Goal: Task Accomplishment & Management: Use online tool/utility

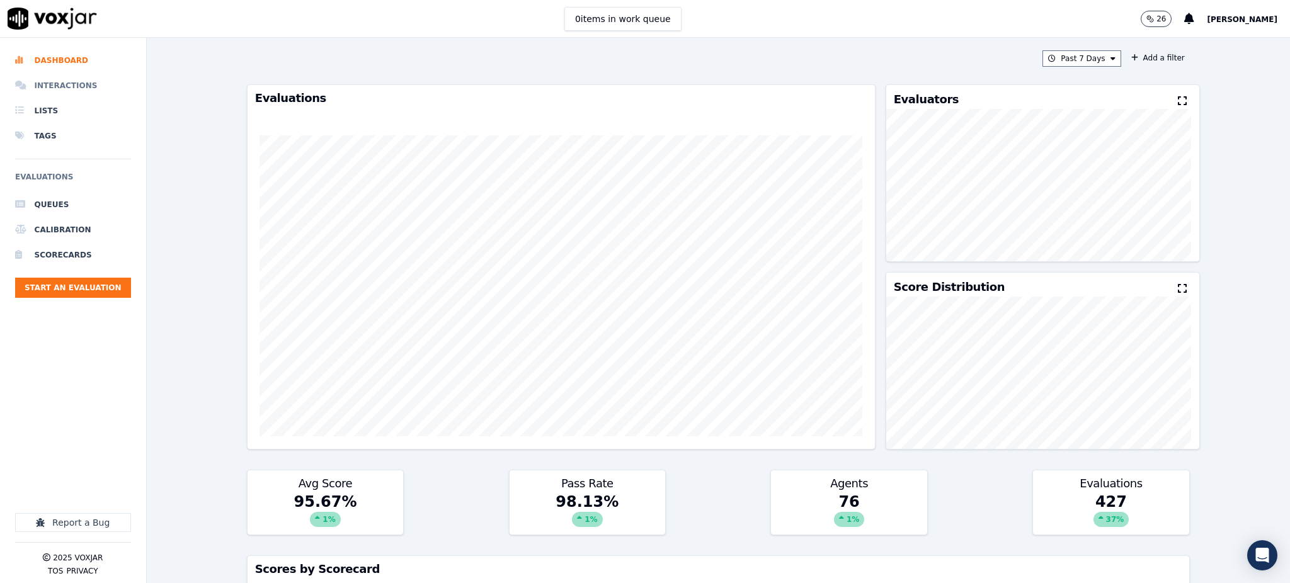
click at [59, 92] on li "Interactions" at bounding box center [73, 85] width 116 height 25
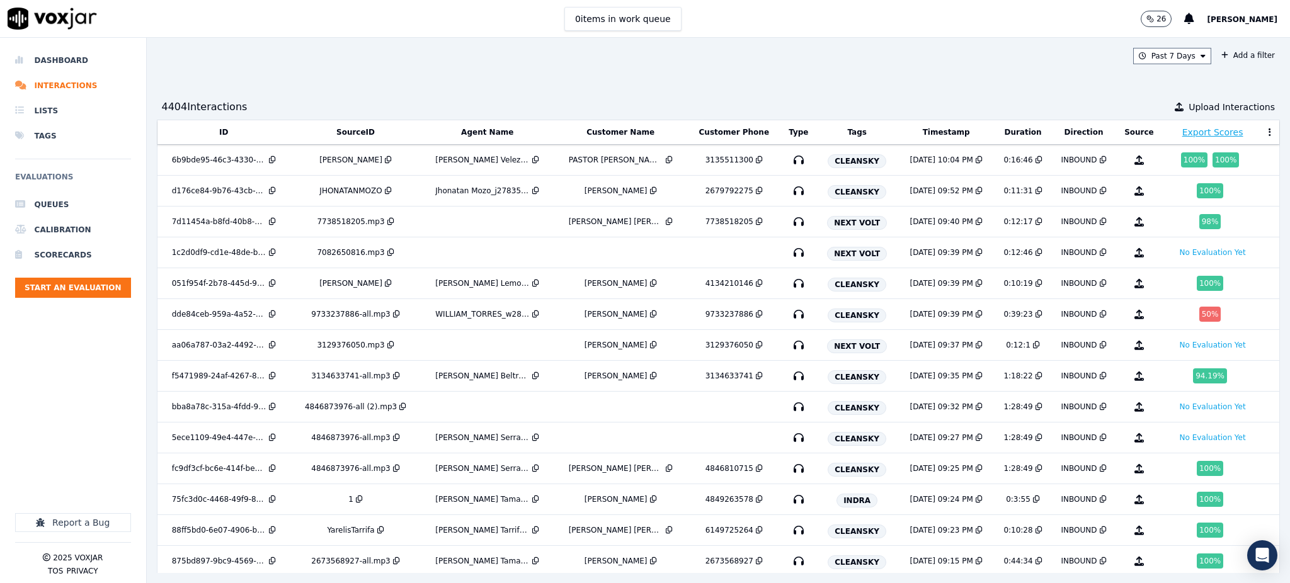
click at [1217, 71] on div "Past 7 Days Add a filter 4404 Interaction s Upload Interactions ID SourceID Age…" at bounding box center [719, 311] width 1144 height 546
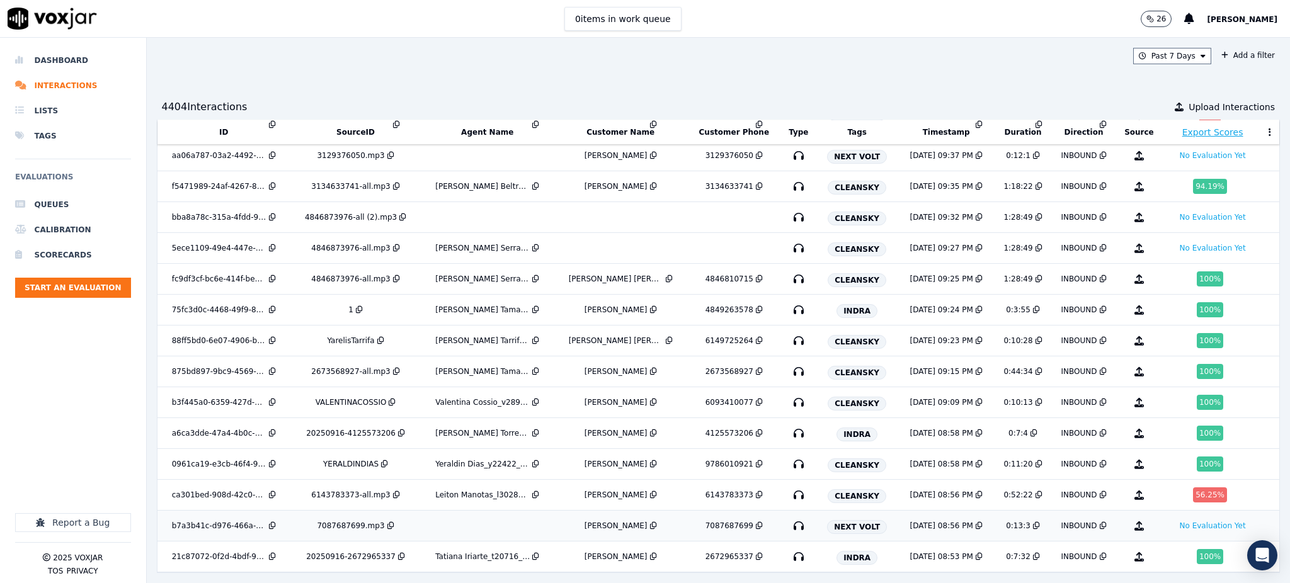
scroll to position [228, 0]
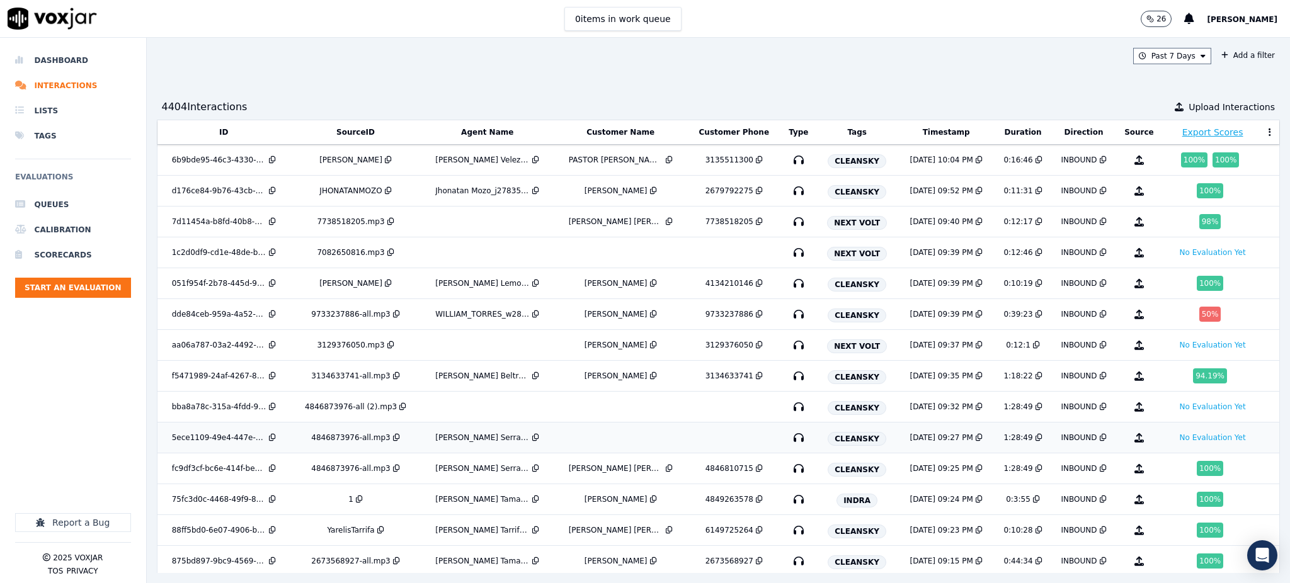
click at [789, 437] on icon "button" at bounding box center [799, 438] width 20 height 20
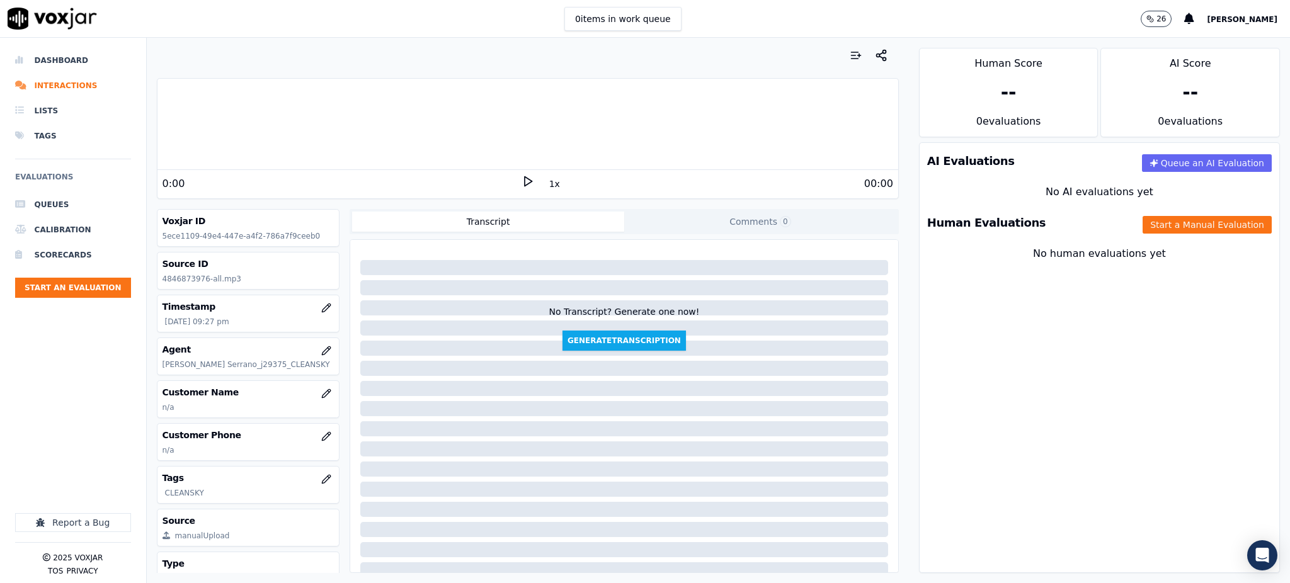
click at [522, 178] on icon at bounding box center [528, 181] width 13 height 13
drag, startPoint x: 202, startPoint y: 278, endPoint x: 158, endPoint y: 285, distance: 44.0
click at [158, 285] on div "Source ID 4846873976-all.mp3" at bounding box center [248, 271] width 182 height 37
copy p "4846873976"
click at [522, 180] on icon at bounding box center [528, 181] width 13 height 13
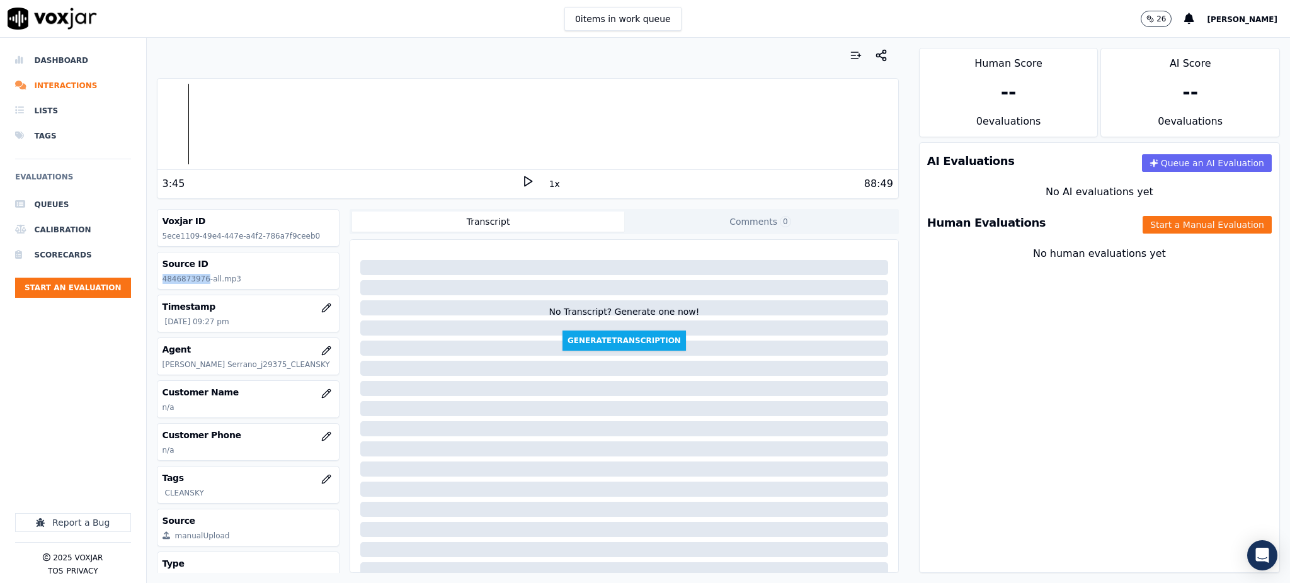
click at [522, 180] on icon at bounding box center [528, 181] width 13 height 13
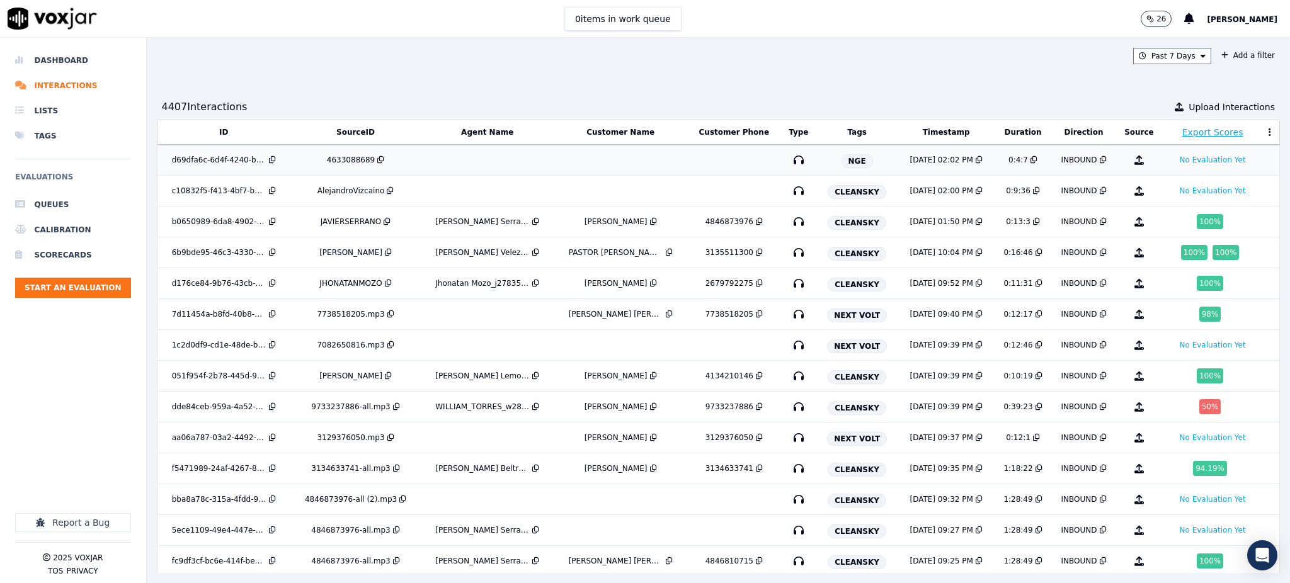
click at [789, 158] on icon "button" at bounding box center [799, 160] width 20 height 20
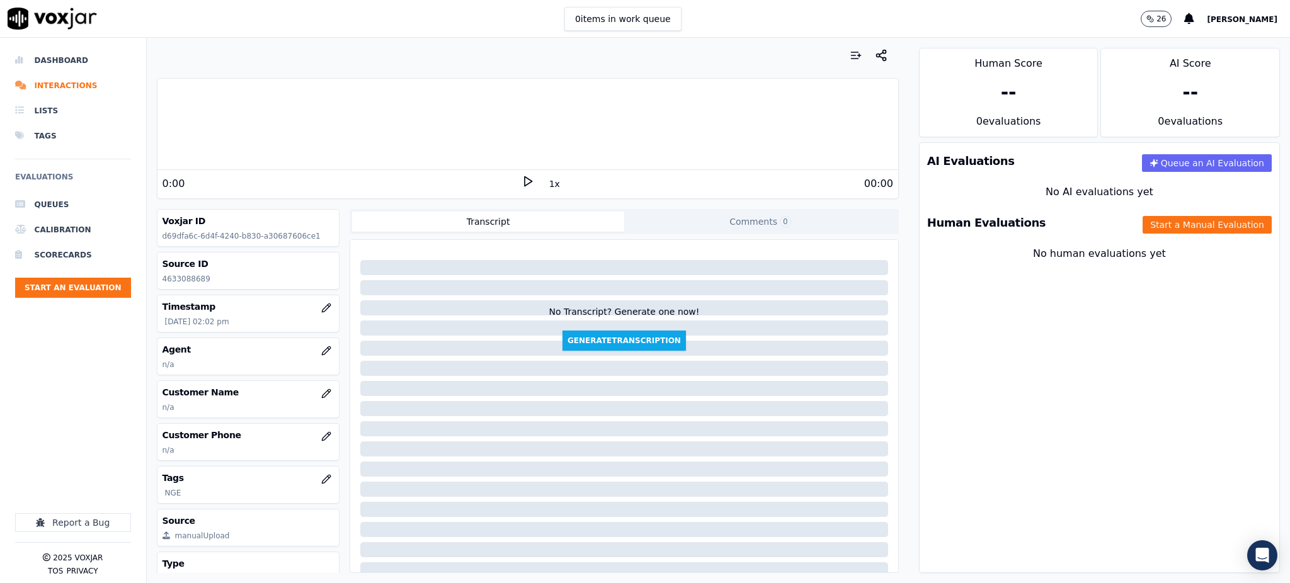
click at [523, 176] on icon at bounding box center [528, 181] width 13 height 13
drag, startPoint x: 202, startPoint y: 283, endPoint x: 157, endPoint y: 285, distance: 44.8
click at [157, 285] on div "Source ID 4633088689" at bounding box center [248, 271] width 182 height 37
copy p "4633088689"
click at [321, 437] on icon "button" at bounding box center [326, 437] width 10 height 10
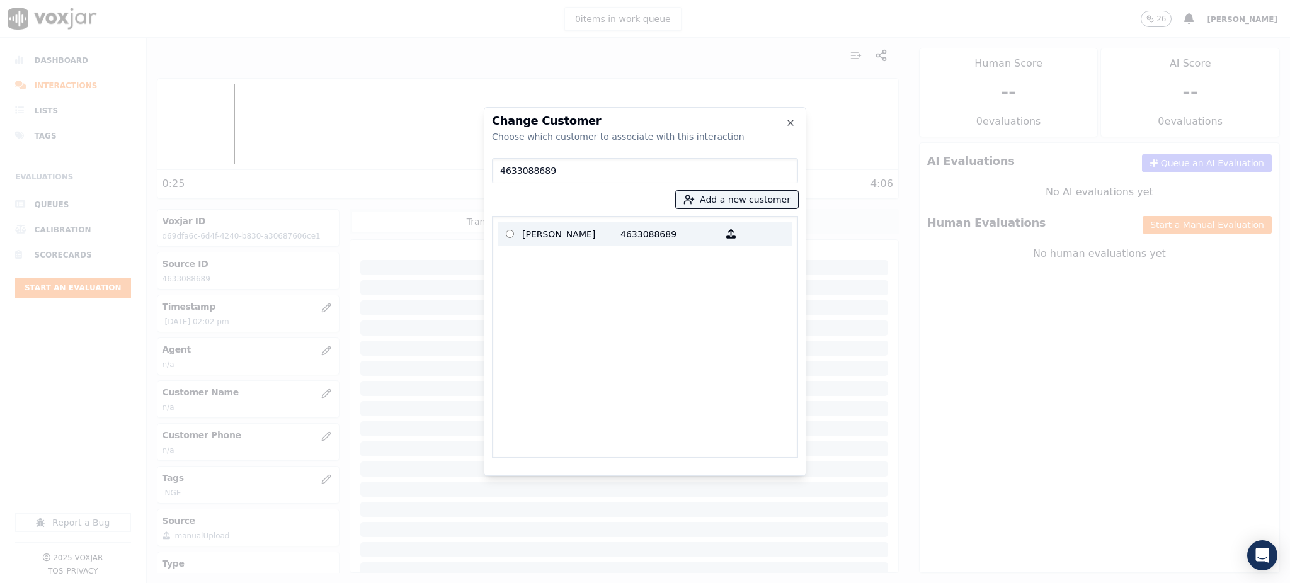
type input "4633088689"
click at [592, 237] on p "[PERSON_NAME]" at bounding box center [571, 234] width 98 height 20
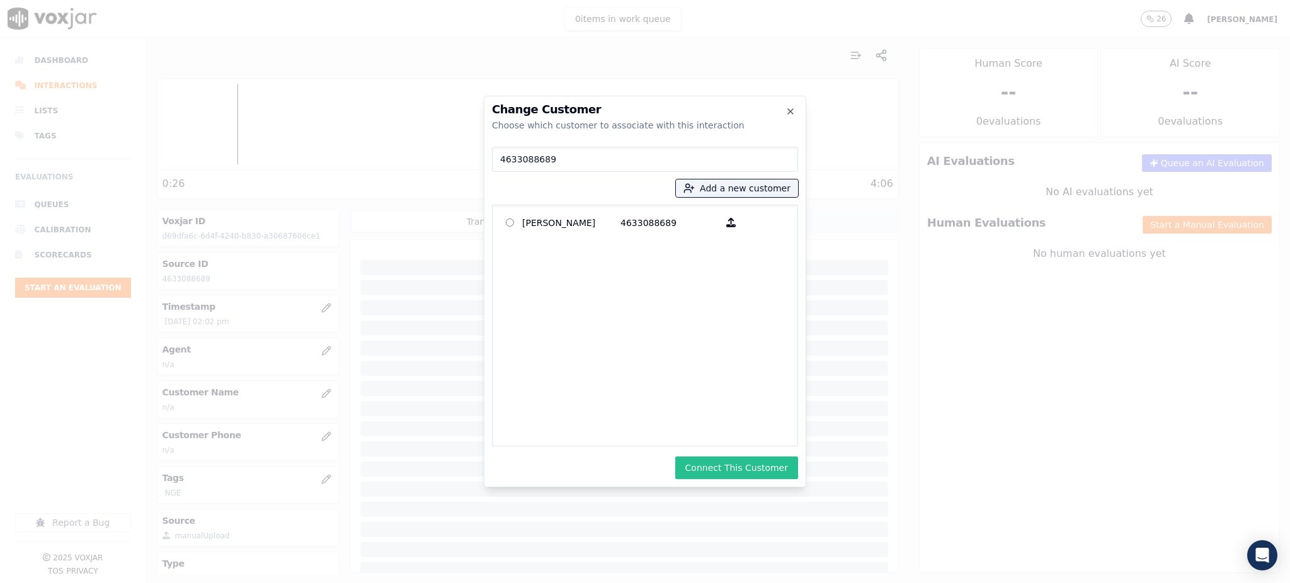
click at [748, 469] on button "Connect This Customer" at bounding box center [736, 468] width 123 height 23
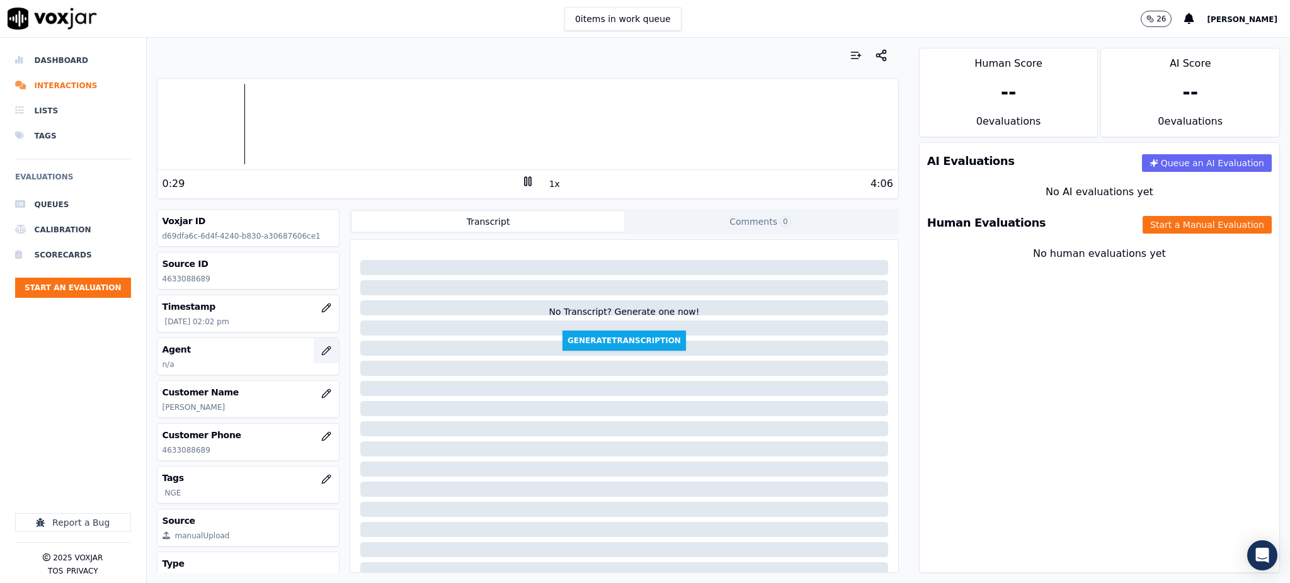
click at [321, 349] on icon "button" at bounding box center [326, 351] width 10 height 10
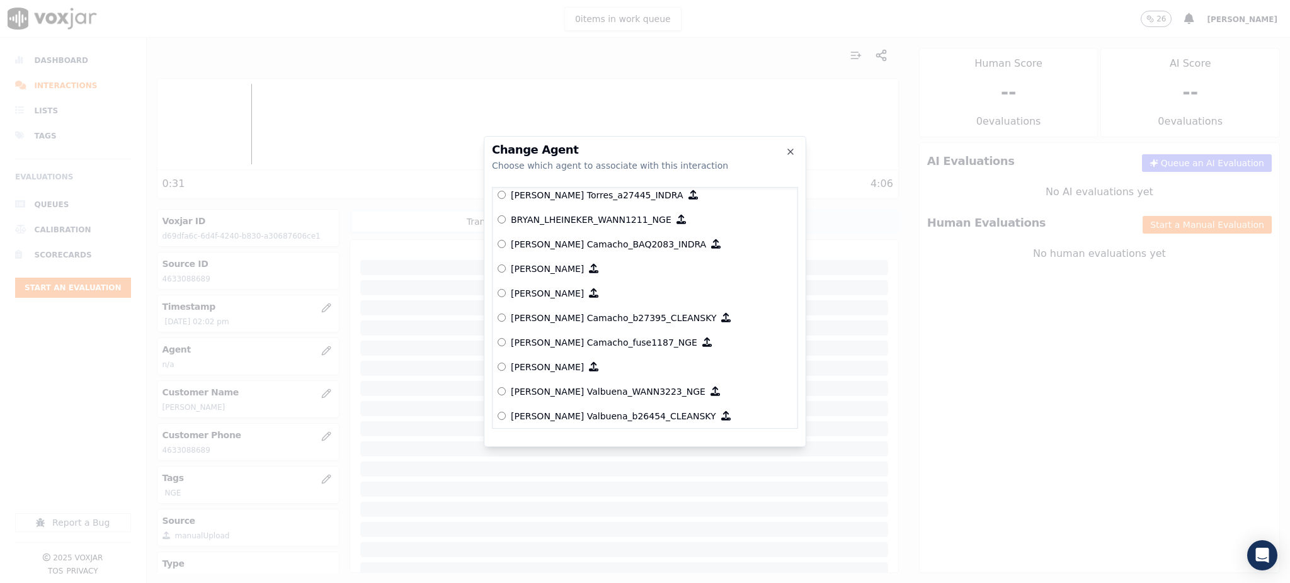
scroll to position [732, 0]
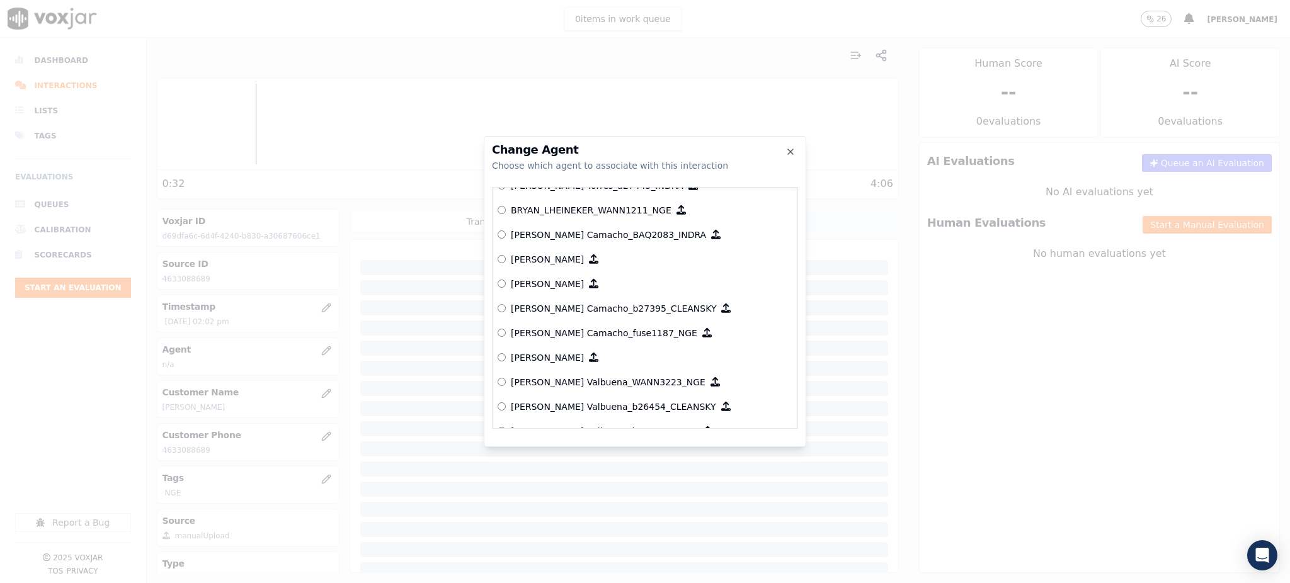
click at [609, 383] on p "[PERSON_NAME] Valbuena_WANN3223_NGE" at bounding box center [608, 382] width 195 height 13
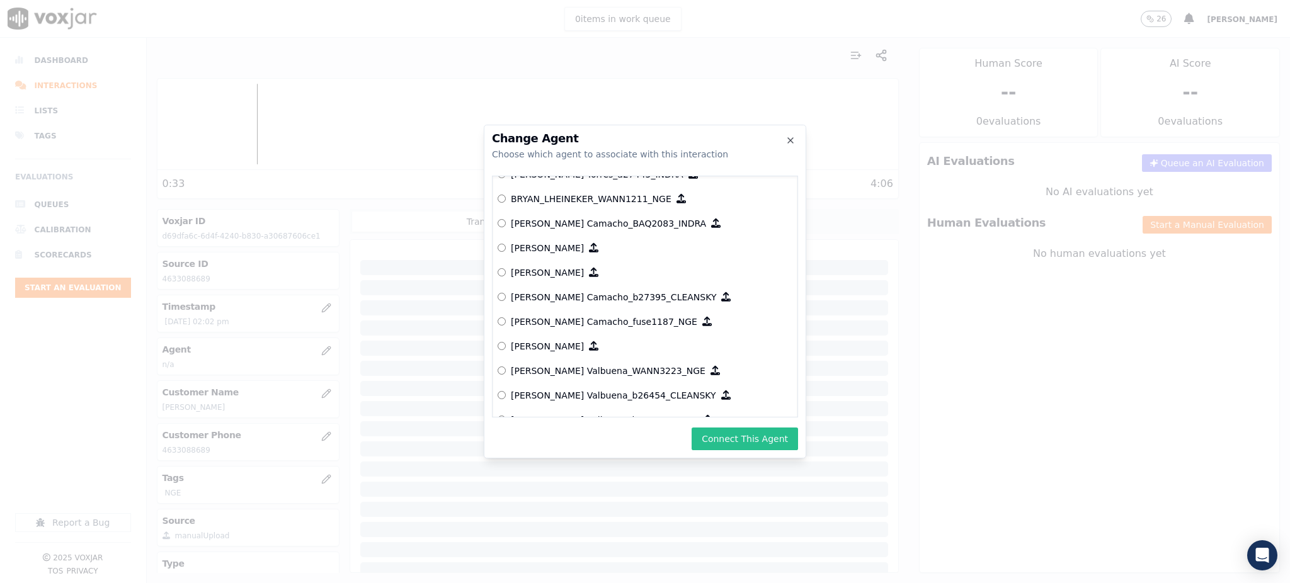
click at [738, 435] on button "Connect This Agent" at bounding box center [745, 439] width 106 height 23
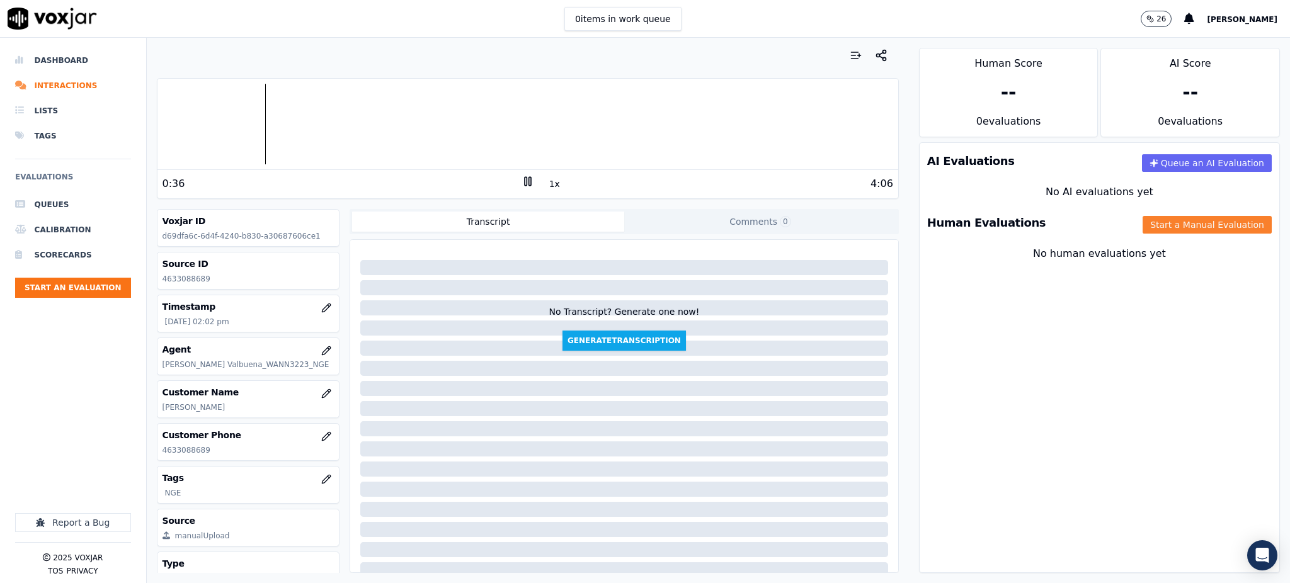
click at [1143, 232] on button "Start a Manual Evaluation" at bounding box center [1207, 225] width 129 height 18
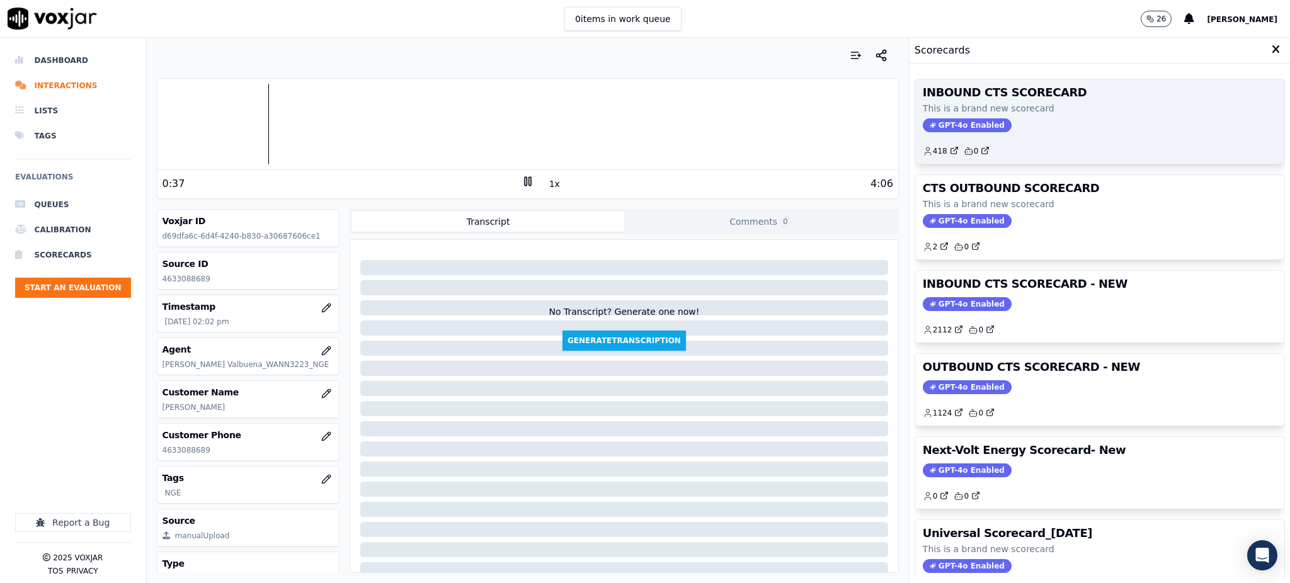
click at [942, 123] on span "GPT-4o Enabled" at bounding box center [967, 125] width 89 height 14
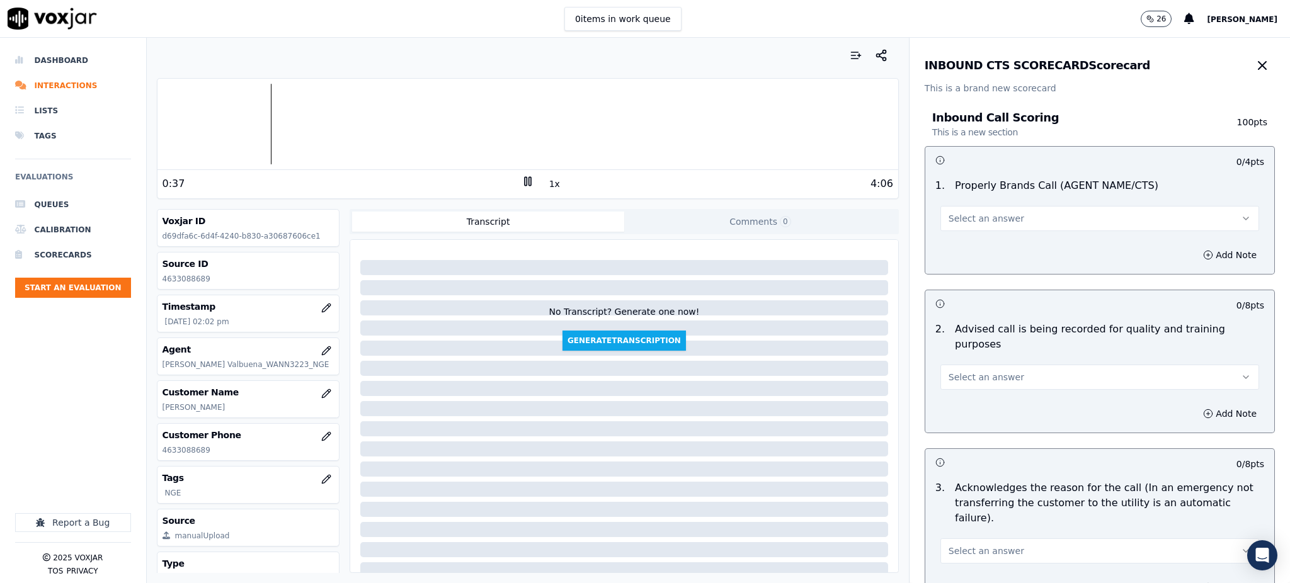
click at [976, 219] on span "Select an answer" at bounding box center [987, 218] width 76 height 13
click at [953, 249] on div "Yes" at bounding box center [1072, 247] width 291 height 20
click at [961, 371] on span "Select an answer" at bounding box center [987, 377] width 76 height 13
click at [961, 387] on div "Yes" at bounding box center [1072, 390] width 291 height 20
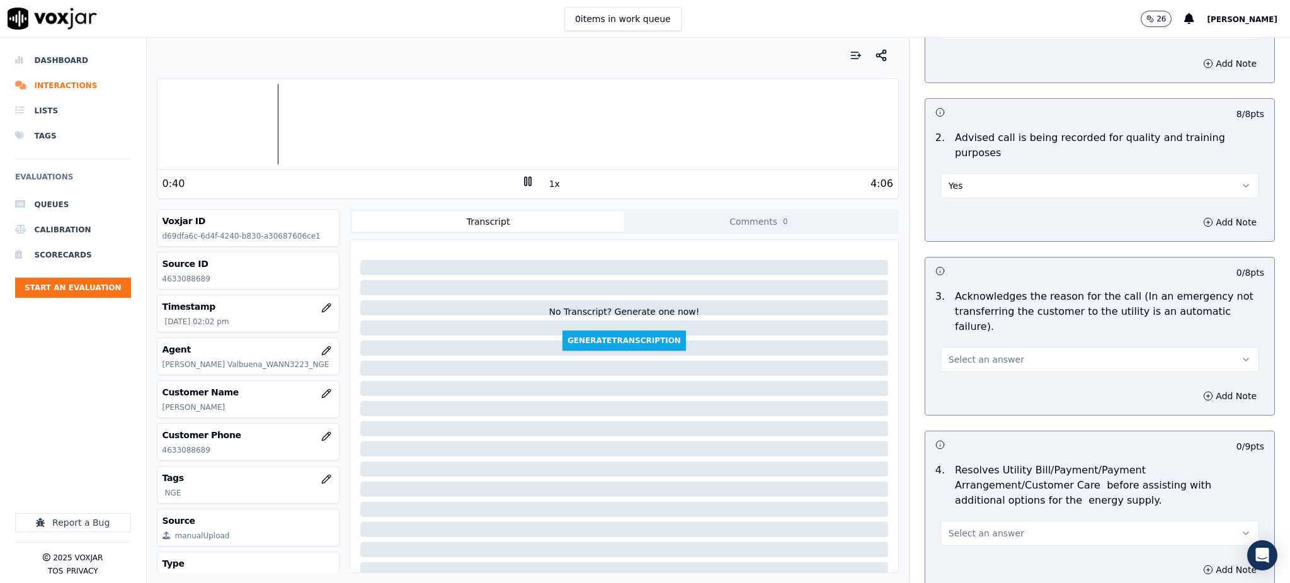
scroll to position [252, 0]
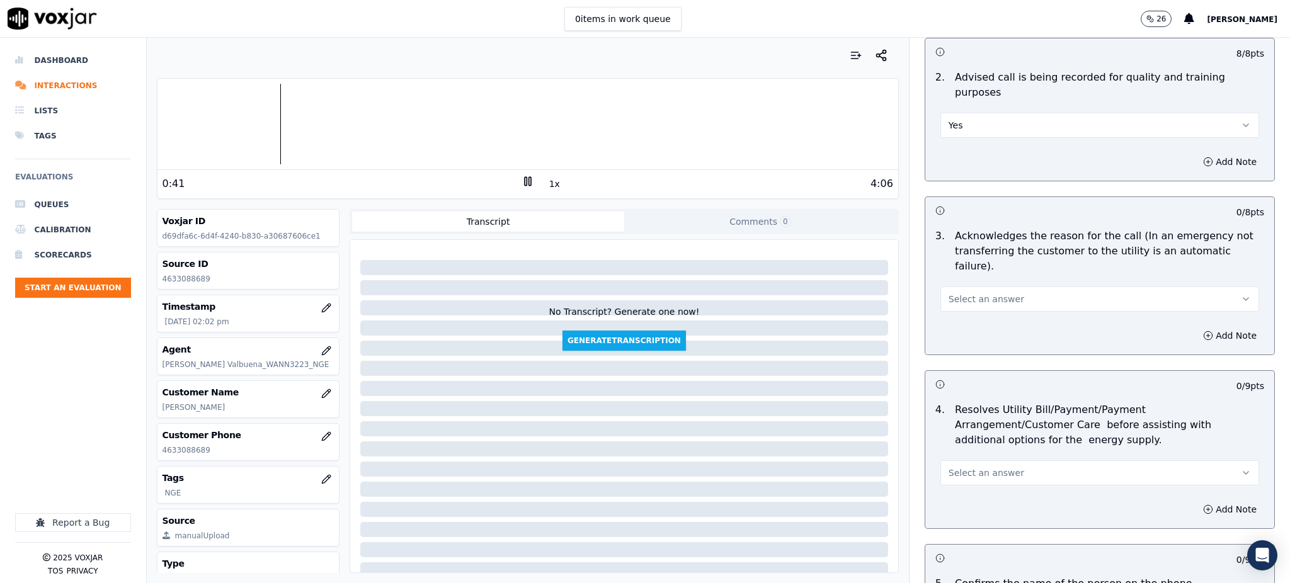
drag, startPoint x: 939, startPoint y: 263, endPoint x: 940, endPoint y: 281, distance: 17.6
click at [949, 293] on span "Select an answer" at bounding box center [987, 299] width 76 height 13
click at [947, 290] on div "Yes" at bounding box center [1072, 297] width 291 height 20
click at [950, 467] on span "Select an answer" at bounding box center [987, 473] width 76 height 13
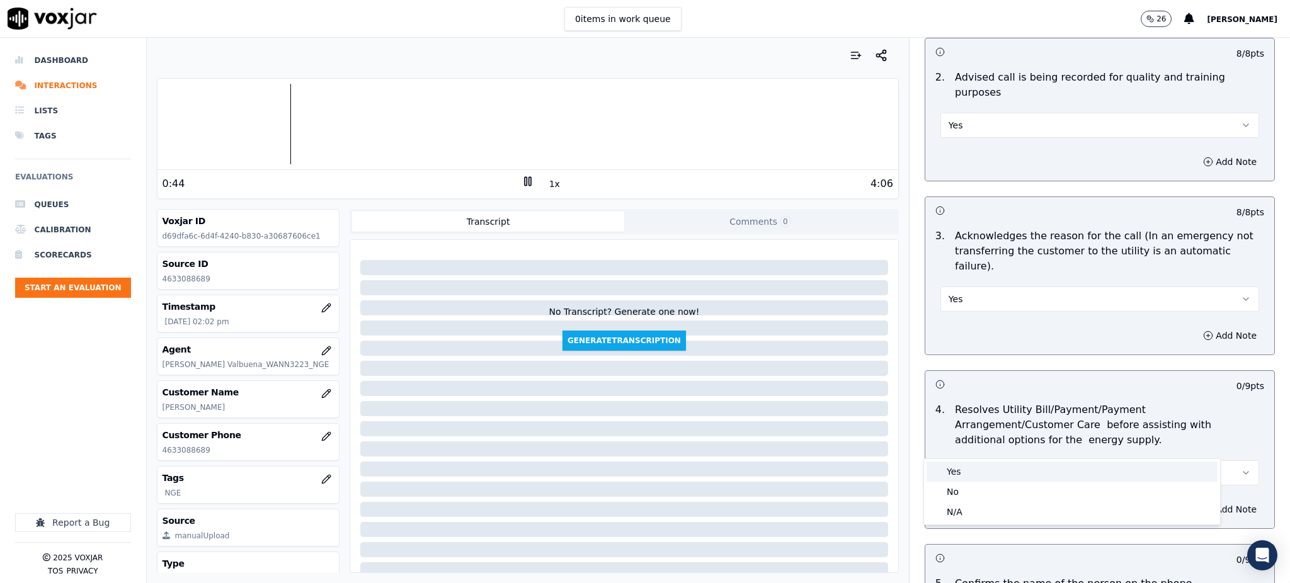
click at [949, 469] on div "Yes" at bounding box center [1072, 472] width 291 height 20
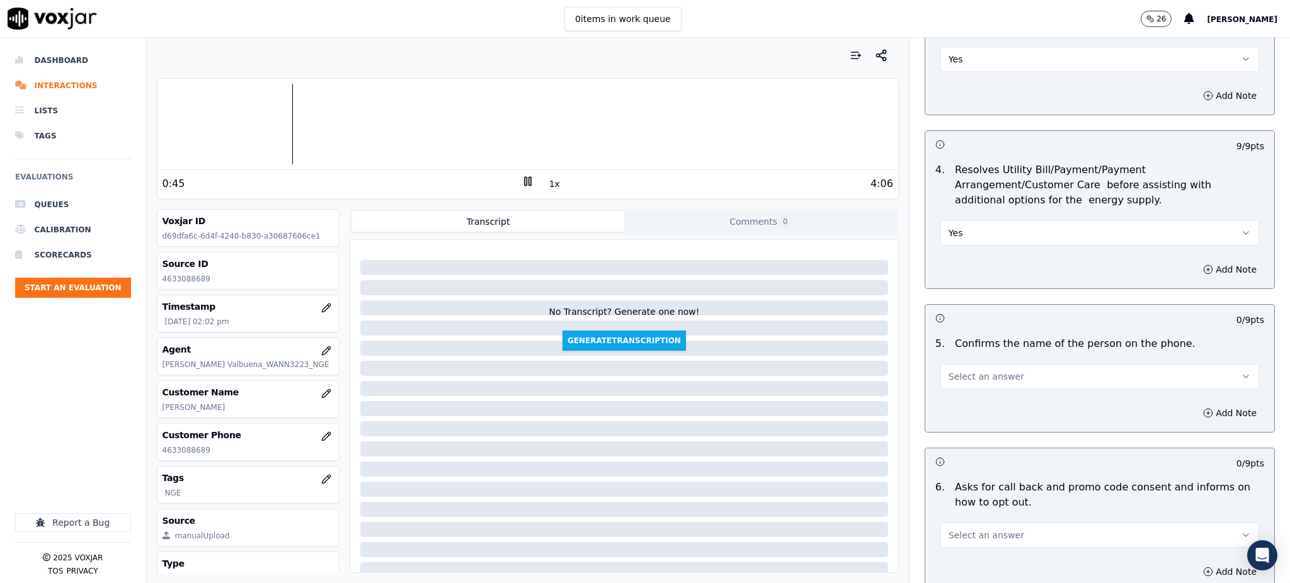
scroll to position [504, 0]
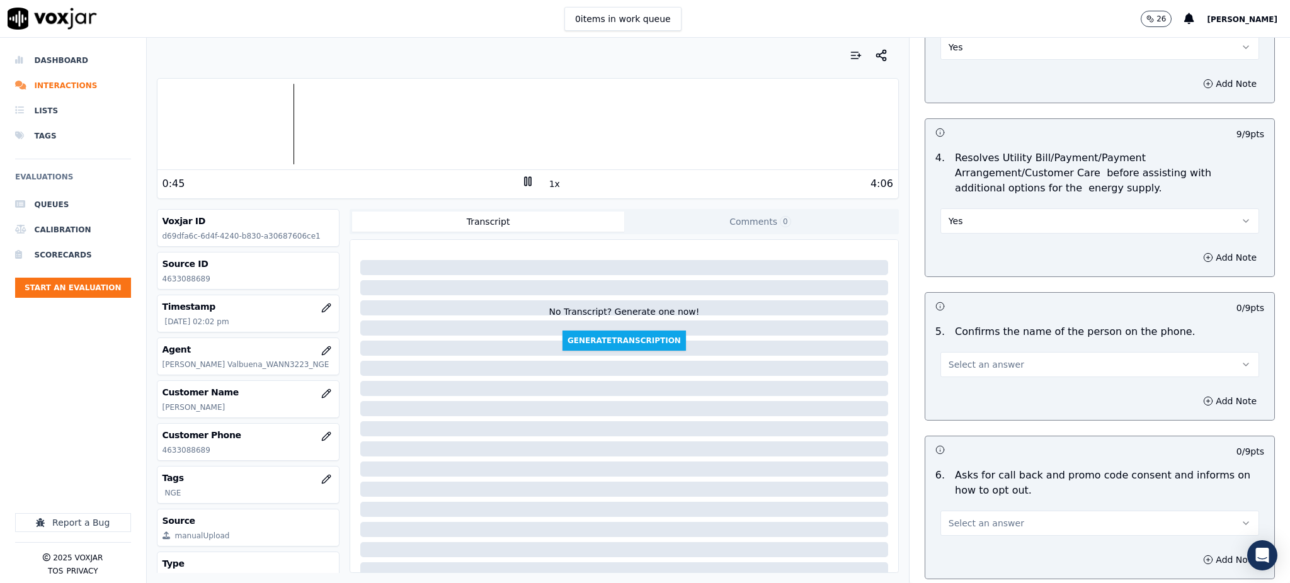
click at [952, 352] on button "Select an answer" at bounding box center [1099, 364] width 319 height 25
click at [951, 353] on div "Yes" at bounding box center [1072, 363] width 291 height 20
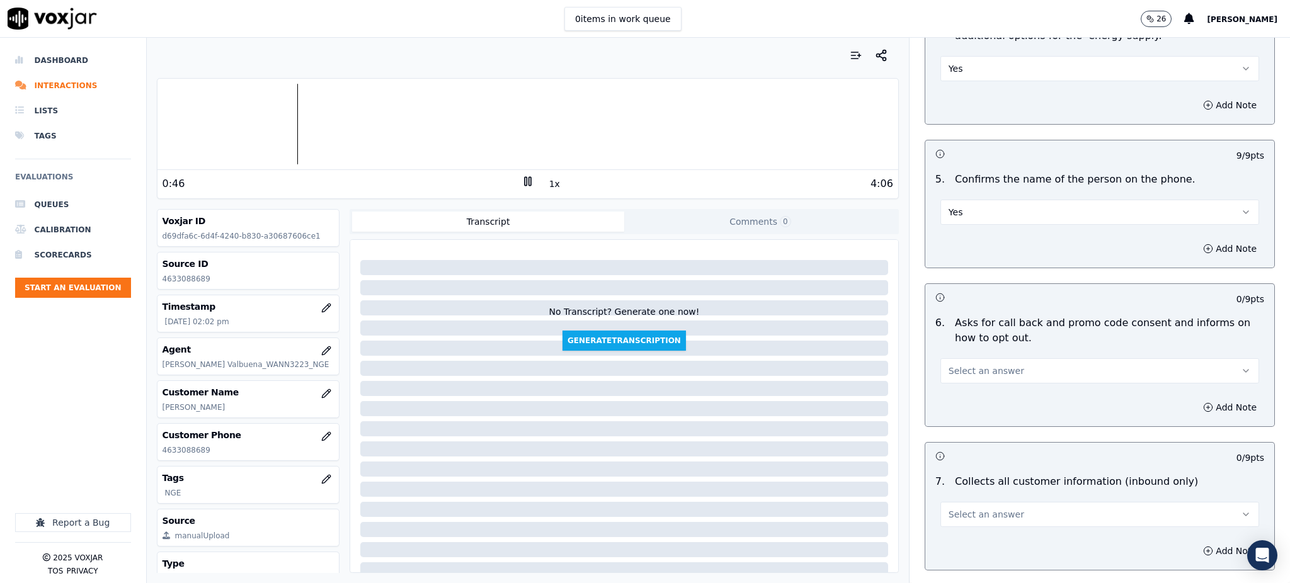
scroll to position [672, 0]
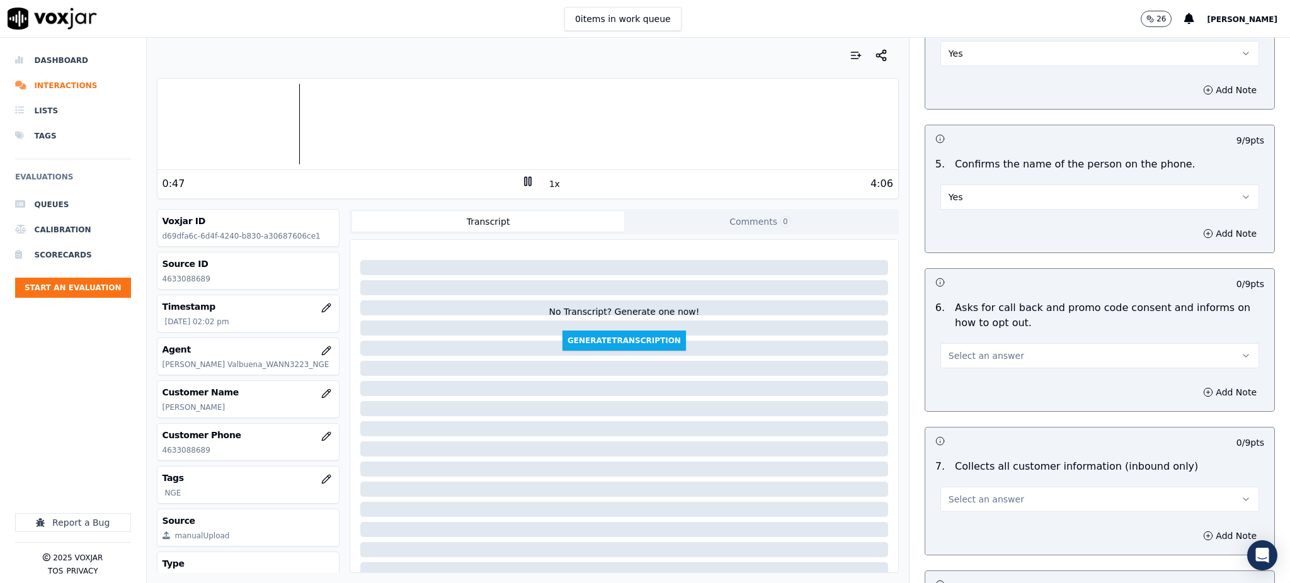
click at [949, 350] on span "Select an answer" at bounding box center [987, 356] width 76 height 13
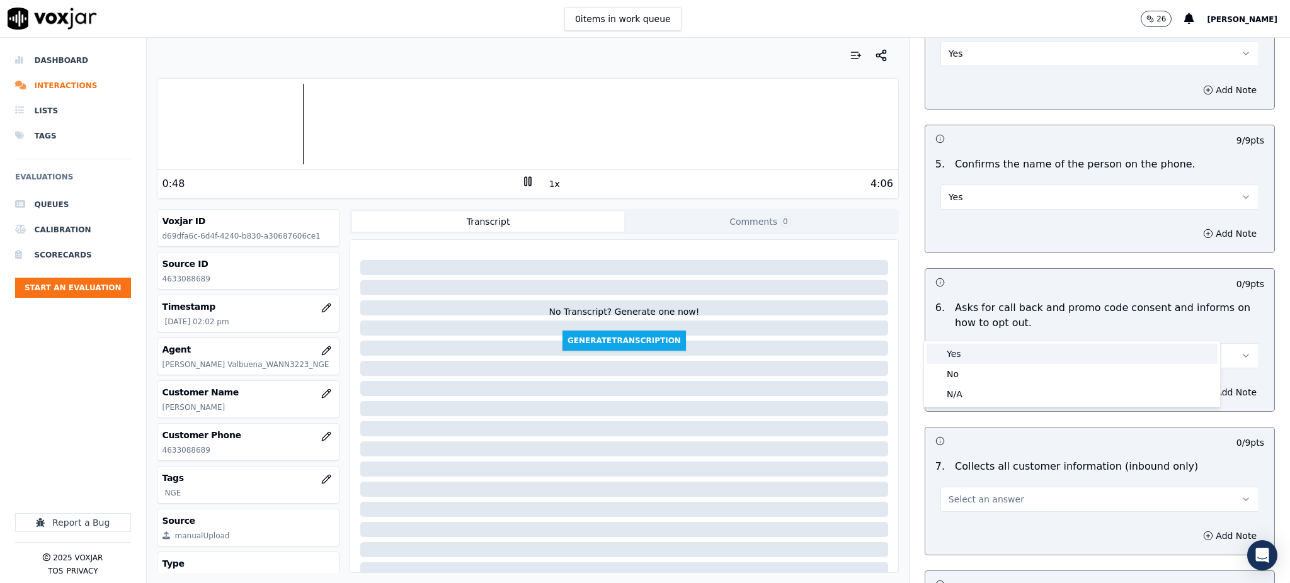
click at [950, 353] on div "Yes" at bounding box center [1072, 354] width 291 height 20
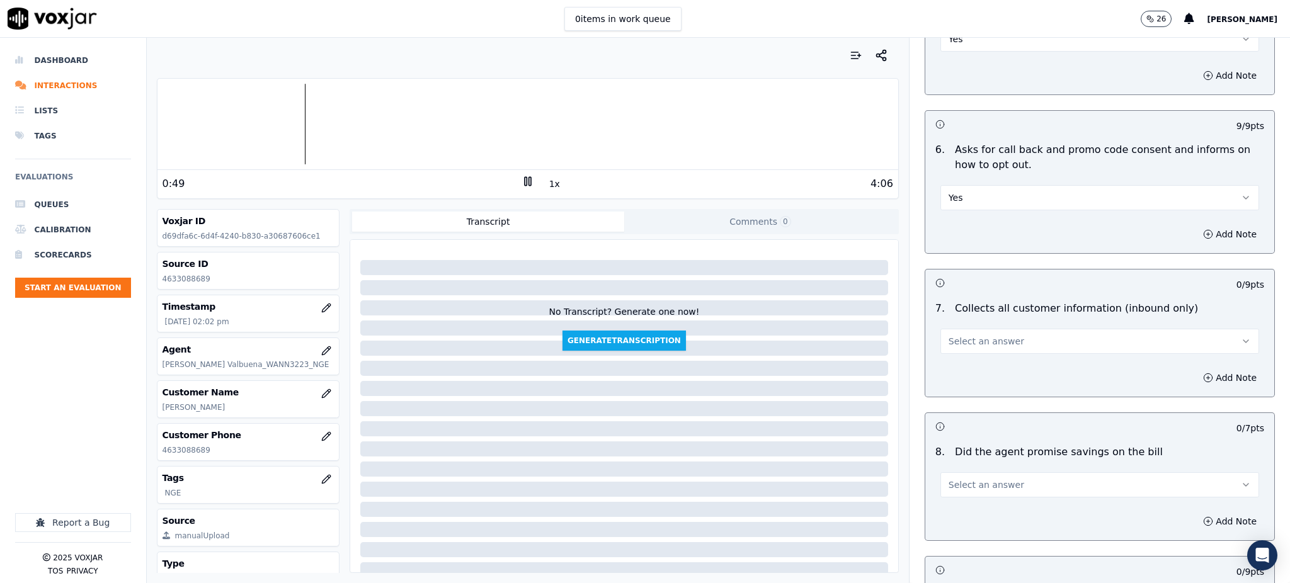
scroll to position [840, 0]
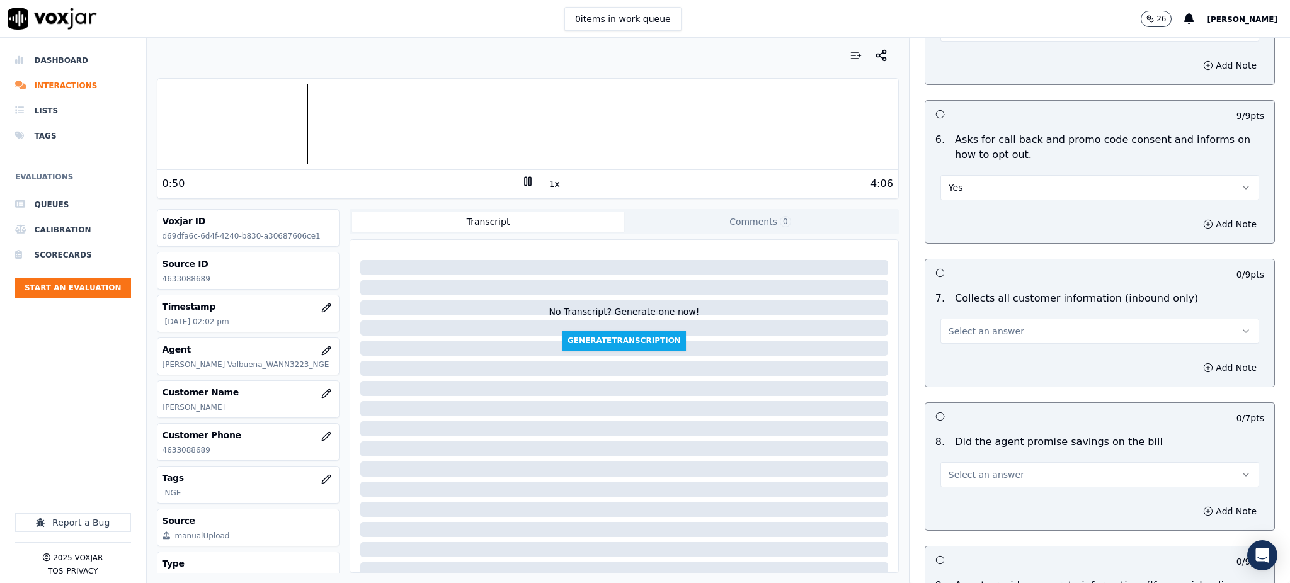
click at [952, 325] on span "Select an answer" at bounding box center [987, 331] width 76 height 13
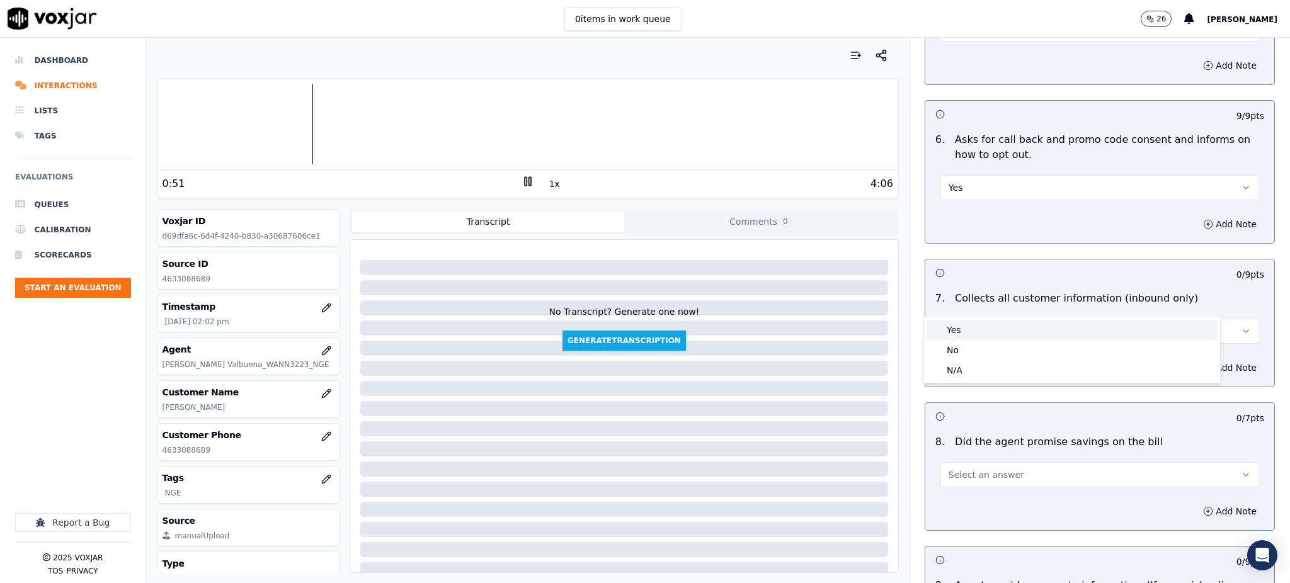
click at [954, 329] on div "Yes" at bounding box center [1072, 330] width 291 height 20
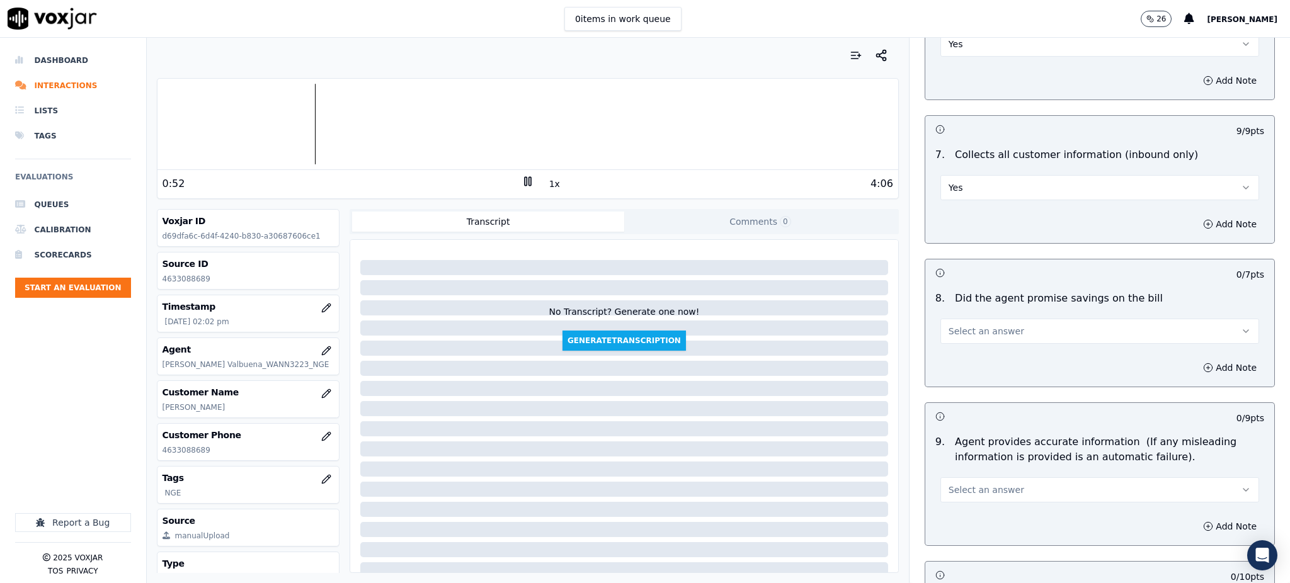
scroll to position [1008, 0]
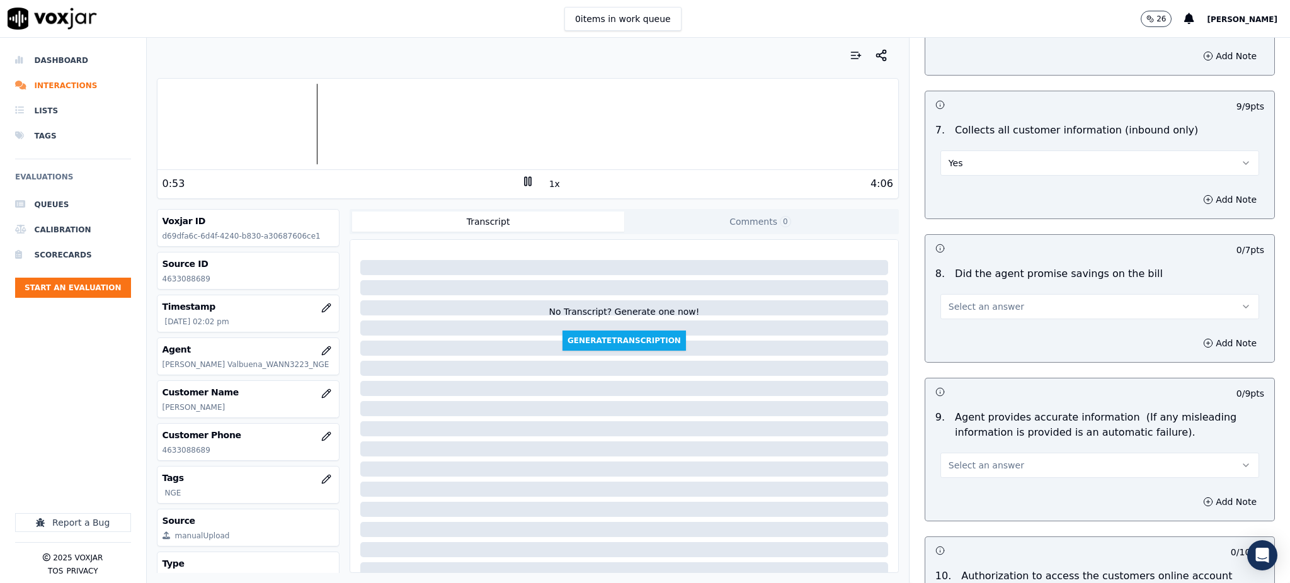
click at [979, 300] on span "Select an answer" at bounding box center [987, 306] width 76 height 13
click at [961, 305] on div "Yes" at bounding box center [1072, 305] width 291 height 20
click at [949, 453] on button "Select an answer" at bounding box center [1099, 465] width 319 height 25
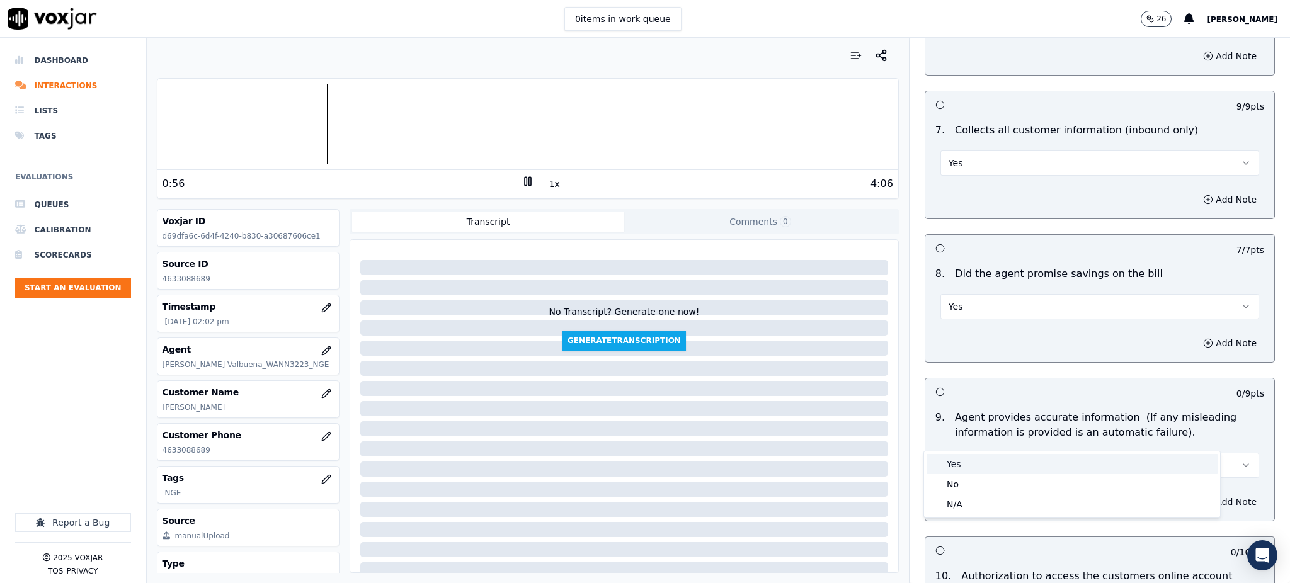
click at [962, 460] on div "Yes" at bounding box center [1072, 464] width 291 height 20
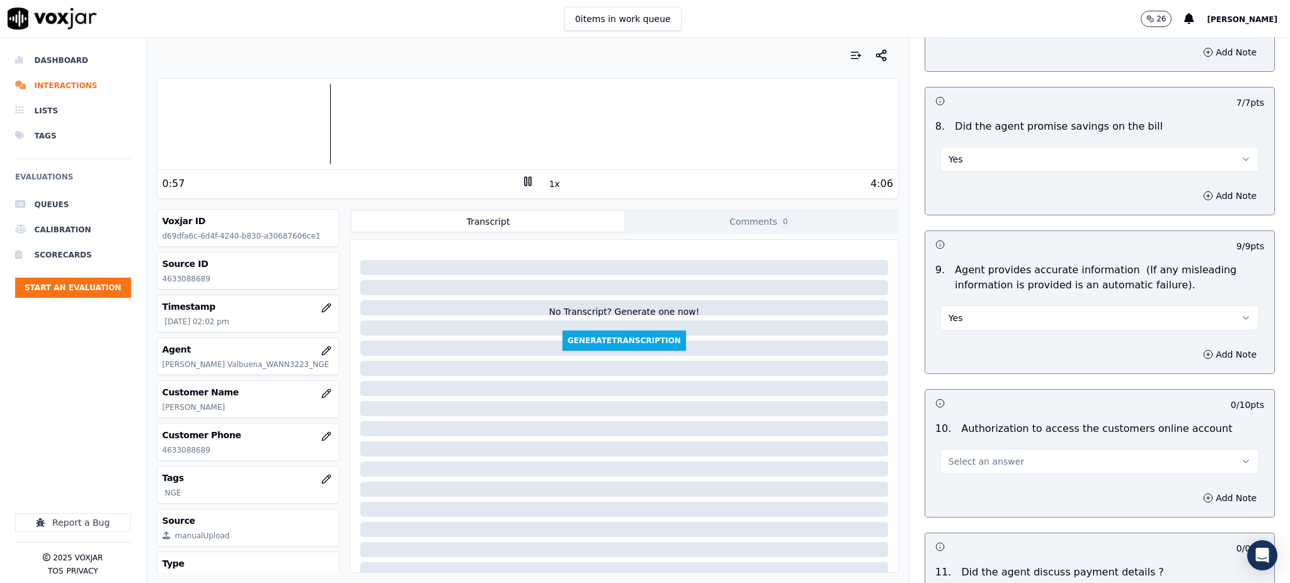
scroll to position [1260, 0]
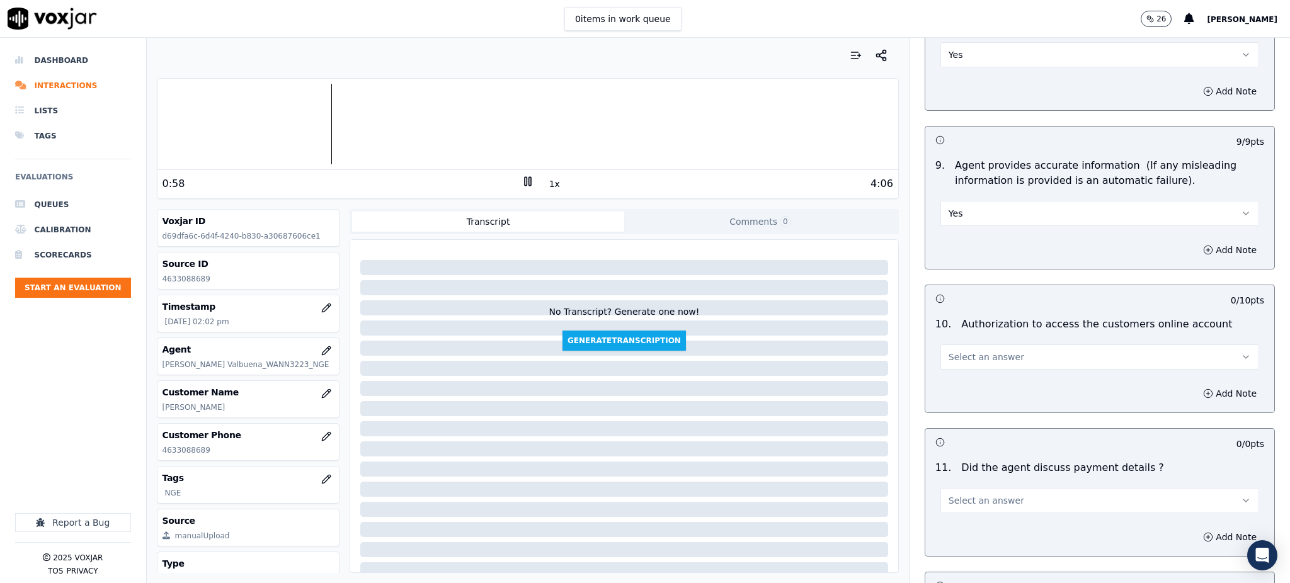
click at [955, 345] on button "Select an answer" at bounding box center [1099, 357] width 319 height 25
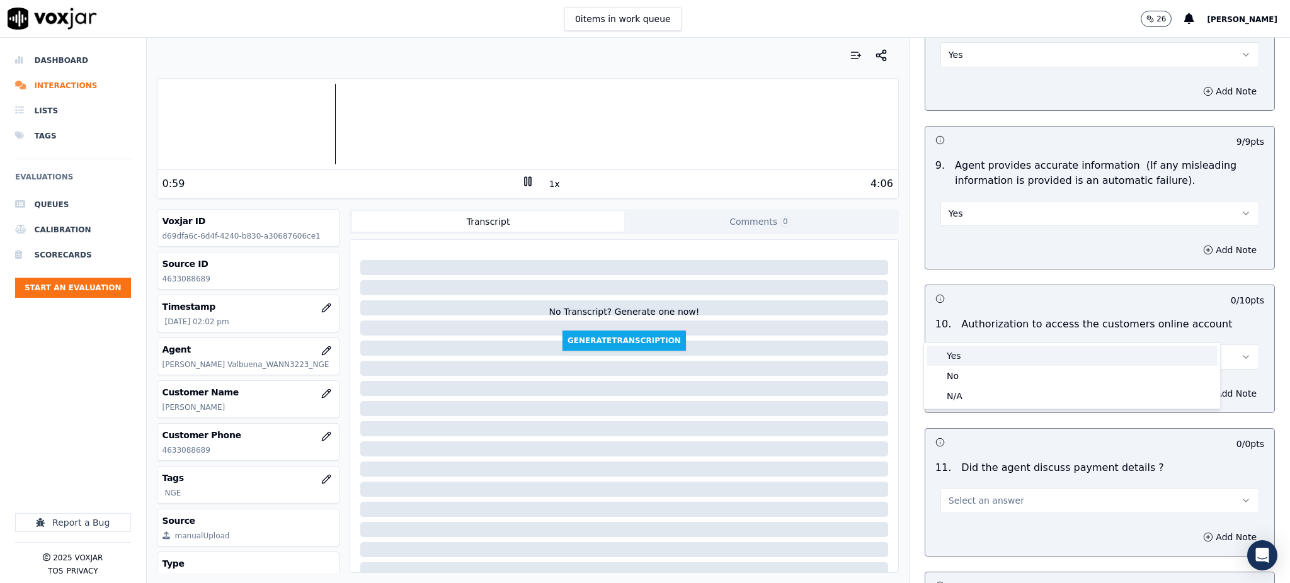
click at [952, 362] on div "Yes" at bounding box center [1072, 356] width 291 height 20
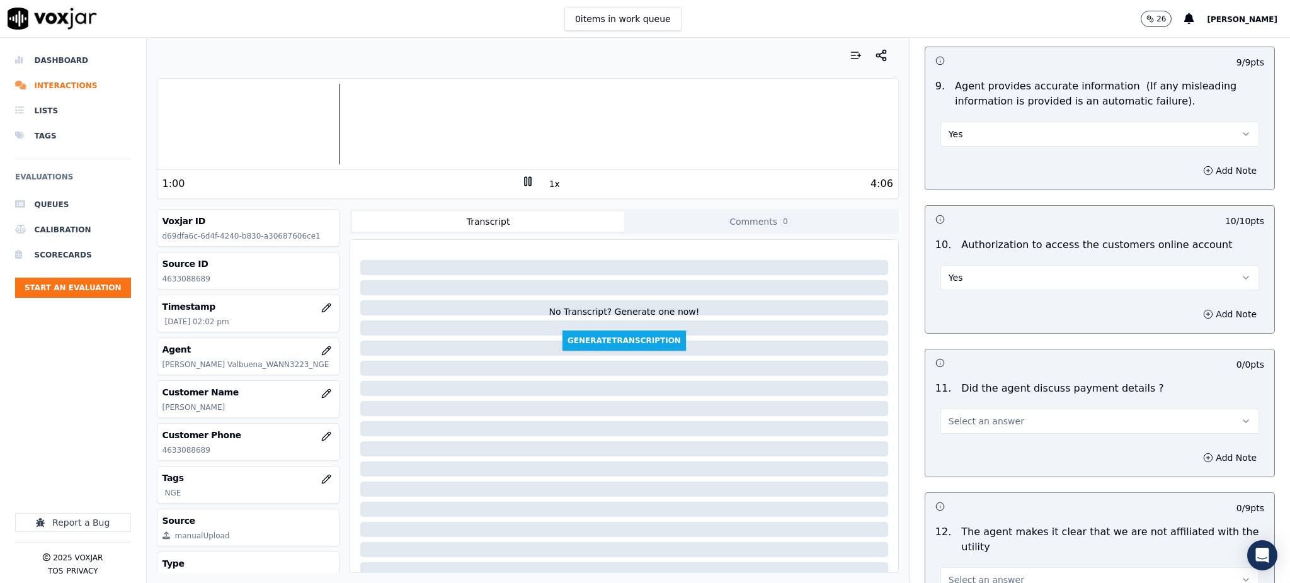
scroll to position [1344, 0]
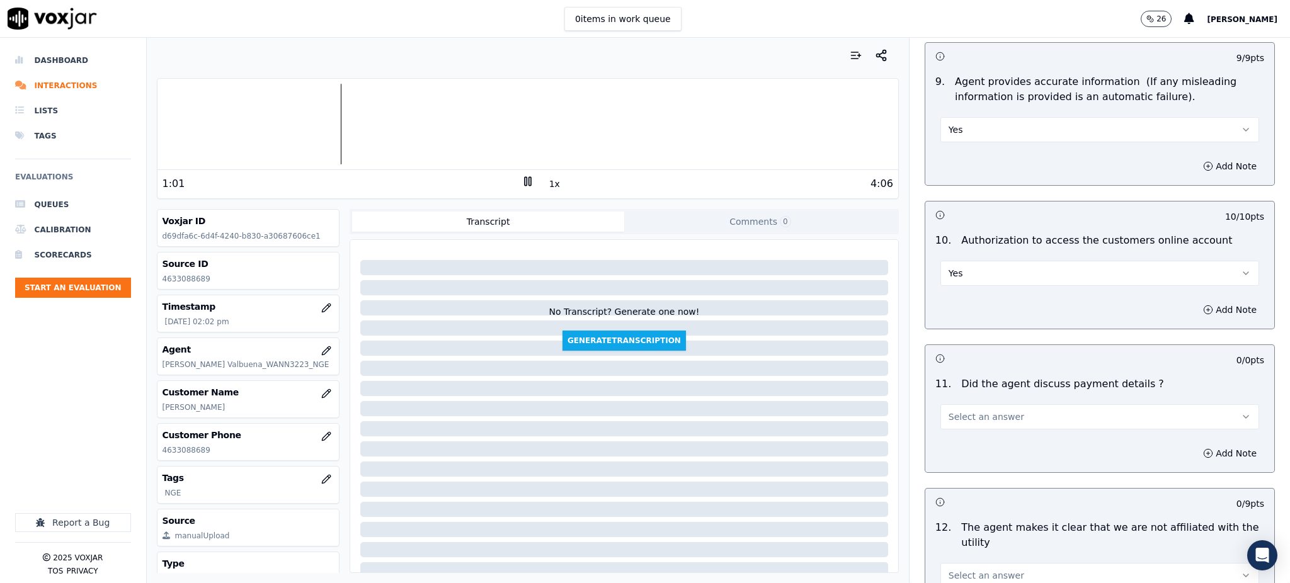
click at [949, 411] on span "Select an answer" at bounding box center [987, 417] width 76 height 13
click at [956, 455] on div "N/A" at bounding box center [1072, 456] width 291 height 20
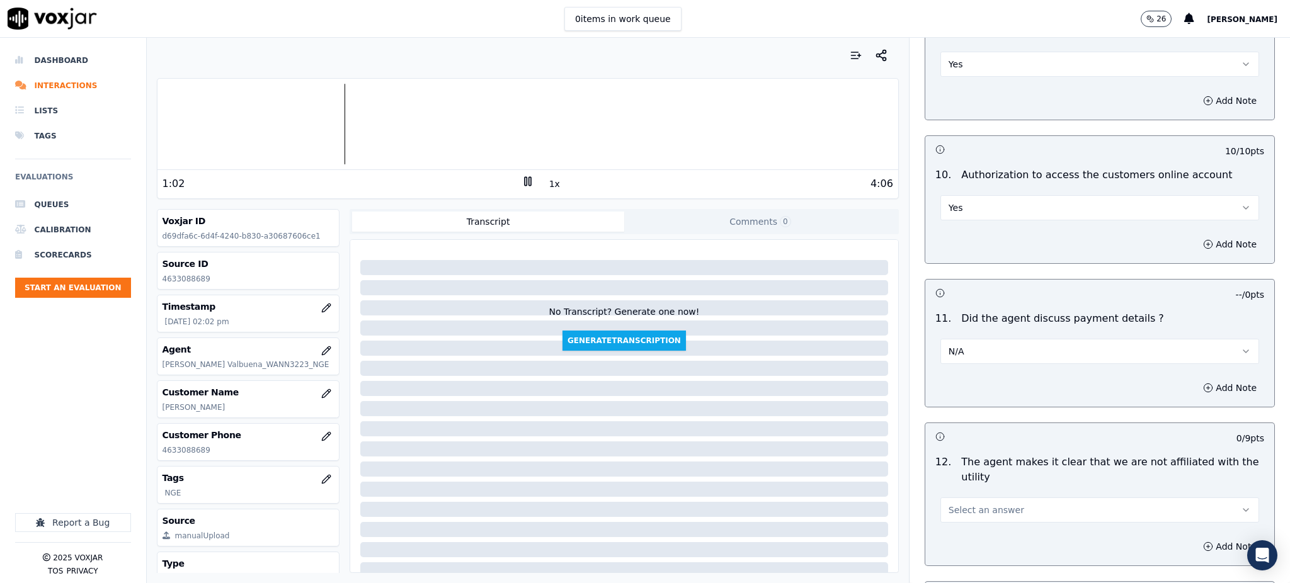
scroll to position [1596, 0]
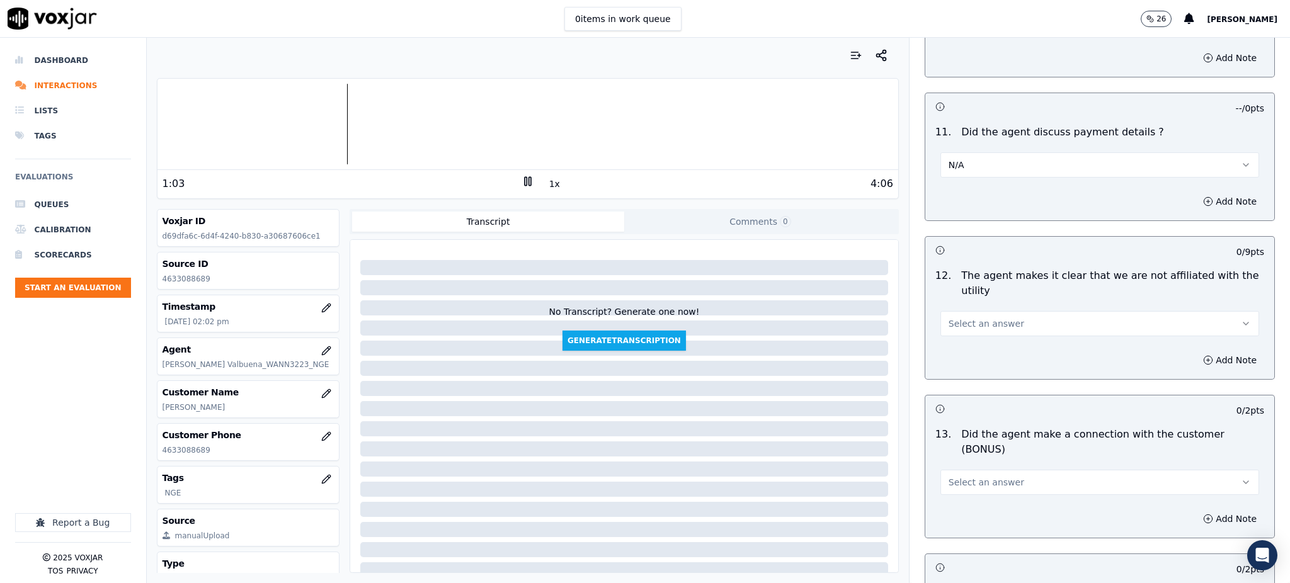
click at [949, 317] on span "Select an answer" at bounding box center [987, 323] width 76 height 13
click at [951, 322] on div "Yes" at bounding box center [1072, 322] width 291 height 20
click at [949, 476] on span "Select an answer" at bounding box center [987, 482] width 76 height 13
click at [952, 465] on div "Yes" at bounding box center [1072, 466] width 291 height 20
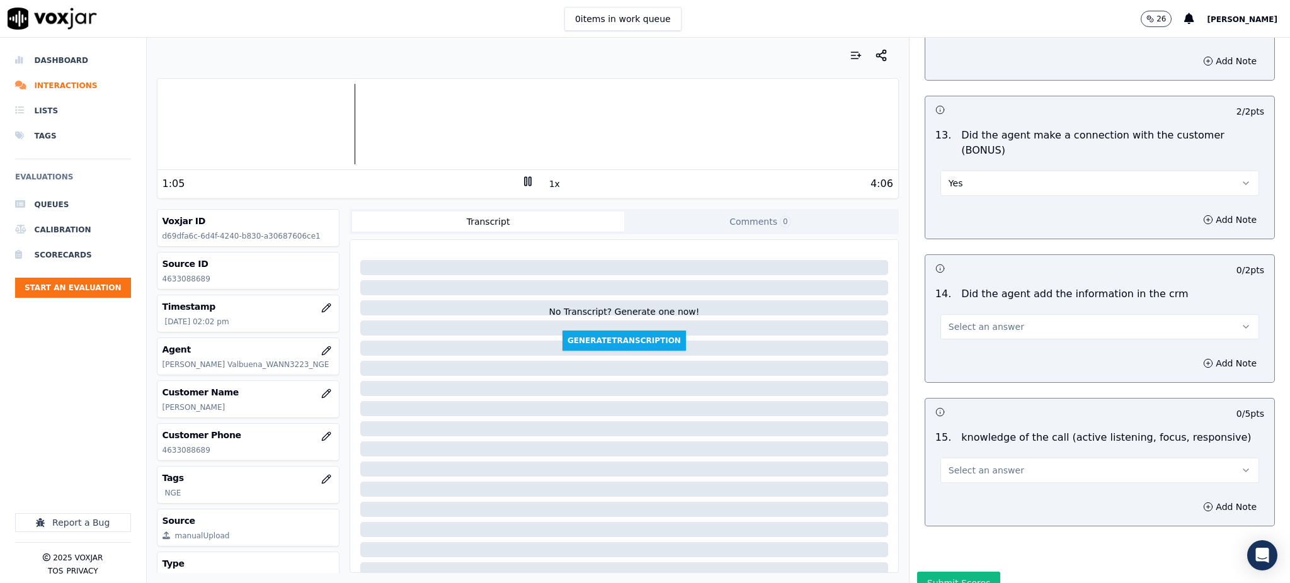
scroll to position [1907, 0]
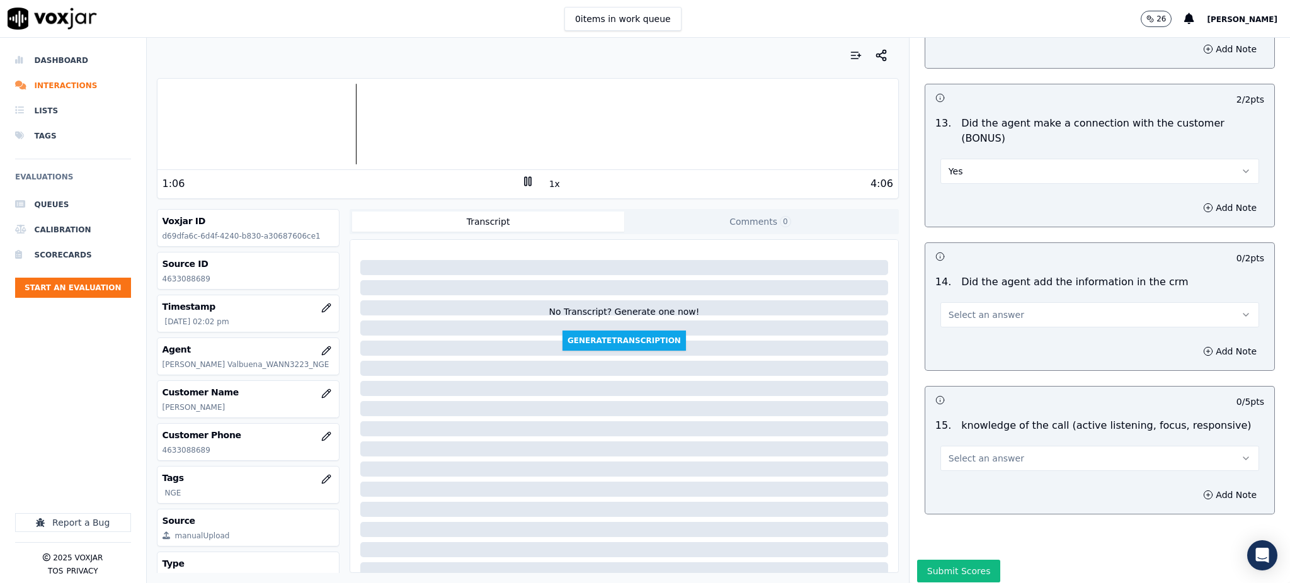
click at [952, 302] on button "Select an answer" at bounding box center [1099, 314] width 319 height 25
click at [956, 301] on div "Yes" at bounding box center [1072, 299] width 291 height 20
click at [964, 452] on span "Select an answer" at bounding box center [987, 458] width 76 height 13
click at [961, 443] on div "Yes" at bounding box center [1072, 443] width 291 height 20
click at [929, 560] on button "Submit Scores" at bounding box center [959, 571] width 84 height 23
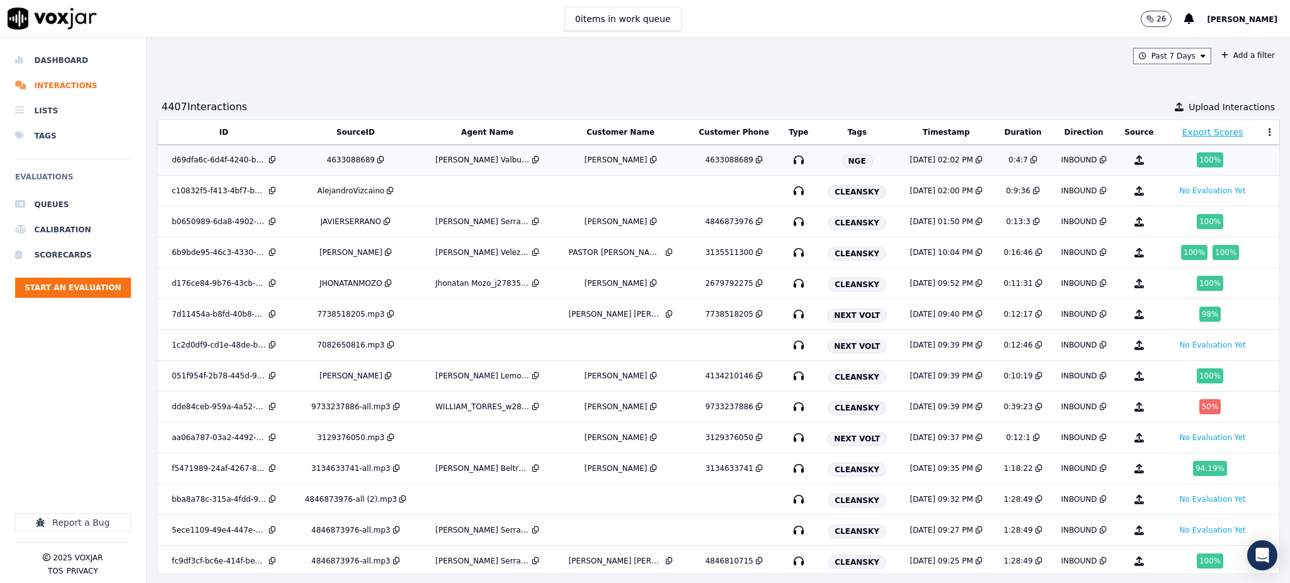
click at [377, 159] on icon at bounding box center [380, 160] width 7 height 8
click at [789, 190] on icon "button" at bounding box center [799, 191] width 20 height 20
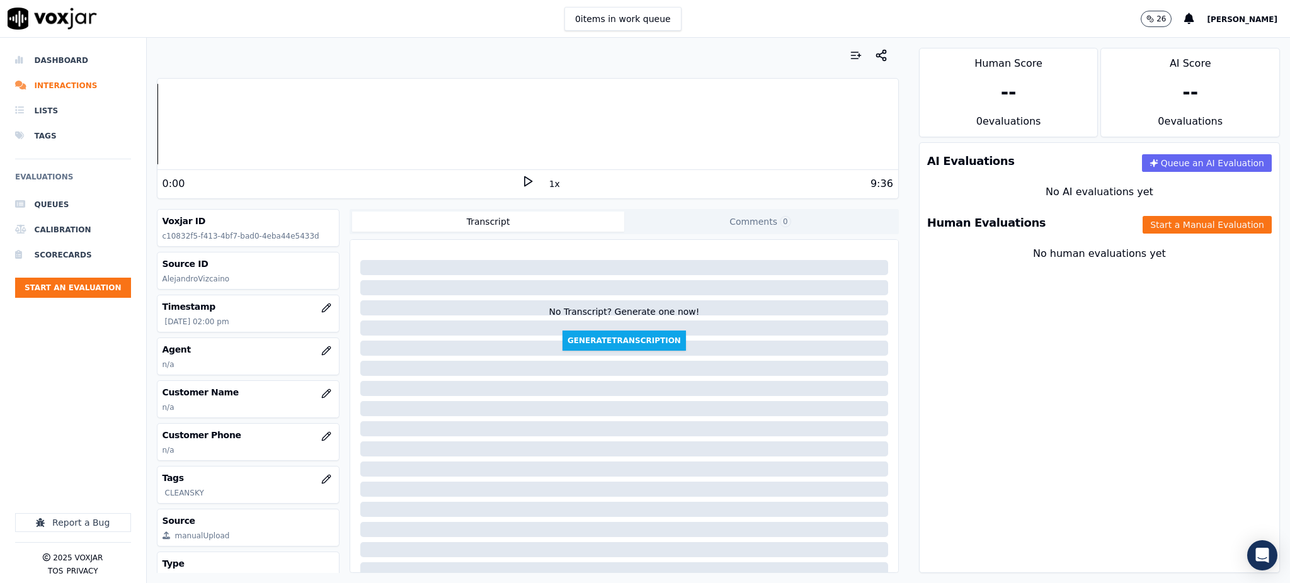
click at [522, 178] on icon at bounding box center [528, 181] width 13 height 13
click at [522, 181] on icon at bounding box center [528, 181] width 13 height 13
click at [522, 176] on icon at bounding box center [528, 181] width 13 height 13
click at [529, 180] on rect at bounding box center [530, 181] width 2 height 8
click at [522, 185] on icon at bounding box center [528, 181] width 13 height 13
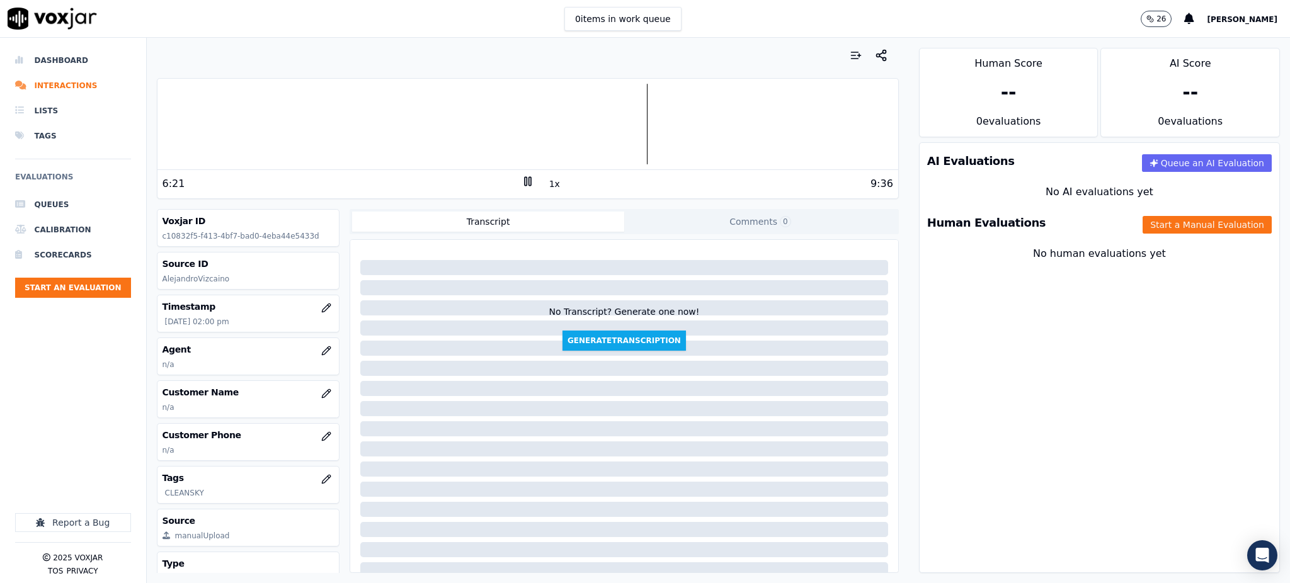
click at [264, 131] on div at bounding box center [527, 124] width 741 height 81
click at [237, 117] on div at bounding box center [527, 124] width 741 height 81
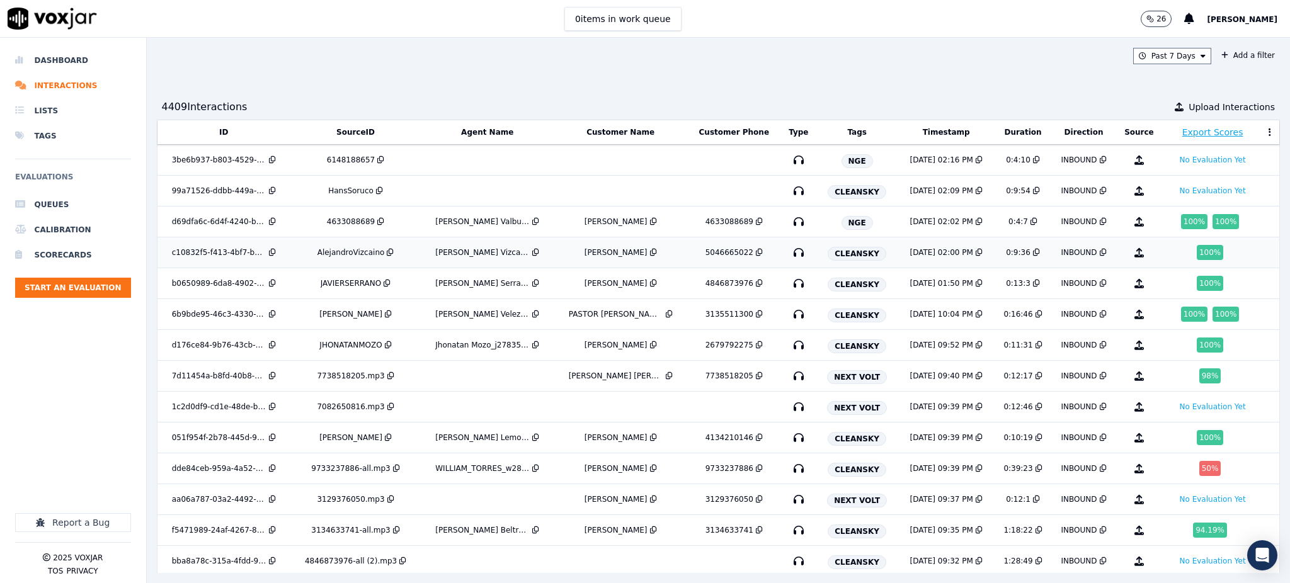
click at [756, 250] on icon at bounding box center [759, 253] width 7 height 8
click at [789, 159] on icon "button" at bounding box center [799, 160] width 20 height 20
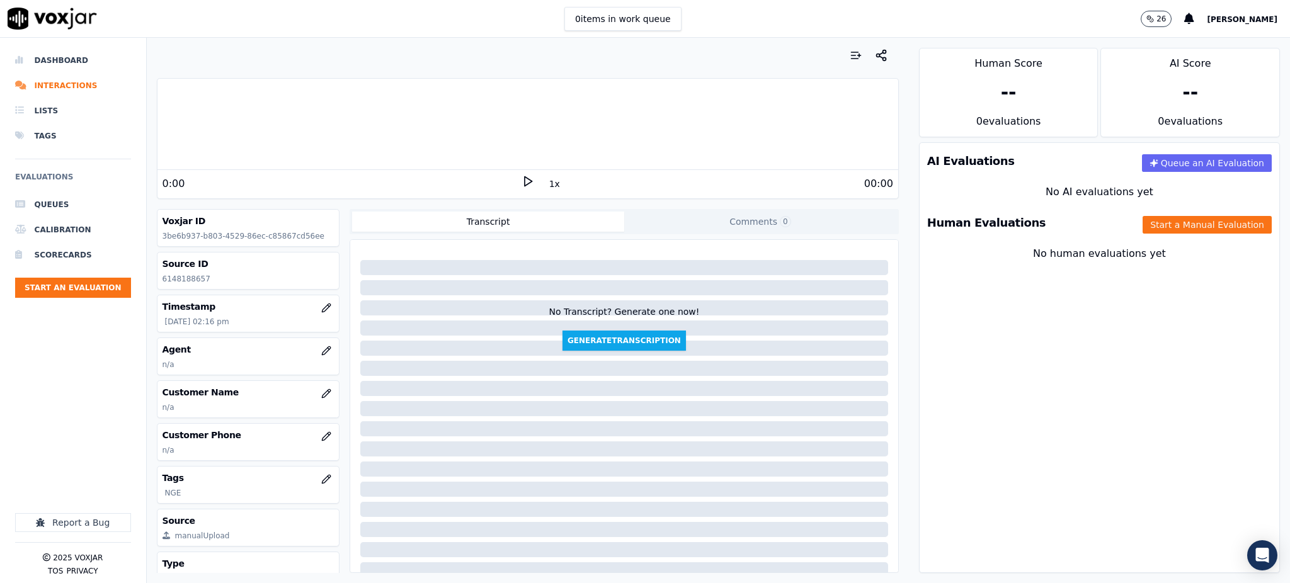
click at [522, 180] on icon at bounding box center [528, 181] width 13 height 13
drag, startPoint x: 205, startPoint y: 277, endPoint x: 149, endPoint y: 283, distance: 56.4
click at [149, 283] on div "Your browser does not support the audio element. 0:00 1x 4:09 Voxjar ID 3be6b93…" at bounding box center [528, 311] width 762 height 546
copy p "6148188657"
click at [328, 435] on icon "button" at bounding box center [329, 434] width 2 height 2
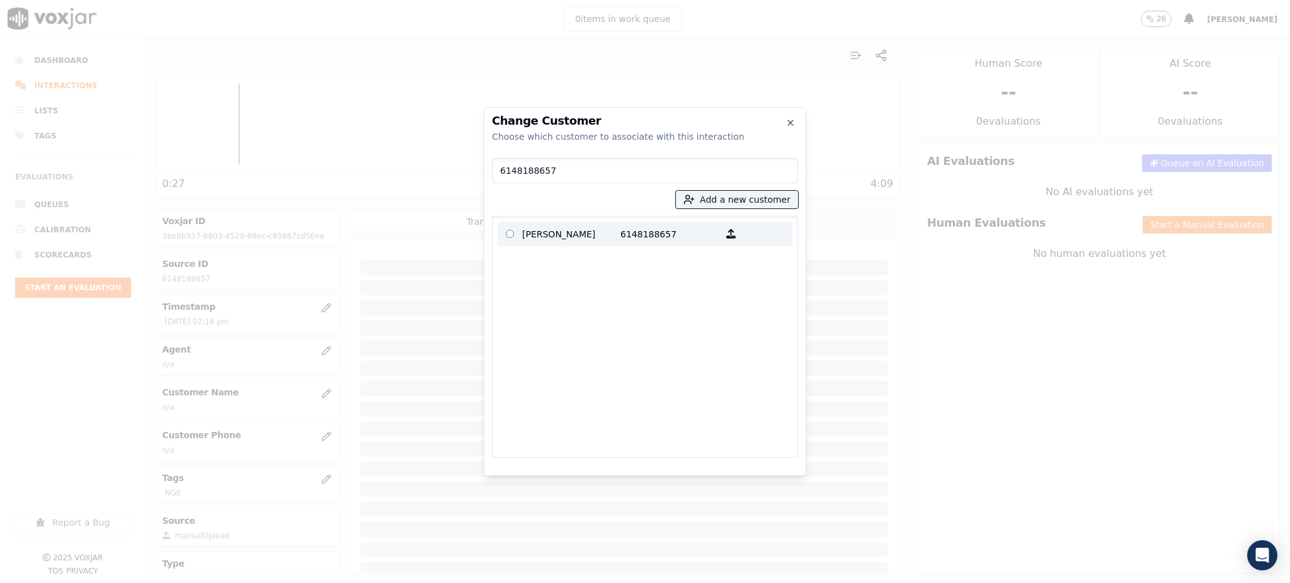
type input "6148188657"
drag, startPoint x: 585, startPoint y: 232, endPoint x: 627, endPoint y: 307, distance: 86.3
click at [585, 234] on p "[PERSON_NAME]" at bounding box center [571, 234] width 98 height 20
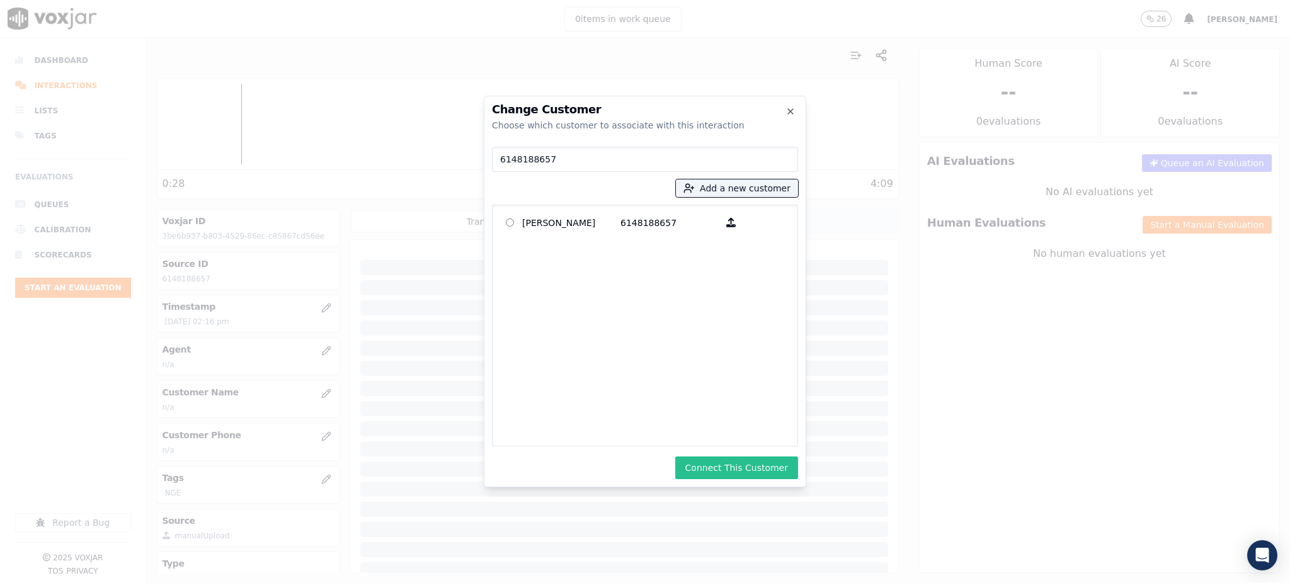
click at [724, 464] on button "Connect This Customer" at bounding box center [736, 468] width 123 height 23
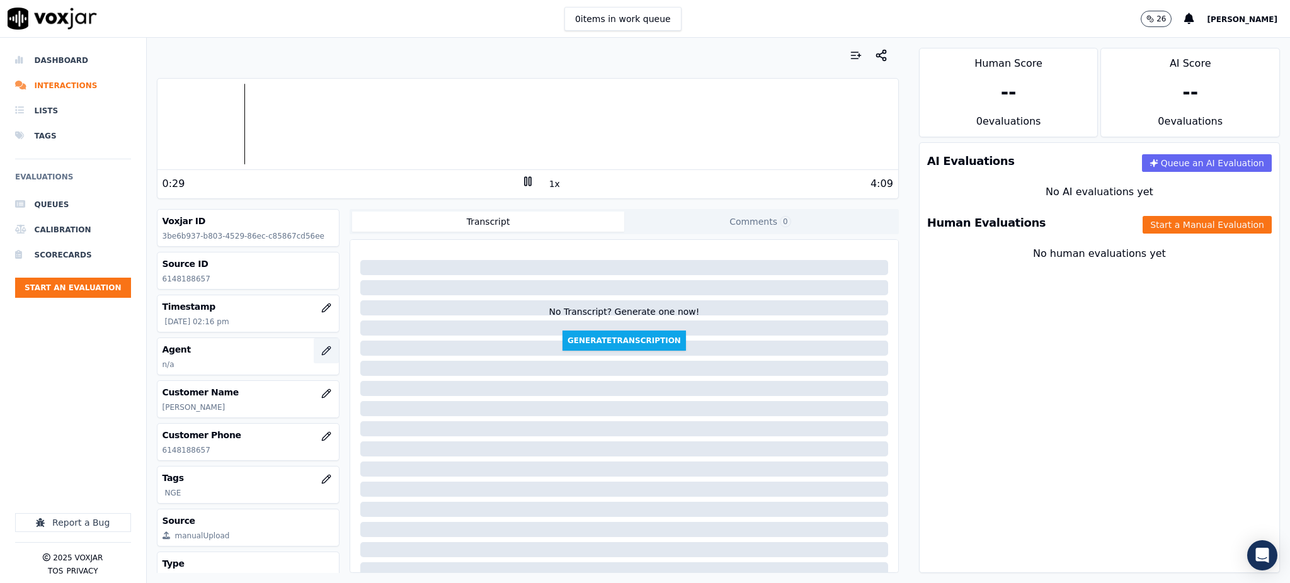
click at [321, 352] on icon "button" at bounding box center [326, 351] width 10 height 10
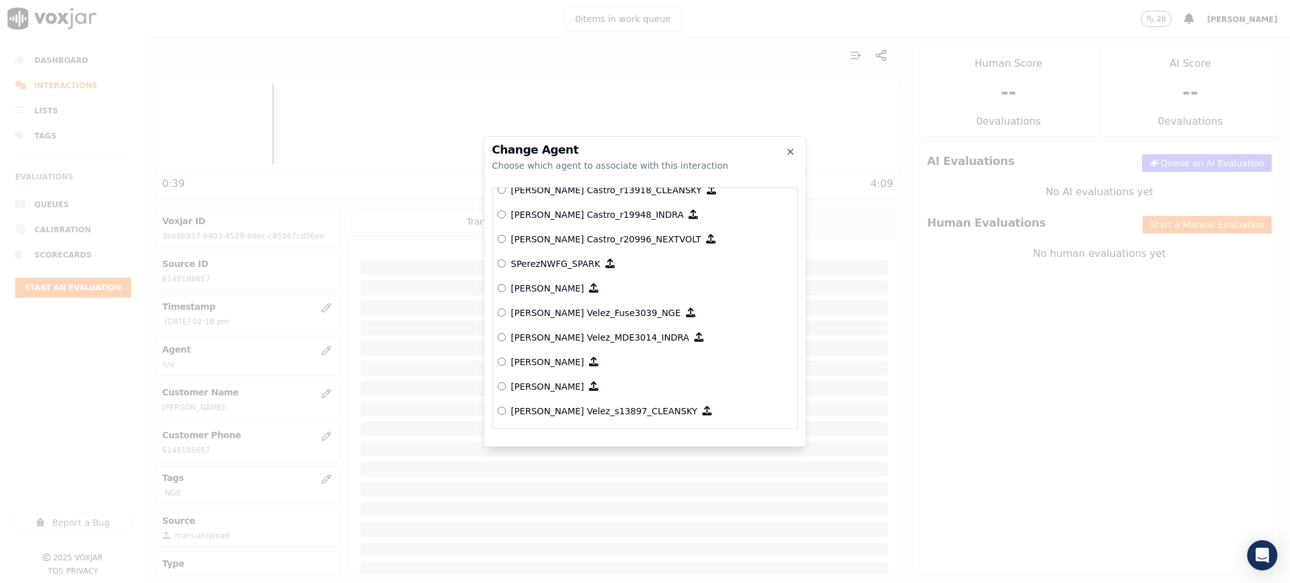
scroll to position [5645, 0]
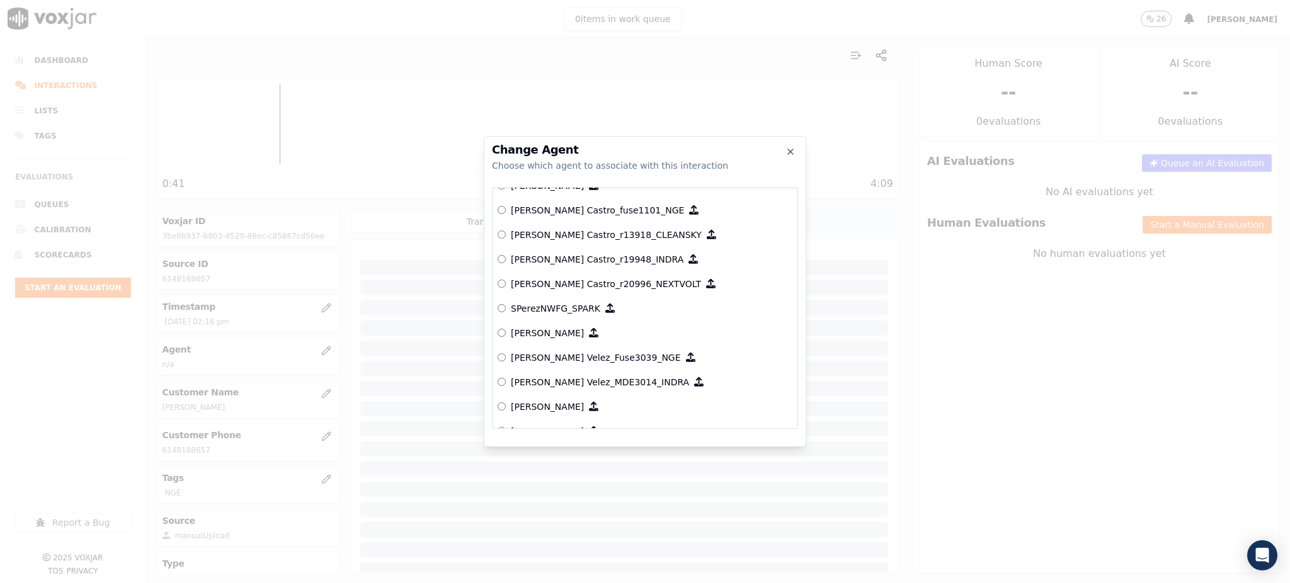
click at [581, 362] on p "[PERSON_NAME] Velez_Fuse3039_NGE" at bounding box center [596, 358] width 170 height 13
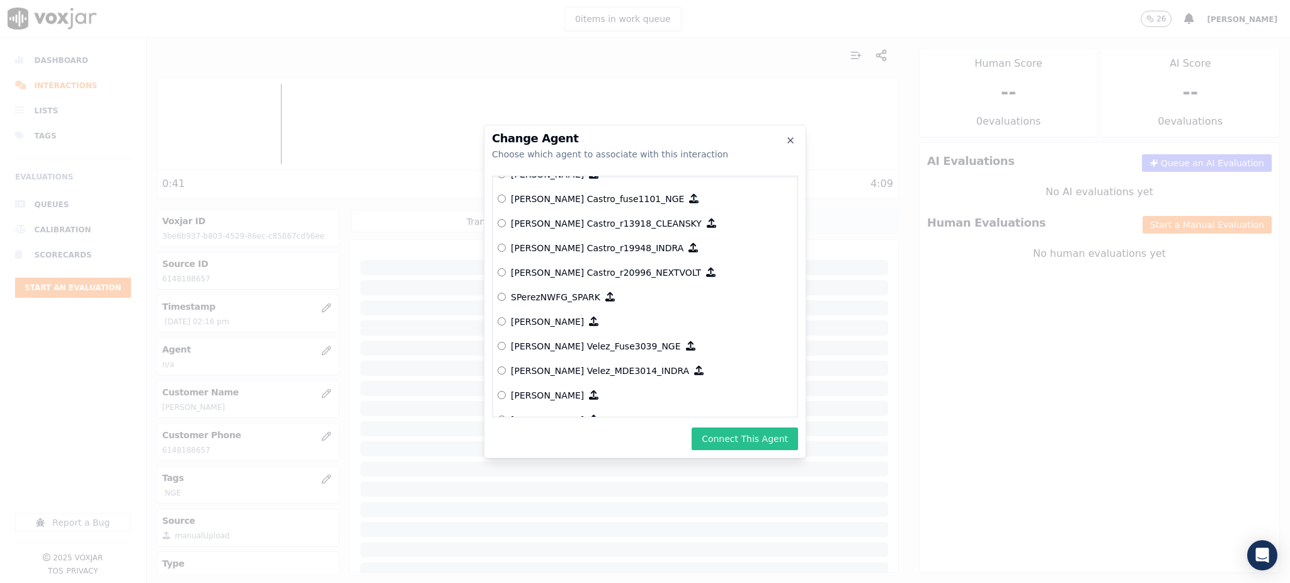
click at [757, 434] on button "Connect This Agent" at bounding box center [745, 439] width 106 height 23
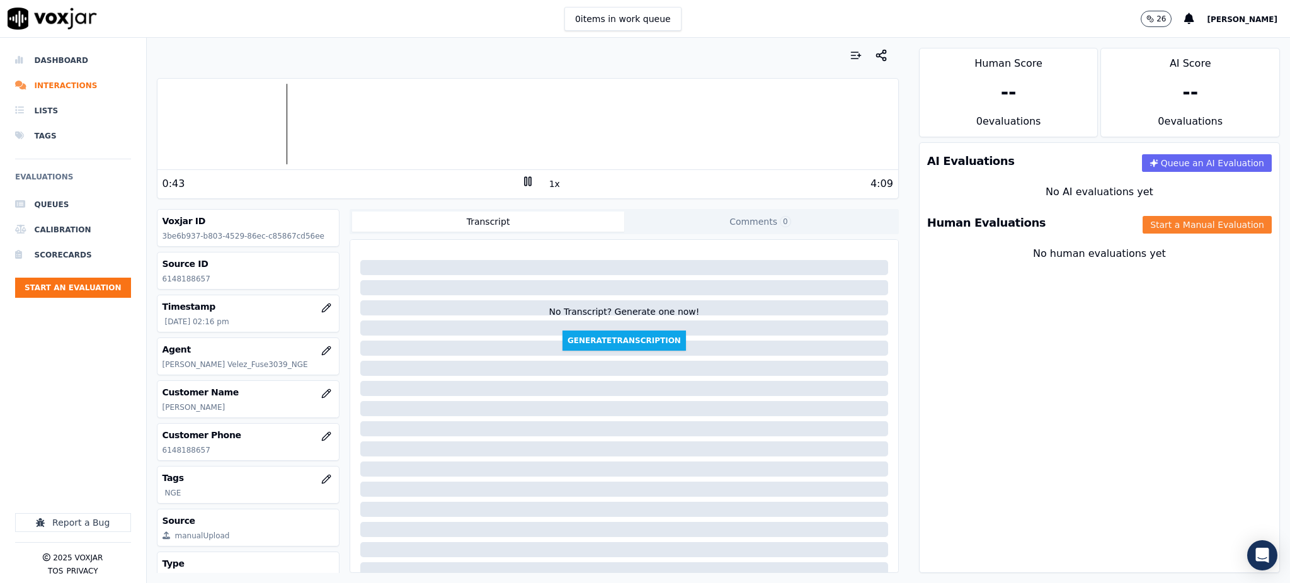
click at [1155, 226] on button "Start a Manual Evaluation" at bounding box center [1207, 225] width 129 height 18
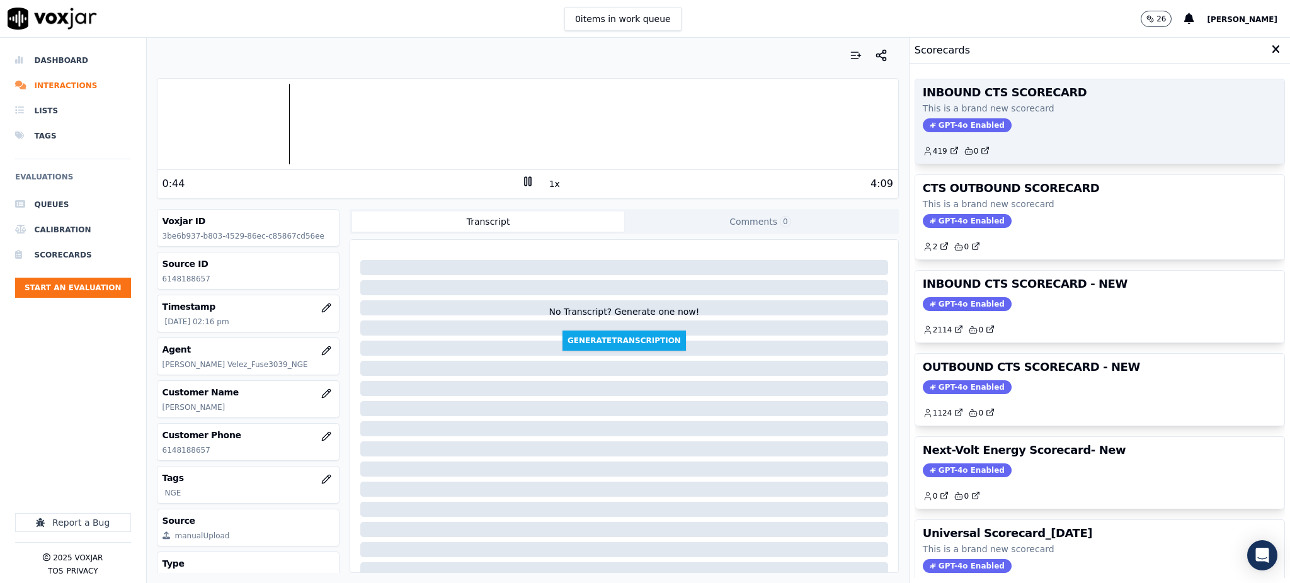
click at [963, 117] on div "INBOUND CTS SCORECARD This is a brand new scorecard GPT-4o Enabled 419 0" at bounding box center [1099, 121] width 369 height 84
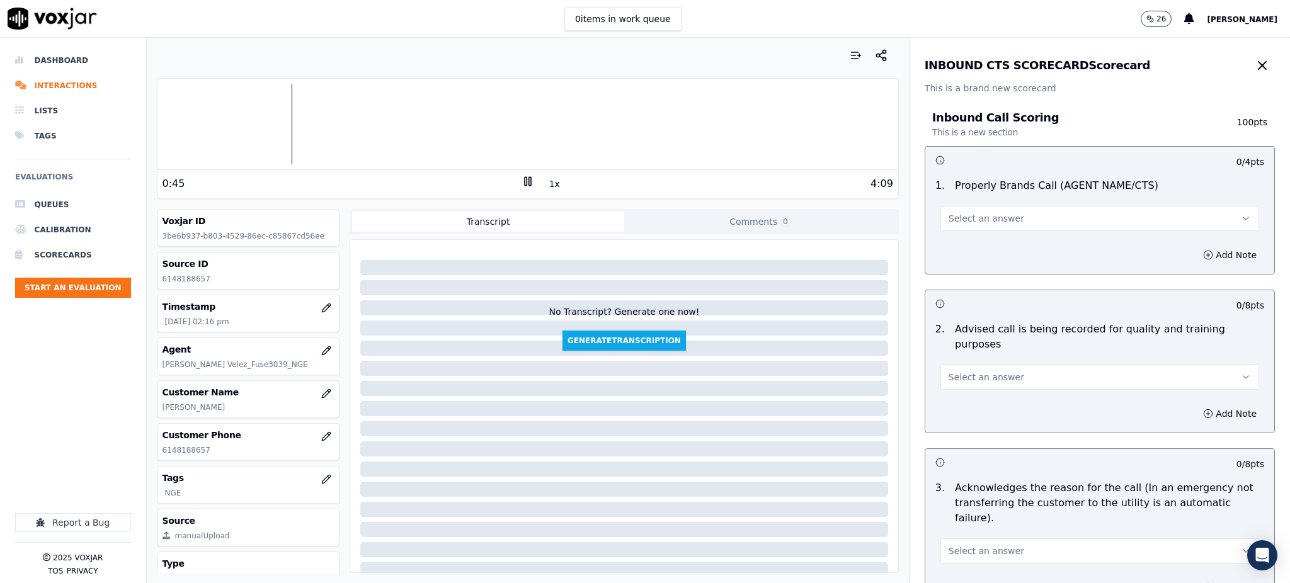
click at [964, 212] on span "Select an answer" at bounding box center [987, 218] width 76 height 13
click at [961, 246] on div "Yes" at bounding box center [1072, 247] width 291 height 20
drag, startPoint x: 954, startPoint y: 352, endPoint x: 956, endPoint y: 377, distance: 24.6
click at [955, 365] on button "Select an answer" at bounding box center [1099, 377] width 319 height 25
click at [959, 393] on div "Yes" at bounding box center [1072, 390] width 291 height 20
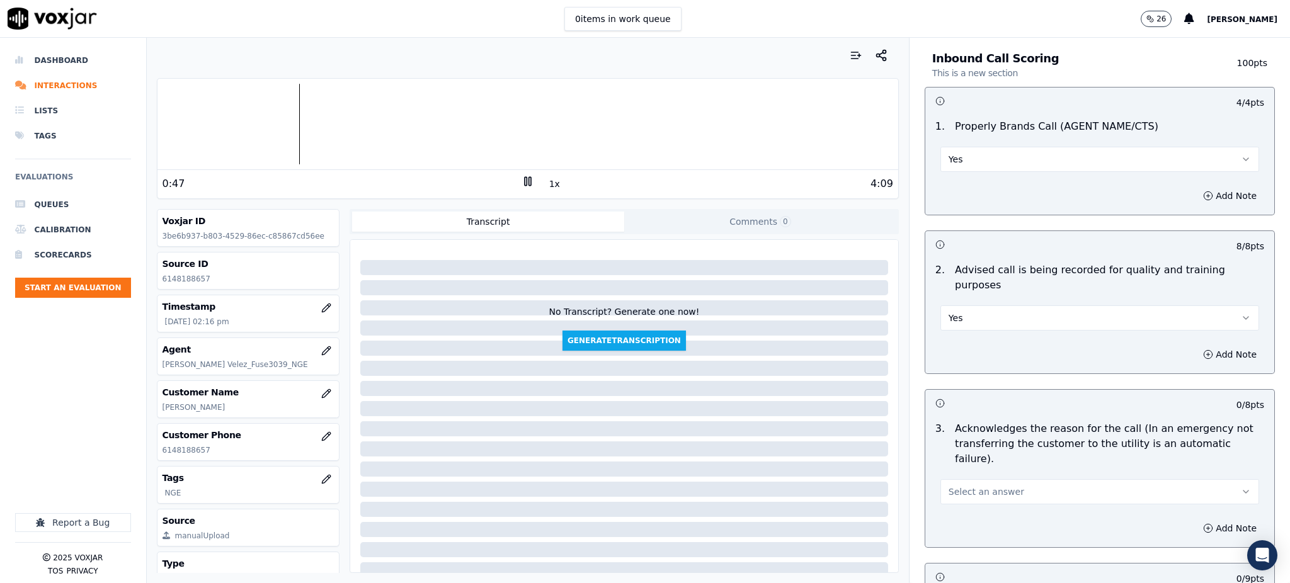
scroll to position [336, 0]
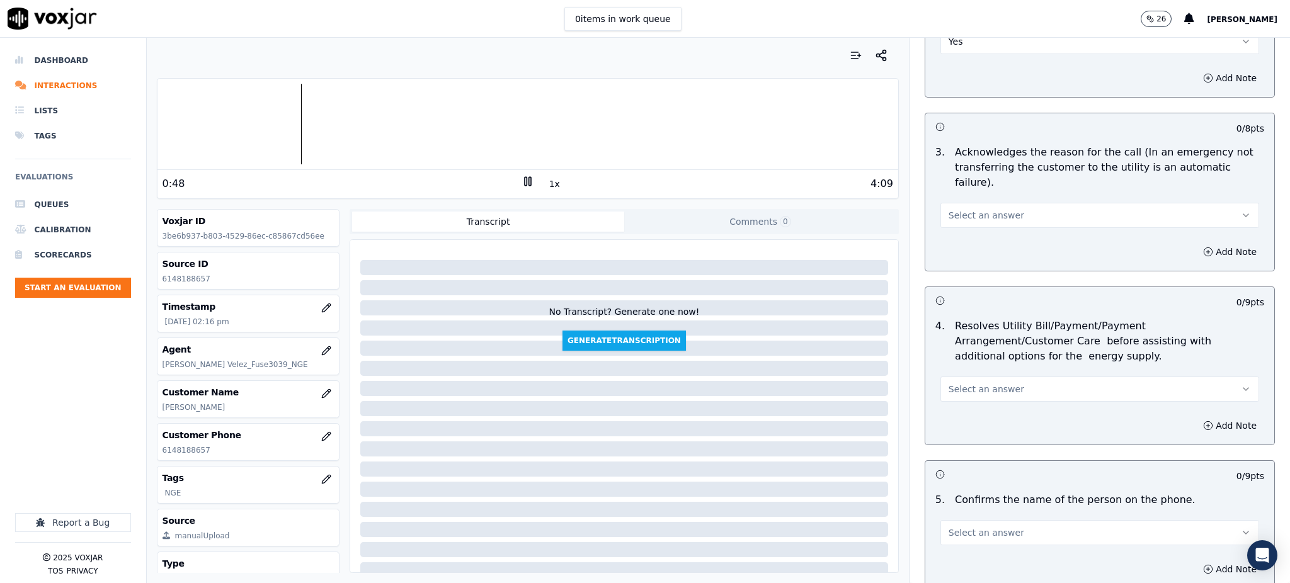
click at [959, 209] on span "Select an answer" at bounding box center [987, 215] width 76 height 13
drag, startPoint x: 964, startPoint y: 206, endPoint x: 945, endPoint y: 290, distance: 86.0
click at [964, 207] on div "Yes" at bounding box center [1072, 213] width 291 height 20
click at [959, 383] on span "Select an answer" at bounding box center [987, 389] width 76 height 13
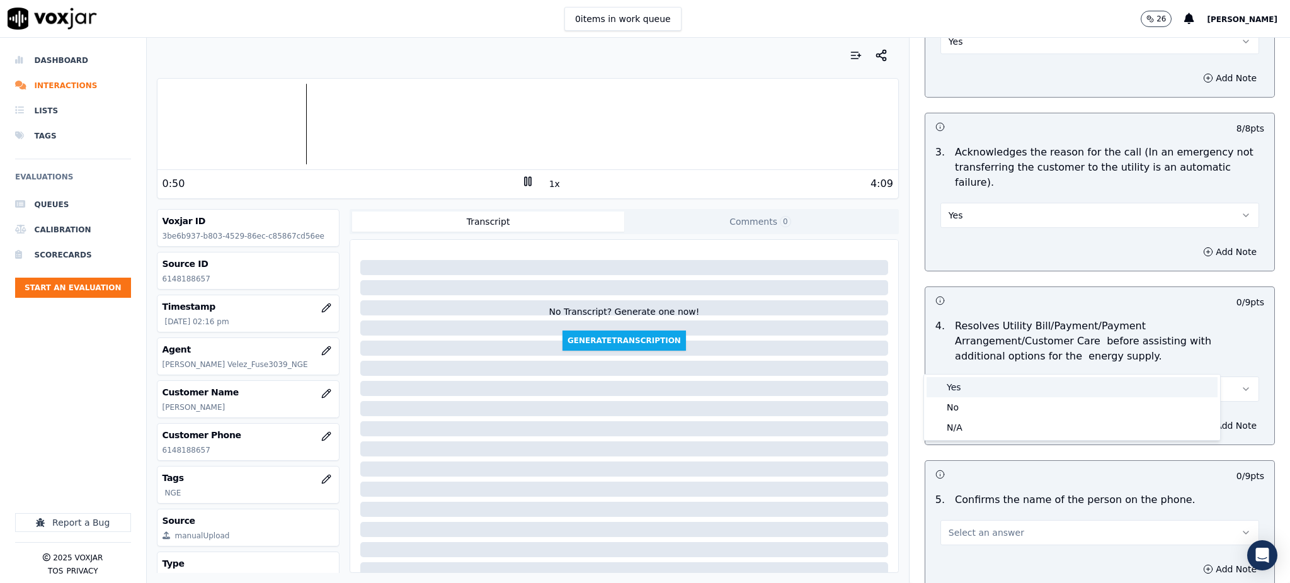
drag, startPoint x: 960, startPoint y: 390, endPoint x: 958, endPoint y: 400, distance: 10.3
click at [960, 391] on div "Yes" at bounding box center [1072, 387] width 291 height 20
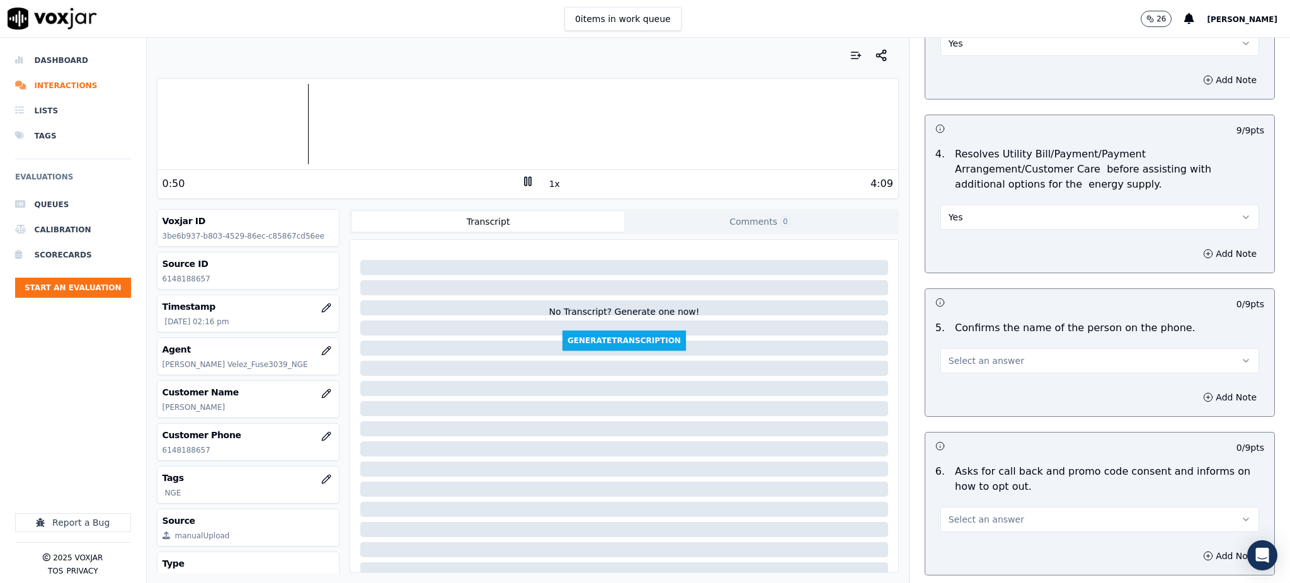
scroll to position [588, 0]
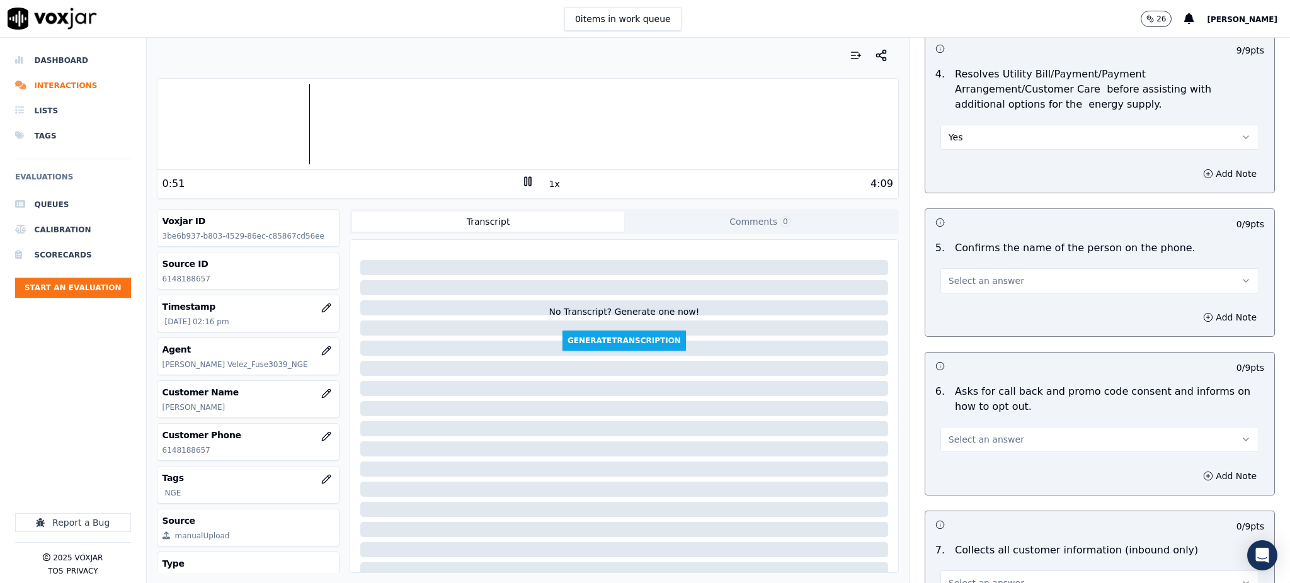
drag, startPoint x: 937, startPoint y: 250, endPoint x: 942, endPoint y: 258, distance: 9.6
click at [949, 275] on span "Select an answer" at bounding box center [987, 281] width 76 height 13
drag, startPoint x: 957, startPoint y: 282, endPoint x: 952, endPoint y: 393, distance: 111.6
click at [958, 282] on div "Yes" at bounding box center [1072, 279] width 291 height 20
click at [960, 427] on button "Select an answer" at bounding box center [1099, 439] width 319 height 25
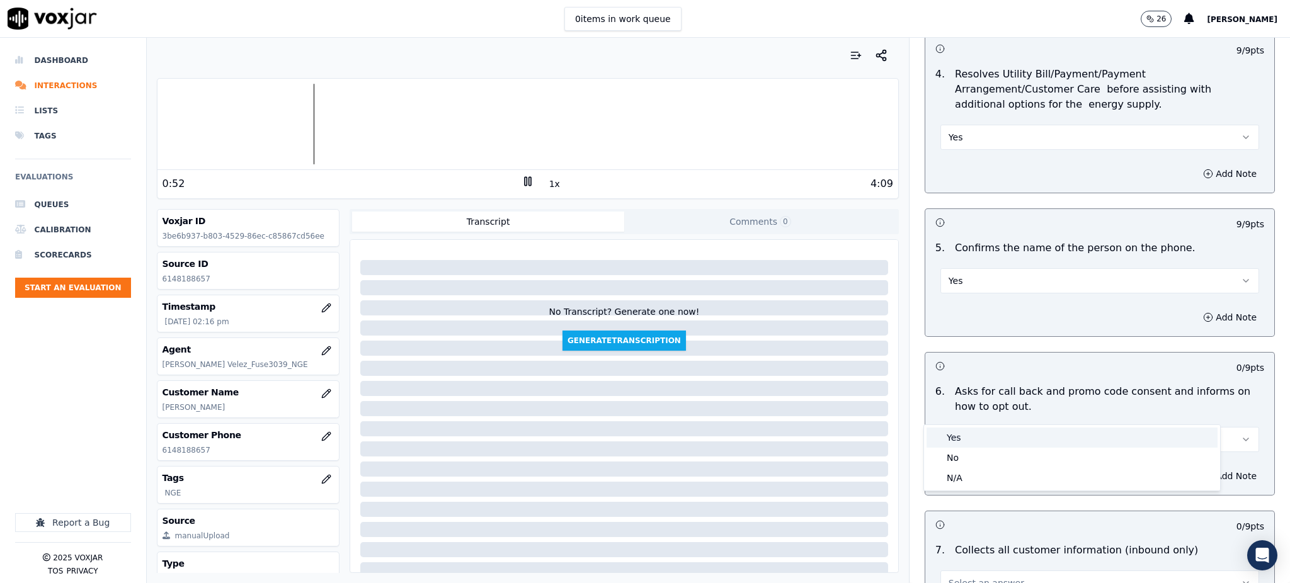
click at [961, 440] on div "Yes" at bounding box center [1072, 438] width 291 height 20
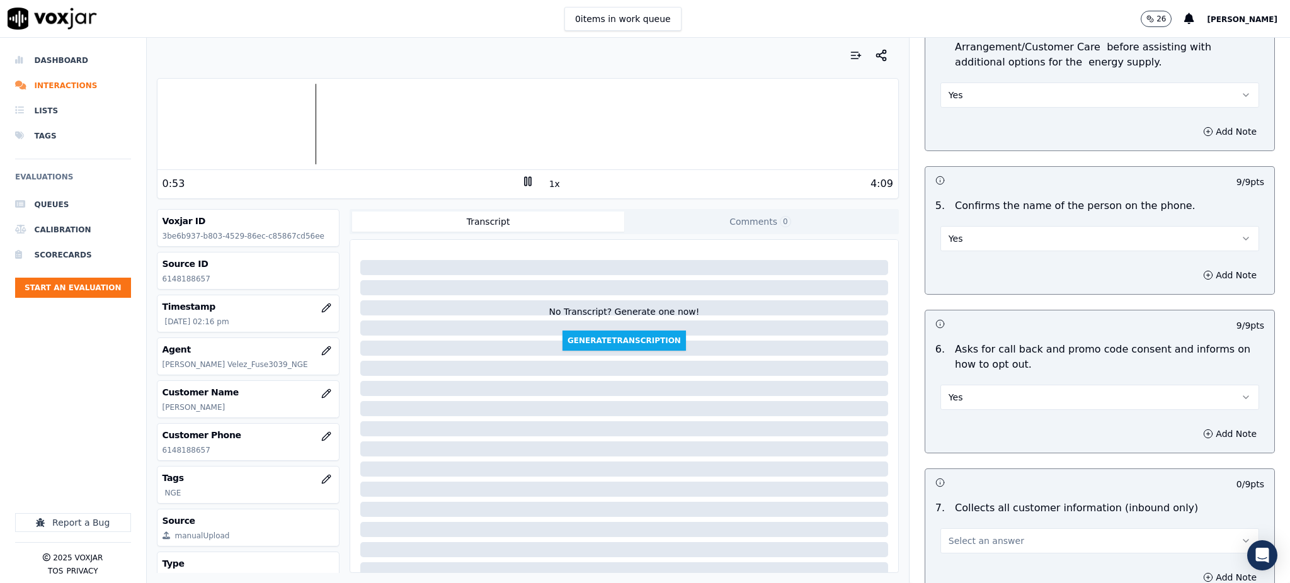
scroll to position [756, 0]
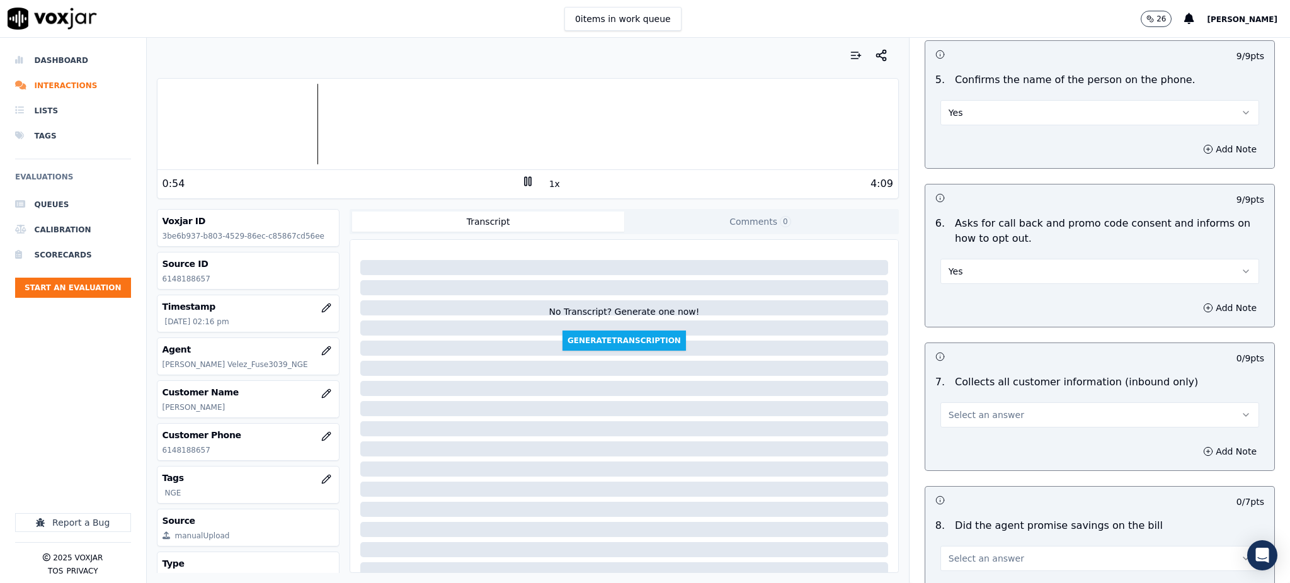
click at [952, 409] on span "Select an answer" at bounding box center [987, 415] width 76 height 13
click at [946, 404] on div "Yes" at bounding box center [1072, 414] width 291 height 20
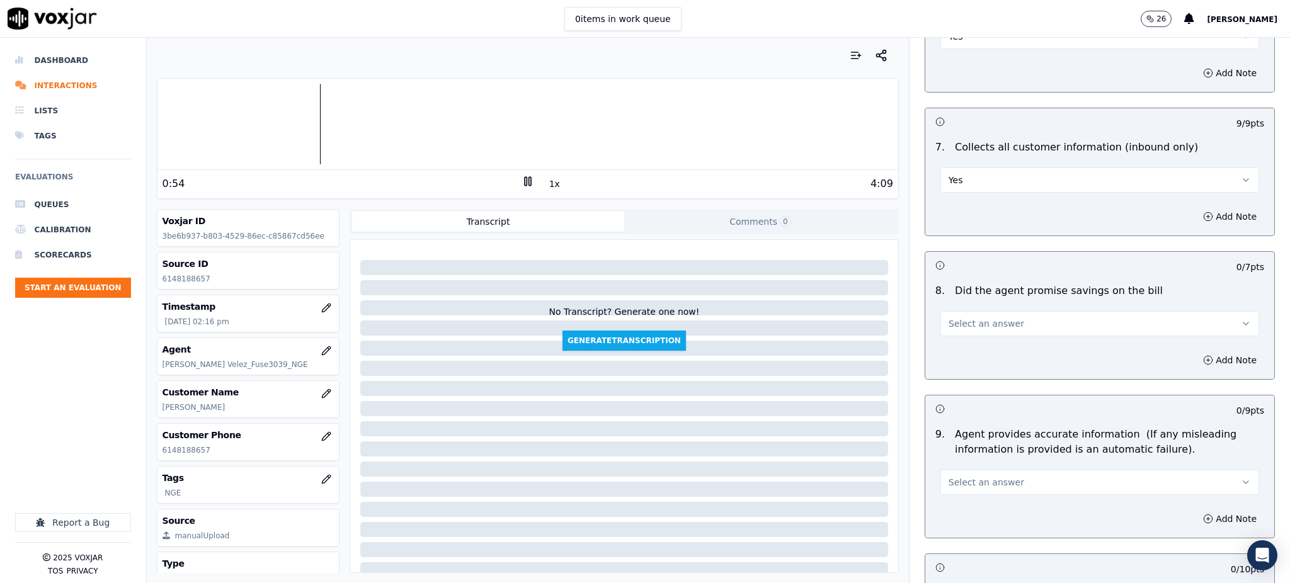
scroll to position [1008, 0]
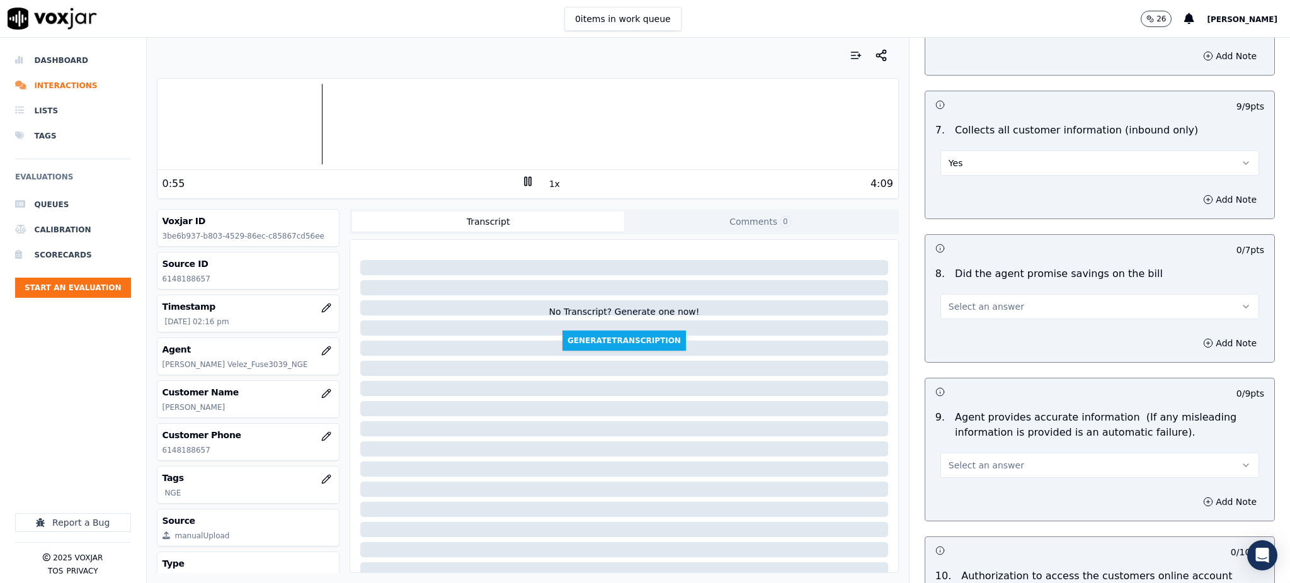
click at [949, 300] on span "Select an answer" at bounding box center [987, 306] width 76 height 13
click at [954, 309] on div "Yes" at bounding box center [1072, 305] width 291 height 20
click at [961, 459] on span "Select an answer" at bounding box center [987, 465] width 76 height 13
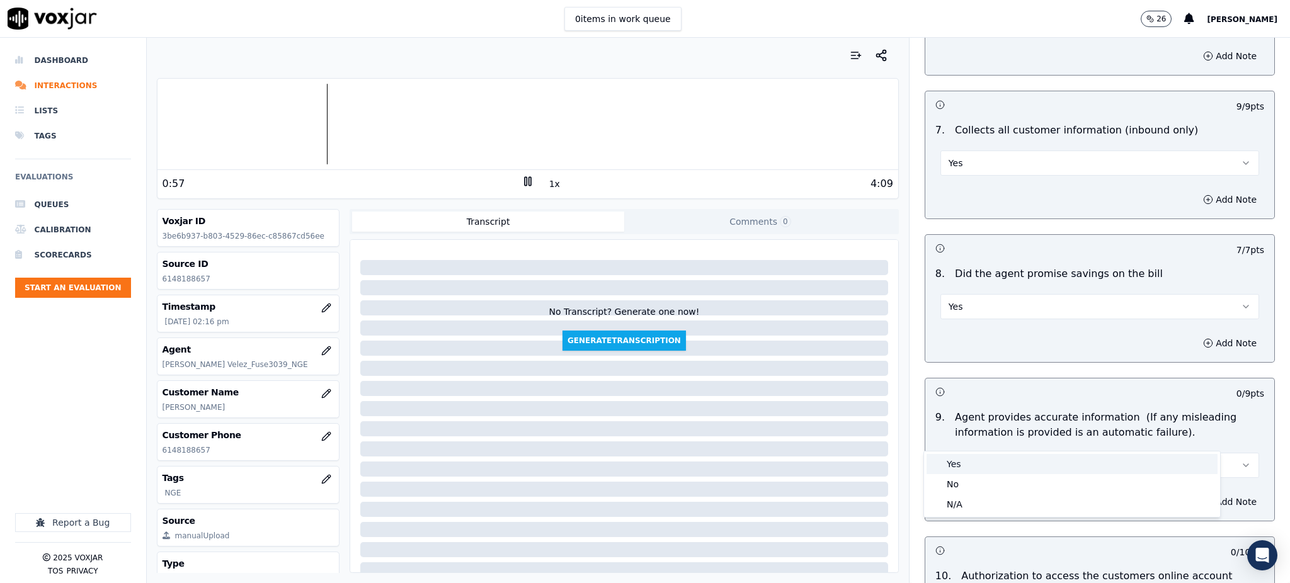
click at [955, 469] on div "Yes" at bounding box center [1072, 464] width 291 height 20
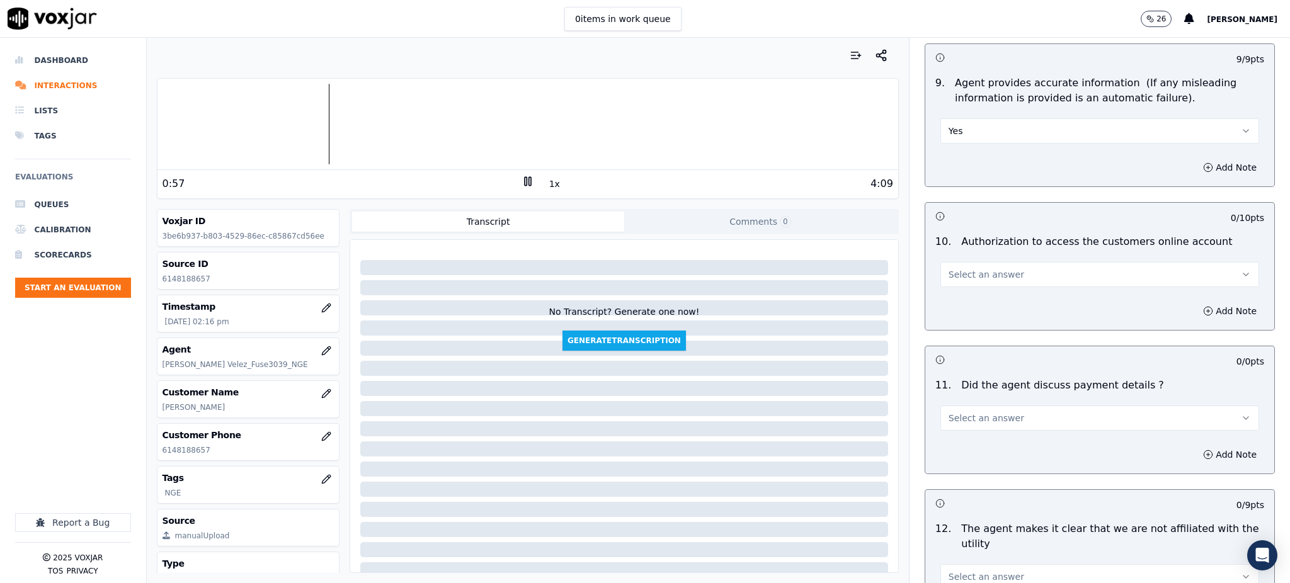
scroll to position [1344, 0]
click at [968, 267] on span "Select an answer" at bounding box center [987, 273] width 76 height 13
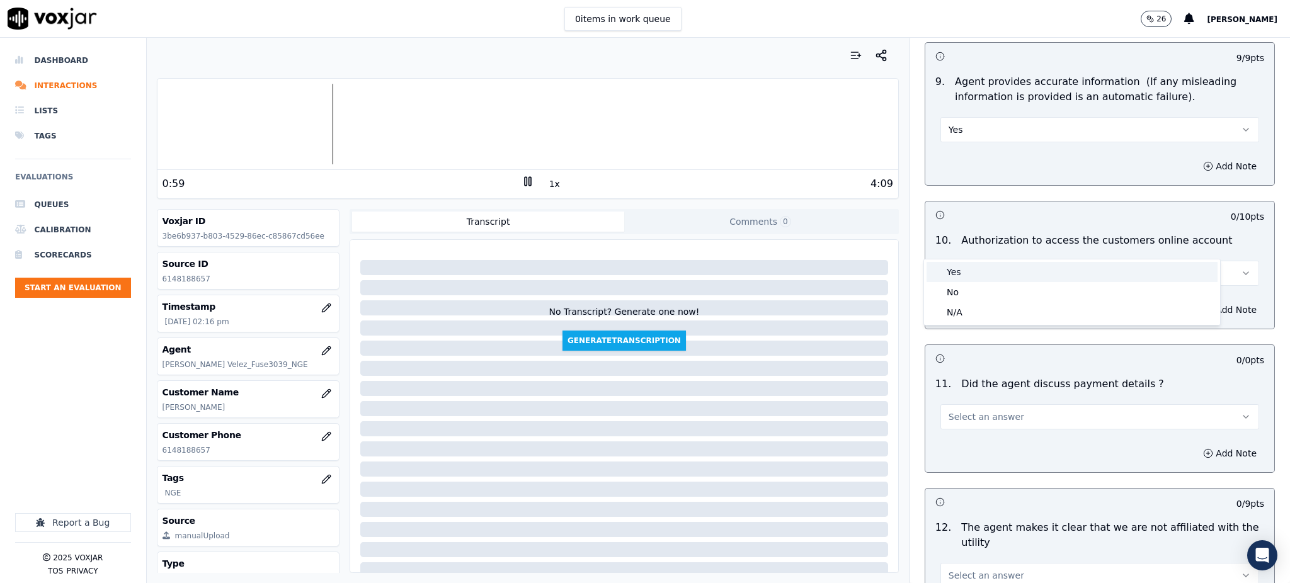
click at [966, 275] on div "Yes" at bounding box center [1072, 272] width 291 height 20
drag, startPoint x: 954, startPoint y: 387, endPoint x: 954, endPoint y: 400, distance: 13.2
click at [954, 411] on span "Select an answer" at bounding box center [987, 417] width 76 height 13
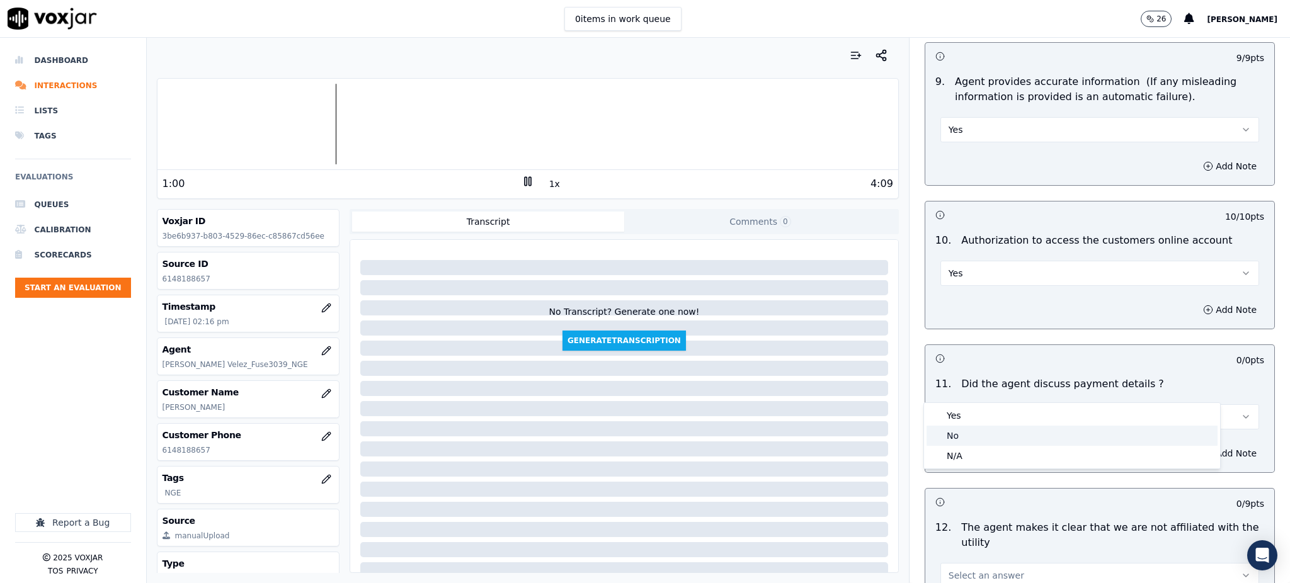
click at [953, 447] on div "Yes No N/A" at bounding box center [1072, 436] width 296 height 66
click at [959, 457] on div "N/A" at bounding box center [1072, 456] width 291 height 20
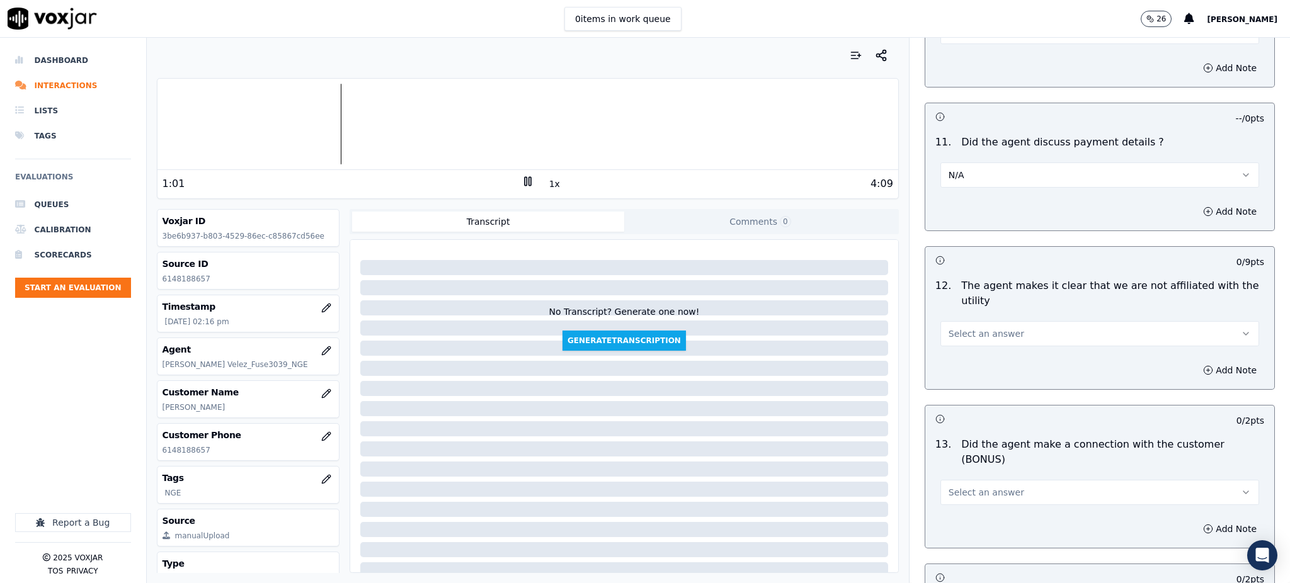
scroll to position [1596, 0]
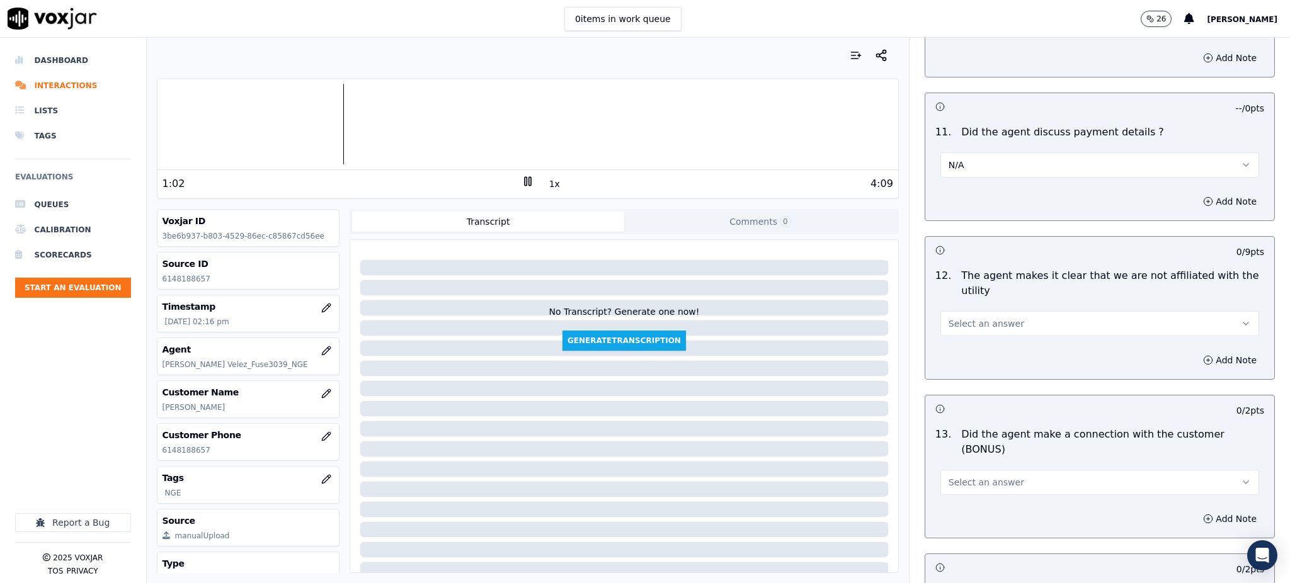
click at [979, 317] on span "Select an answer" at bounding box center [987, 323] width 76 height 13
click at [969, 321] on div "Yes" at bounding box center [1072, 322] width 291 height 20
click at [961, 476] on span "Select an answer" at bounding box center [987, 482] width 76 height 13
click at [966, 464] on div "Yes" at bounding box center [1072, 466] width 291 height 20
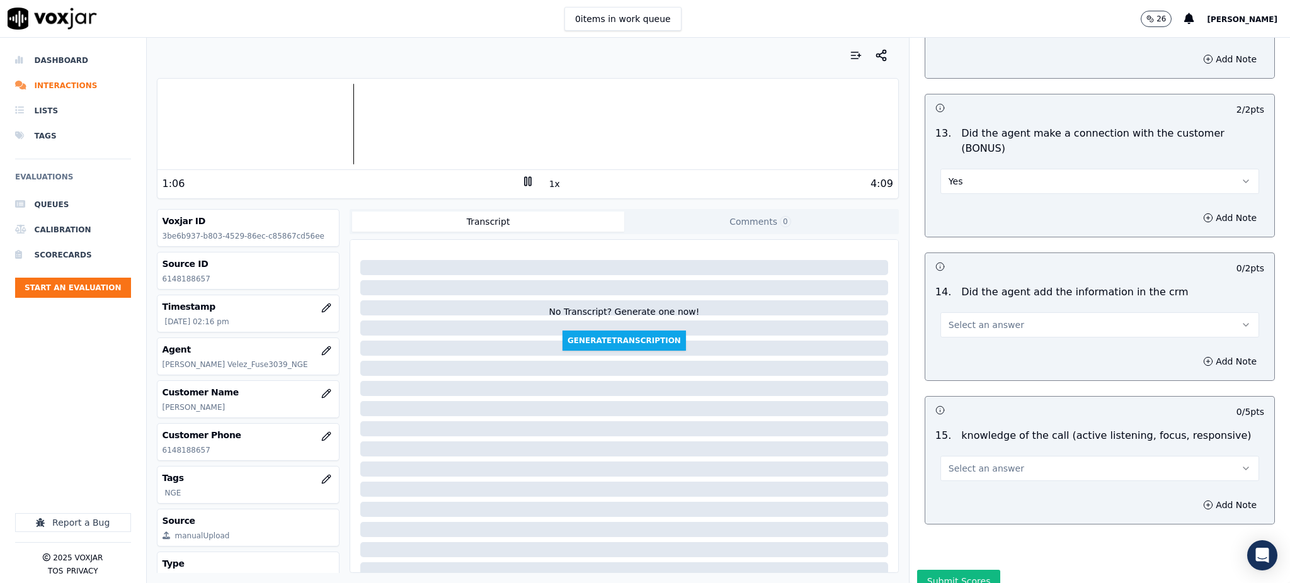
scroll to position [1907, 0]
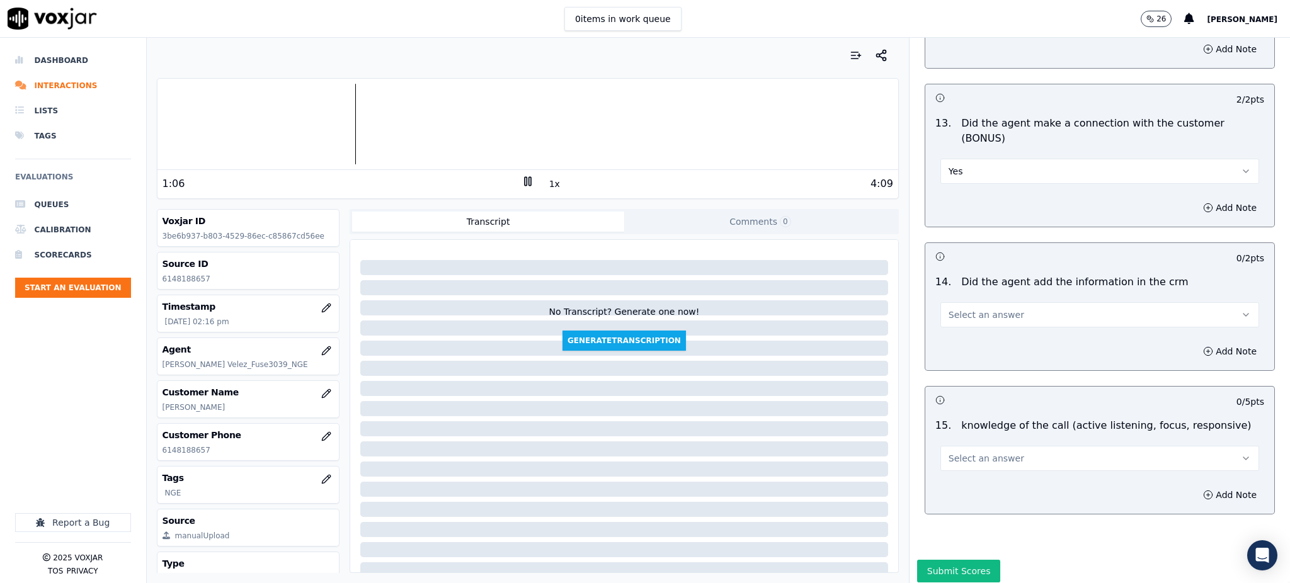
click at [957, 309] on span "Select an answer" at bounding box center [987, 315] width 76 height 13
click at [968, 298] on div "Yes" at bounding box center [1072, 299] width 291 height 20
click at [959, 452] on span "Select an answer" at bounding box center [987, 458] width 76 height 13
drag, startPoint x: 956, startPoint y: 442, endPoint x: 956, endPoint y: 449, distance: 7.0
click at [956, 443] on div "Yes" at bounding box center [1072, 443] width 291 height 20
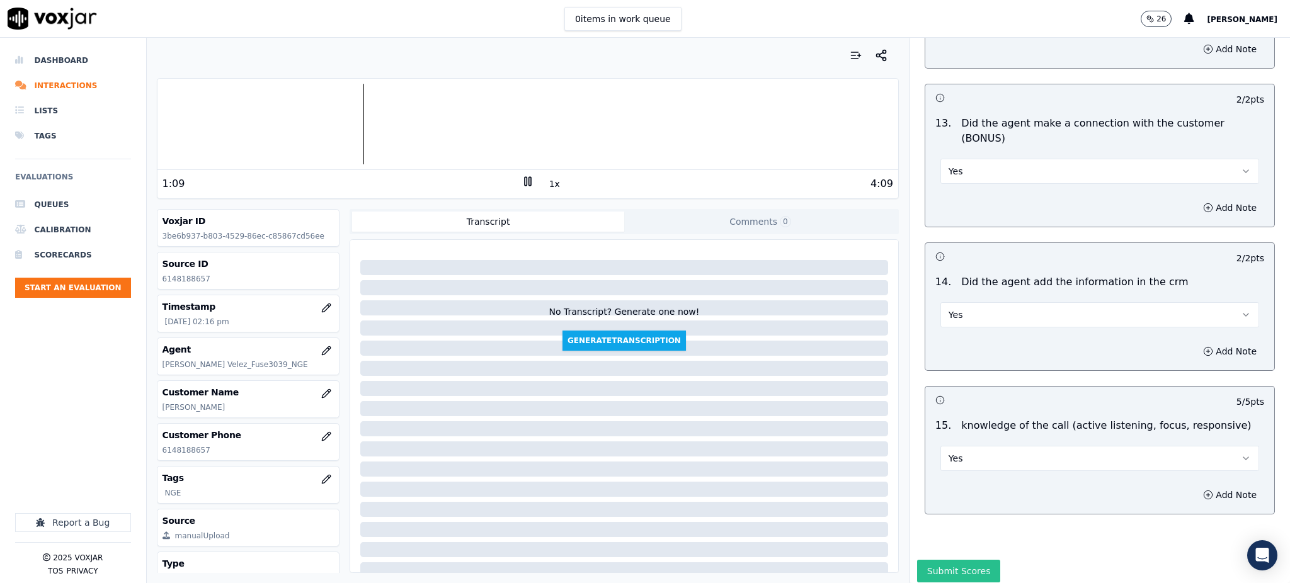
click at [932, 560] on button "Submit Scores" at bounding box center [959, 571] width 84 height 23
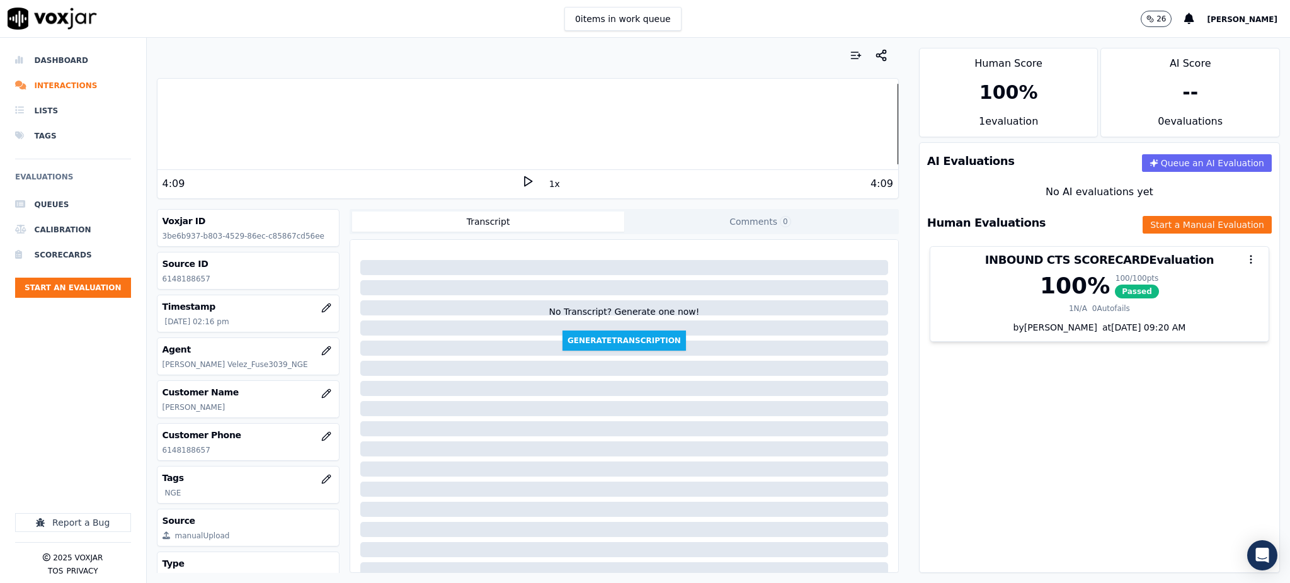
click at [537, 157] on div at bounding box center [527, 124] width 741 height 81
click at [522, 178] on icon at bounding box center [528, 181] width 13 height 13
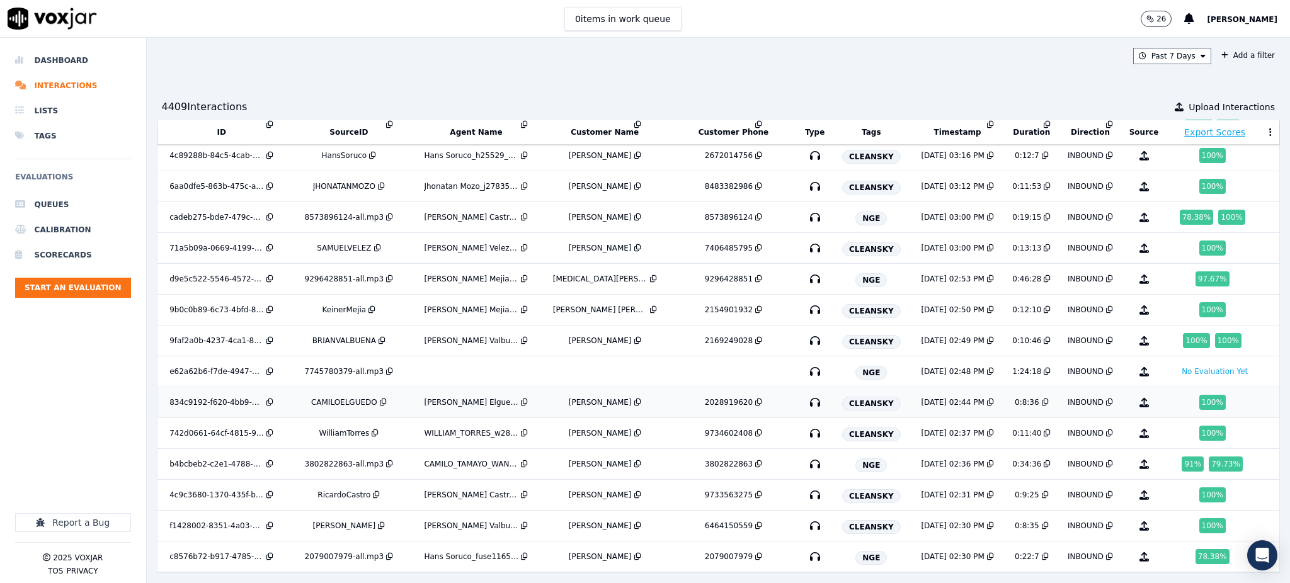
scroll to position [2083, 0]
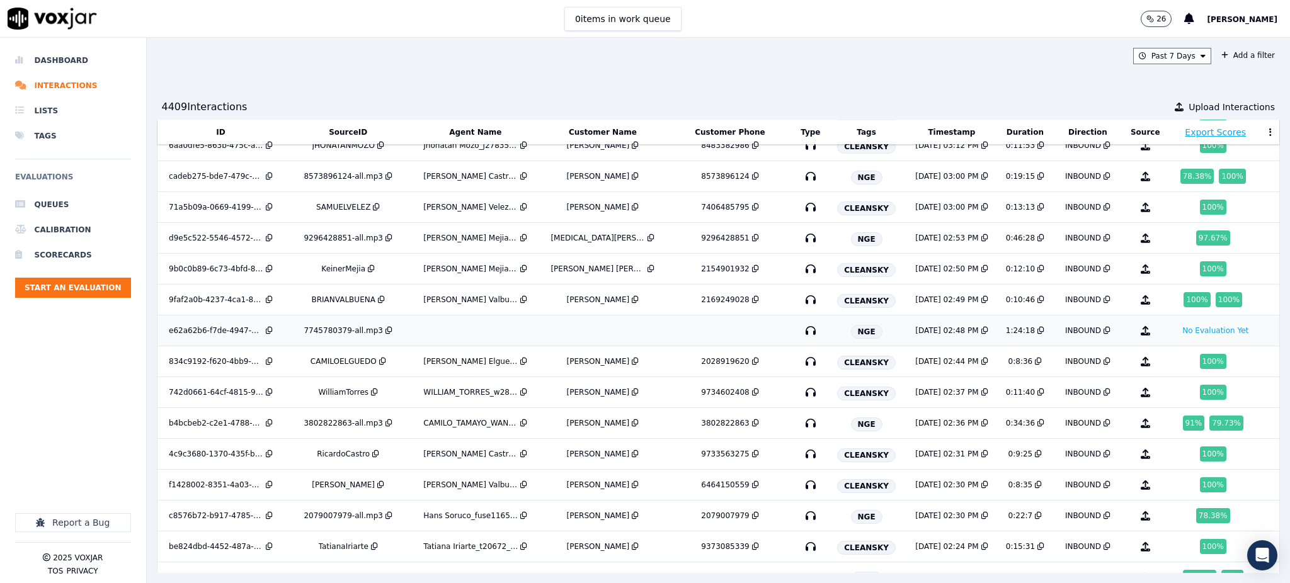
click at [801, 339] on icon "button" at bounding box center [811, 331] width 20 height 20
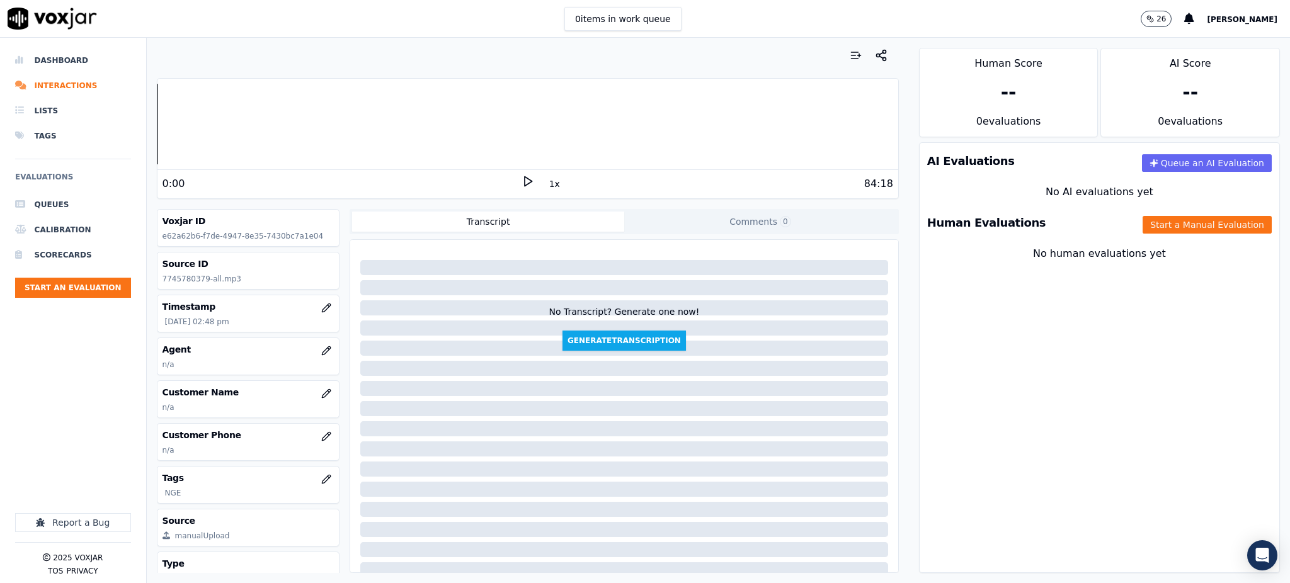
click at [522, 180] on icon at bounding box center [528, 181] width 13 height 13
click at [74, 377] on div "Dashboard Interactions Lists Tags Evaluations Queues Calibration Scorecards Sta…" at bounding box center [73, 229] width 116 height 363
click at [66, 254] on li "Scorecards" at bounding box center [73, 255] width 116 height 25
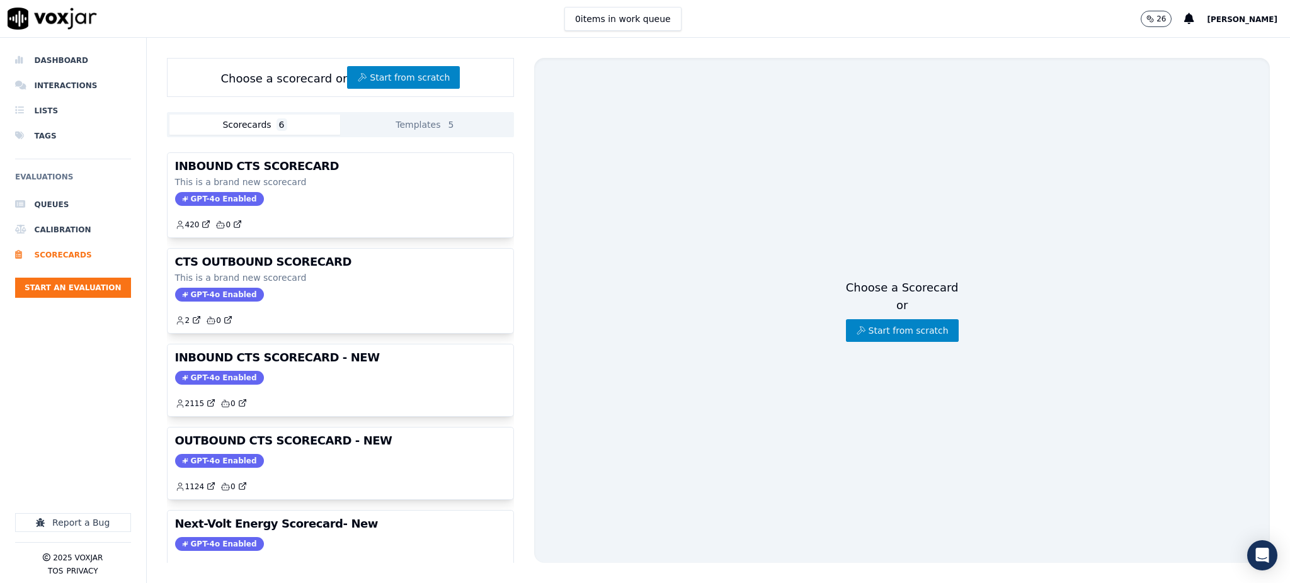
drag, startPoint x: 1237, startPoint y: 157, endPoint x: 1216, endPoint y: 134, distance: 31.7
click at [1237, 156] on div "Choose a Scorecard or Start from scratch" at bounding box center [902, 310] width 736 height 505
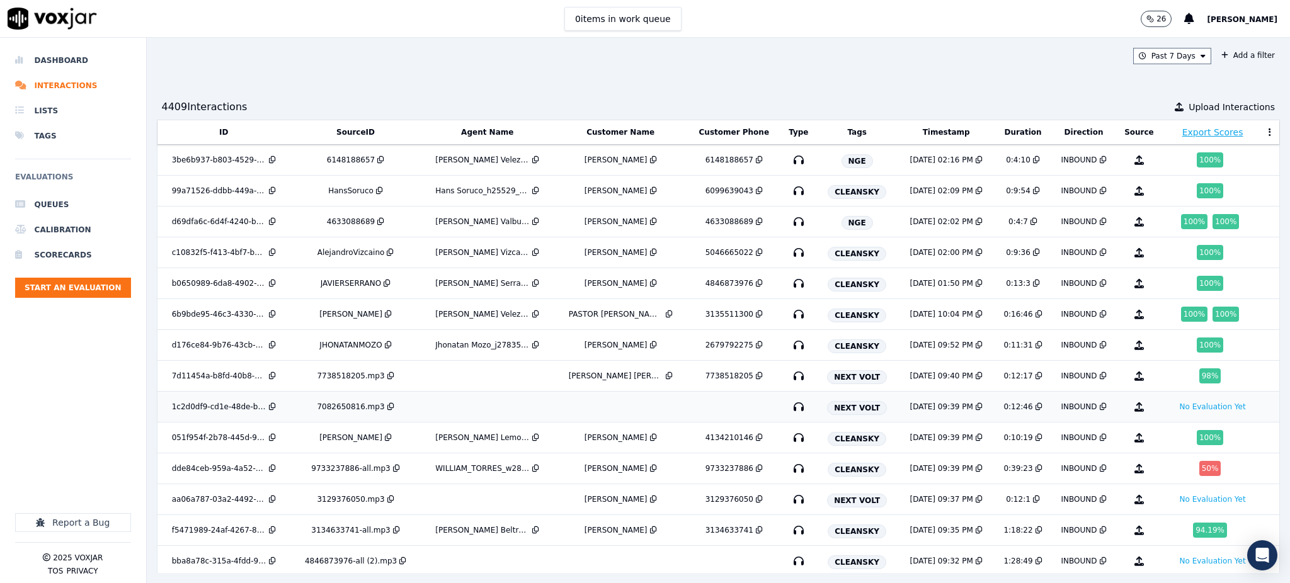
click at [1263, 420] on td at bounding box center [1271, 407] width 16 height 31
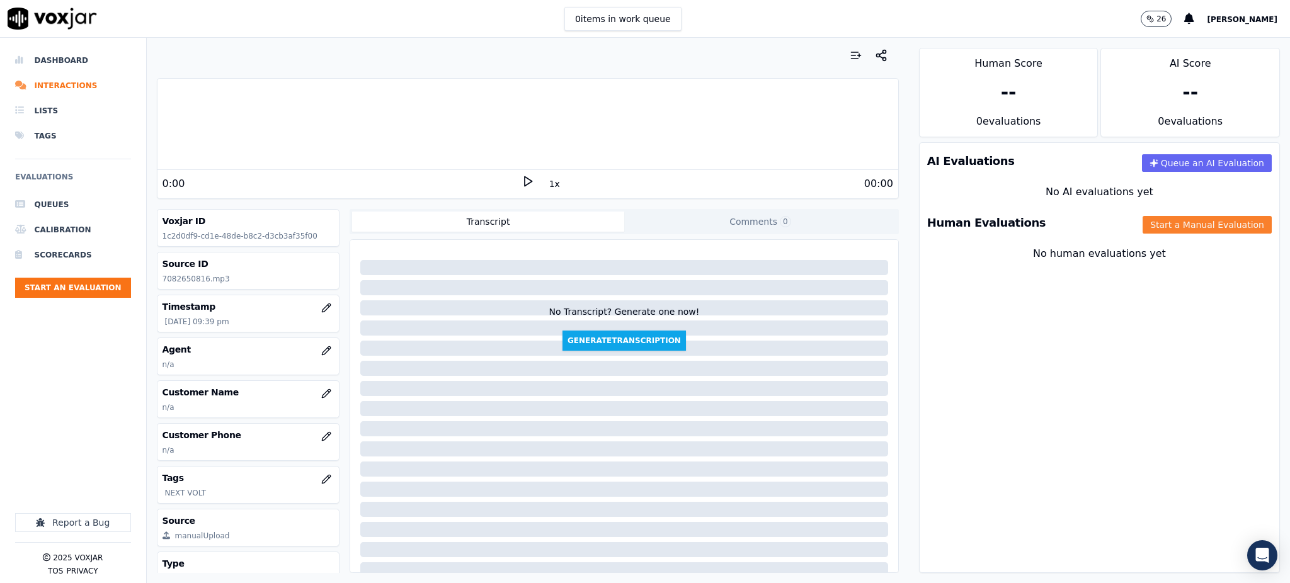
click at [1191, 230] on button "Start a Manual Evaluation" at bounding box center [1207, 225] width 129 height 18
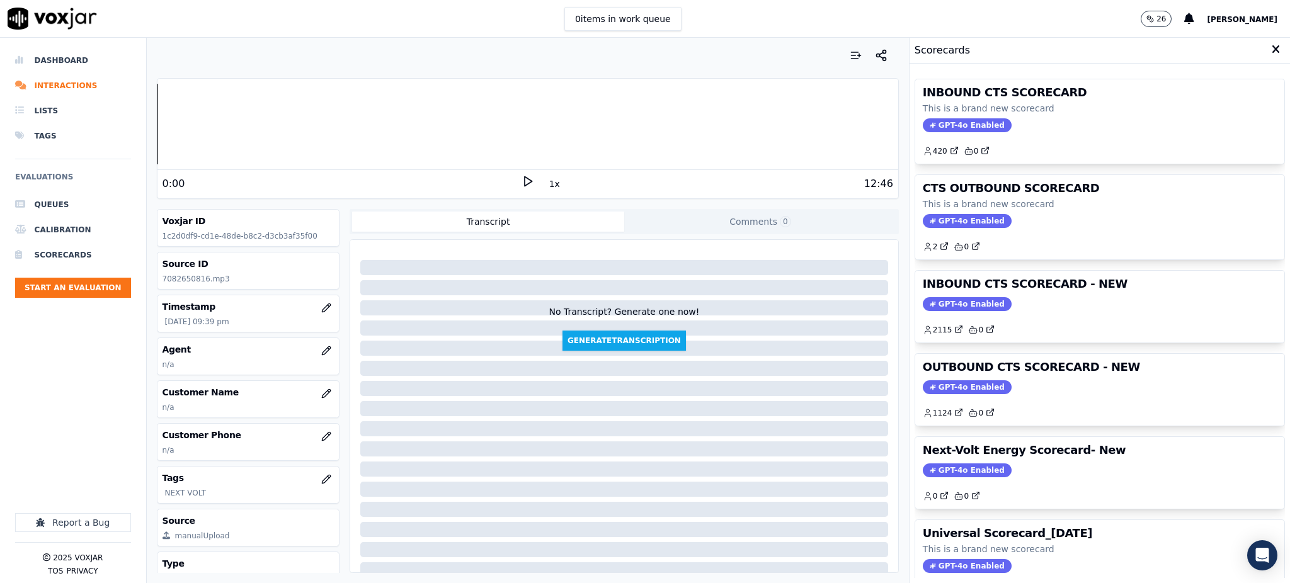
click at [1272, 54] on icon at bounding box center [1276, 49] width 8 height 11
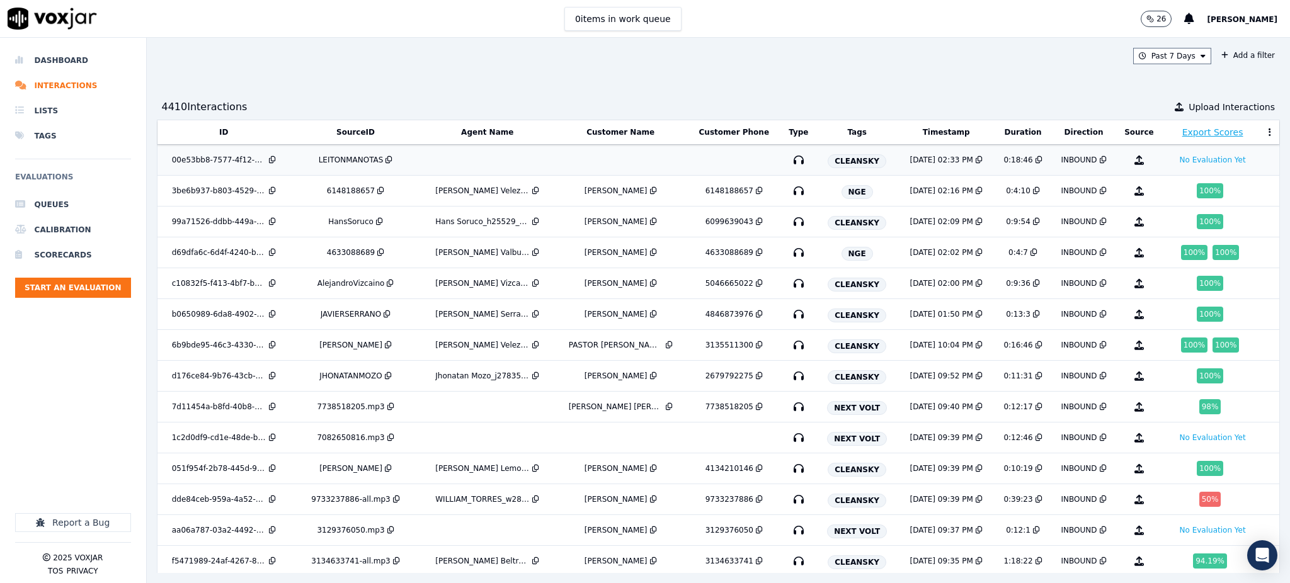
click at [789, 160] on icon "button" at bounding box center [799, 160] width 20 height 20
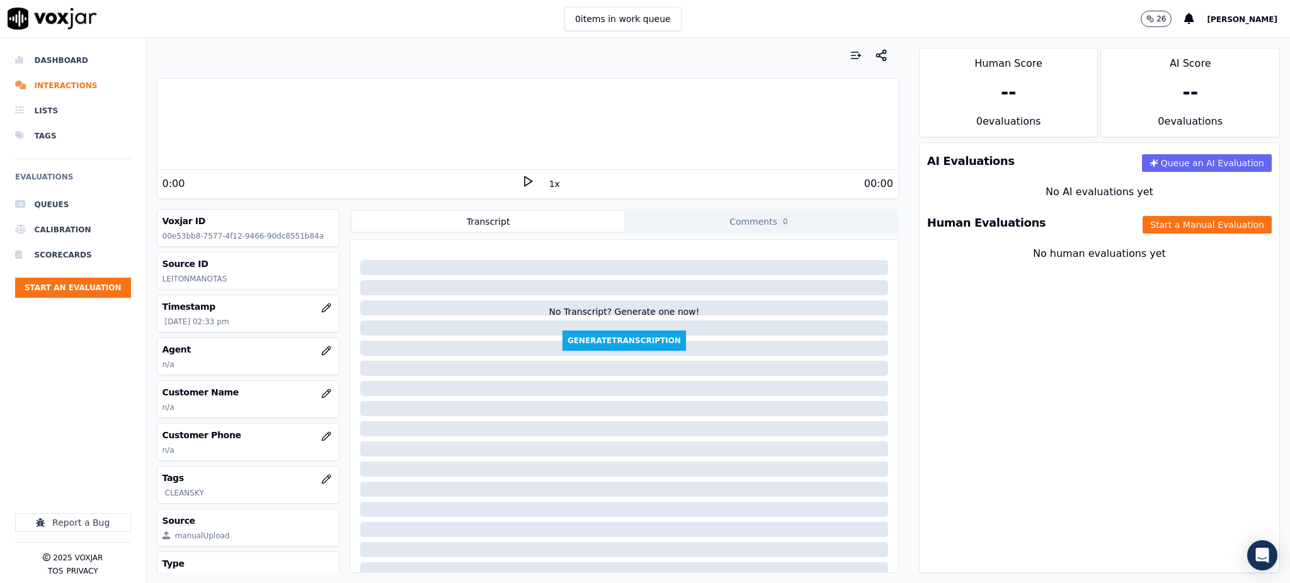
click at [525, 184] on polygon at bounding box center [529, 181] width 8 height 9
click at [522, 178] on icon at bounding box center [528, 181] width 13 height 13
click at [525, 186] on polygon at bounding box center [529, 181] width 8 height 9
click at [522, 178] on icon at bounding box center [528, 181] width 13 height 13
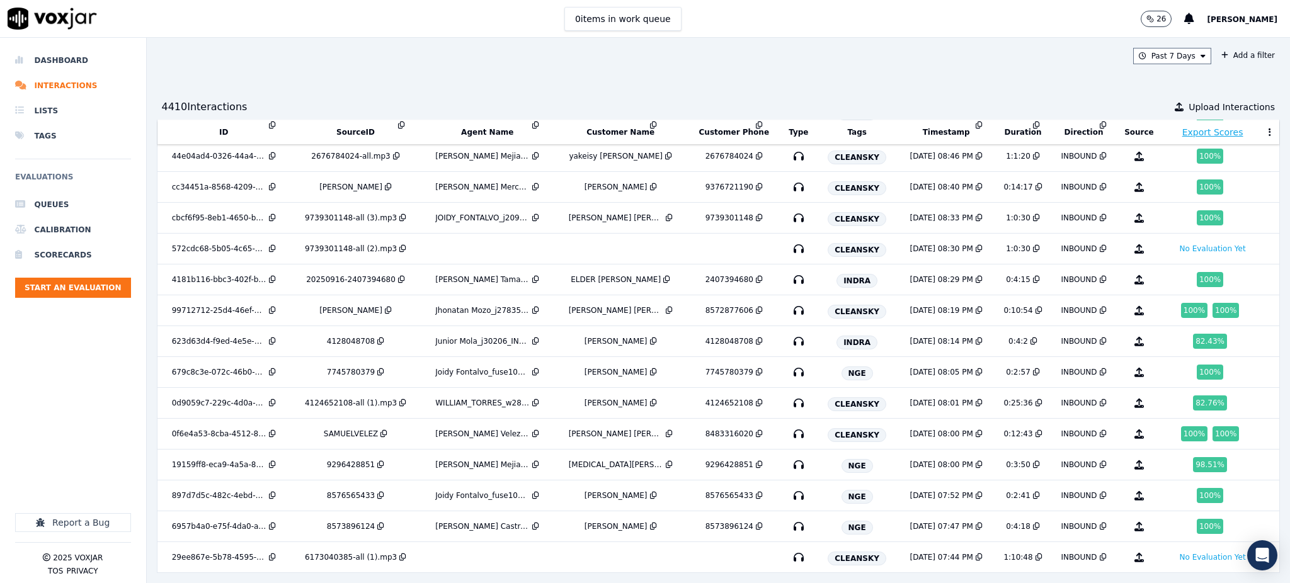
scroll to position [847, 0]
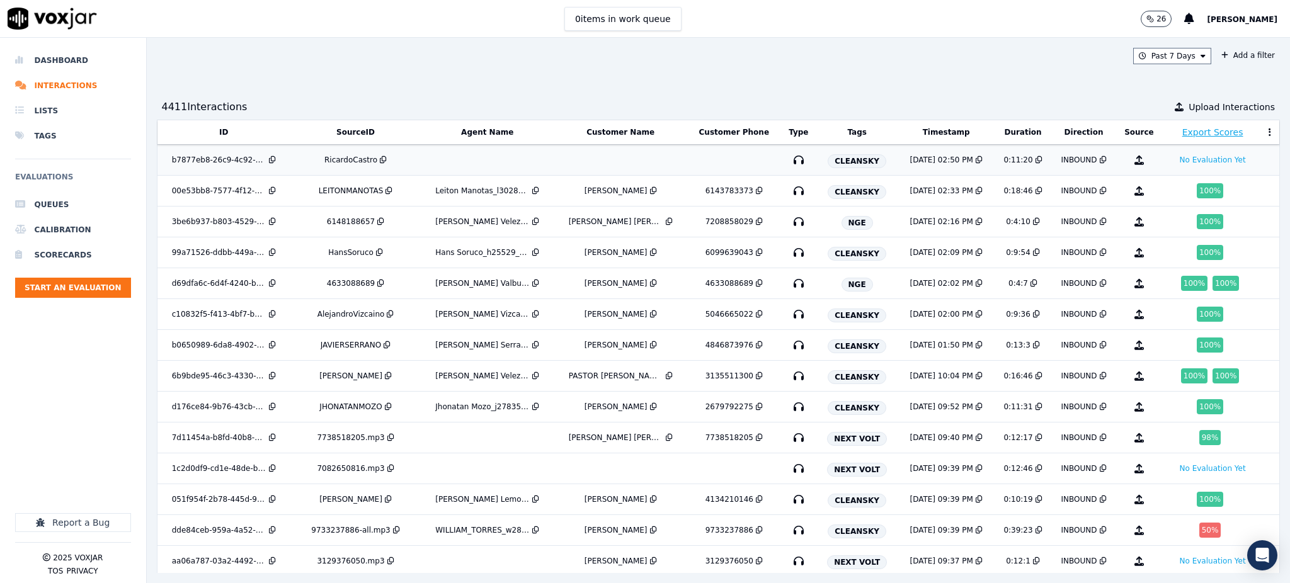
click at [789, 162] on icon "button" at bounding box center [799, 160] width 20 height 20
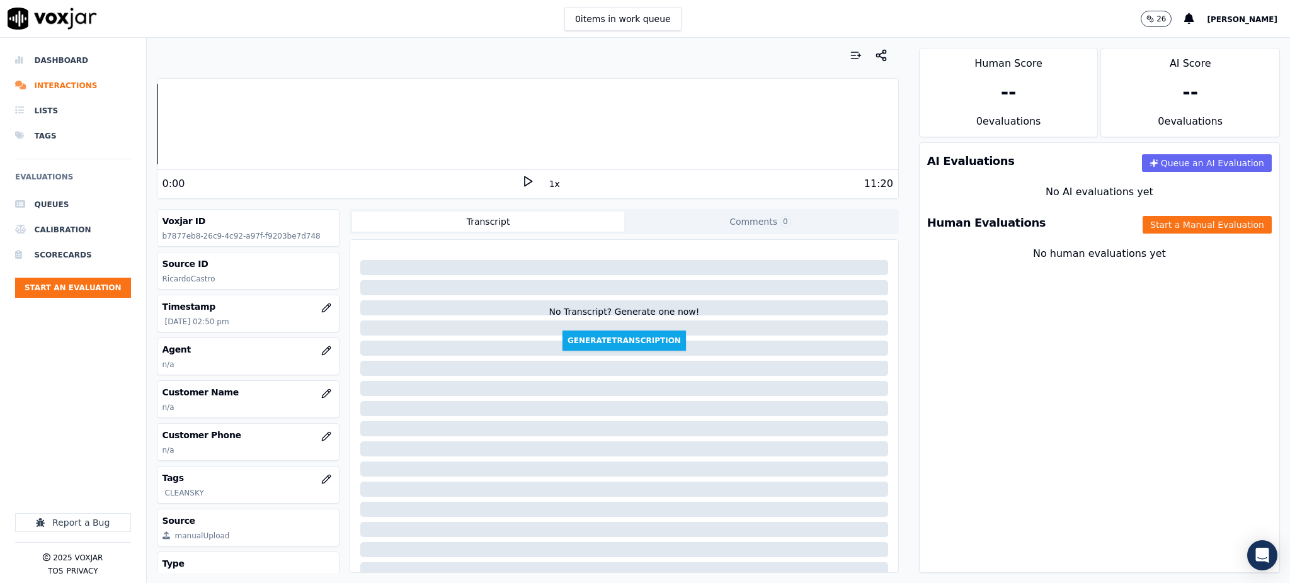
click at [522, 182] on icon at bounding box center [528, 181] width 13 height 13
click at [1163, 221] on button "Start a Manual Evaluation" at bounding box center [1207, 225] width 129 height 18
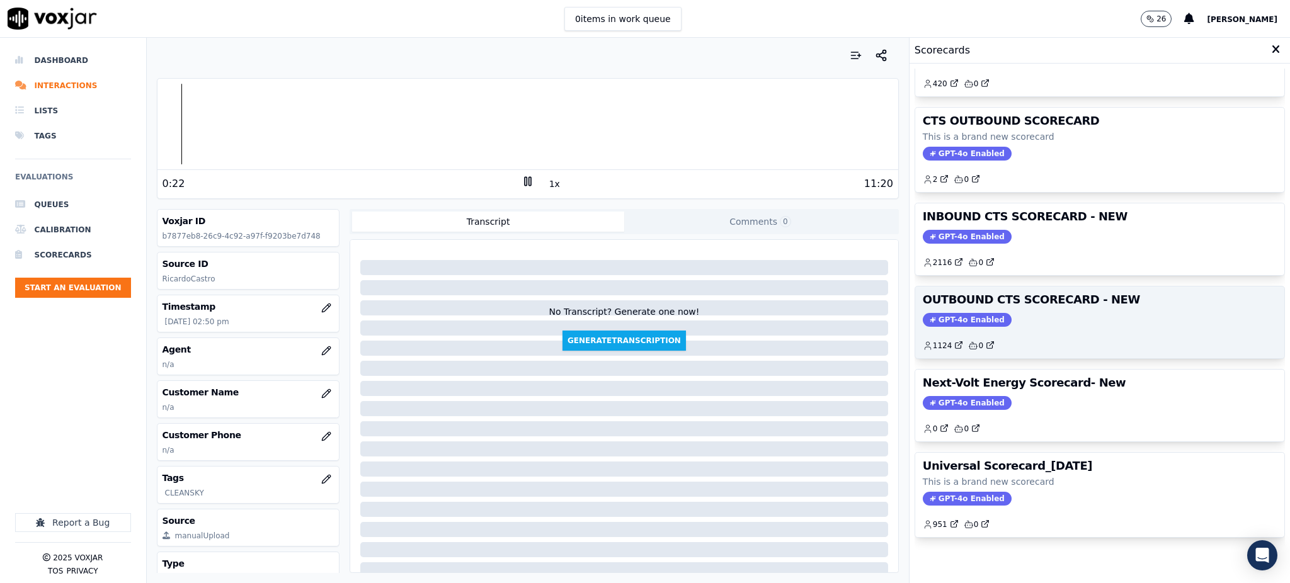
scroll to position [106, 0]
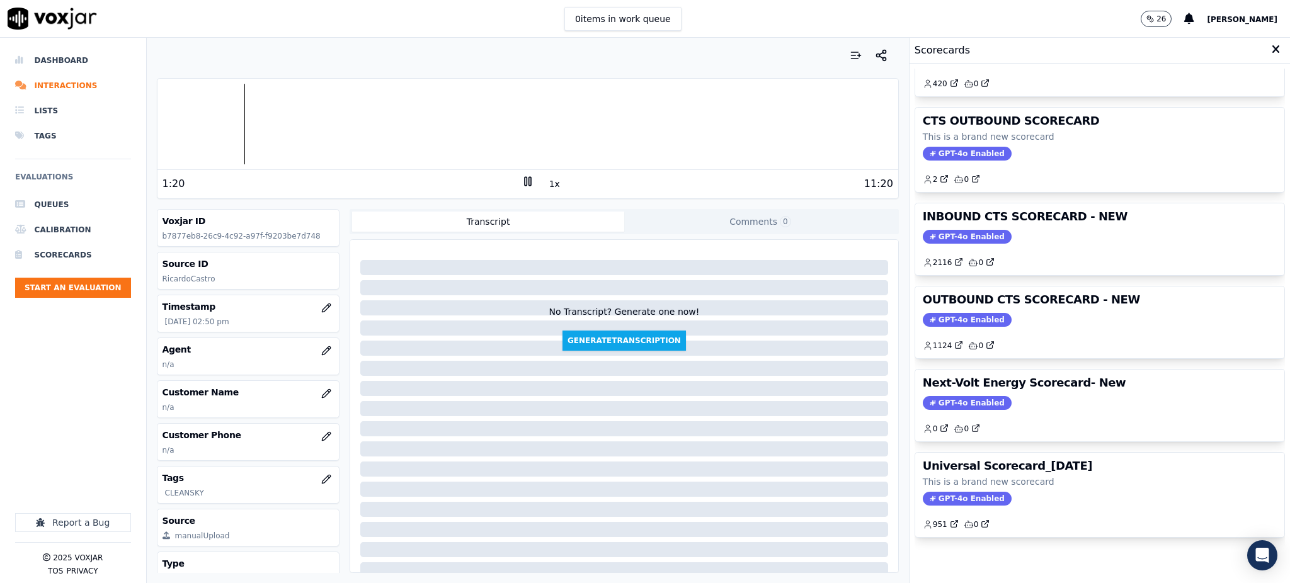
click at [525, 181] on rect at bounding box center [526, 181] width 2 height 8
click at [522, 179] on icon at bounding box center [528, 181] width 13 height 13
click at [522, 183] on icon at bounding box center [528, 181] width 13 height 13
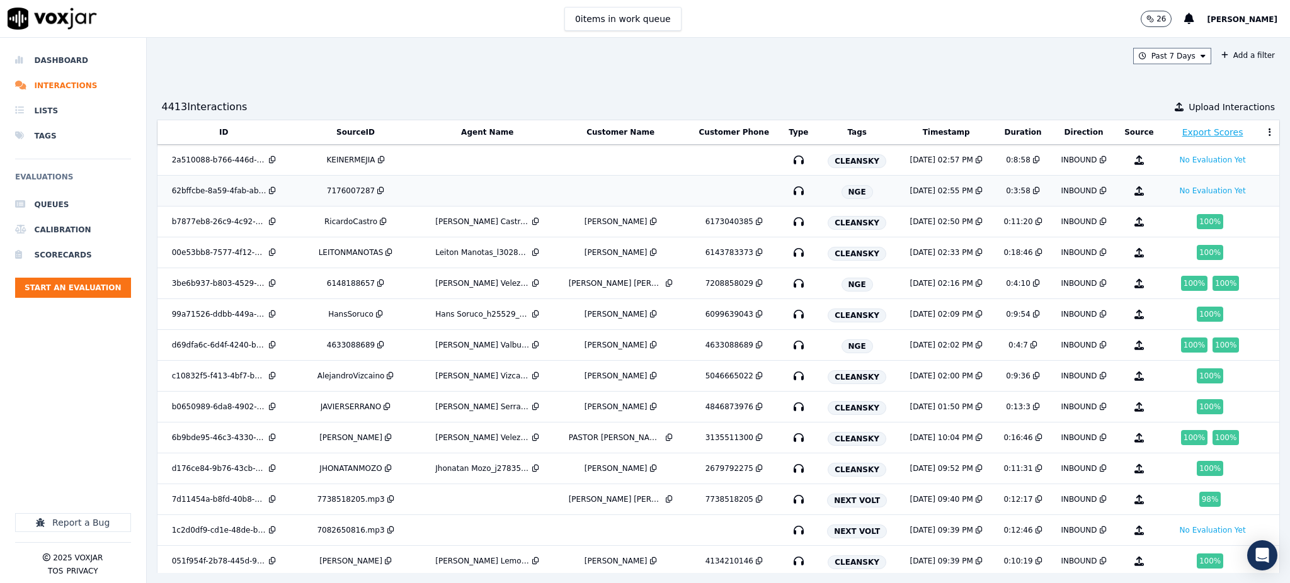
click at [789, 191] on icon "button" at bounding box center [799, 191] width 20 height 20
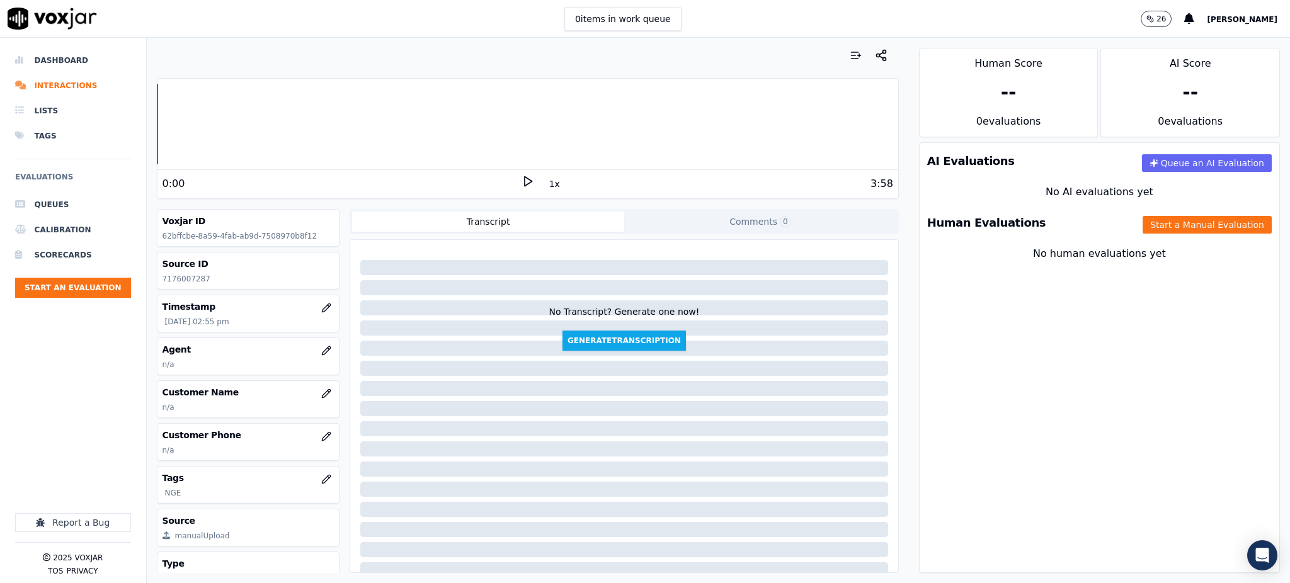
click at [516, 171] on div "0:00 1x 3:58" at bounding box center [527, 183] width 741 height 27
click at [522, 184] on icon at bounding box center [528, 181] width 13 height 13
drag, startPoint x: 208, startPoint y: 285, endPoint x: 155, endPoint y: 286, distance: 52.9
click at [155, 286] on div "Your browser does not support the audio element. 0:02 1x 3:58 Voxjar ID 62bffcb…" at bounding box center [528, 311] width 762 height 546
copy p "7176007287"
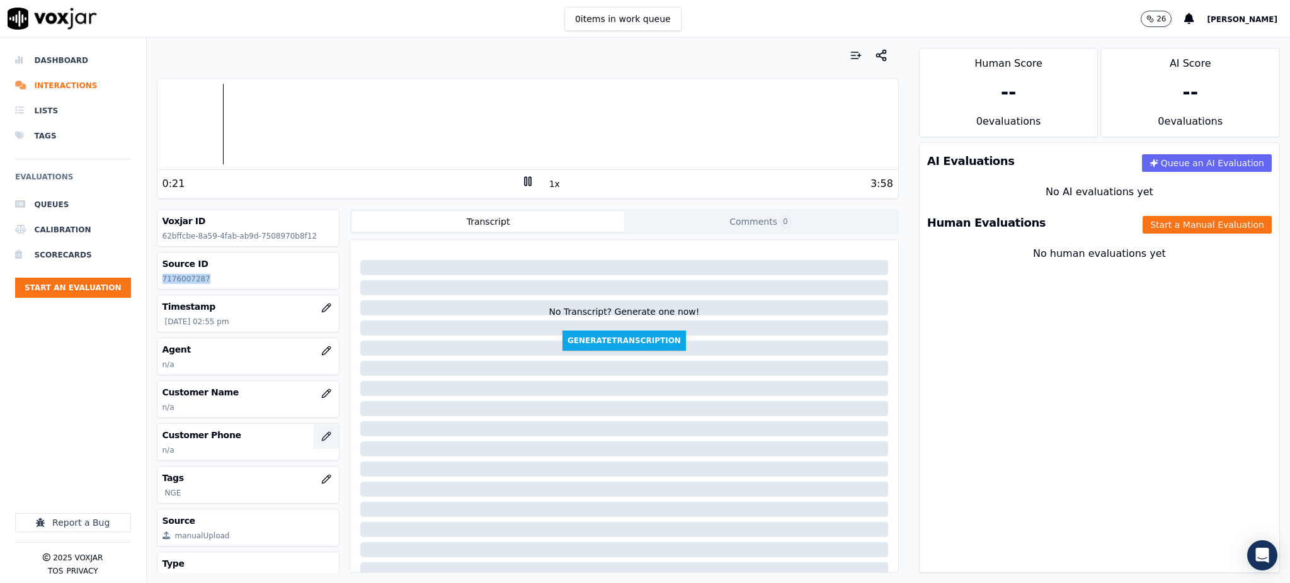
click at [322, 440] on icon "button" at bounding box center [326, 436] width 8 height 8
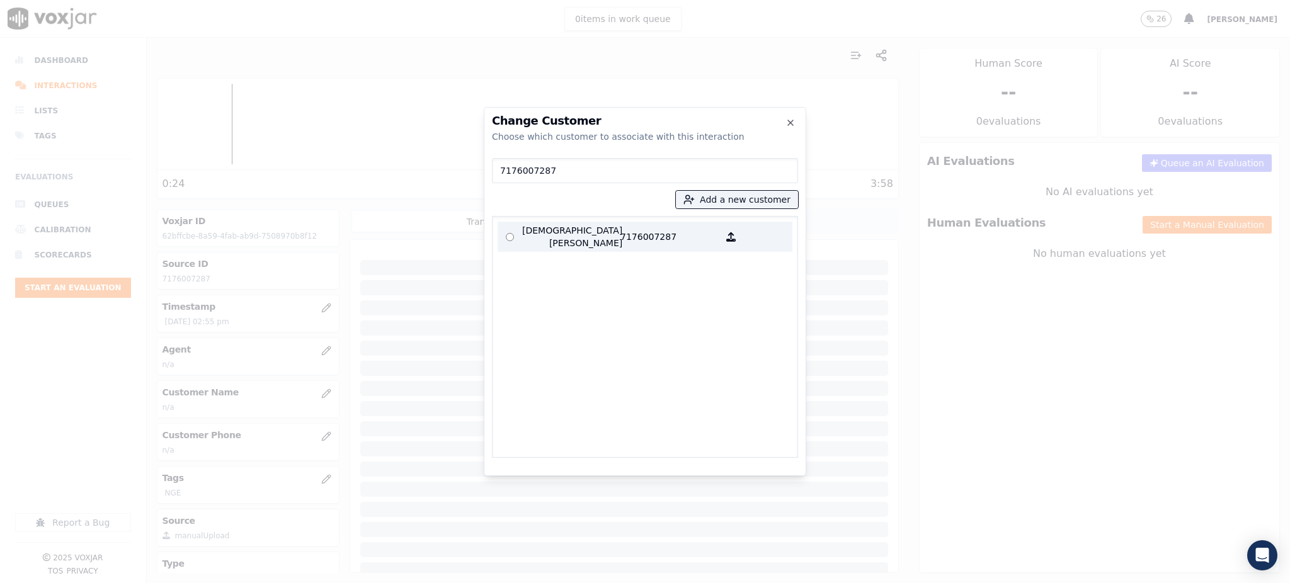
type input "7176007287"
click at [563, 238] on p "Dieuvenie Deravine" at bounding box center [571, 236] width 98 height 25
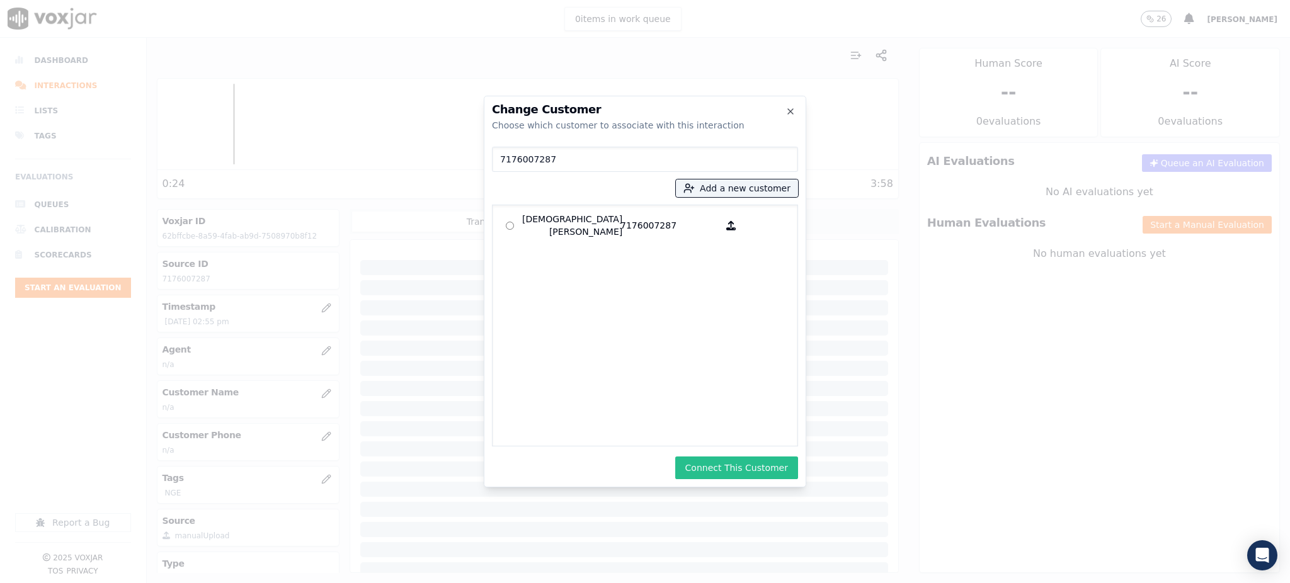
click at [723, 460] on button "Connect This Customer" at bounding box center [736, 468] width 123 height 23
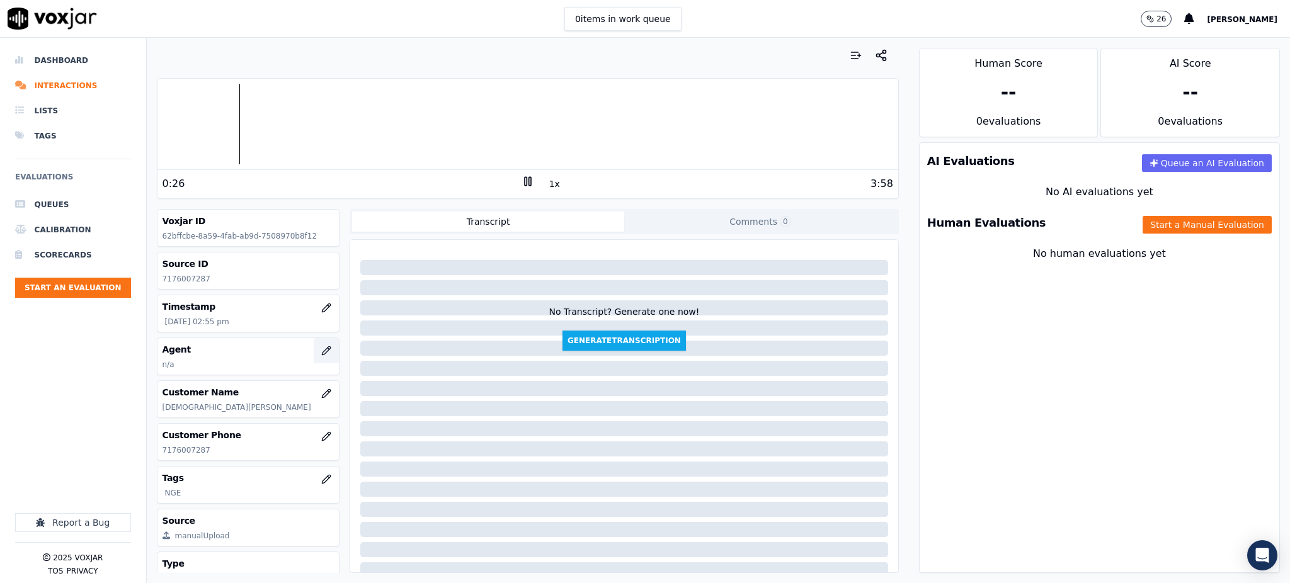
click at [321, 351] on icon "button" at bounding box center [326, 351] width 10 height 10
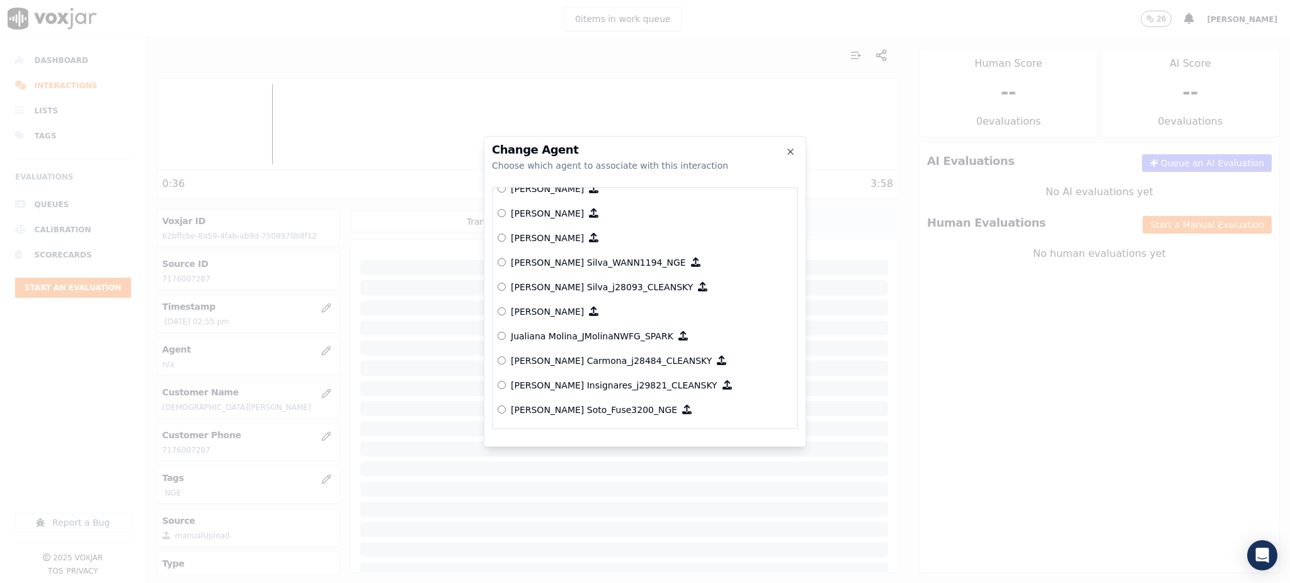
scroll to position [3803, 0]
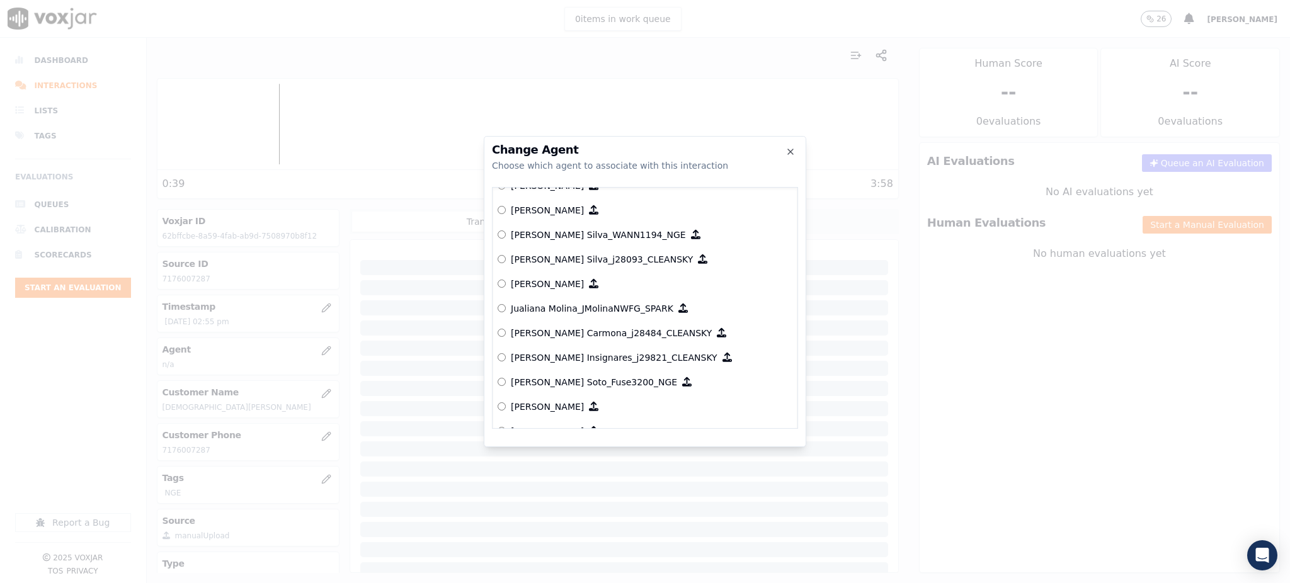
click at [578, 379] on p "Juan Soto_Fuse3200_NGE" at bounding box center [594, 382] width 166 height 13
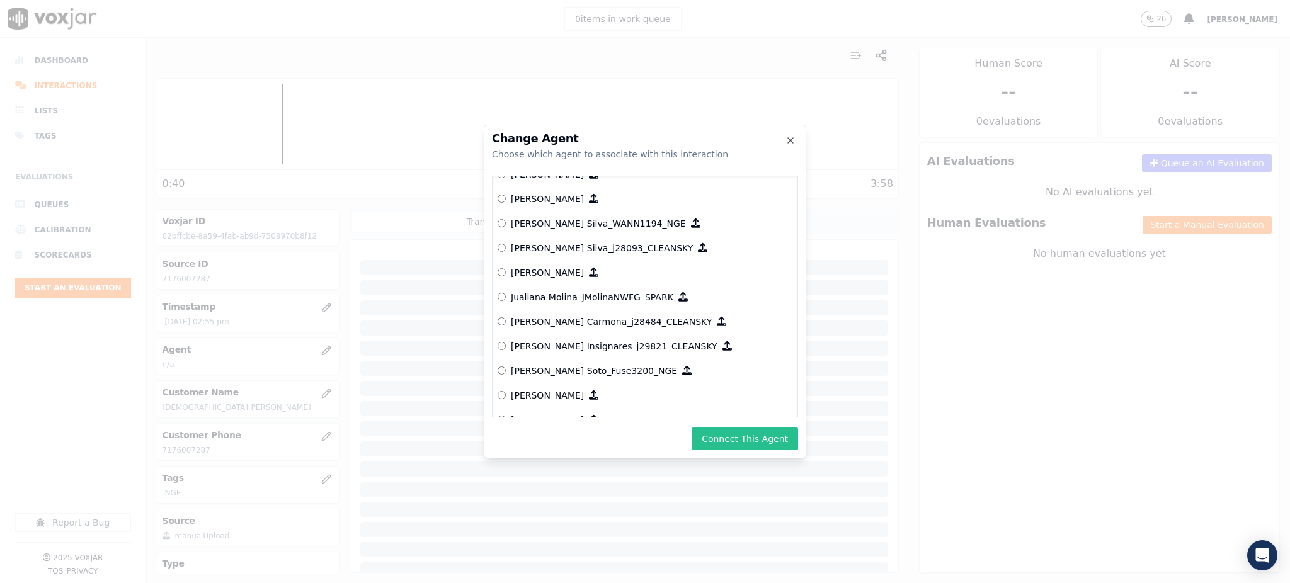
click at [738, 437] on button "Connect This Agent" at bounding box center [745, 439] width 106 height 23
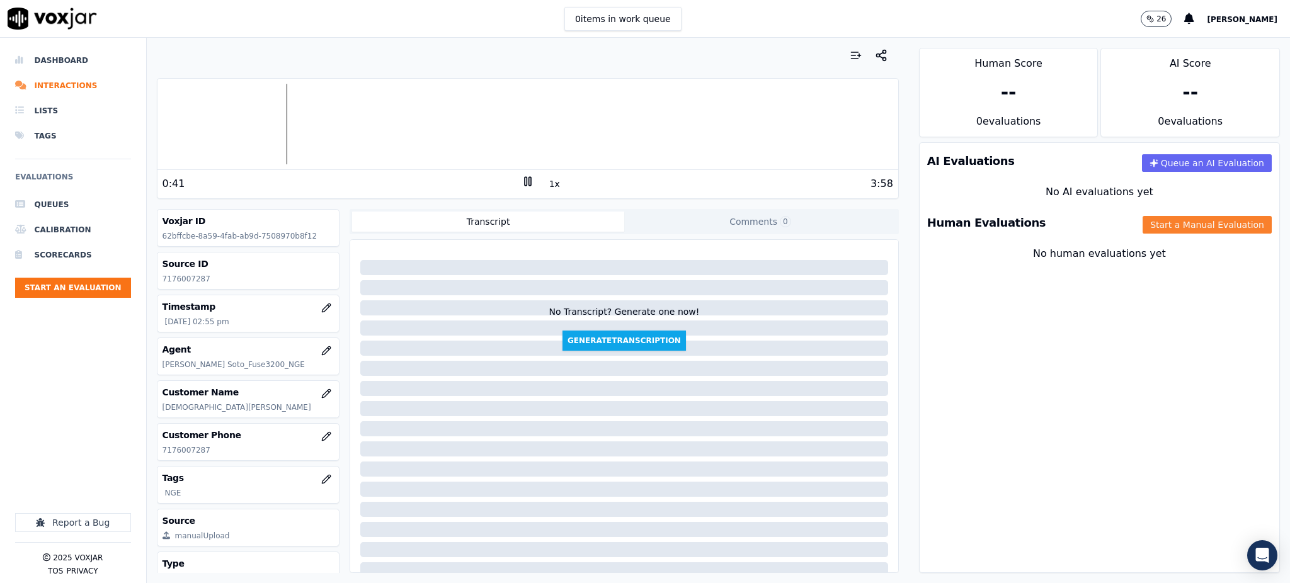
click at [1151, 224] on button "Start a Manual Evaluation" at bounding box center [1207, 225] width 129 height 18
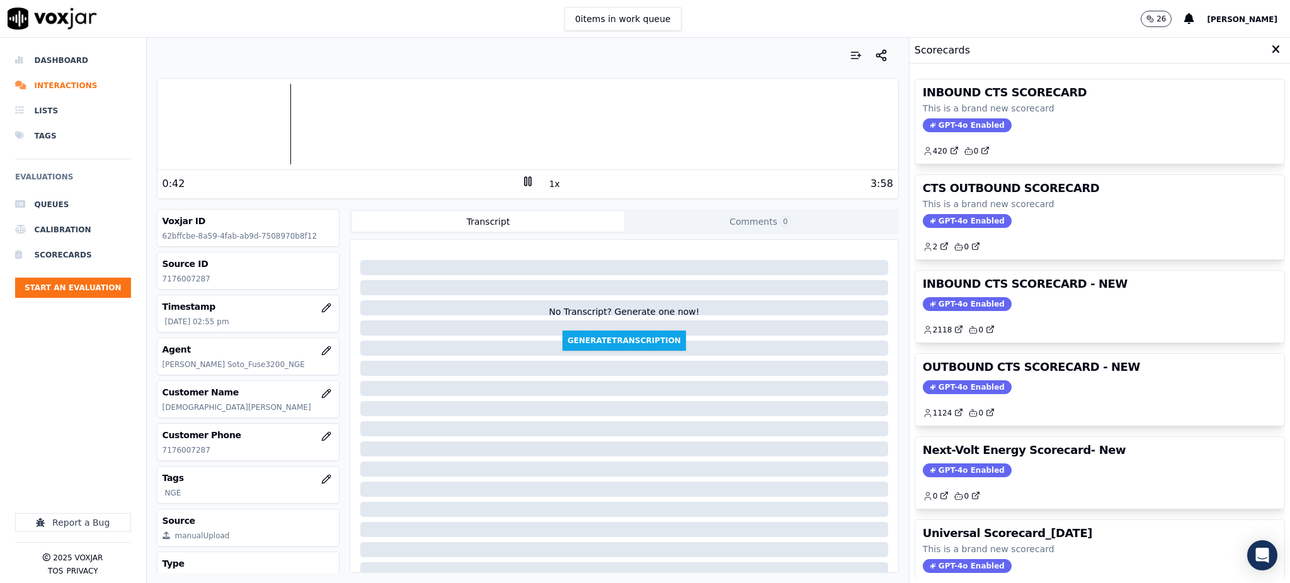
click at [951, 116] on div "INBOUND CTS SCORECARD This is a brand new scorecard GPT-4o Enabled 420 0" at bounding box center [1099, 121] width 369 height 84
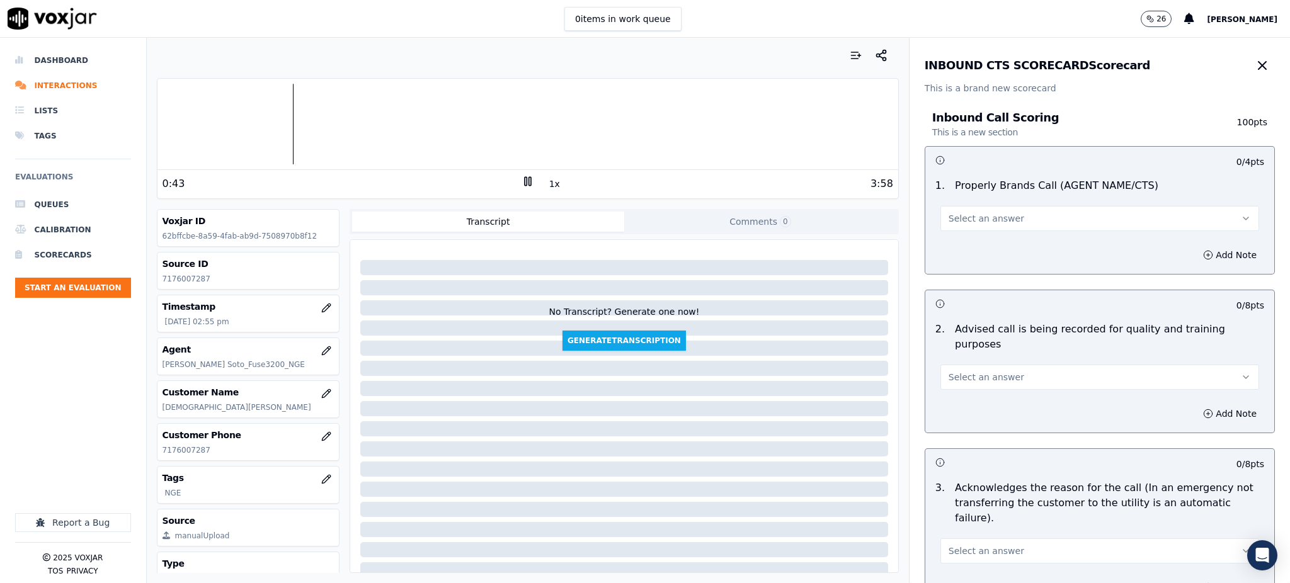
click at [980, 219] on span "Select an answer" at bounding box center [987, 218] width 76 height 13
click at [976, 249] on div "Yes" at bounding box center [1072, 247] width 291 height 20
click at [971, 371] on span "Select an answer" at bounding box center [987, 377] width 76 height 13
click at [974, 390] on div "Yes" at bounding box center [1072, 390] width 291 height 20
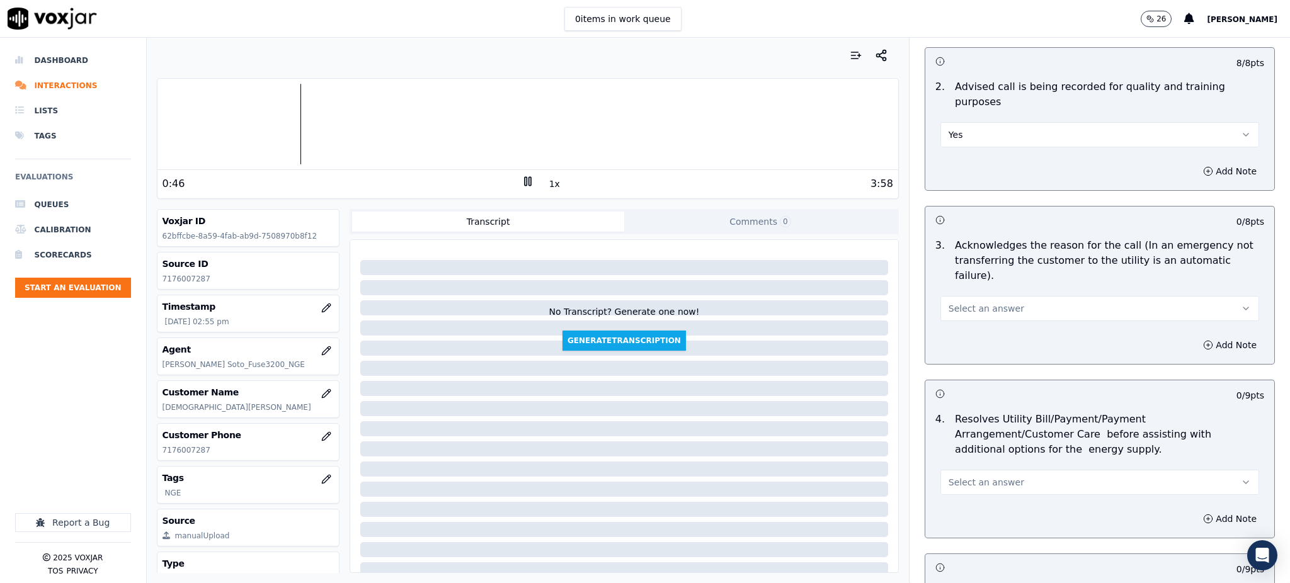
scroll to position [252, 0]
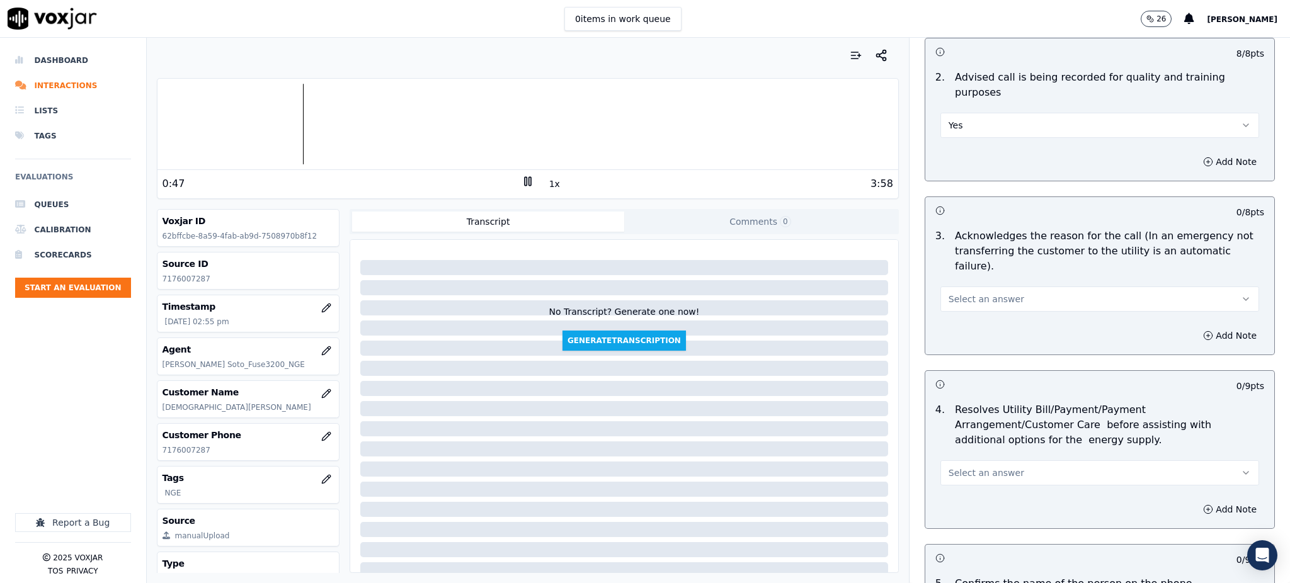
click at [963, 293] on span "Select an answer" at bounding box center [987, 299] width 76 height 13
drag, startPoint x: 972, startPoint y: 287, endPoint x: 972, endPoint y: 295, distance: 8.8
click at [972, 289] on div "Yes No N/A" at bounding box center [1072, 318] width 296 height 66
click at [972, 296] on div "Yes" at bounding box center [1072, 297] width 291 height 20
click at [957, 467] on span "Select an answer" at bounding box center [987, 473] width 76 height 13
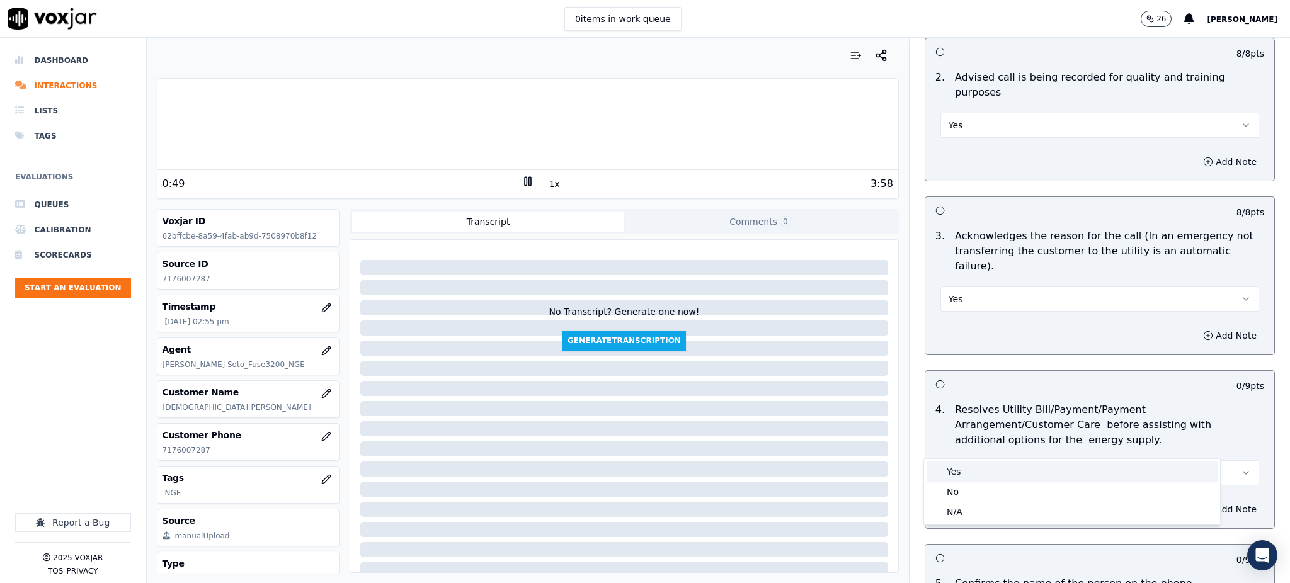
click at [964, 476] on div "Yes" at bounding box center [1072, 472] width 291 height 20
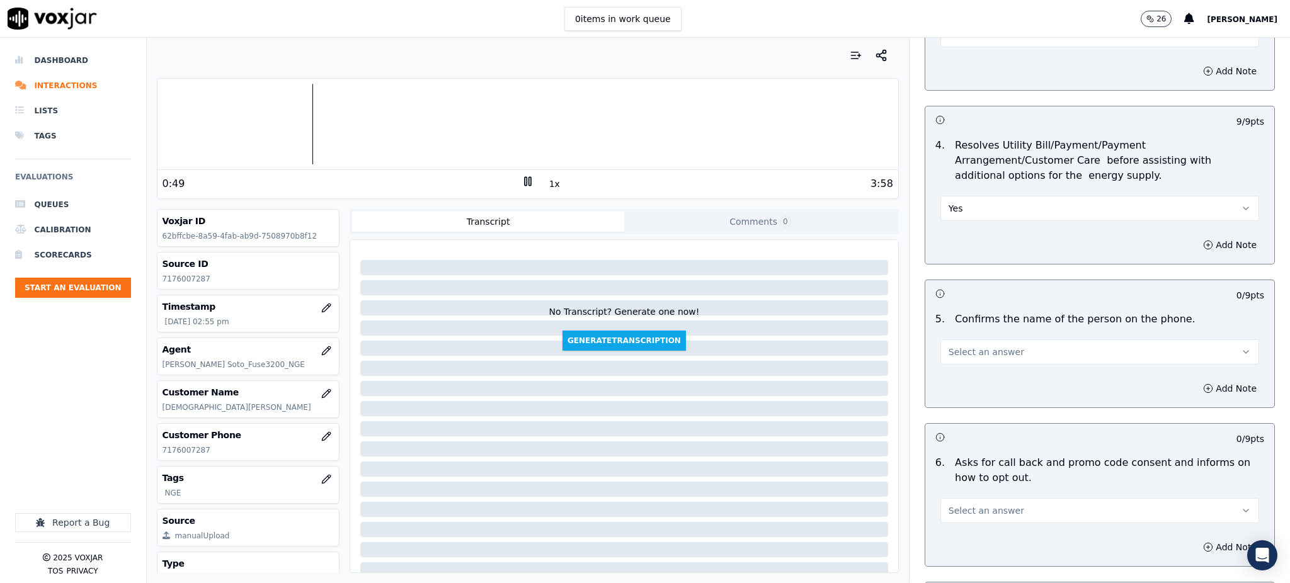
scroll to position [588, 0]
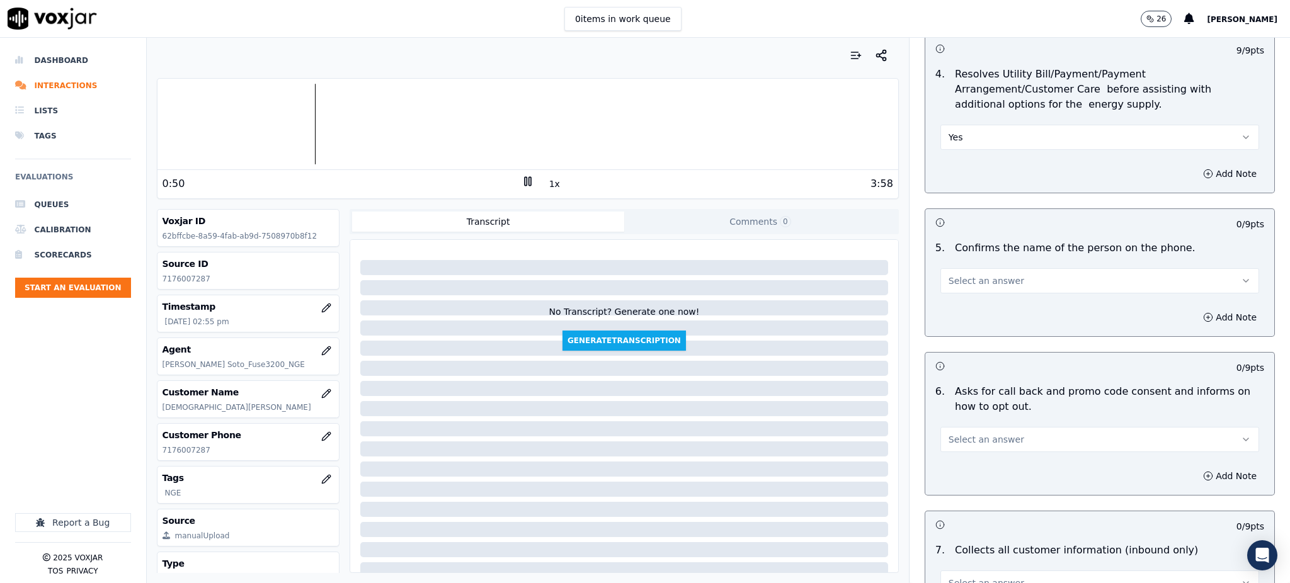
drag, startPoint x: 962, startPoint y: 245, endPoint x: 963, endPoint y: 261, distance: 15.8
click at [963, 275] on span "Select an answer" at bounding box center [987, 281] width 76 height 13
click at [963, 277] on div "Yes" at bounding box center [1072, 279] width 291 height 20
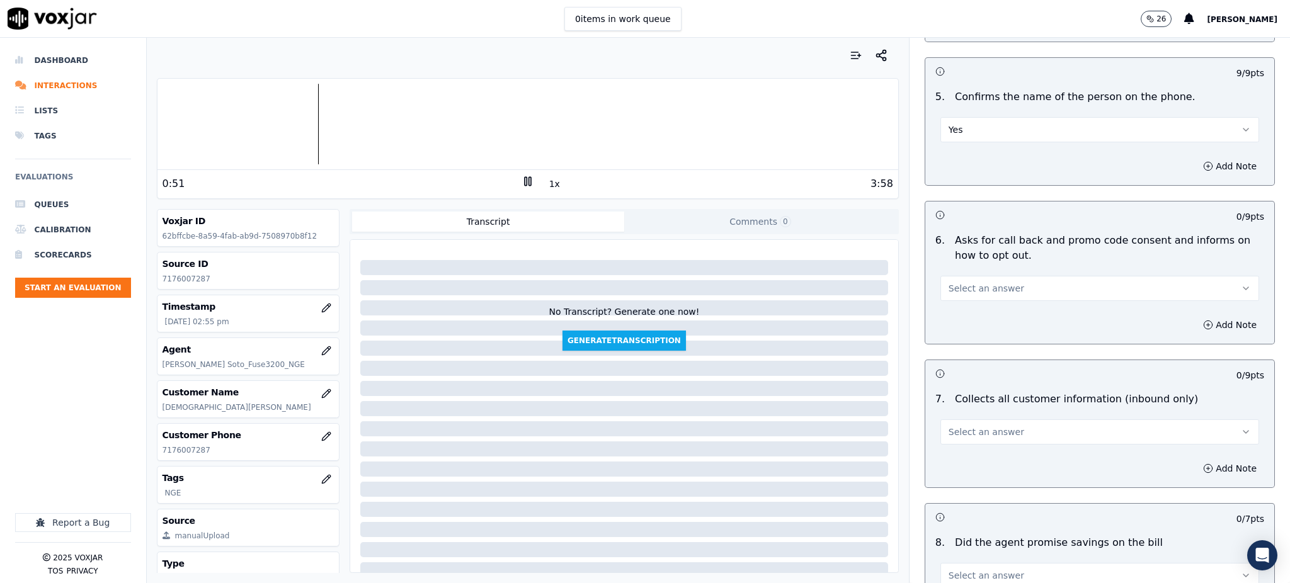
scroll to position [756, 0]
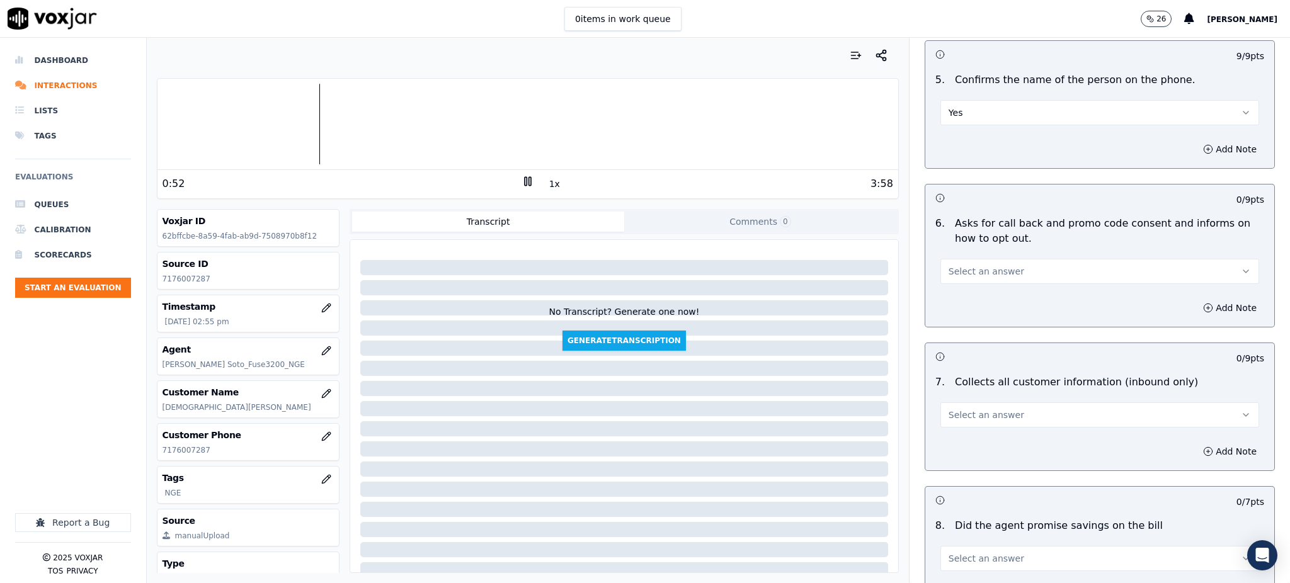
click at [968, 265] on span "Select an answer" at bounding box center [987, 271] width 76 height 13
drag, startPoint x: 963, startPoint y: 265, endPoint x: 962, endPoint y: 273, distance: 8.2
click at [963, 265] on div "Yes" at bounding box center [1072, 270] width 291 height 20
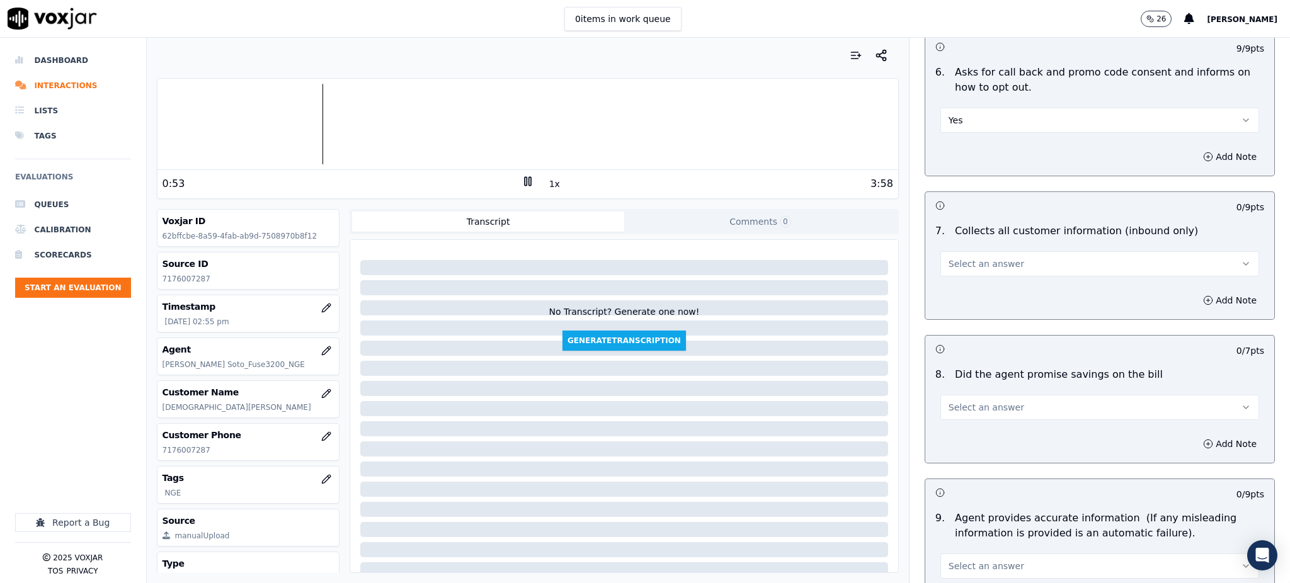
scroll to position [923, 0]
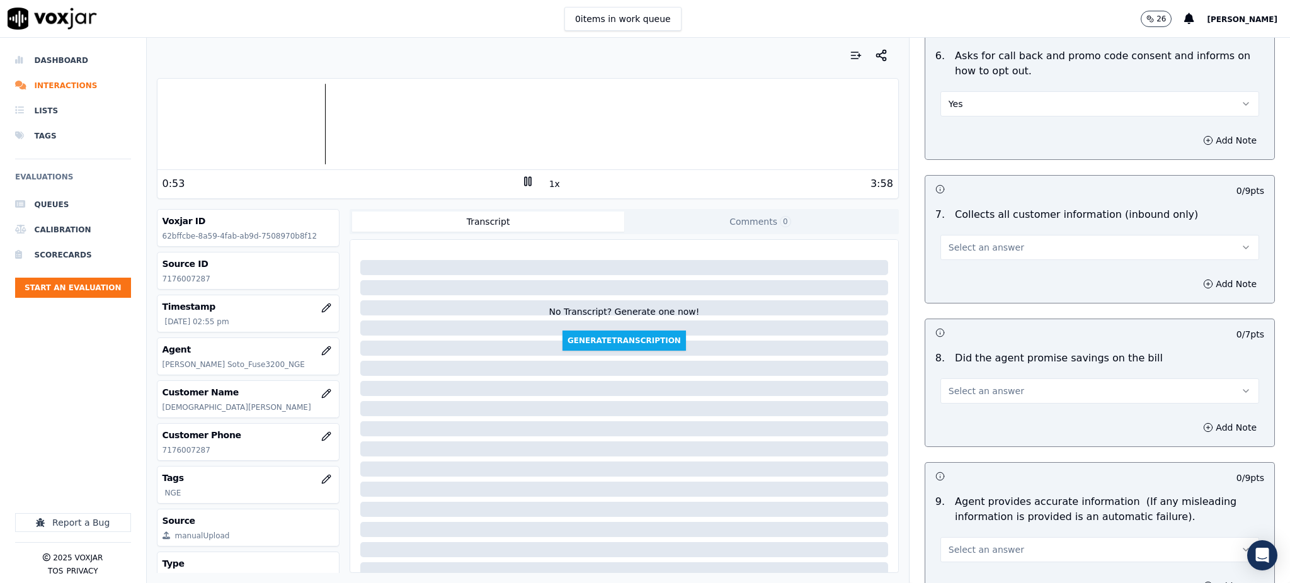
click at [952, 241] on span "Select an answer" at bounding box center [987, 247] width 76 height 13
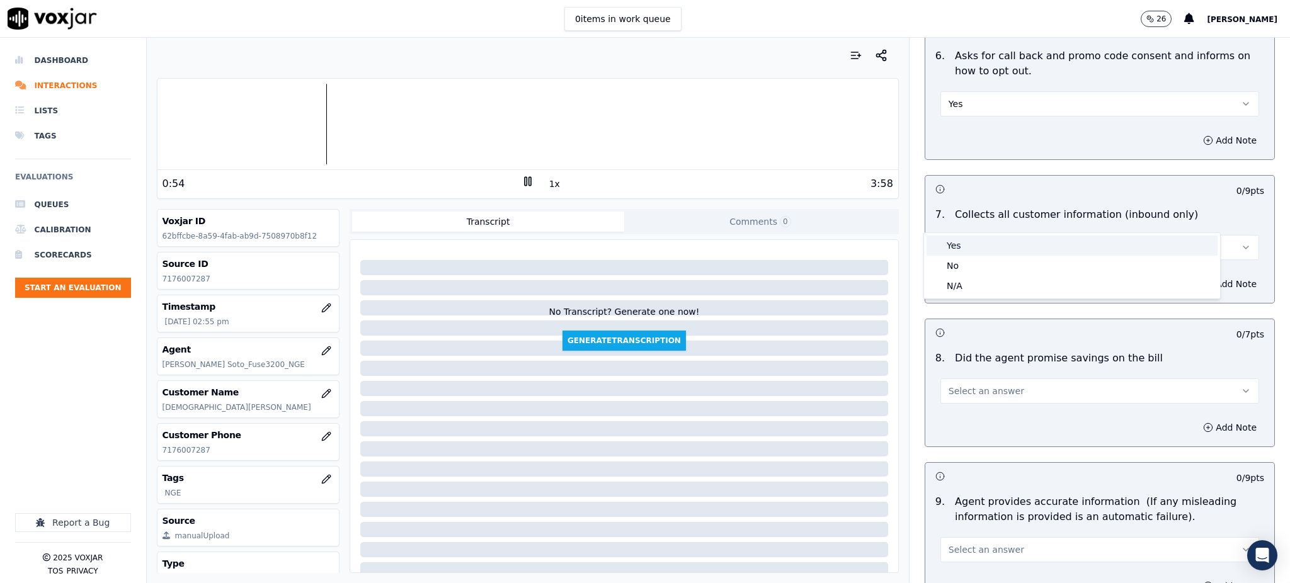
drag, startPoint x: 959, startPoint y: 246, endPoint x: 959, endPoint y: 273, distance: 27.7
click at [959, 246] on div "Yes" at bounding box center [1072, 246] width 291 height 20
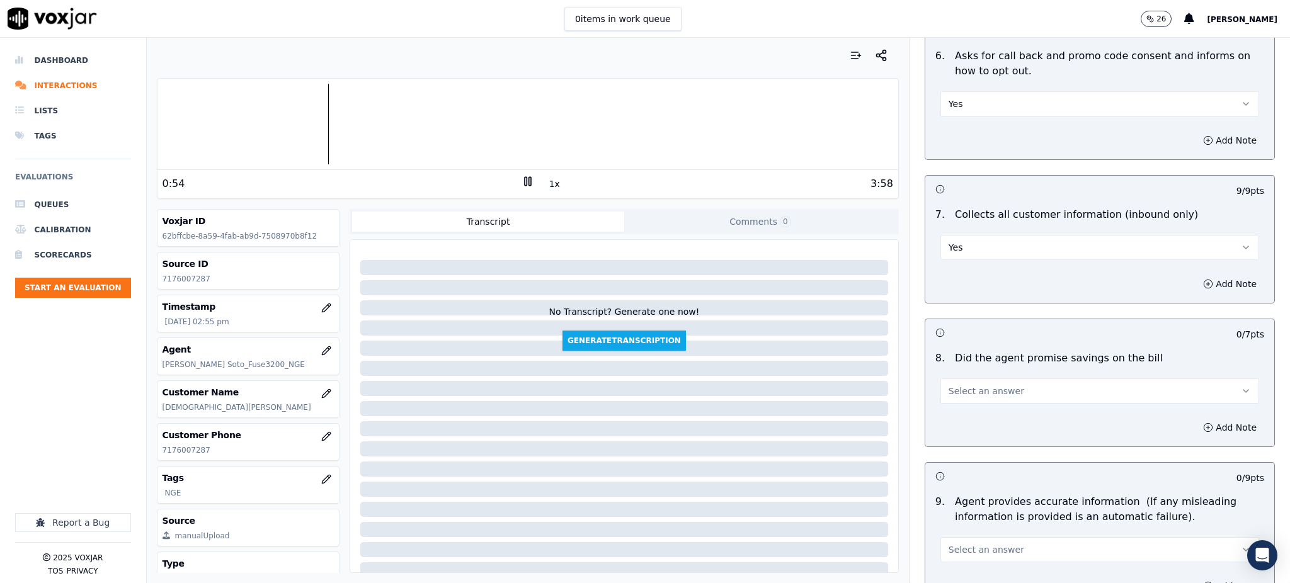
click at [958, 385] on span "Select an answer" at bounding box center [987, 391] width 76 height 13
click at [964, 389] on div "Yes" at bounding box center [1072, 389] width 291 height 20
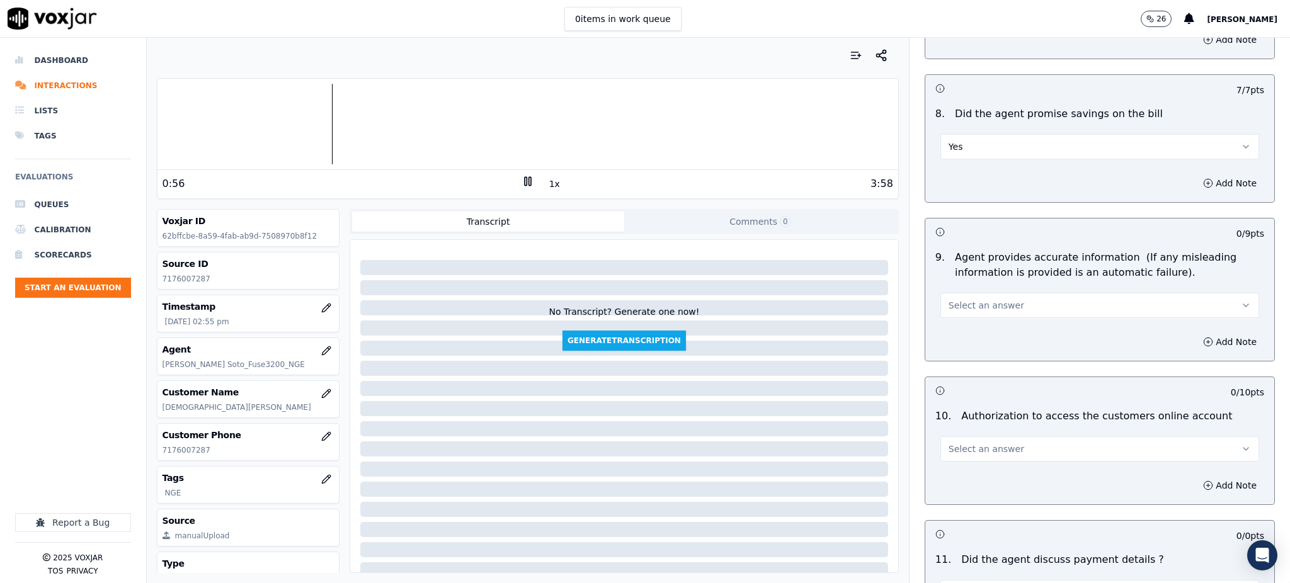
scroll to position [1175, 0]
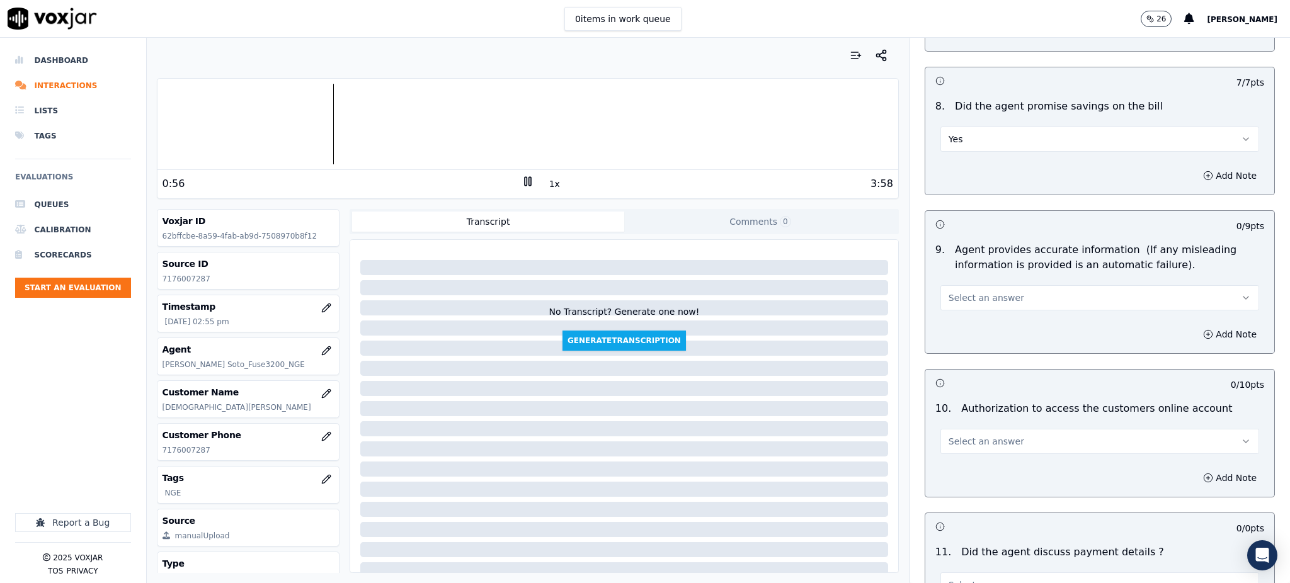
click at [961, 285] on button "Select an answer" at bounding box center [1099, 297] width 319 height 25
click at [959, 302] on div "Yes" at bounding box center [1072, 297] width 291 height 20
click at [961, 429] on button "Select an answer" at bounding box center [1099, 441] width 319 height 25
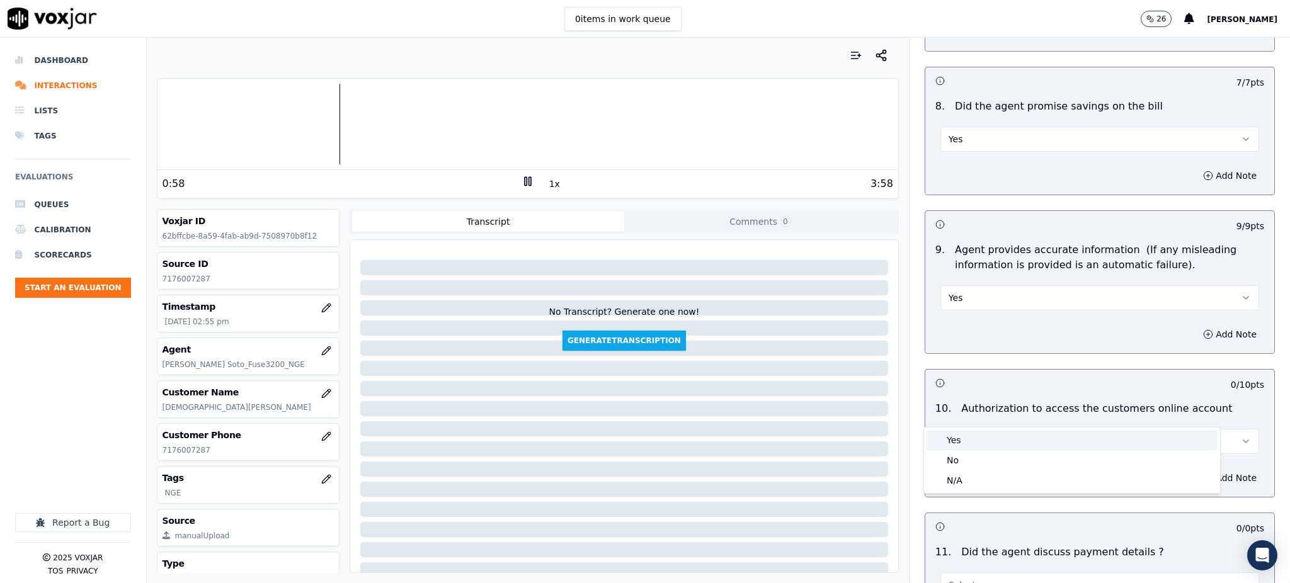
click at [959, 437] on div "Yes" at bounding box center [1072, 440] width 291 height 20
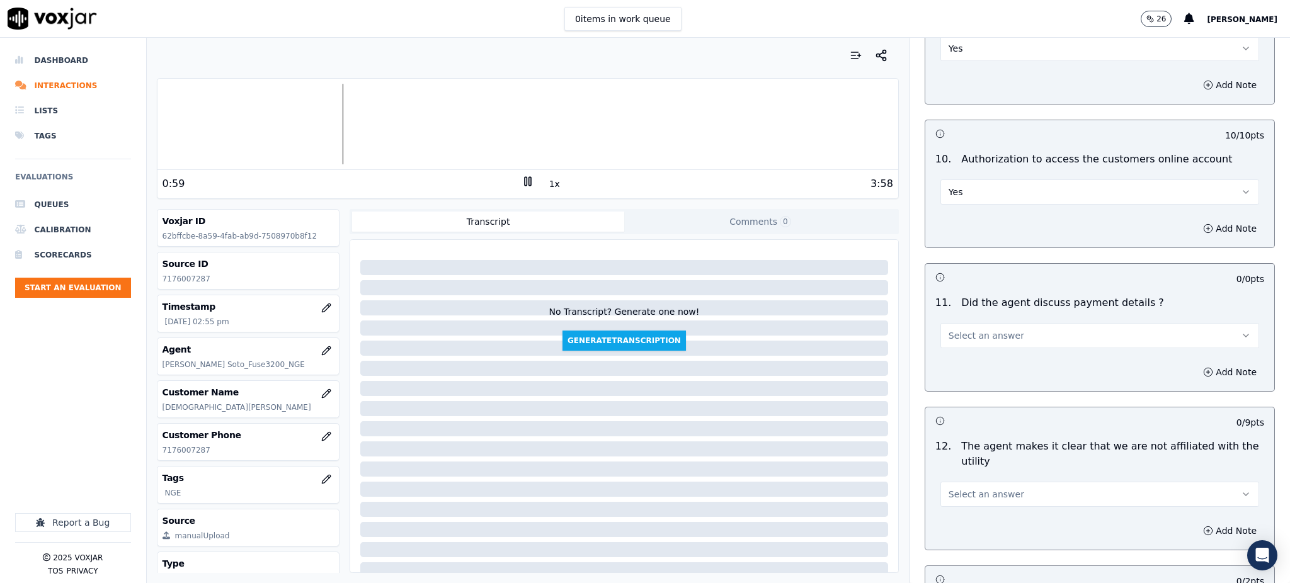
scroll to position [1427, 0]
click at [959, 321] on button "Select an answer" at bounding box center [1099, 333] width 319 height 25
click at [968, 379] on div "N/A" at bounding box center [1072, 372] width 291 height 20
click at [949, 486] on span "Select an answer" at bounding box center [987, 492] width 76 height 13
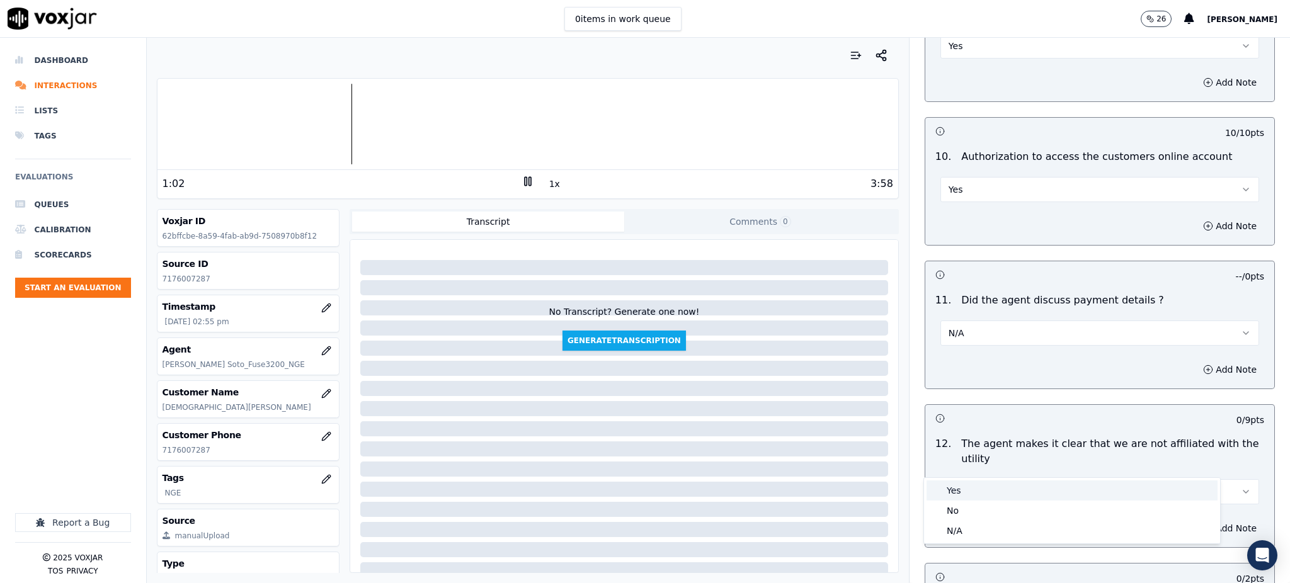
click at [956, 487] on div "Yes" at bounding box center [1072, 491] width 291 height 20
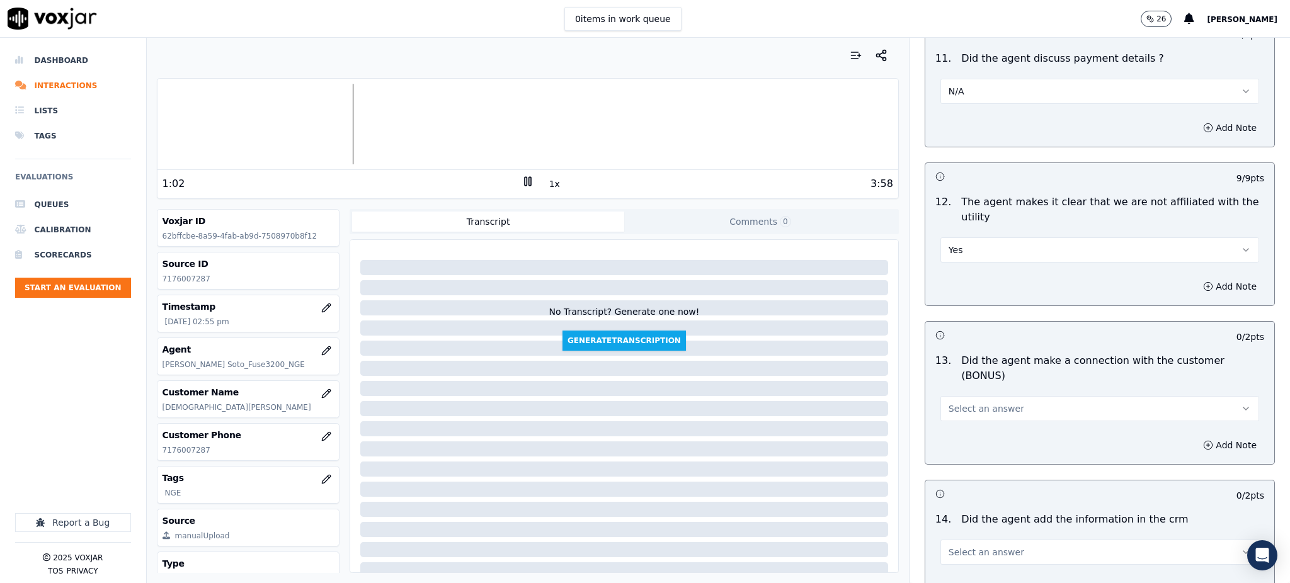
scroll to position [1679, 0]
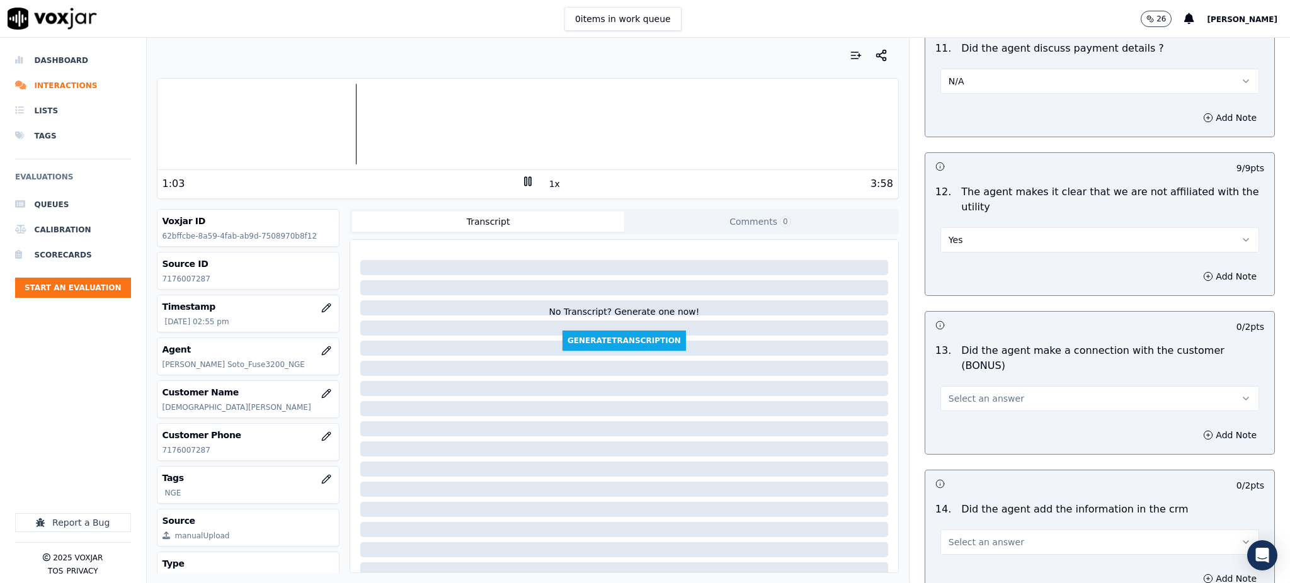
click at [949, 392] on span "Select an answer" at bounding box center [987, 398] width 76 height 13
click at [952, 376] on div "Yes" at bounding box center [1072, 382] width 291 height 20
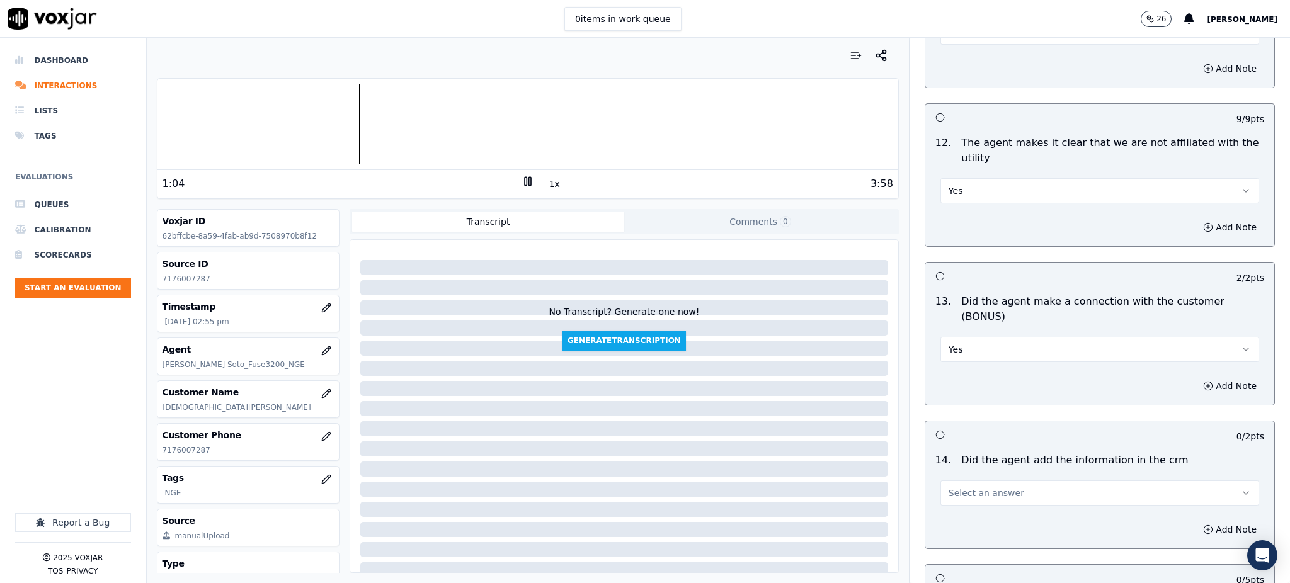
scroll to position [1848, 0]
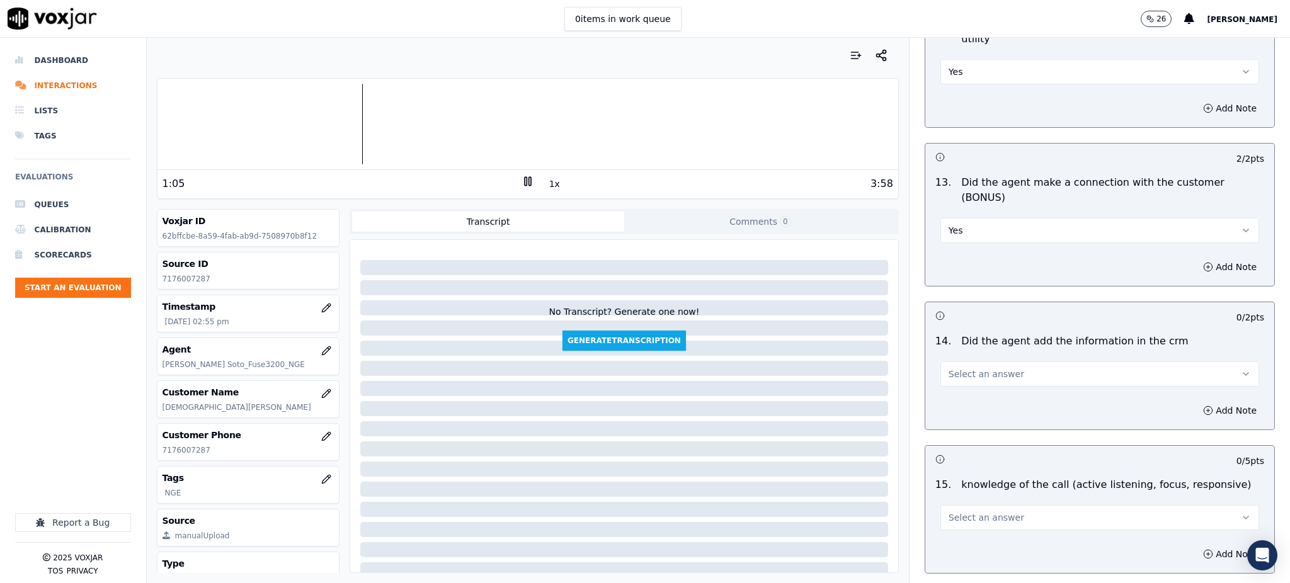
click at [958, 368] on span "Select an answer" at bounding box center [987, 374] width 76 height 13
click at [957, 364] on div "Yes" at bounding box center [1072, 358] width 291 height 20
click at [949, 512] on span "Select an answer" at bounding box center [987, 518] width 76 height 13
click at [956, 504] on div "Yes" at bounding box center [1072, 502] width 291 height 20
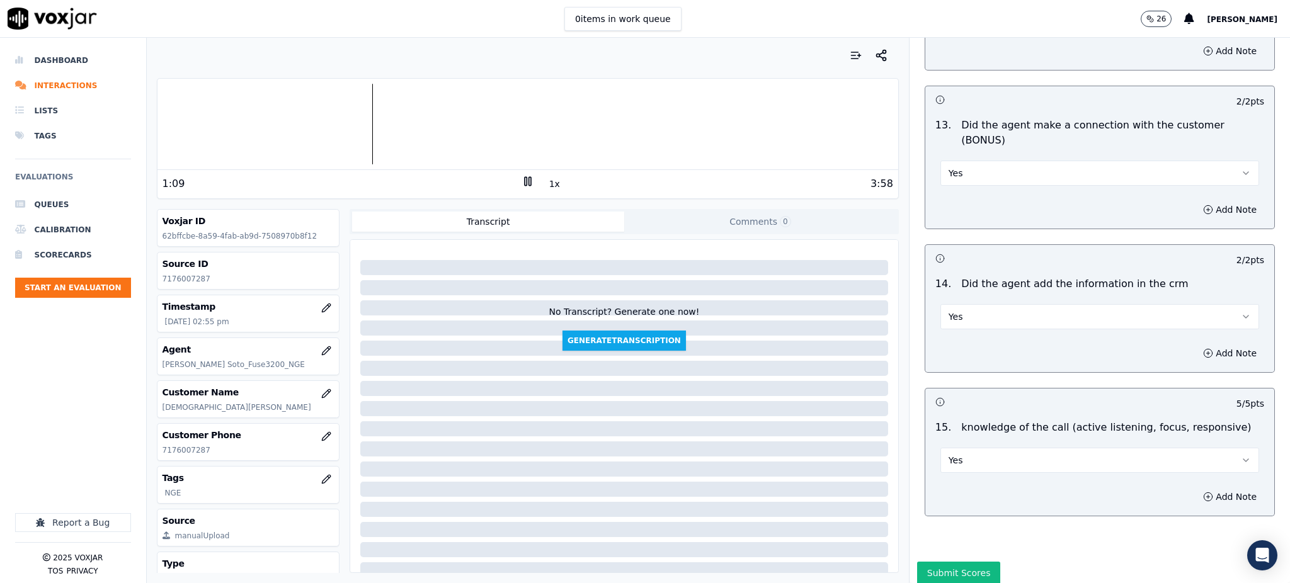
scroll to position [1907, 0]
drag, startPoint x: 950, startPoint y: 522, endPoint x: 904, endPoint y: 507, distance: 48.2
click at [949, 560] on button "Submit Scores" at bounding box center [959, 571] width 84 height 23
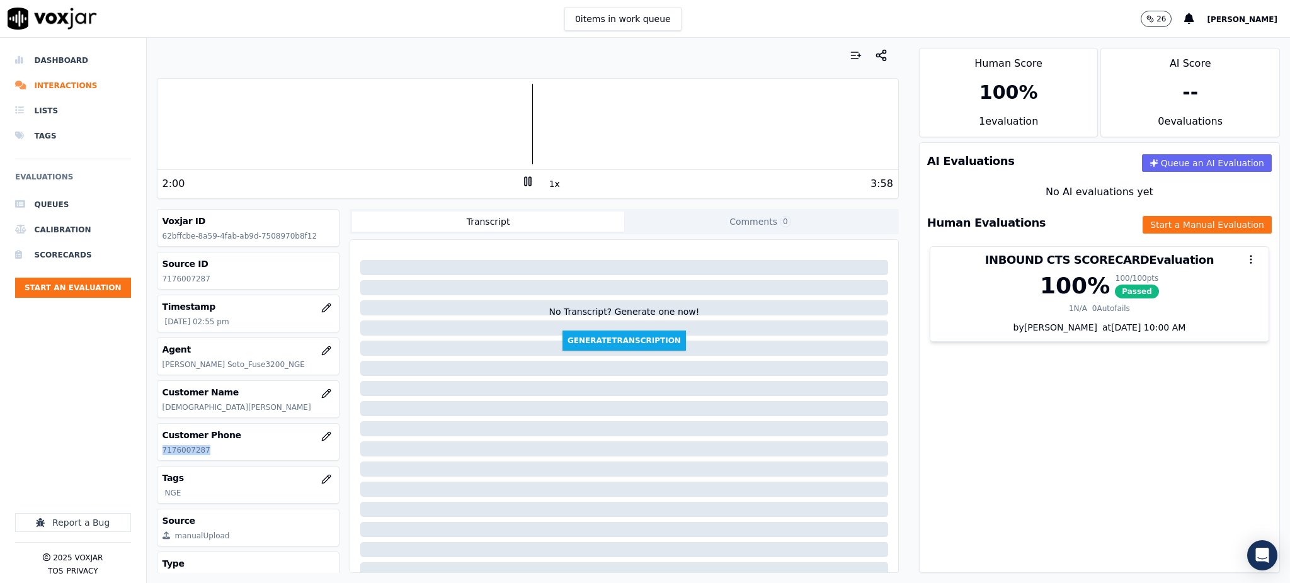
drag, startPoint x: 213, startPoint y: 449, endPoint x: 159, endPoint y: 447, distance: 53.6
click at [159, 454] on div "Customer Phone 7176007287" at bounding box center [248, 442] width 182 height 37
copy p "7176007287"
click at [323, 132] on div at bounding box center [527, 124] width 741 height 81
click at [283, 131] on div at bounding box center [527, 124] width 741 height 81
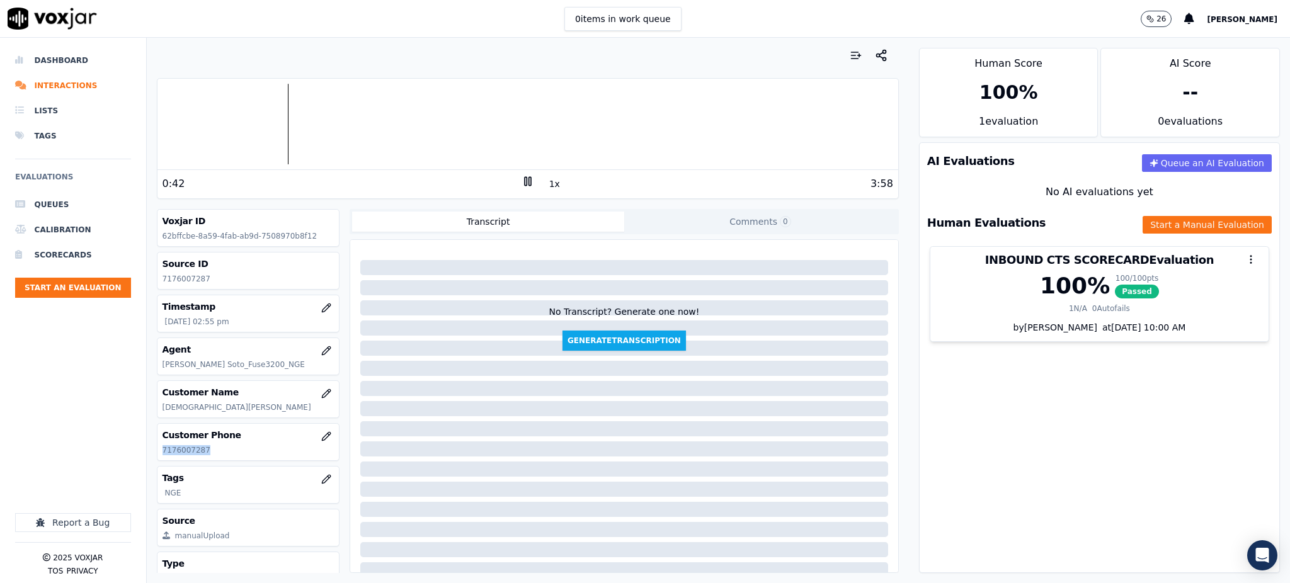
click at [245, 132] on div at bounding box center [527, 124] width 741 height 81
click at [228, 131] on div at bounding box center [527, 124] width 741 height 81
click at [522, 183] on icon at bounding box center [528, 181] width 13 height 13
click at [522, 176] on icon at bounding box center [528, 181] width 13 height 13
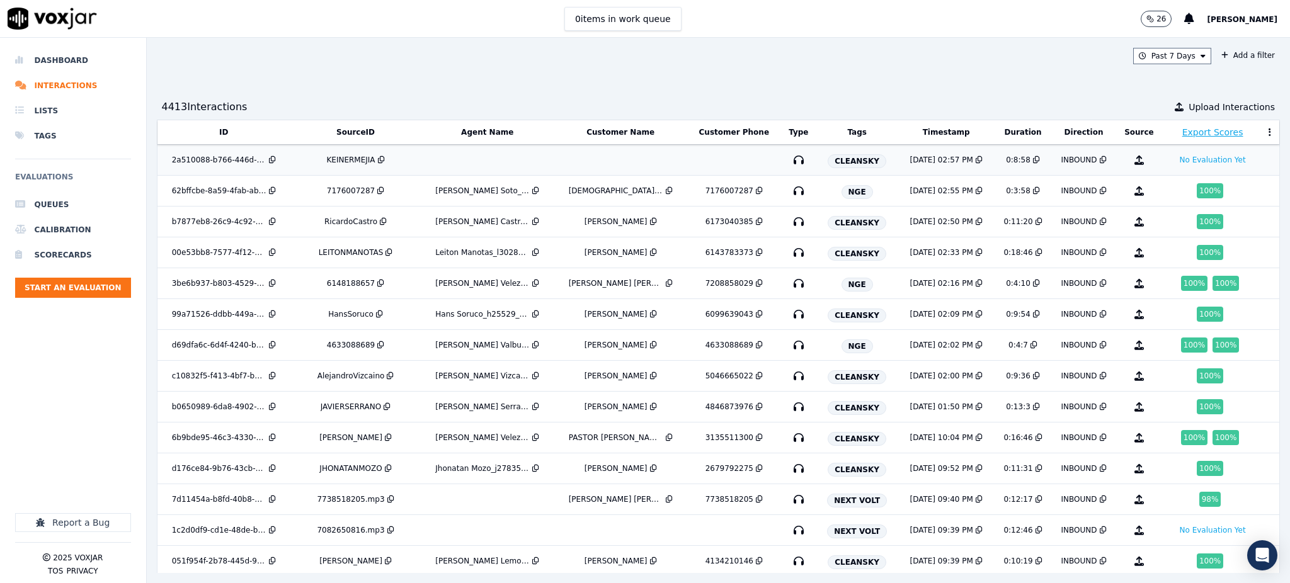
click at [789, 161] on icon "button" at bounding box center [799, 160] width 20 height 20
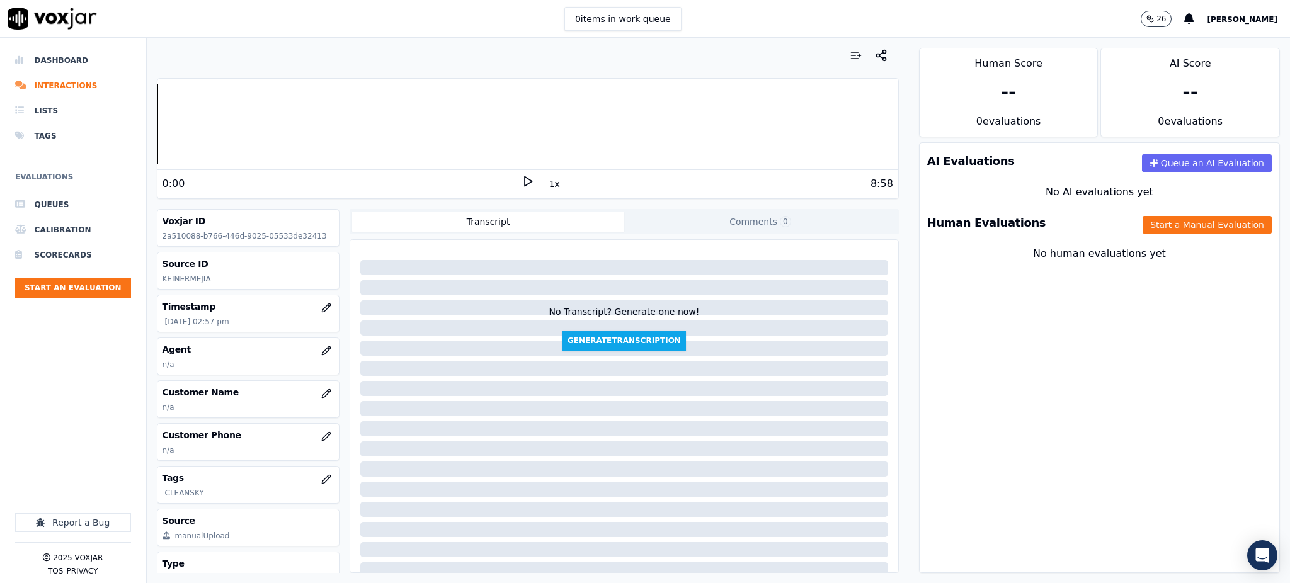
click at [525, 186] on polygon at bounding box center [529, 181] width 8 height 9
click at [306, 132] on div at bounding box center [527, 124] width 741 height 81
click at [299, 127] on div at bounding box center [527, 124] width 741 height 81
click at [289, 125] on div at bounding box center [527, 124] width 741 height 81
click at [300, 125] on div at bounding box center [527, 124] width 741 height 81
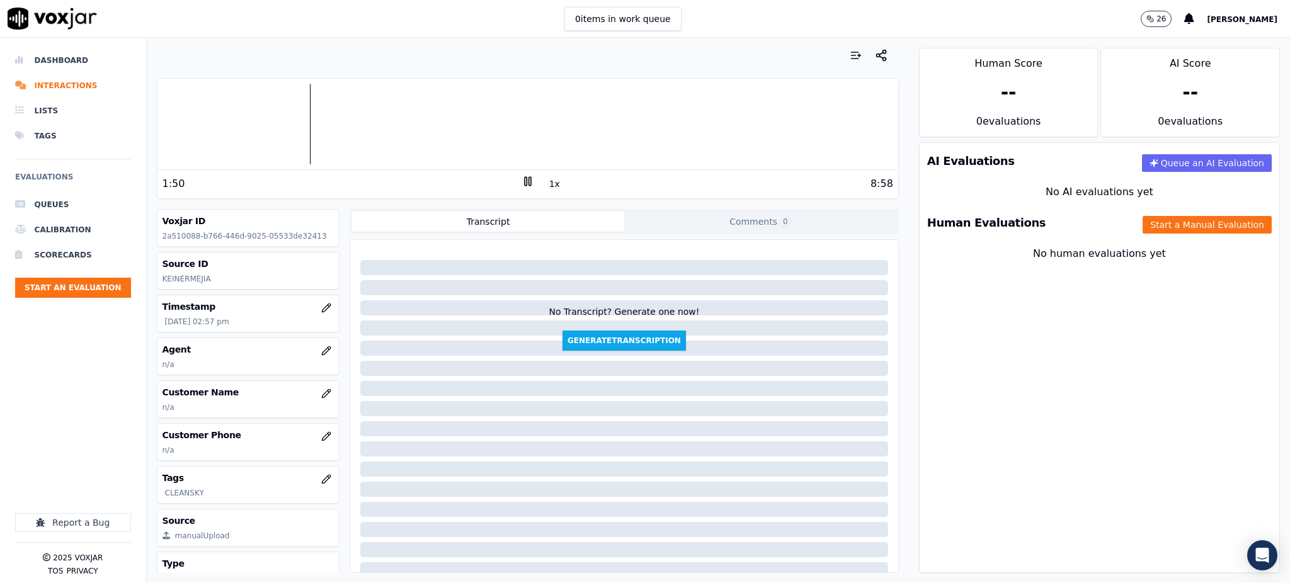
click at [287, 122] on div at bounding box center [527, 124] width 741 height 81
click at [321, 438] on icon "button" at bounding box center [326, 437] width 10 height 10
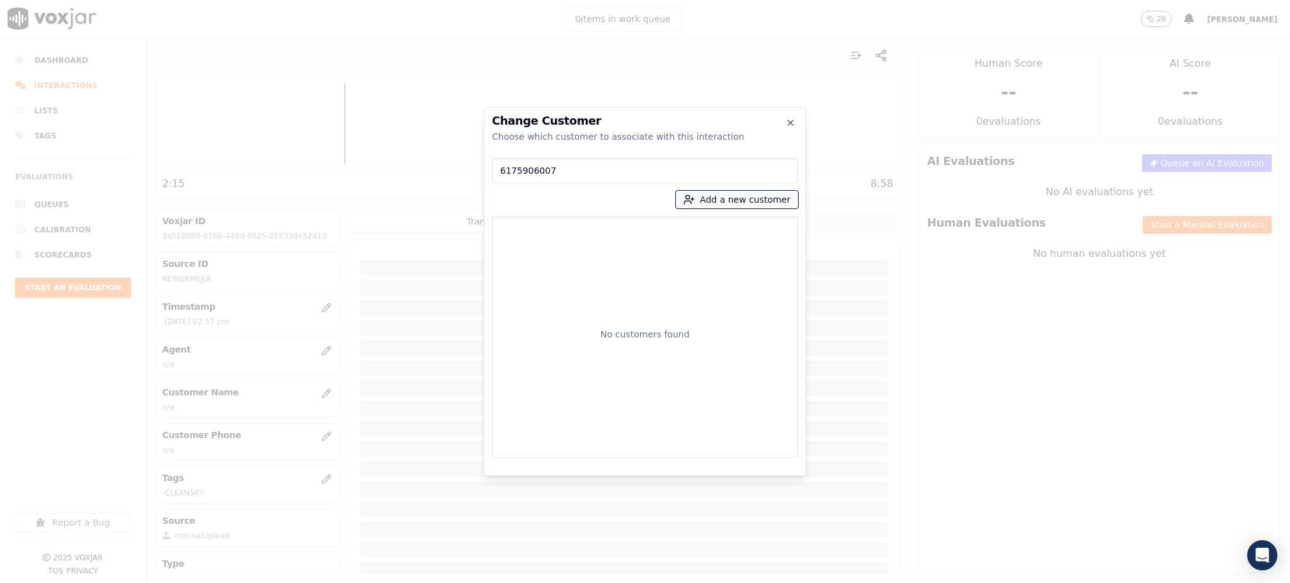
type input "6175906007"
click at [717, 200] on button "Add a new customer" at bounding box center [737, 200] width 122 height 18
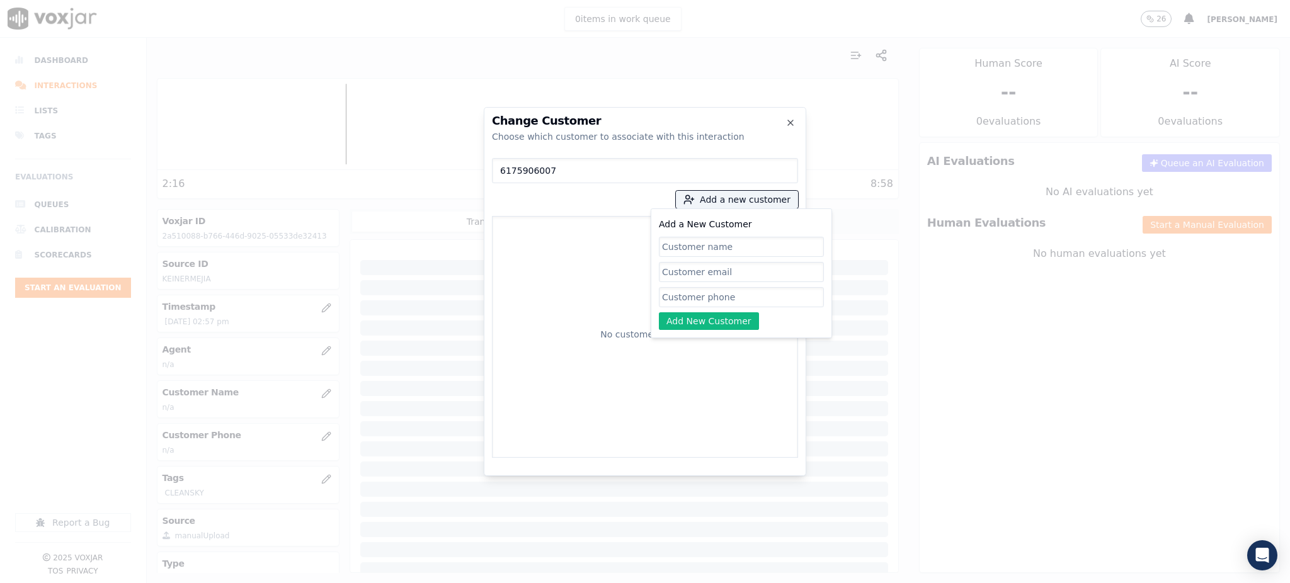
click at [687, 299] on input "Add a New Customer" at bounding box center [741, 297] width 165 height 20
paste input "6175906007"
type input "6175906007"
click at [680, 252] on input "Add a New Customer" at bounding box center [741, 247] width 165 height 20
paste input "WENDY CASTILLO"
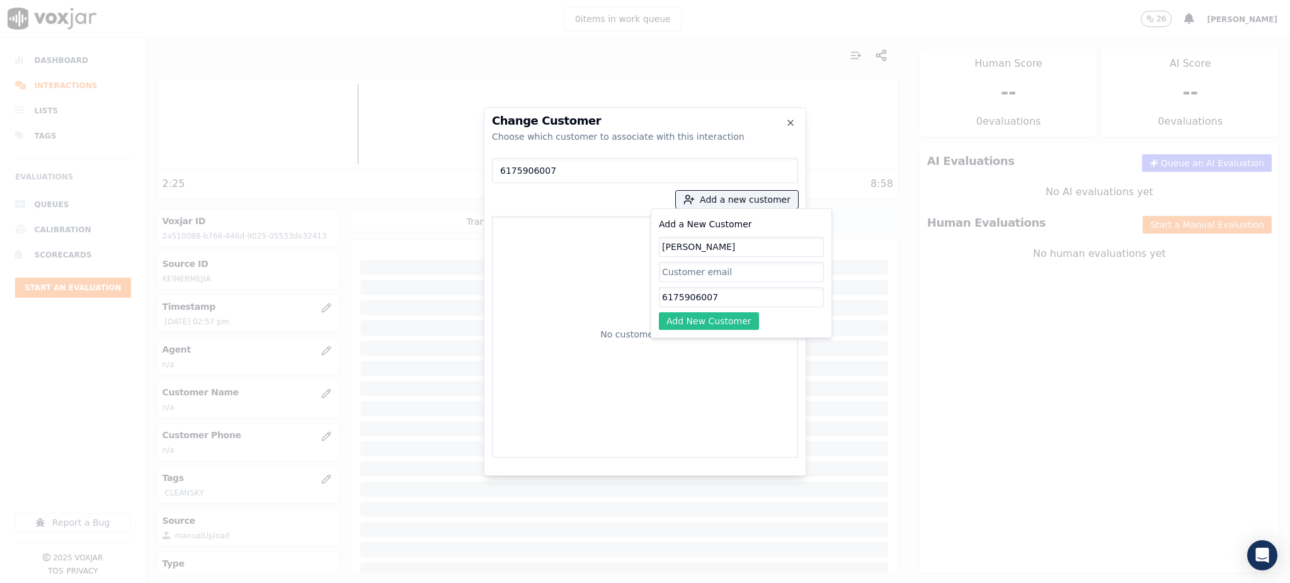
type input "WENDY CASTILLO"
click at [702, 318] on button "Add New Customer" at bounding box center [709, 321] width 100 height 18
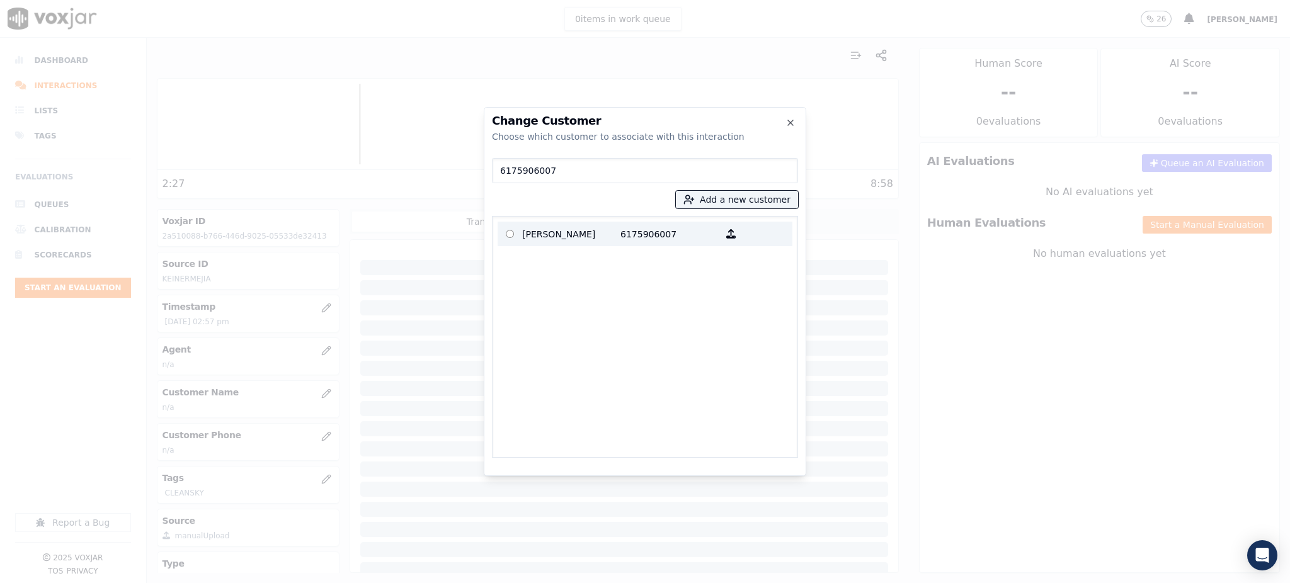
click at [644, 232] on p "6175906007" at bounding box center [669, 234] width 98 height 20
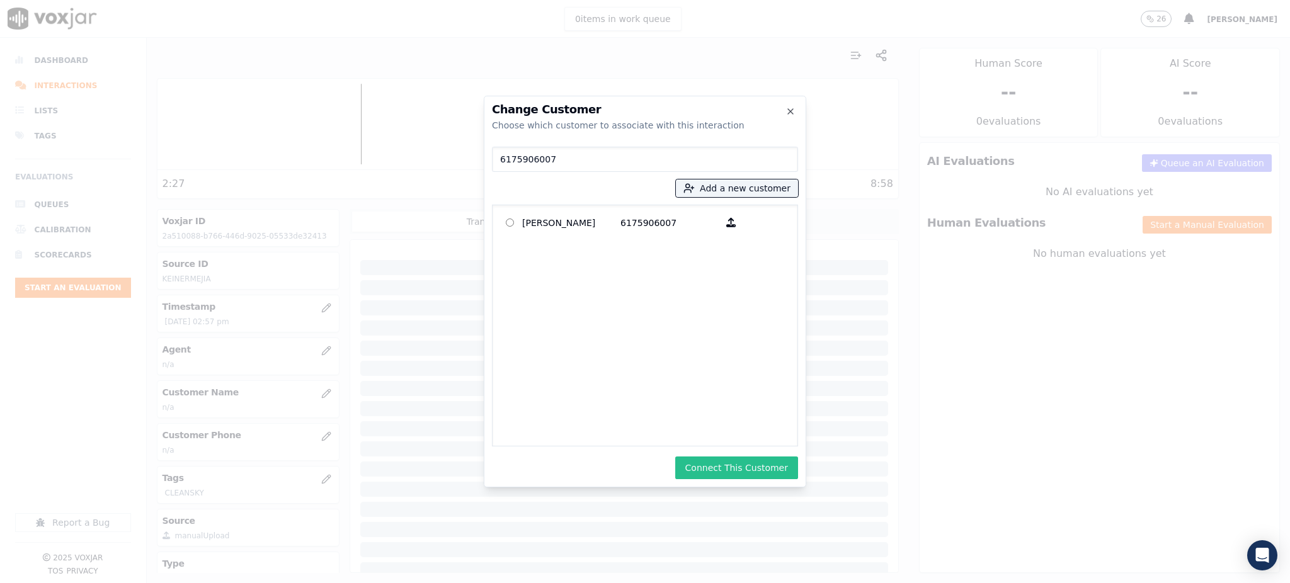
click at [734, 461] on button "Connect This Customer" at bounding box center [736, 468] width 123 height 23
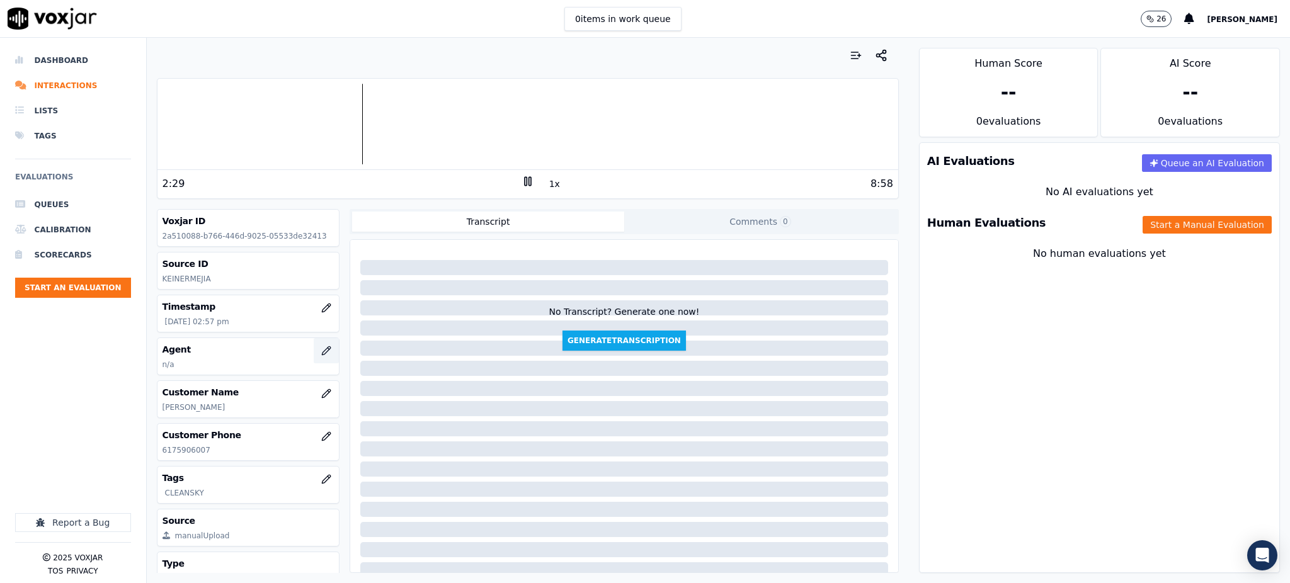
click at [321, 350] on icon "button" at bounding box center [326, 351] width 10 height 10
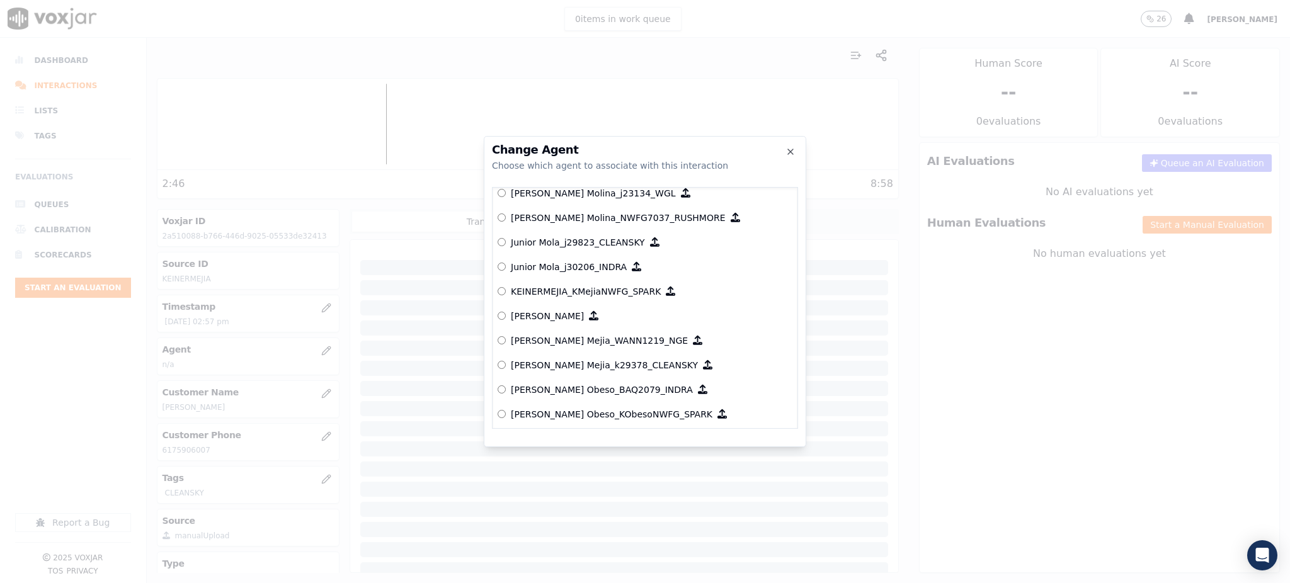
scroll to position [4333, 0]
click at [595, 362] on p "[PERSON_NAME] Mejia_k29378_CLEANSKY" at bounding box center [604, 368] width 187 height 13
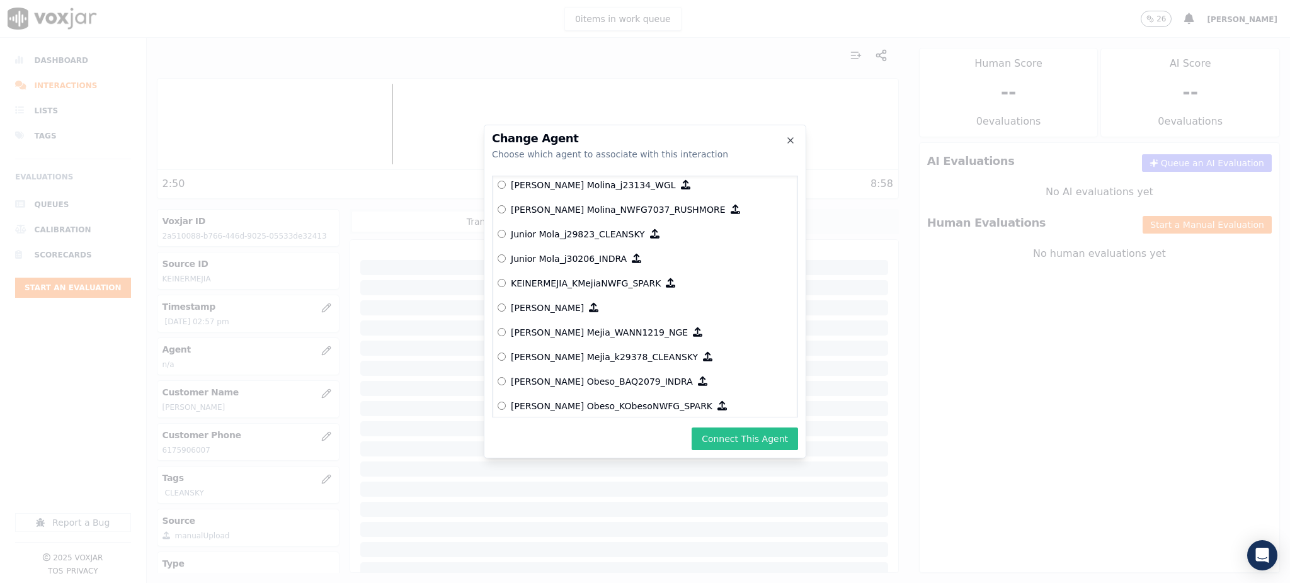
click at [748, 434] on button "Connect This Agent" at bounding box center [745, 439] width 106 height 23
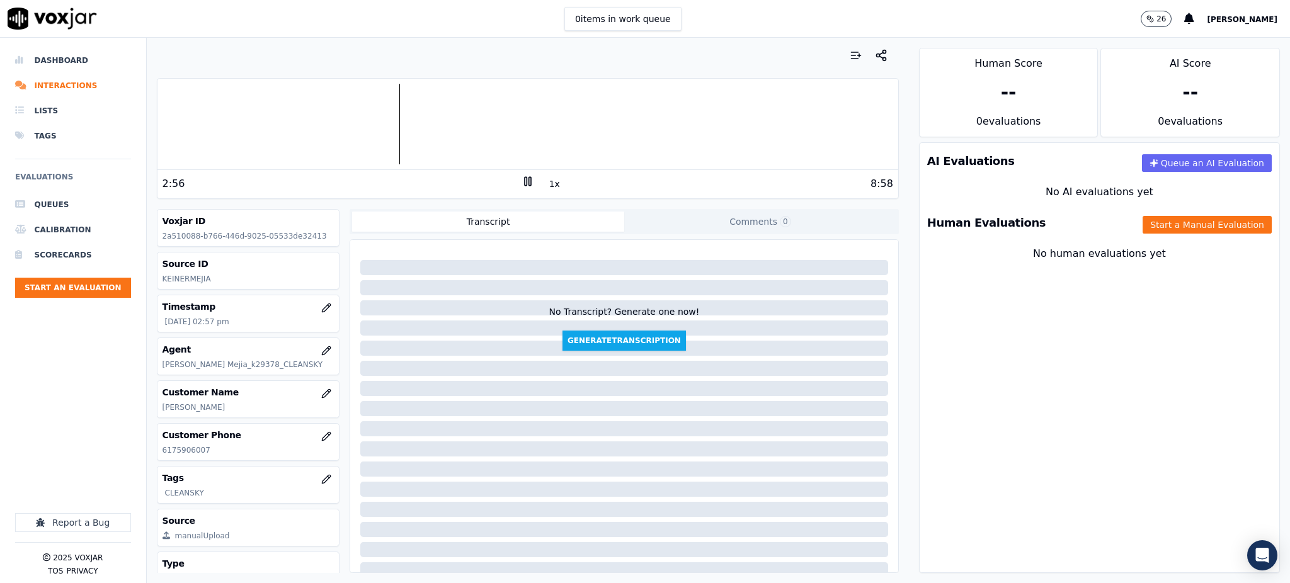
drag, startPoint x: 198, startPoint y: 455, endPoint x: 156, endPoint y: 457, distance: 41.6
click at [157, 457] on div "Customer Phone 6175906007" at bounding box center [248, 442] width 182 height 37
copy p "6175906007"
click at [163, 136] on div at bounding box center [527, 124] width 741 height 81
drag, startPoint x: 1237, startPoint y: 344, endPoint x: 1185, endPoint y: 335, distance: 52.4
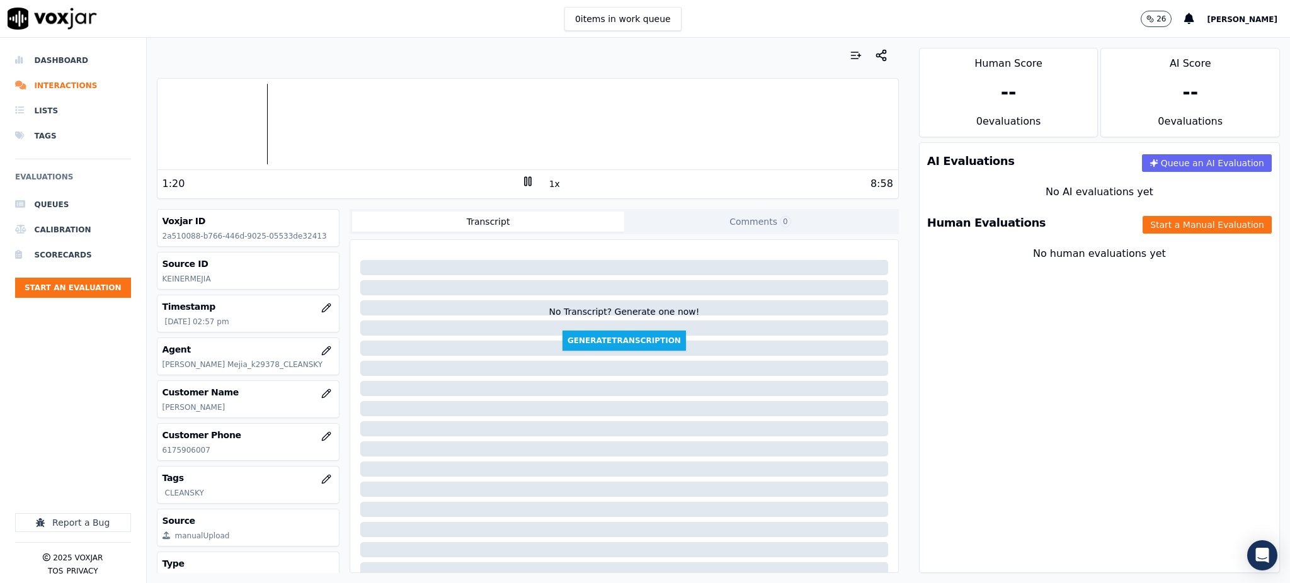
click at [1236, 344] on div "AI Evaluations Queue an AI Evaluation No AI evaluations yet Human Evaluations S…" at bounding box center [1099, 357] width 361 height 431
click at [522, 182] on icon at bounding box center [528, 181] width 13 height 13
click at [525, 180] on polygon at bounding box center [529, 181] width 8 height 9
drag, startPoint x: 45, startPoint y: 362, endPoint x: 109, endPoint y: 23, distance: 344.9
click at [43, 359] on div "Dashboard Interactions Lists Tags Evaluations Queues Calibration Scorecards Sta…" at bounding box center [73, 229] width 116 height 363
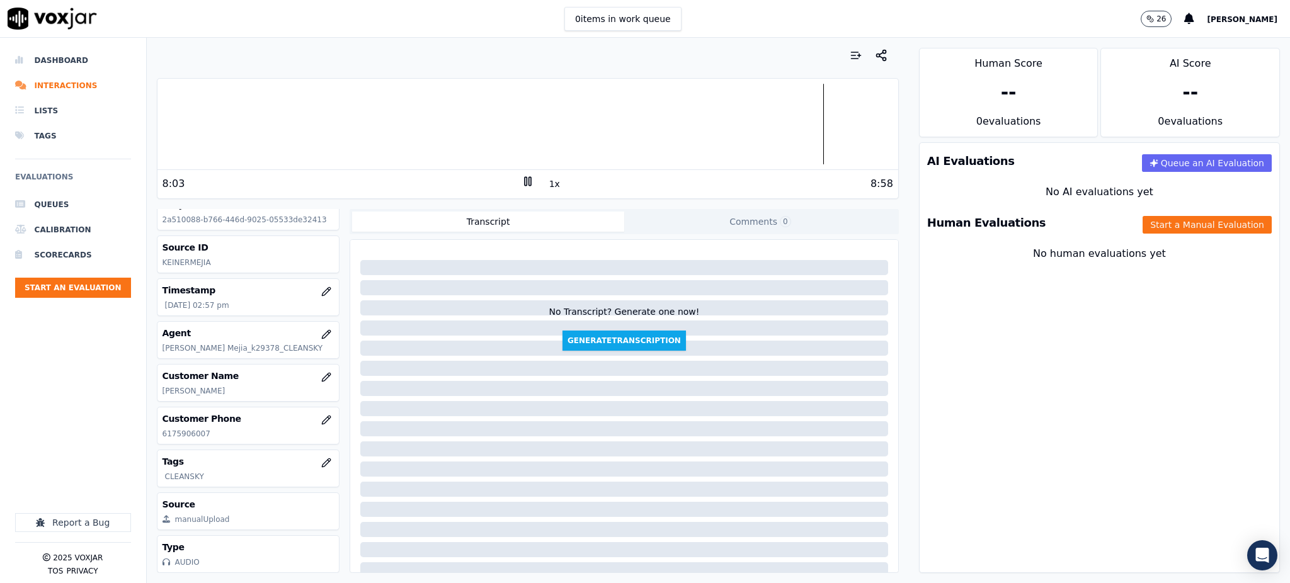
scroll to position [54, 0]
click at [1157, 228] on button "Start a Manual Evaluation" at bounding box center [1207, 225] width 129 height 18
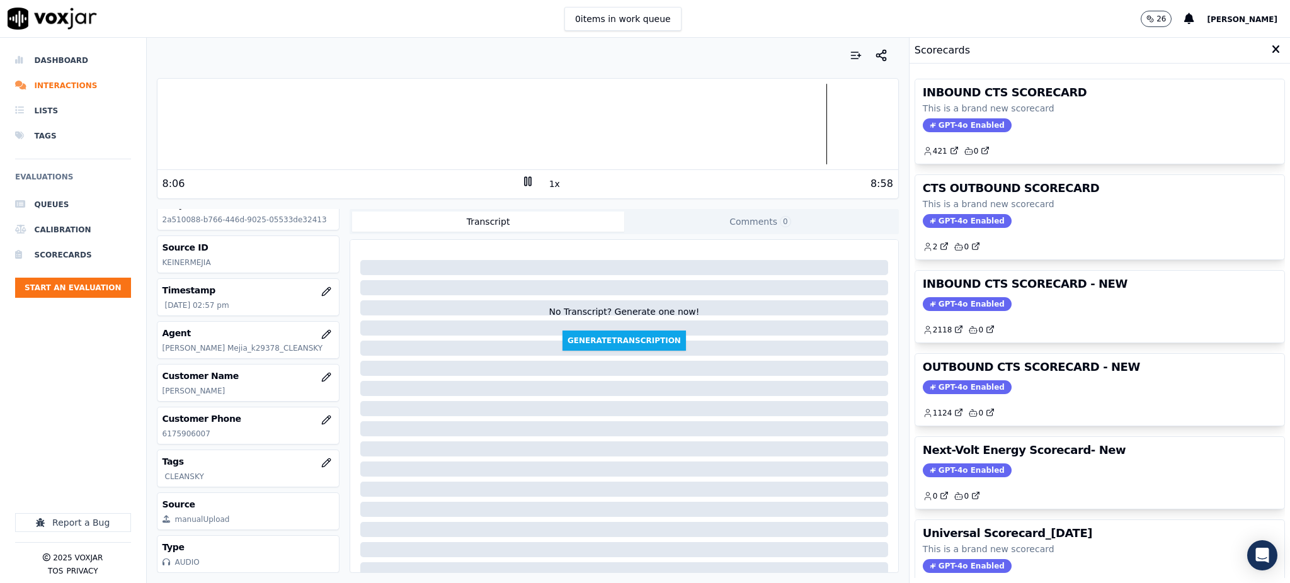
click at [930, 120] on span "GPT-4o Enabled" at bounding box center [967, 125] width 89 height 14
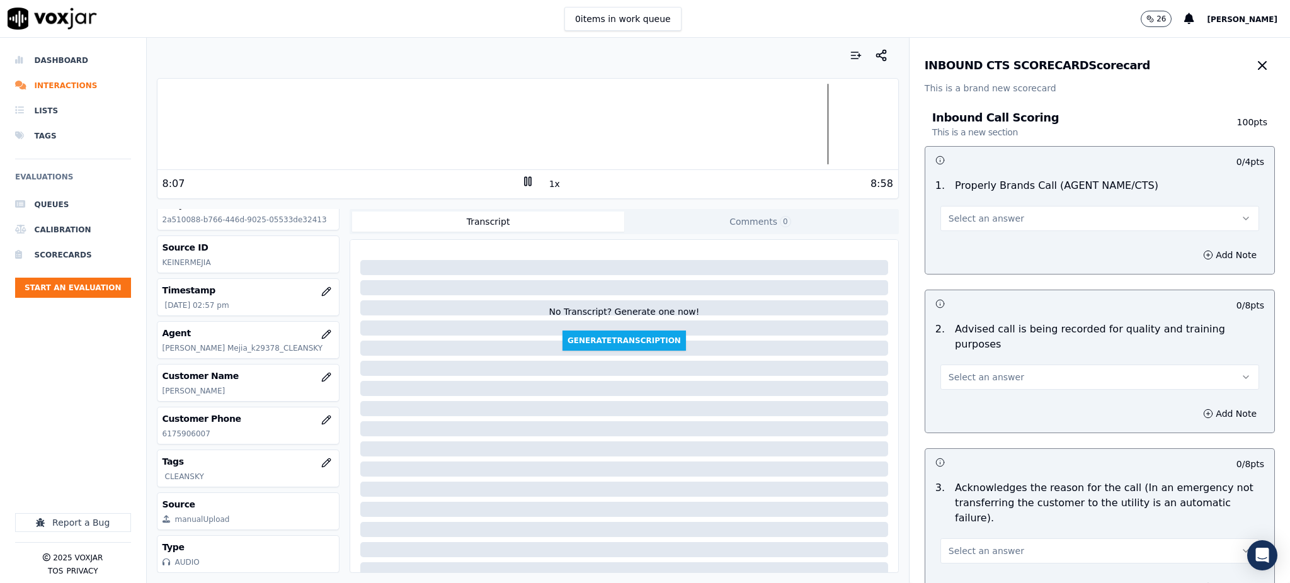
drag, startPoint x: 969, startPoint y: 221, endPoint x: 969, endPoint y: 230, distance: 8.8
click at [969, 221] on span "Select an answer" at bounding box center [987, 218] width 76 height 13
drag, startPoint x: 968, startPoint y: 240, endPoint x: 963, endPoint y: 348, distance: 107.8
click at [968, 241] on div "Yes" at bounding box center [1072, 247] width 291 height 20
drag, startPoint x: 969, startPoint y: 358, endPoint x: 968, endPoint y: 374, distance: 15.8
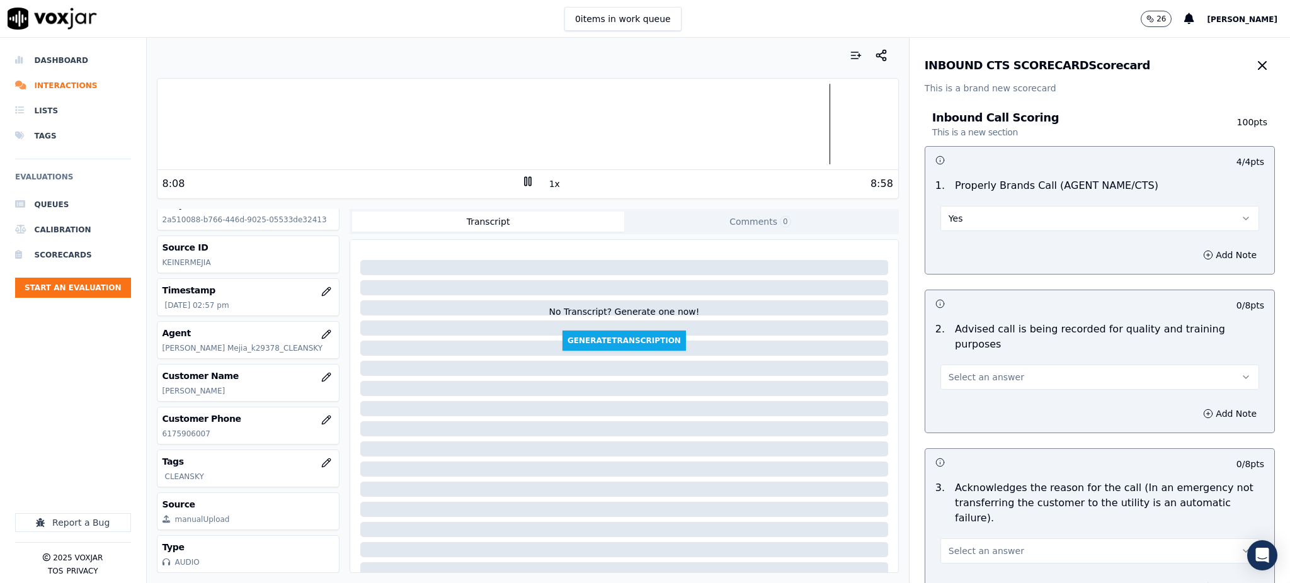
click at [969, 371] on span "Select an answer" at bounding box center [987, 377] width 76 height 13
click at [968, 384] on div "Yes" at bounding box center [1072, 390] width 291 height 20
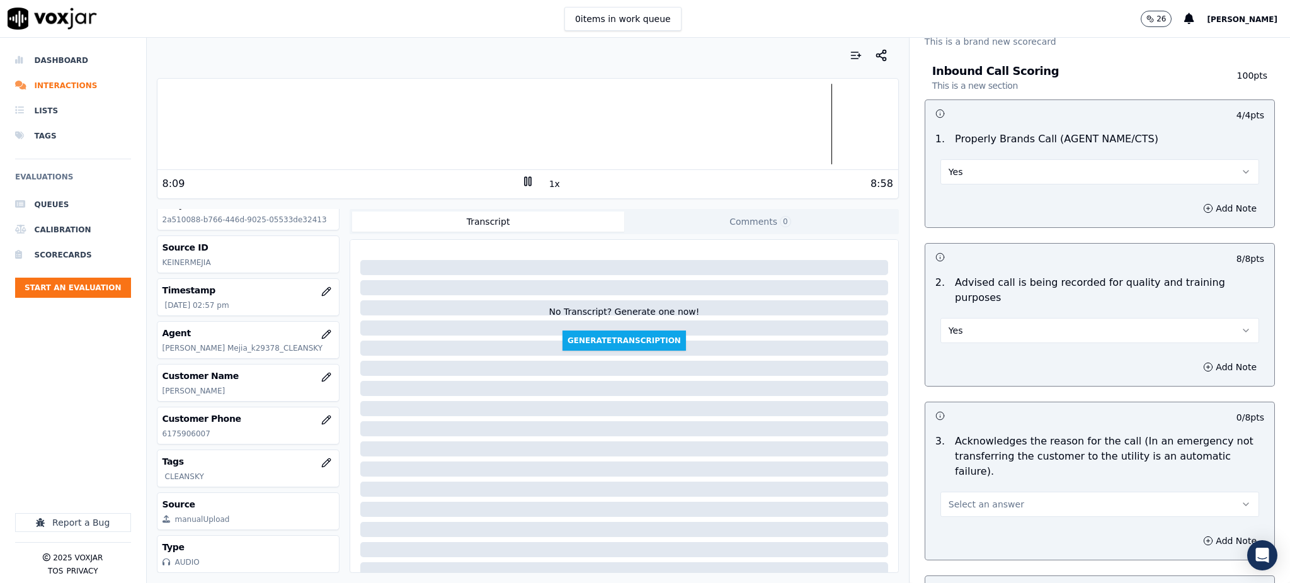
scroll to position [252, 0]
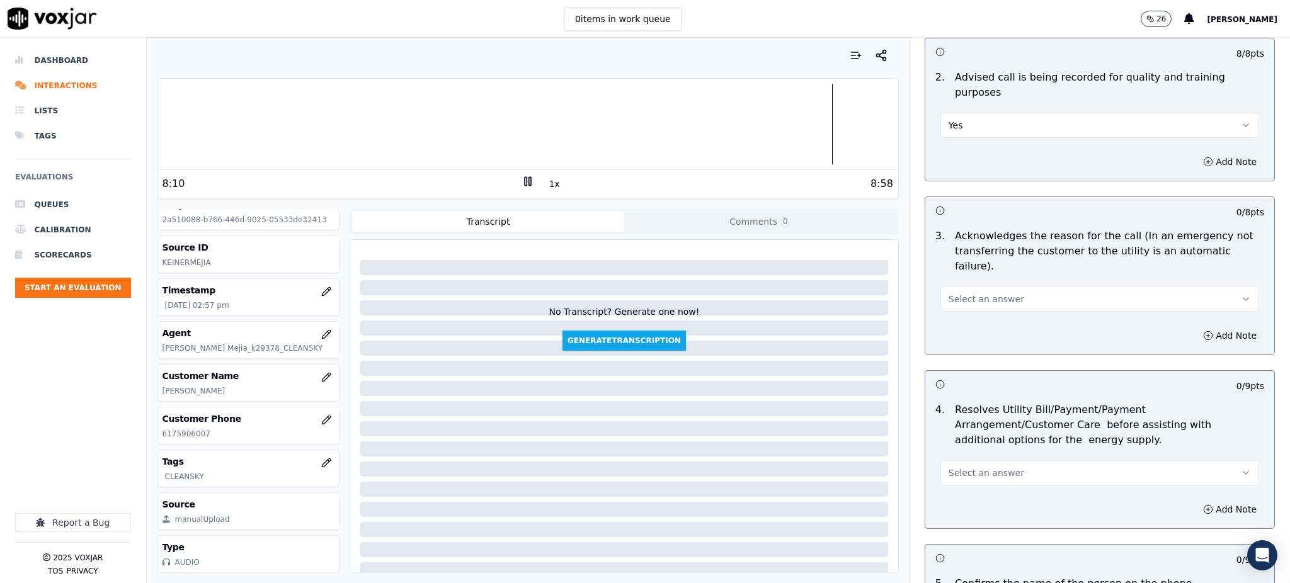
click at [953, 293] on span "Select an answer" at bounding box center [987, 299] width 76 height 13
click at [953, 297] on div "Yes" at bounding box center [1072, 297] width 291 height 20
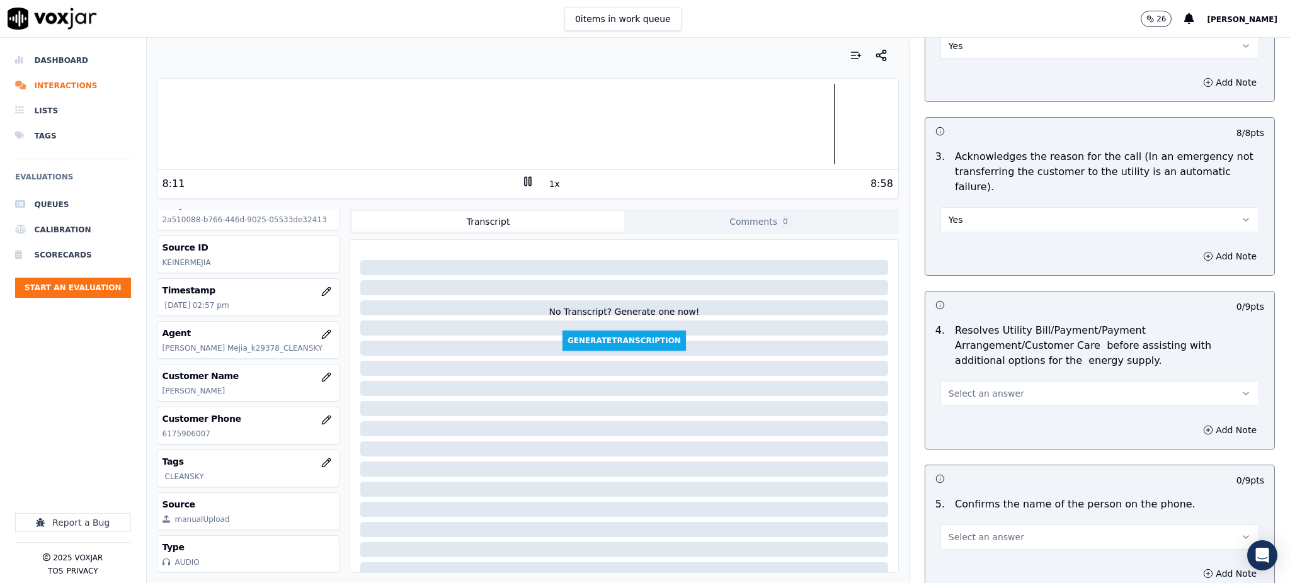
scroll to position [336, 0]
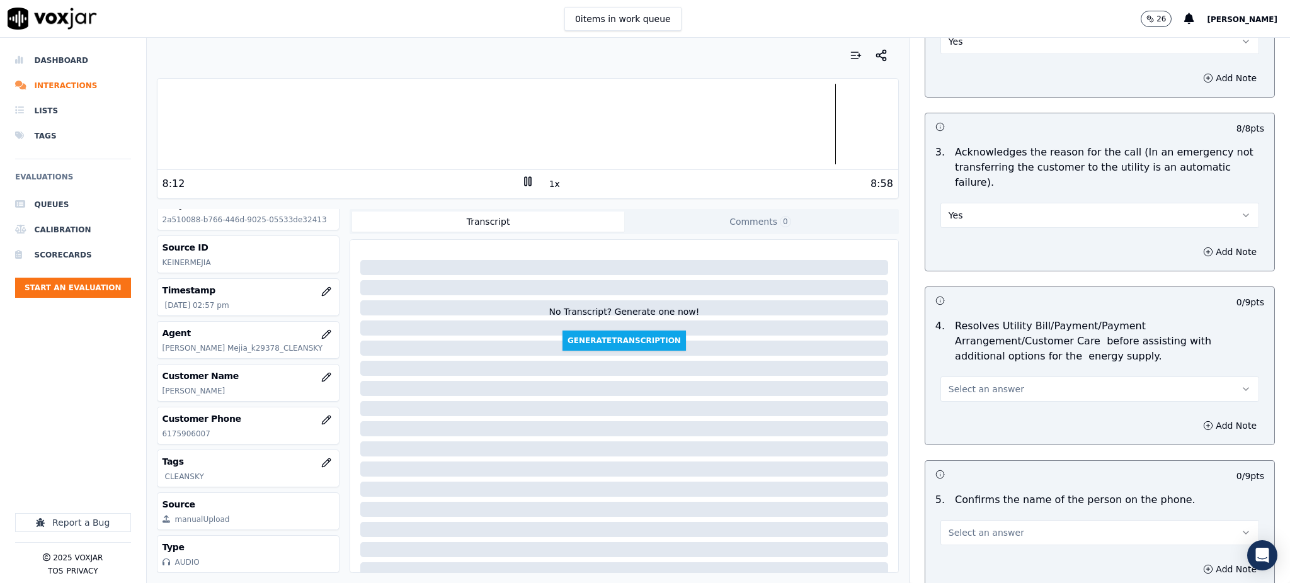
click at [968, 383] on span "Select an answer" at bounding box center [987, 389] width 76 height 13
click at [964, 382] on div "Yes" at bounding box center [1072, 387] width 291 height 20
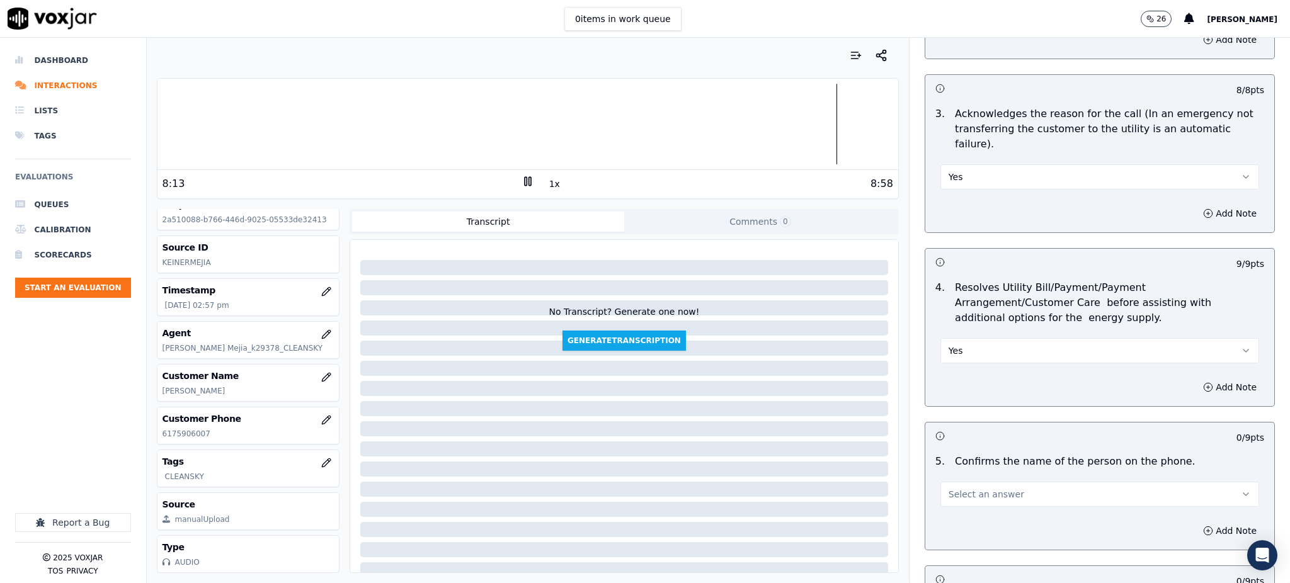
scroll to position [504, 0]
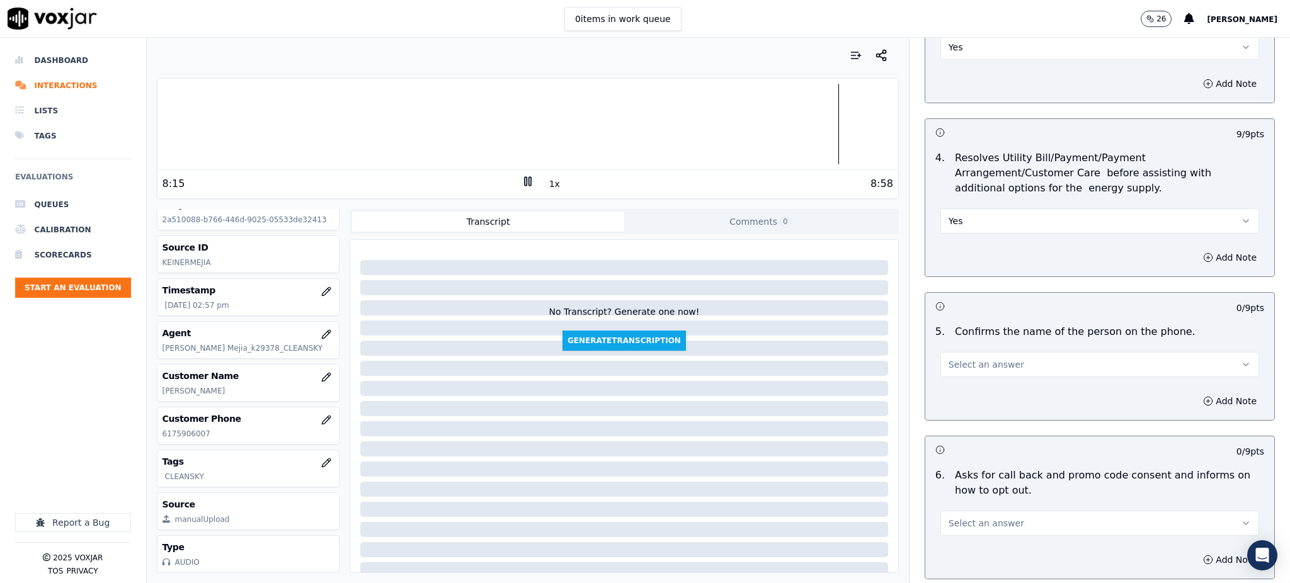
click at [985, 358] on span "Select an answer" at bounding box center [987, 364] width 76 height 13
click at [961, 359] on div "Yes" at bounding box center [1072, 363] width 291 height 20
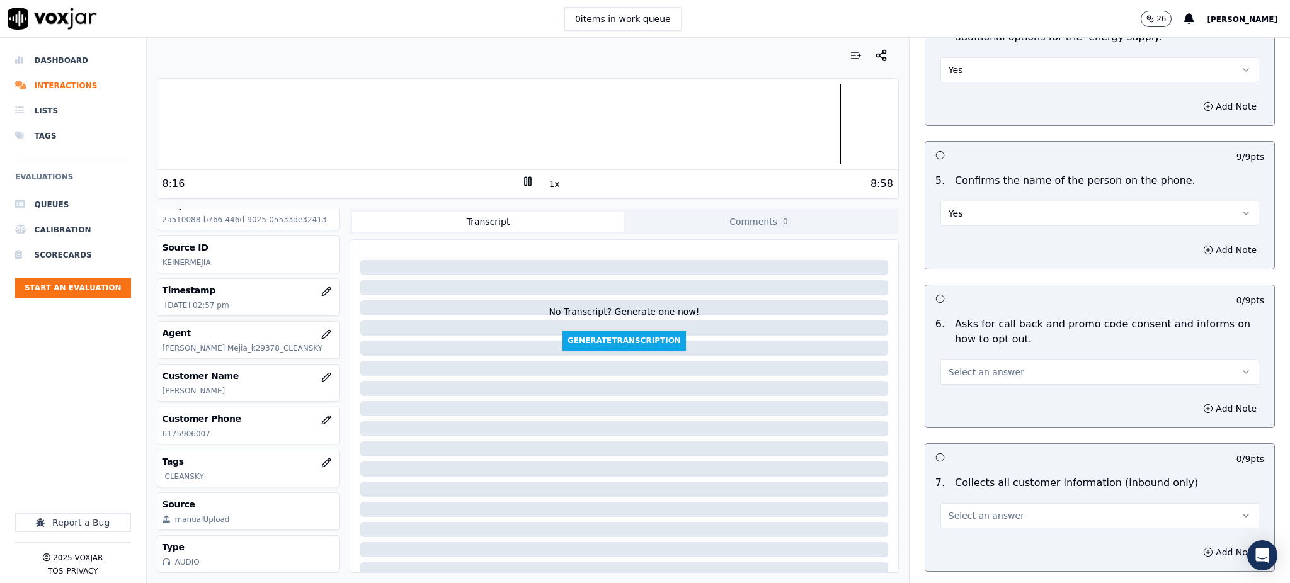
scroll to position [672, 0]
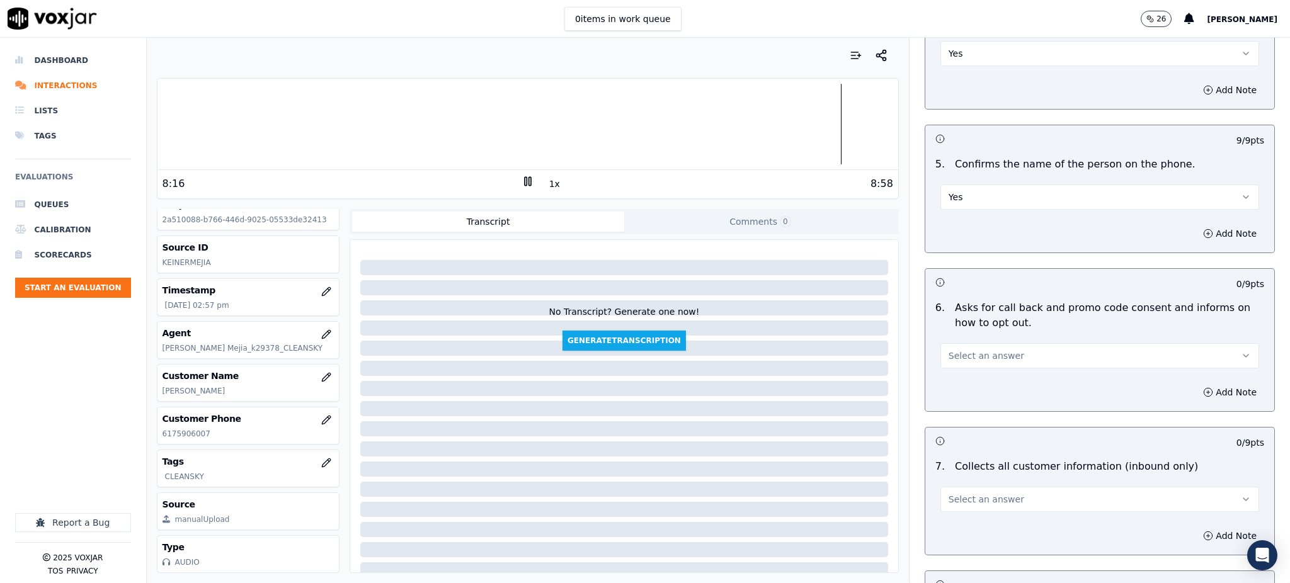
click at [976, 350] on span "Select an answer" at bounding box center [987, 356] width 76 height 13
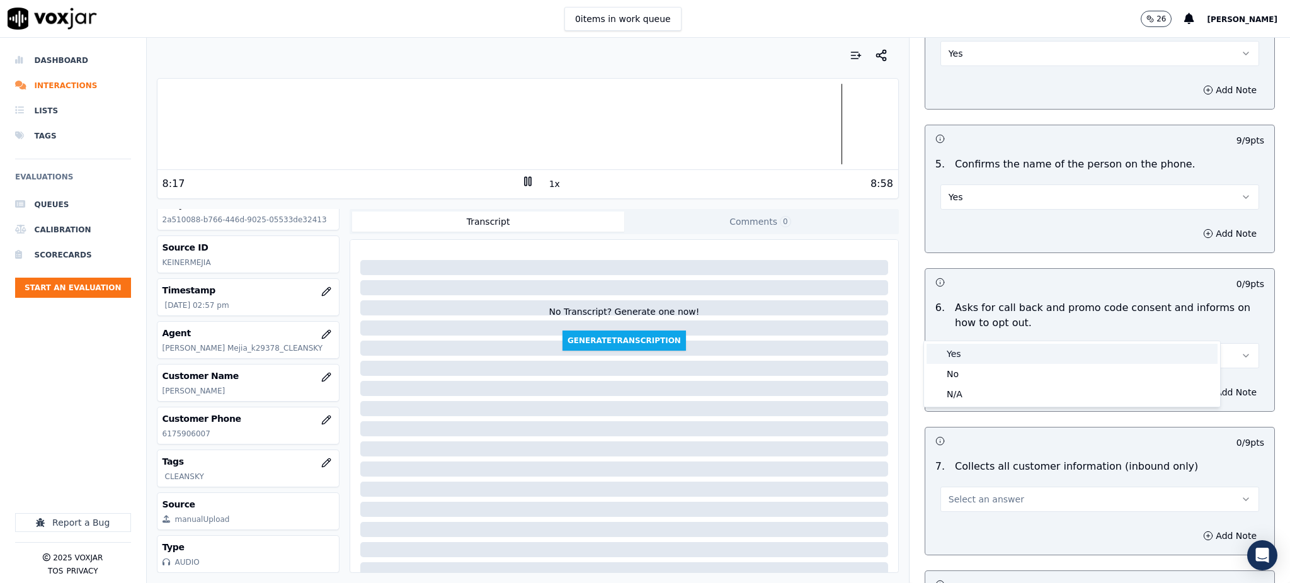
click at [973, 346] on div "Yes" at bounding box center [1072, 354] width 291 height 20
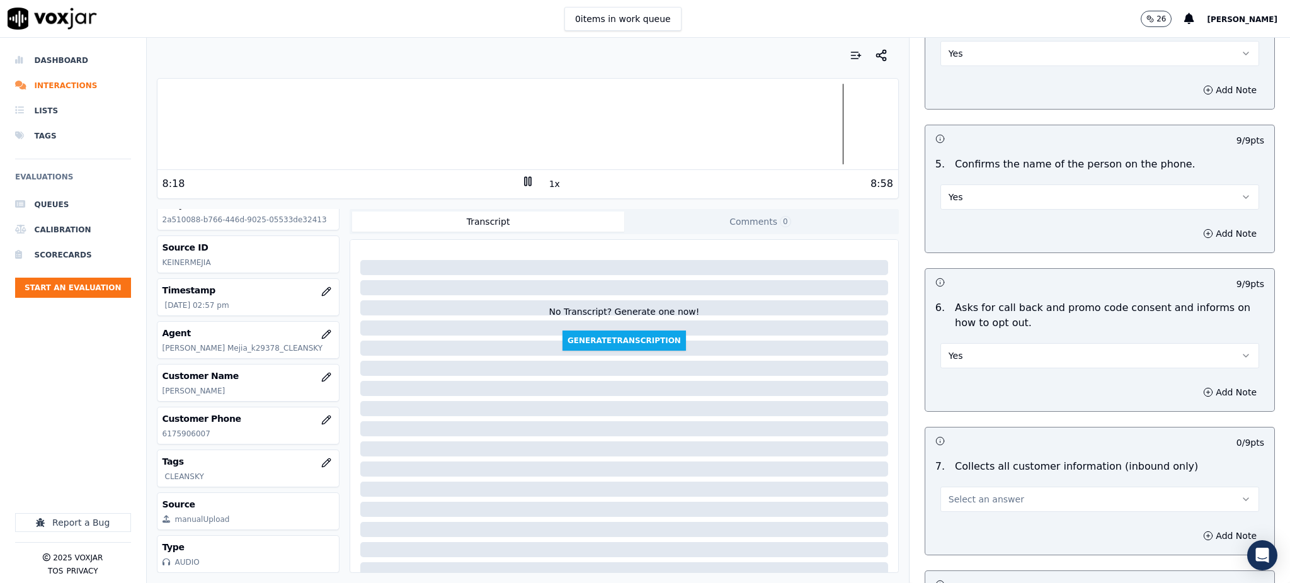
click at [976, 493] on span "Select an answer" at bounding box center [987, 499] width 76 height 13
click at [964, 490] on div "Yes" at bounding box center [1072, 498] width 291 height 20
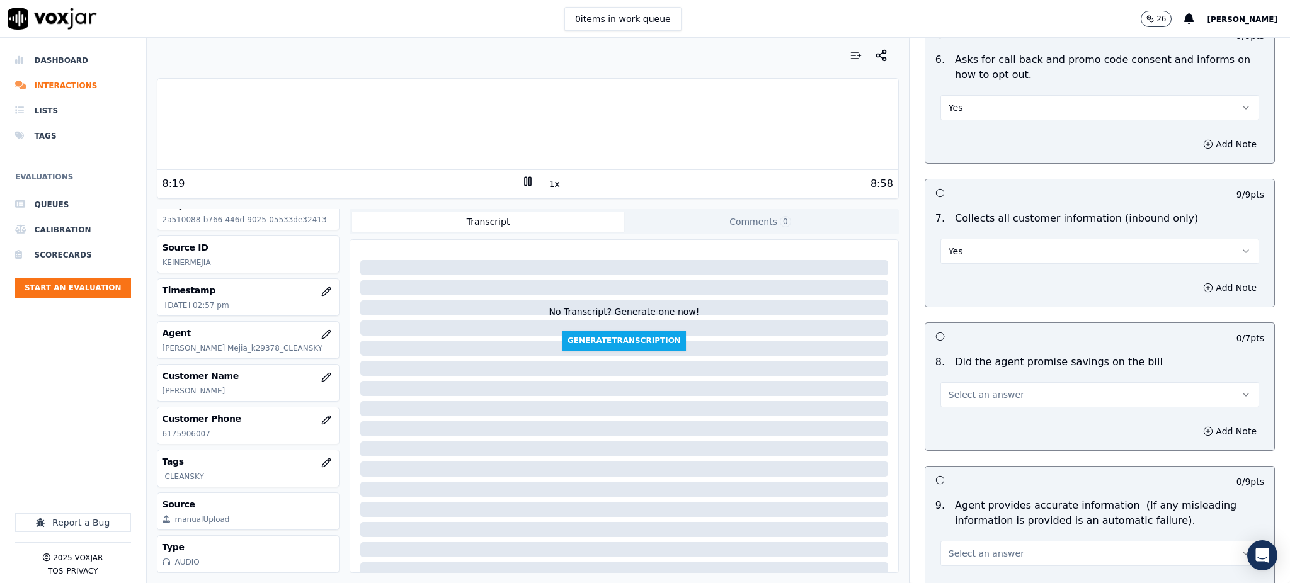
scroll to position [923, 0]
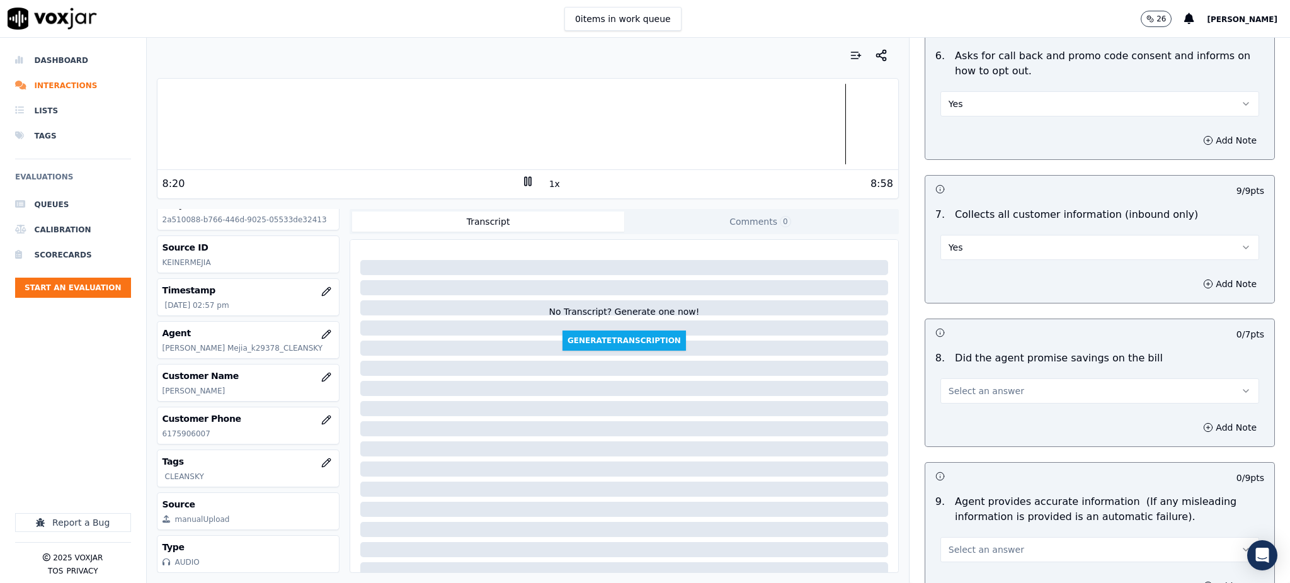
click at [976, 379] on button "Select an answer" at bounding box center [1099, 391] width 319 height 25
drag, startPoint x: 966, startPoint y: 380, endPoint x: 964, endPoint y: 386, distance: 6.4
click at [965, 380] on div "Yes" at bounding box center [1072, 389] width 291 height 20
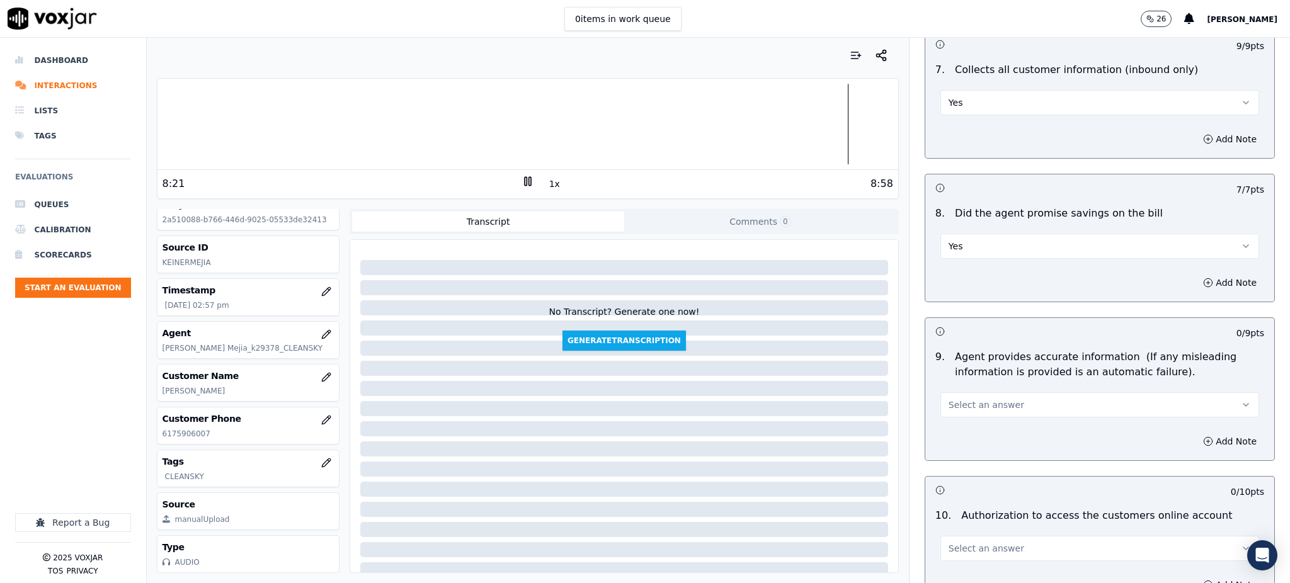
scroll to position [1175, 0]
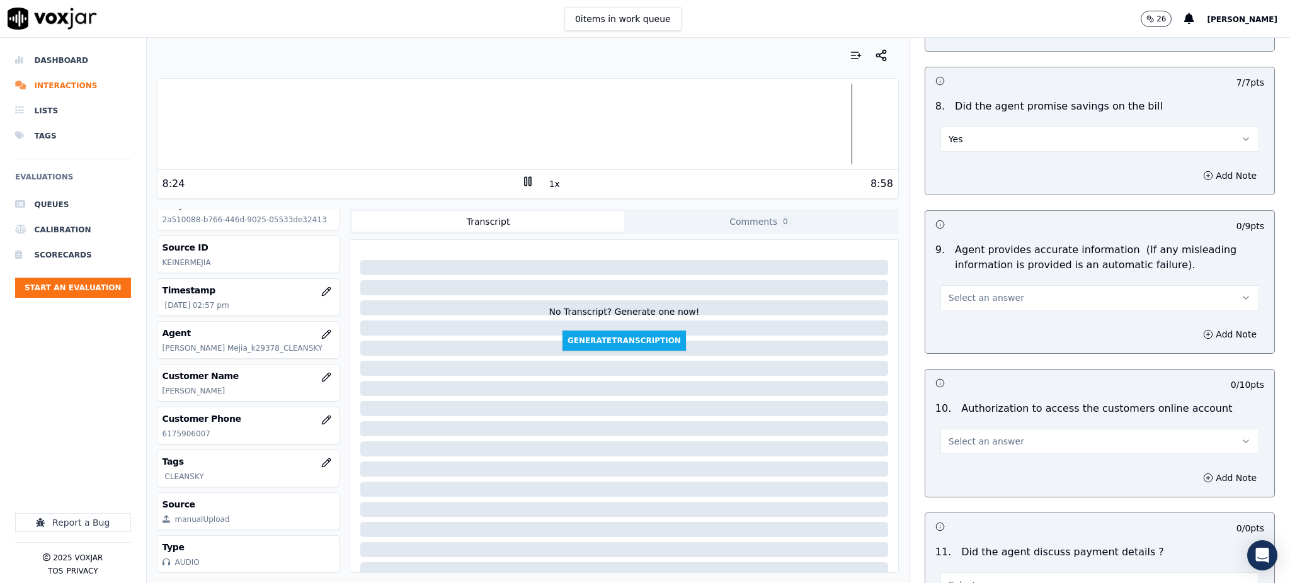
click at [965, 285] on button "Select an answer" at bounding box center [1099, 297] width 319 height 25
click at [959, 293] on div "Yes" at bounding box center [1072, 297] width 291 height 20
click at [974, 435] on span "Select an answer" at bounding box center [987, 441] width 76 height 13
drag, startPoint x: 946, startPoint y: 462, endPoint x: 953, endPoint y: 468, distance: 9.0
click at [947, 463] on div "No" at bounding box center [1072, 460] width 291 height 20
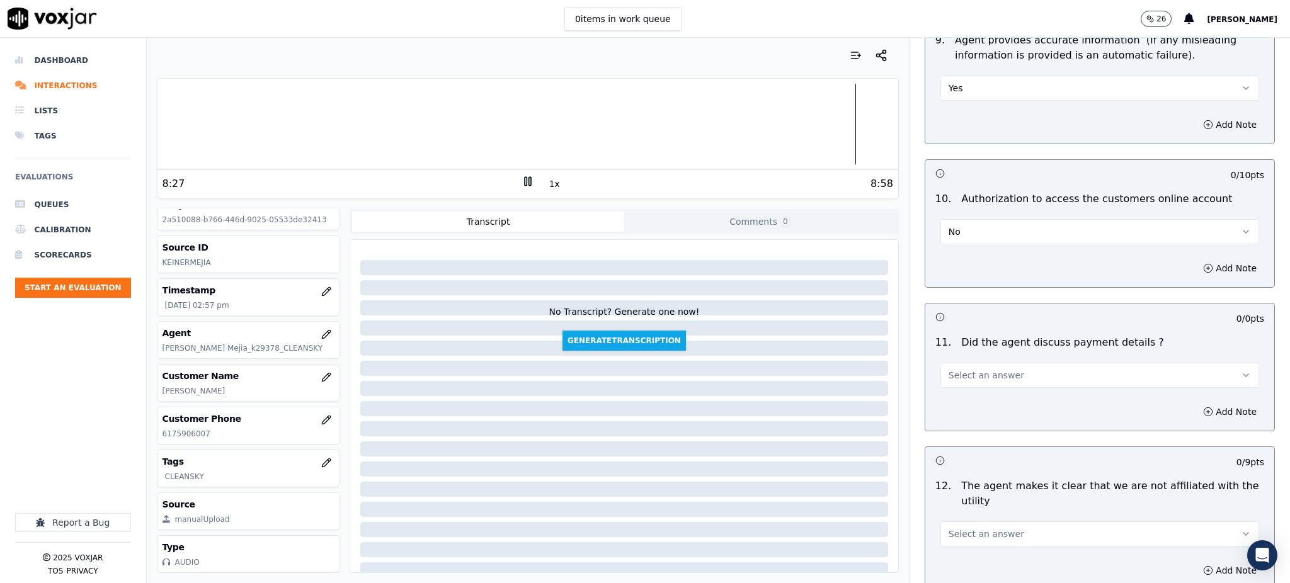
scroll to position [1427, 0]
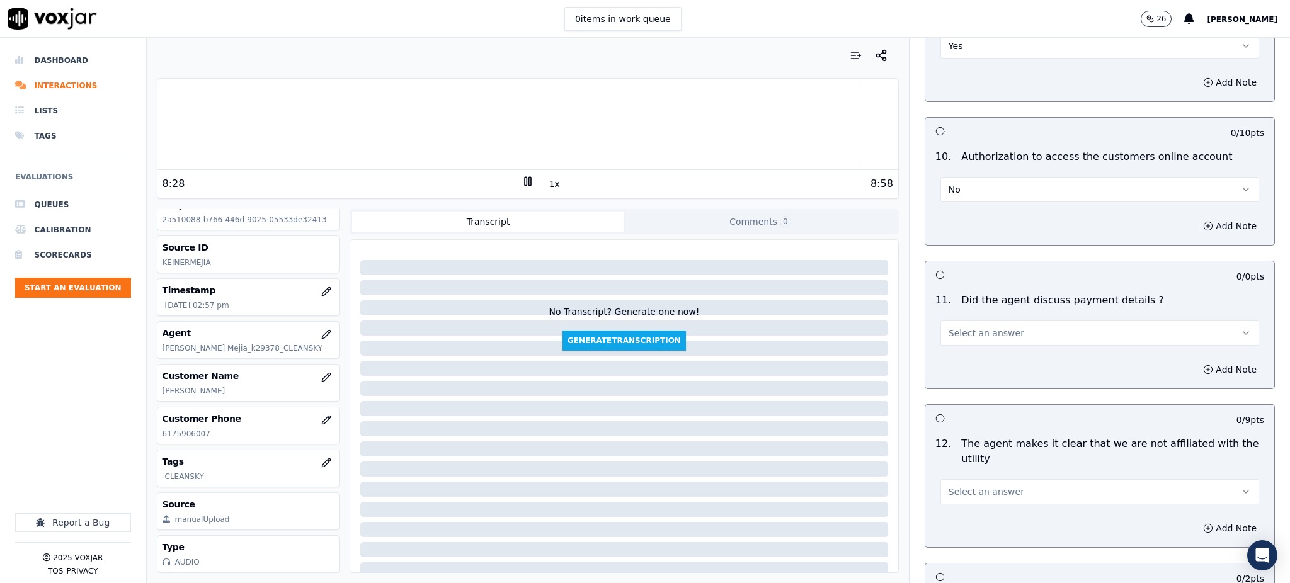
click at [978, 327] on span "Select an answer" at bounding box center [987, 333] width 76 height 13
click at [969, 371] on div "N/A" at bounding box center [1072, 372] width 291 height 20
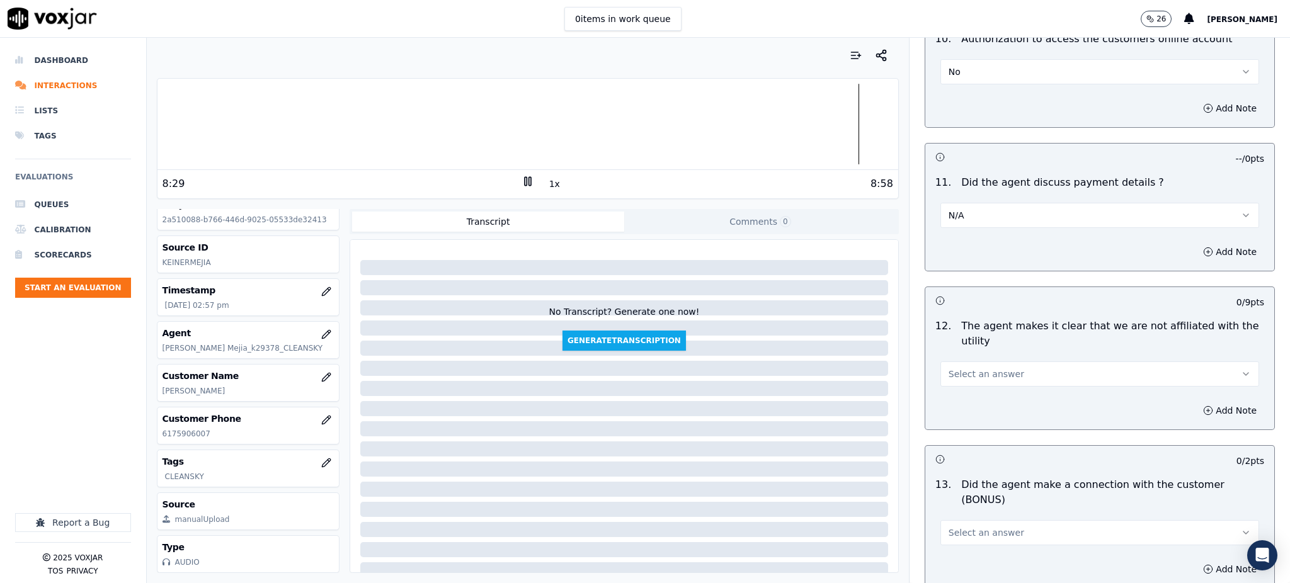
scroll to position [1596, 0]
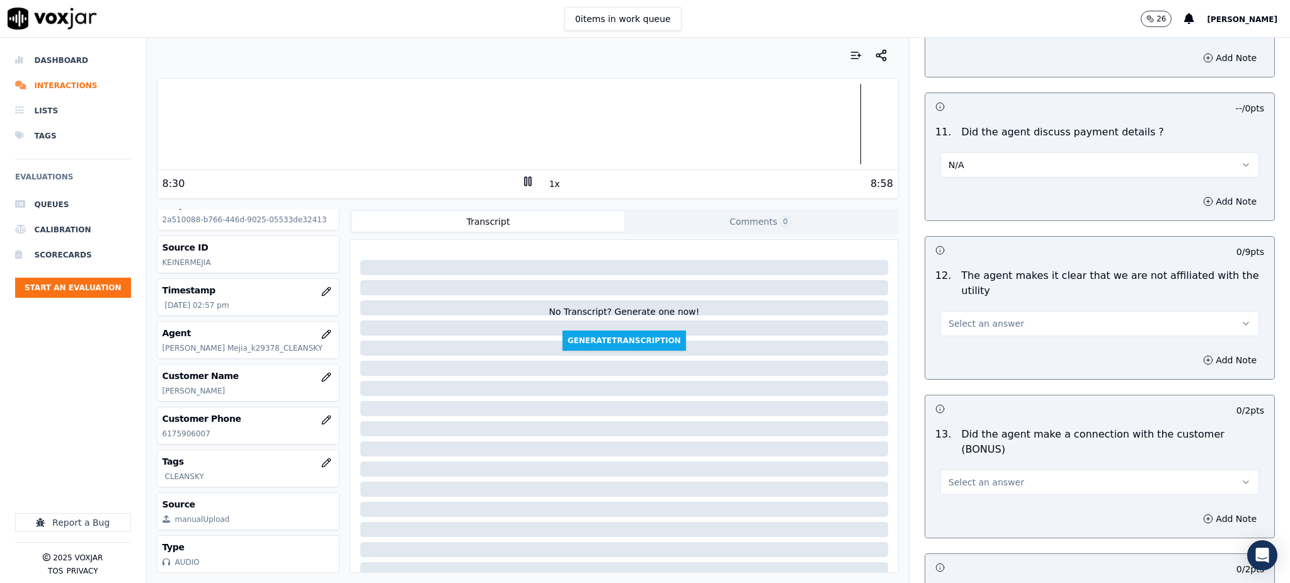
click at [957, 311] on button "Select an answer" at bounding box center [1099, 323] width 319 height 25
click at [947, 318] on div "Yes" at bounding box center [1072, 322] width 291 height 20
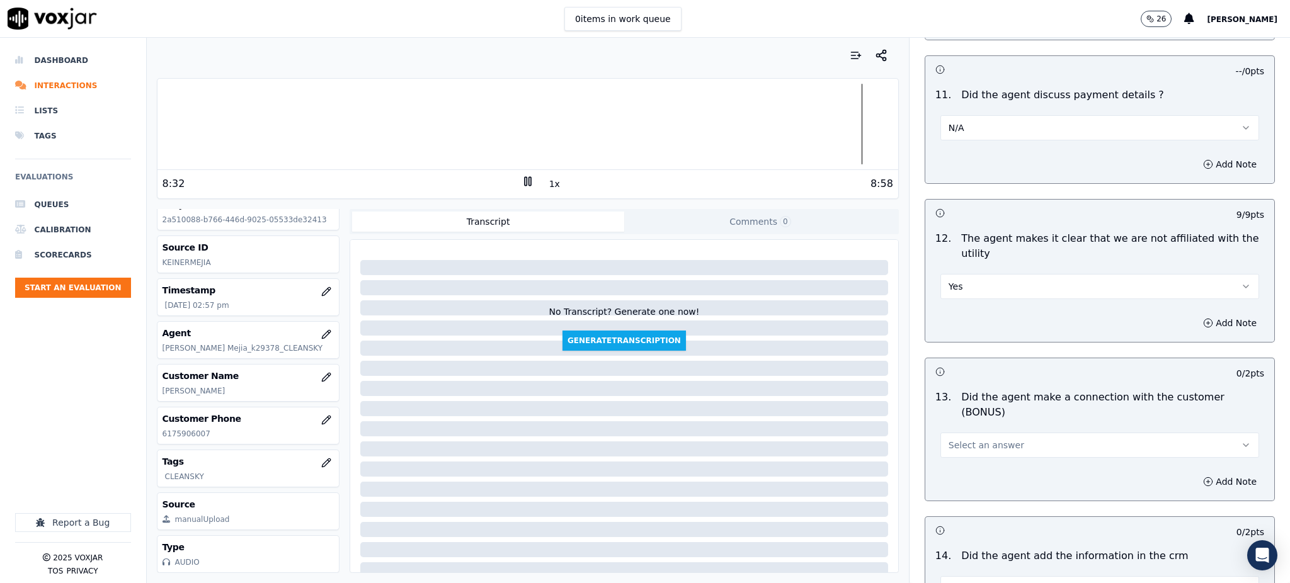
scroll to position [1679, 0]
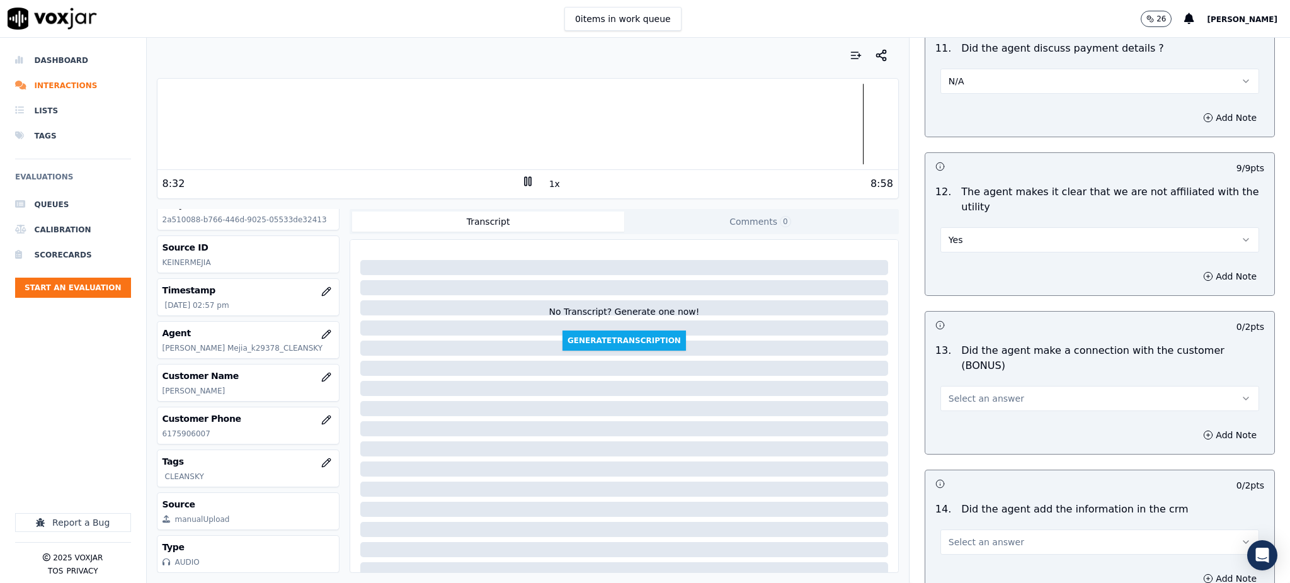
click at [978, 370] on div "13 . Did the agent make a connection with the customer (BONUS) Select an answer" at bounding box center [1099, 377] width 349 height 78
click at [952, 386] on button "Select an answer" at bounding box center [1099, 398] width 319 height 25
click at [951, 387] on div "Yes" at bounding box center [1072, 382] width 291 height 20
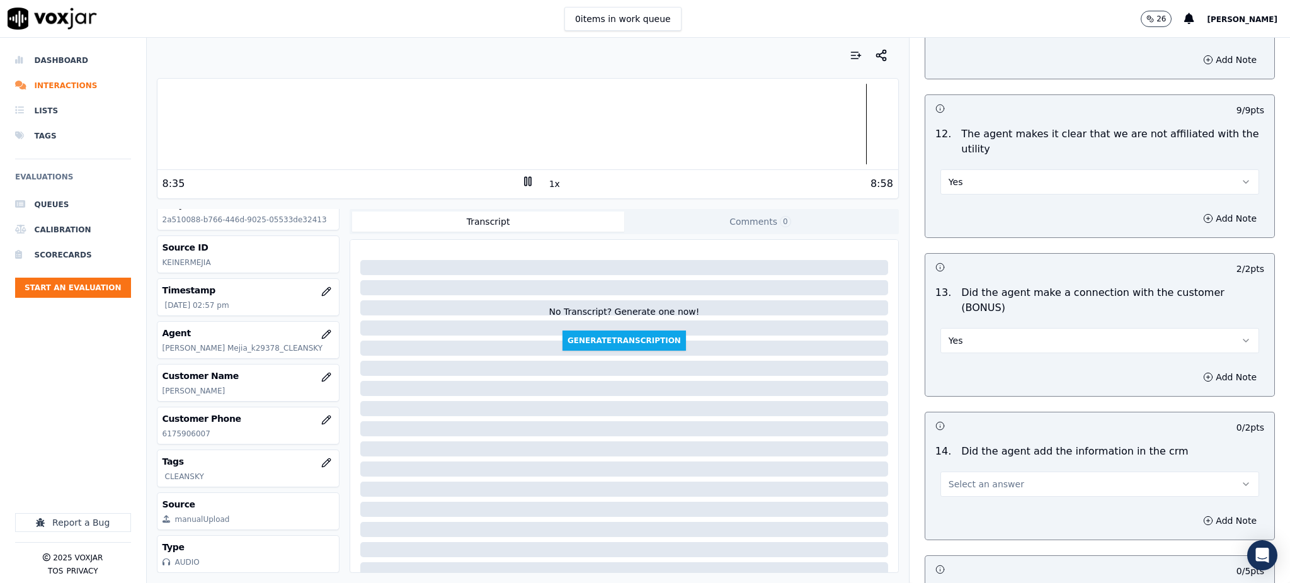
scroll to position [1907, 0]
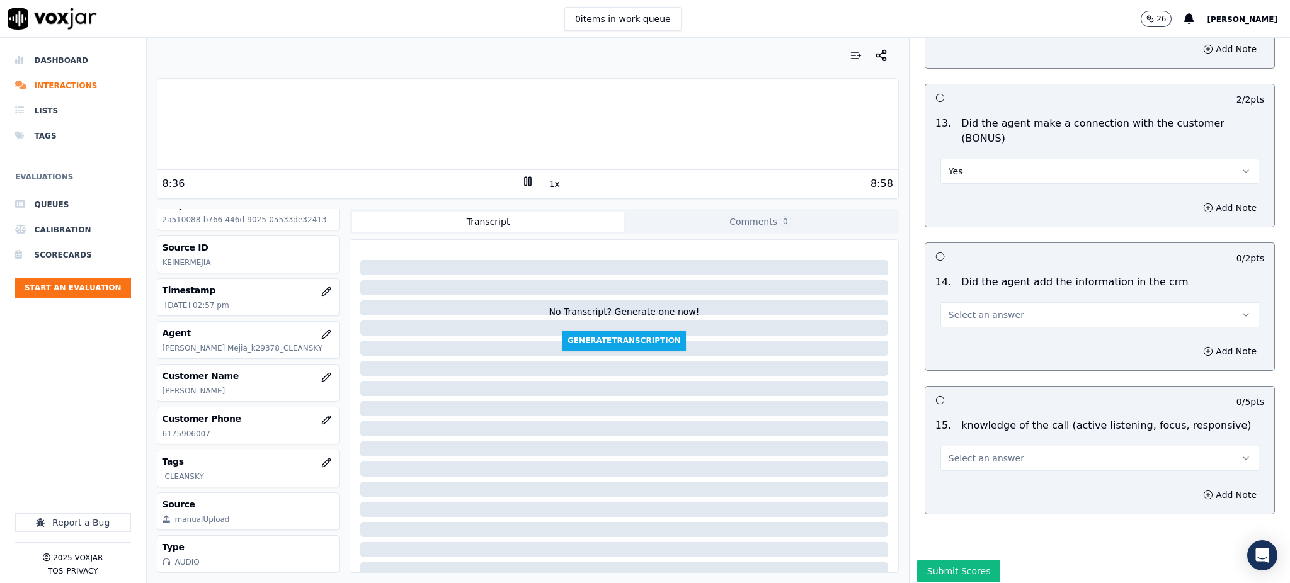
click at [952, 302] on button "Select an answer" at bounding box center [1099, 314] width 319 height 25
click at [944, 307] on div "Yes" at bounding box center [1072, 299] width 291 height 20
click at [963, 452] on span "Select an answer" at bounding box center [987, 458] width 76 height 13
click at [953, 441] on div "Yes" at bounding box center [1072, 443] width 291 height 20
click at [944, 560] on button "Submit Scores" at bounding box center [959, 571] width 84 height 23
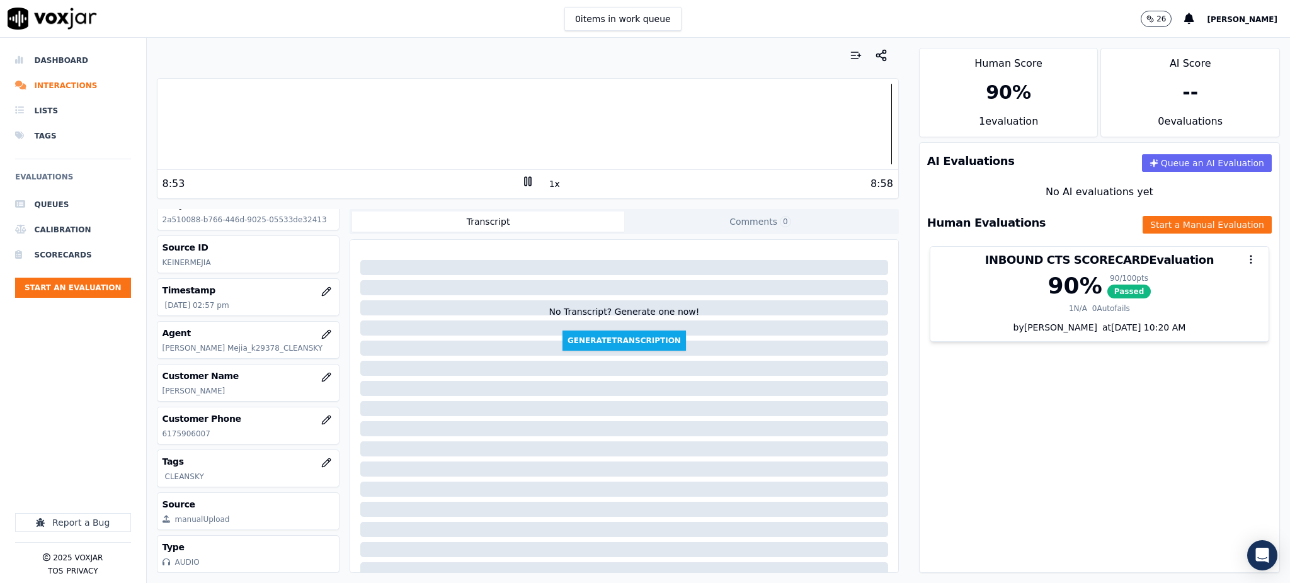
click at [193, 122] on div at bounding box center [527, 124] width 741 height 81
click at [522, 176] on icon at bounding box center [528, 181] width 13 height 13
click at [522, 183] on icon at bounding box center [528, 181] width 13 height 13
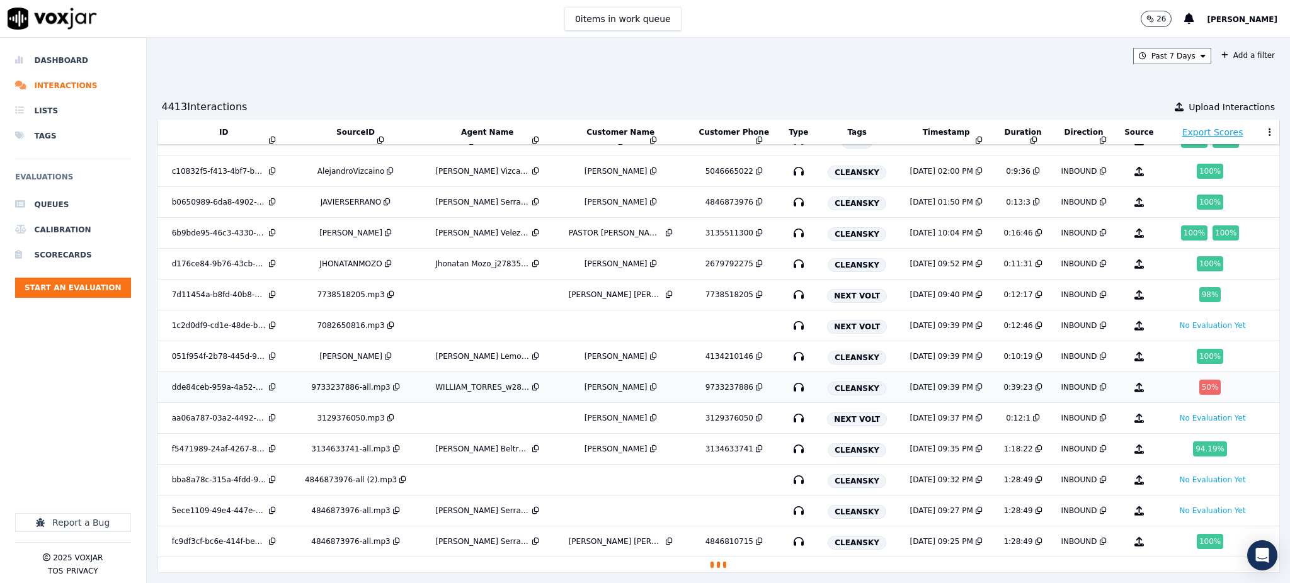
scroll to position [243, 0]
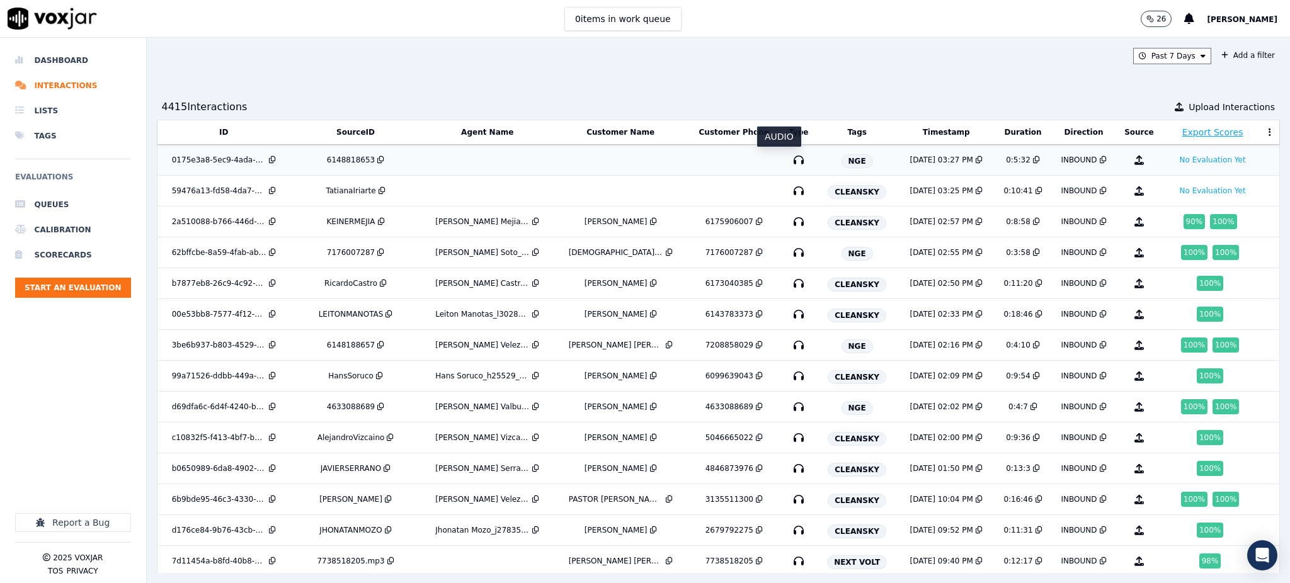
click at [789, 160] on icon "button" at bounding box center [799, 160] width 20 height 20
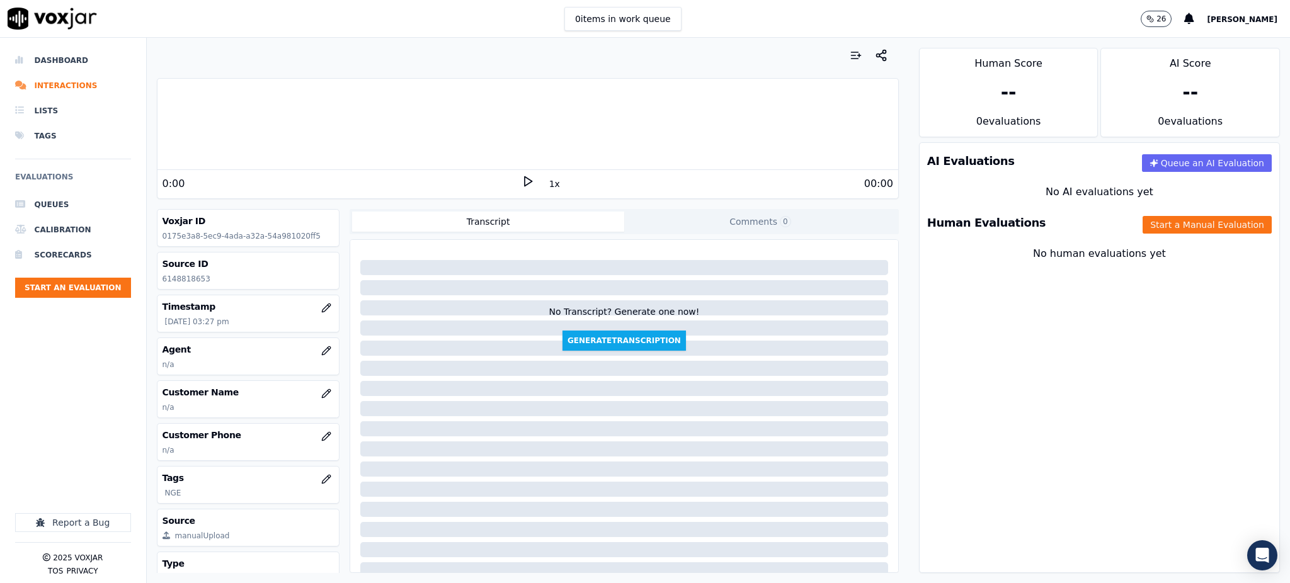
click at [522, 181] on icon at bounding box center [528, 181] width 13 height 13
drag, startPoint x: 214, startPoint y: 280, endPoint x: 157, endPoint y: 286, distance: 57.0
click at [157, 286] on div "Source ID 6148818653" at bounding box center [248, 271] width 182 height 37
copy p "6148818653"
click at [316, 439] on button "button" at bounding box center [326, 436] width 25 height 25
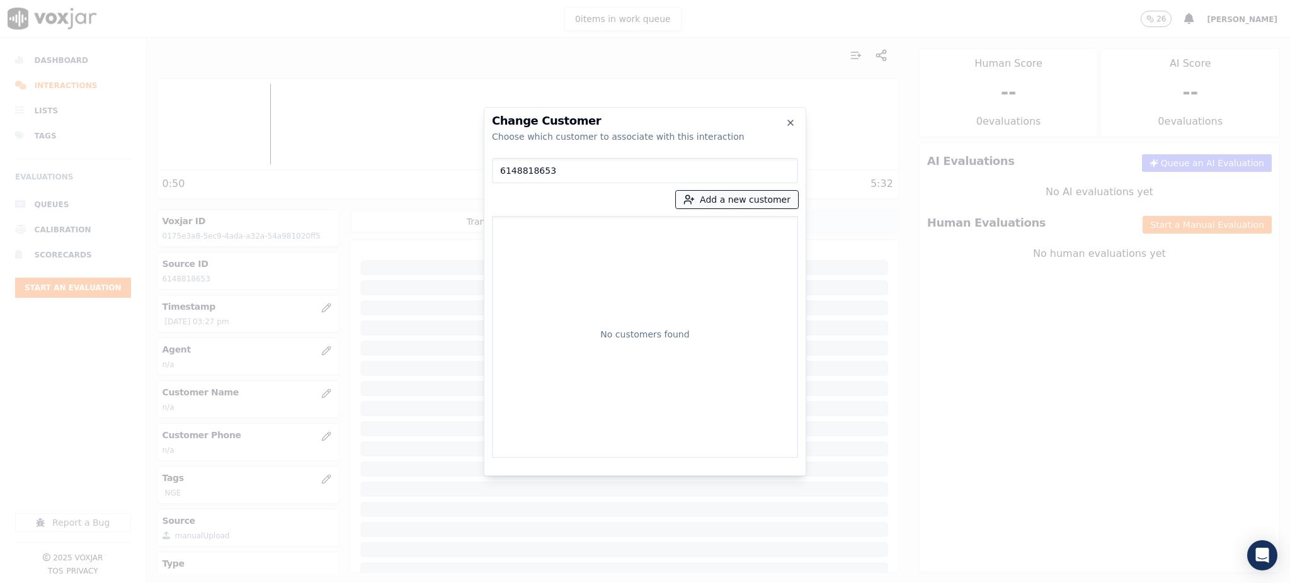
type input "6148818653"
click at [711, 205] on button "Add a new customer" at bounding box center [737, 200] width 122 height 18
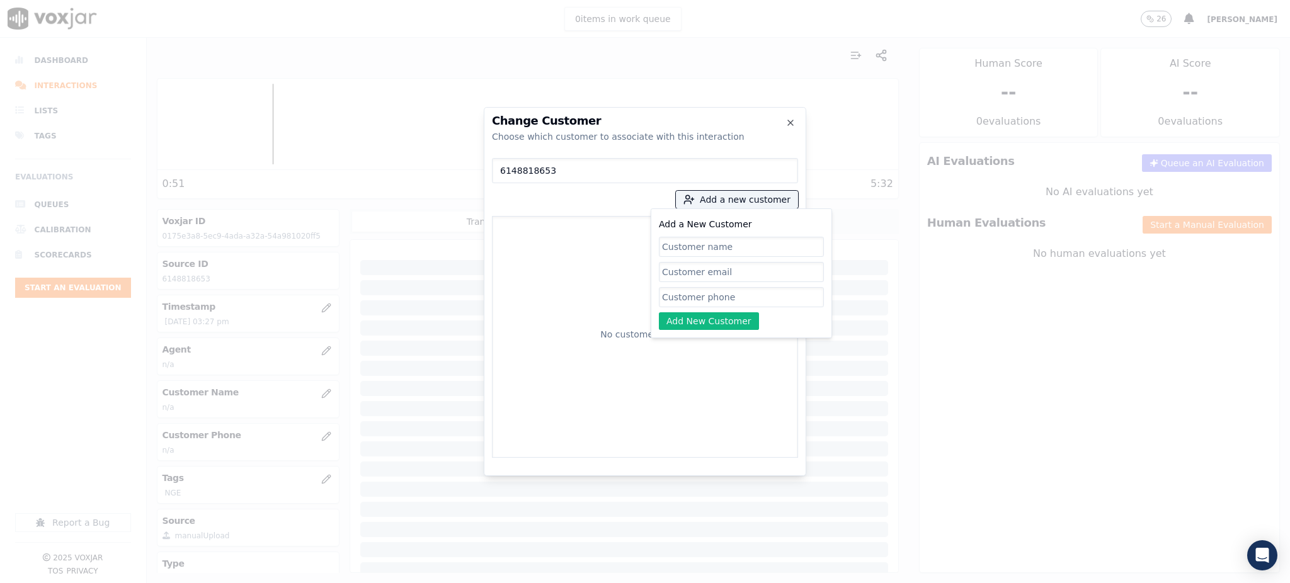
click at [730, 299] on input "Add a New Customer" at bounding box center [741, 297] width 165 height 20
paste input "6148818653"
type input "6148818653"
click at [689, 248] on input "Add a New Customer" at bounding box center [741, 247] width 165 height 20
paste input "[PERSON_NAME]"
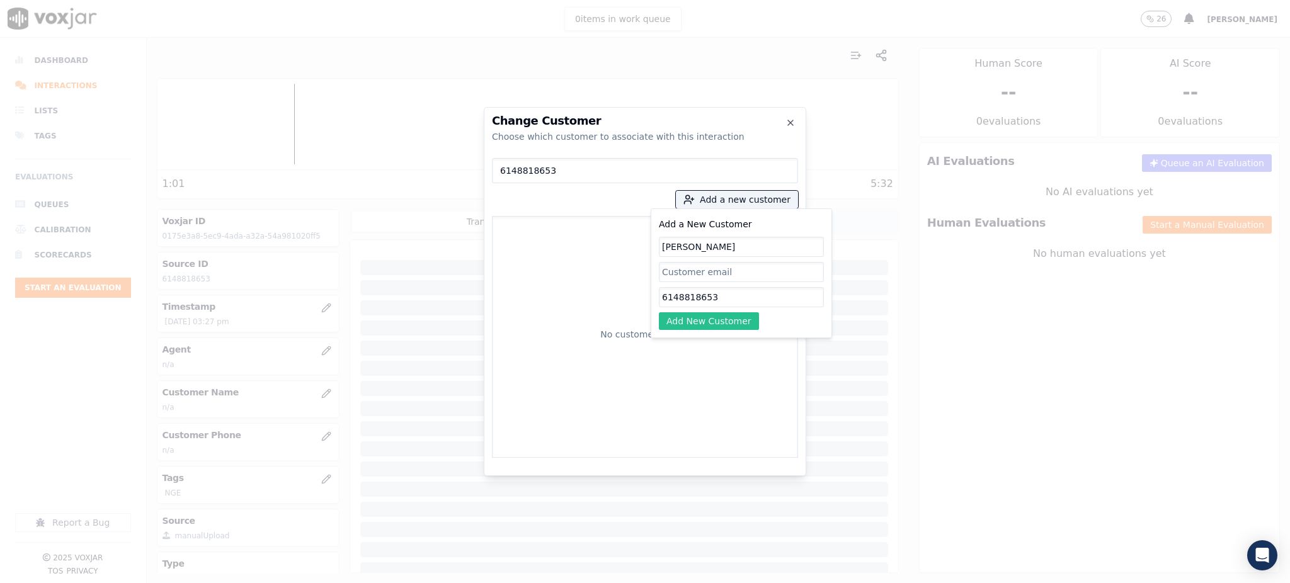
type input "[PERSON_NAME]"
click at [714, 328] on button "Add New Customer" at bounding box center [709, 321] width 100 height 18
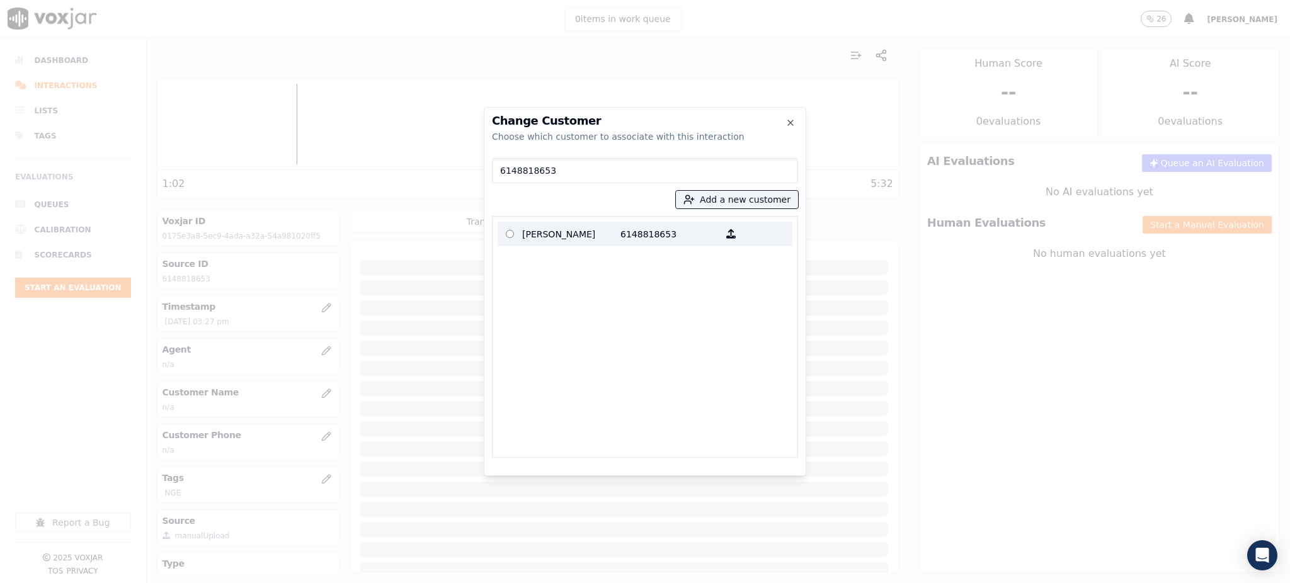
click at [613, 238] on p "[PERSON_NAME]" at bounding box center [571, 234] width 98 height 20
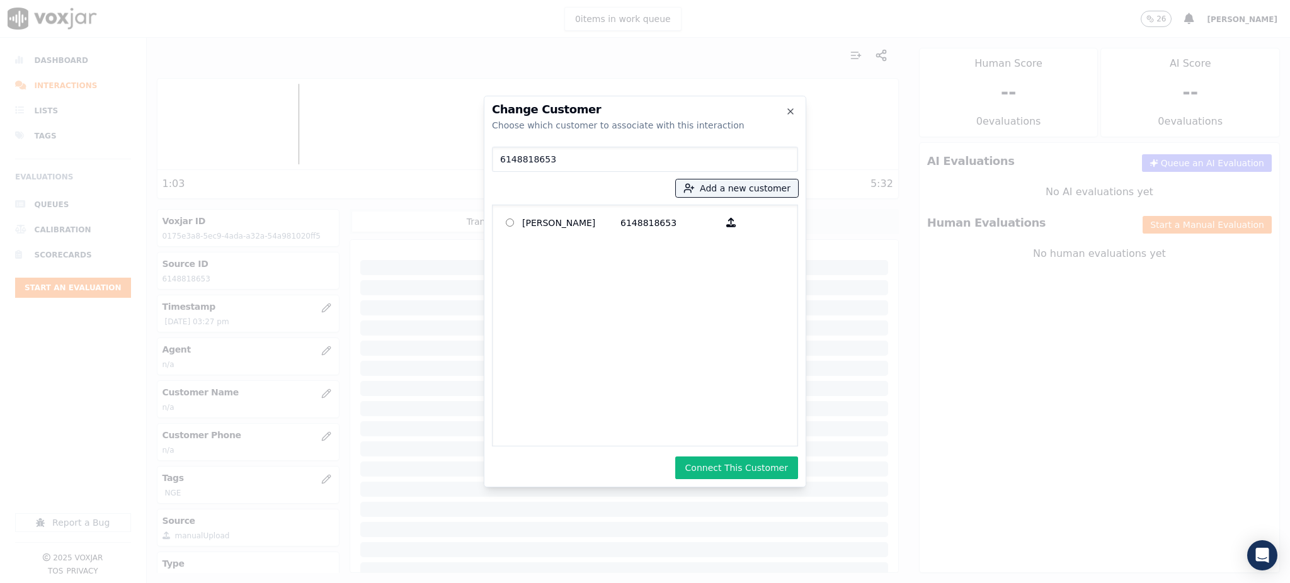
click at [743, 464] on button "Connect This Customer" at bounding box center [736, 468] width 123 height 23
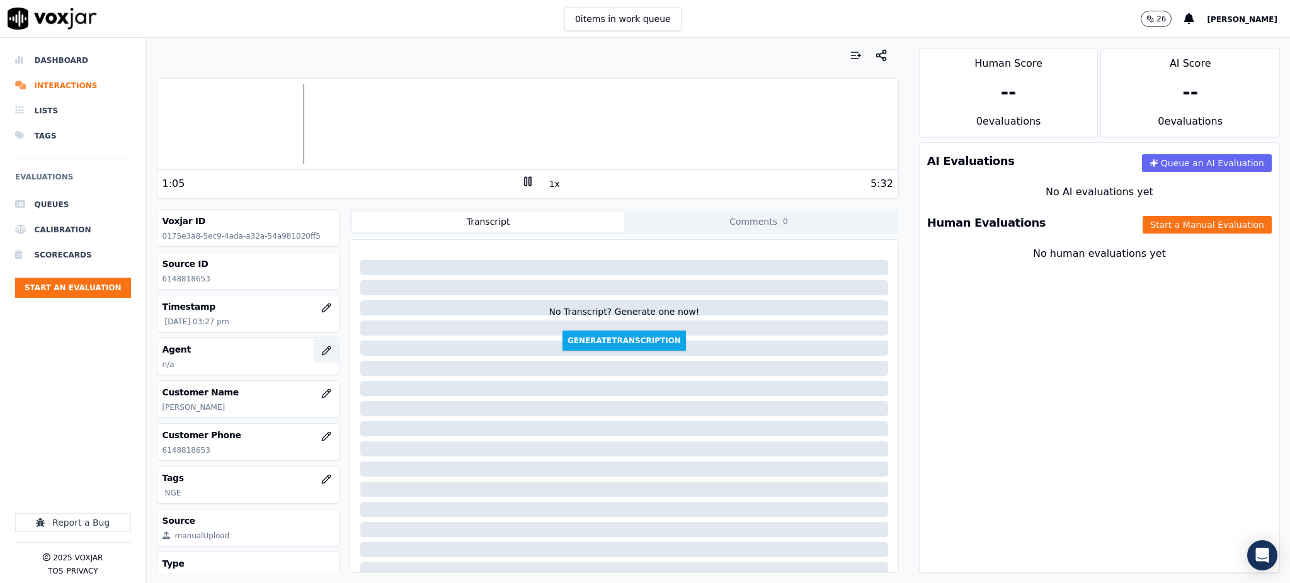
click at [314, 357] on button "button" at bounding box center [326, 350] width 25 height 25
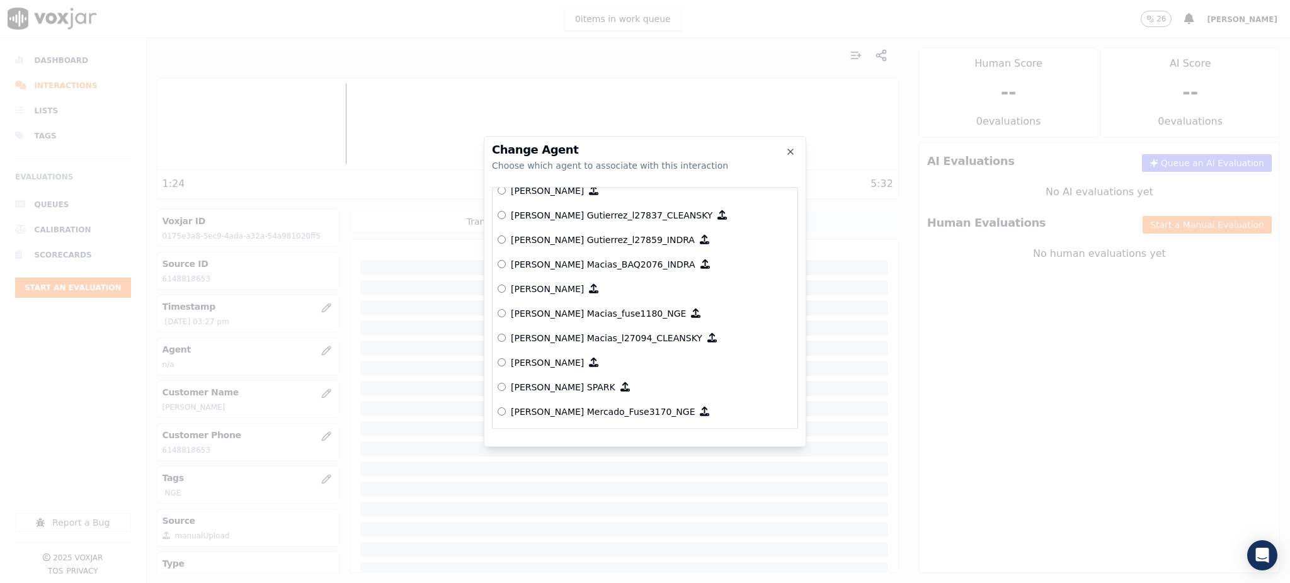
scroll to position [4779, 0]
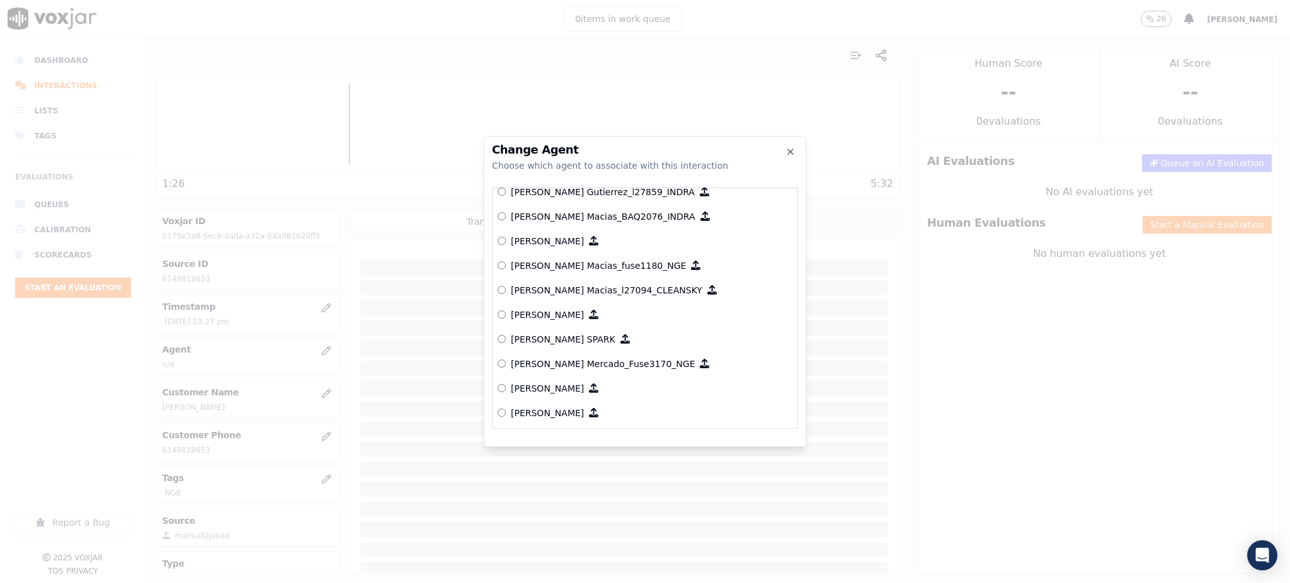
click at [610, 362] on p "[PERSON_NAME] Mercado_Fuse3170_NGE" at bounding box center [603, 364] width 184 height 13
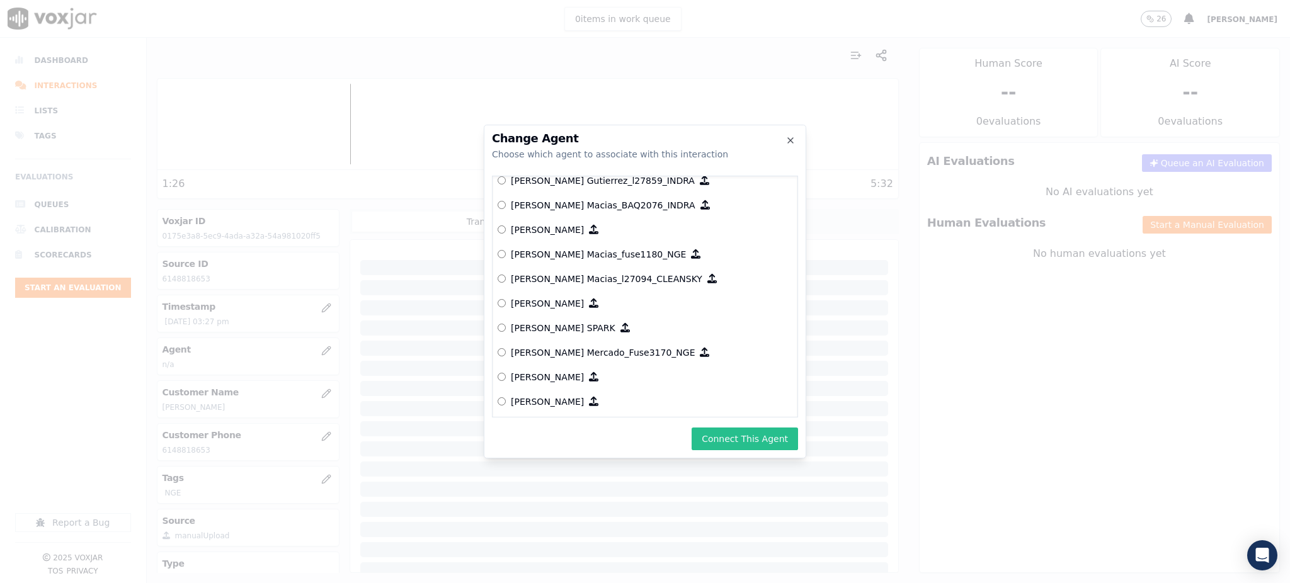
click at [750, 442] on button "Connect This Agent" at bounding box center [745, 439] width 106 height 23
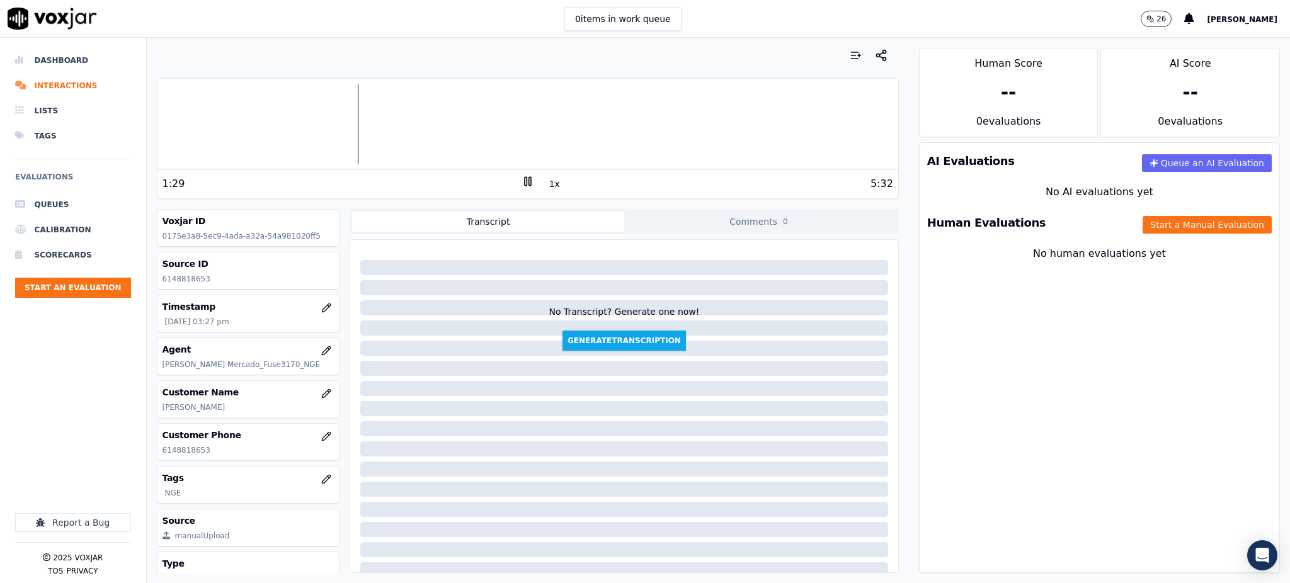
click at [966, 401] on div "AI Evaluations Queue an AI Evaluation No AI evaluations yet Human Evaluations S…" at bounding box center [1099, 357] width 361 height 431
drag, startPoint x: 208, startPoint y: 453, endPoint x: 159, endPoint y: 461, distance: 49.8
click at [159, 461] on div "Customer Phone 6148818653" at bounding box center [248, 442] width 183 height 38
copy p "6148818653"
click at [1160, 228] on button "Start a Manual Evaluation" at bounding box center [1207, 225] width 129 height 18
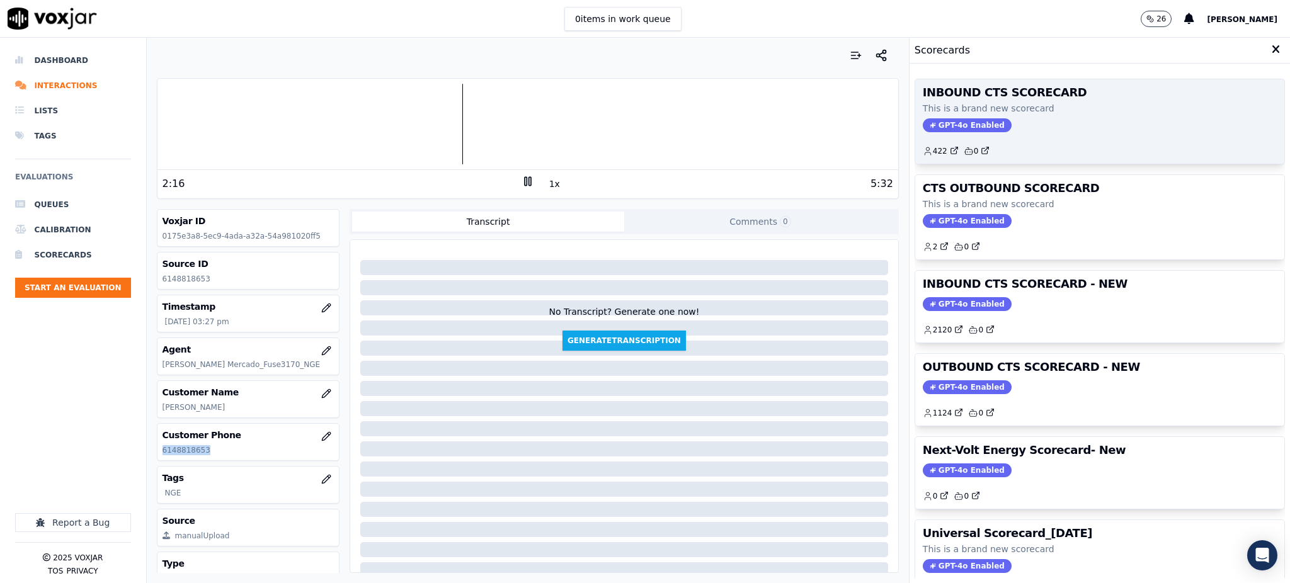
click at [963, 128] on span "GPT-4o Enabled" at bounding box center [967, 125] width 89 height 14
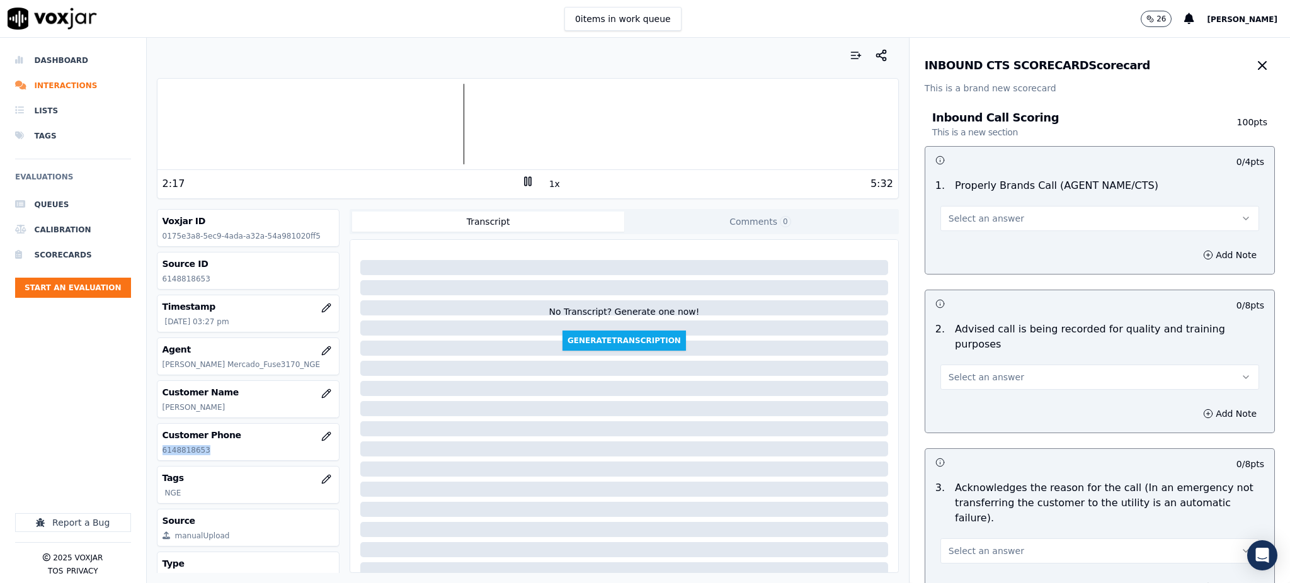
click at [961, 217] on span "Select an answer" at bounding box center [987, 218] width 76 height 13
click at [968, 247] on div "Yes" at bounding box center [1072, 247] width 291 height 20
click at [979, 365] on button "Select an answer" at bounding box center [1099, 377] width 319 height 25
click at [986, 382] on div "Yes" at bounding box center [1072, 390] width 291 height 20
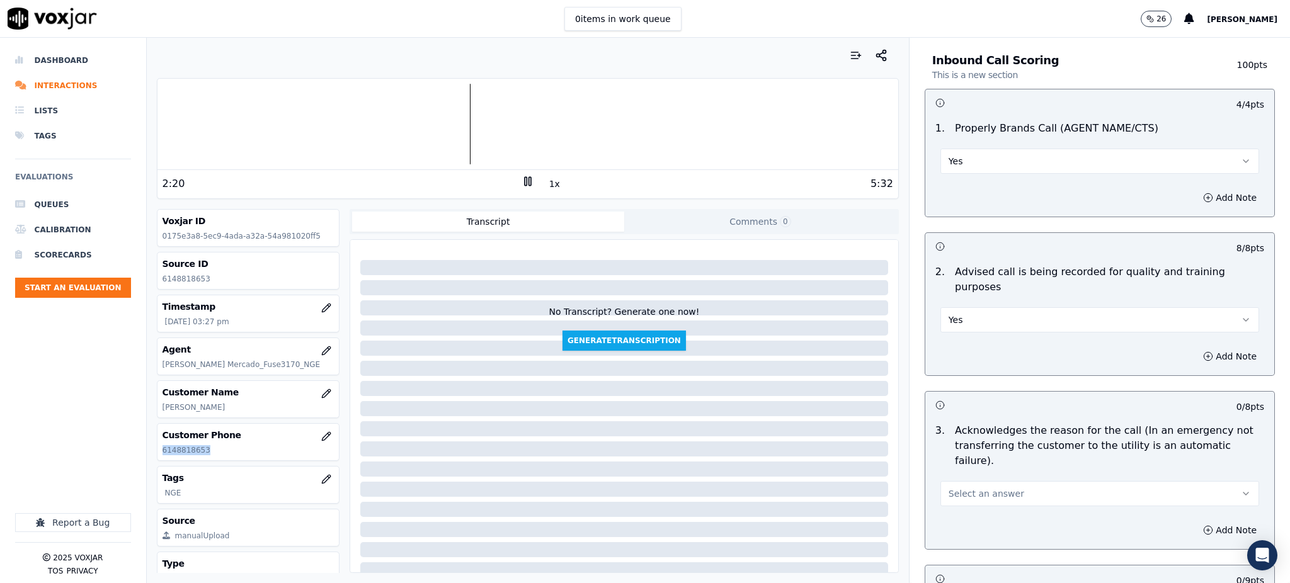
scroll to position [252, 0]
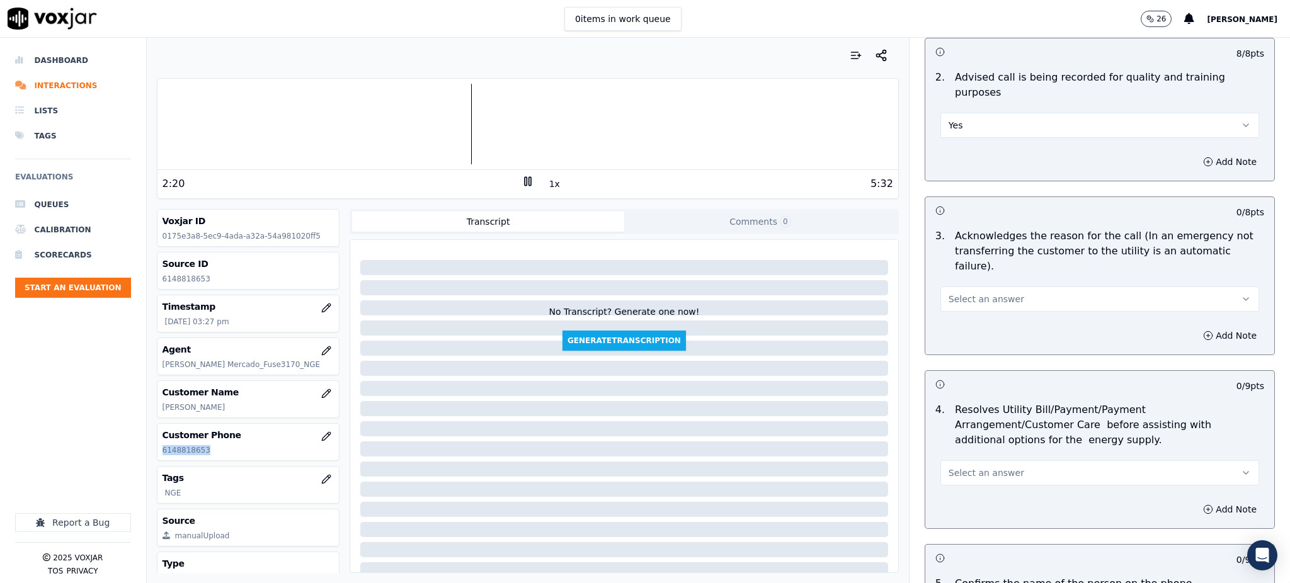
click at [956, 293] on span "Select an answer" at bounding box center [987, 299] width 76 height 13
click at [958, 306] on div "Yes" at bounding box center [1072, 297] width 291 height 20
drag, startPoint x: 980, startPoint y: 434, endPoint x: 989, endPoint y: 457, distance: 25.1
click at [980, 460] on button "Select an answer" at bounding box center [1099, 472] width 319 height 25
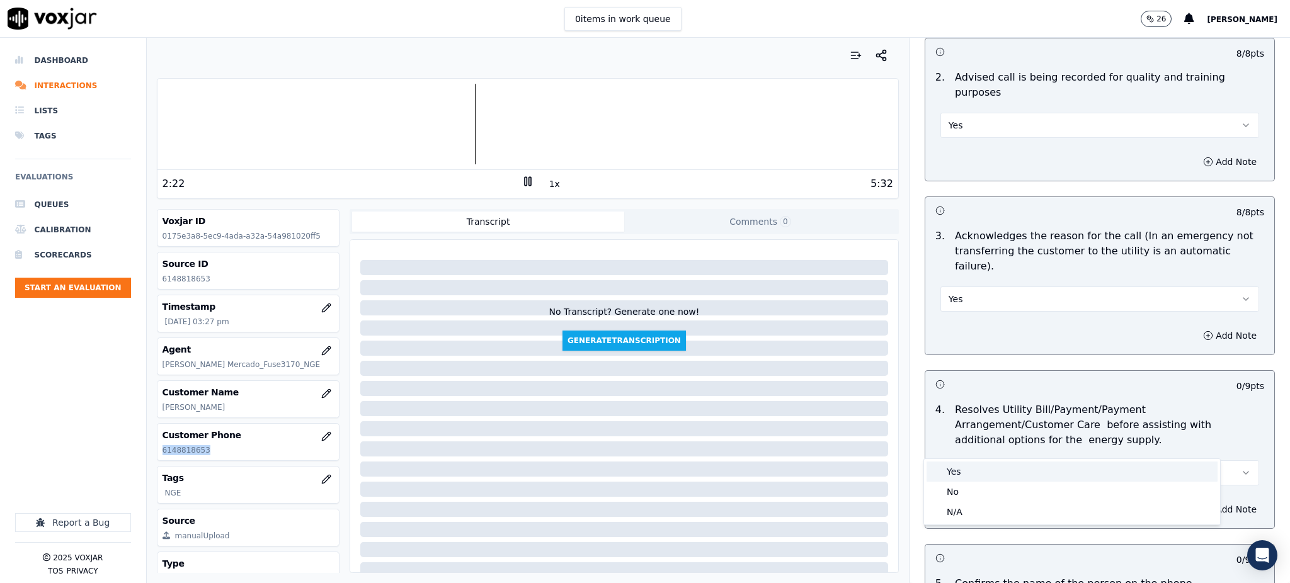
drag, startPoint x: 990, startPoint y: 458, endPoint x: 991, endPoint y: 465, distance: 7.0
click at [990, 464] on div "Yes" at bounding box center [1072, 472] width 291 height 20
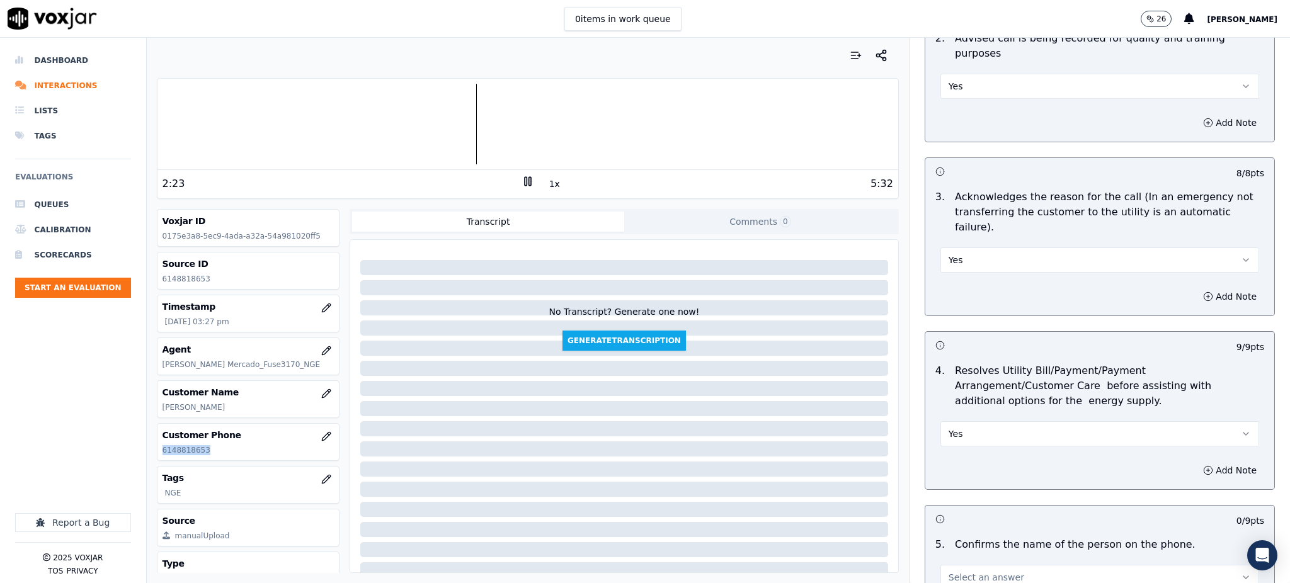
scroll to position [420, 0]
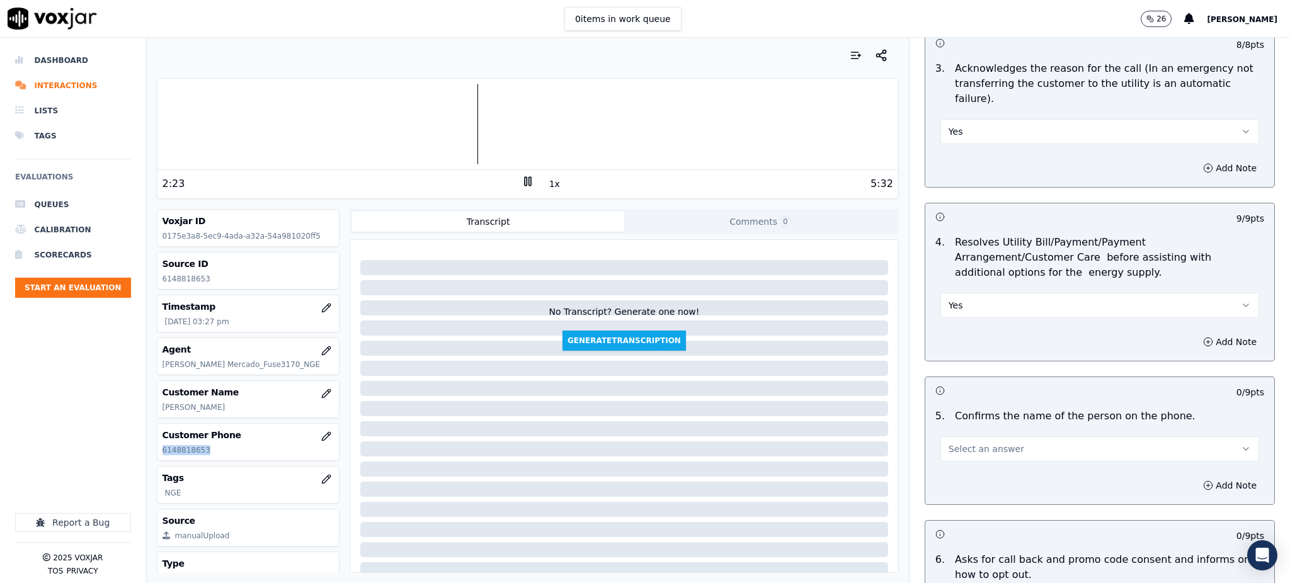
click at [971, 443] on span "Select an answer" at bounding box center [987, 449] width 76 height 13
click at [976, 442] on div "Yes" at bounding box center [1072, 447] width 291 height 20
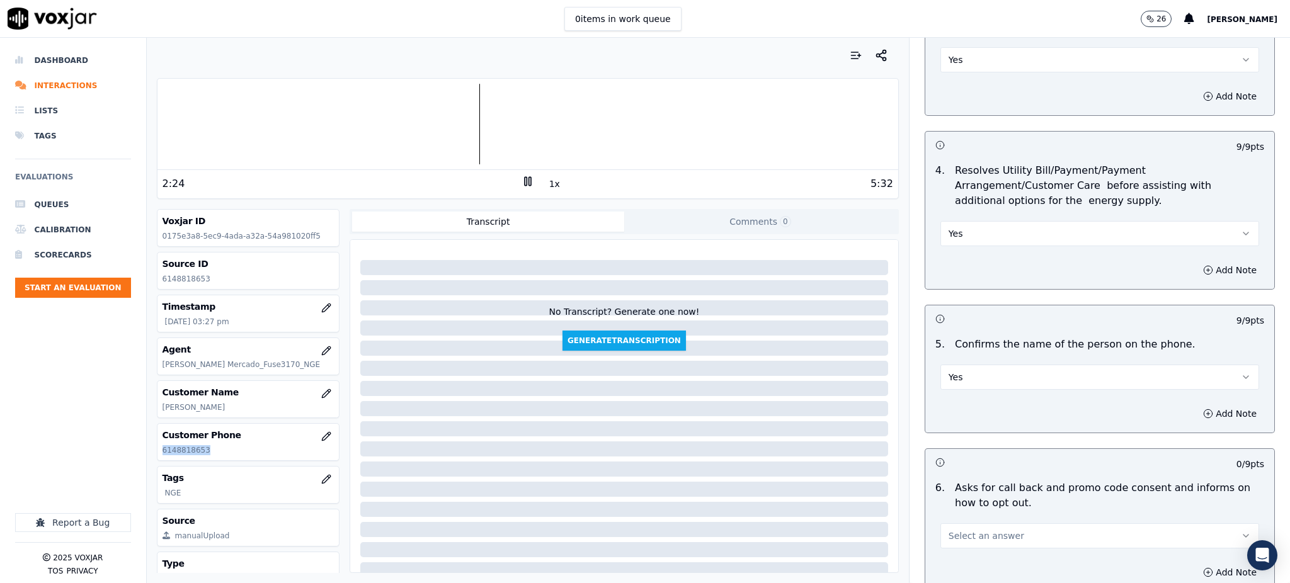
scroll to position [672, 0]
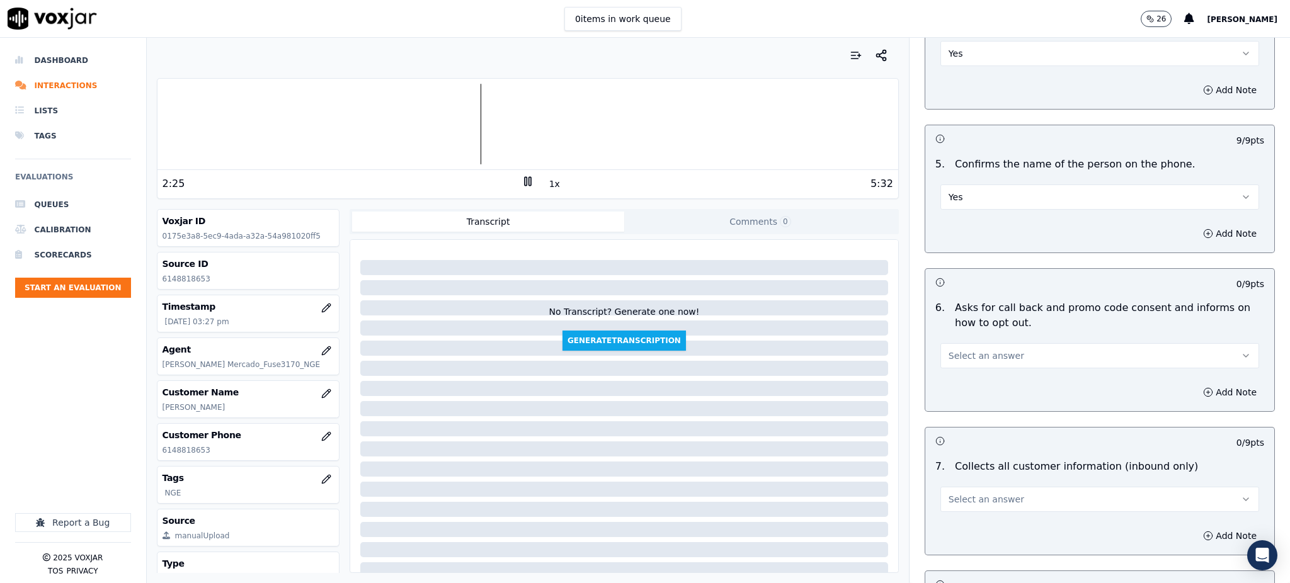
click at [944, 341] on div "Select an answer" at bounding box center [1099, 355] width 319 height 28
click at [949, 350] on span "Select an answer" at bounding box center [987, 356] width 76 height 13
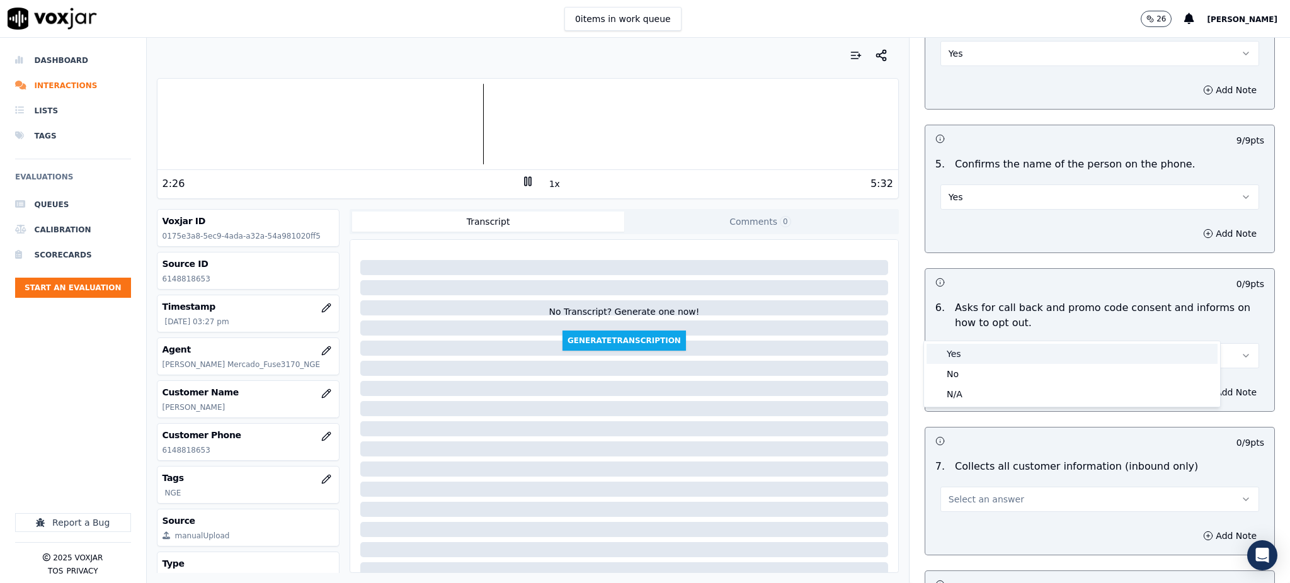
click at [964, 355] on div "Yes" at bounding box center [1072, 354] width 291 height 20
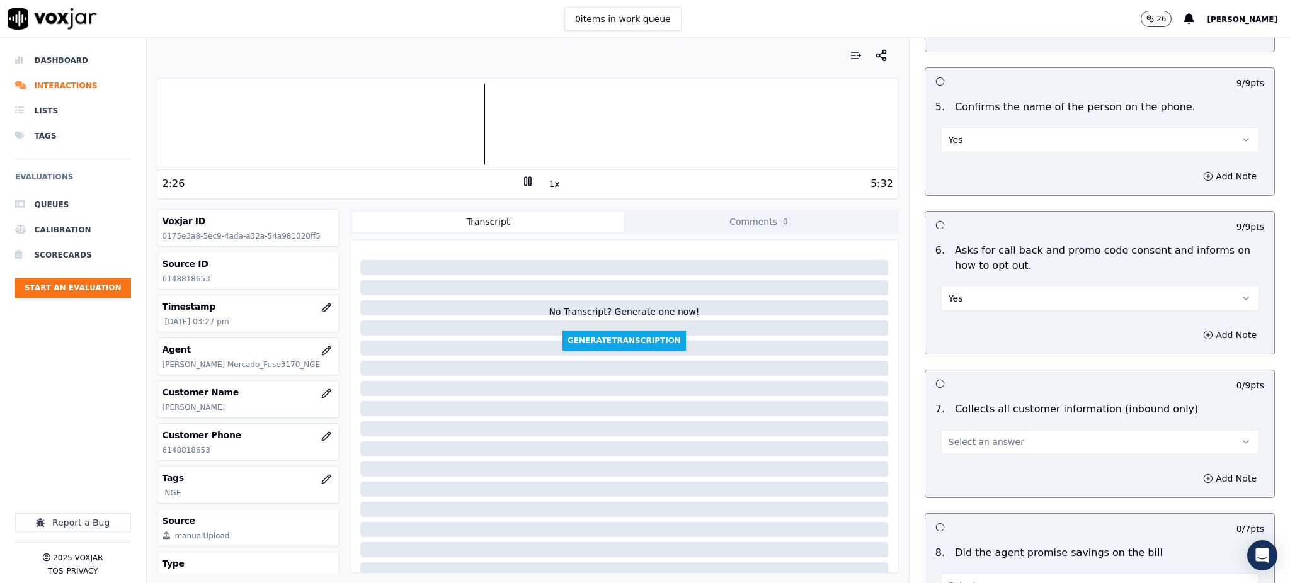
scroll to position [840, 0]
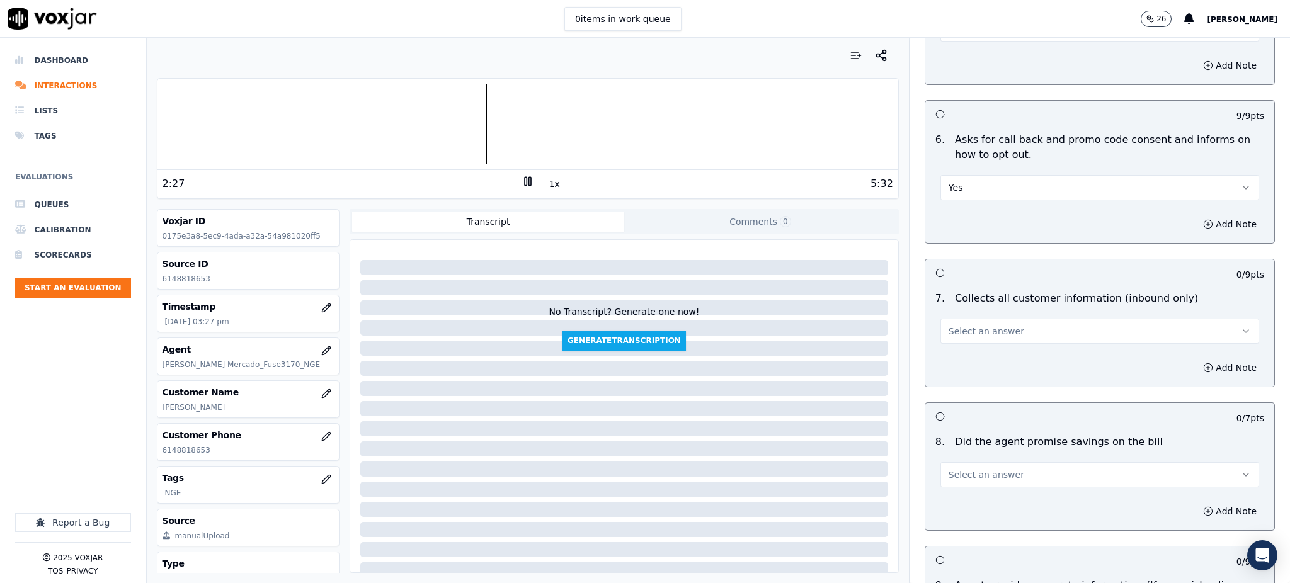
click at [949, 325] on span "Select an answer" at bounding box center [987, 331] width 76 height 13
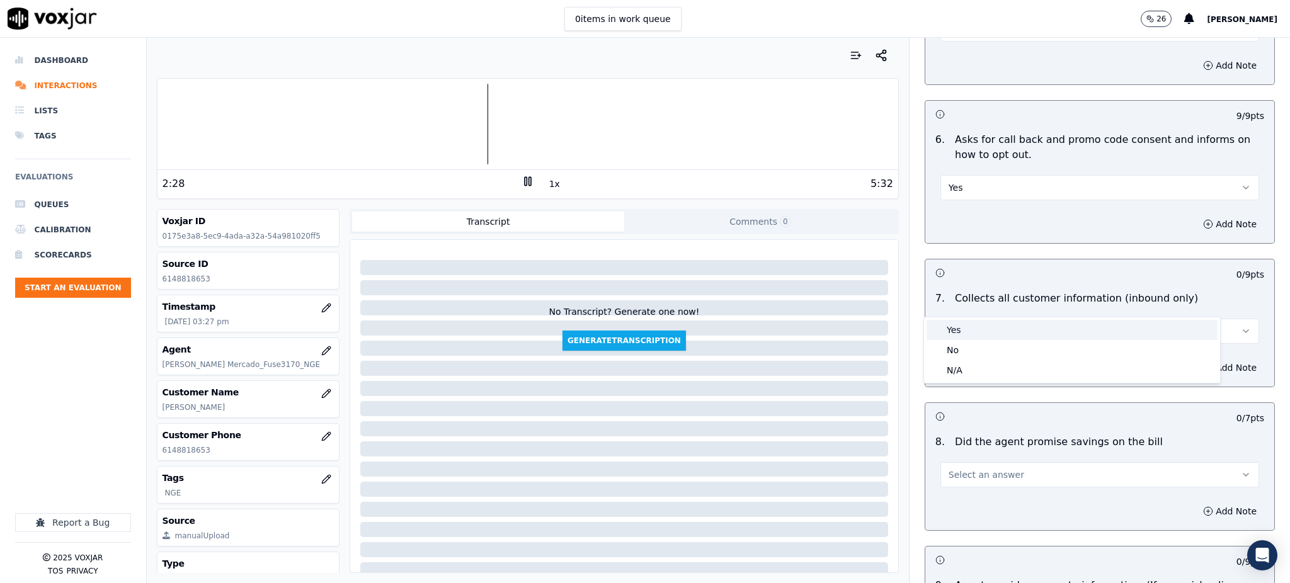
drag, startPoint x: 948, startPoint y: 316, endPoint x: 952, endPoint y: 348, distance: 32.4
click at [948, 325] on div "Yes" at bounding box center [1072, 330] width 291 height 20
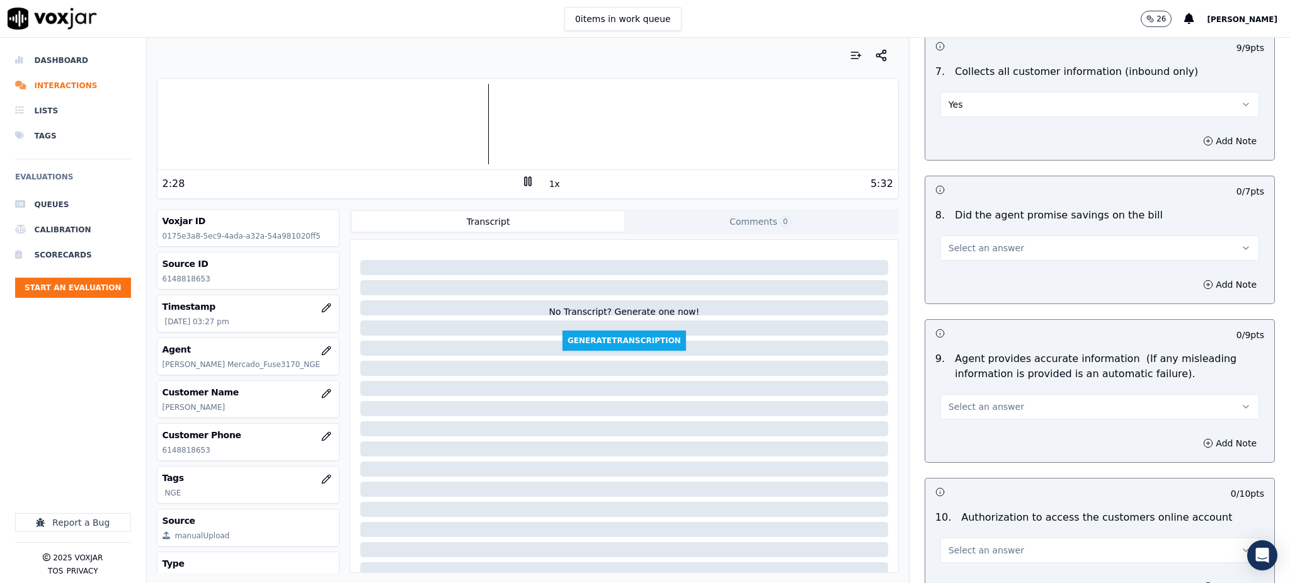
scroll to position [1092, 0]
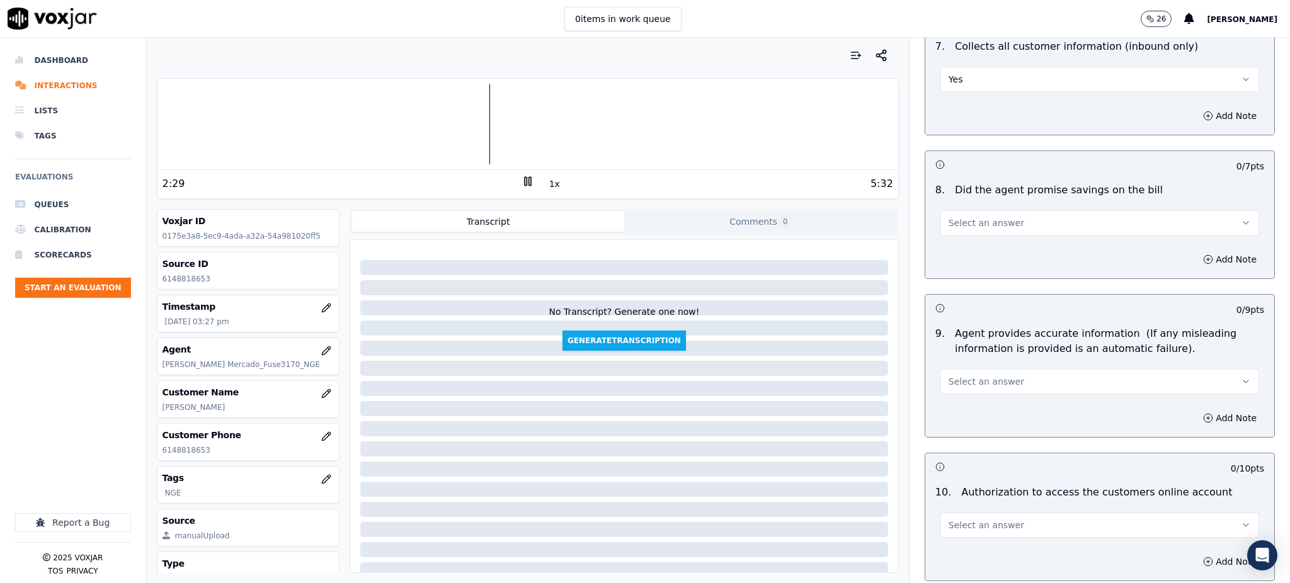
click at [946, 210] on button "Select an answer" at bounding box center [1099, 222] width 319 height 25
click at [949, 218] on div "Yes" at bounding box center [1072, 222] width 291 height 20
click at [961, 375] on span "Select an answer" at bounding box center [987, 381] width 76 height 13
click at [963, 391] on div "No" at bounding box center [1072, 401] width 291 height 20
click at [946, 369] on button "No" at bounding box center [1099, 381] width 319 height 25
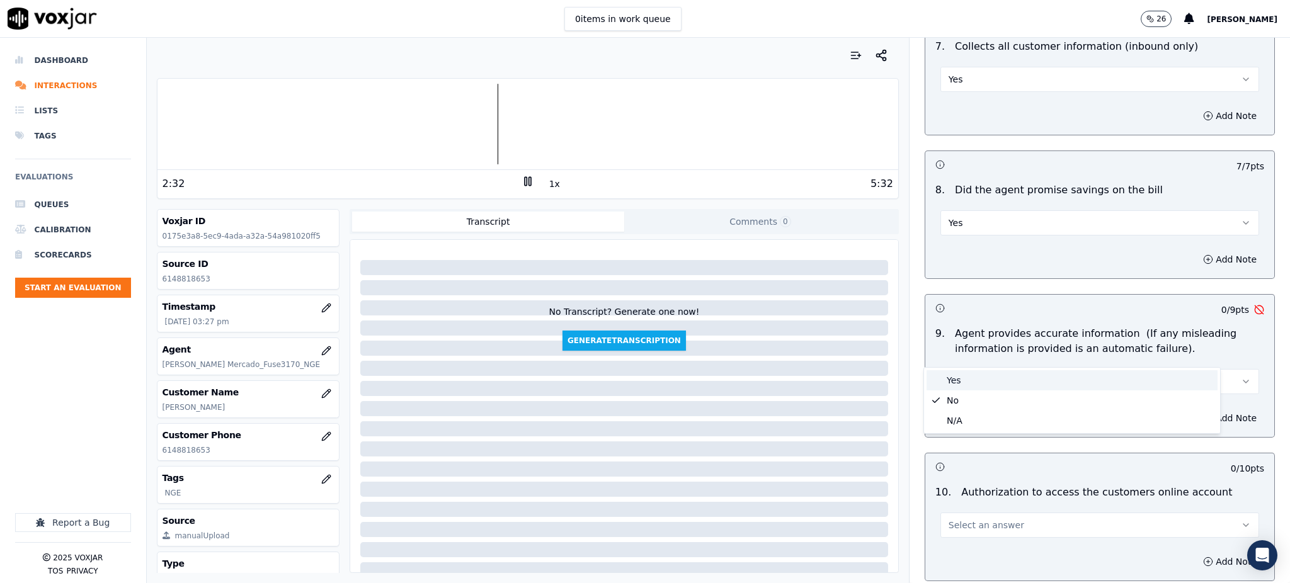
click at [946, 383] on div "Yes" at bounding box center [1072, 380] width 291 height 20
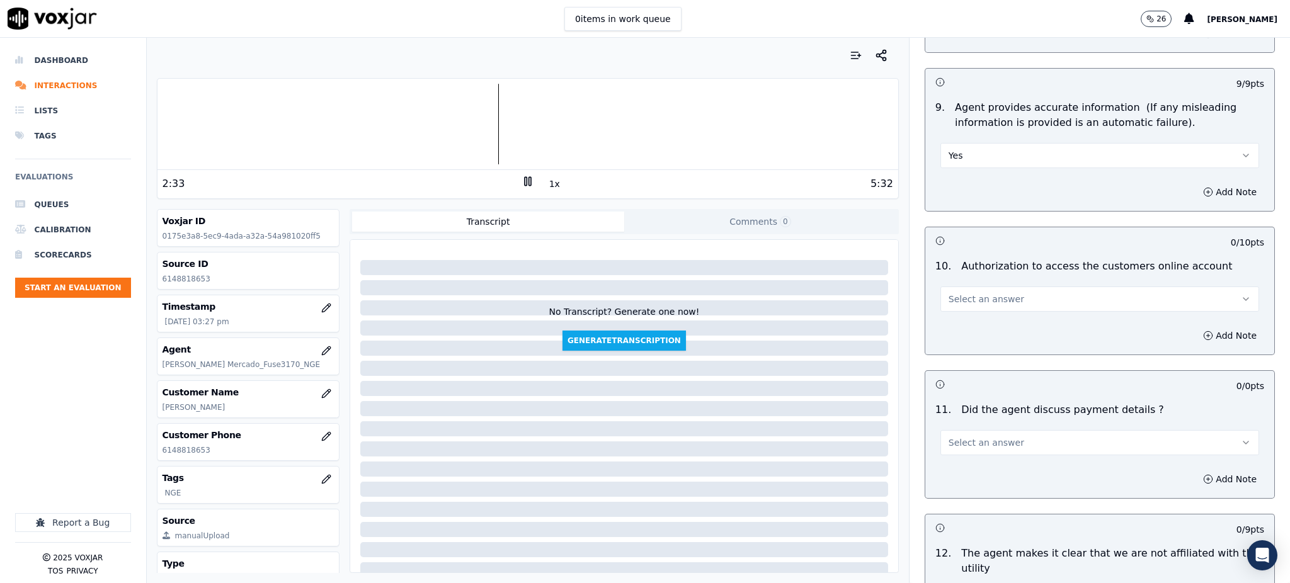
scroll to position [1344, 0]
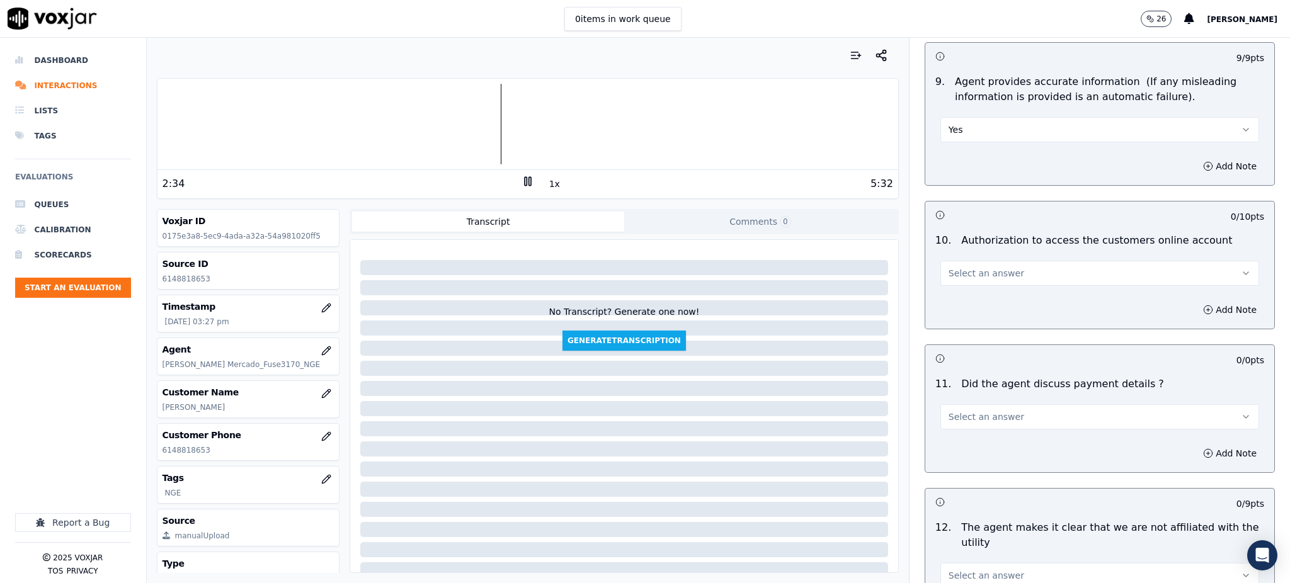
click at [951, 267] on span "Select an answer" at bounding box center [987, 273] width 76 height 13
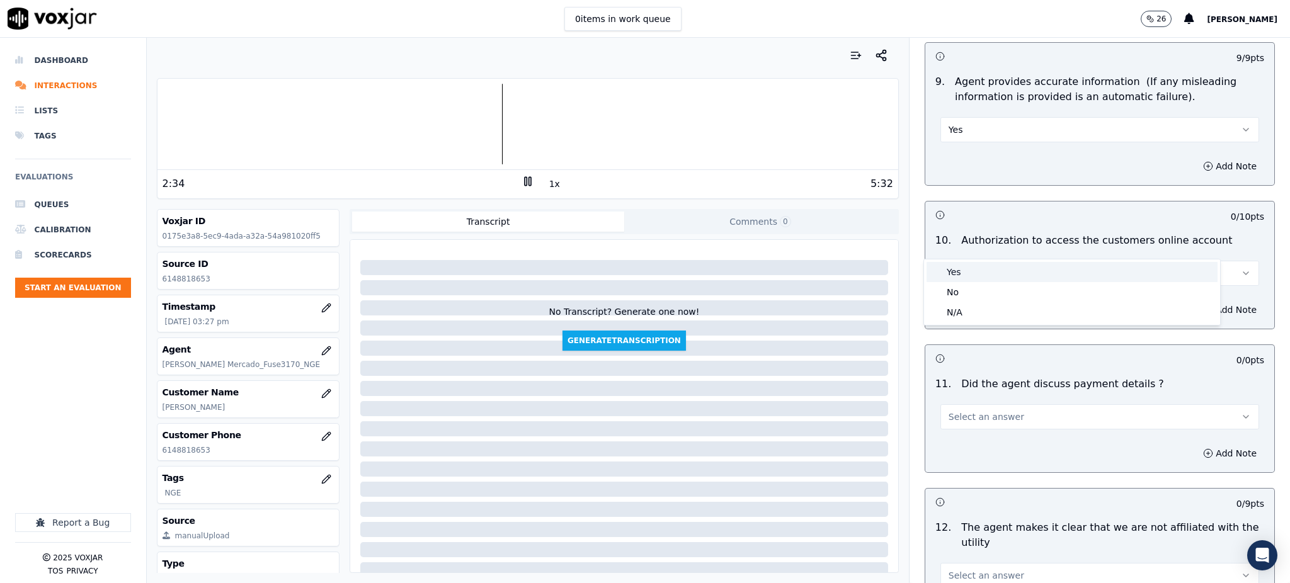
click at [954, 265] on div "Yes" at bounding box center [1072, 272] width 291 height 20
click at [961, 411] on span "Select an answer" at bounding box center [987, 417] width 76 height 13
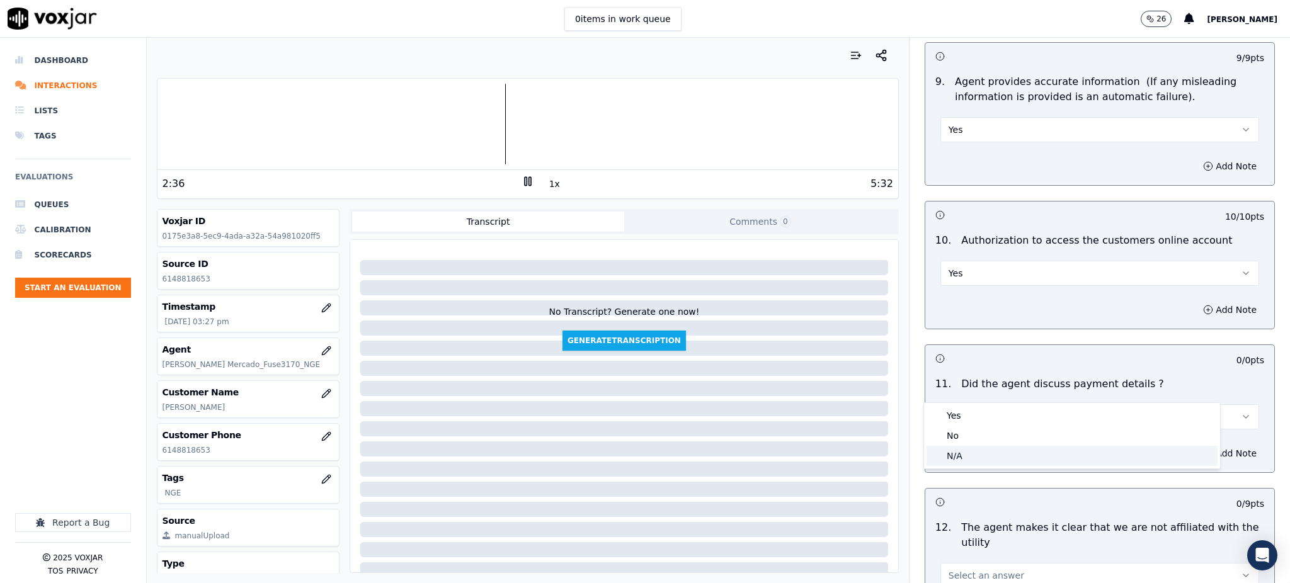
click at [961, 448] on div "N/A" at bounding box center [1072, 456] width 291 height 20
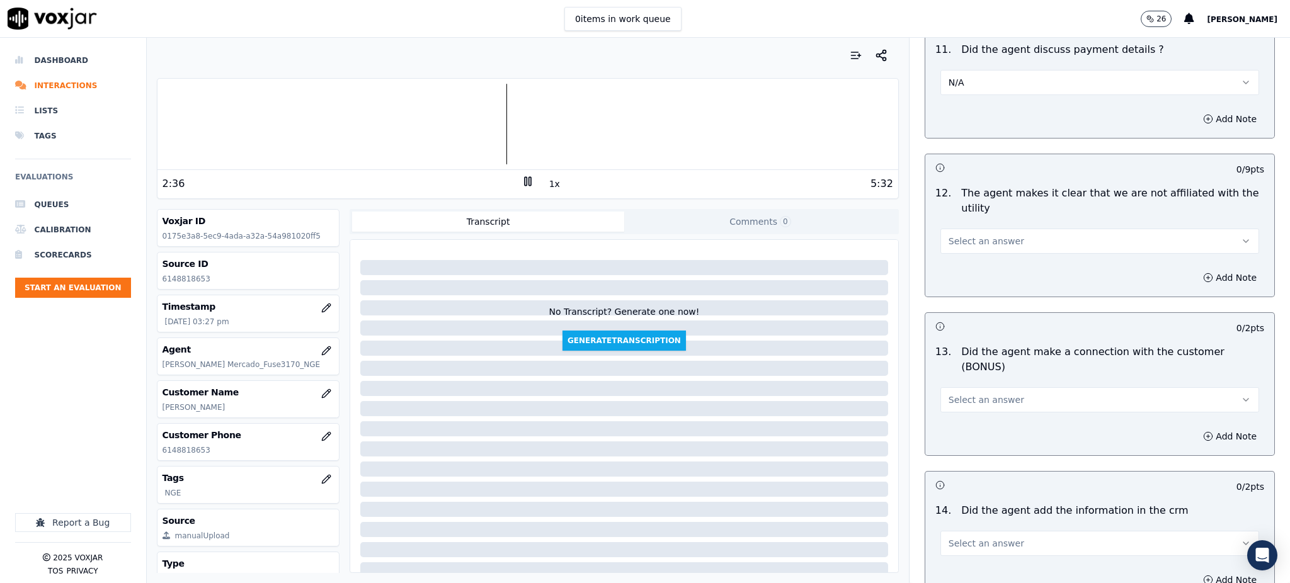
scroll to position [1679, 0]
click at [949, 234] on span "Select an answer" at bounding box center [987, 240] width 76 height 13
click at [940, 226] on div "Yes No N/A" at bounding box center [1072, 259] width 296 height 66
drag, startPoint x: 956, startPoint y: 238, endPoint x: 955, endPoint y: 289, distance: 51.0
click at [956, 242] on div "Yes" at bounding box center [1072, 239] width 291 height 20
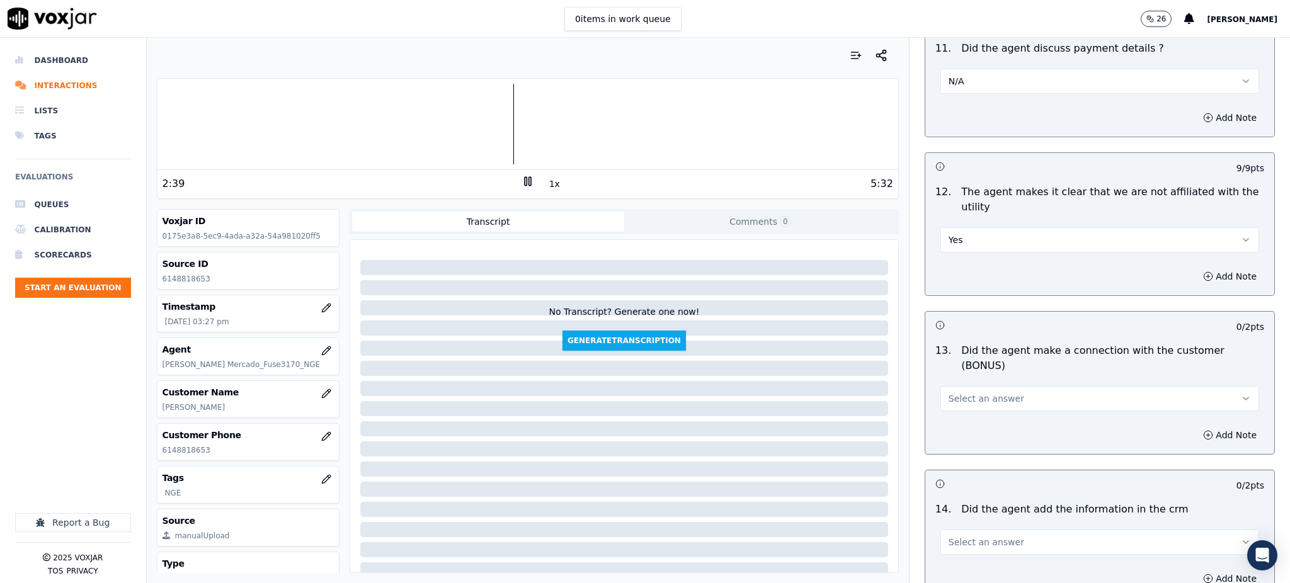
click at [956, 392] on span "Select an answer" at bounding box center [987, 398] width 76 height 13
click at [964, 380] on div "Yes" at bounding box center [1072, 382] width 291 height 20
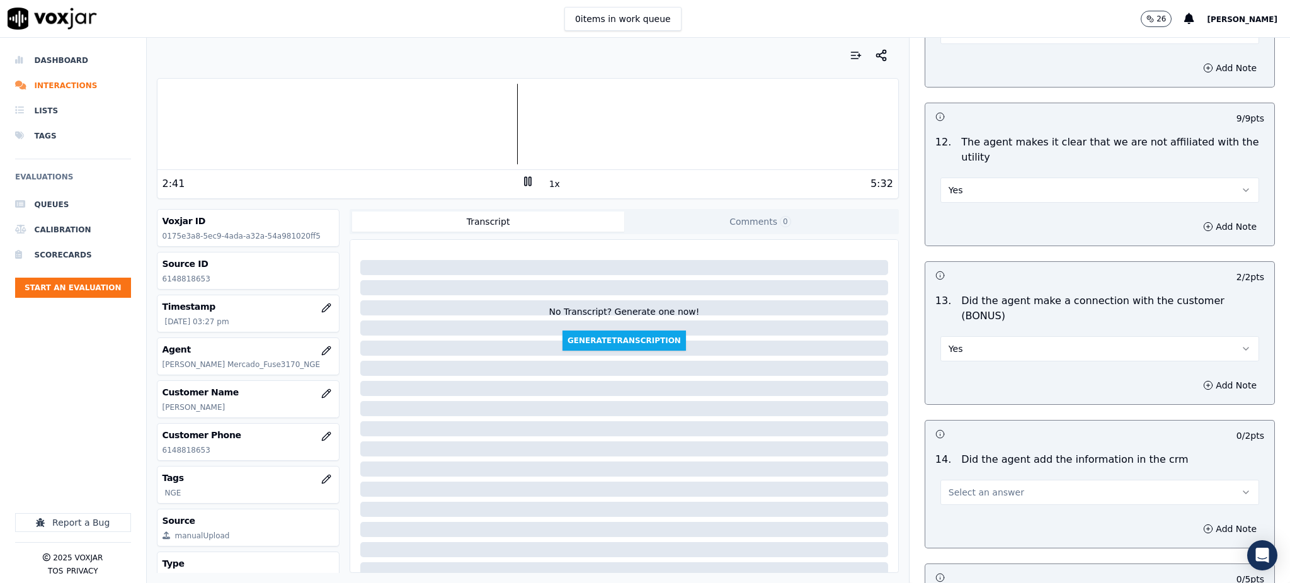
scroll to position [1848, 0]
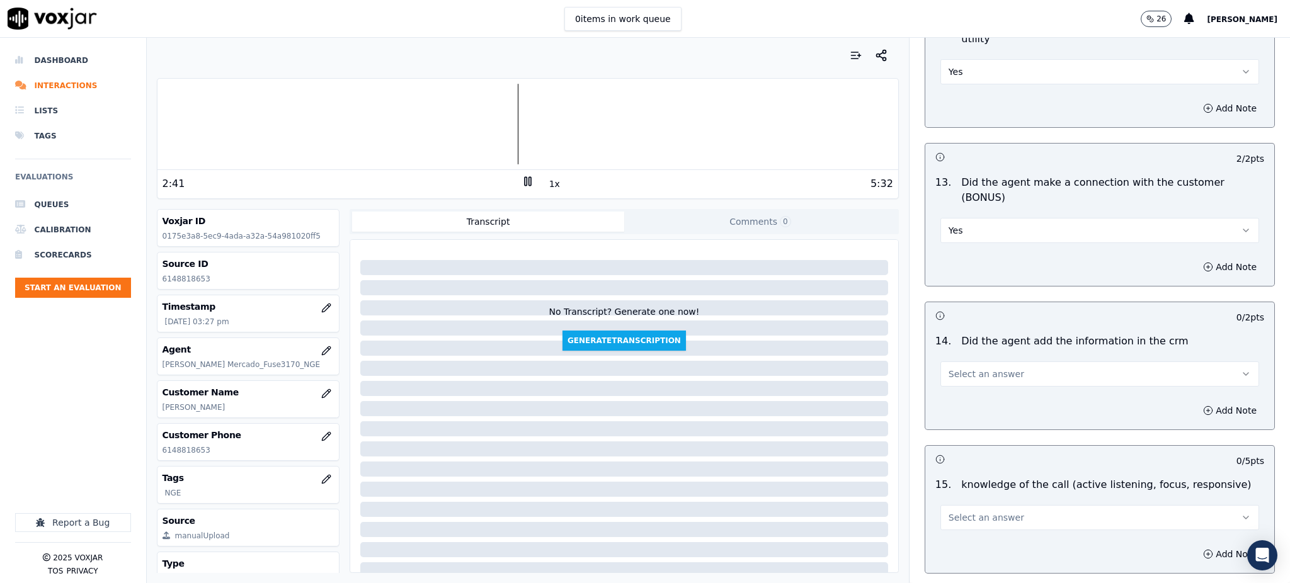
click at [949, 368] on span "Select an answer" at bounding box center [987, 374] width 76 height 13
click at [949, 361] on div "Yes" at bounding box center [1072, 358] width 291 height 20
drag, startPoint x: 969, startPoint y: 477, endPoint x: 971, endPoint y: 488, distance: 11.5
click at [971, 512] on span "Select an answer" at bounding box center [987, 518] width 76 height 13
click at [959, 505] on div "Yes" at bounding box center [1072, 502] width 291 height 20
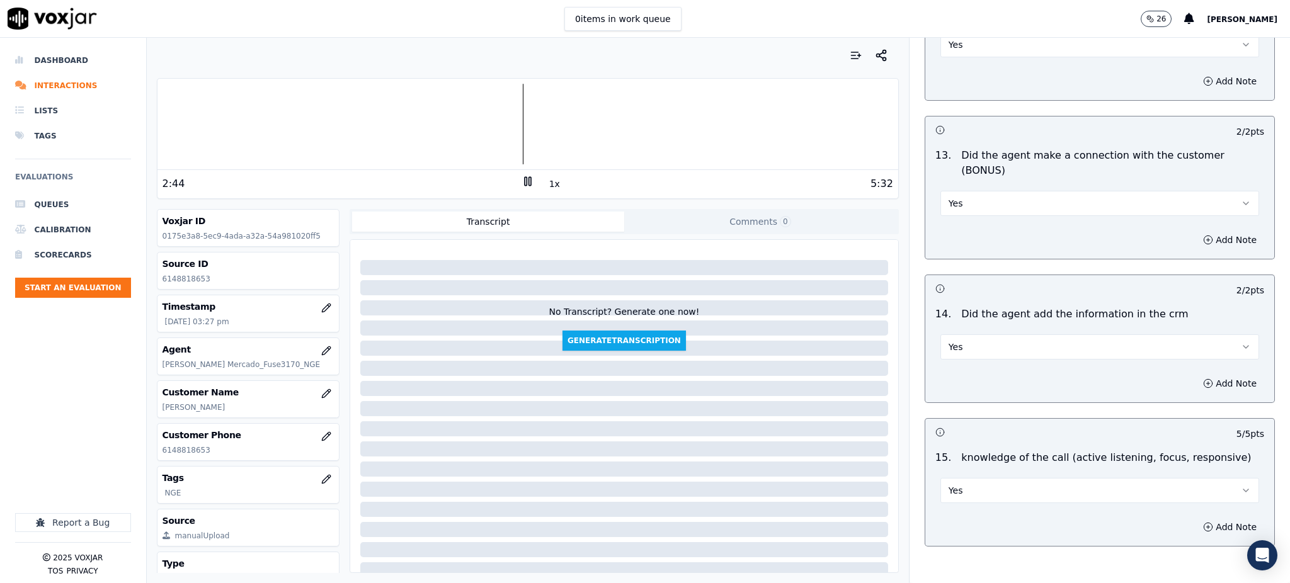
scroll to position [1907, 0]
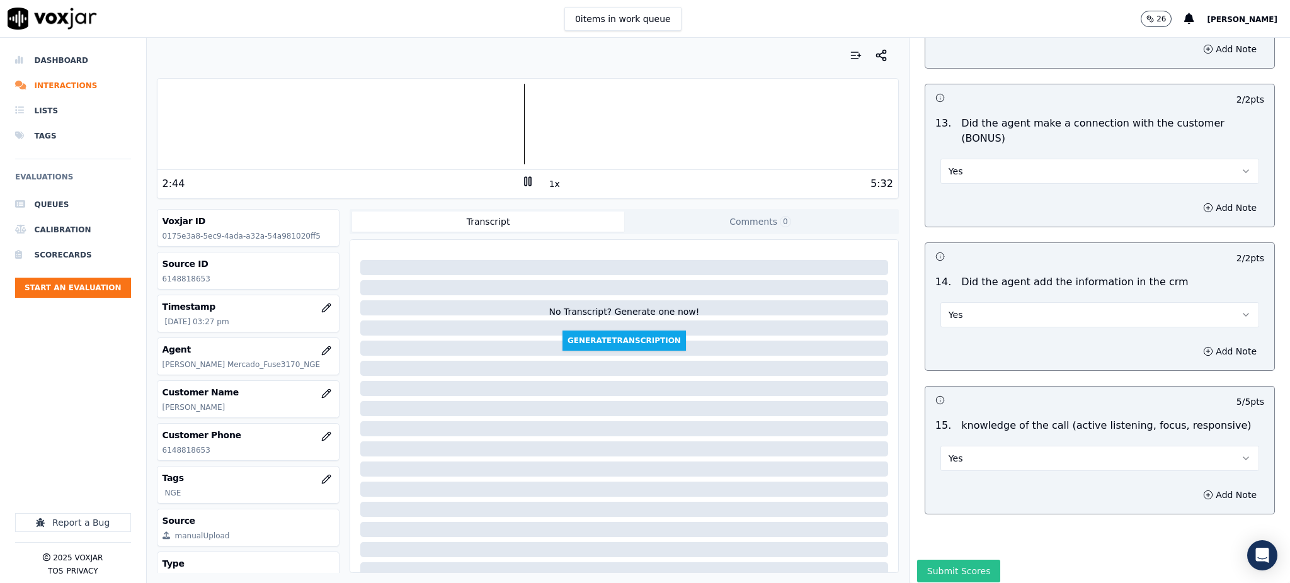
click at [942, 560] on button "Submit Scores" at bounding box center [959, 571] width 84 height 23
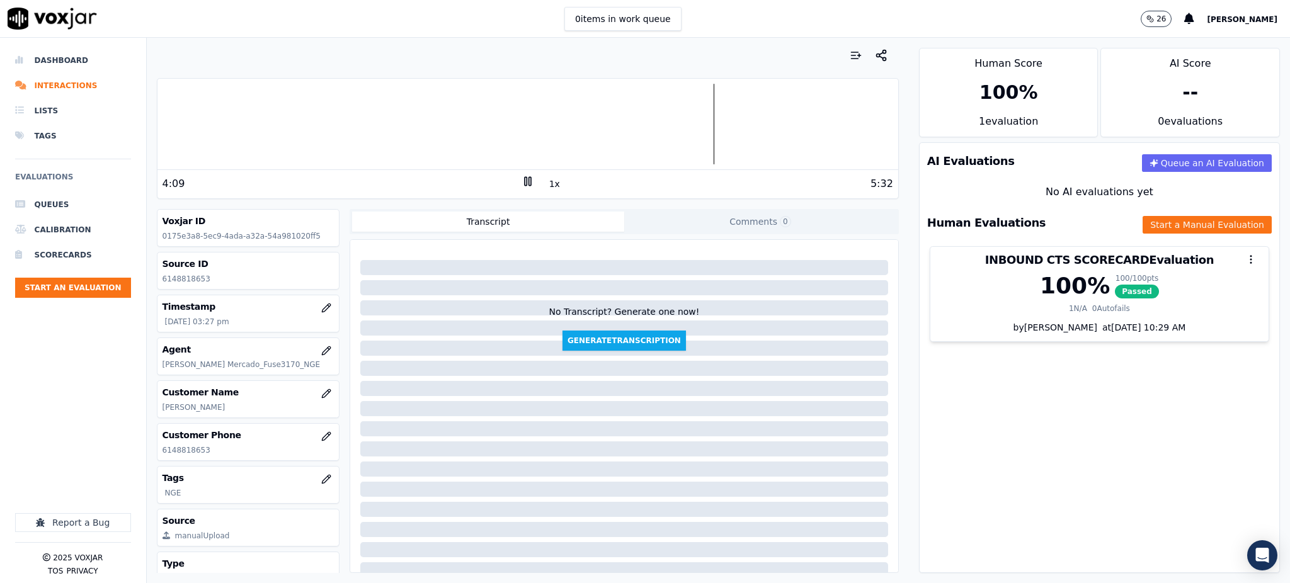
click at [445, 127] on div at bounding box center [527, 124] width 741 height 81
click at [307, 134] on div at bounding box center [527, 124] width 741 height 81
click at [439, 140] on div at bounding box center [527, 124] width 741 height 81
click at [566, 124] on div at bounding box center [527, 124] width 741 height 81
click at [513, 174] on div "5:15 1x 5:32" at bounding box center [527, 183] width 741 height 27
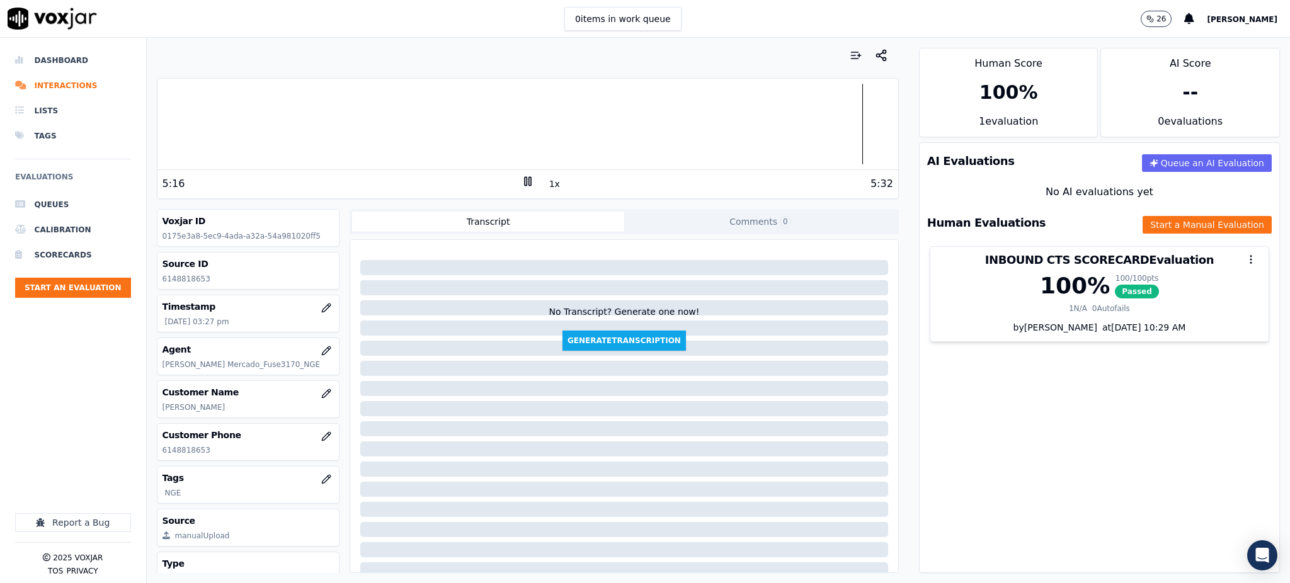
click at [517, 171] on div "5:16 1x 5:32" at bounding box center [527, 183] width 741 height 27
click at [522, 181] on icon at bounding box center [528, 181] width 13 height 13
click at [704, 127] on div at bounding box center [527, 124] width 741 height 81
click at [522, 176] on icon at bounding box center [528, 181] width 13 height 13
click at [522, 181] on icon at bounding box center [528, 181] width 13 height 13
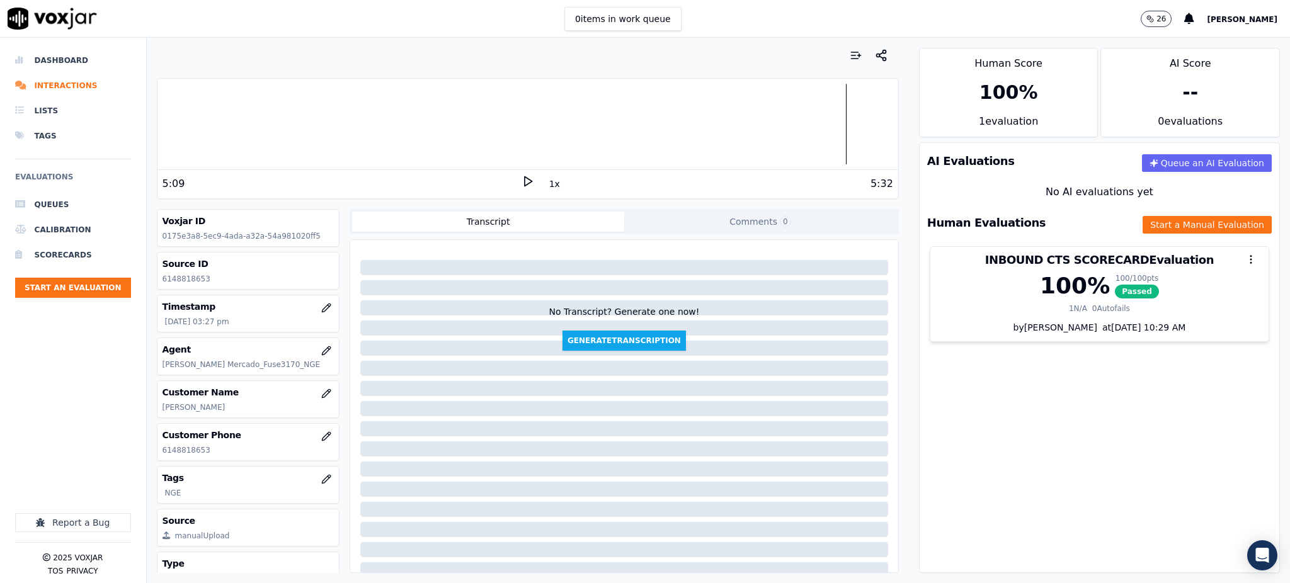
click at [728, 116] on div at bounding box center [527, 124] width 741 height 81
click at [74, 253] on li "Scorecards" at bounding box center [73, 255] width 116 height 25
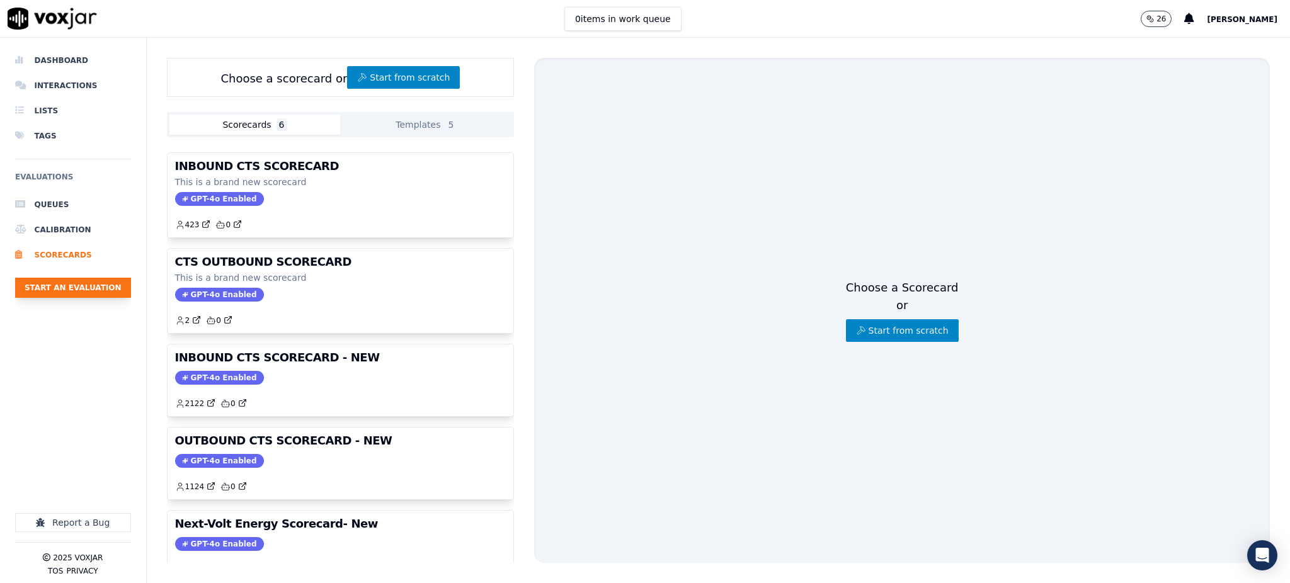
click at [63, 290] on button "Start an Evaluation" at bounding box center [73, 288] width 116 height 20
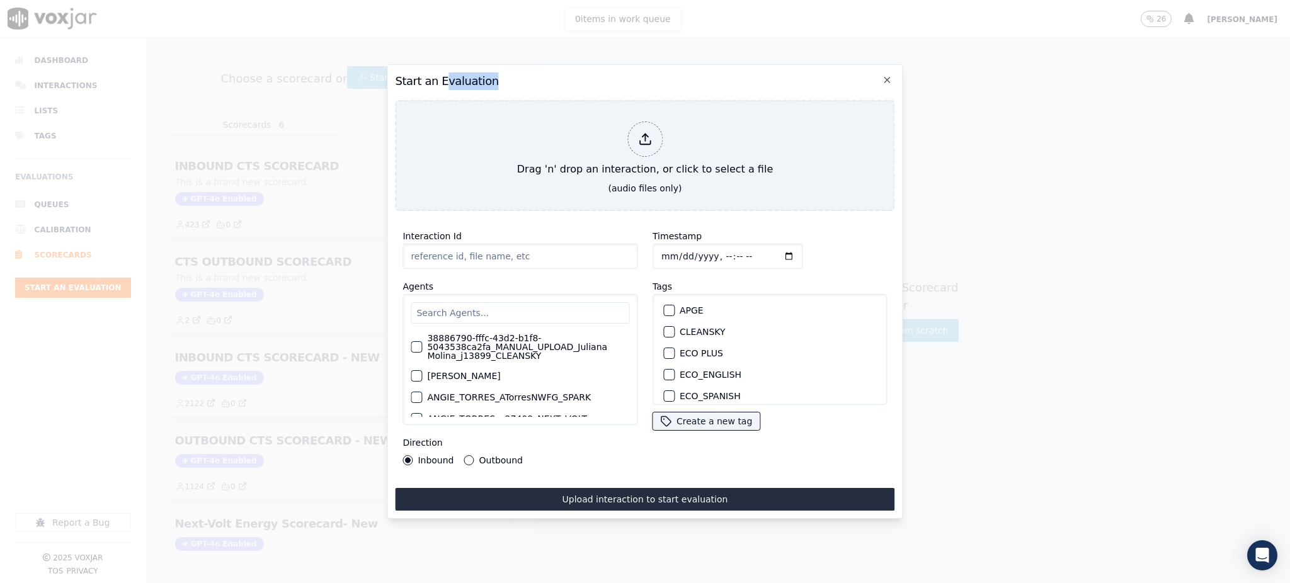
drag, startPoint x: 684, startPoint y: 77, endPoint x: 443, endPoint y: 58, distance: 241.4
click at [443, 64] on div "Start an Evaluation Drag 'n' drop an interaction, or click to select a file (au…" at bounding box center [645, 291] width 516 height 455
click at [655, 78] on h2 "Start an Evaluation" at bounding box center [645, 81] width 500 height 18
type input "09172025_7087432205_7087432211.mp3"
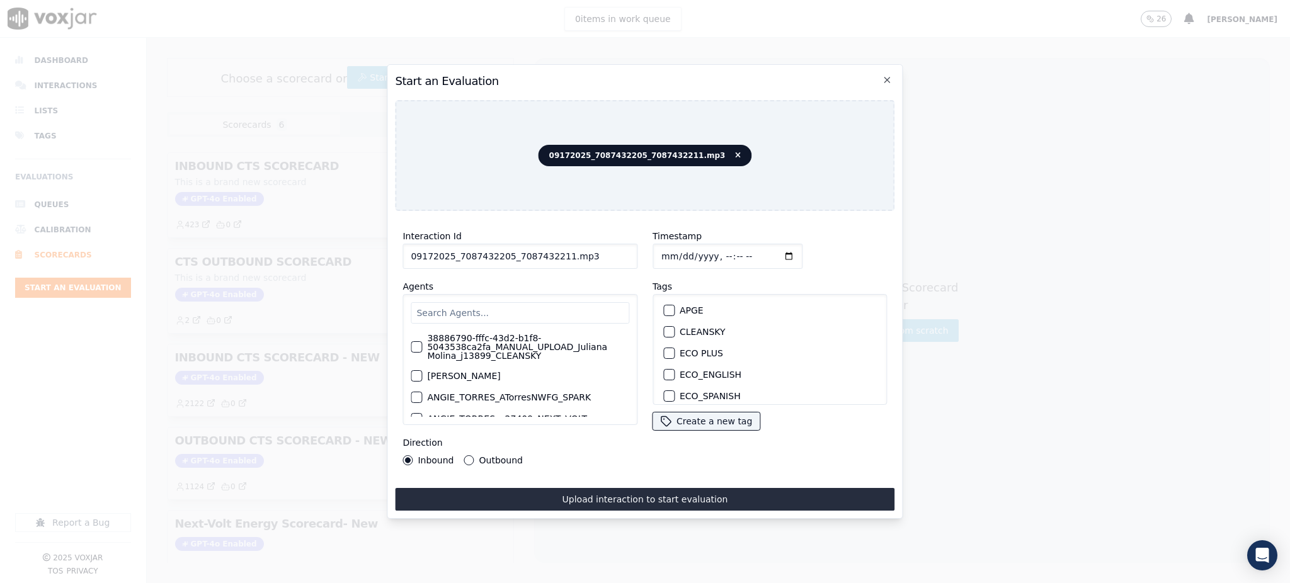
click at [465, 312] on input "text" at bounding box center [520, 312] width 219 height 21
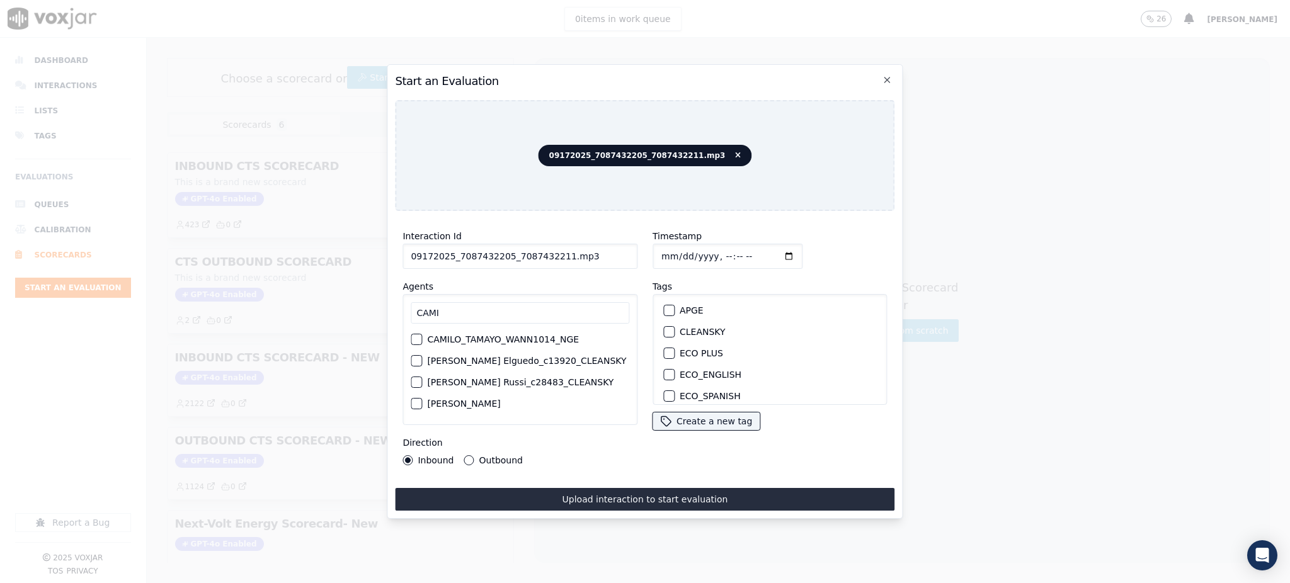
type input "CAMI"
click at [546, 388] on label "[PERSON_NAME] Tamayo_c20987_NEXTVOLT" at bounding box center [525, 392] width 197 height 9
click at [422, 387] on button "[PERSON_NAME] Tamayo_c20987_NEXTVOLT" at bounding box center [416, 392] width 11 height 11
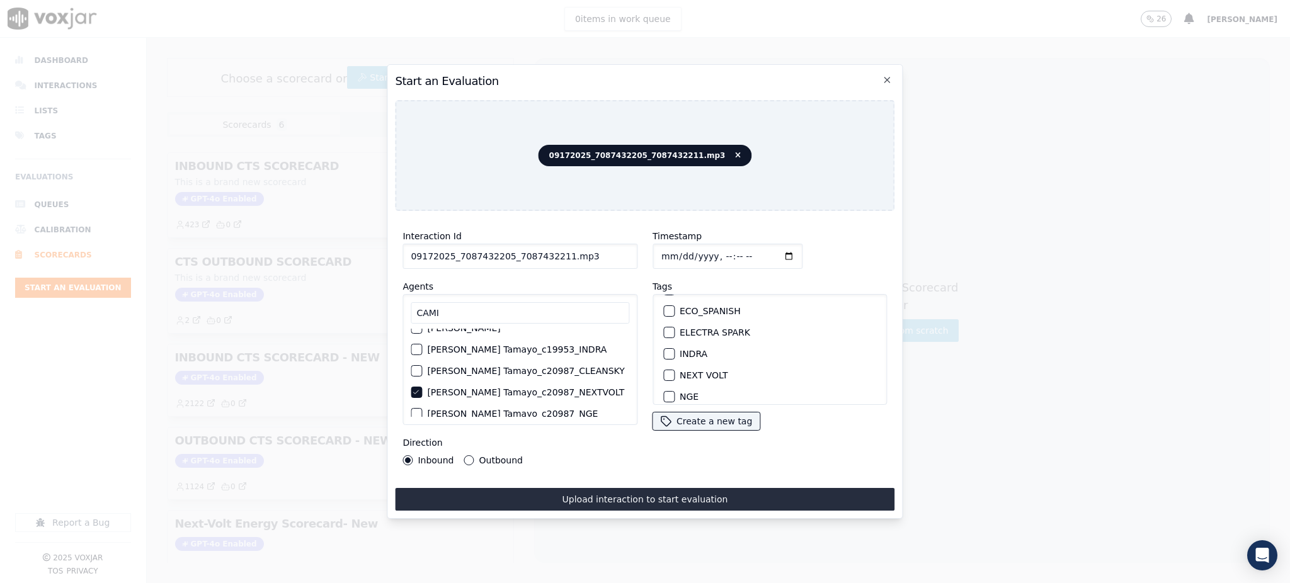
scroll to position [84, 0]
click at [697, 372] on label "NEXT VOLT" at bounding box center [704, 376] width 48 height 9
click at [675, 372] on button "NEXT VOLT" at bounding box center [668, 376] width 11 height 11
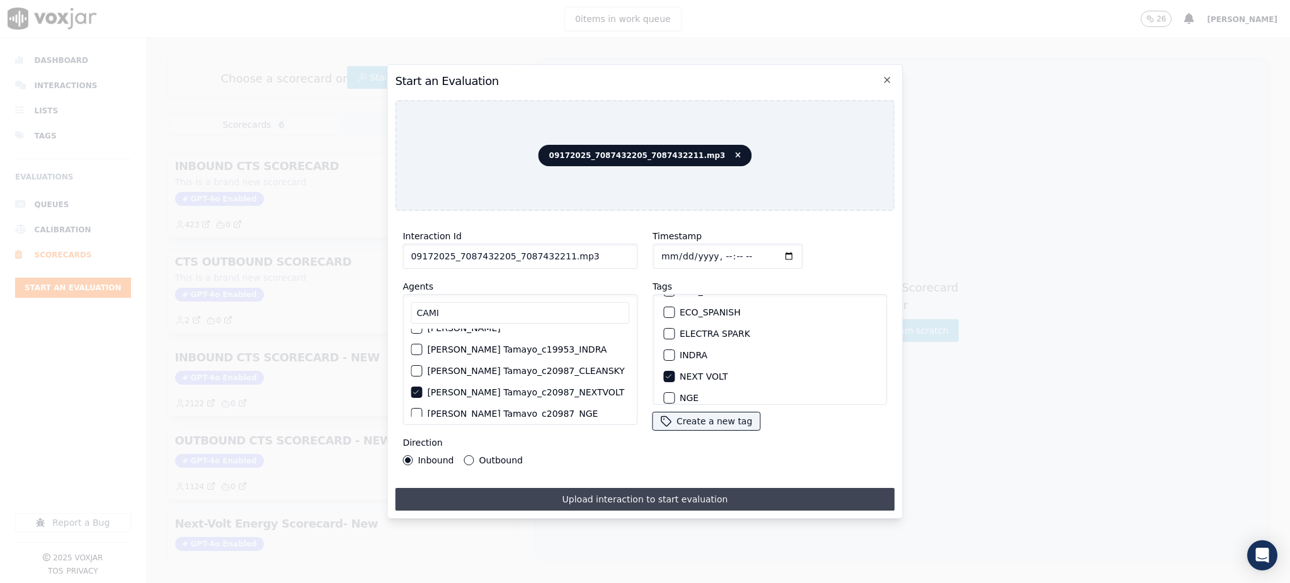
click at [694, 496] on button "Upload interaction to start evaluation" at bounding box center [645, 499] width 500 height 23
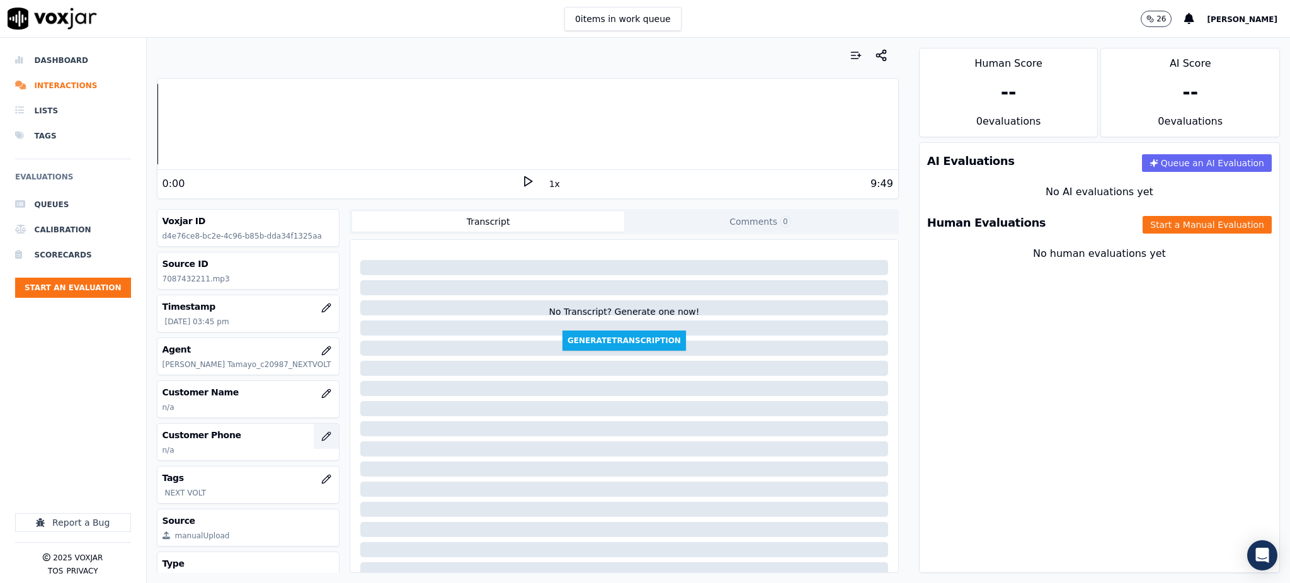
click at [322, 438] on icon "button" at bounding box center [326, 436] width 8 height 8
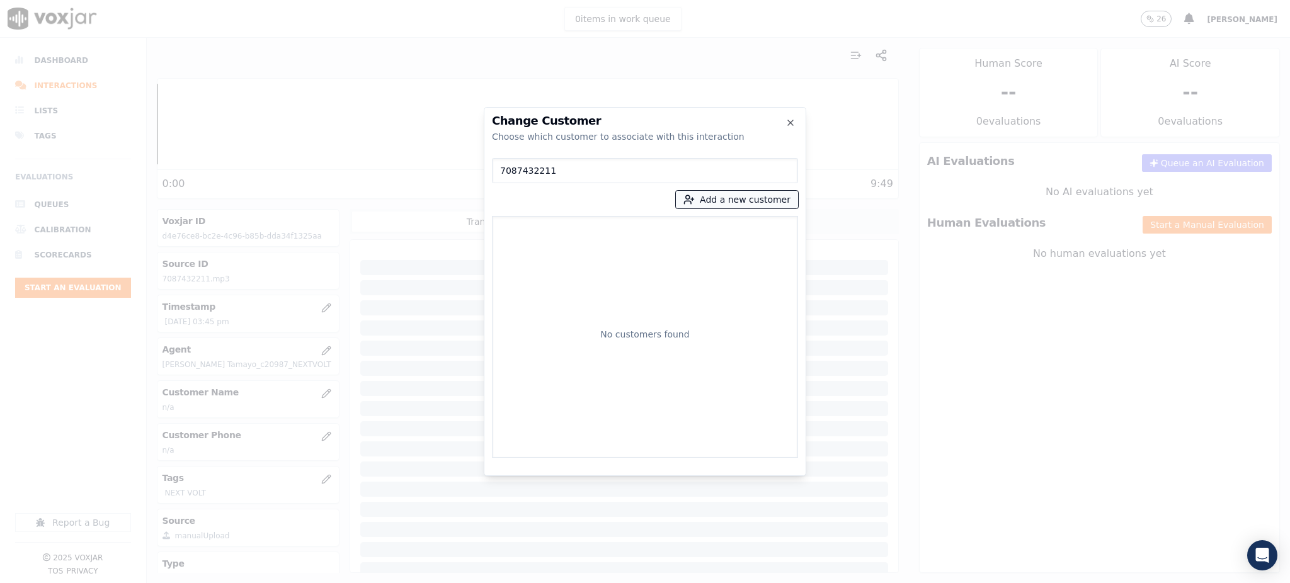
type input "7087432211"
click at [740, 201] on button "Add a new customer" at bounding box center [737, 200] width 122 height 18
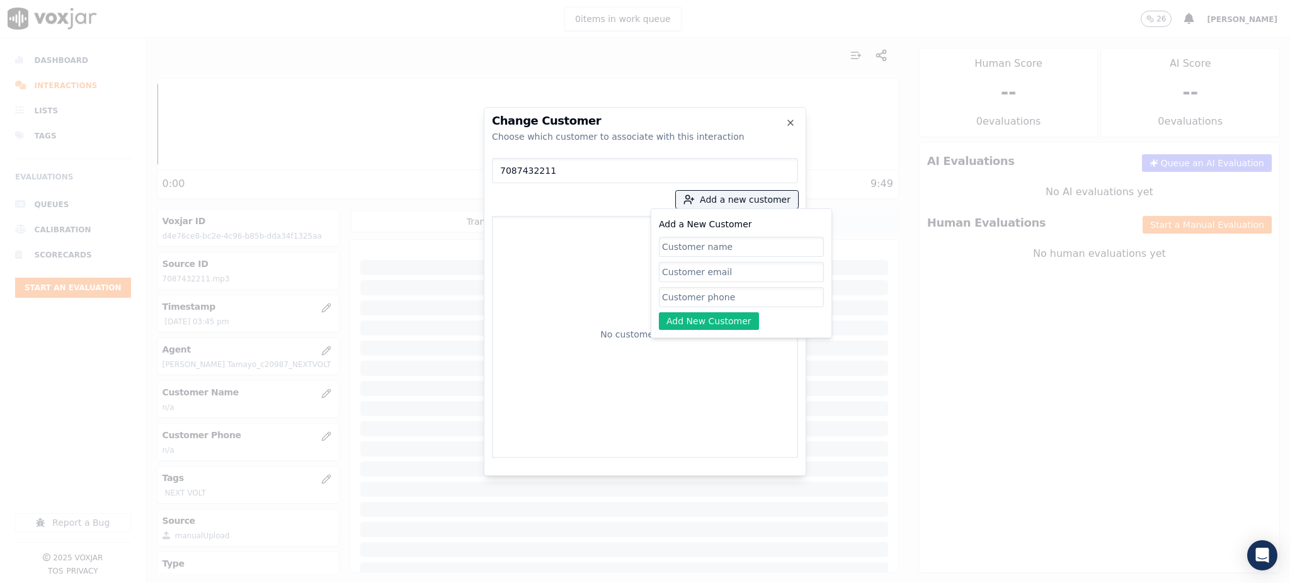
click at [699, 297] on input "Add a New Customer" at bounding box center [741, 297] width 165 height 20
paste input "7087432211"
type input "7087432211"
click at [687, 246] on input "Add a New Customer" at bounding box center [741, 247] width 165 height 20
paste input "Carmen Mora"
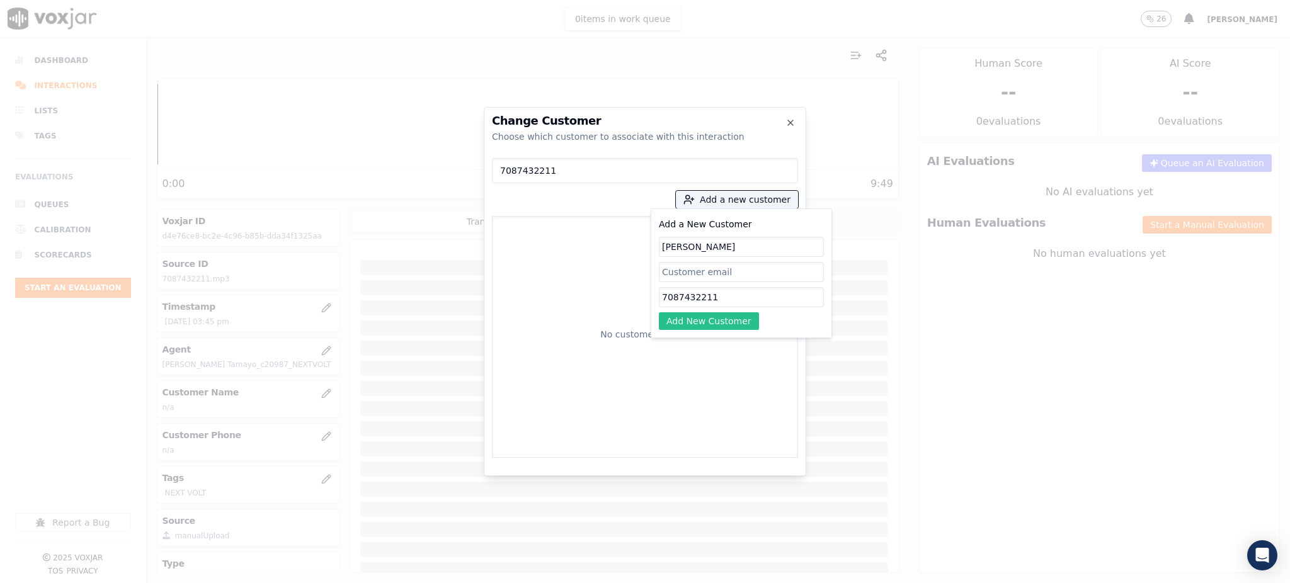
type input "Carmen Mora"
click at [727, 316] on button "Add New Customer" at bounding box center [709, 321] width 100 height 18
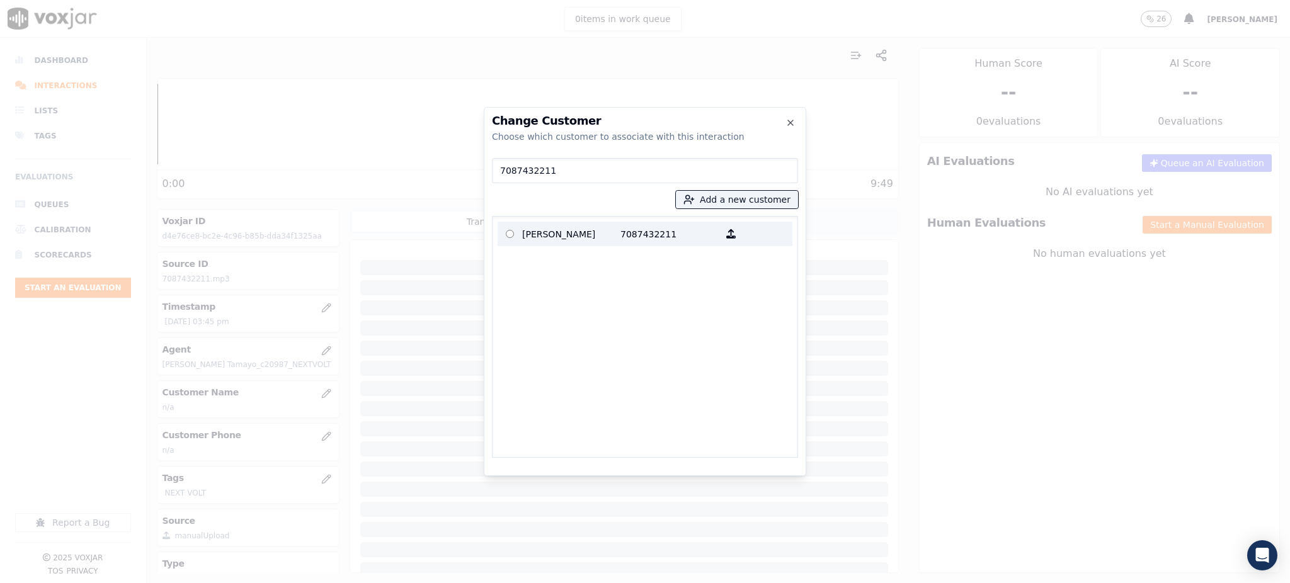
click at [702, 241] on p "7087432211" at bounding box center [669, 234] width 98 height 20
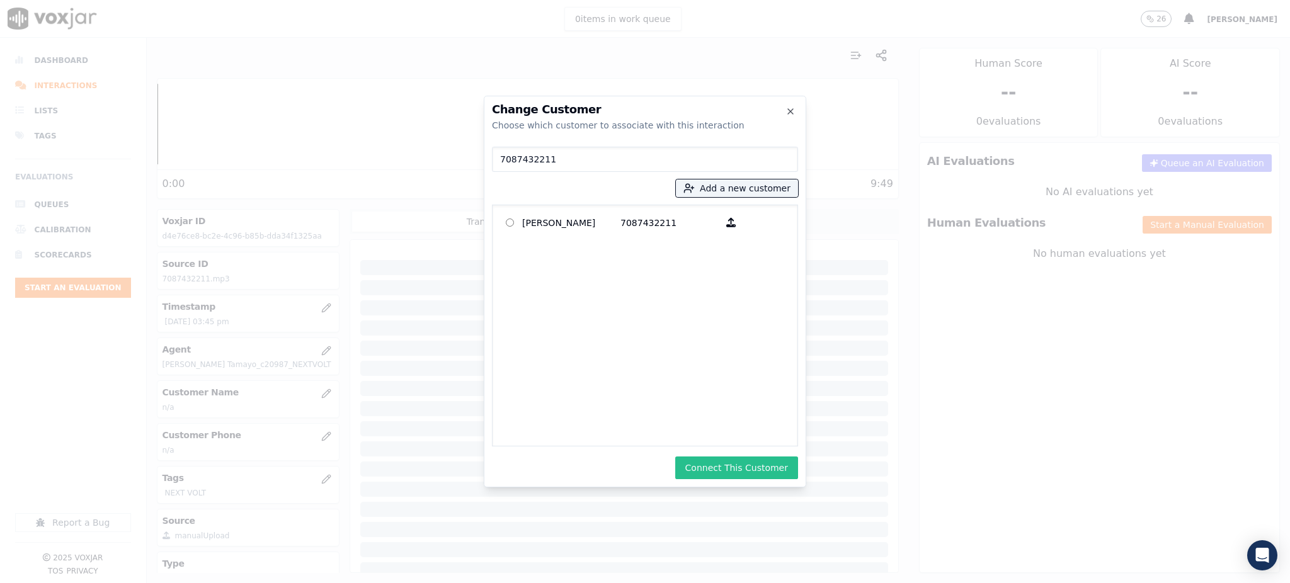
click at [732, 464] on button "Connect This Customer" at bounding box center [736, 468] width 123 height 23
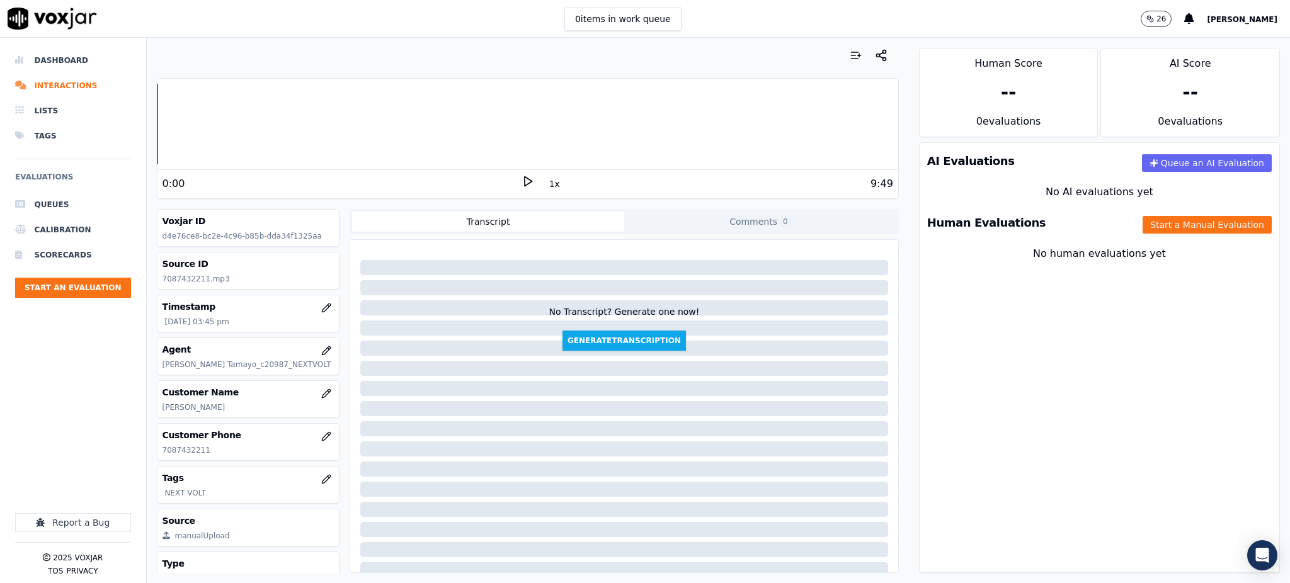
click at [522, 179] on icon at bounding box center [528, 181] width 13 height 13
drag, startPoint x: 1225, startPoint y: 328, endPoint x: 1115, endPoint y: 328, distance: 110.2
click at [1225, 328] on div "AI Evaluations Queue an AI Evaluation No AI evaluations yet Human Evaluations S…" at bounding box center [1099, 357] width 361 height 431
click at [522, 184] on icon at bounding box center [528, 181] width 13 height 13
click at [522, 185] on icon at bounding box center [528, 181] width 13 height 13
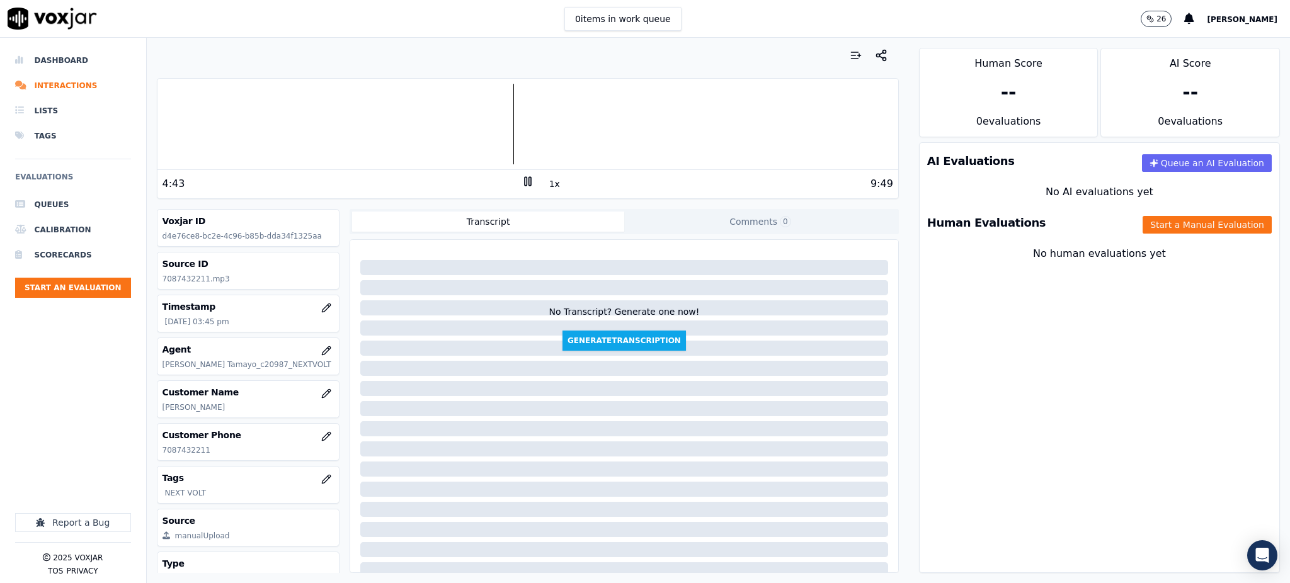
click at [522, 179] on icon at bounding box center [528, 181] width 13 height 13
click at [525, 182] on polygon at bounding box center [529, 181] width 8 height 9
click at [1160, 219] on button "Start a Manual Evaluation" at bounding box center [1207, 225] width 129 height 18
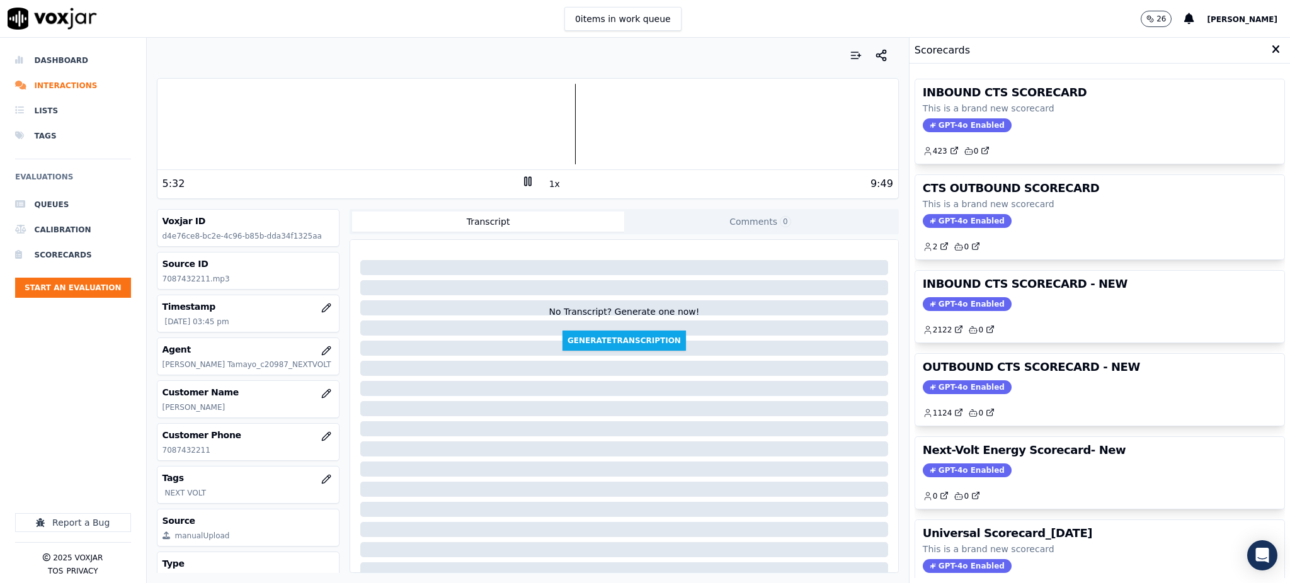
click at [940, 124] on span "GPT-4o Enabled" at bounding box center [967, 125] width 89 height 14
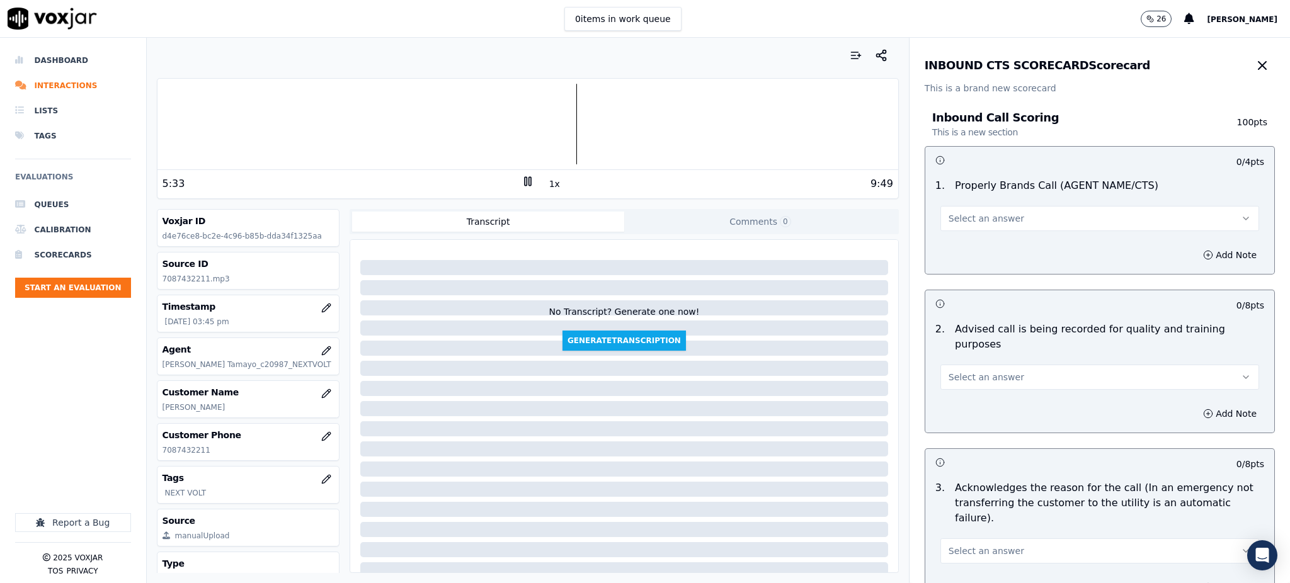
click at [953, 222] on span "Select an answer" at bounding box center [987, 218] width 76 height 13
click at [953, 248] on div "Yes" at bounding box center [1072, 247] width 291 height 20
click at [949, 371] on span "Select an answer" at bounding box center [987, 377] width 76 height 13
click at [940, 392] on span at bounding box center [936, 390] width 9 height 9
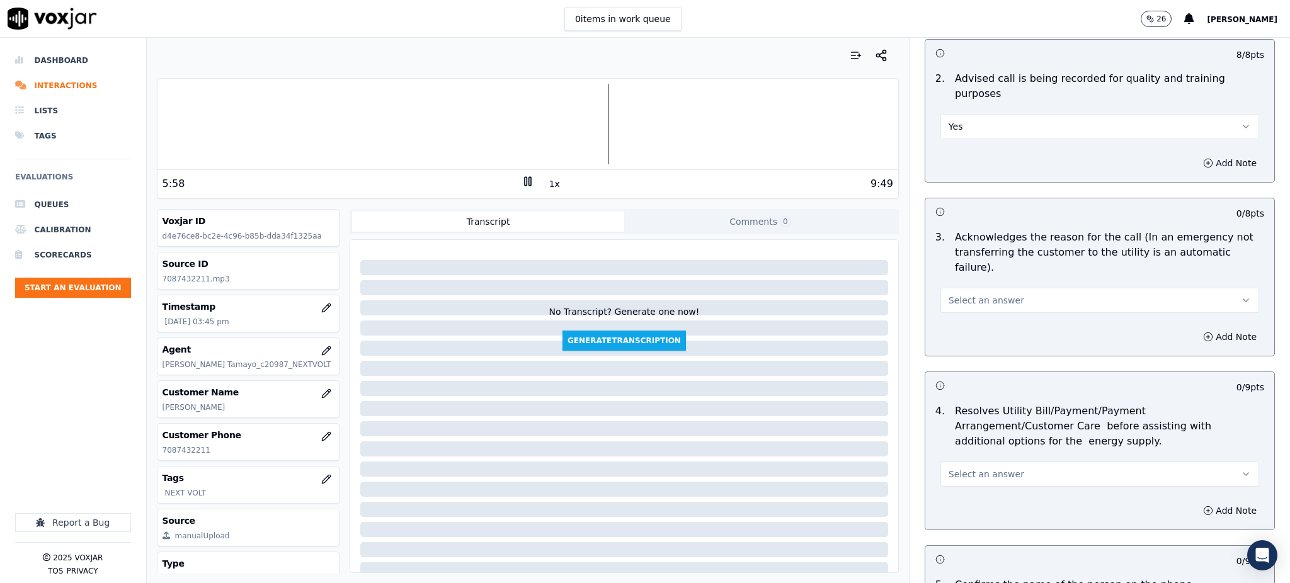
scroll to position [252, 0]
click at [949, 293] on span "Select an answer" at bounding box center [987, 299] width 76 height 13
click at [956, 300] on div "Yes" at bounding box center [1072, 297] width 291 height 20
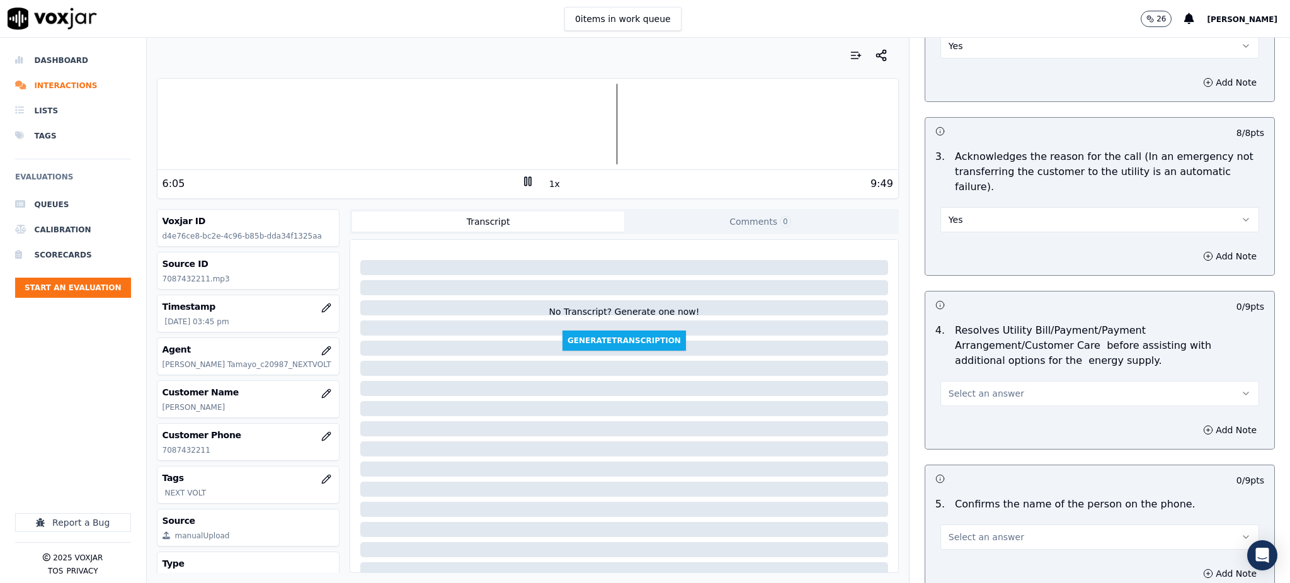
scroll to position [336, 0]
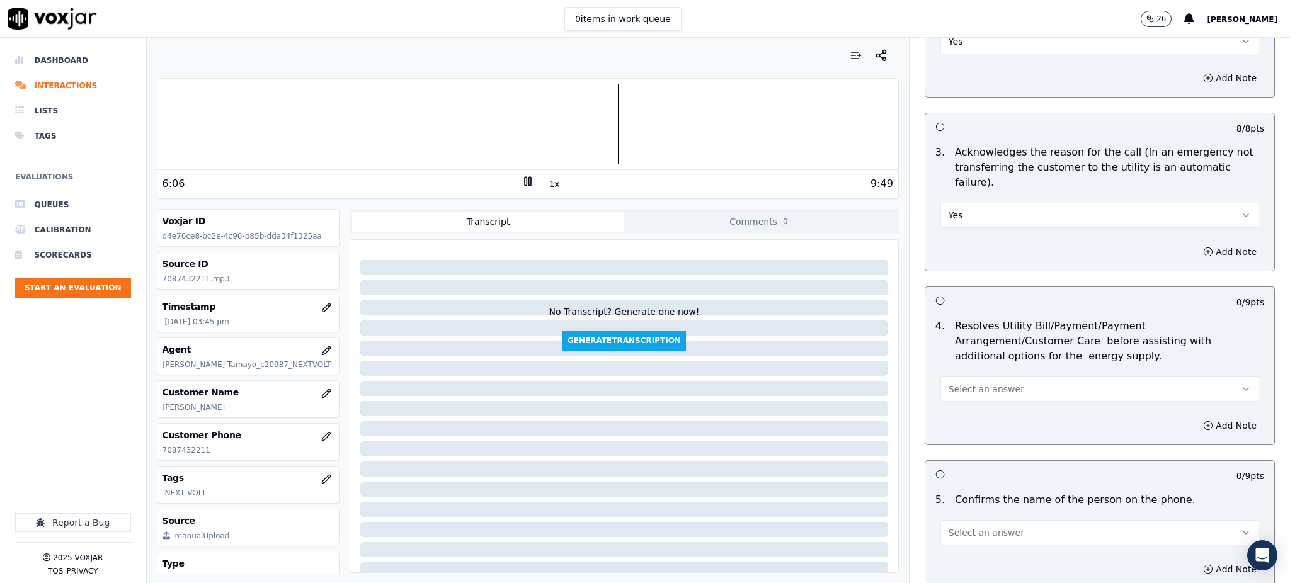
click at [949, 383] on span "Select an answer" at bounding box center [987, 389] width 76 height 13
click at [954, 384] on div "Yes" at bounding box center [1072, 387] width 291 height 20
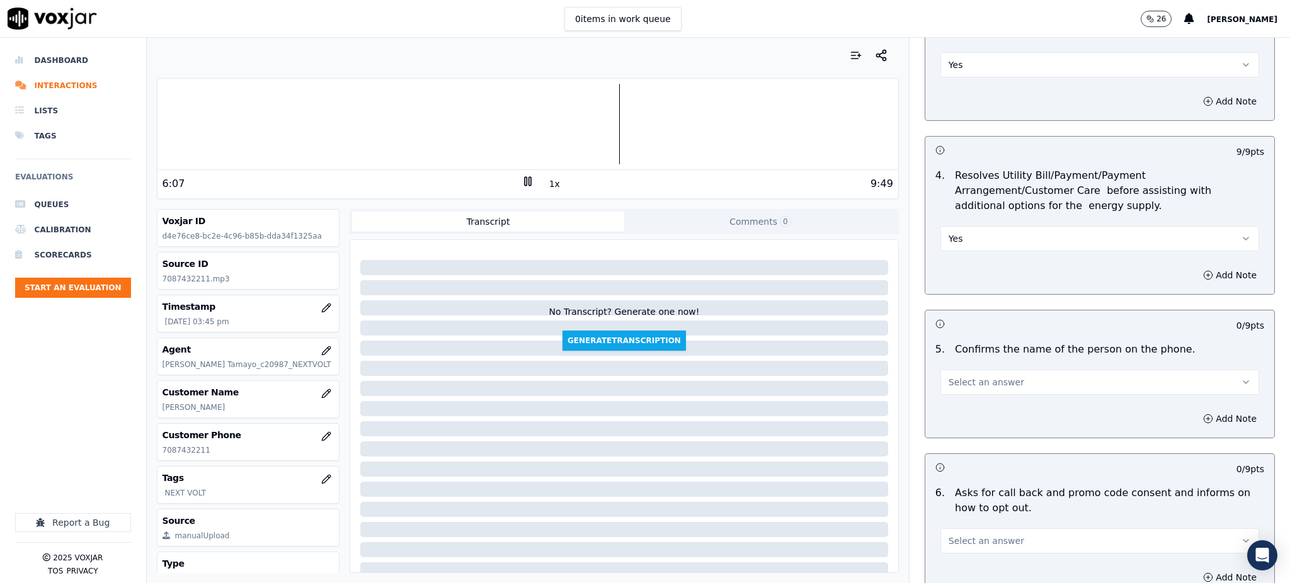
scroll to position [504, 0]
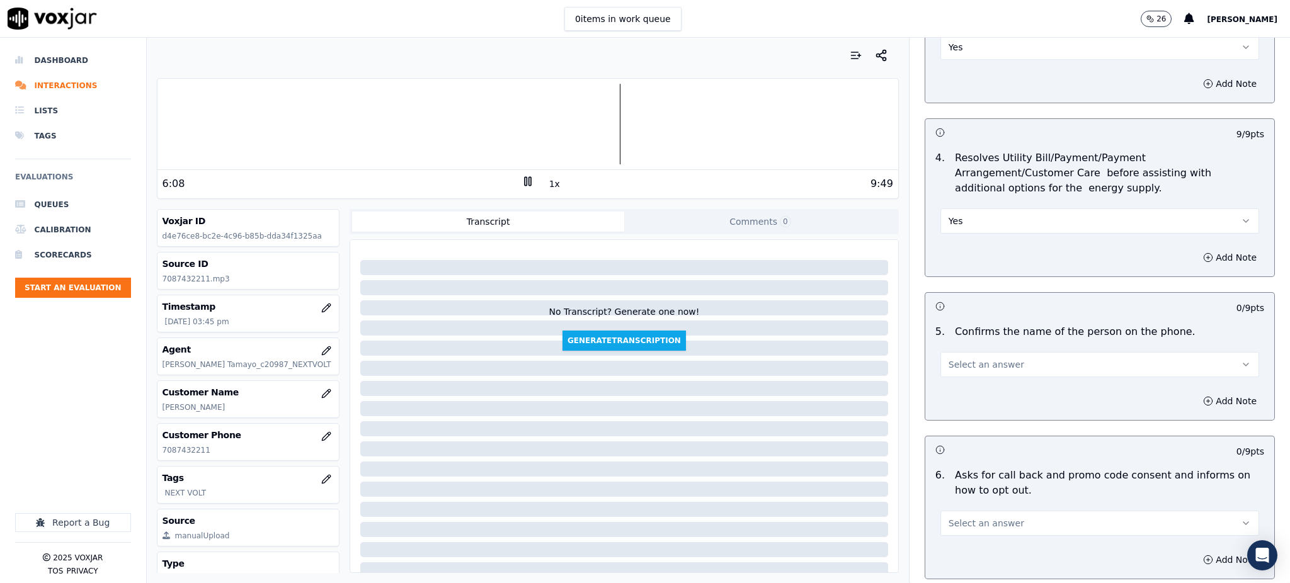
click at [949, 358] on span "Select an answer" at bounding box center [987, 364] width 76 height 13
click at [950, 372] on div "Yes" at bounding box center [1072, 363] width 291 height 20
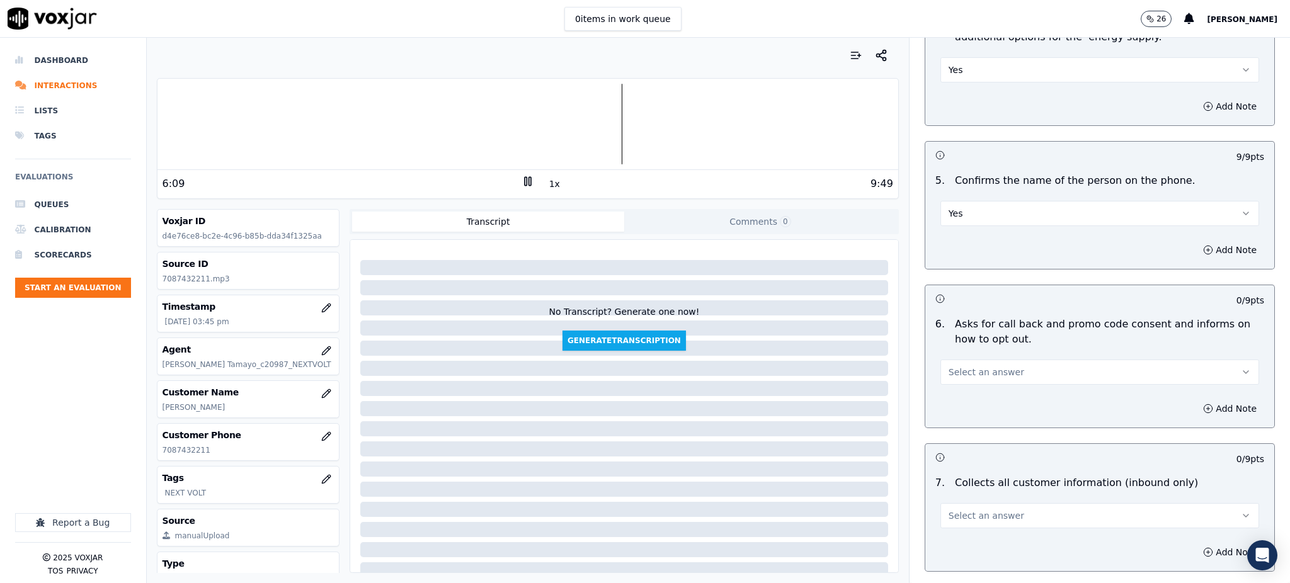
scroll to position [672, 0]
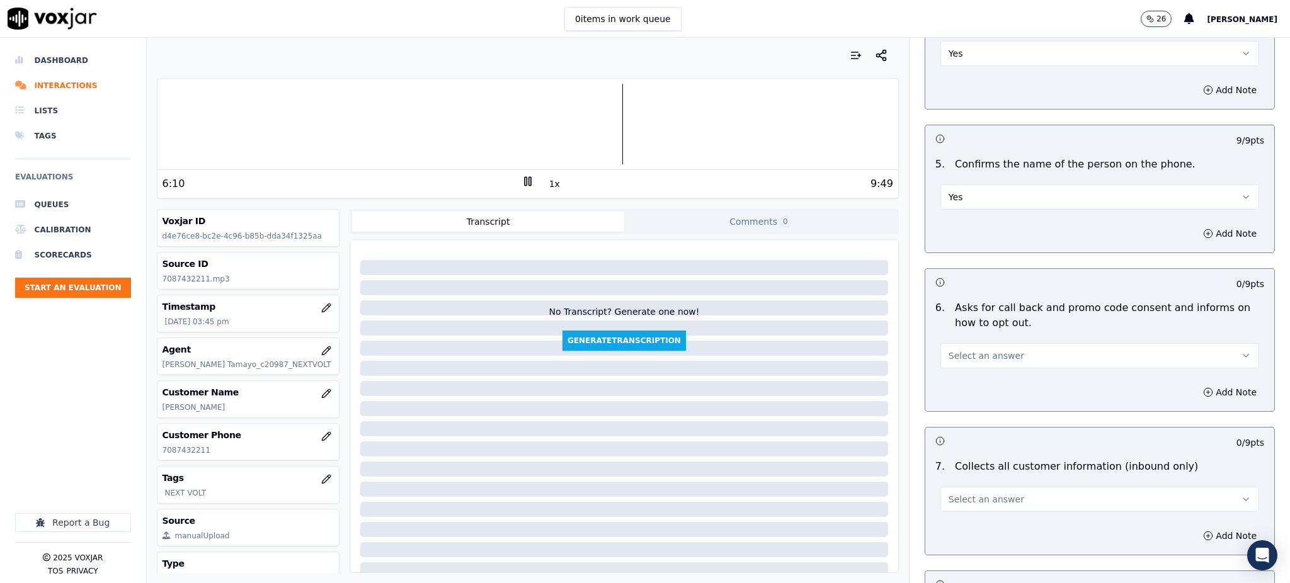
click at [949, 350] on span "Select an answer" at bounding box center [987, 356] width 76 height 13
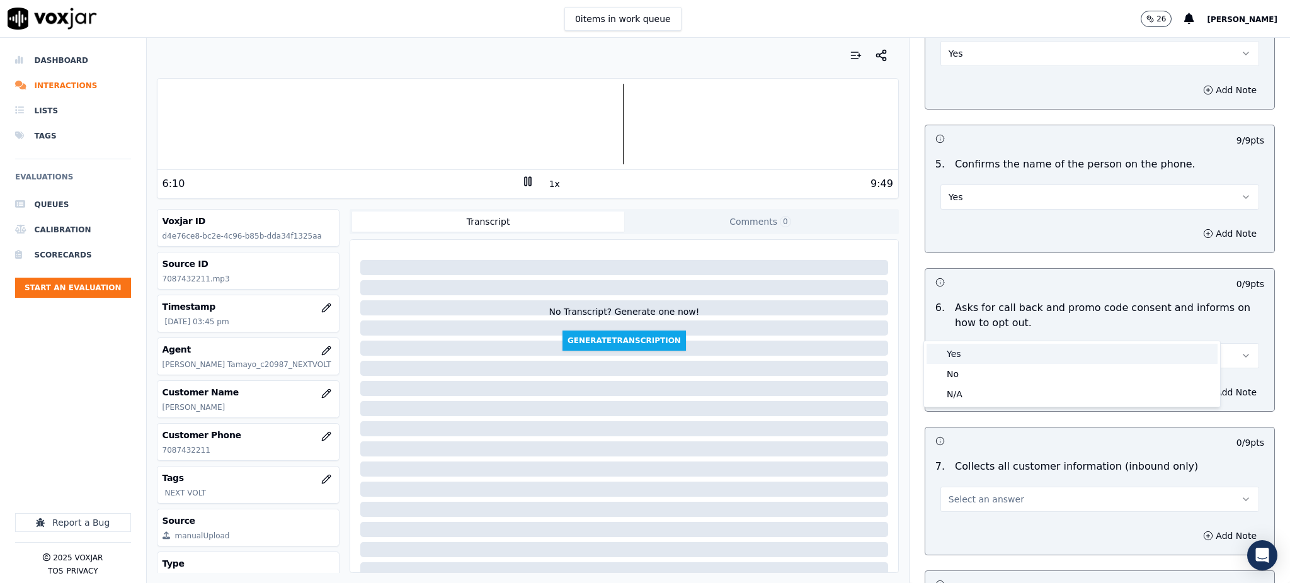
click at [958, 348] on div "Yes" at bounding box center [1072, 354] width 291 height 20
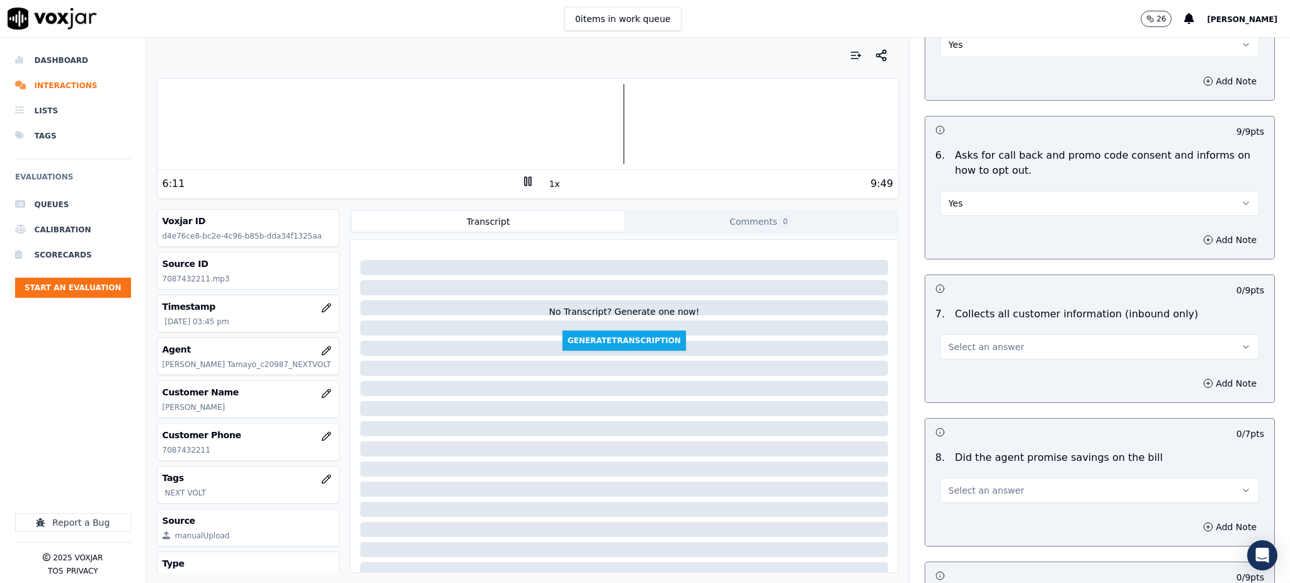
scroll to position [840, 0]
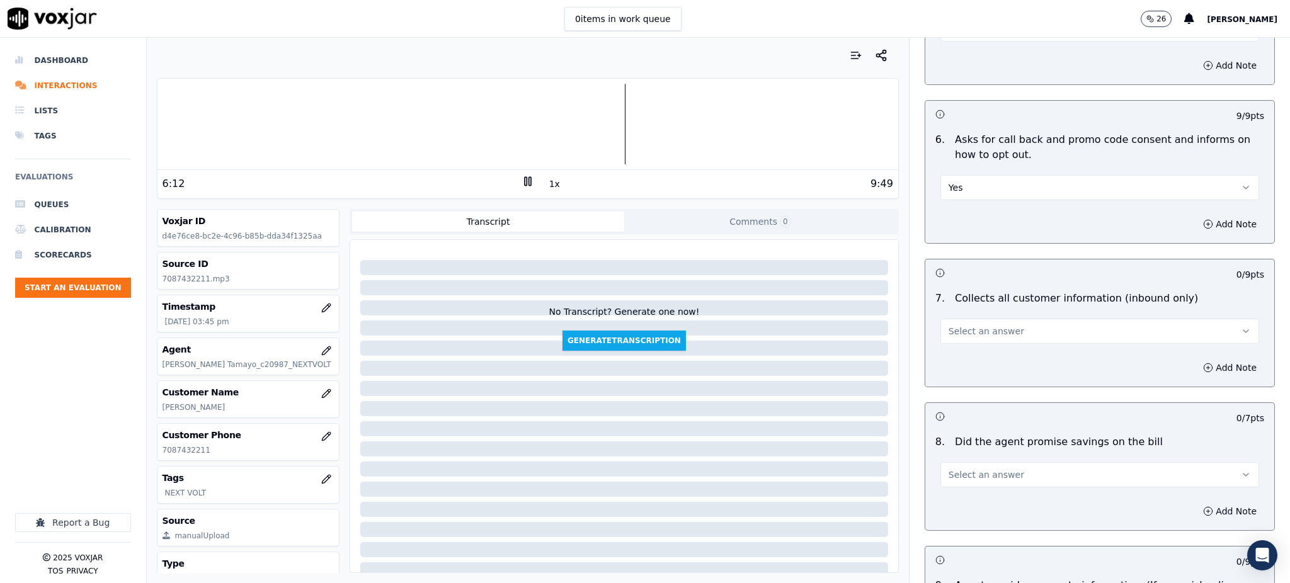
click at [949, 325] on span "Select an answer" at bounding box center [987, 331] width 76 height 13
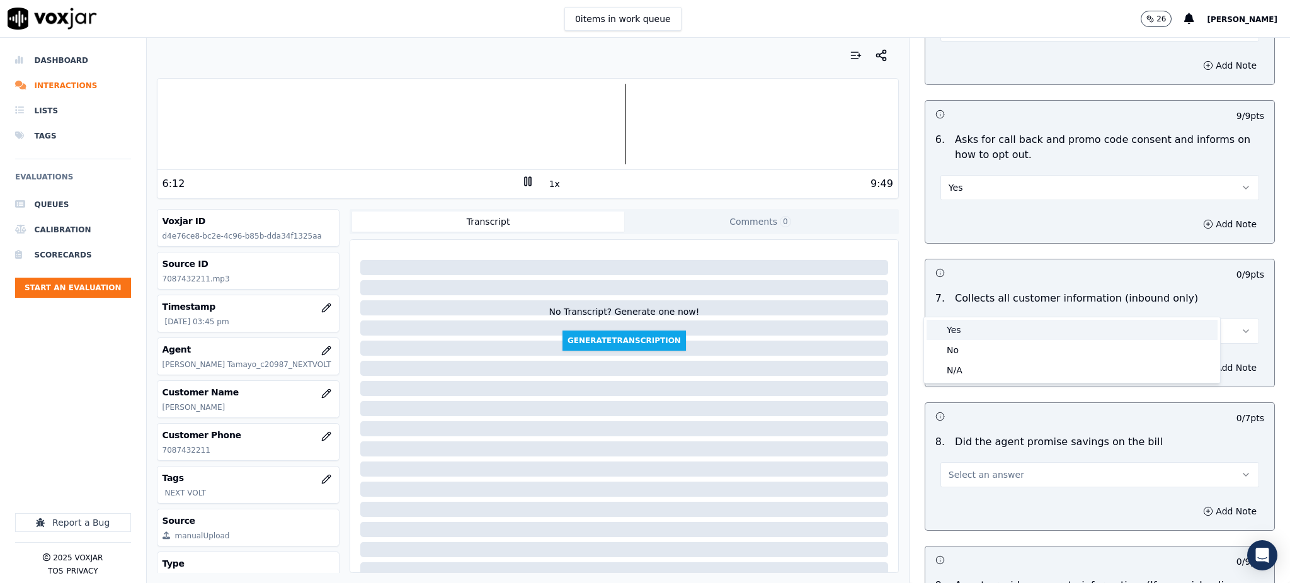
click at [954, 329] on div "Yes" at bounding box center [1072, 330] width 291 height 20
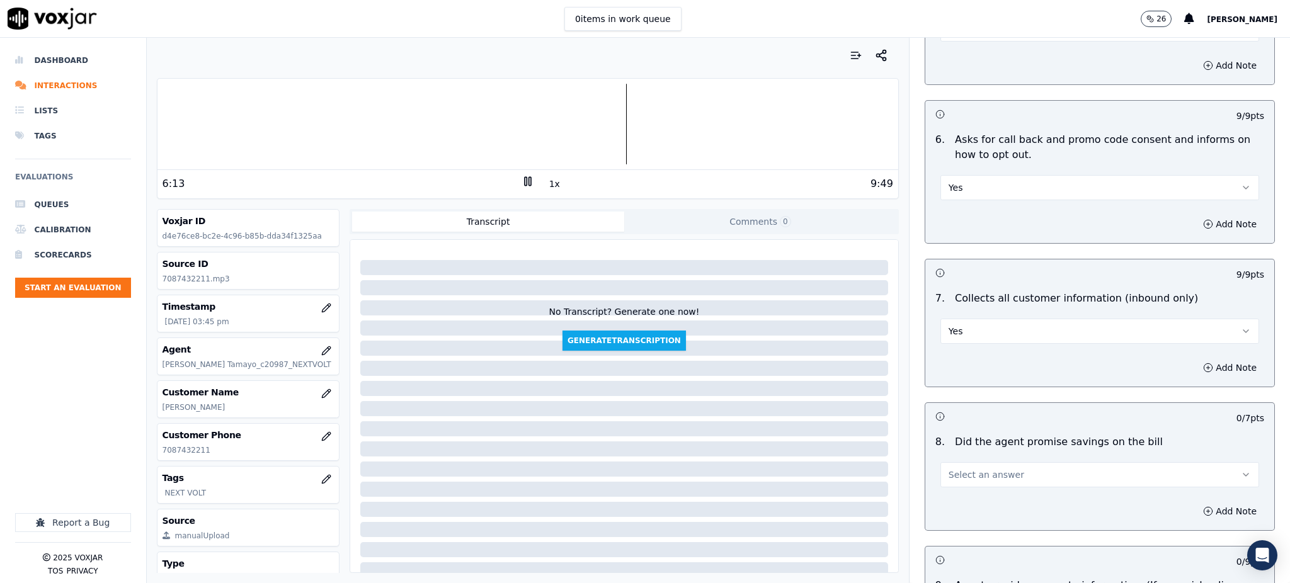
click at [944, 462] on button "Select an answer" at bounding box center [1099, 474] width 319 height 25
click at [951, 472] on div "Yes" at bounding box center [1072, 474] width 291 height 20
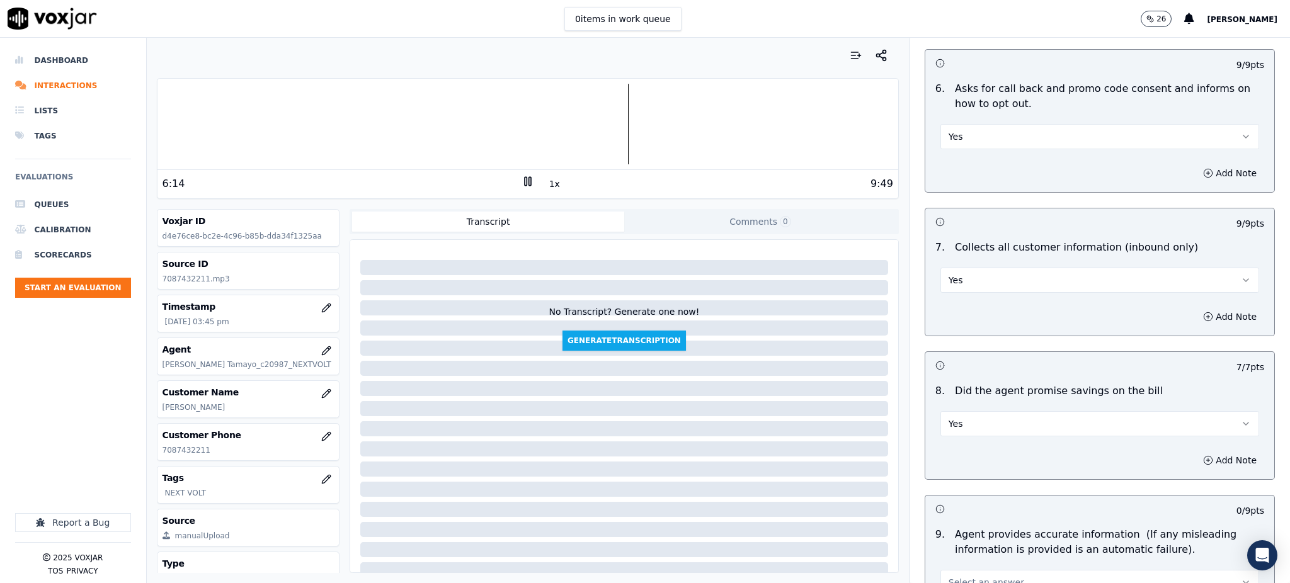
scroll to position [1175, 0]
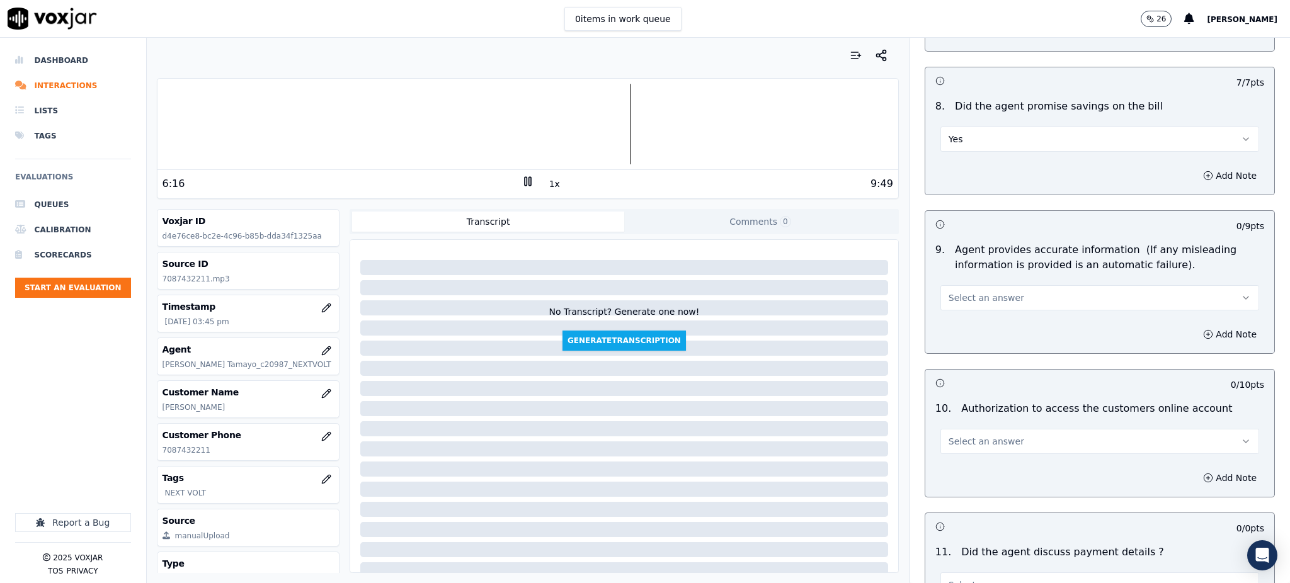
drag, startPoint x: 949, startPoint y: 270, endPoint x: 954, endPoint y: 282, distance: 12.4
click at [949, 292] on span "Select an answer" at bounding box center [987, 298] width 76 height 13
click at [962, 299] on div "Yes" at bounding box center [1072, 297] width 291 height 20
click at [954, 429] on button "Select an answer" at bounding box center [1099, 441] width 319 height 25
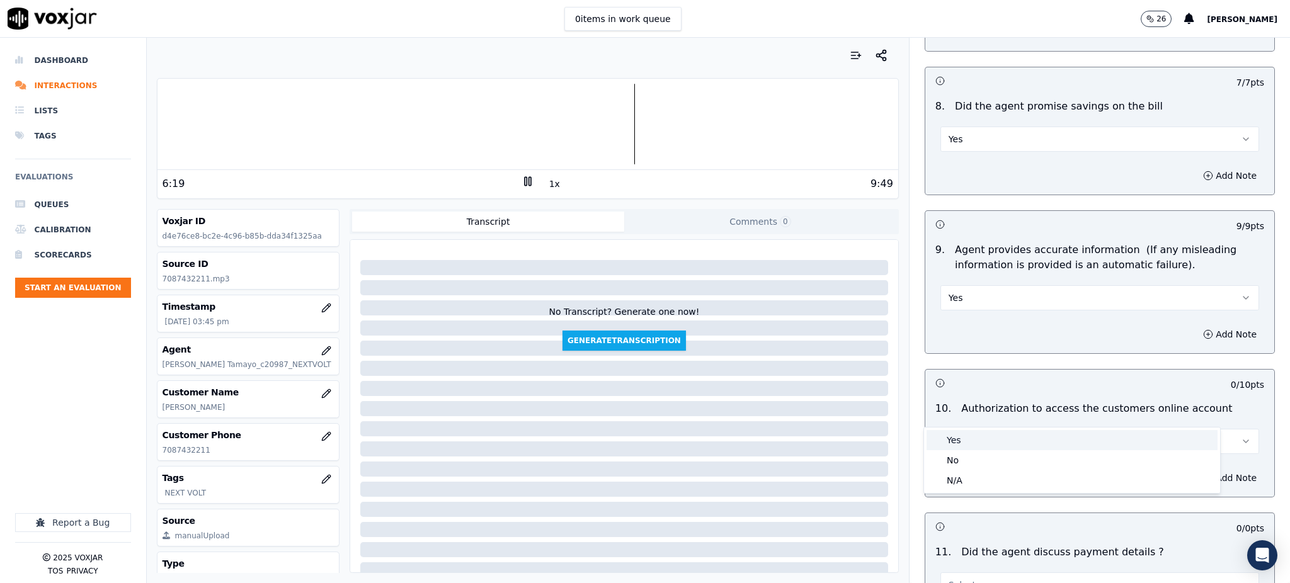
drag, startPoint x: 956, startPoint y: 438, endPoint x: 954, endPoint y: 448, distance: 9.6
click at [956, 439] on div "Yes" at bounding box center [1072, 440] width 291 height 20
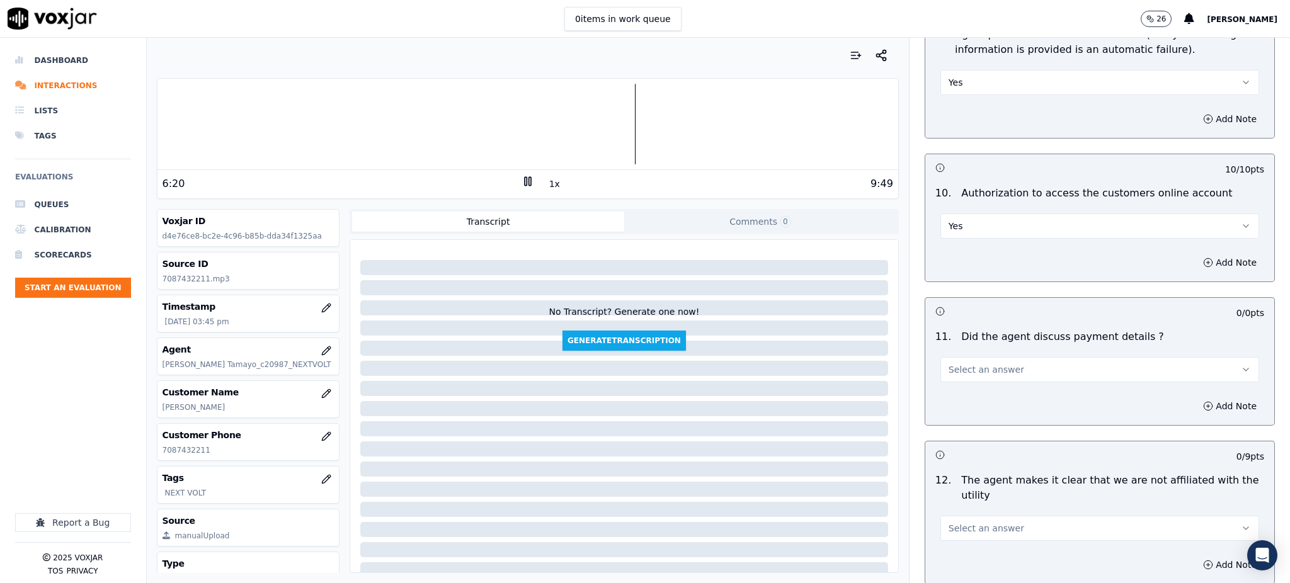
scroll to position [1427, 0]
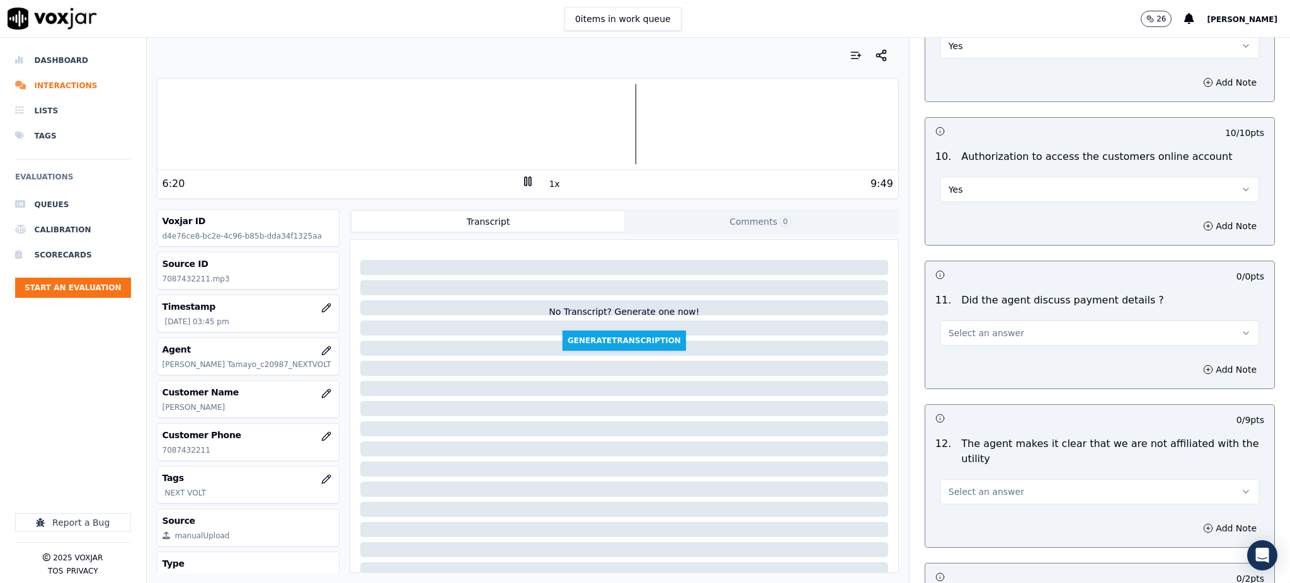
click at [949, 327] on span "Select an answer" at bounding box center [987, 333] width 76 height 13
click at [949, 367] on div "N/A" at bounding box center [1072, 372] width 291 height 20
click at [949, 479] on button "Select an answer" at bounding box center [1099, 491] width 319 height 25
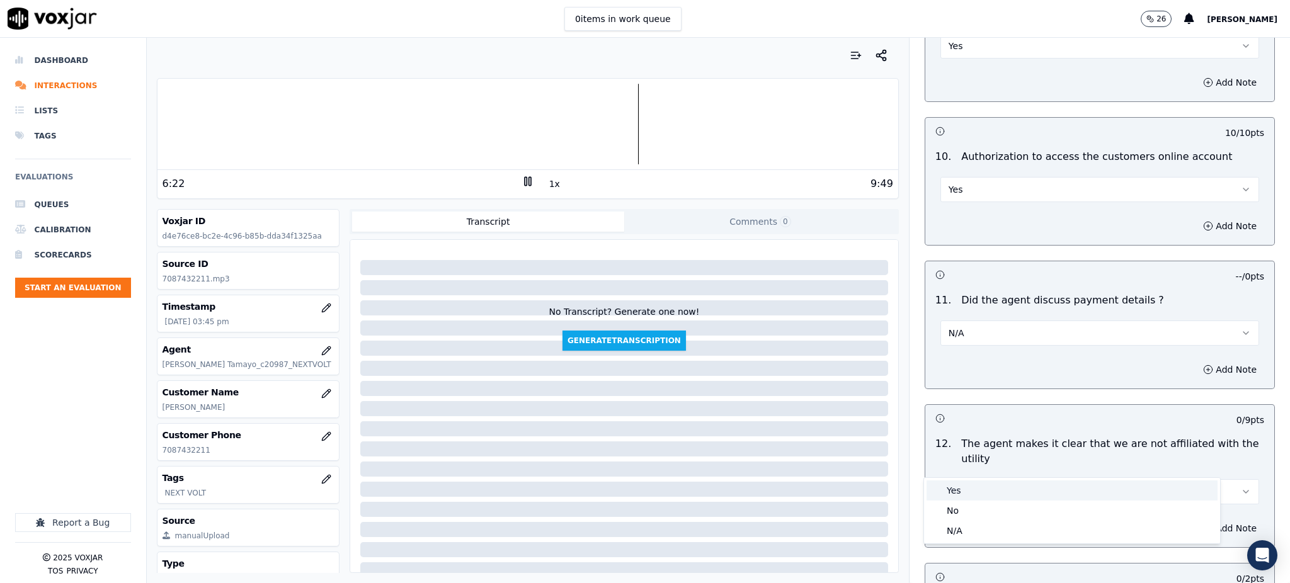
click at [949, 489] on div "Yes" at bounding box center [1072, 491] width 291 height 20
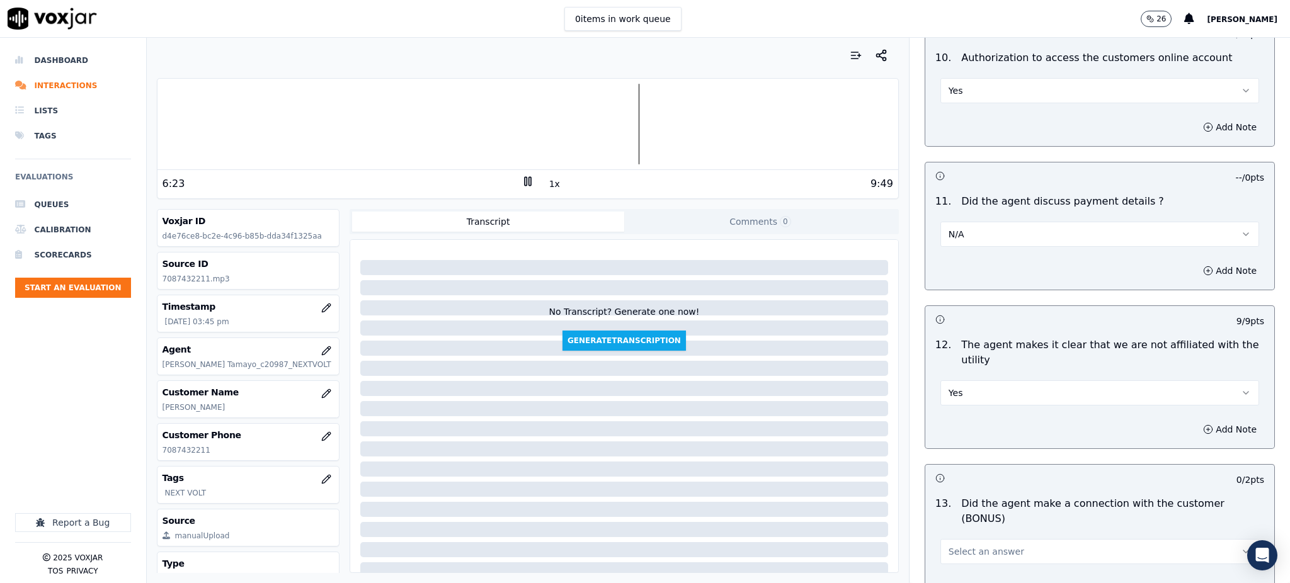
scroll to position [1679, 0]
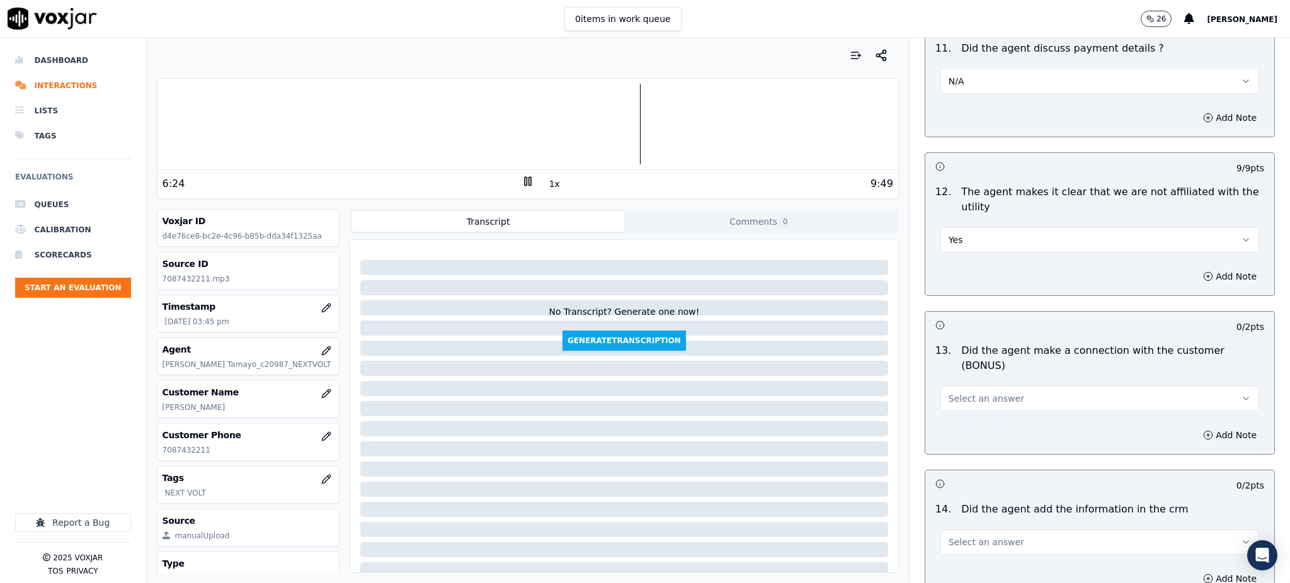
click at [949, 392] on span "Select an answer" at bounding box center [987, 398] width 76 height 13
click at [951, 380] on div "Yes" at bounding box center [1072, 382] width 291 height 20
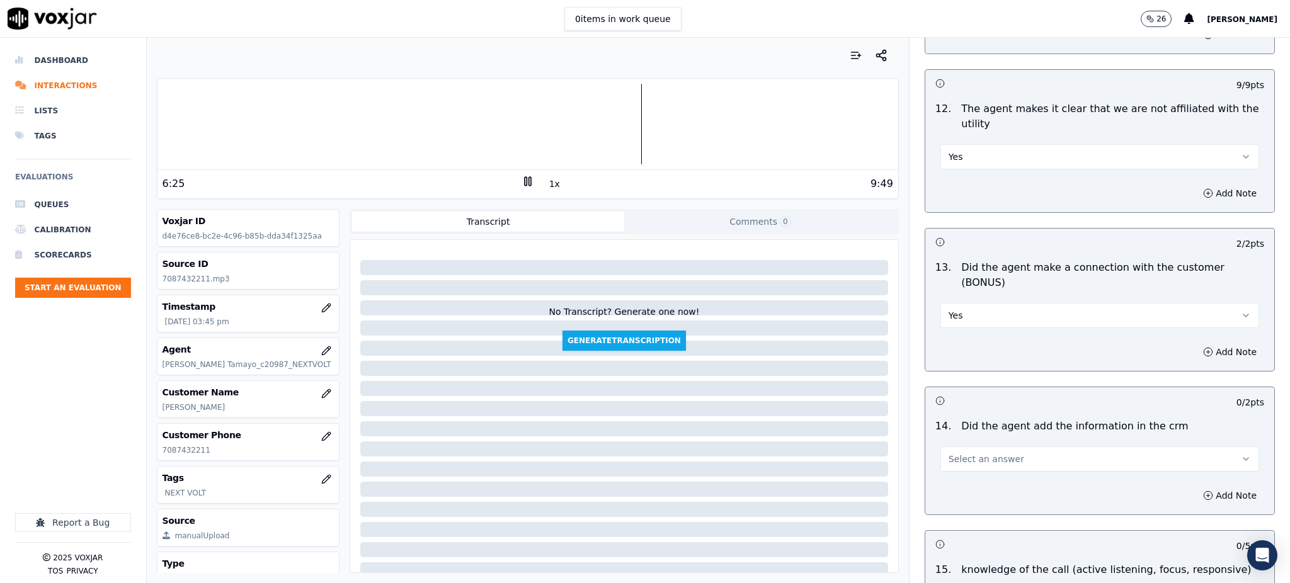
scroll to position [1764, 0]
click at [951, 452] on span "Select an answer" at bounding box center [987, 458] width 76 height 13
click at [949, 437] on div "Yes" at bounding box center [1072, 442] width 291 height 20
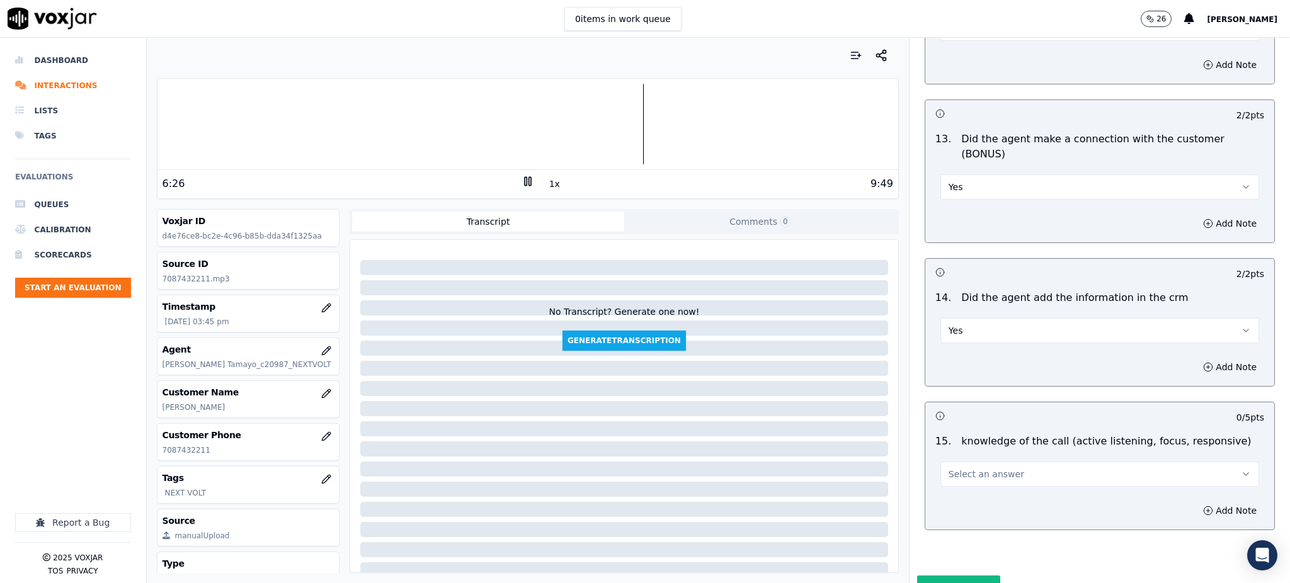
scroll to position [1907, 0]
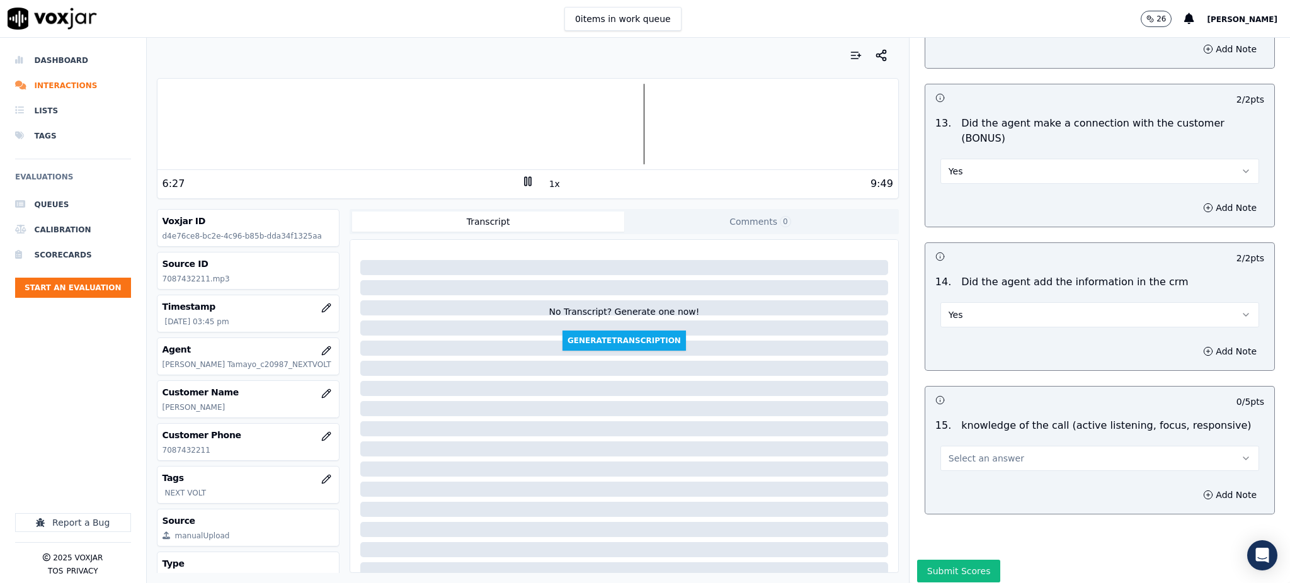
click at [940, 446] on button "Select an answer" at bounding box center [1099, 458] width 319 height 25
drag, startPoint x: 947, startPoint y: 443, endPoint x: 950, endPoint y: 462, distance: 19.1
click at [948, 443] on div "Yes" at bounding box center [1072, 443] width 291 height 20
click at [951, 560] on button "Submit Scores" at bounding box center [959, 571] width 84 height 23
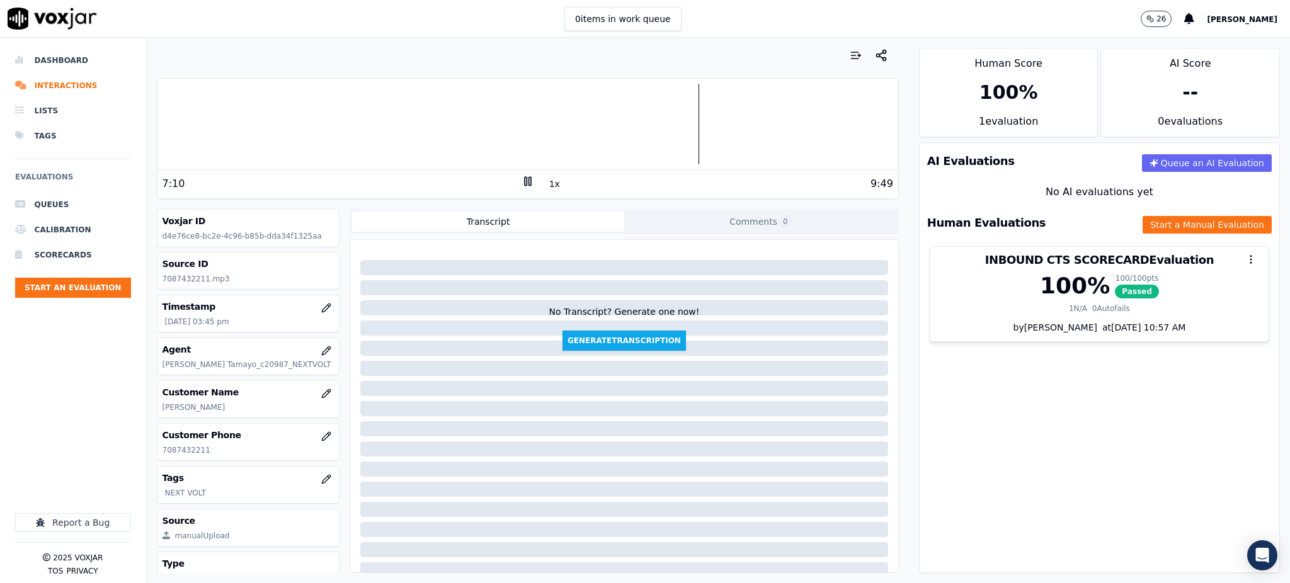
click at [522, 180] on icon at bounding box center [528, 181] width 13 height 13
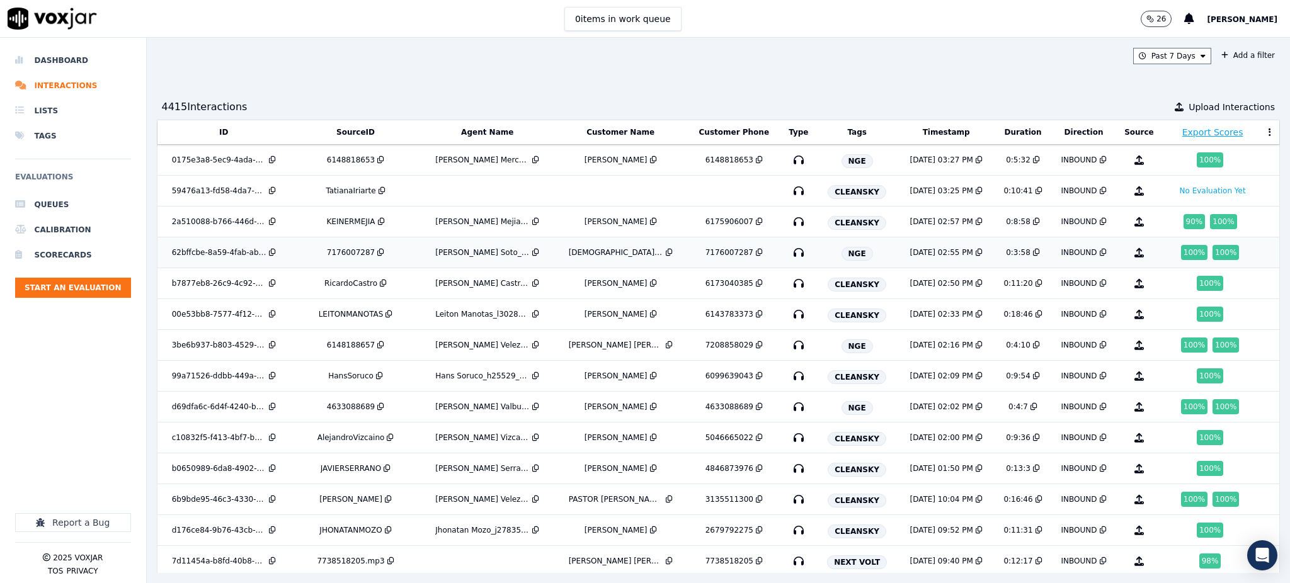
click at [1213, 254] on div "100 %" at bounding box center [1226, 252] width 26 height 15
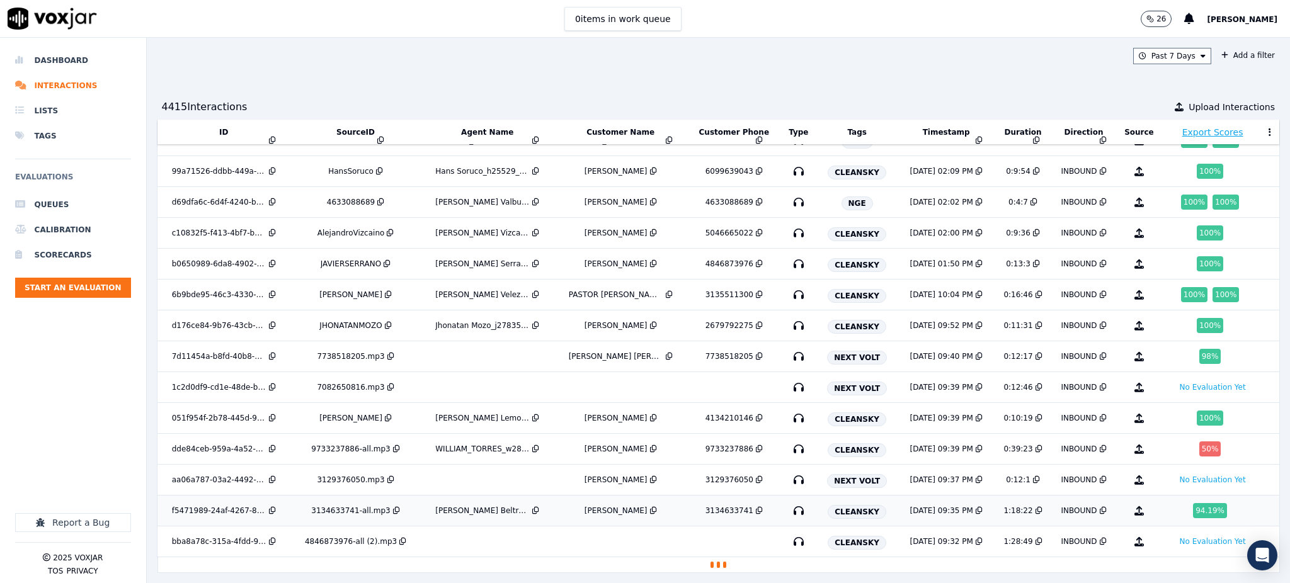
scroll to position [243, 0]
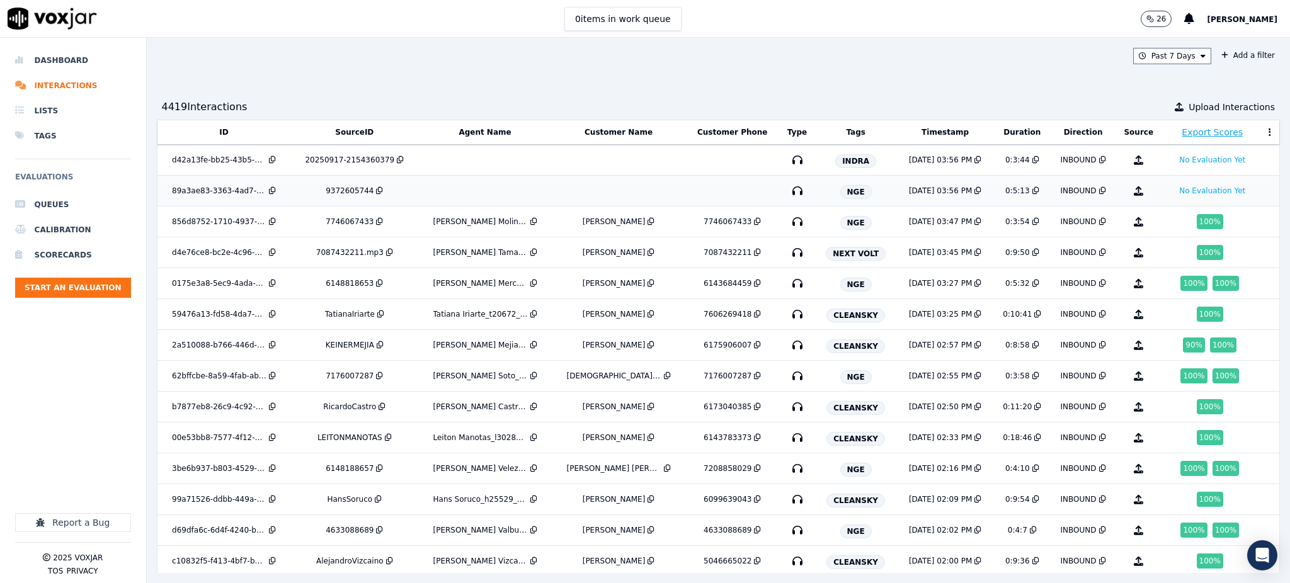
click at [787, 187] on icon "button" at bounding box center [797, 191] width 20 height 20
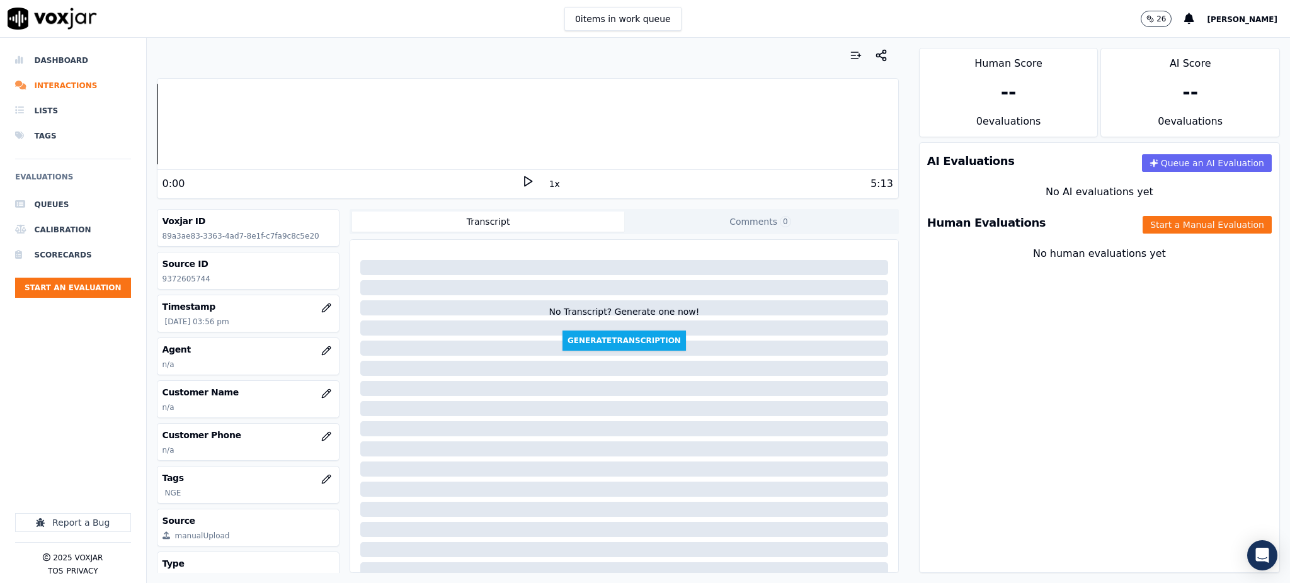
click at [523, 174] on div "0:00 1x 5:13" at bounding box center [527, 183] width 741 height 27
click at [522, 176] on icon at bounding box center [528, 181] width 13 height 13
drag, startPoint x: 210, startPoint y: 278, endPoint x: 158, endPoint y: 285, distance: 52.1
click at [158, 285] on div "Source ID 9372605744" at bounding box center [248, 271] width 182 height 37
copy p "9372605744"
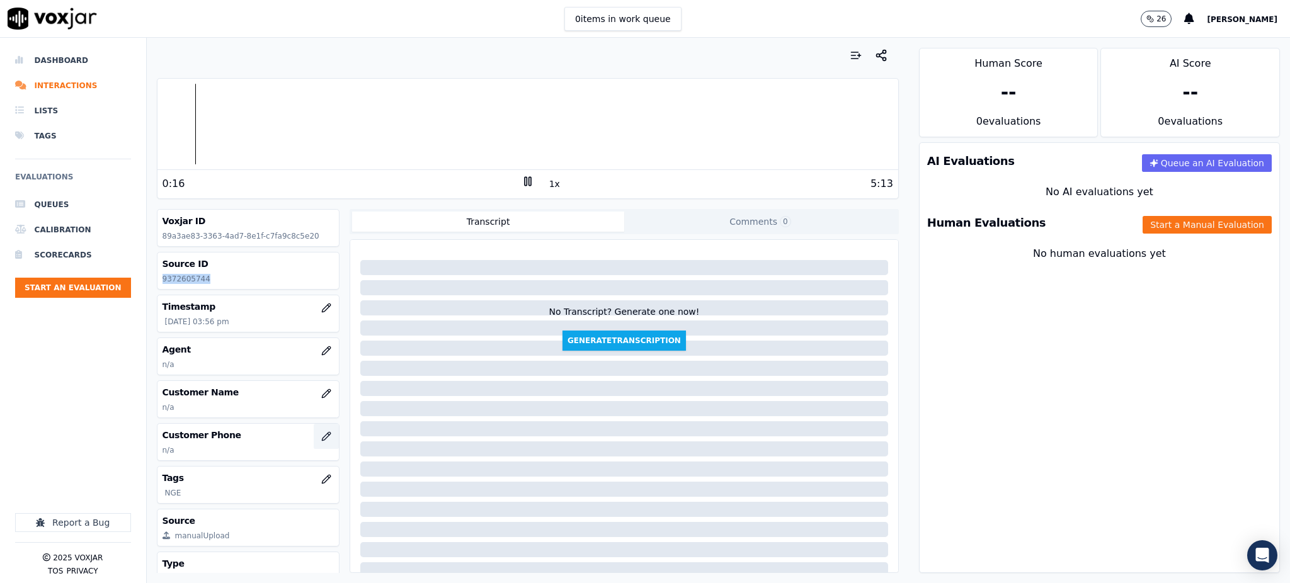
click at [322, 438] on icon "button" at bounding box center [326, 436] width 8 height 8
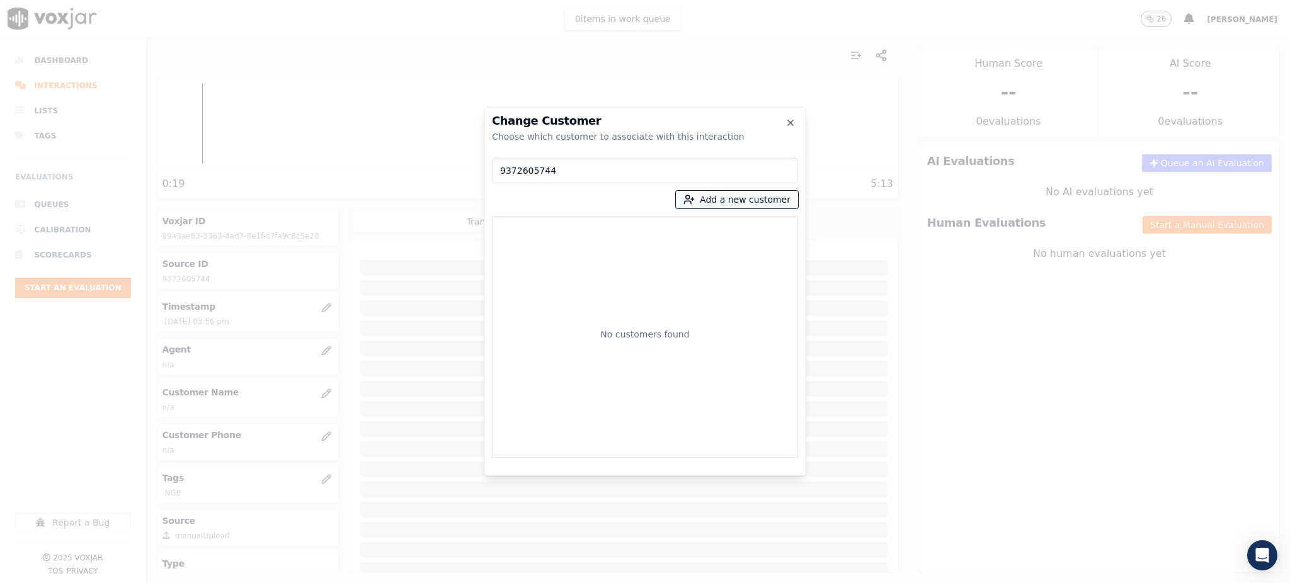
type input "9372605744"
click at [695, 197] on icon "button" at bounding box center [688, 199] width 11 height 11
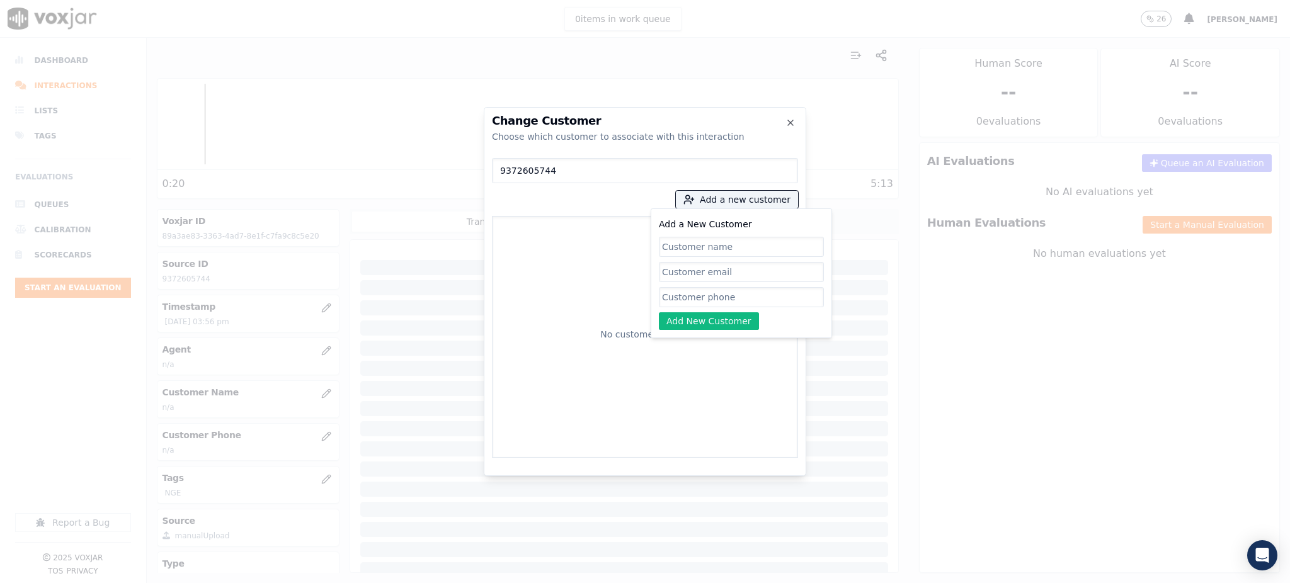
click at [704, 299] on input "Add a New Customer" at bounding box center [741, 297] width 165 height 20
paste input "9372605744"
type input "9372605744"
click at [704, 240] on input "Add a New Customer" at bounding box center [741, 247] width 165 height 20
paste input "[PERSON_NAME]"
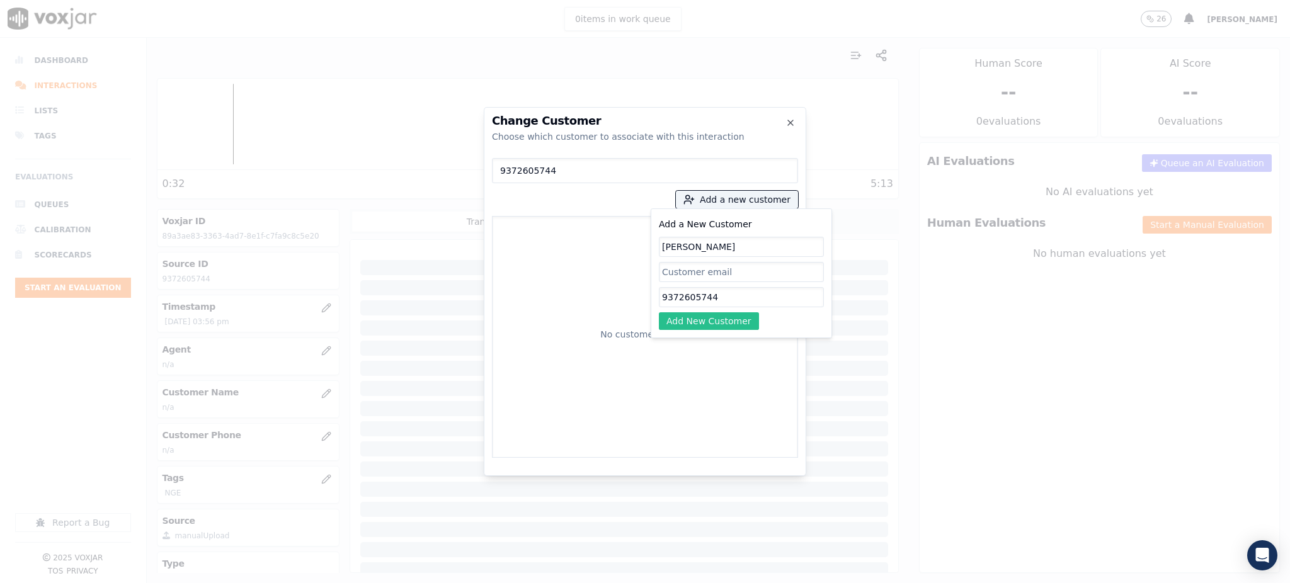
type input "[PERSON_NAME]"
click at [702, 315] on button "Add New Customer" at bounding box center [709, 321] width 100 height 18
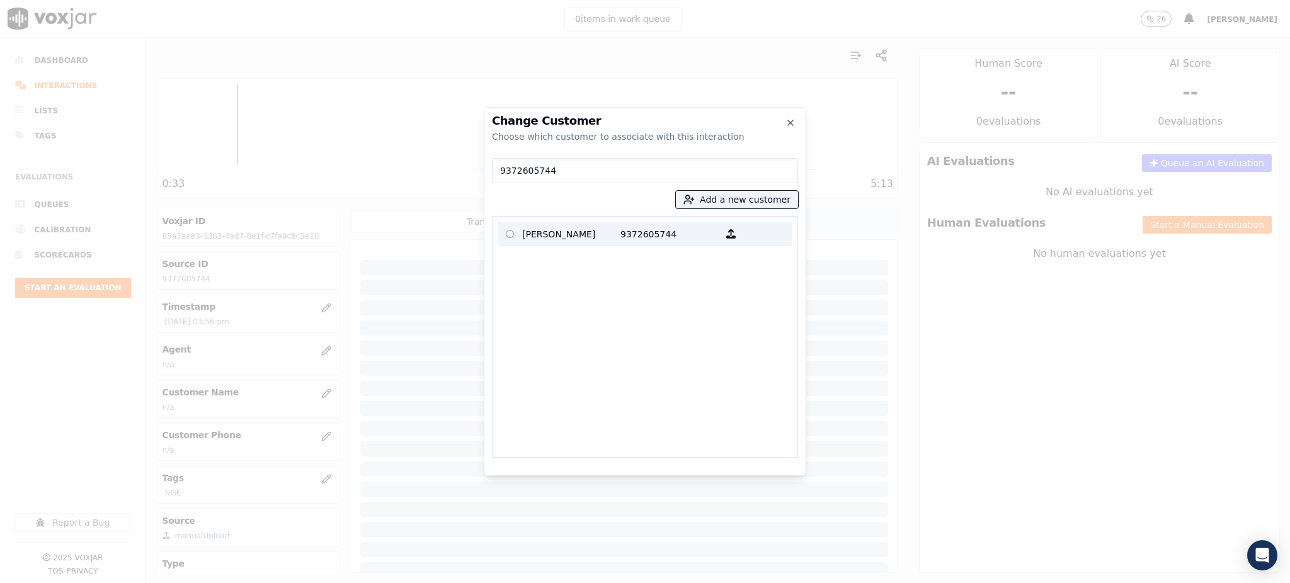
click at [649, 232] on p "9372605744" at bounding box center [669, 234] width 98 height 20
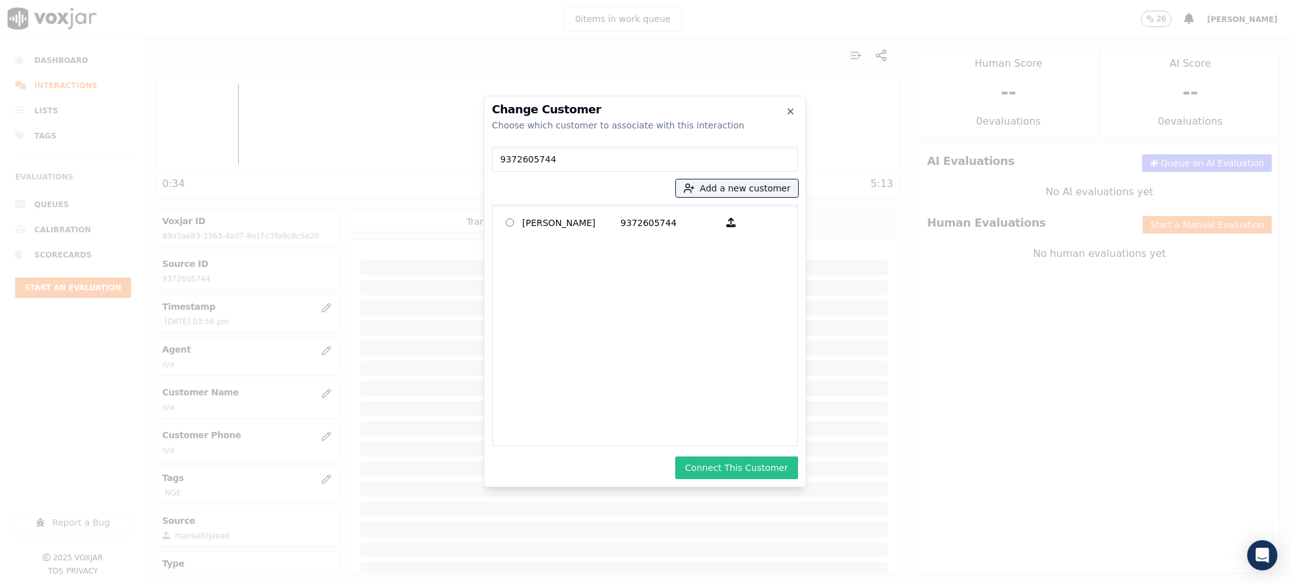
click at [747, 469] on button "Connect This Customer" at bounding box center [736, 468] width 123 height 23
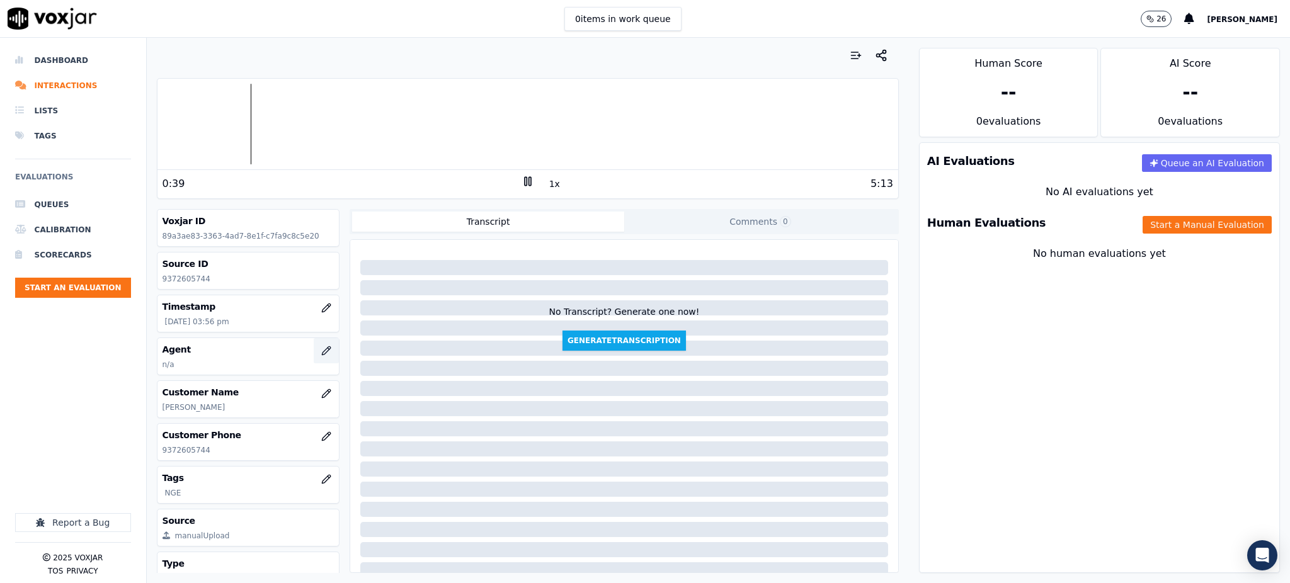
click at [321, 351] on icon "button" at bounding box center [326, 351] width 10 height 10
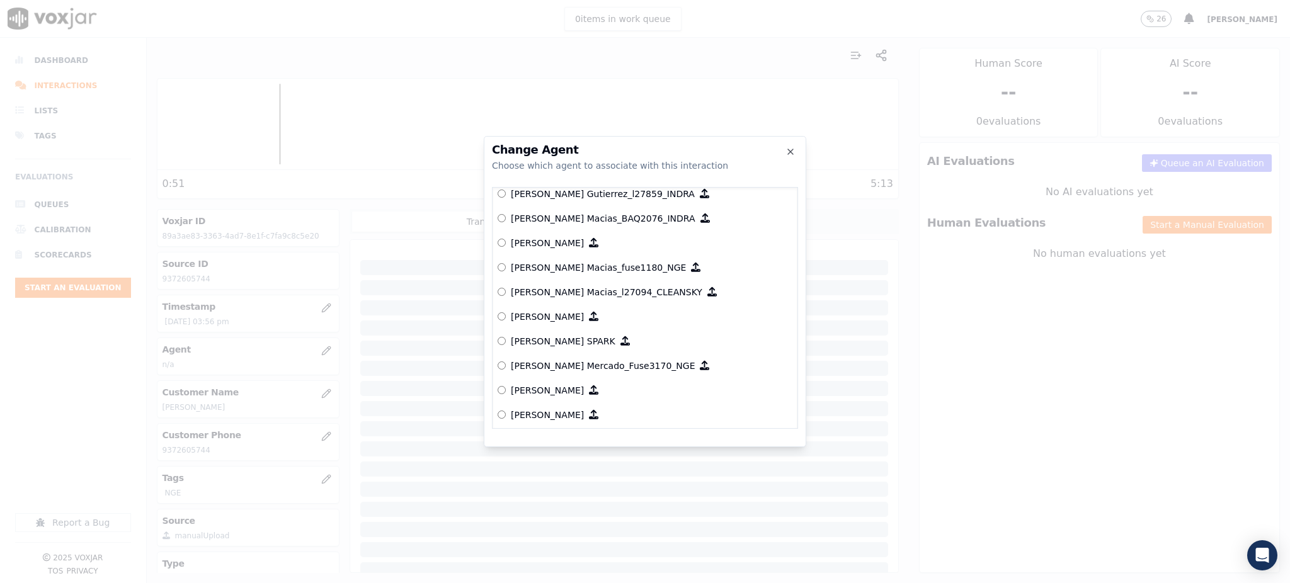
scroll to position [4779, 0]
click at [571, 360] on p "Luis Mercado_Fuse3170_NGE" at bounding box center [603, 364] width 184 height 13
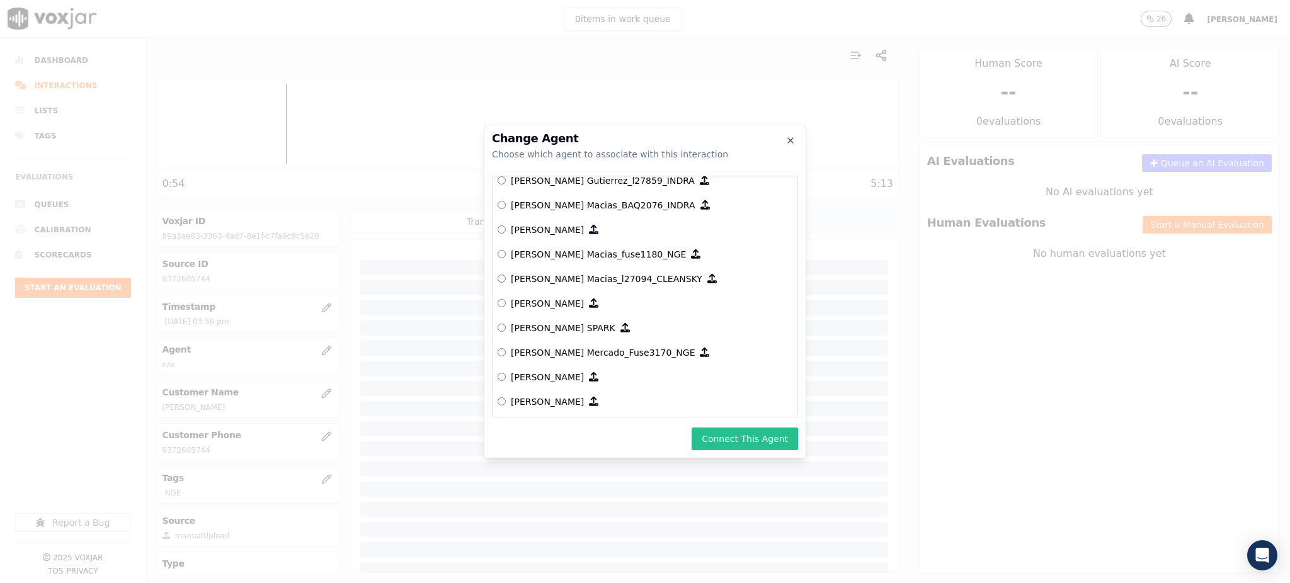
click at [736, 449] on button "Connect This Agent" at bounding box center [745, 439] width 106 height 23
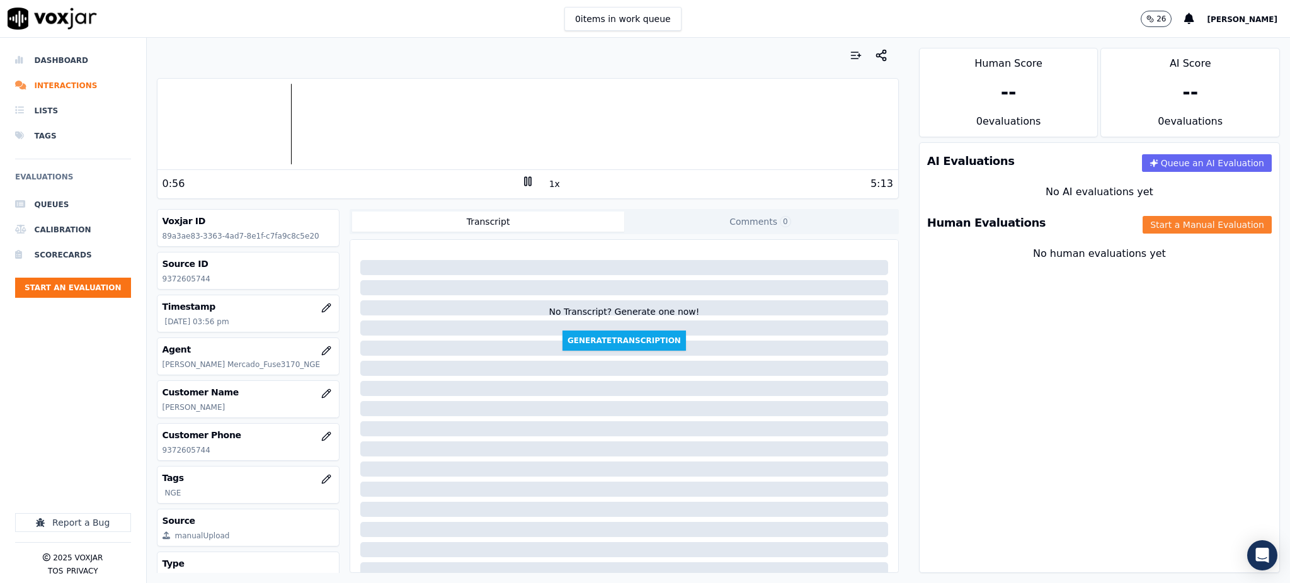
click at [1143, 226] on button "Start a Manual Evaluation" at bounding box center [1207, 225] width 129 height 18
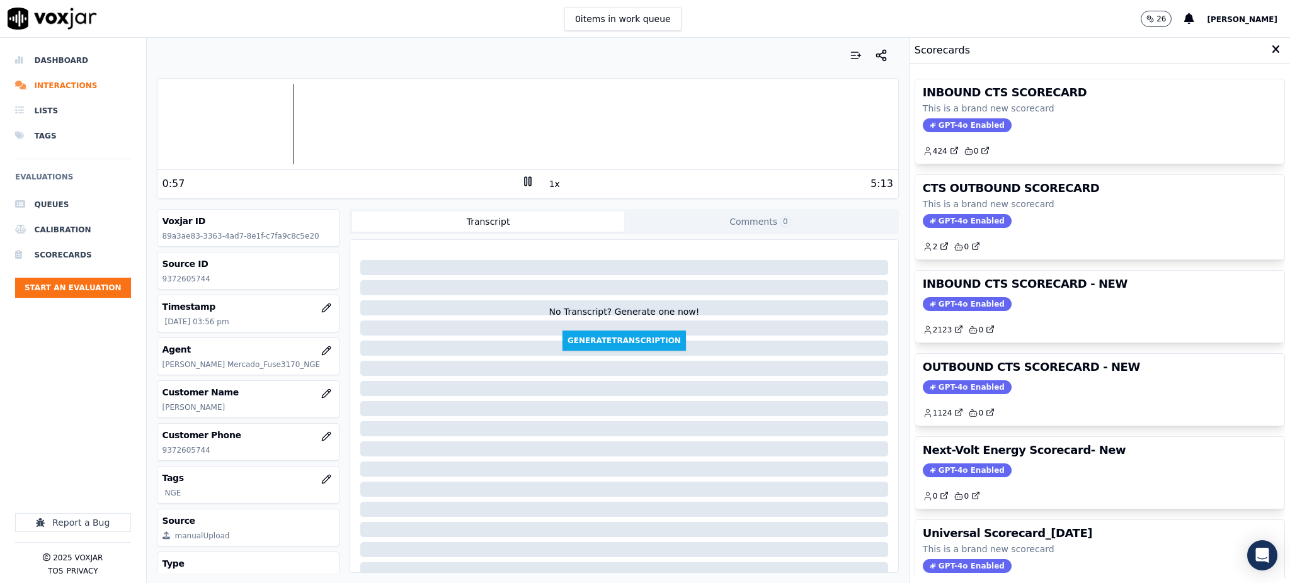
click at [947, 127] on span "GPT-4o Enabled" at bounding box center [967, 125] width 89 height 14
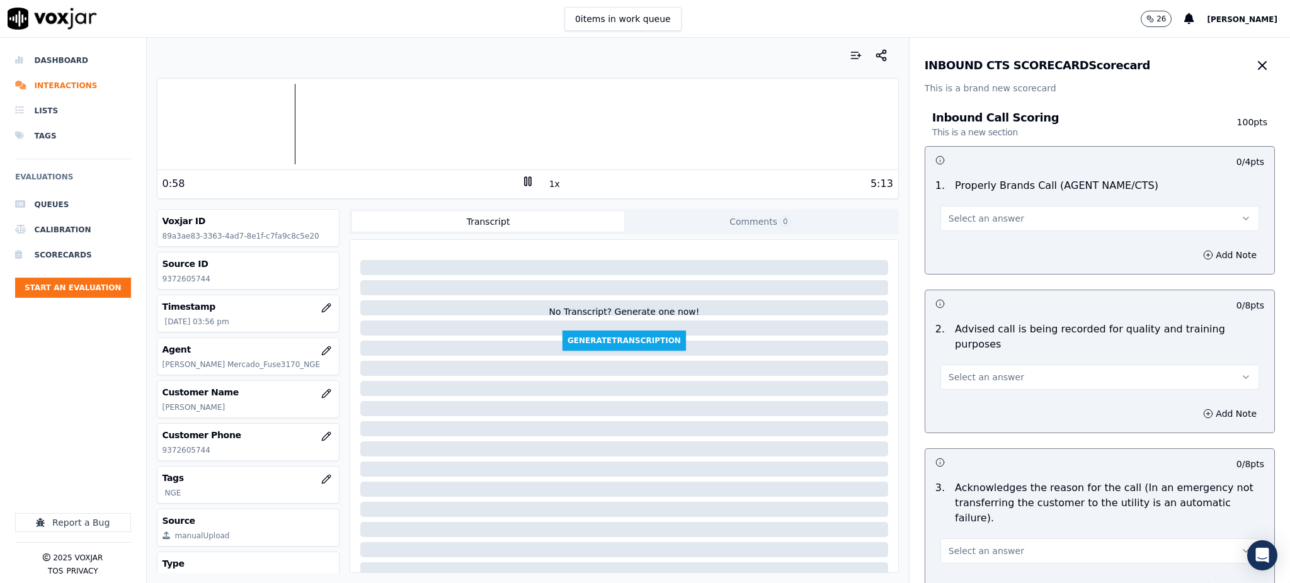
click at [949, 215] on span "Select an answer" at bounding box center [987, 218] width 76 height 13
click at [947, 248] on div "Yes" at bounding box center [1072, 247] width 291 height 20
click at [971, 371] on span "Select an answer" at bounding box center [987, 377] width 76 height 13
click at [966, 391] on div "Yes" at bounding box center [1072, 390] width 291 height 20
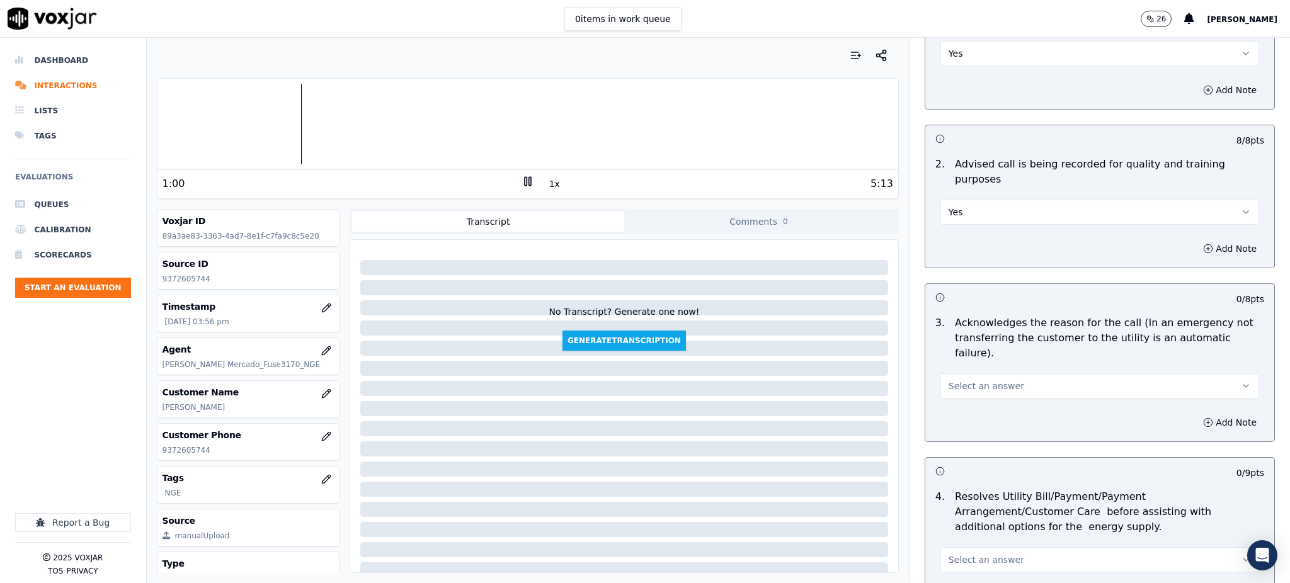
scroll to position [168, 0]
click at [951, 377] on span "Select an answer" at bounding box center [987, 383] width 76 height 13
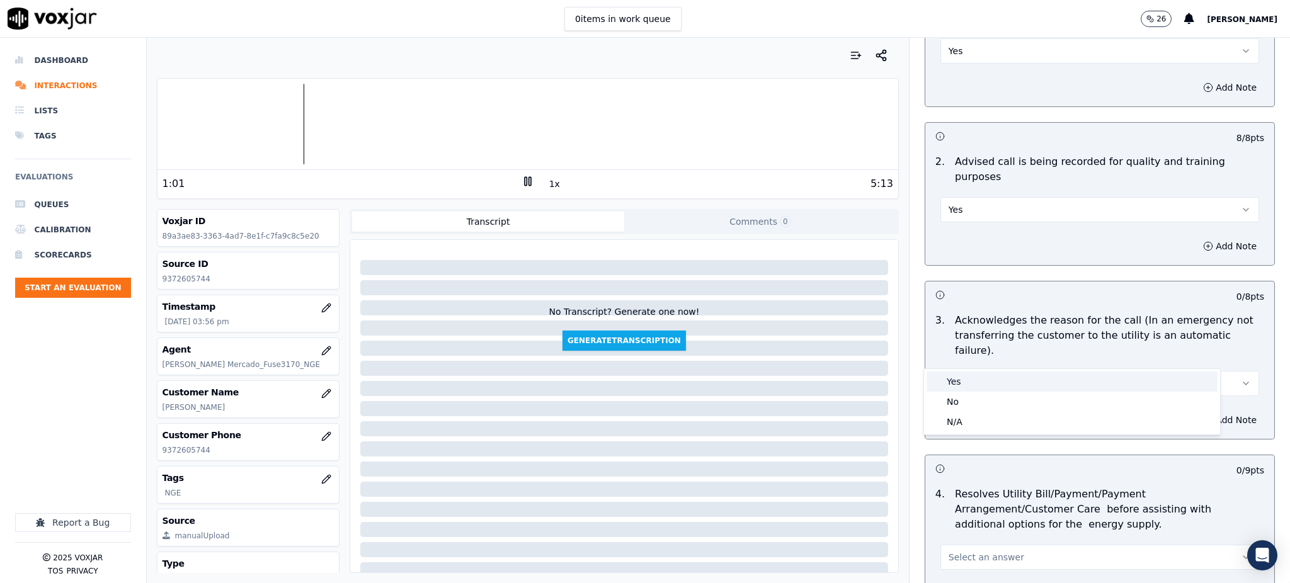
click at [959, 377] on div "Yes" at bounding box center [1072, 382] width 291 height 20
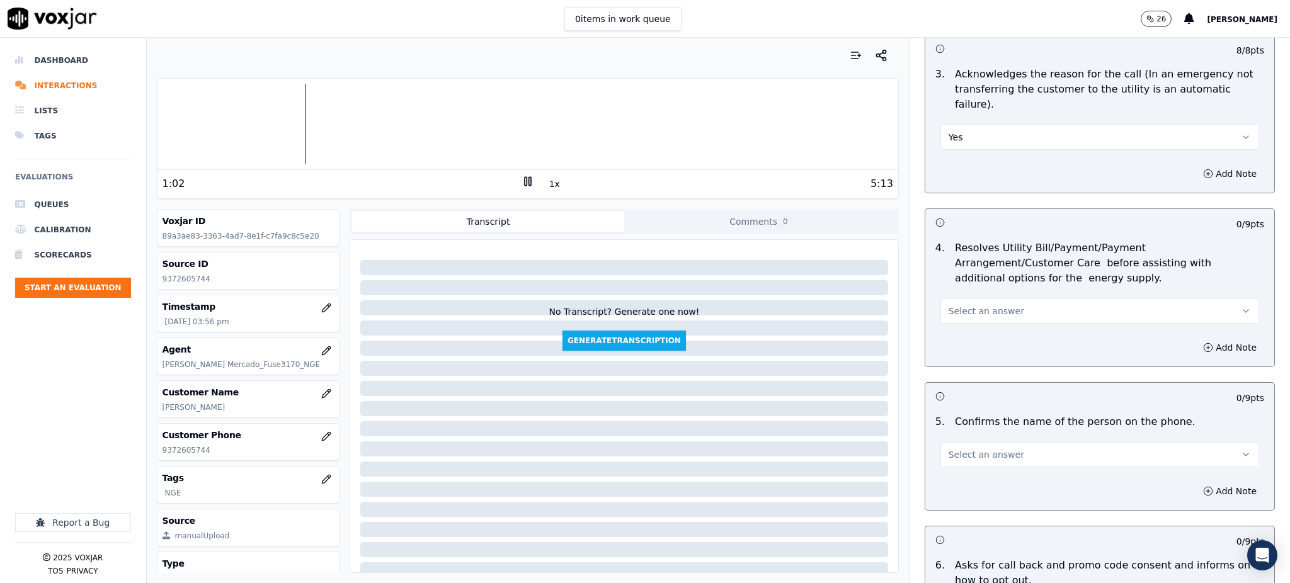
scroll to position [420, 0]
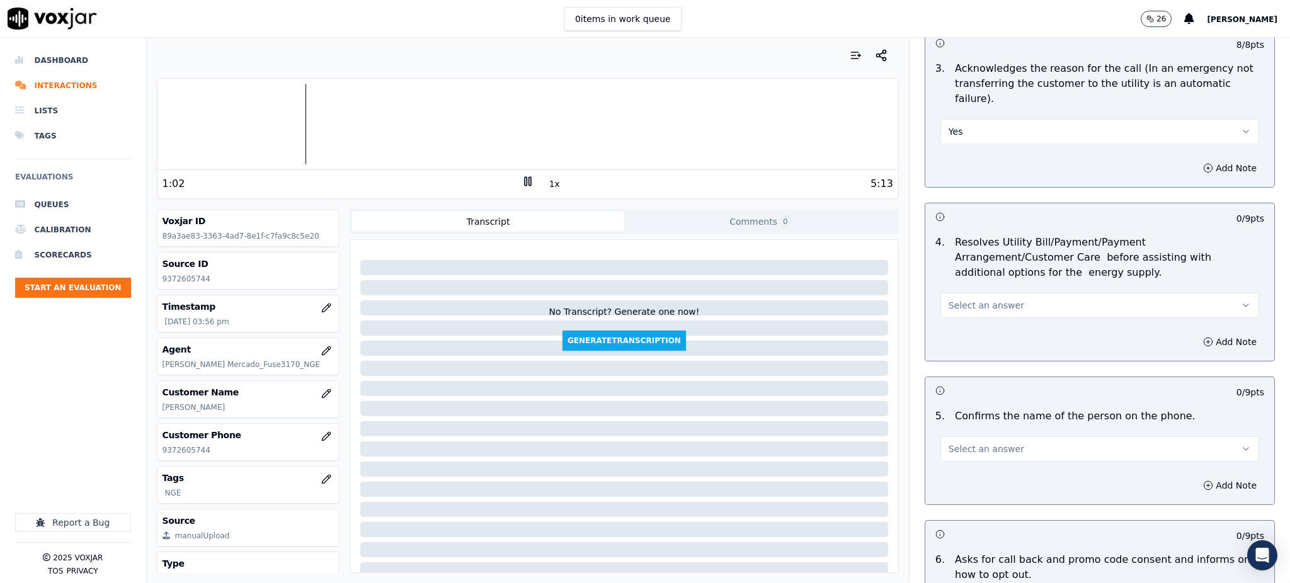
click at [951, 299] on span "Select an answer" at bounding box center [987, 305] width 76 height 13
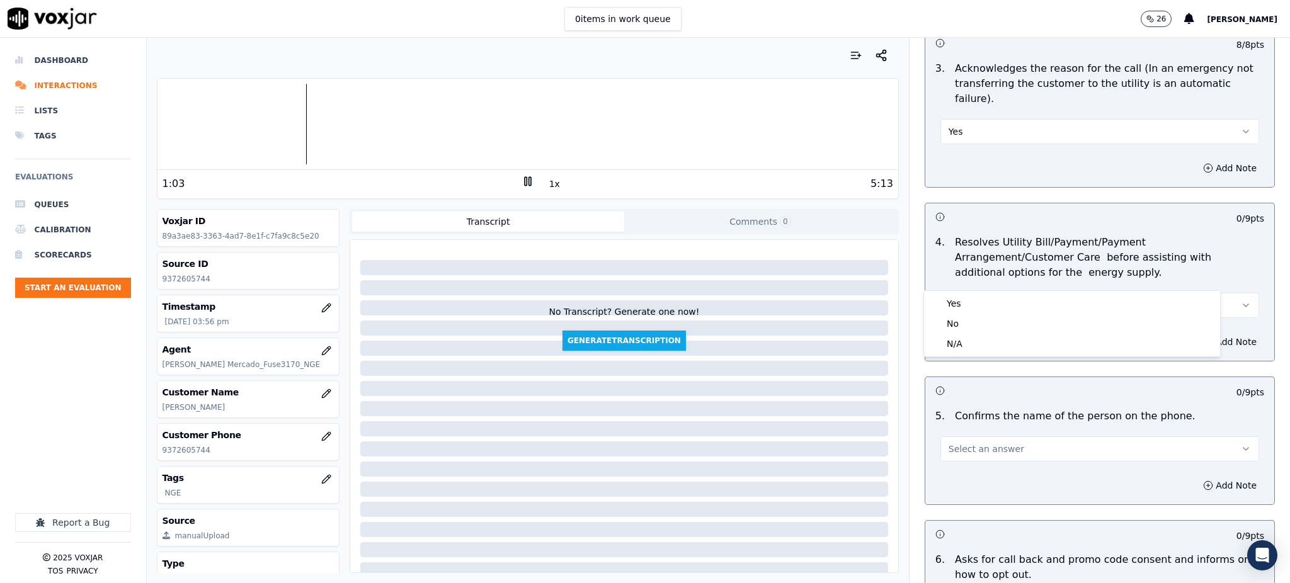
click at [958, 291] on div "Yes No N/A" at bounding box center [1072, 324] width 296 height 66
click at [958, 302] on div "Yes" at bounding box center [1072, 304] width 291 height 20
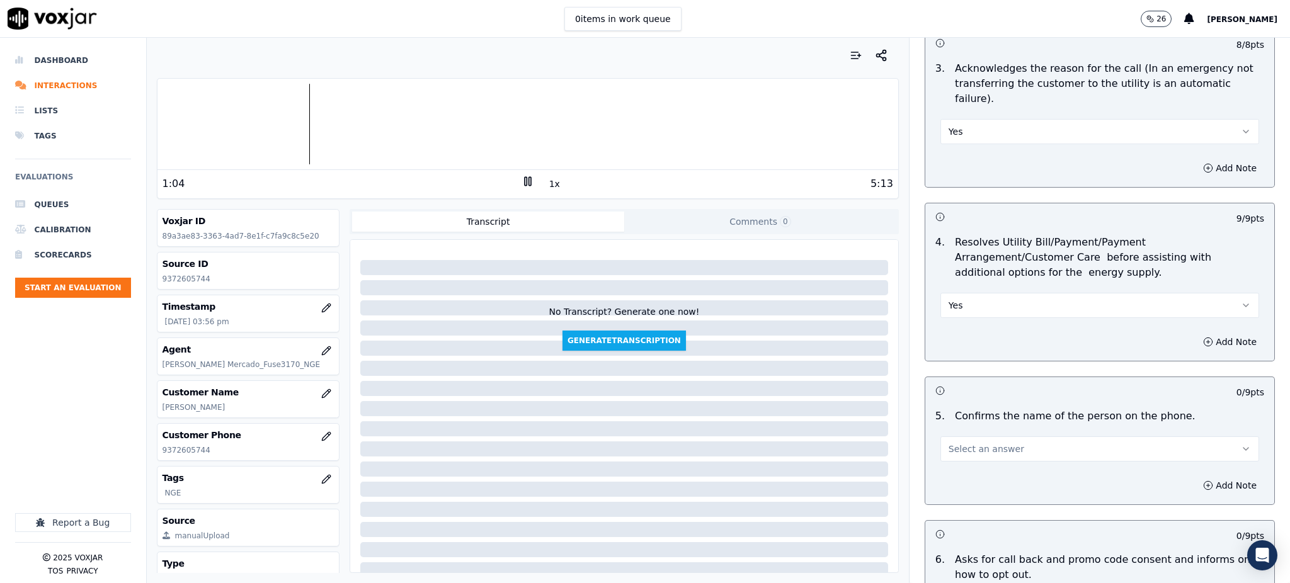
drag, startPoint x: 945, startPoint y: 408, endPoint x: 949, endPoint y: 431, distance: 23.0
click at [945, 437] on button "Select an answer" at bounding box center [1099, 449] width 319 height 25
click at [950, 441] on div "Yes" at bounding box center [1072, 447] width 291 height 20
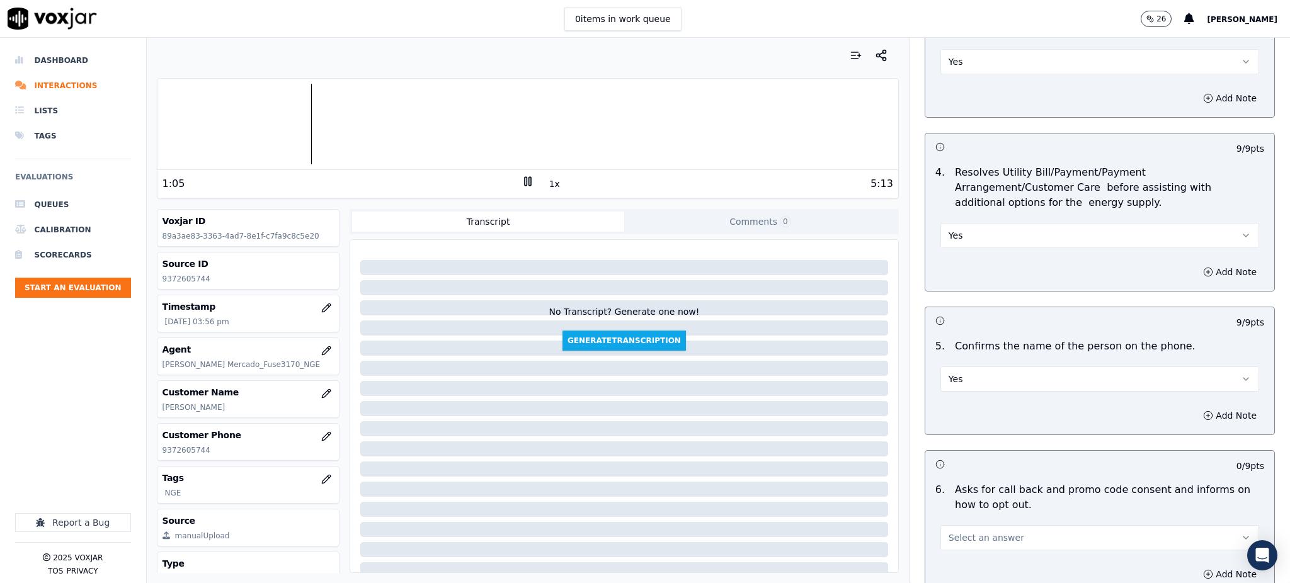
scroll to position [672, 0]
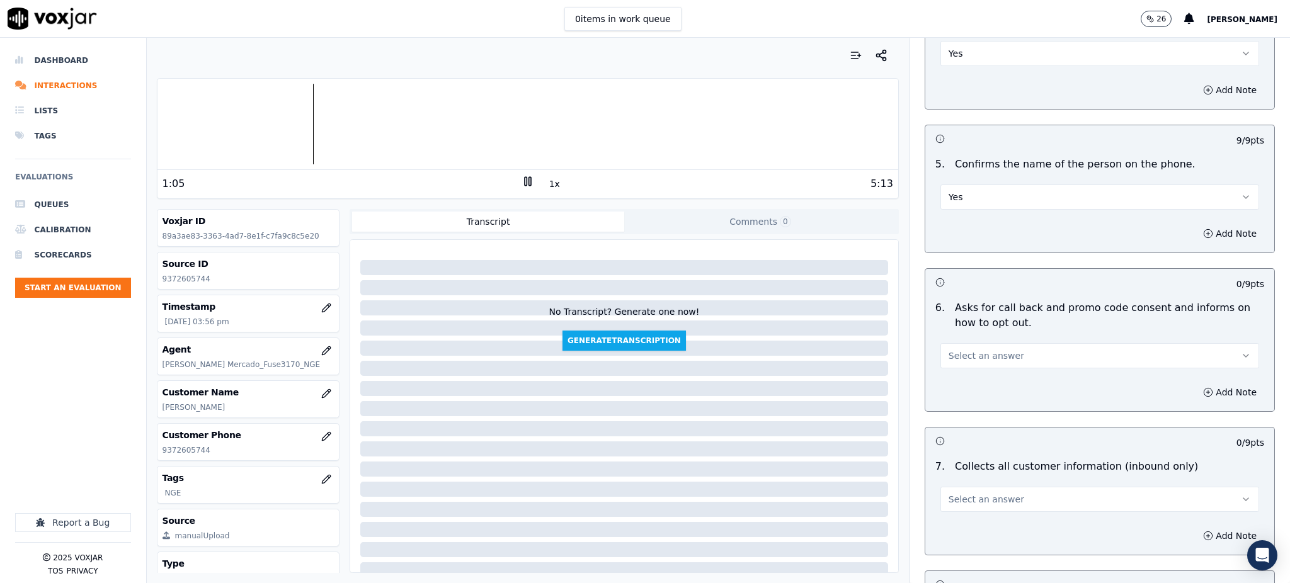
click at [949, 350] on span "Select an answer" at bounding box center [987, 356] width 76 height 13
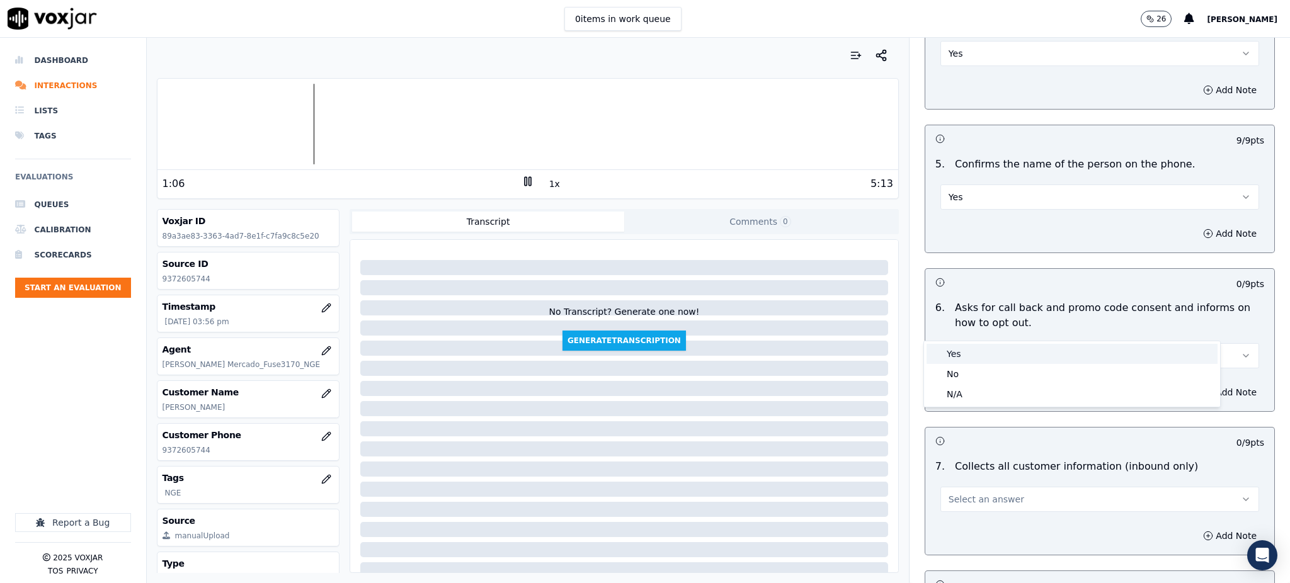
drag, startPoint x: 951, startPoint y: 338, endPoint x: 969, endPoint y: 377, distance: 44.0
click at [968, 360] on div "Yes" at bounding box center [1072, 354] width 291 height 20
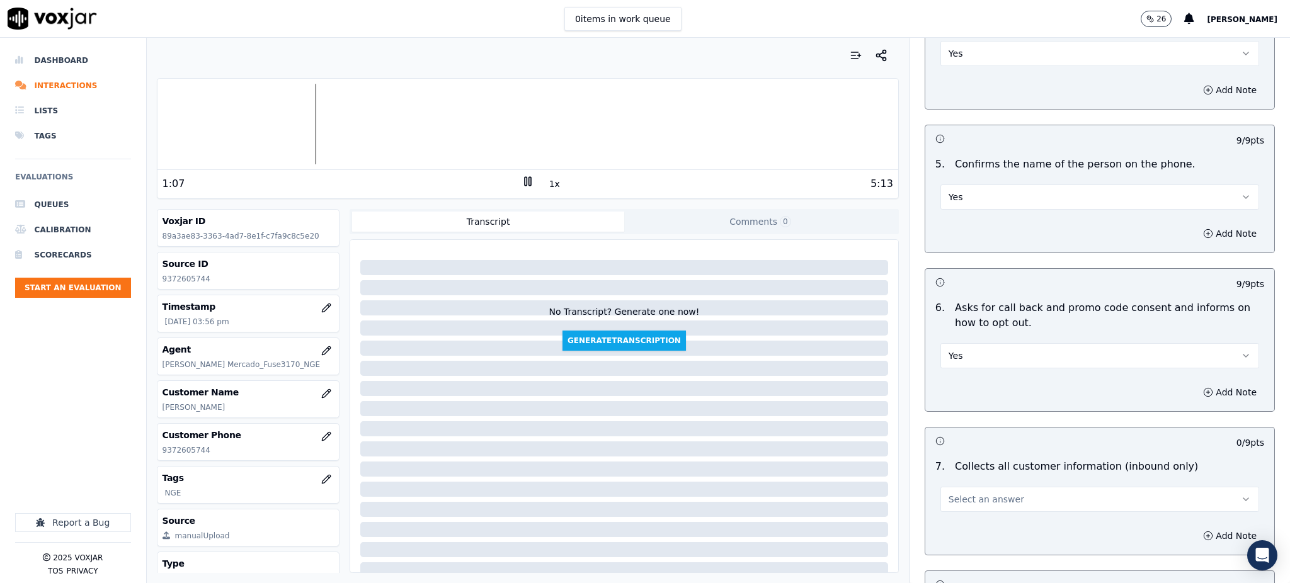
drag, startPoint x: 972, startPoint y: 459, endPoint x: 972, endPoint y: 481, distance: 22.0
click at [972, 487] on button "Select an answer" at bounding box center [1099, 499] width 319 height 25
click at [972, 498] on div "Yes" at bounding box center [1072, 498] width 291 height 20
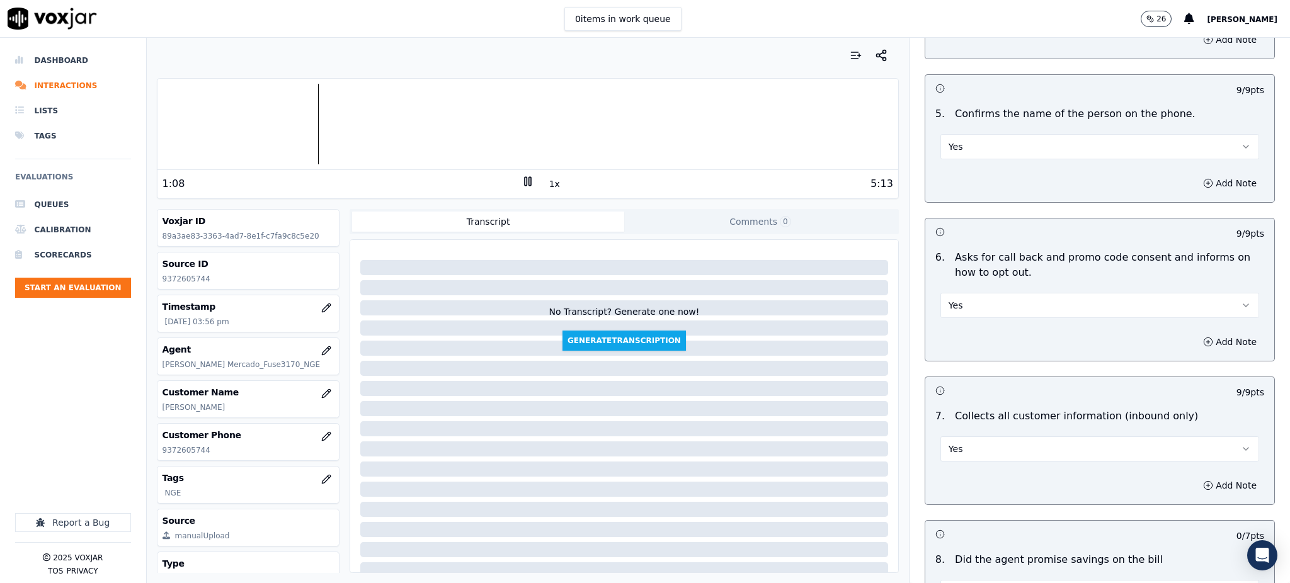
scroll to position [1008, 0]
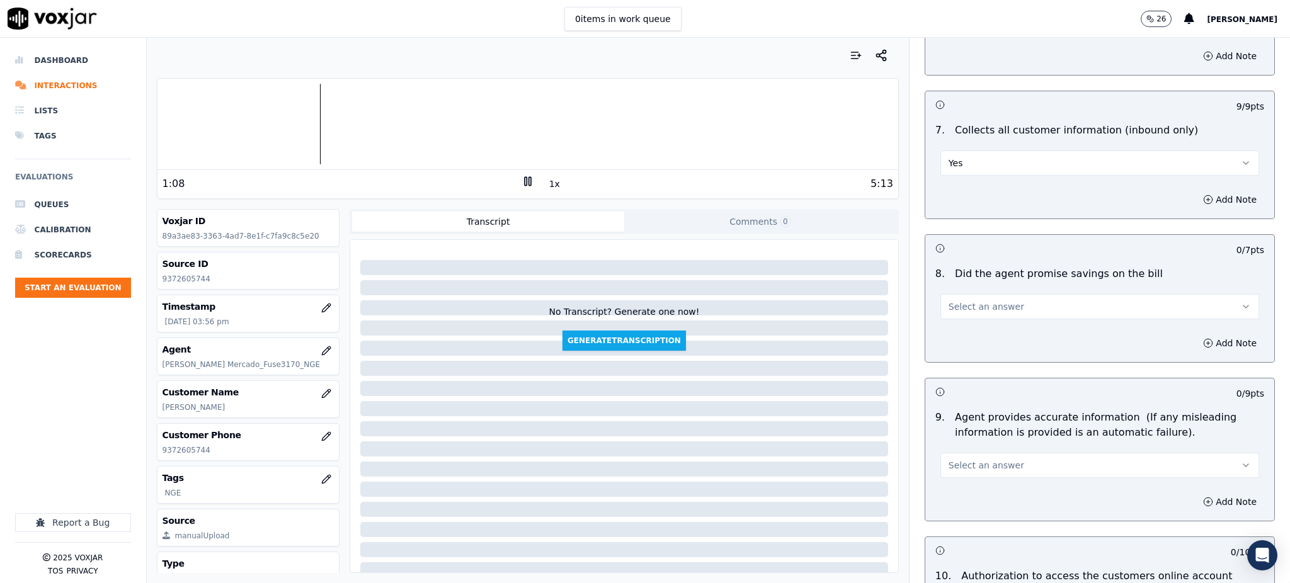
click at [969, 294] on button "Select an answer" at bounding box center [1099, 306] width 319 height 25
click at [973, 312] on div "Yes" at bounding box center [1072, 305] width 291 height 20
click at [966, 459] on span "Select an answer" at bounding box center [987, 465] width 76 height 13
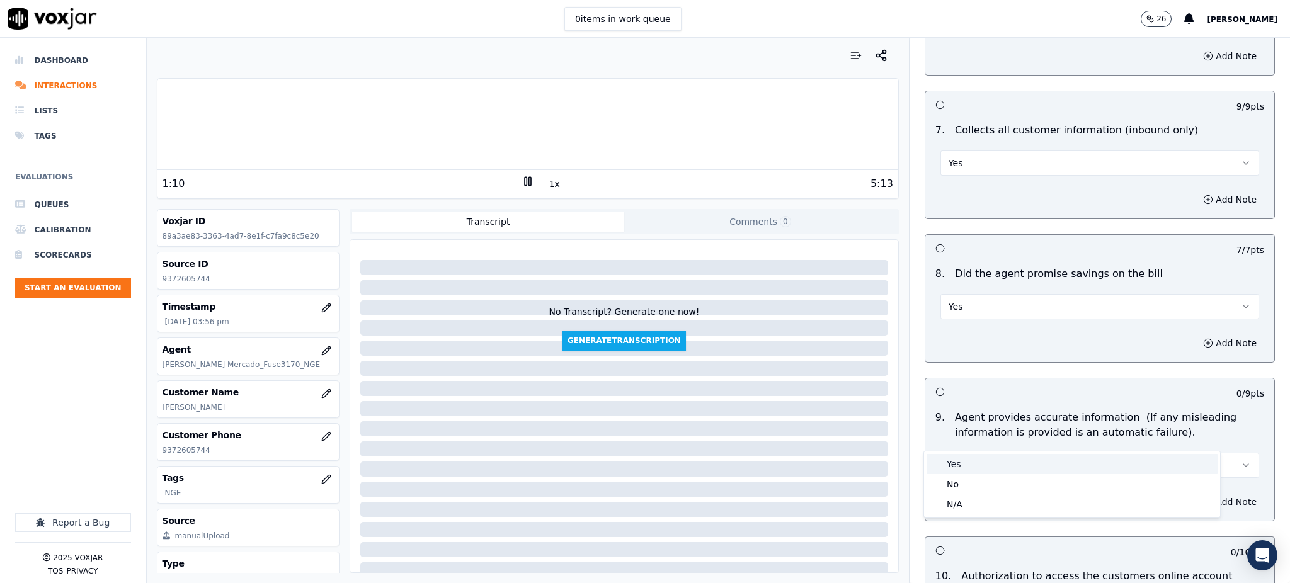
drag, startPoint x: 969, startPoint y: 467, endPoint x: 958, endPoint y: 475, distance: 13.5
click at [968, 467] on div "Yes" at bounding box center [1072, 464] width 291 height 20
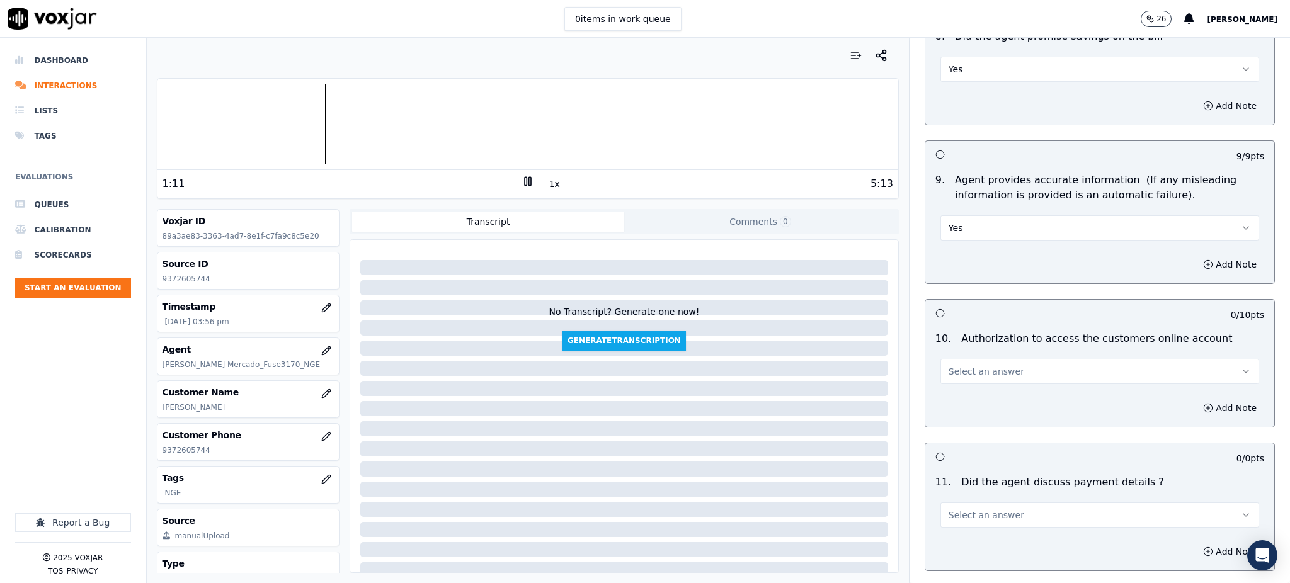
scroll to position [1260, 0]
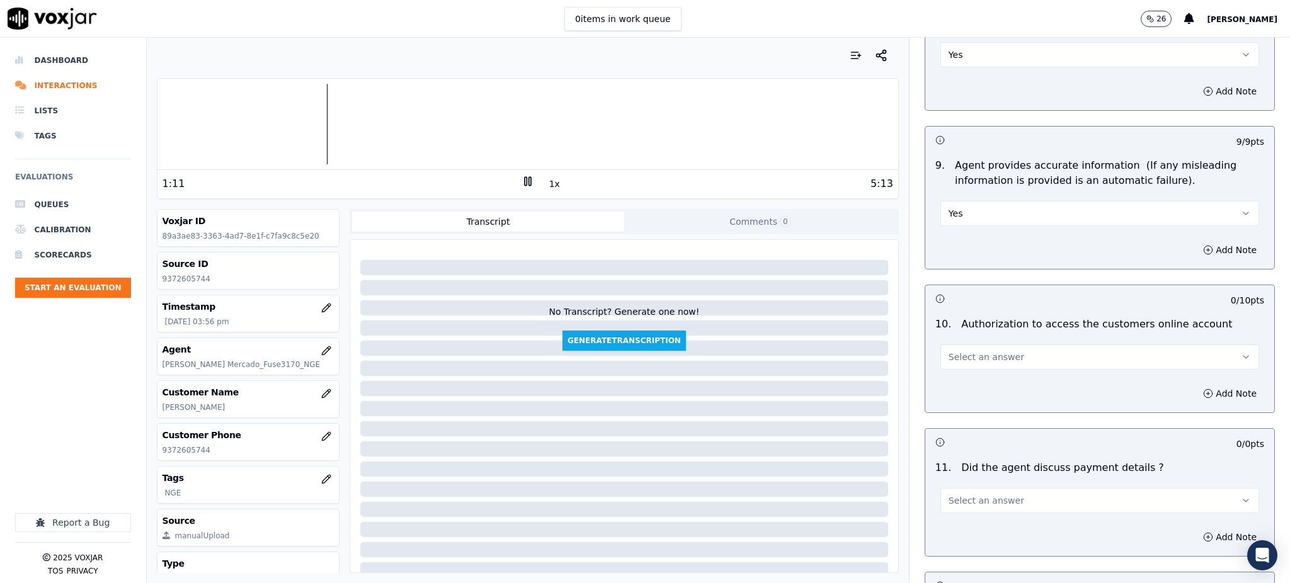
click at [955, 351] on span "Select an answer" at bounding box center [987, 357] width 76 height 13
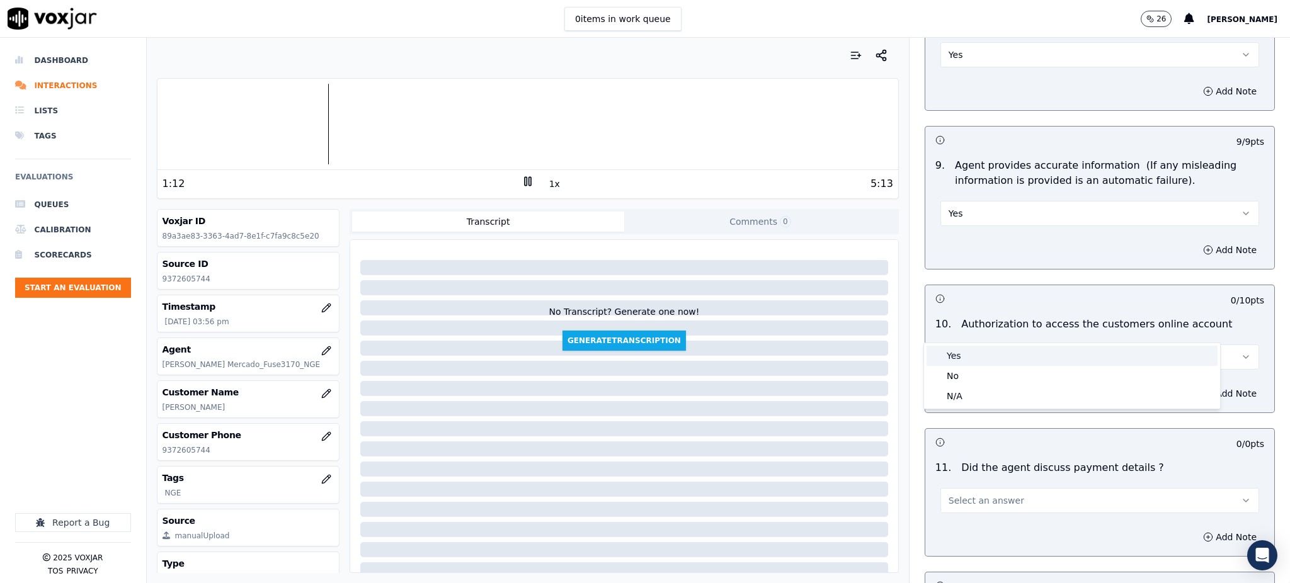
drag, startPoint x: 962, startPoint y: 356, endPoint x: 954, endPoint y: 418, distance: 62.2
click at [962, 358] on div "Yes" at bounding box center [1072, 356] width 291 height 20
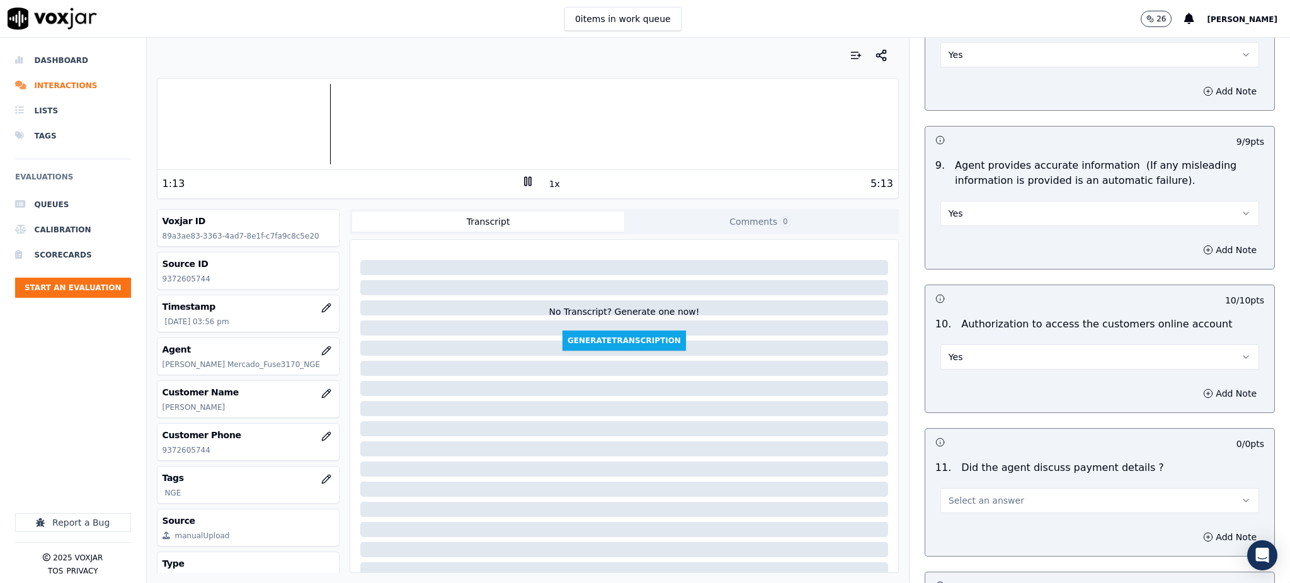
click at [951, 494] on span "Select an answer" at bounding box center [987, 500] width 76 height 13
click at [952, 490] on div "Yes" at bounding box center [1072, 499] width 291 height 20
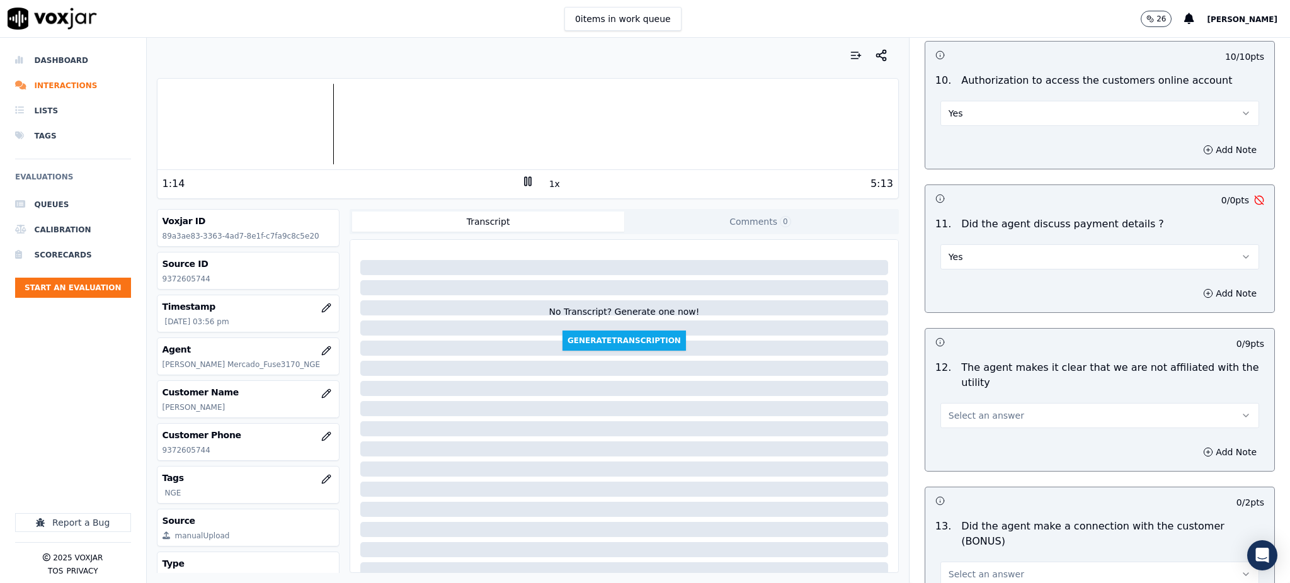
scroll to position [1512, 0]
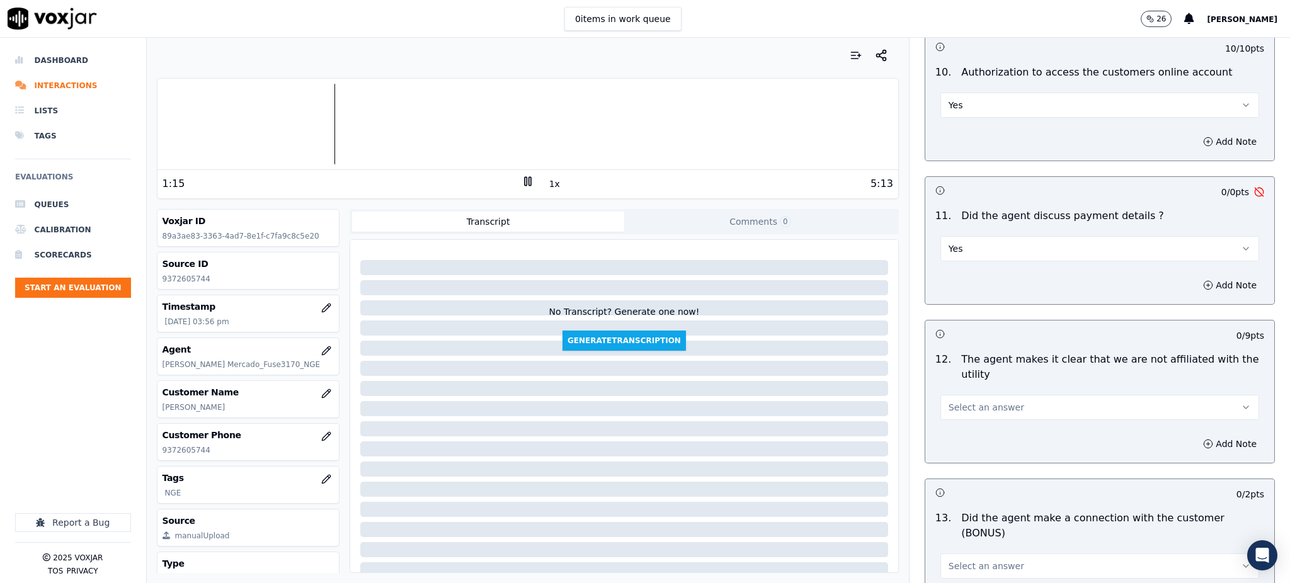
click at [959, 236] on button "Yes" at bounding box center [1099, 248] width 319 height 25
click at [954, 289] on div "N/A" at bounding box center [1072, 288] width 291 height 20
click at [956, 401] on span "Select an answer" at bounding box center [987, 407] width 76 height 13
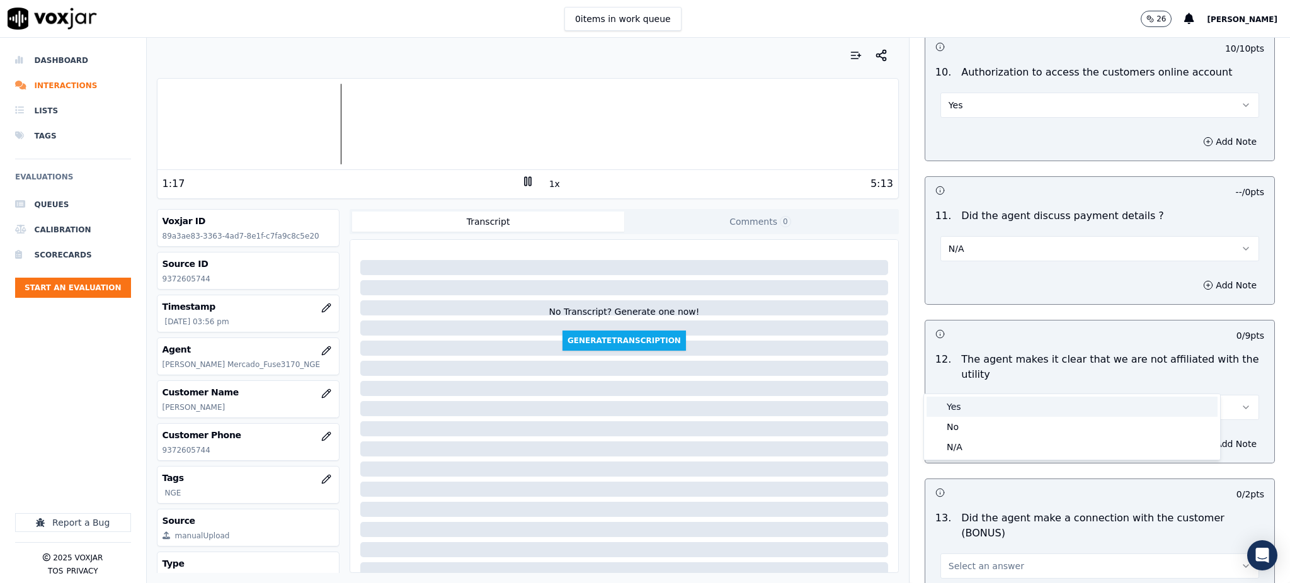
click at [956, 408] on div "Yes" at bounding box center [1072, 407] width 291 height 20
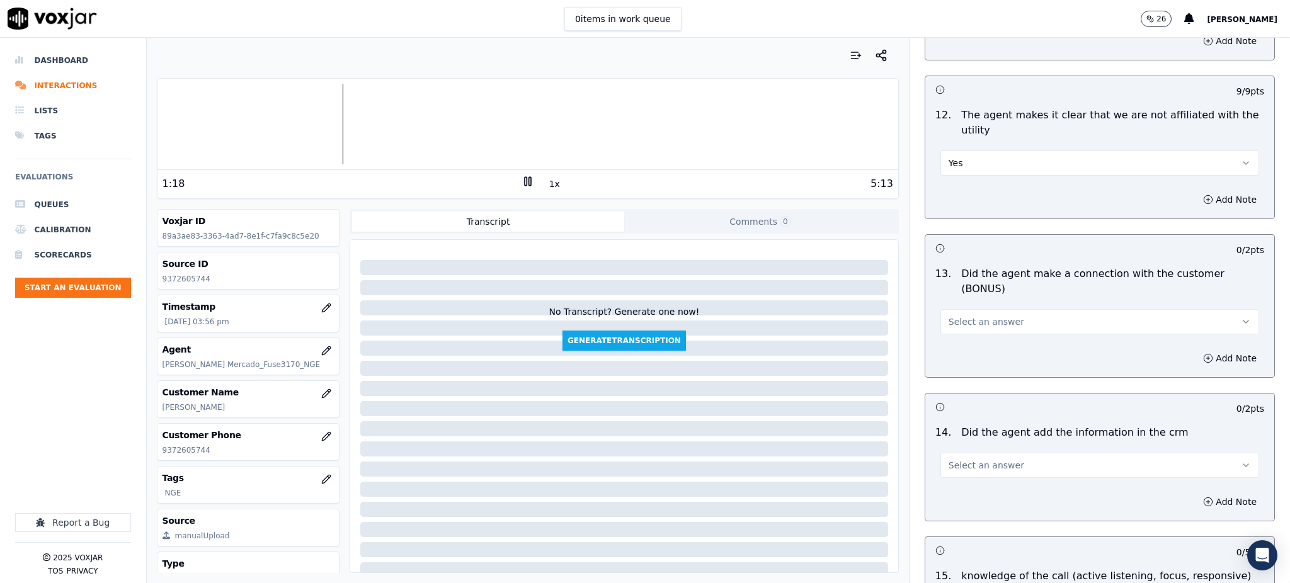
scroll to position [1764, 0]
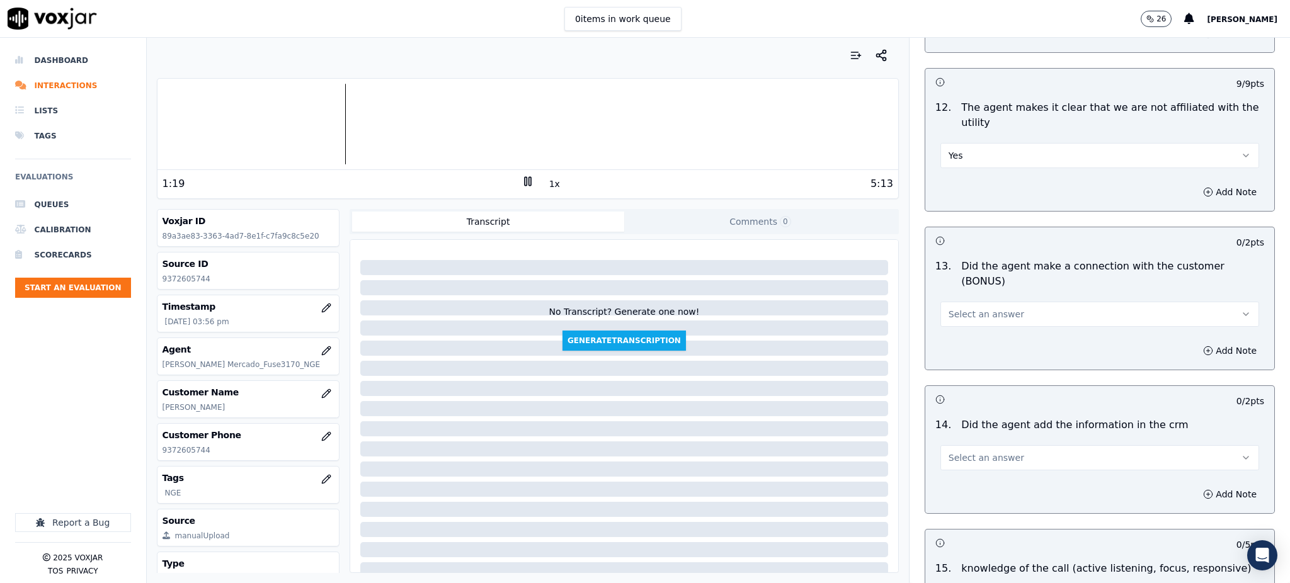
click at [960, 308] on span "Select an answer" at bounding box center [987, 314] width 76 height 13
click at [961, 292] on div "Yes" at bounding box center [1072, 299] width 291 height 20
click at [964, 452] on span "Select an answer" at bounding box center [987, 458] width 76 height 13
click at [956, 437] on div "Yes" at bounding box center [1072, 442] width 291 height 20
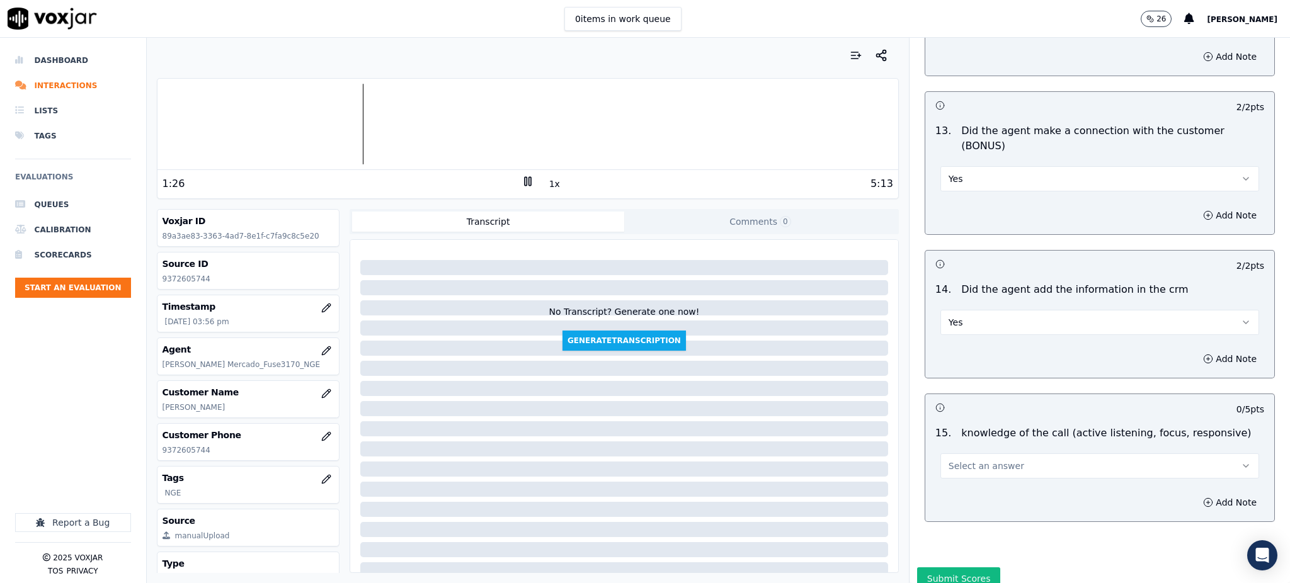
scroll to position [1907, 0]
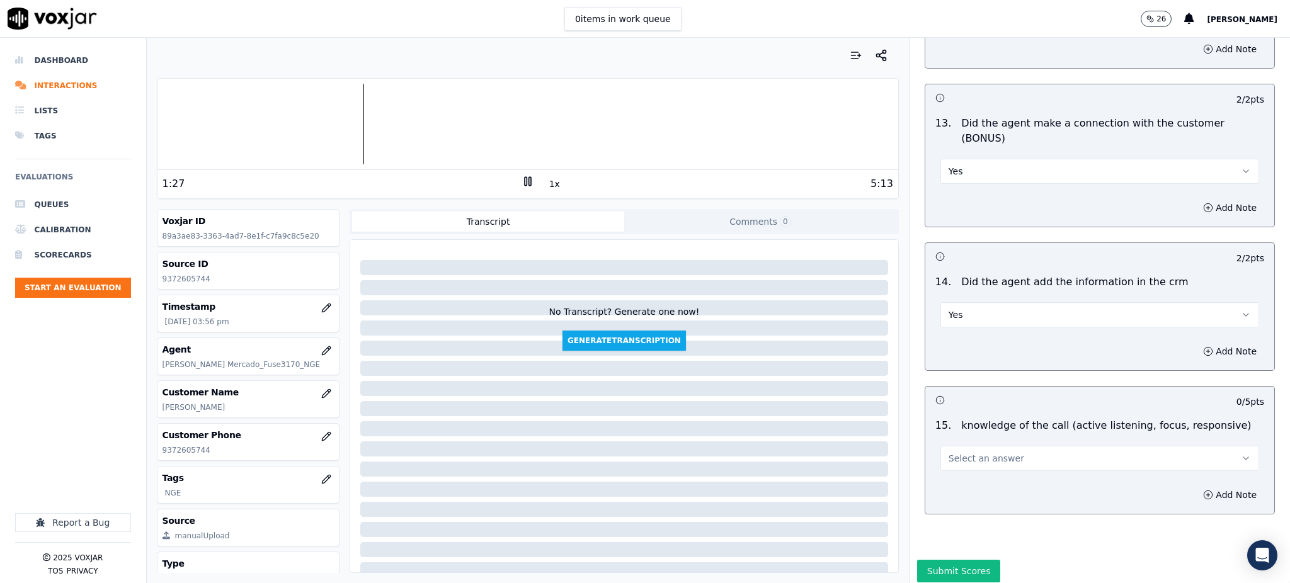
click at [952, 452] on span "Select an answer" at bounding box center [987, 458] width 76 height 13
click at [947, 441] on div "Yes" at bounding box center [1072, 443] width 291 height 20
click at [949, 560] on button "Submit Scores" at bounding box center [959, 571] width 84 height 23
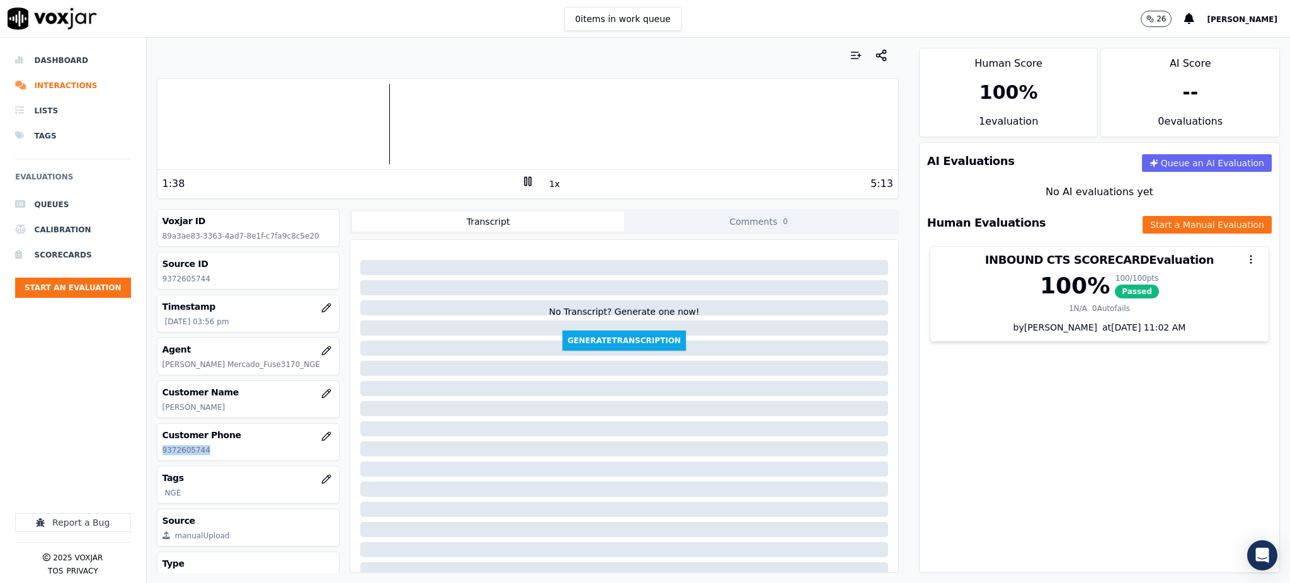
drag, startPoint x: 210, startPoint y: 450, endPoint x: 160, endPoint y: 456, distance: 50.8
click at [160, 456] on div "Customer Phone 9372605744" at bounding box center [248, 442] width 182 height 37
copy p "9372605744"
click at [77, 296] on button "Start an Evaluation" at bounding box center [73, 288] width 116 height 20
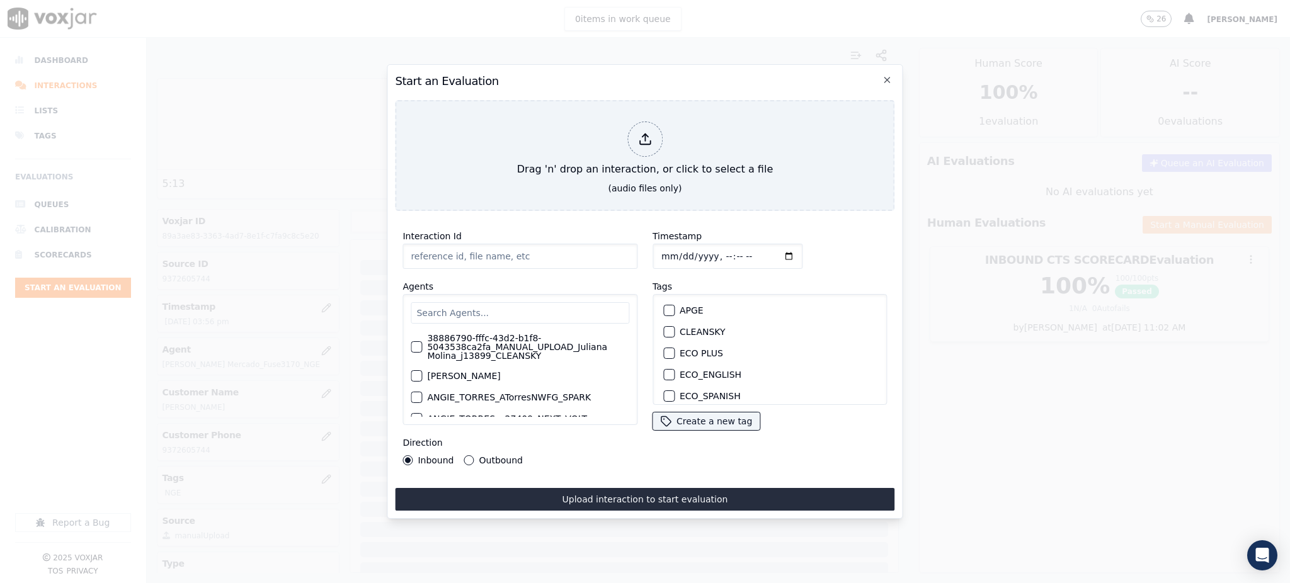
type input "09172025_3127143493.mp3"
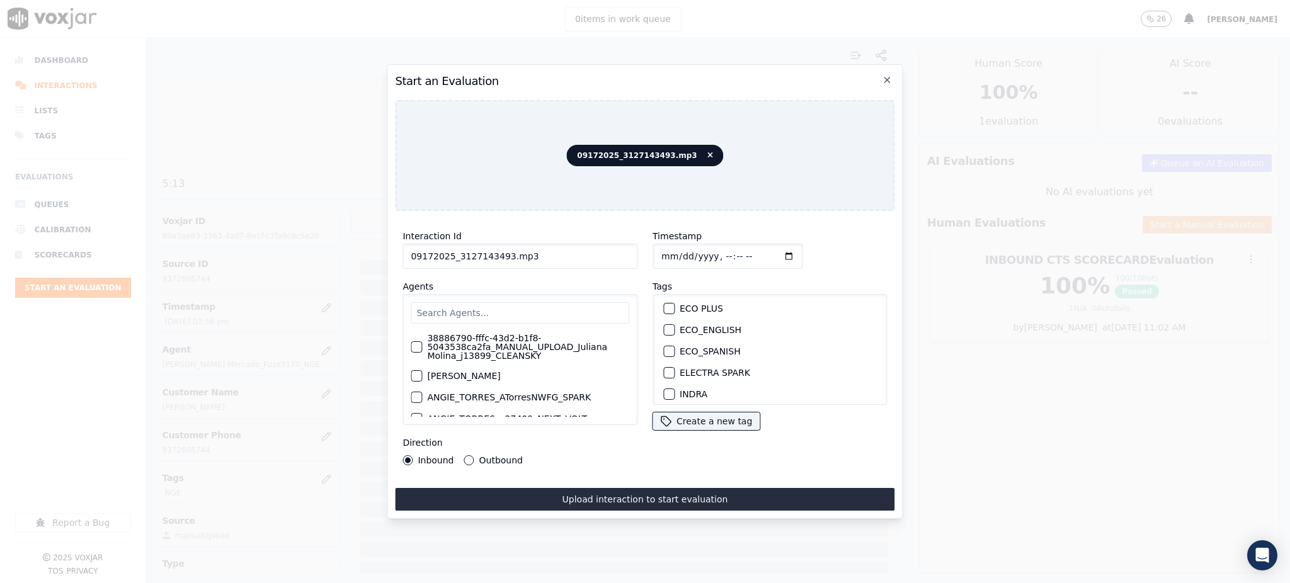
scroll to position [84, 0]
click at [693, 375] on label "NEXT VOLT" at bounding box center [704, 376] width 48 height 9
click at [675, 375] on button "NEXT VOLT" at bounding box center [668, 376] width 11 height 11
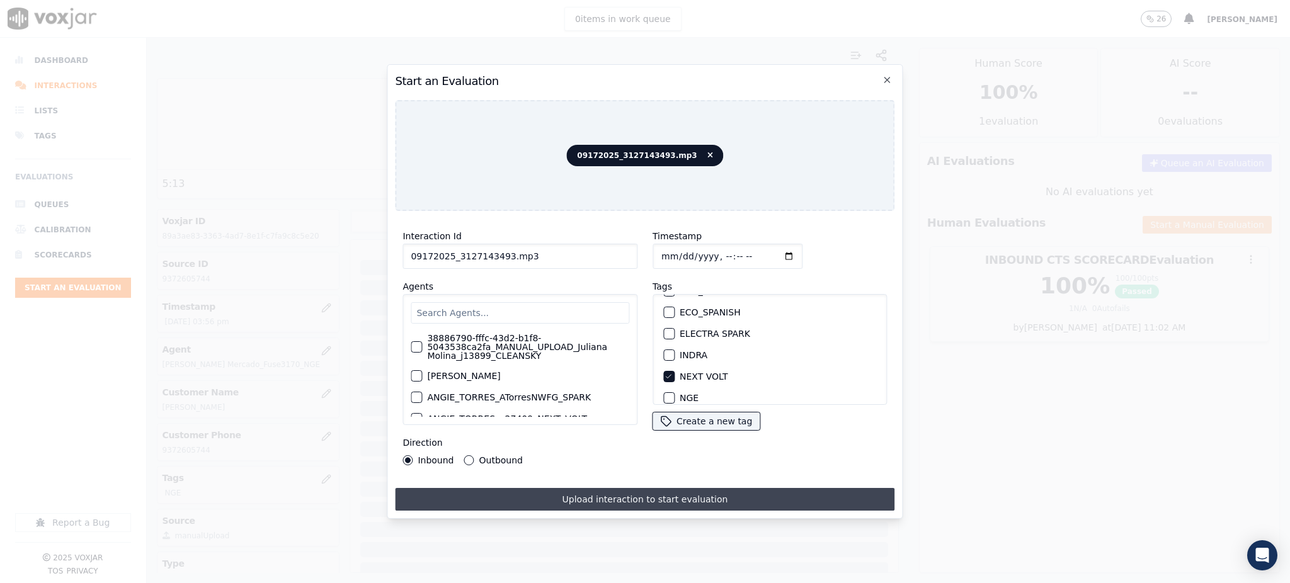
click at [655, 488] on button "Upload interaction to start evaluation" at bounding box center [645, 499] width 500 height 23
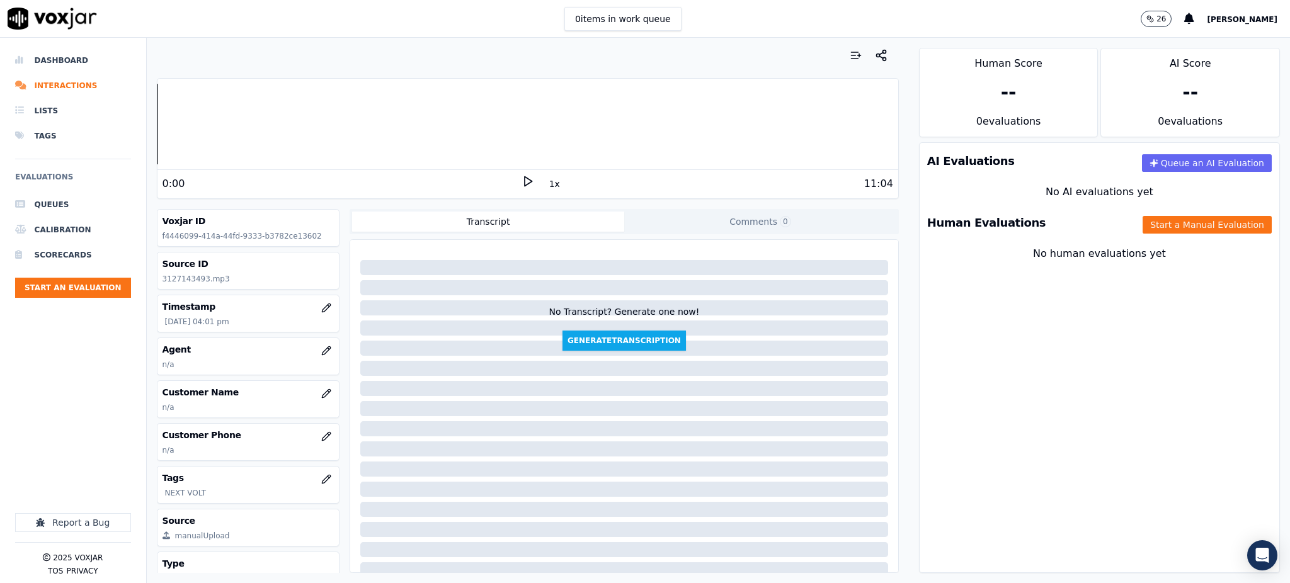
click at [522, 180] on icon at bounding box center [528, 181] width 13 height 13
click at [321, 432] on icon "button" at bounding box center [326, 437] width 10 height 10
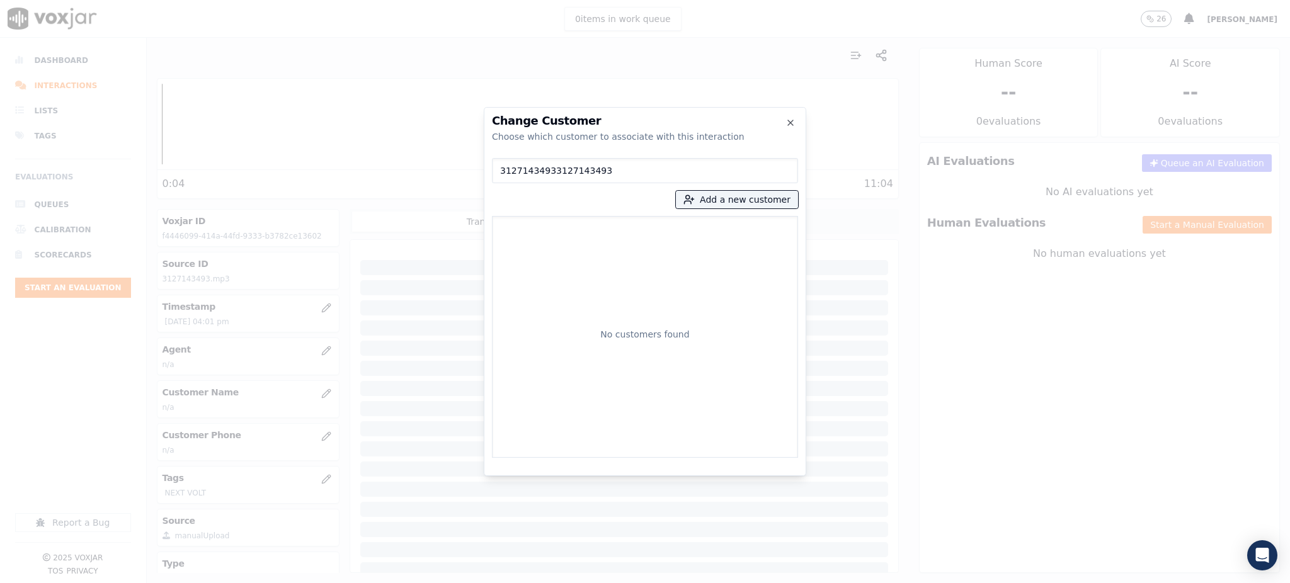
drag, startPoint x: 603, startPoint y: 166, endPoint x: 399, endPoint y: 162, distance: 204.1
click at [399, 583] on div "Change Customer Choose which customer to associate with this interaction 312714…" at bounding box center [645, 583] width 1290 height 0
type input "3127143493"
click at [746, 205] on button "Add a new customer" at bounding box center [737, 200] width 122 height 18
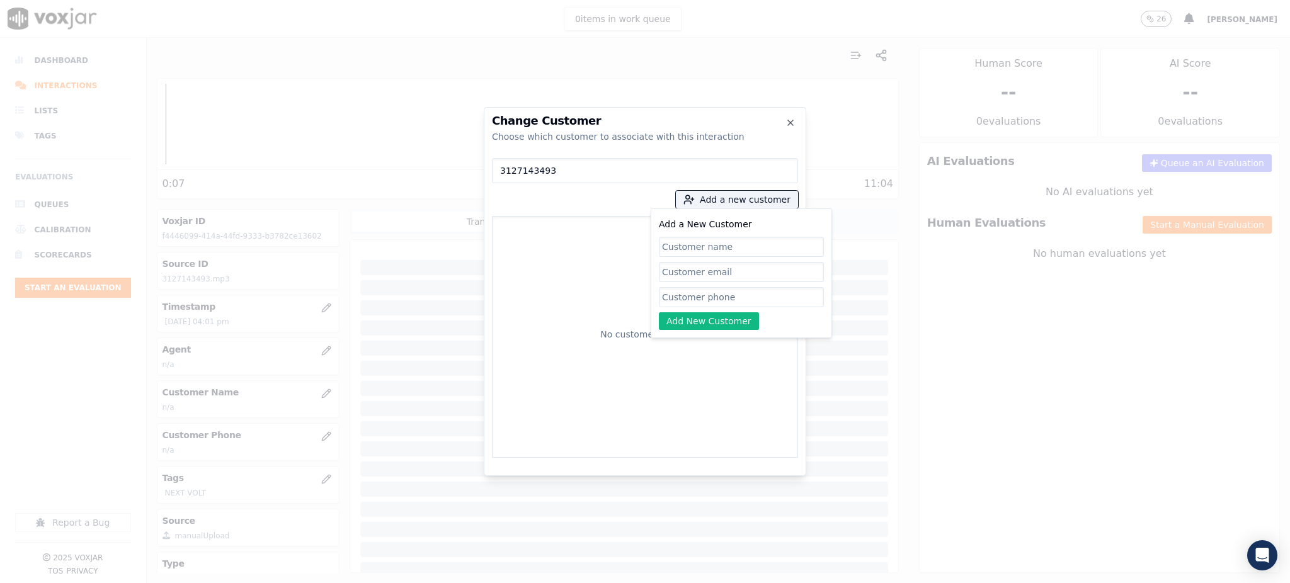
click at [710, 297] on input "Add a New Customer" at bounding box center [741, 297] width 165 height 20
paste input "3127143493"
type input "3127143493"
click at [700, 249] on input "Add a New Customer" at bounding box center [741, 247] width 165 height 20
paste input "[PERSON_NAME]"
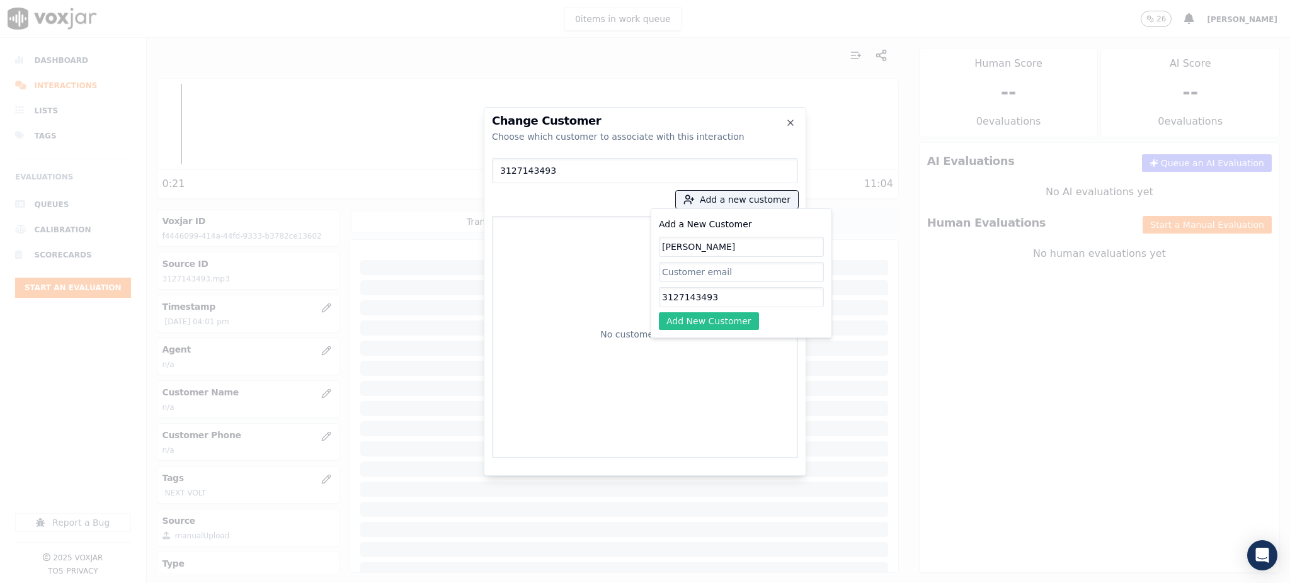
type input "[PERSON_NAME]"
click at [724, 321] on button "Add New Customer" at bounding box center [709, 321] width 100 height 18
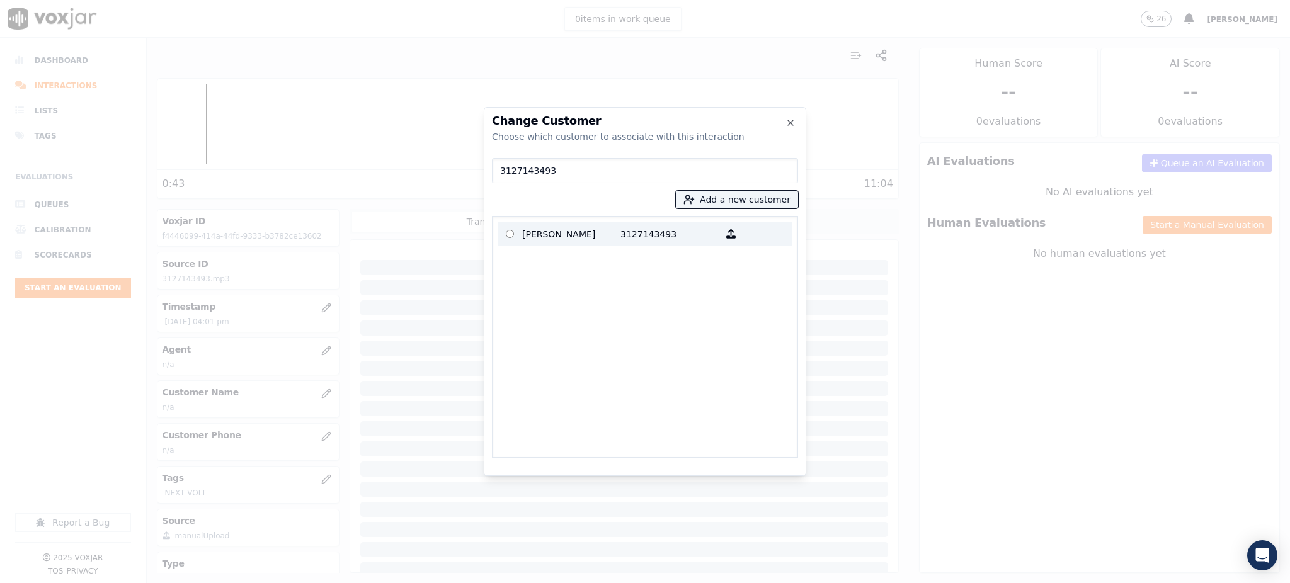
click at [628, 231] on p "3127143493" at bounding box center [669, 234] width 98 height 20
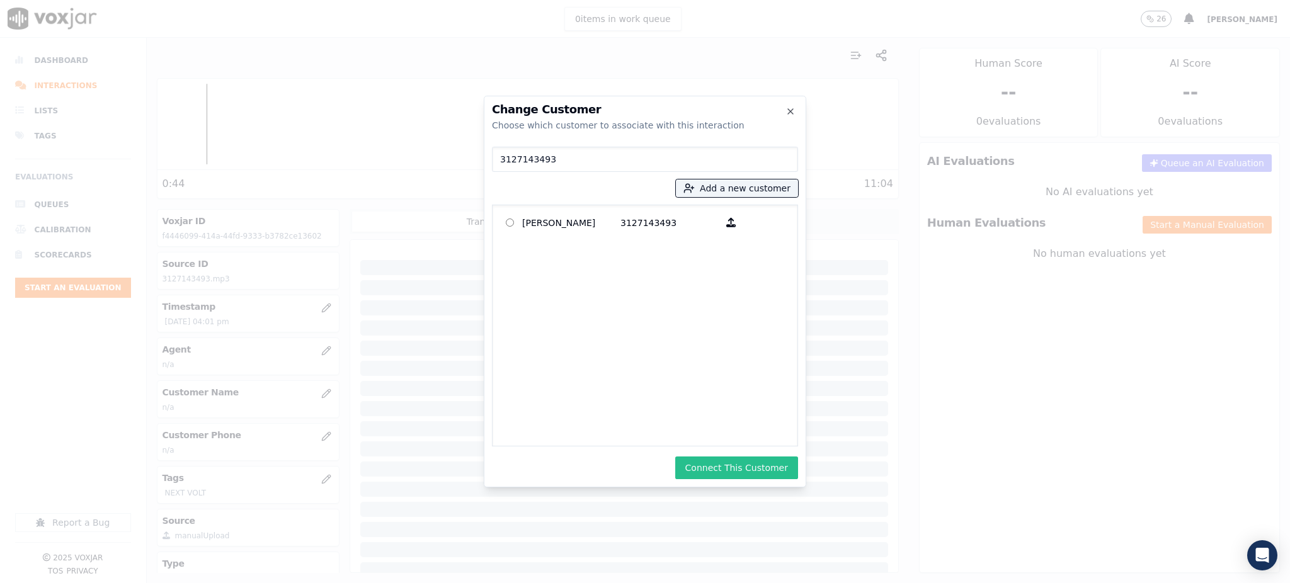
click at [738, 464] on button "Connect This Customer" at bounding box center [736, 468] width 123 height 23
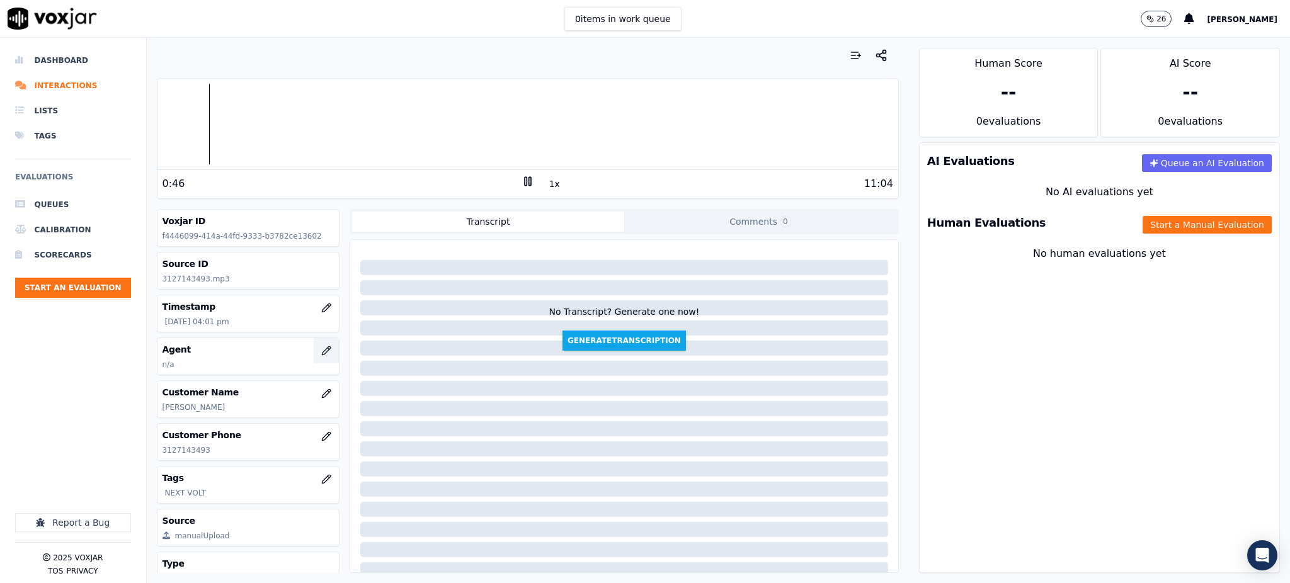
click at [321, 349] on icon "button" at bounding box center [326, 351] width 10 height 10
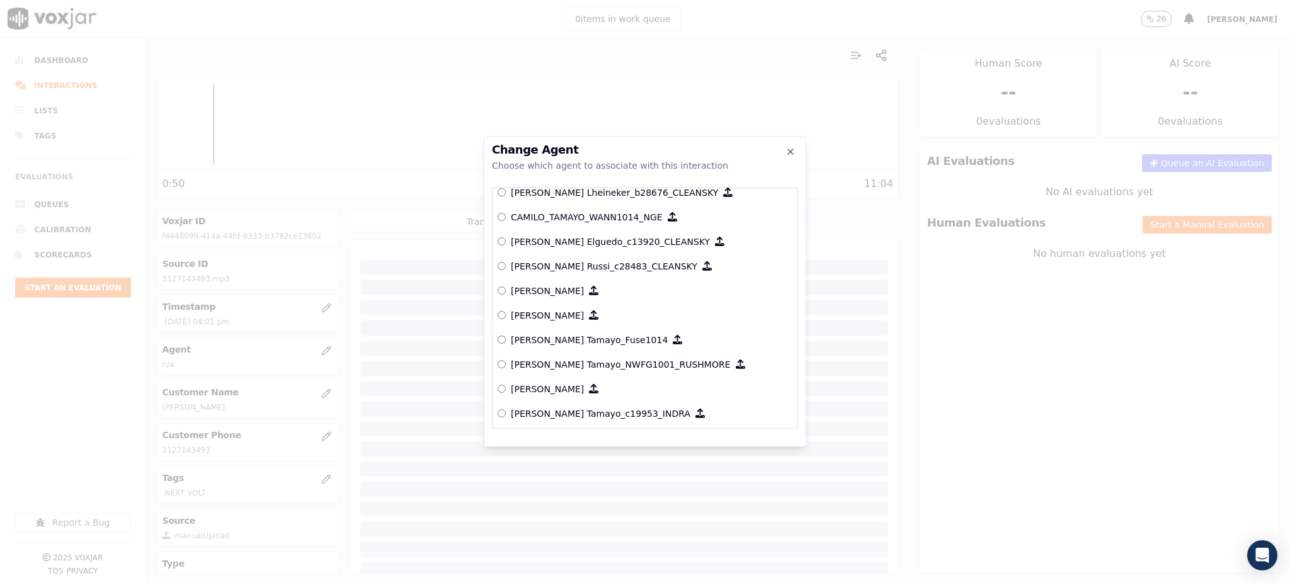
scroll to position [1010, 0]
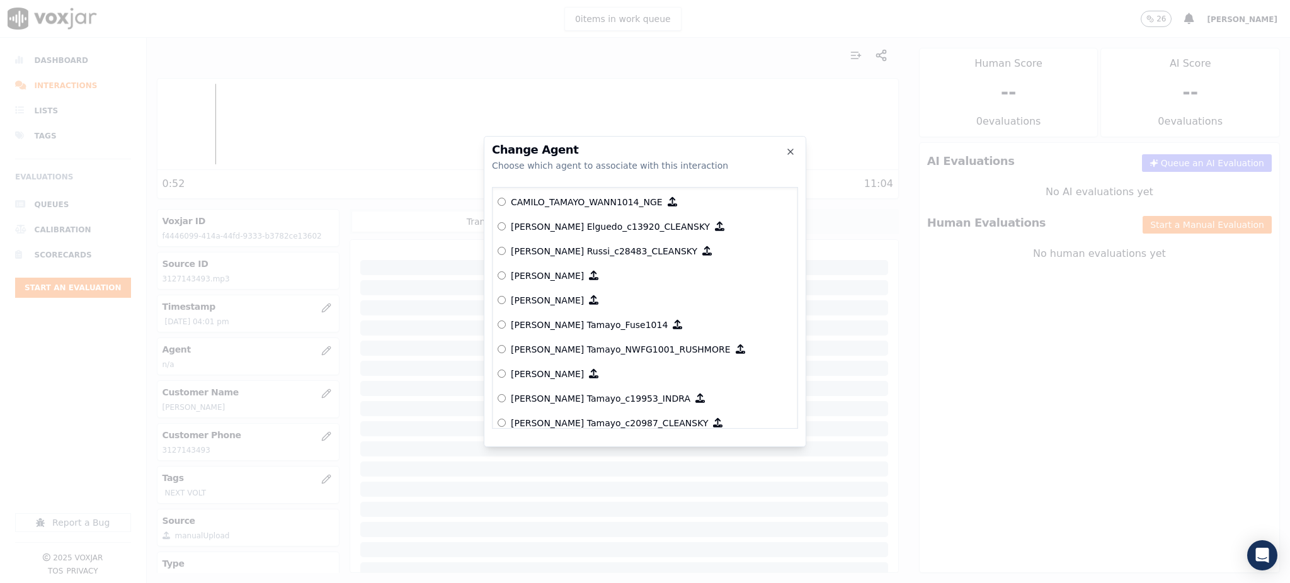
click at [425, 92] on div at bounding box center [645, 291] width 1290 height 583
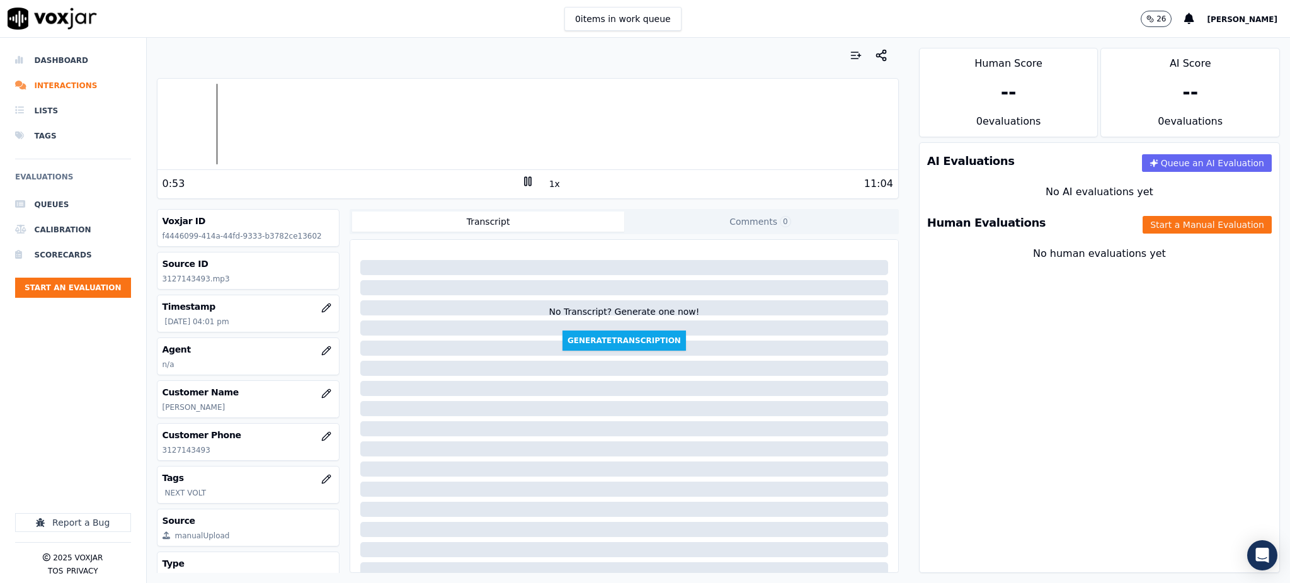
click at [522, 176] on icon at bounding box center [528, 181] width 13 height 13
click at [522, 185] on icon at bounding box center [528, 181] width 13 height 13
click at [321, 346] on icon "button" at bounding box center [326, 351] width 10 height 10
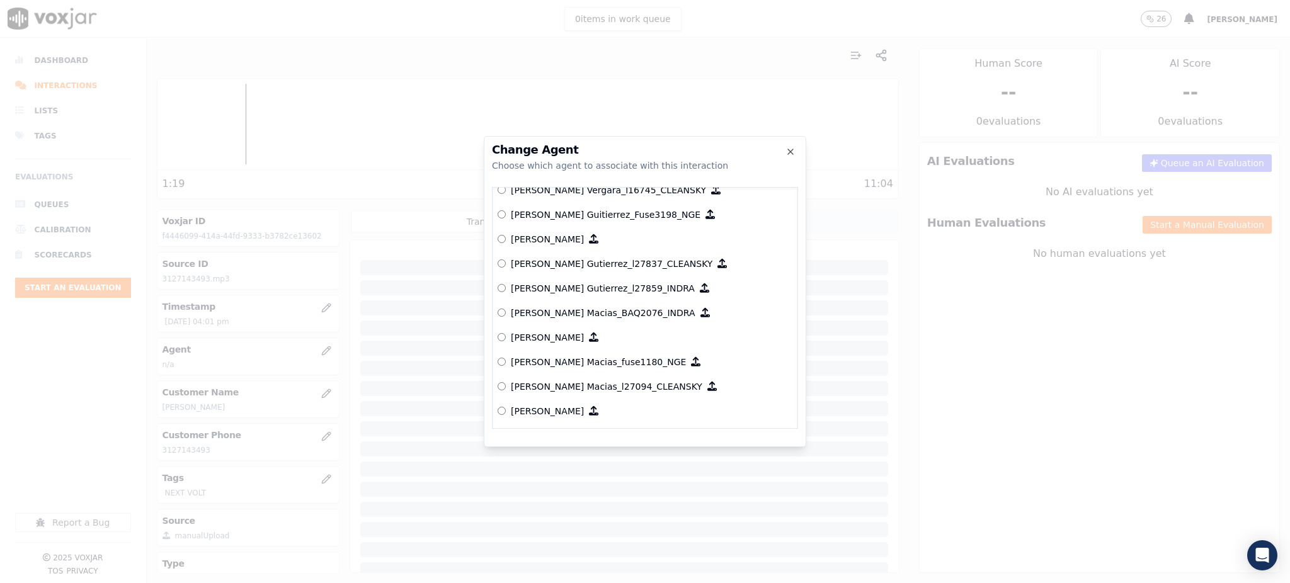
scroll to position [4695, 0]
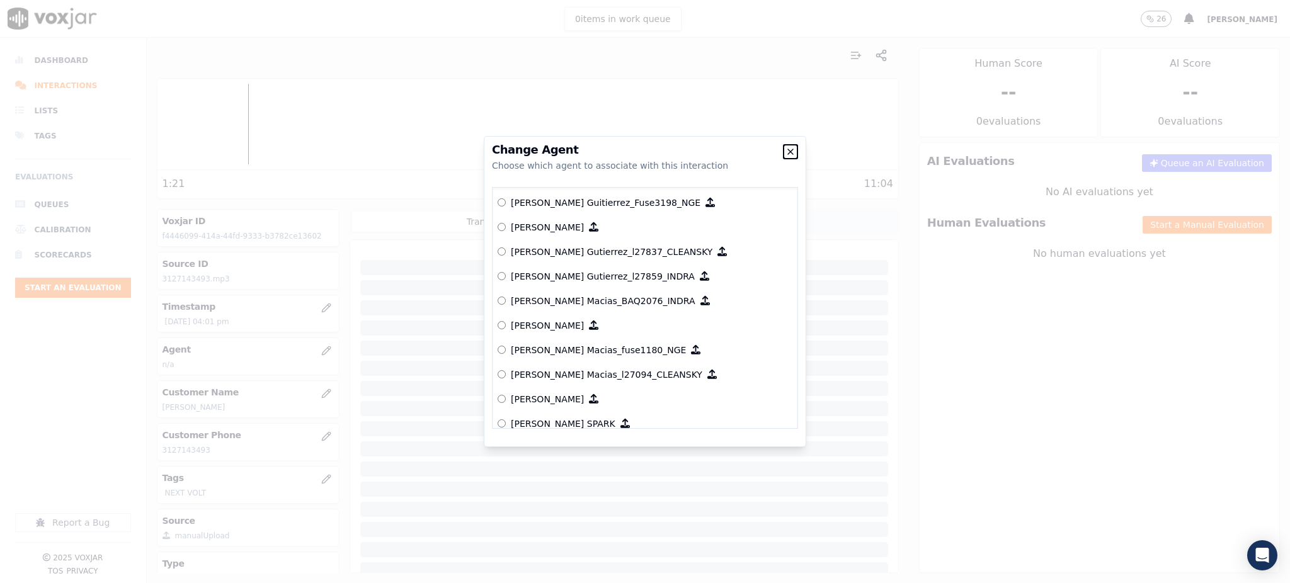
click at [793, 151] on icon "button" at bounding box center [791, 152] width 10 height 10
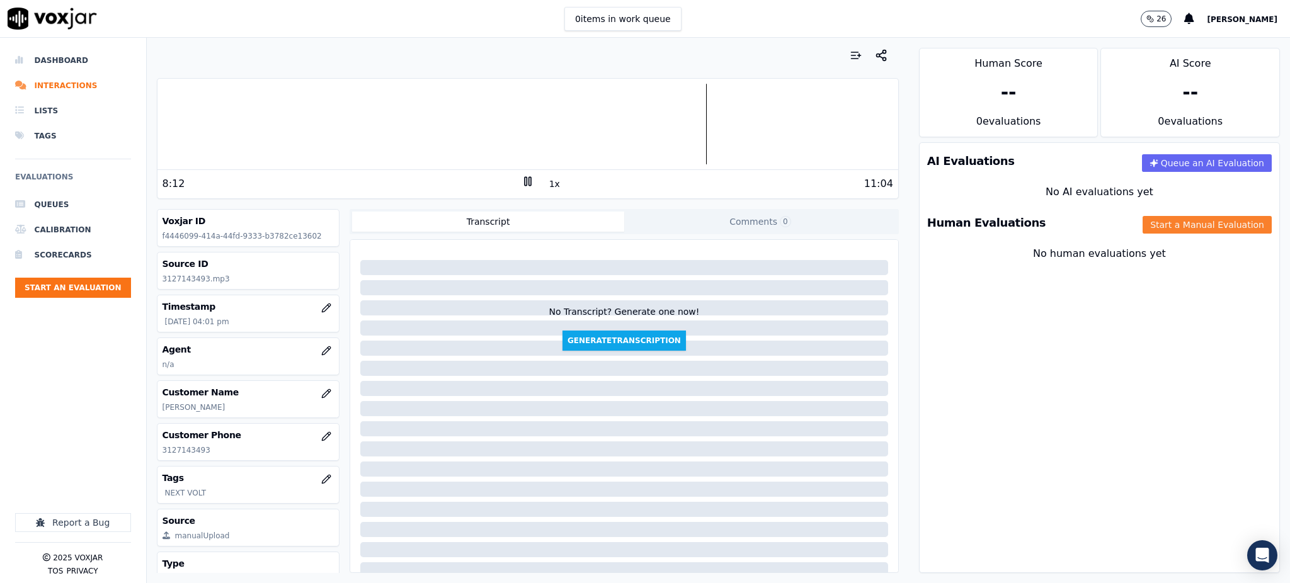
click at [1143, 232] on button "Start a Manual Evaluation" at bounding box center [1207, 225] width 129 height 18
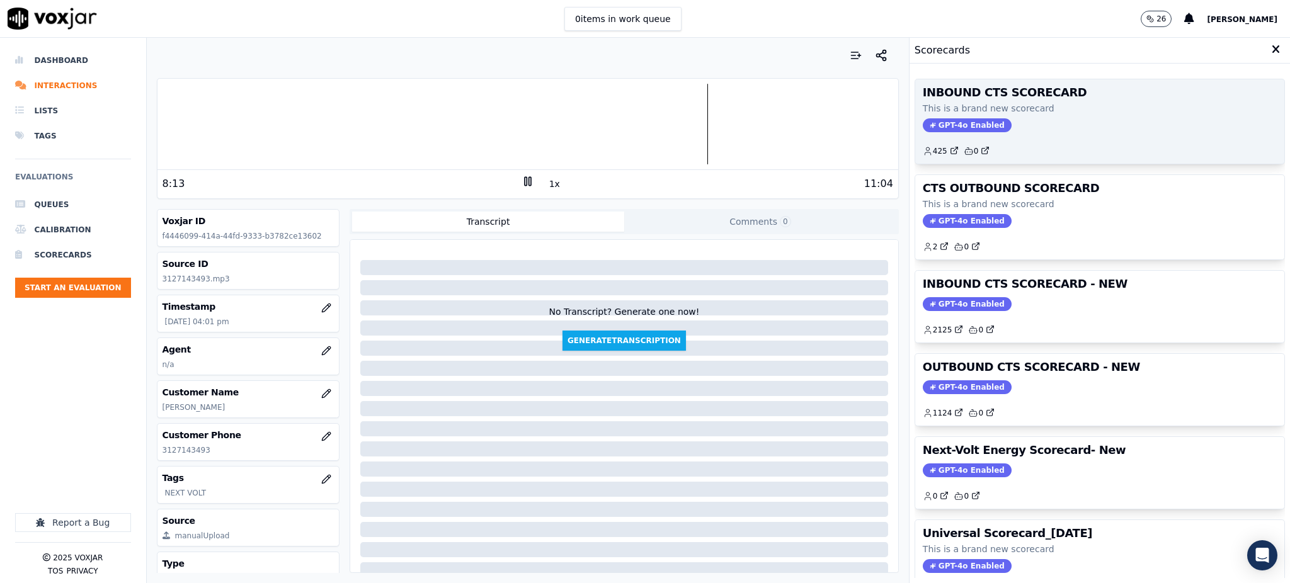
click at [963, 129] on span "GPT-4o Enabled" at bounding box center [967, 125] width 89 height 14
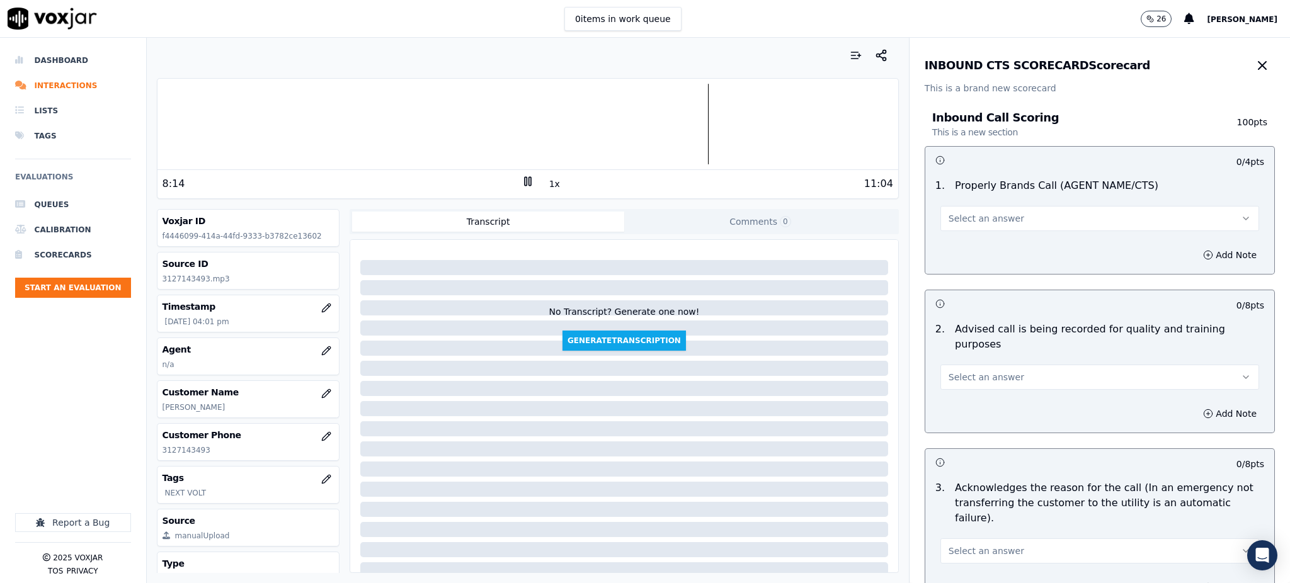
drag, startPoint x: 962, startPoint y: 219, endPoint x: 964, endPoint y: 227, distance: 7.8
click at [963, 220] on span "Select an answer" at bounding box center [987, 218] width 76 height 13
drag, startPoint x: 950, startPoint y: 249, endPoint x: 952, endPoint y: 256, distance: 7.2
click at [950, 250] on div "Yes" at bounding box center [1072, 247] width 291 height 20
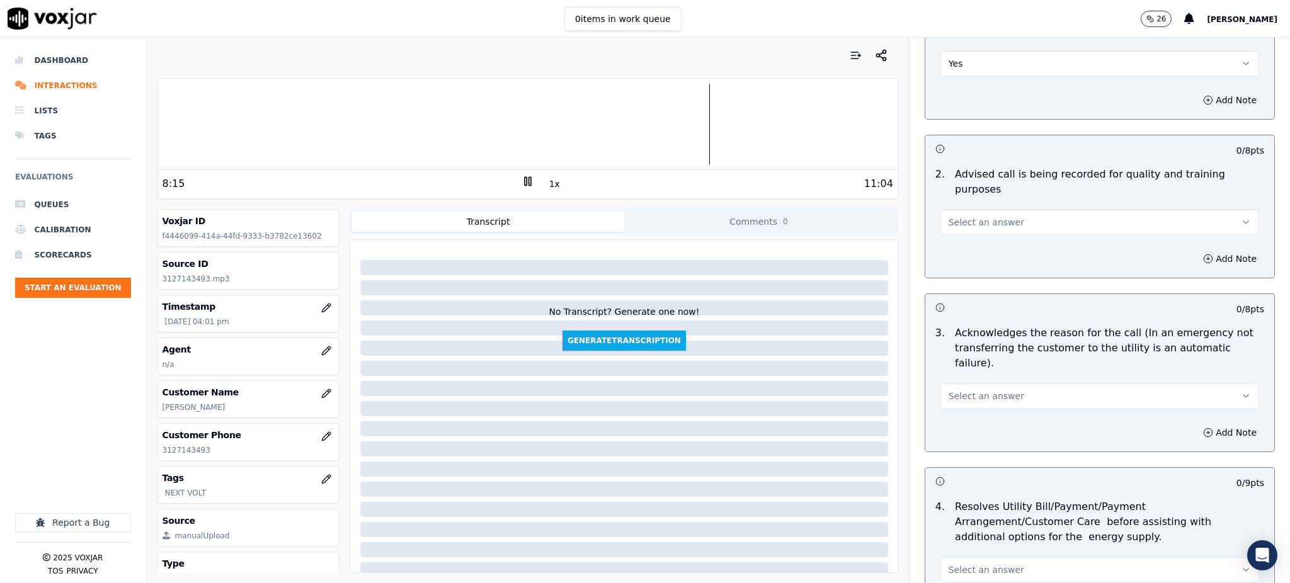
scroll to position [168, 0]
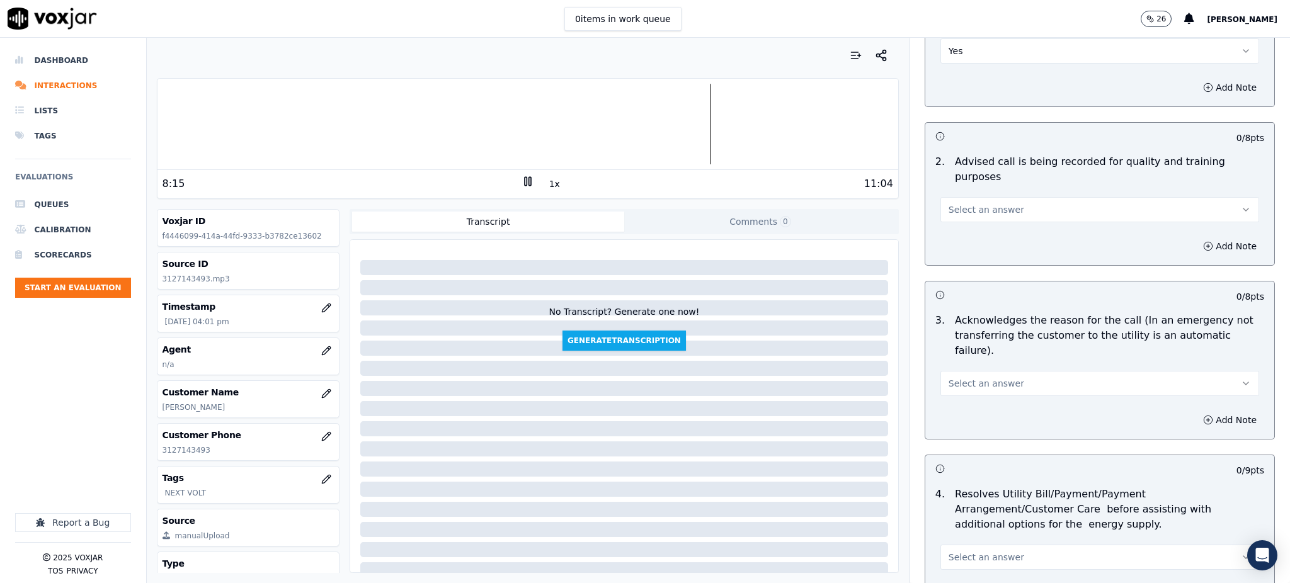
click at [964, 197] on button "Select an answer" at bounding box center [1099, 209] width 319 height 25
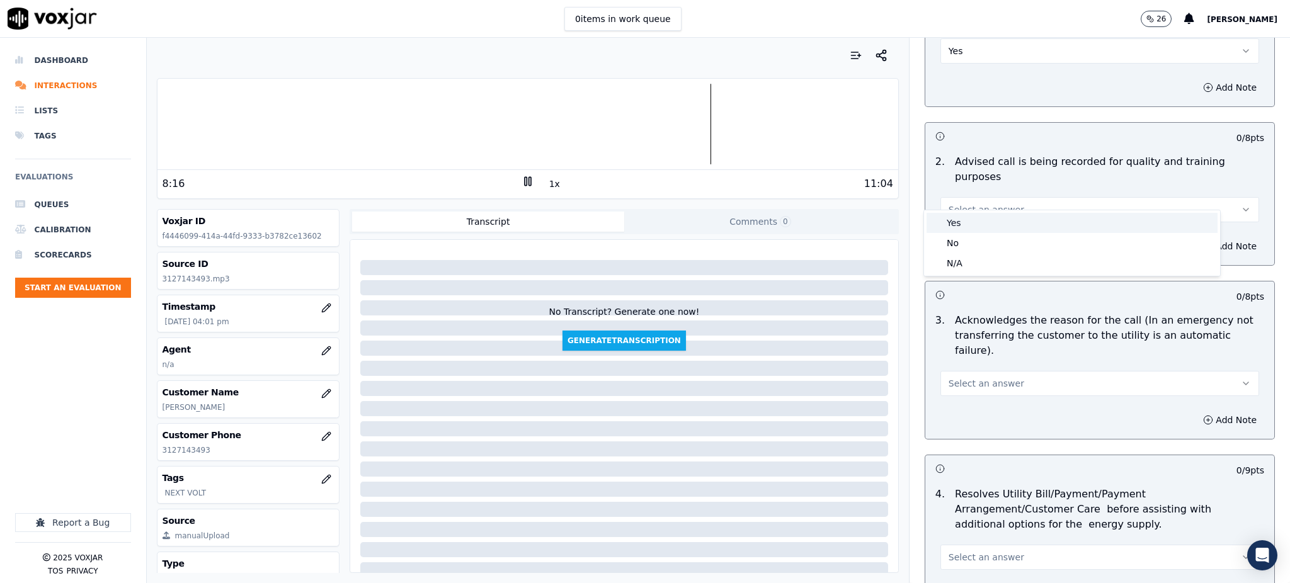
click at [957, 215] on div "Yes" at bounding box center [1072, 223] width 291 height 20
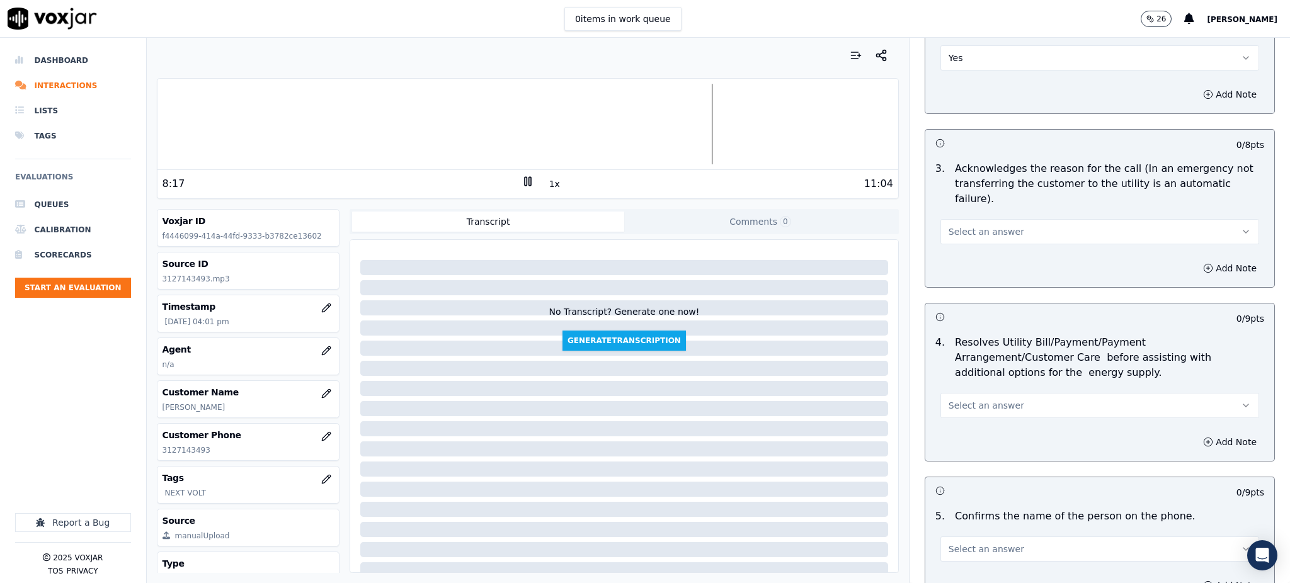
scroll to position [336, 0]
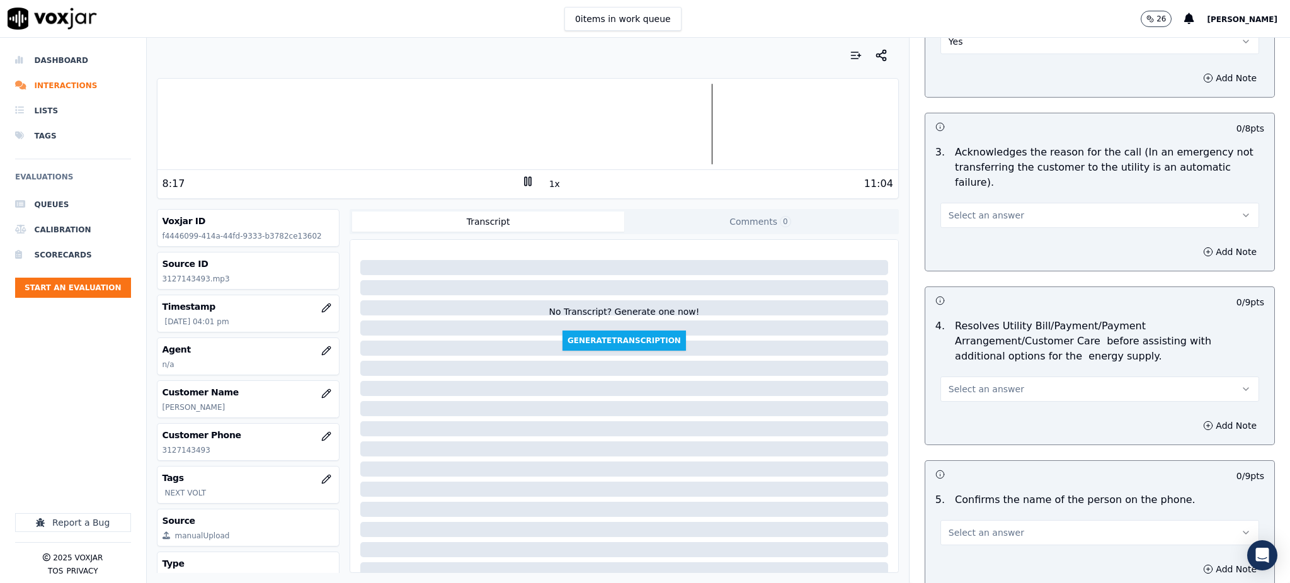
click at [961, 209] on span "Select an answer" at bounding box center [987, 215] width 76 height 13
click at [960, 220] on div "Yes" at bounding box center [1072, 213] width 291 height 20
click at [981, 383] on span "Select an answer" at bounding box center [987, 389] width 76 height 13
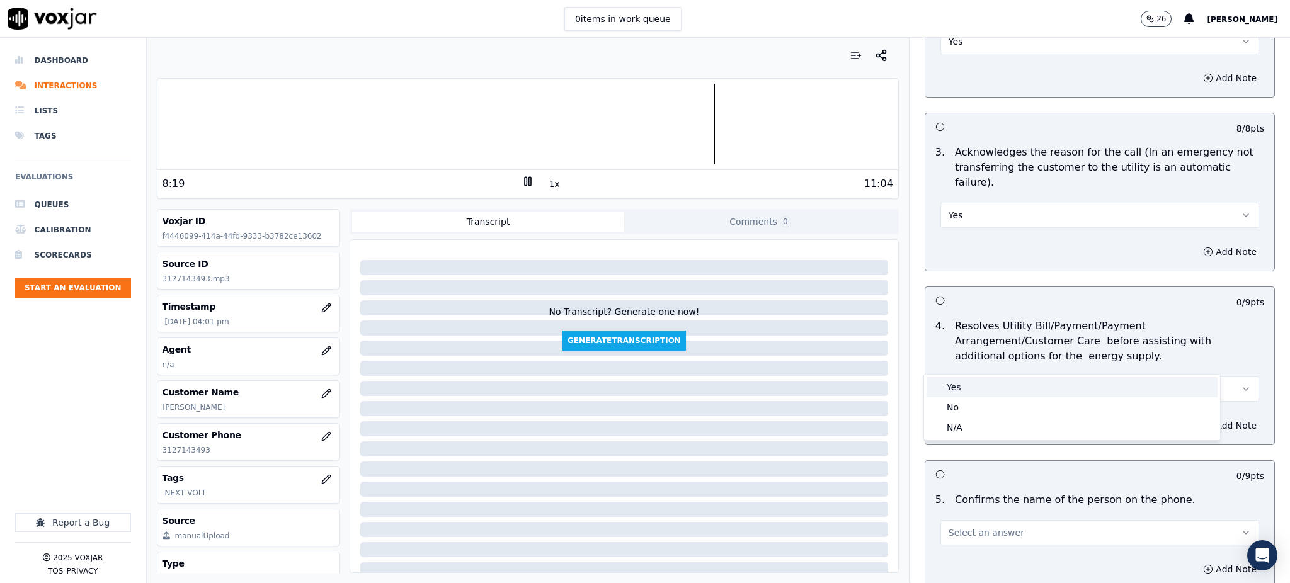
click at [973, 388] on div "Yes" at bounding box center [1072, 387] width 291 height 20
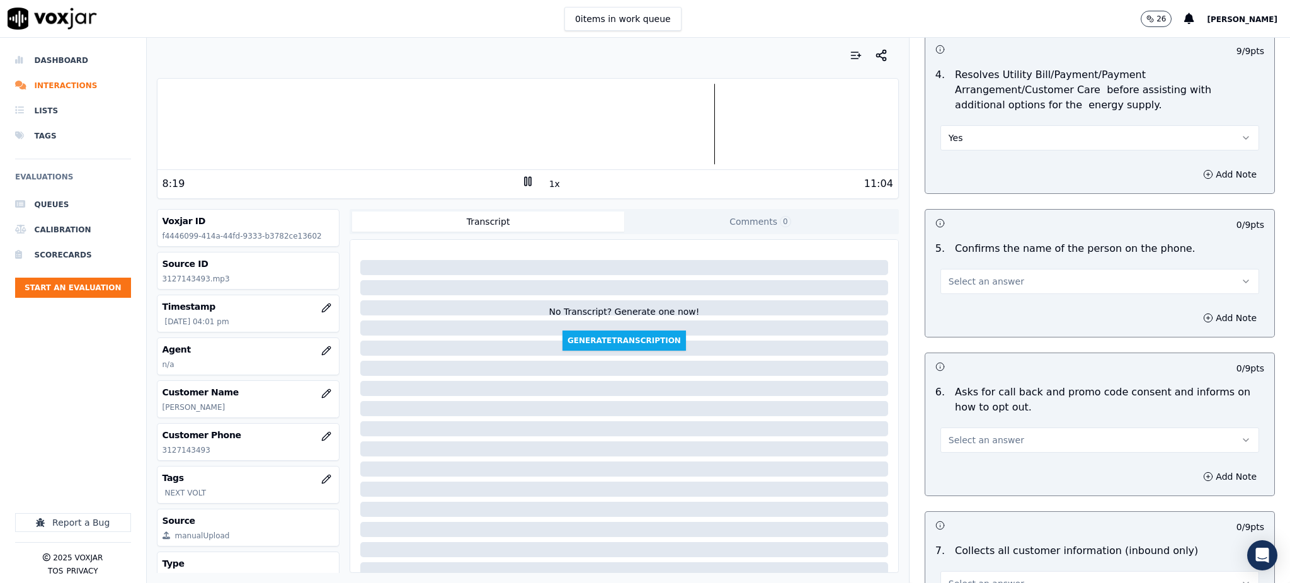
scroll to position [588, 0]
click at [971, 268] on button "Select an answer" at bounding box center [1099, 280] width 319 height 25
drag, startPoint x: 966, startPoint y: 271, endPoint x: 963, endPoint y: 342, distance: 71.3
click at [966, 272] on div "Yes" at bounding box center [1072, 279] width 291 height 20
click at [963, 433] on span "Select an answer" at bounding box center [987, 439] width 76 height 13
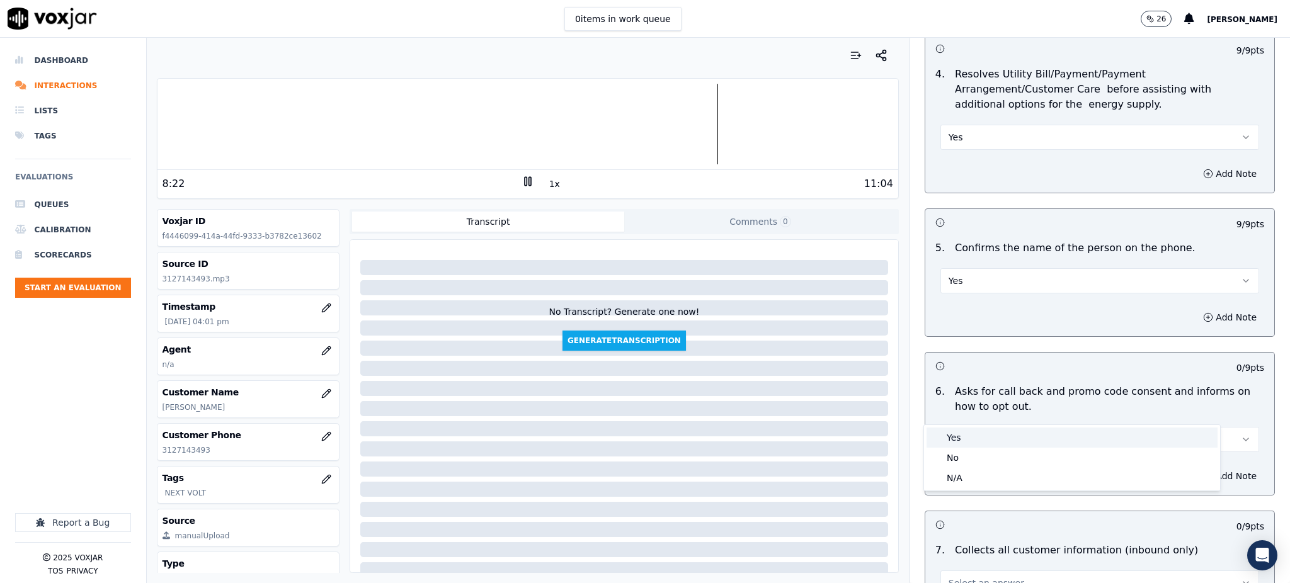
click at [951, 442] on div "Yes" at bounding box center [1072, 438] width 291 height 20
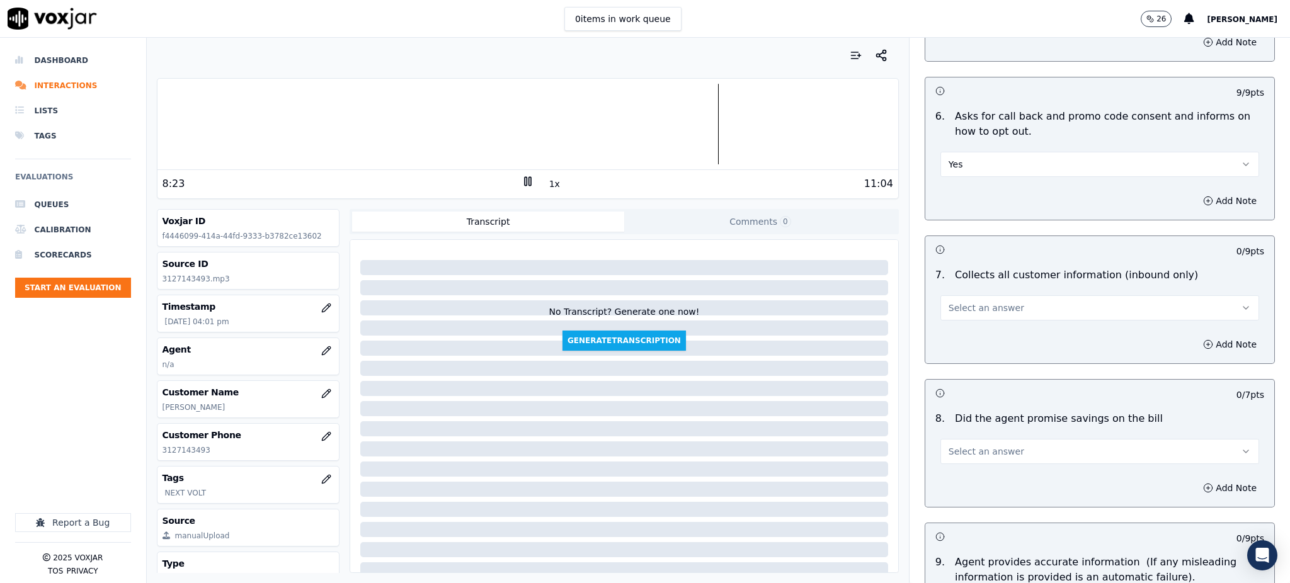
scroll to position [923, 0]
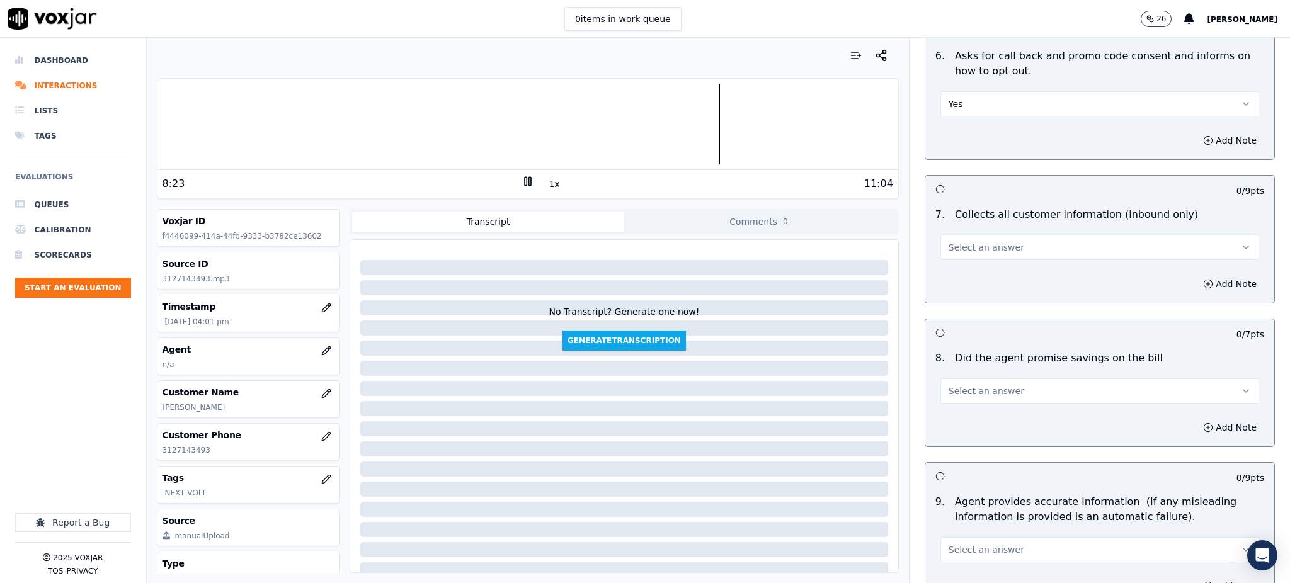
click at [962, 241] on span "Select an answer" at bounding box center [987, 247] width 76 height 13
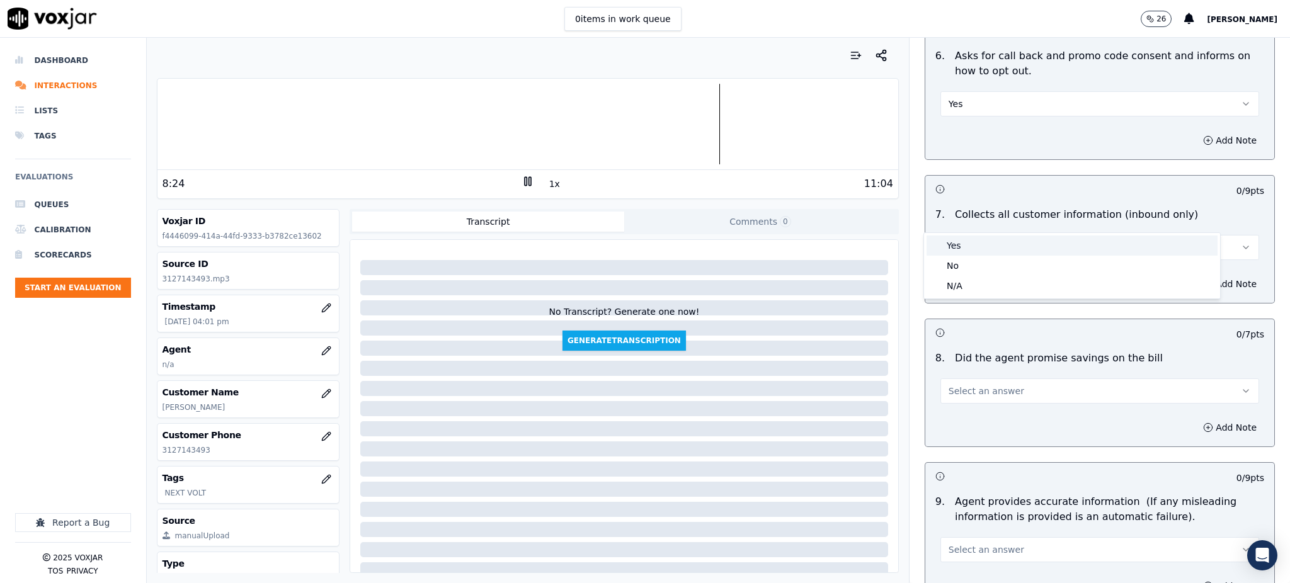
click at [953, 241] on div "Yes" at bounding box center [1072, 246] width 291 height 20
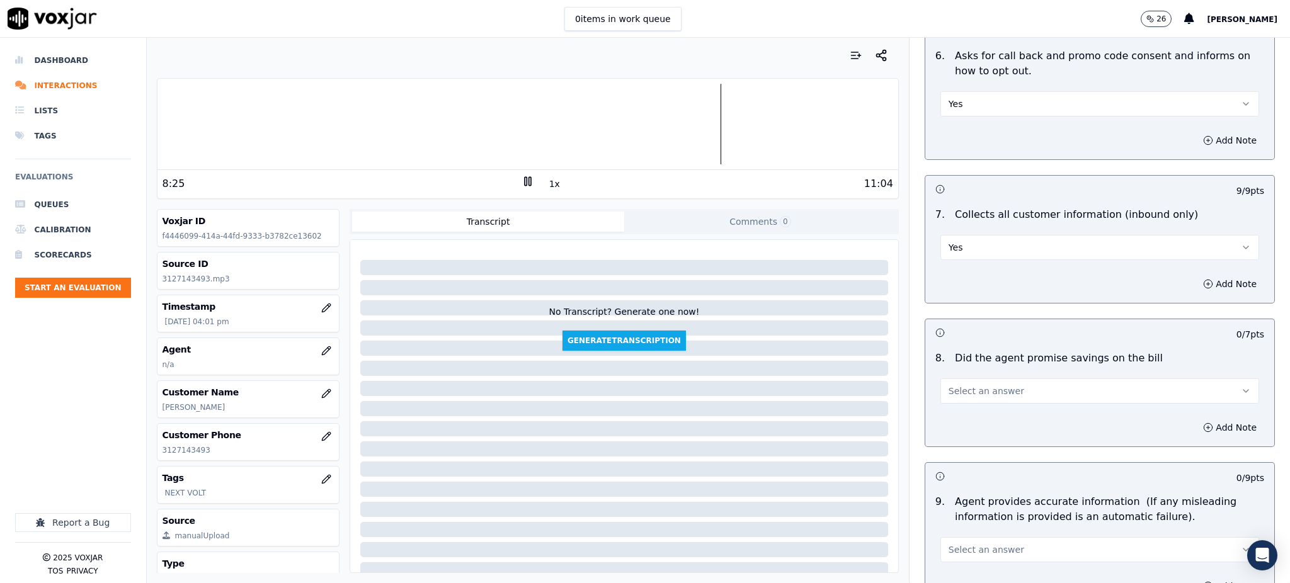
drag, startPoint x: 959, startPoint y: 356, endPoint x: 963, endPoint y: 372, distance: 17.0
click at [959, 385] on span "Select an answer" at bounding box center [987, 391] width 76 height 13
click at [972, 392] on div "Yes" at bounding box center [1072, 389] width 291 height 20
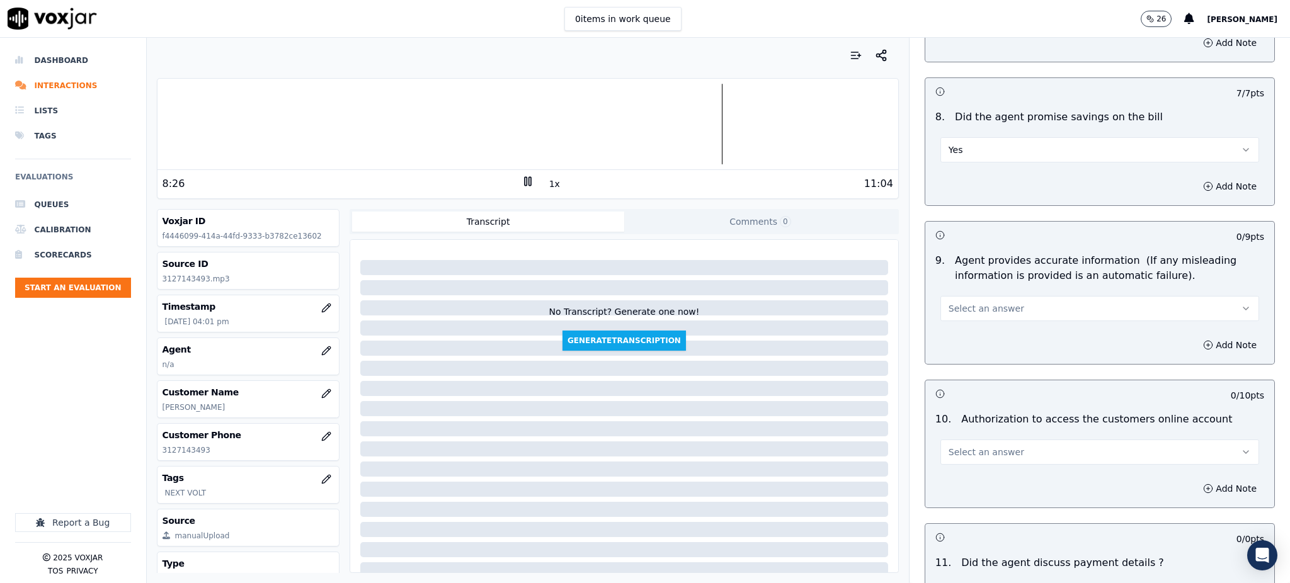
scroll to position [1175, 0]
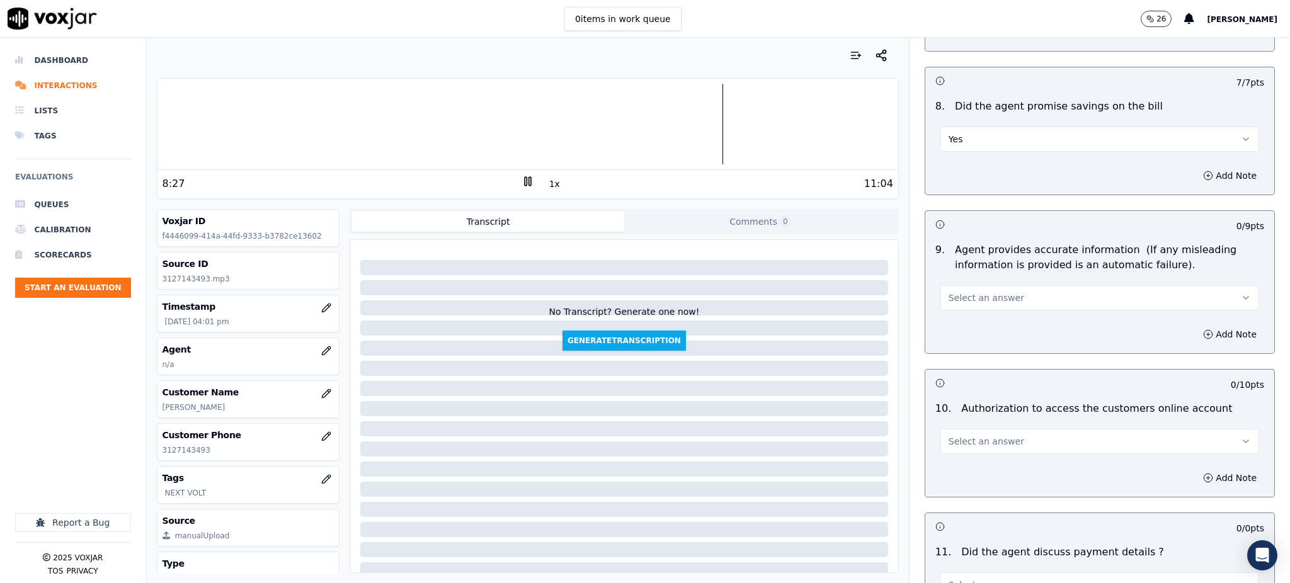
click at [959, 273] on div "Select an answer" at bounding box center [1099, 292] width 339 height 38
click at [956, 285] on button "Select an answer" at bounding box center [1099, 297] width 319 height 25
click at [954, 303] on div "Yes" at bounding box center [1072, 297] width 291 height 20
click at [964, 435] on span "Select an answer" at bounding box center [987, 441] width 76 height 13
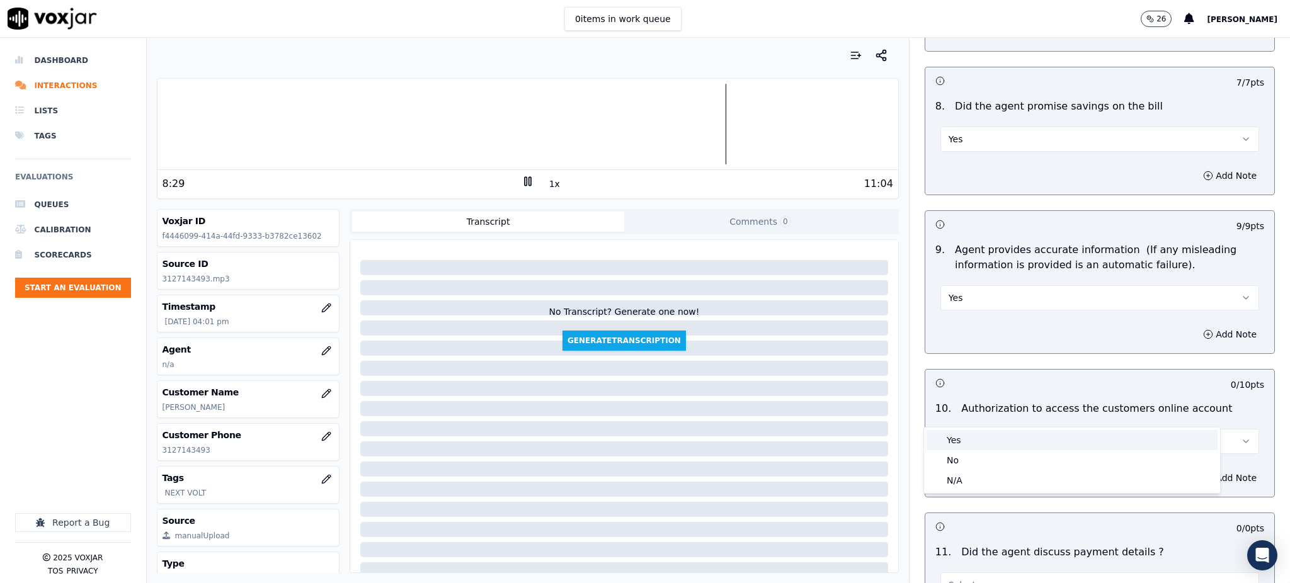
drag, startPoint x: 968, startPoint y: 440, endPoint x: 961, endPoint y: 434, distance: 9.4
click at [968, 441] on div "Yes" at bounding box center [1072, 440] width 291 height 20
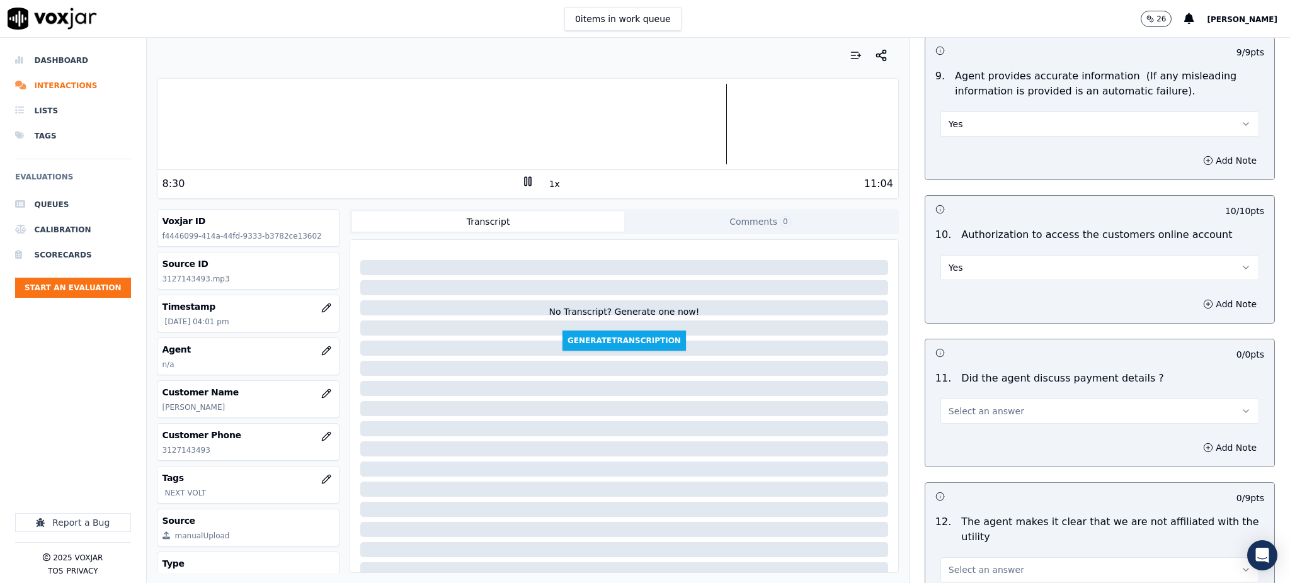
scroll to position [1512, 0]
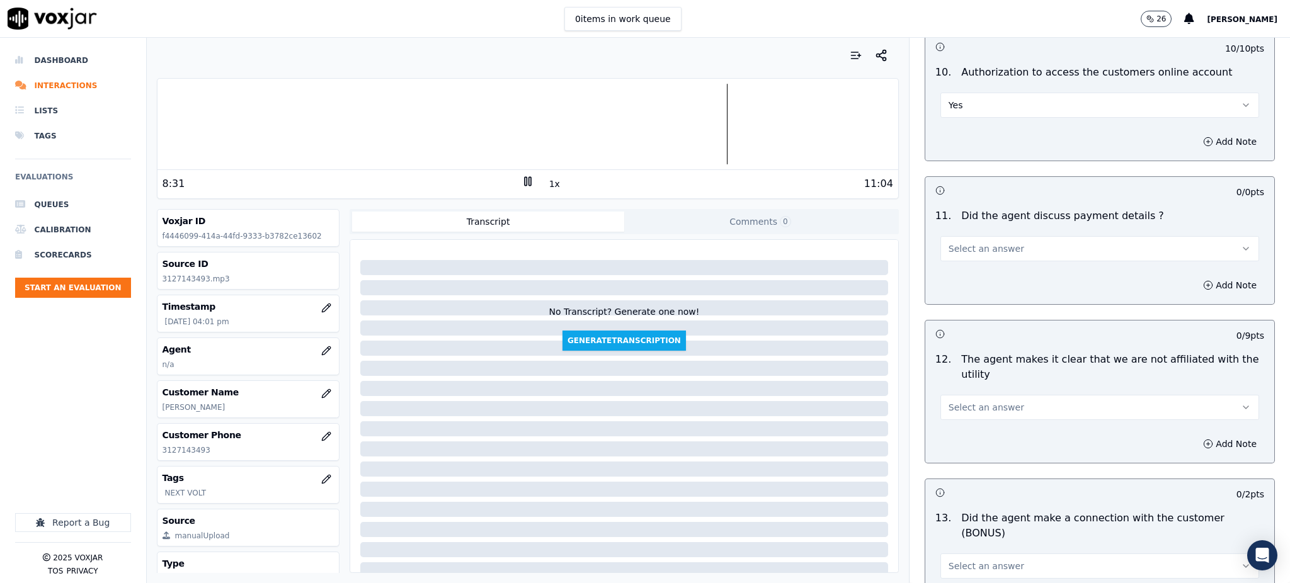
click at [957, 243] on span "Select an answer" at bounding box center [987, 249] width 76 height 13
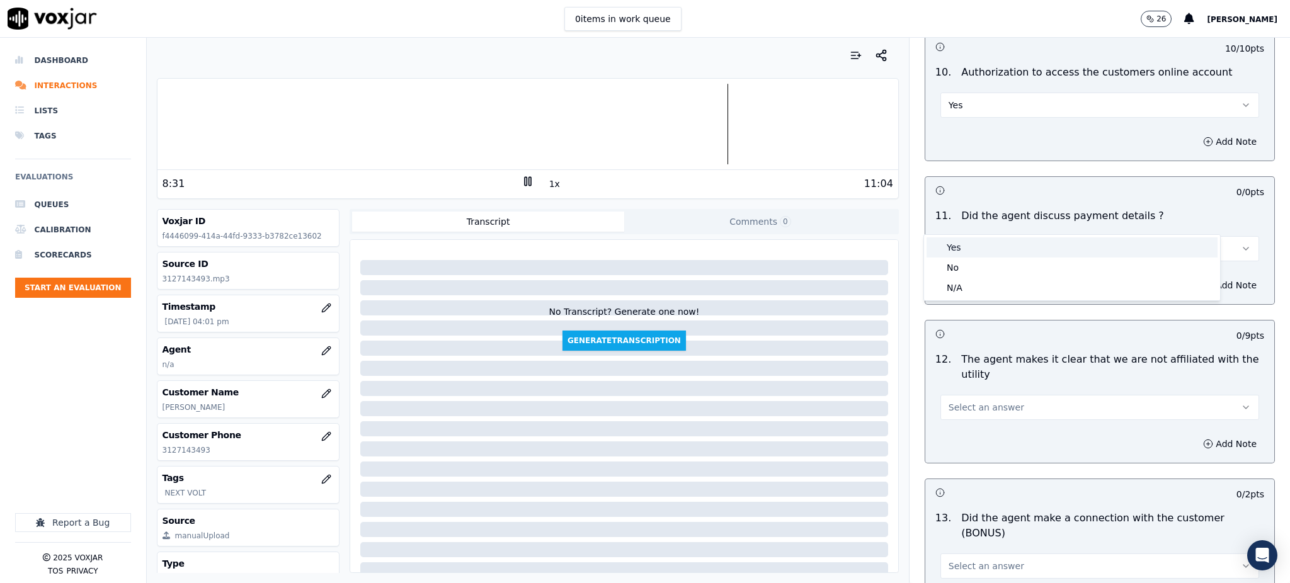
drag, startPoint x: 951, startPoint y: 243, endPoint x: 953, endPoint y: 268, distance: 25.3
click at [951, 245] on div "Yes" at bounding box center [1072, 247] width 291 height 20
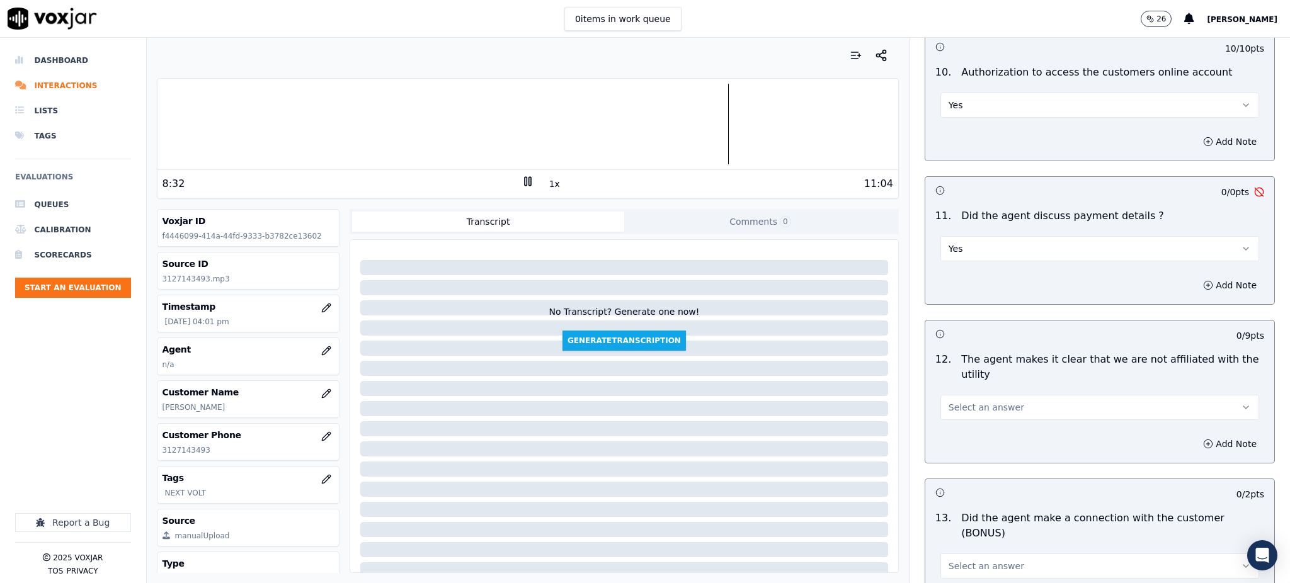
click at [962, 401] on span "Select an answer" at bounding box center [987, 407] width 76 height 13
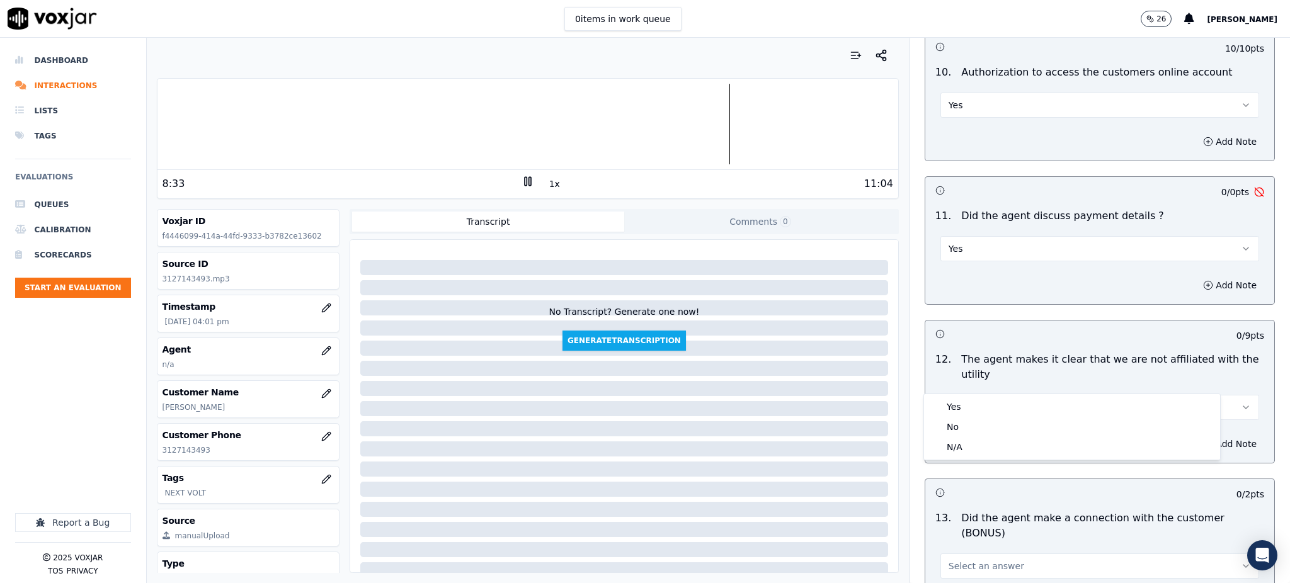
click at [949, 236] on button "Yes" at bounding box center [1099, 248] width 319 height 25
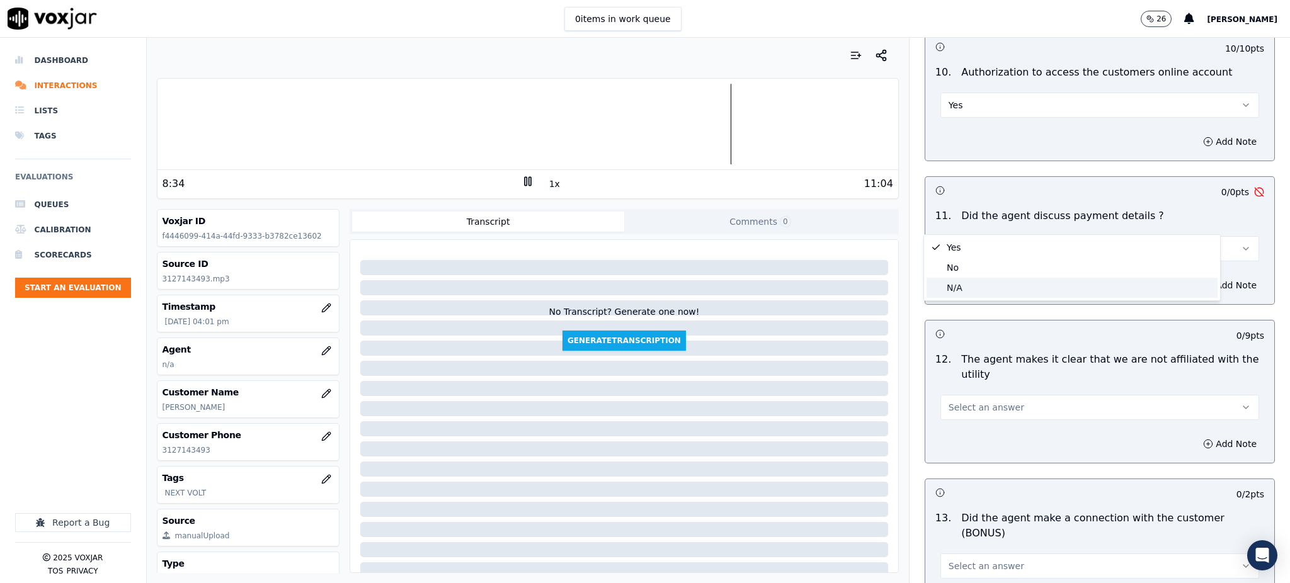
click at [945, 286] on div "N/A" at bounding box center [1072, 288] width 291 height 20
click at [950, 395] on button "Select an answer" at bounding box center [1099, 407] width 319 height 25
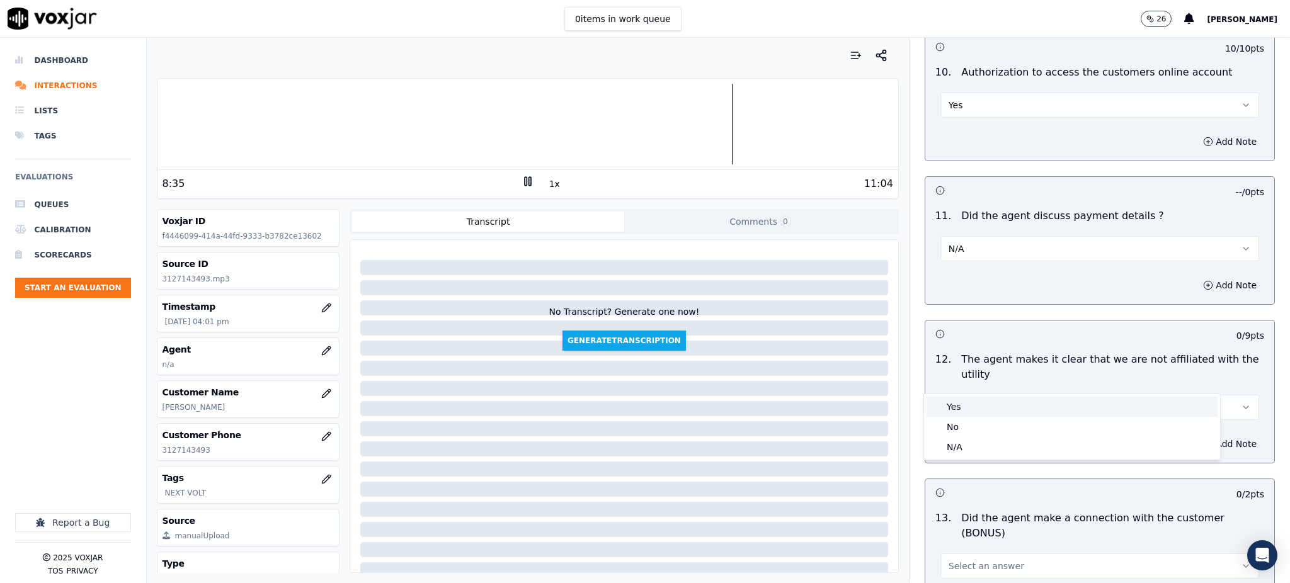
click at [943, 408] on div "Yes" at bounding box center [1072, 407] width 291 height 20
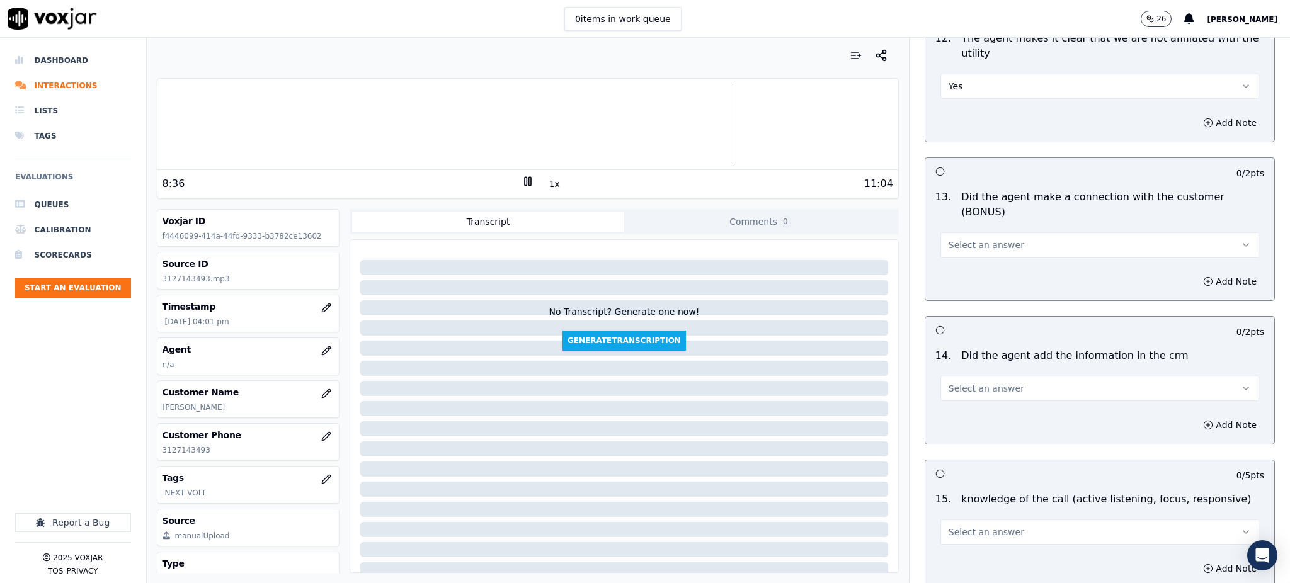
scroll to position [1848, 0]
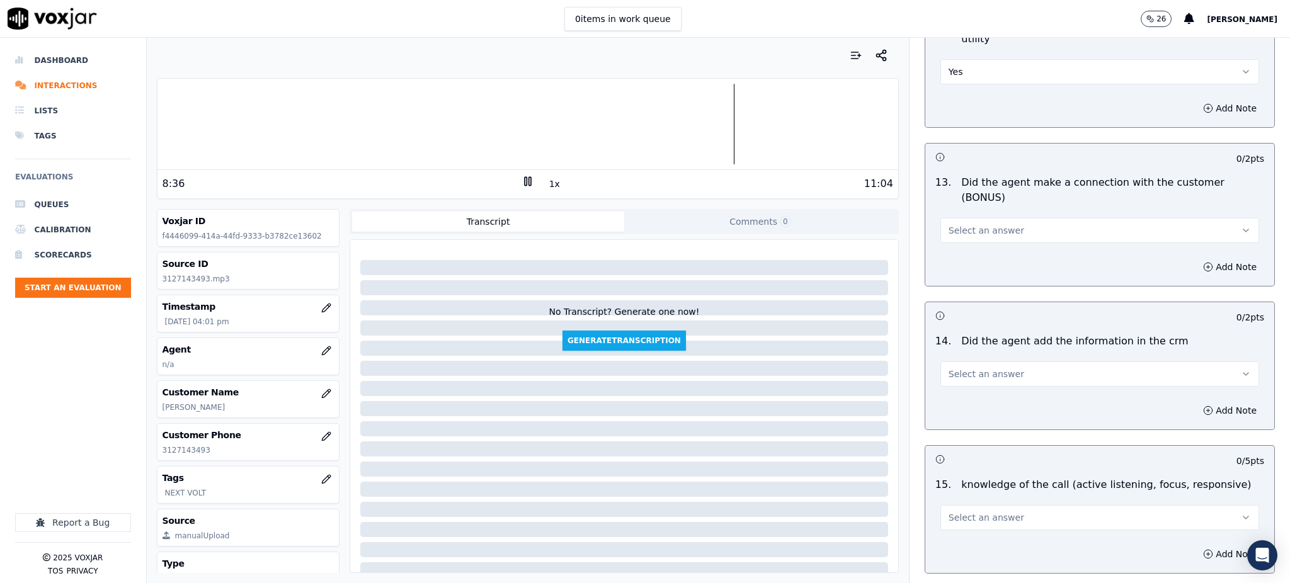
drag, startPoint x: 954, startPoint y: 185, endPoint x: 951, endPoint y: 197, distance: 12.4
click at [953, 224] on span "Select an answer" at bounding box center [987, 230] width 76 height 13
click at [953, 214] on div "Yes" at bounding box center [1072, 214] width 291 height 20
drag, startPoint x: 955, startPoint y: 323, endPoint x: 955, endPoint y: 341, distance: 18.3
click at [955, 368] on span "Select an answer" at bounding box center [987, 374] width 76 height 13
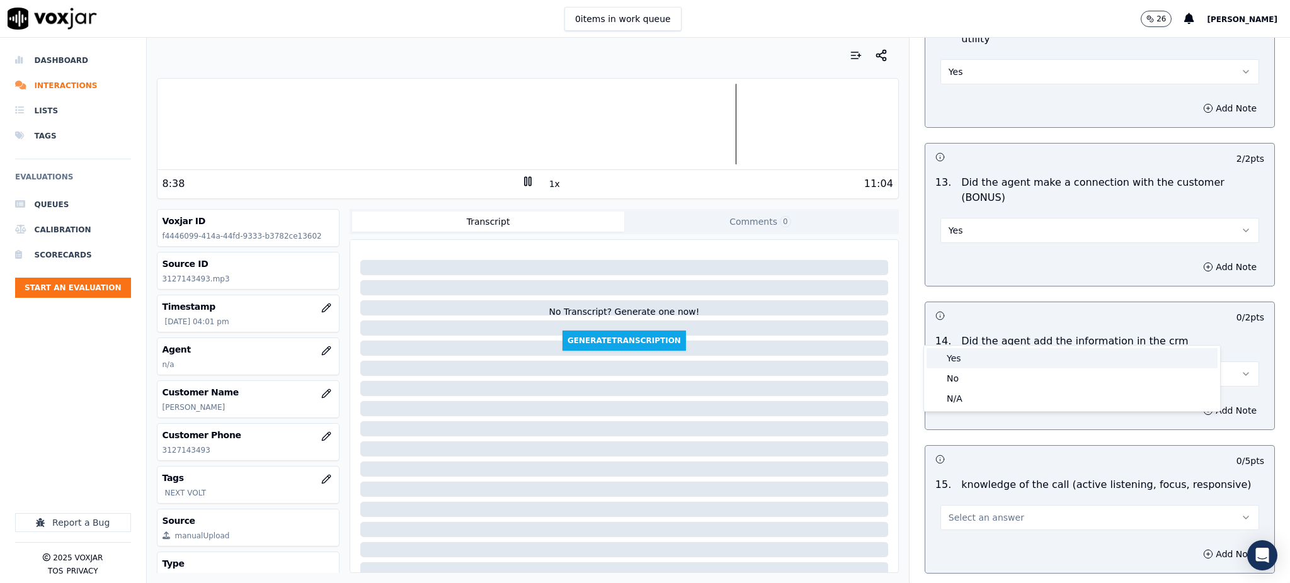
click at [957, 356] on div "Yes" at bounding box center [1072, 358] width 291 height 20
drag, startPoint x: 953, startPoint y: 471, endPoint x: 959, endPoint y: 480, distance: 10.8
click at [954, 512] on span "Select an answer" at bounding box center [987, 518] width 76 height 13
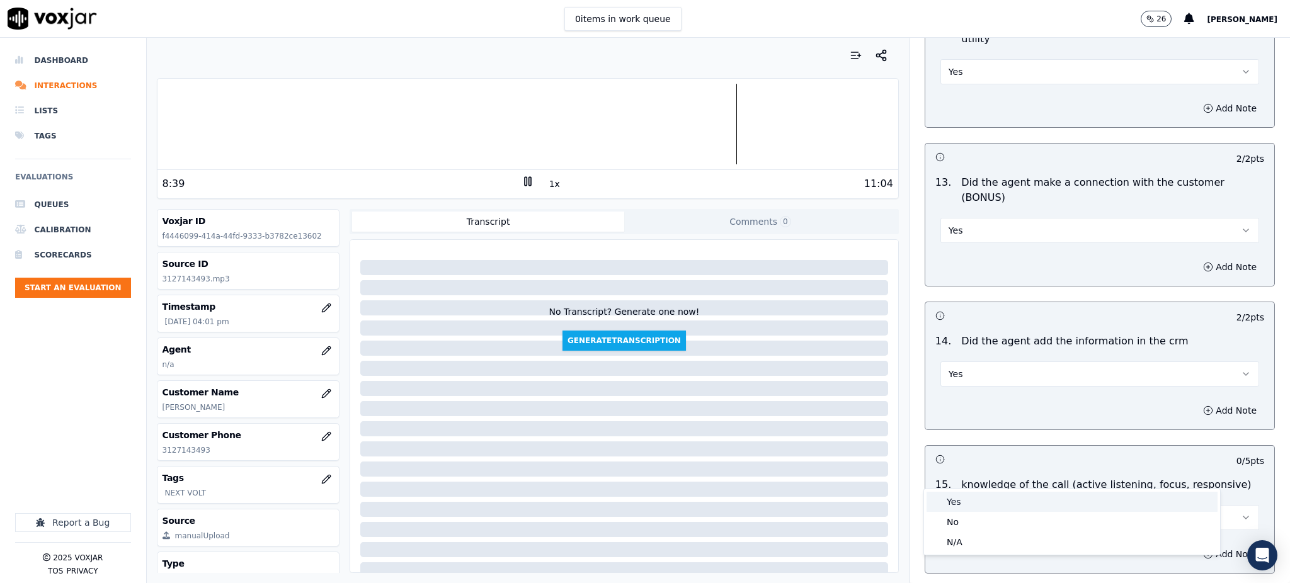
drag, startPoint x: 956, startPoint y: 497, endPoint x: 951, endPoint y: 490, distance: 8.6
click at [956, 498] on div "Yes" at bounding box center [1072, 502] width 291 height 20
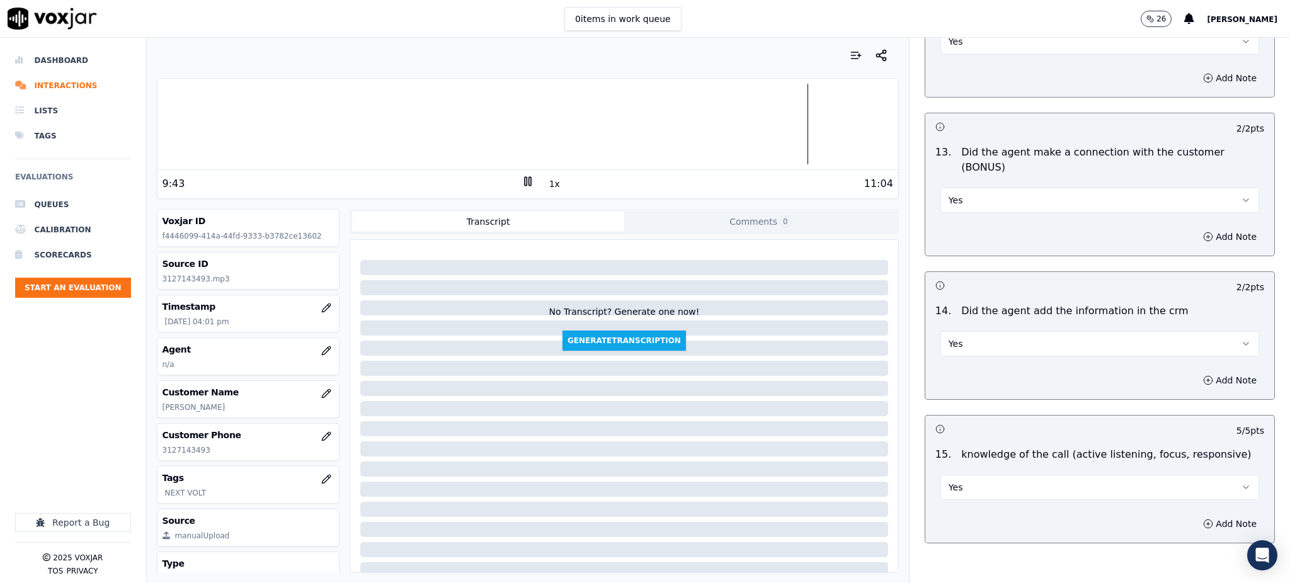
scroll to position [1907, 0]
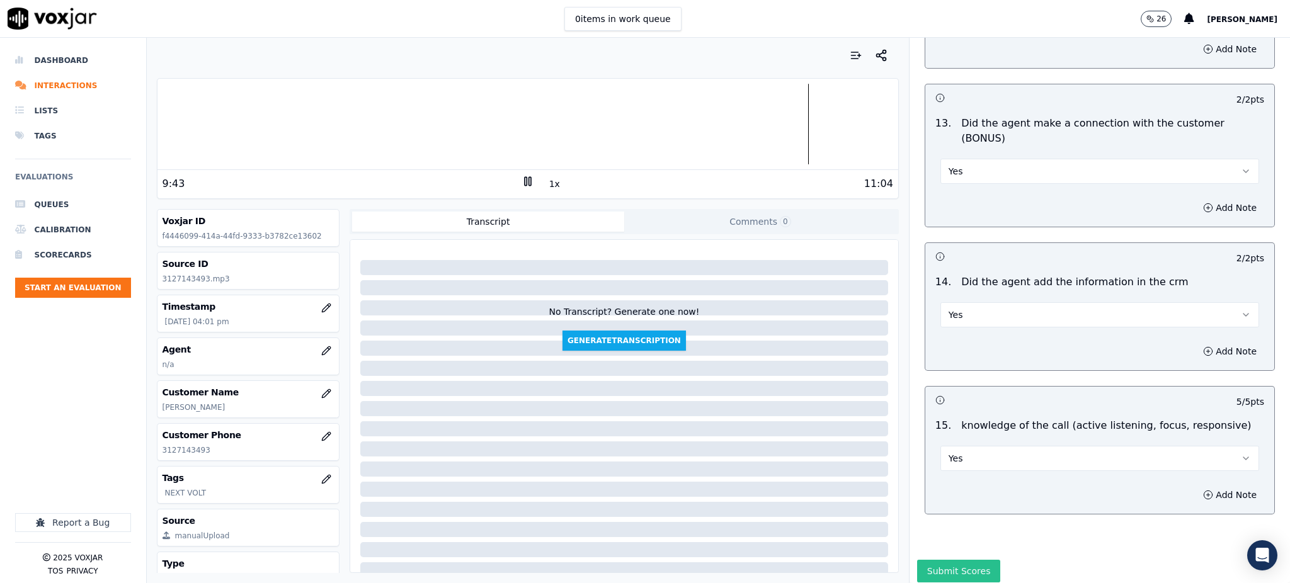
click at [944, 560] on button "Submit Scores" at bounding box center [959, 571] width 84 height 23
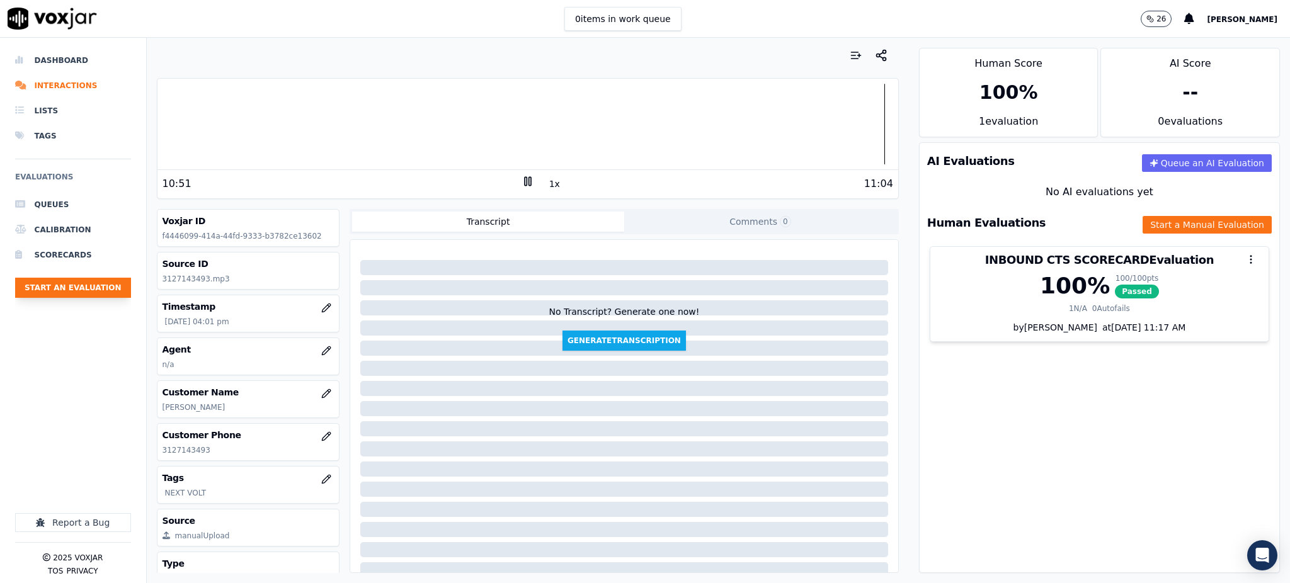
click at [69, 282] on button "Start an Evaluation" at bounding box center [73, 288] width 116 height 20
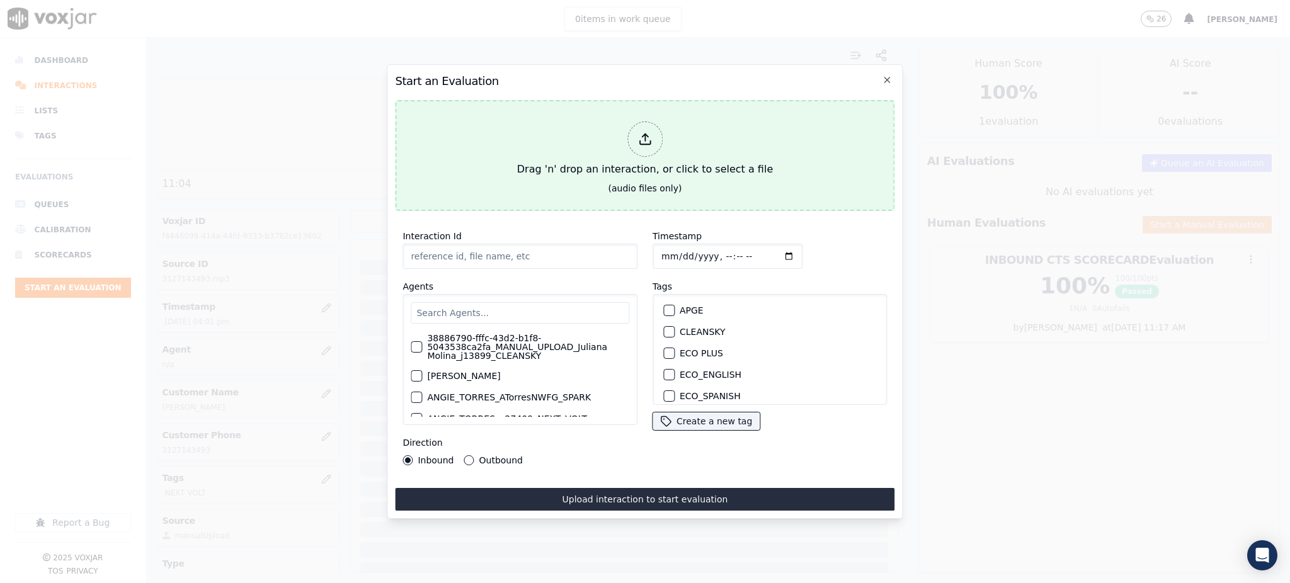
type input "09162025_6303981715.mp3"
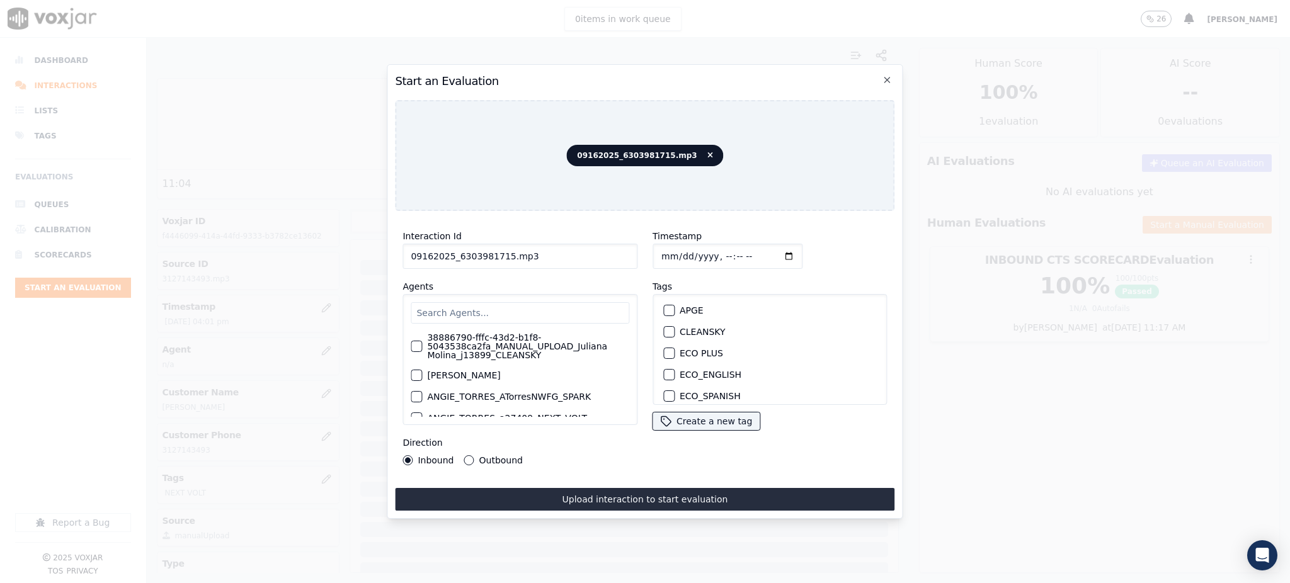
scroll to position [0, 0]
click at [483, 313] on input "text" at bounding box center [520, 312] width 219 height 21
type input "RIC"
click at [507, 358] on label "Ricarcocastro_nextvolt" at bounding box center [477, 361] width 100 height 9
click at [422, 358] on button "Ricarcocastro_nextvolt" at bounding box center [416, 360] width 11 height 11
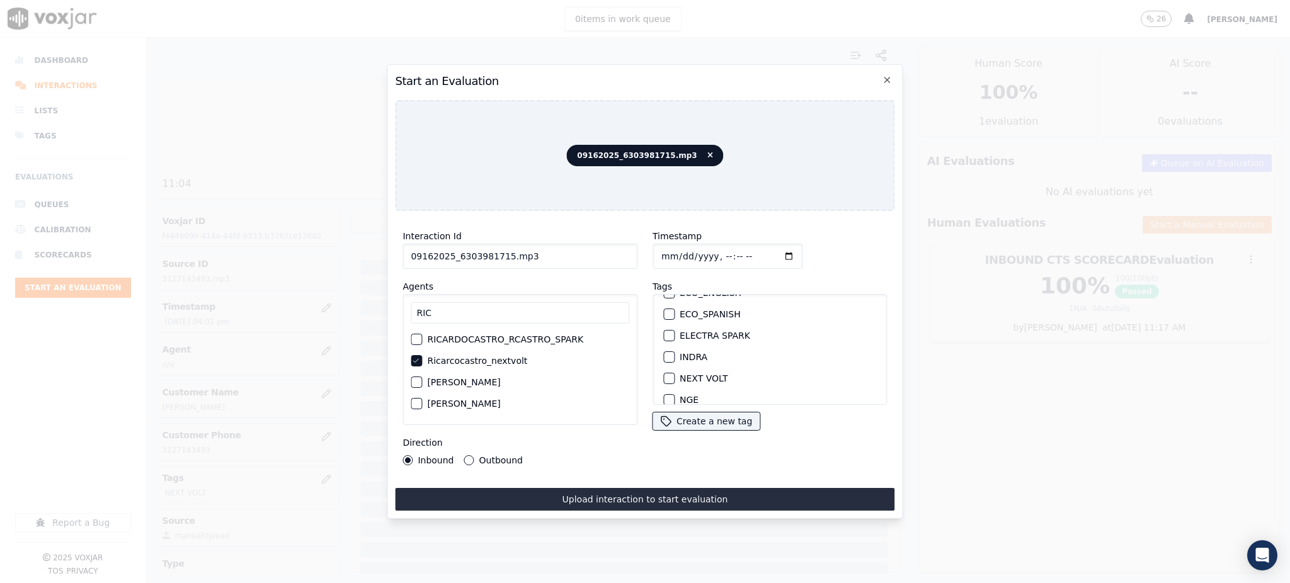
scroll to position [84, 0]
click at [690, 372] on label "NEXT VOLT" at bounding box center [704, 376] width 48 height 9
click at [675, 371] on button "NEXT VOLT" at bounding box center [668, 376] width 11 height 11
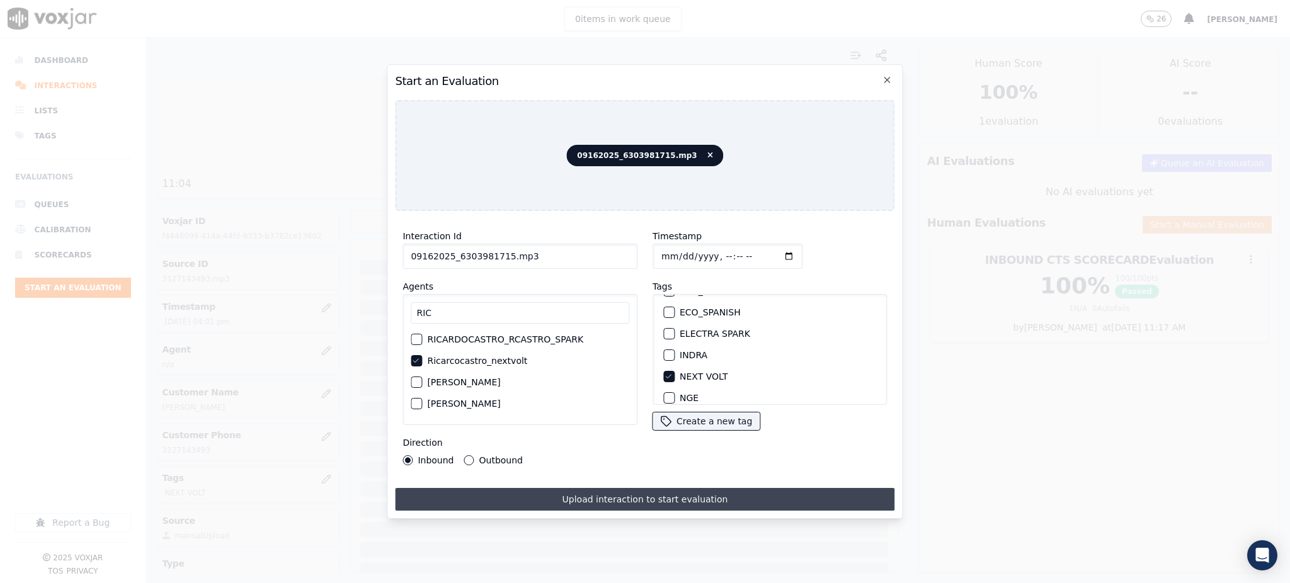
click at [670, 489] on button "Upload interaction to start evaluation" at bounding box center [645, 499] width 500 height 23
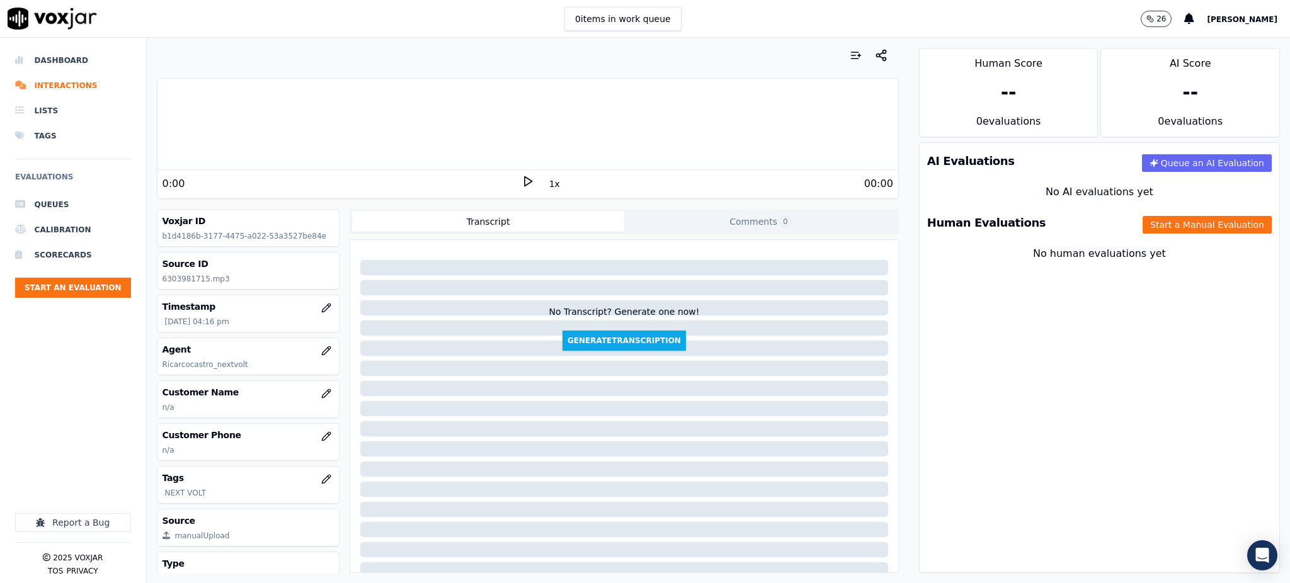
click at [522, 185] on icon at bounding box center [528, 181] width 13 height 13
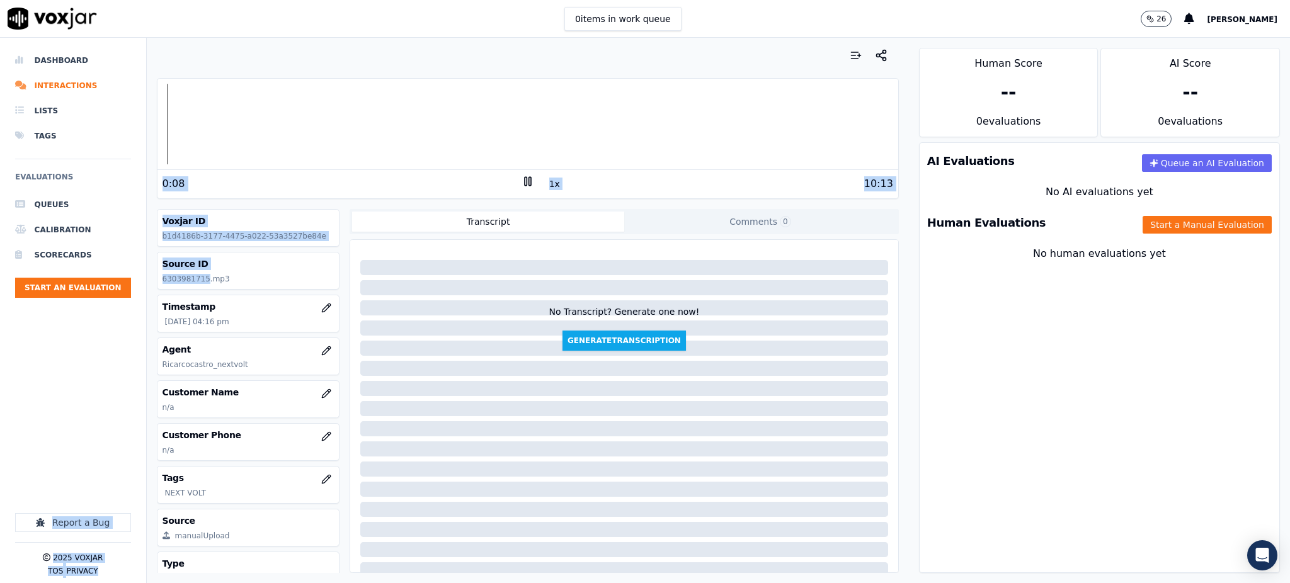
drag, startPoint x: 202, startPoint y: 277, endPoint x: 146, endPoint y: 282, distance: 55.6
click at [145, 279] on div "Dashboard Interactions Lists Tags Evaluations Queues Calibration Scorecards Sta…" at bounding box center [645, 311] width 1290 height 546
click at [222, 304] on h3 "Timestamp" at bounding box center [249, 306] width 172 height 13
drag, startPoint x: 203, startPoint y: 280, endPoint x: 149, endPoint y: 280, distance: 54.2
click at [149, 280] on div "Your browser does not support the audio element. 0:10 1x 10:13 Voxjar ID b1d418…" at bounding box center [528, 311] width 762 height 546
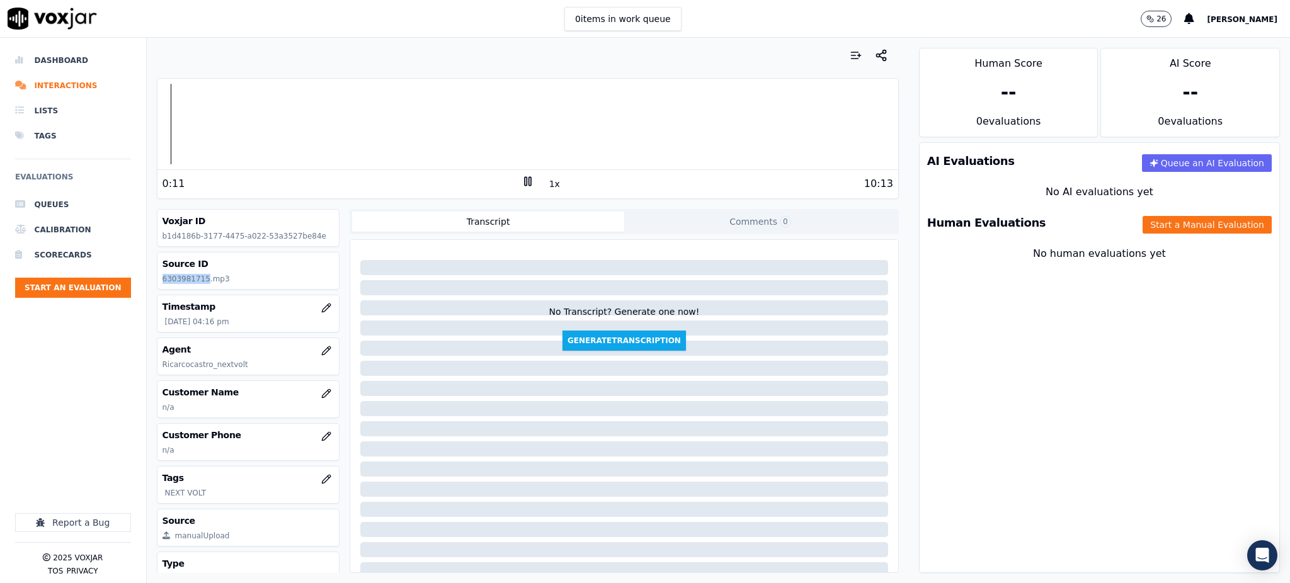
copy p "6303981715"
click at [321, 437] on icon "button" at bounding box center [326, 437] width 10 height 10
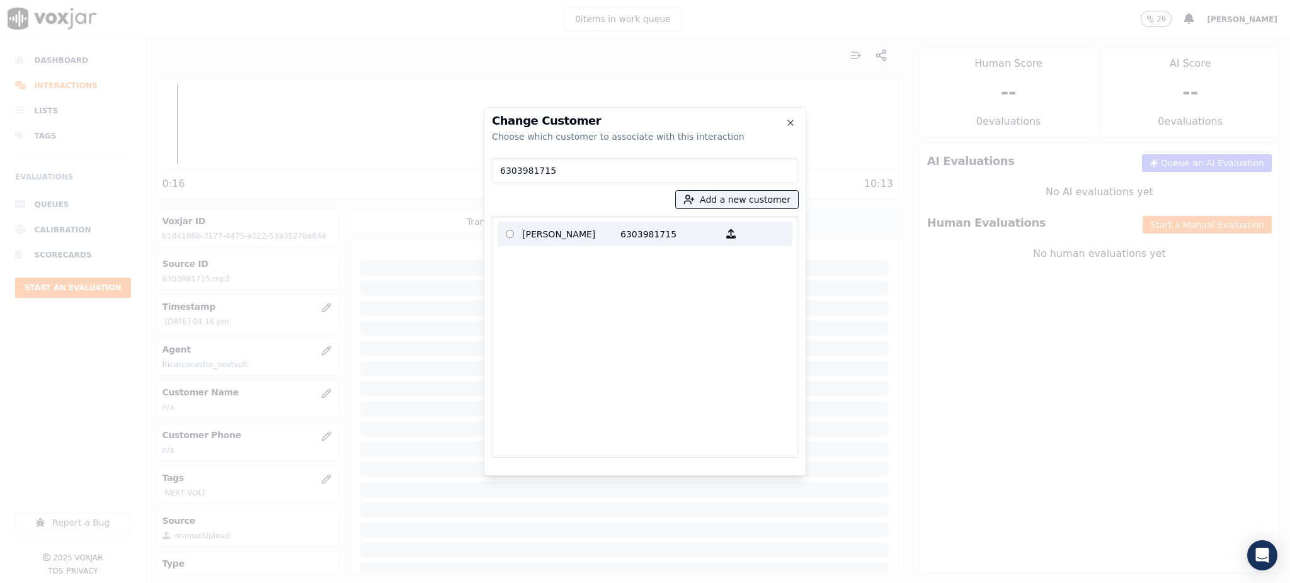
type input "6303981715"
click at [640, 233] on p "6303981715" at bounding box center [669, 234] width 98 height 20
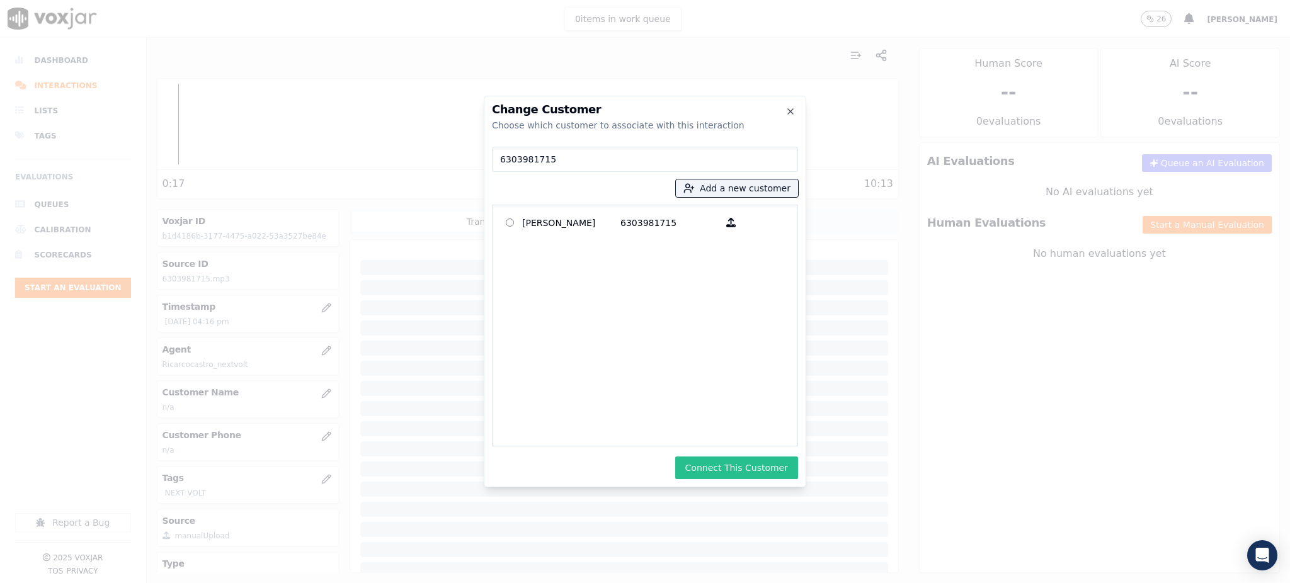
click at [720, 472] on button "Connect This Customer" at bounding box center [736, 468] width 123 height 23
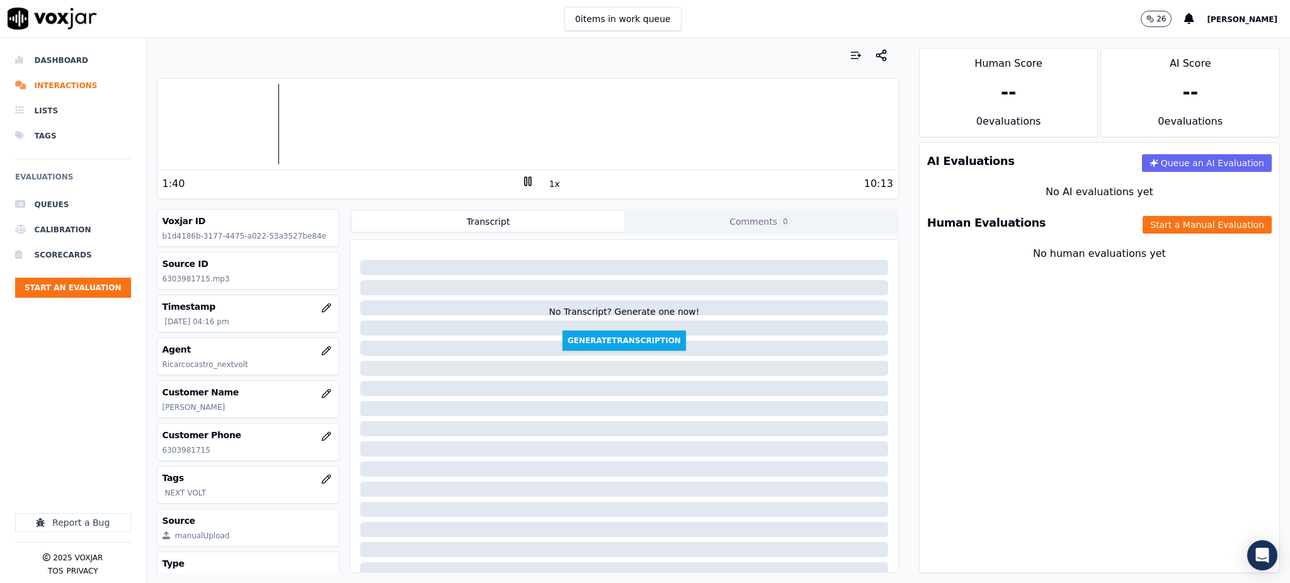
click at [1113, 347] on div "AI Evaluations Queue an AI Evaluation No AI evaluations yet Human Evaluations S…" at bounding box center [1099, 357] width 361 height 431
click at [523, 182] on icon at bounding box center [528, 181] width 13 height 13
click at [525, 178] on polygon at bounding box center [529, 181] width 8 height 9
click at [1143, 222] on button "Start a Manual Evaluation" at bounding box center [1207, 225] width 129 height 18
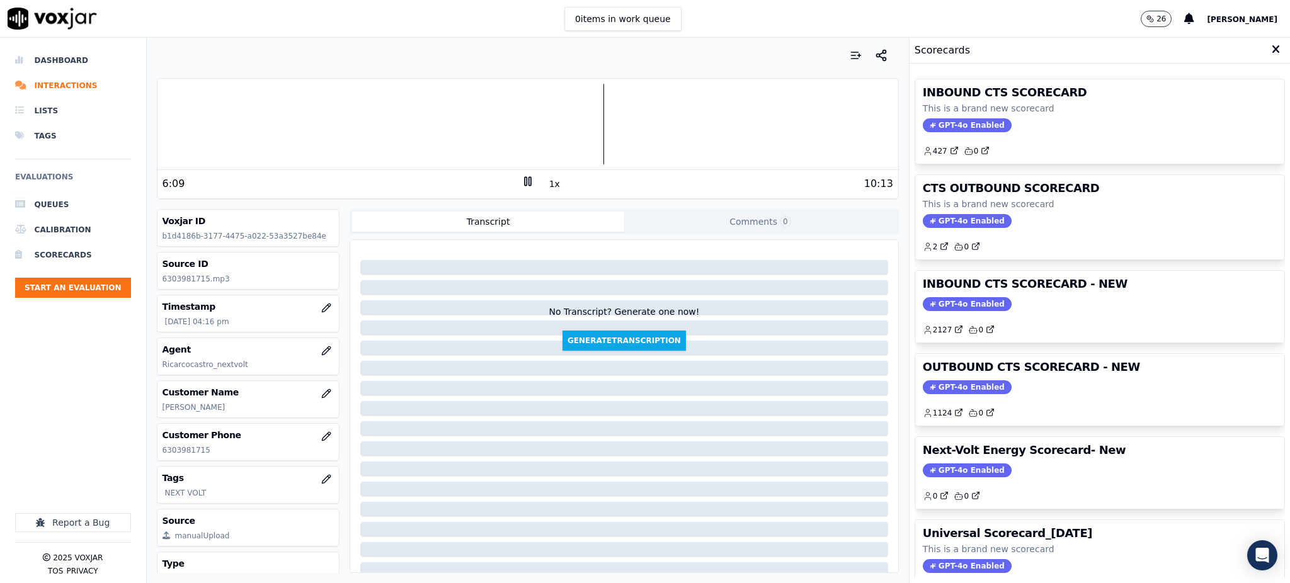
drag, startPoint x: 949, startPoint y: 121, endPoint x: 949, endPoint y: 154, distance: 32.8
click at [949, 122] on span "GPT-4o Enabled" at bounding box center [967, 125] width 89 height 14
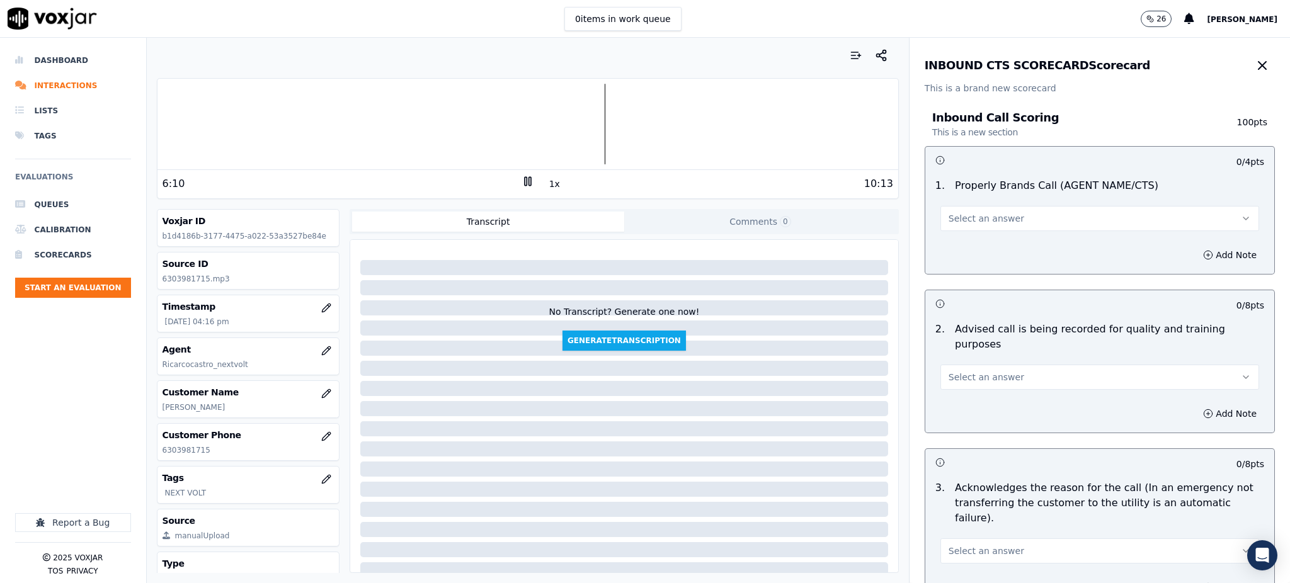
click at [961, 217] on span "Select an answer" at bounding box center [987, 218] width 76 height 13
click at [964, 249] on div "Yes" at bounding box center [1072, 247] width 291 height 20
click at [962, 372] on button "Select an answer" at bounding box center [1099, 377] width 319 height 25
click at [953, 397] on div "Yes" at bounding box center [1072, 390] width 291 height 20
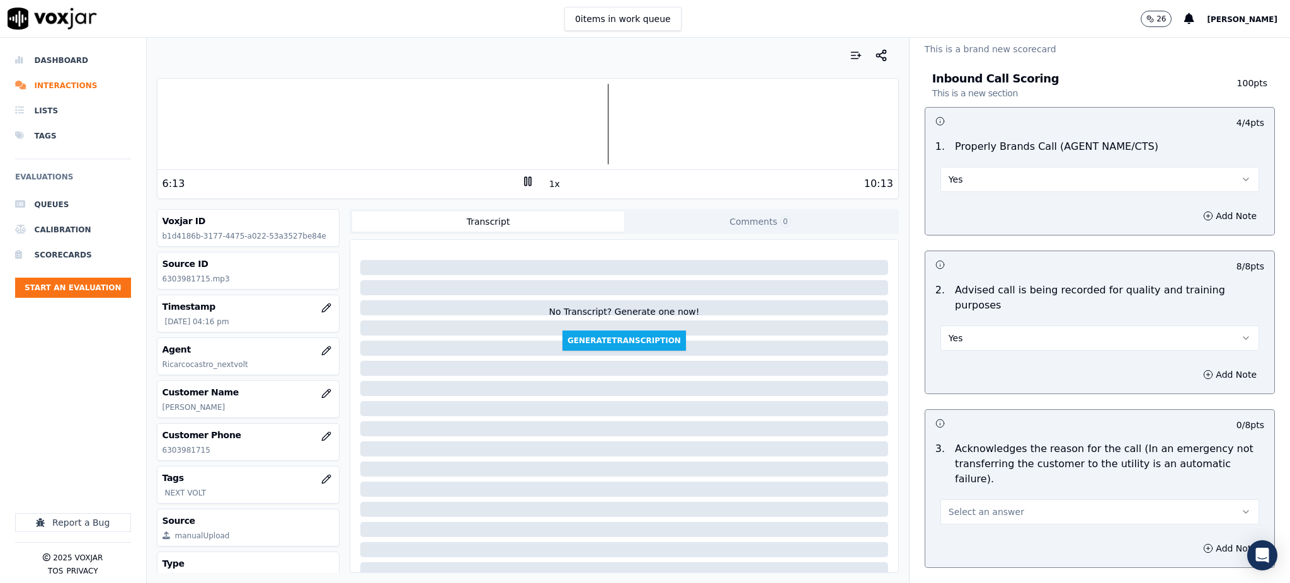
scroll to position [168, 0]
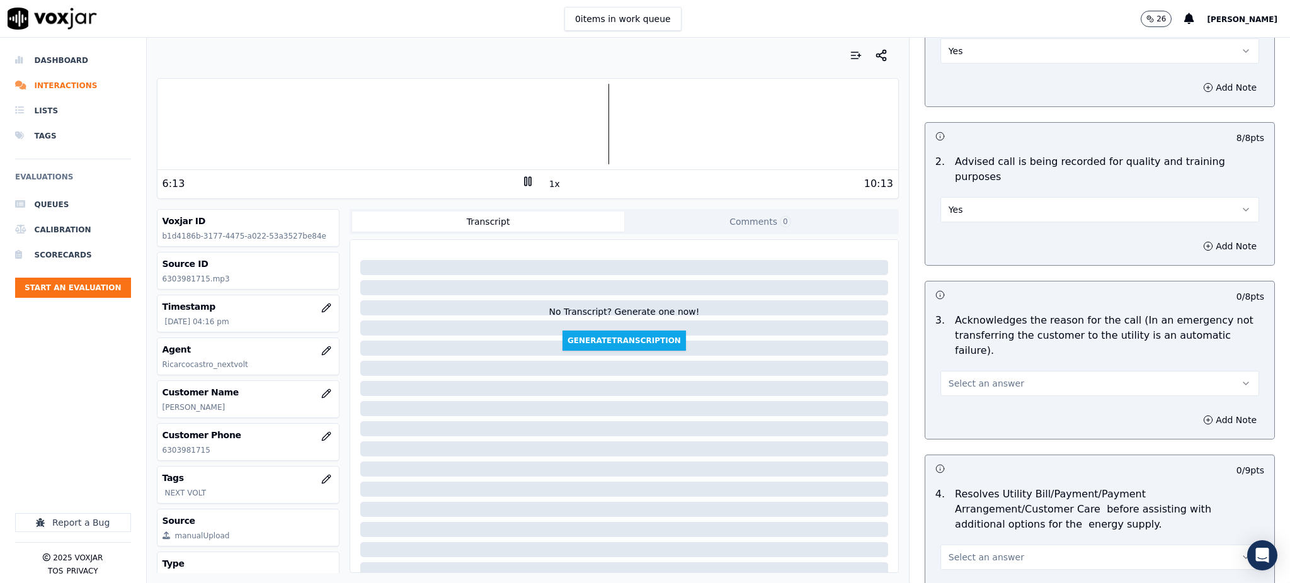
click at [949, 377] on span "Select an answer" at bounding box center [987, 383] width 76 height 13
click at [942, 398] on div "No" at bounding box center [1072, 402] width 291 height 20
click at [949, 371] on button "No" at bounding box center [1099, 383] width 319 height 25
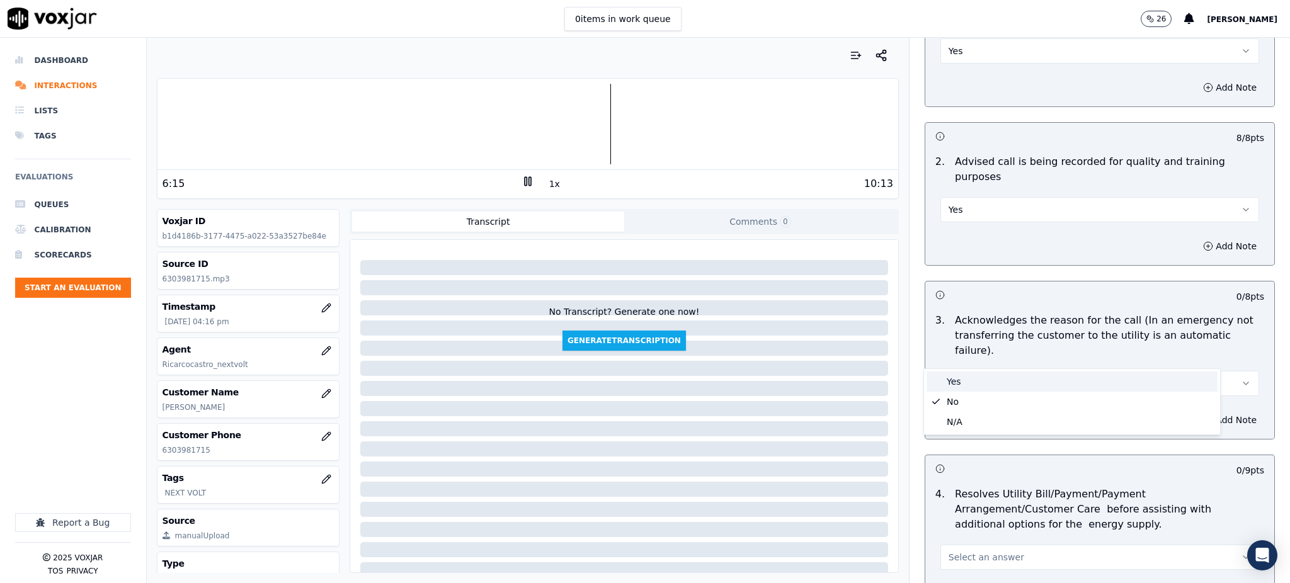
click at [951, 380] on div "Yes" at bounding box center [1072, 382] width 291 height 20
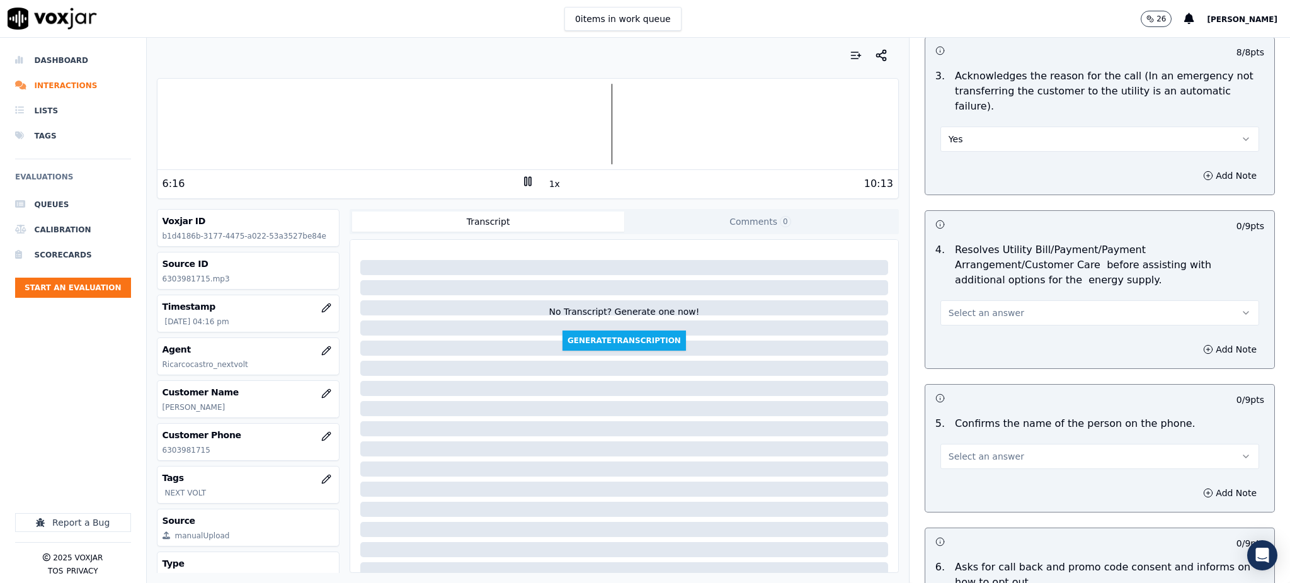
scroll to position [420, 0]
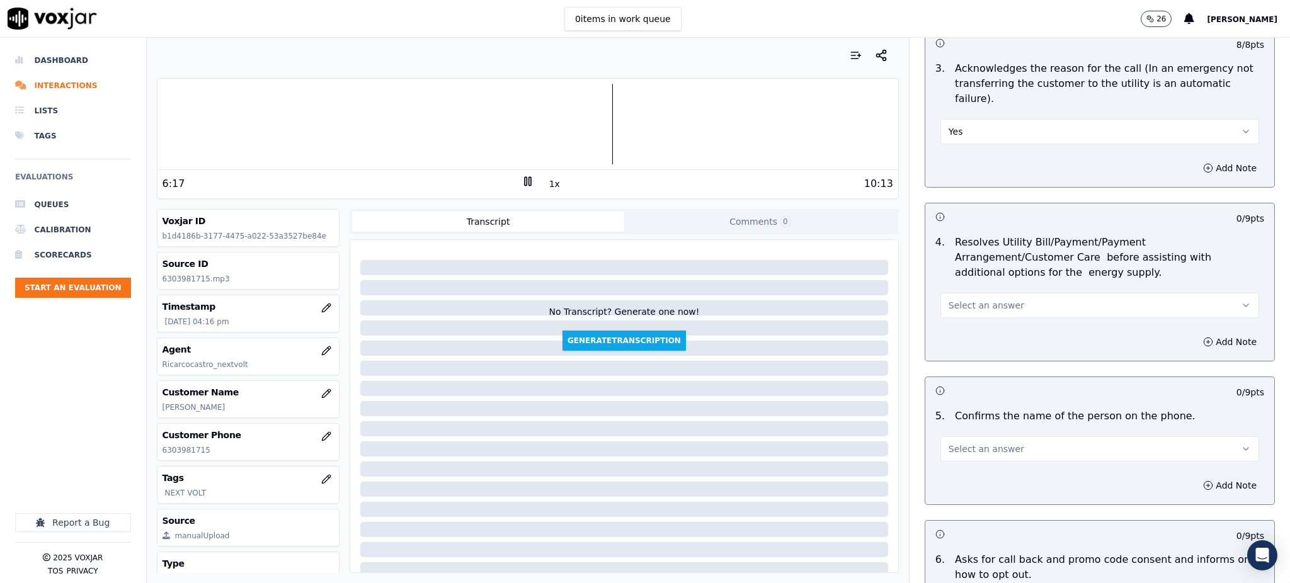
click at [961, 299] on span "Select an answer" at bounding box center [987, 305] width 76 height 13
click at [958, 299] on div "Yes" at bounding box center [1072, 304] width 291 height 20
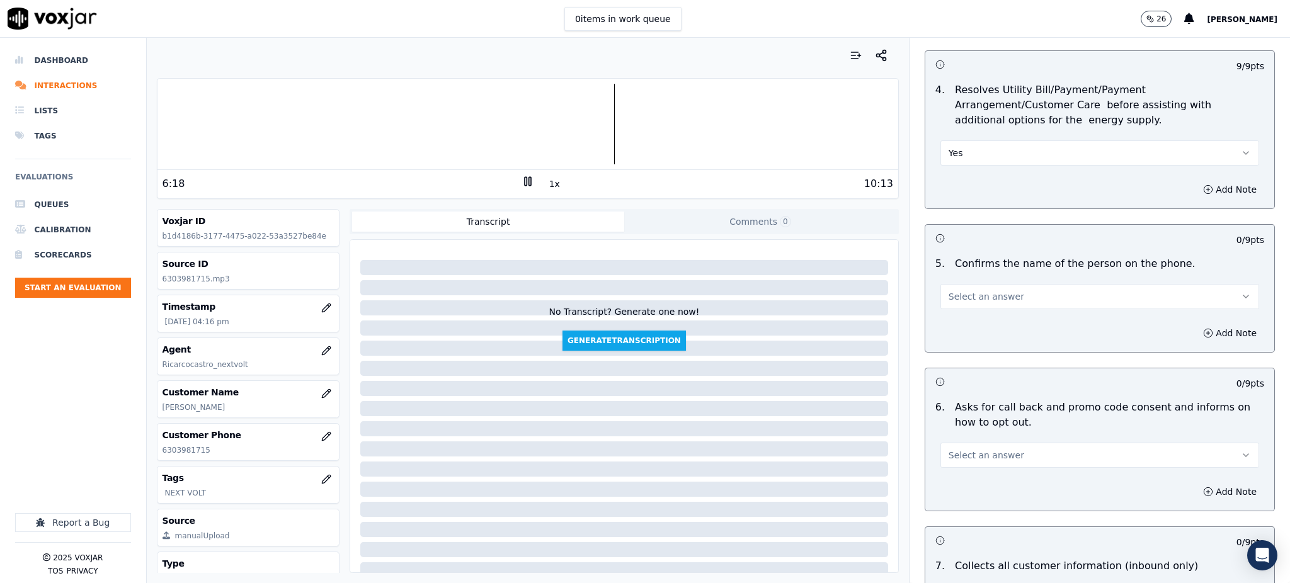
scroll to position [588, 0]
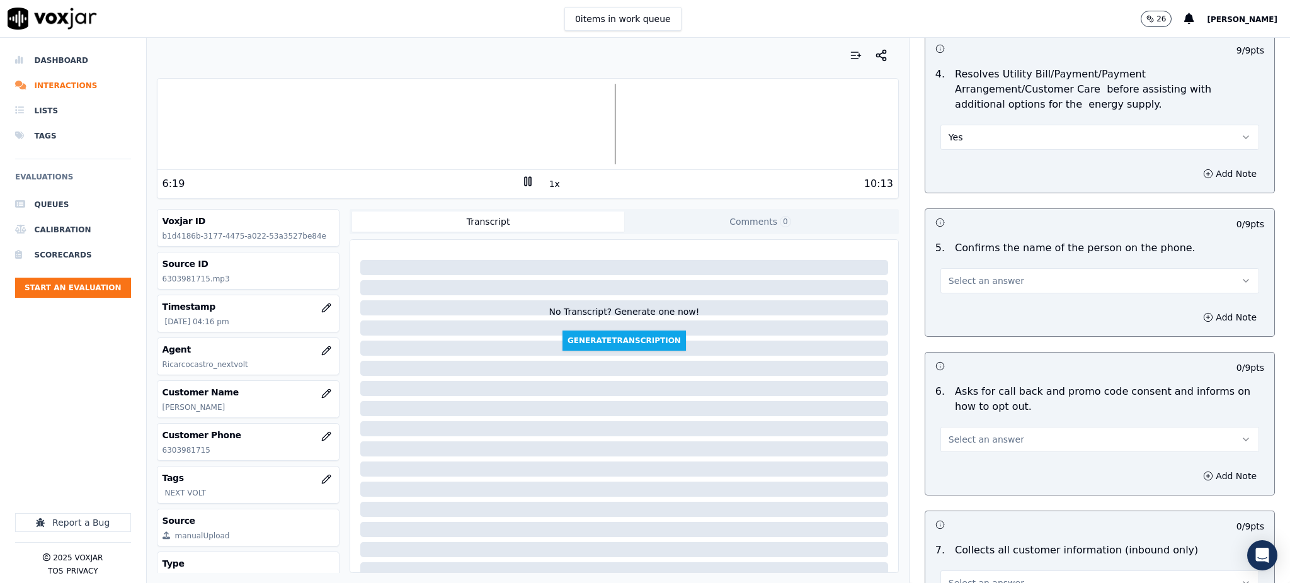
click at [950, 275] on span "Select an answer" at bounding box center [987, 281] width 76 height 13
click at [956, 280] on div "Yes" at bounding box center [1072, 279] width 291 height 20
click at [963, 433] on span "Select an answer" at bounding box center [987, 439] width 76 height 13
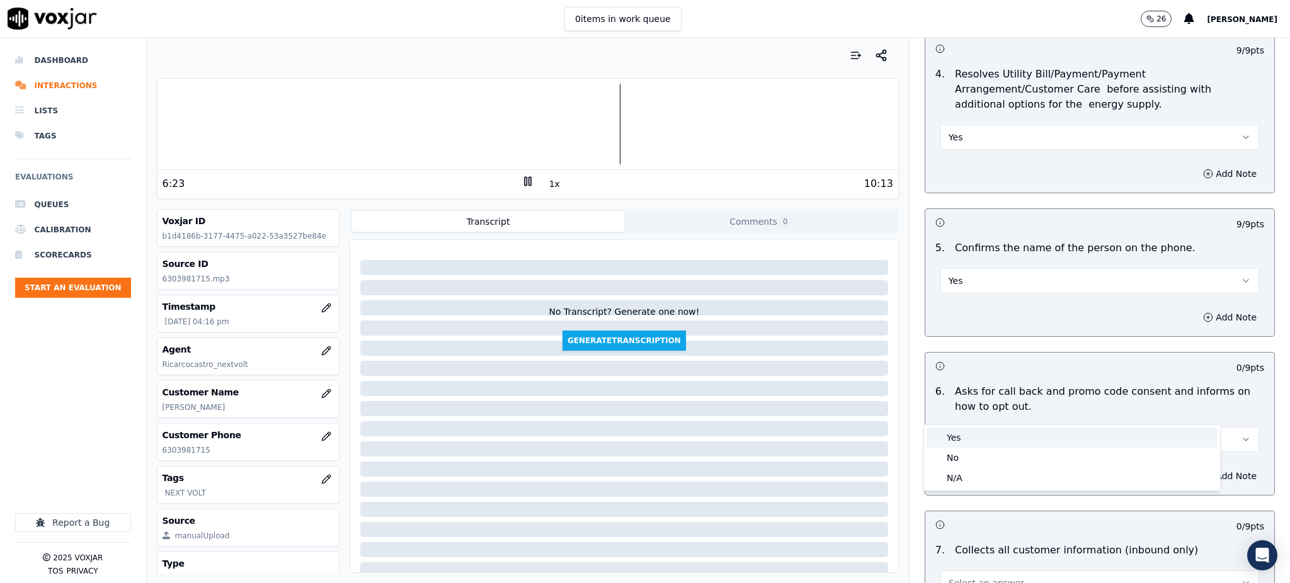
click at [958, 433] on div "Yes" at bounding box center [1072, 438] width 291 height 20
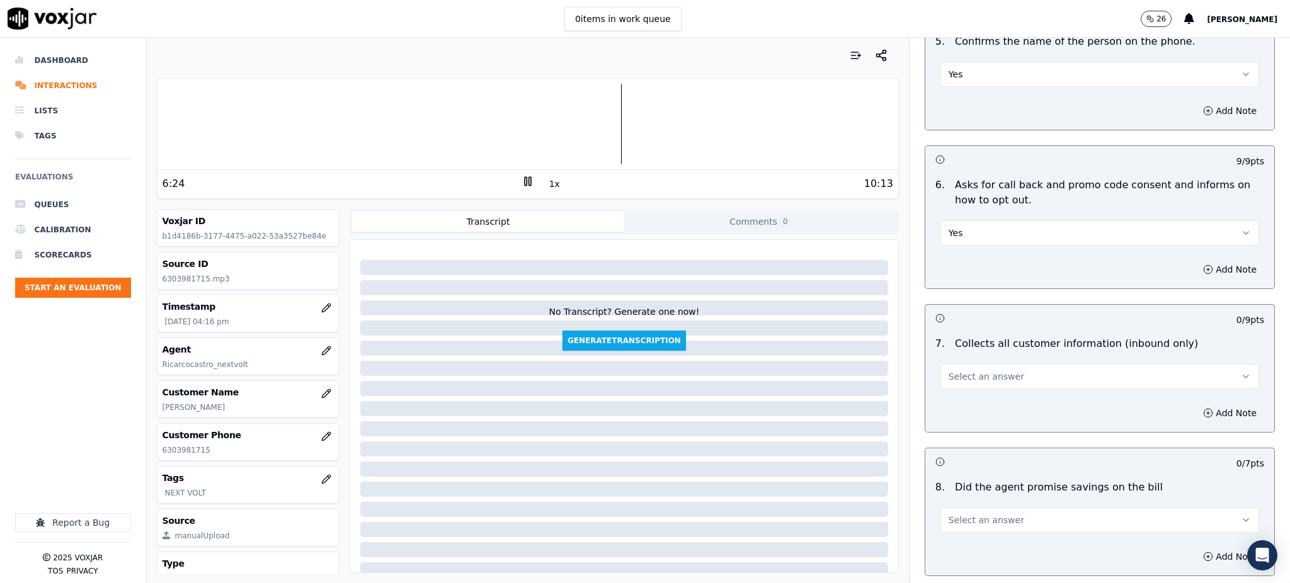
scroll to position [840, 0]
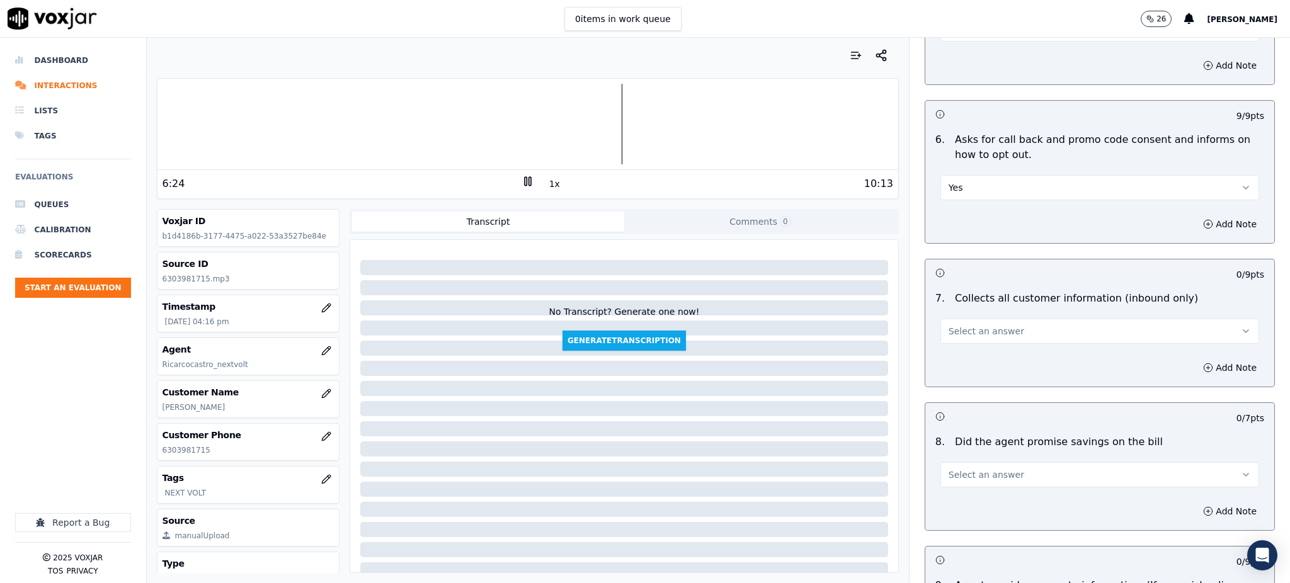
click at [952, 325] on span "Select an answer" at bounding box center [987, 331] width 76 height 13
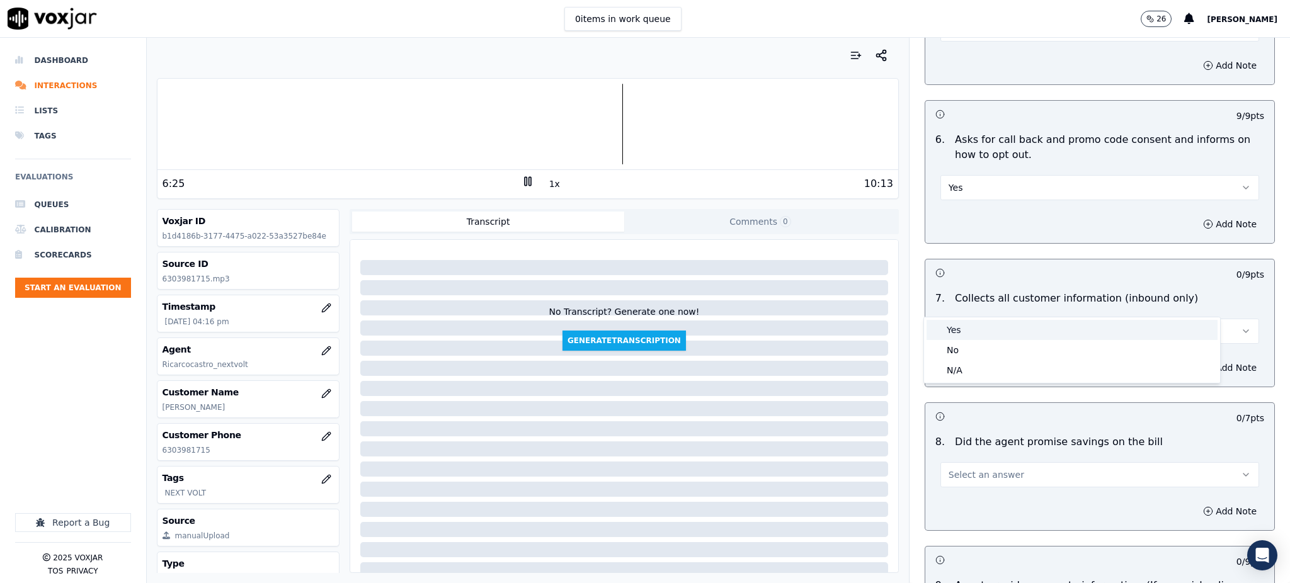
click at [953, 330] on div "Yes" at bounding box center [1072, 330] width 291 height 20
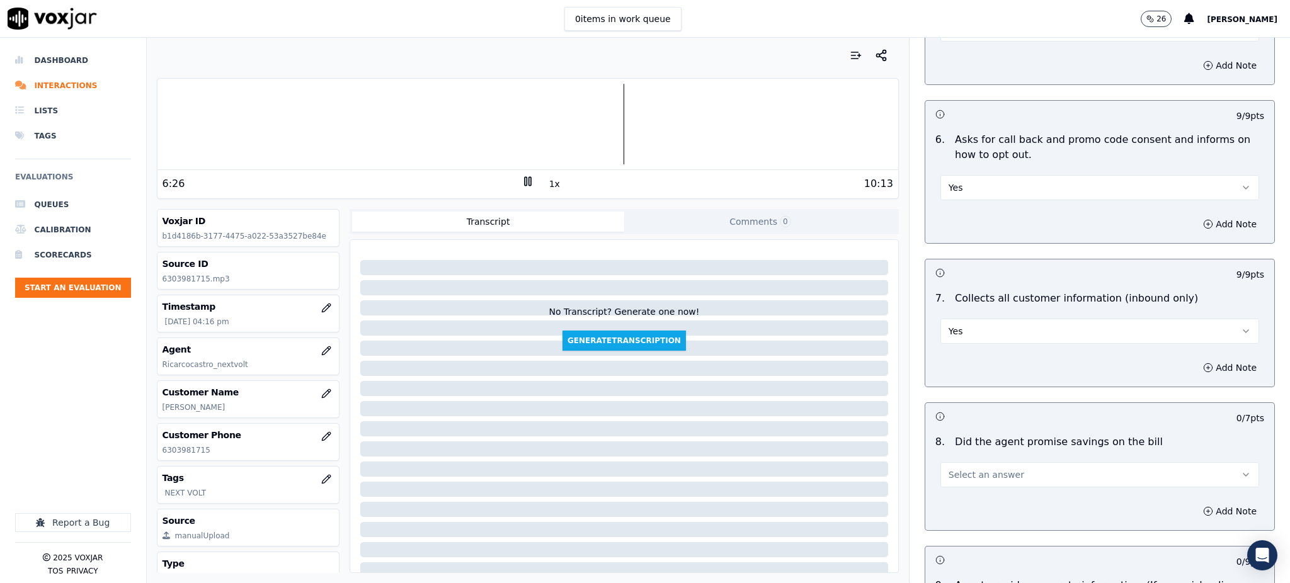
click at [966, 469] on span "Select an answer" at bounding box center [987, 475] width 76 height 13
click at [961, 465] on div "Yes" at bounding box center [1072, 474] width 291 height 20
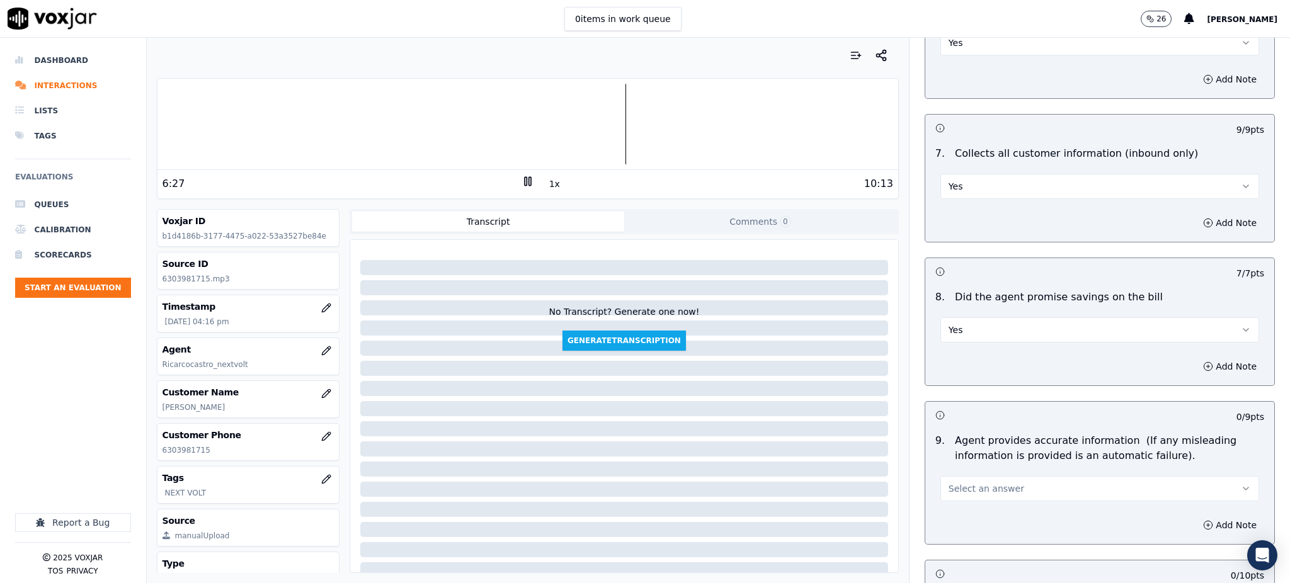
scroll to position [1008, 0]
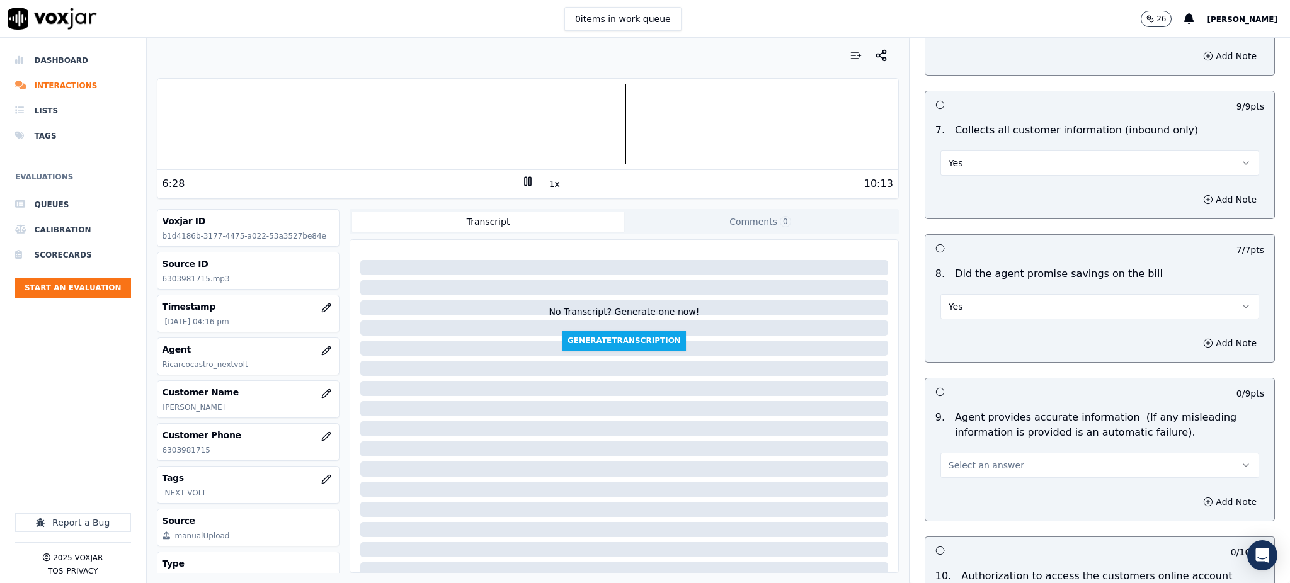
click at [955, 459] on span "Select an answer" at bounding box center [987, 465] width 76 height 13
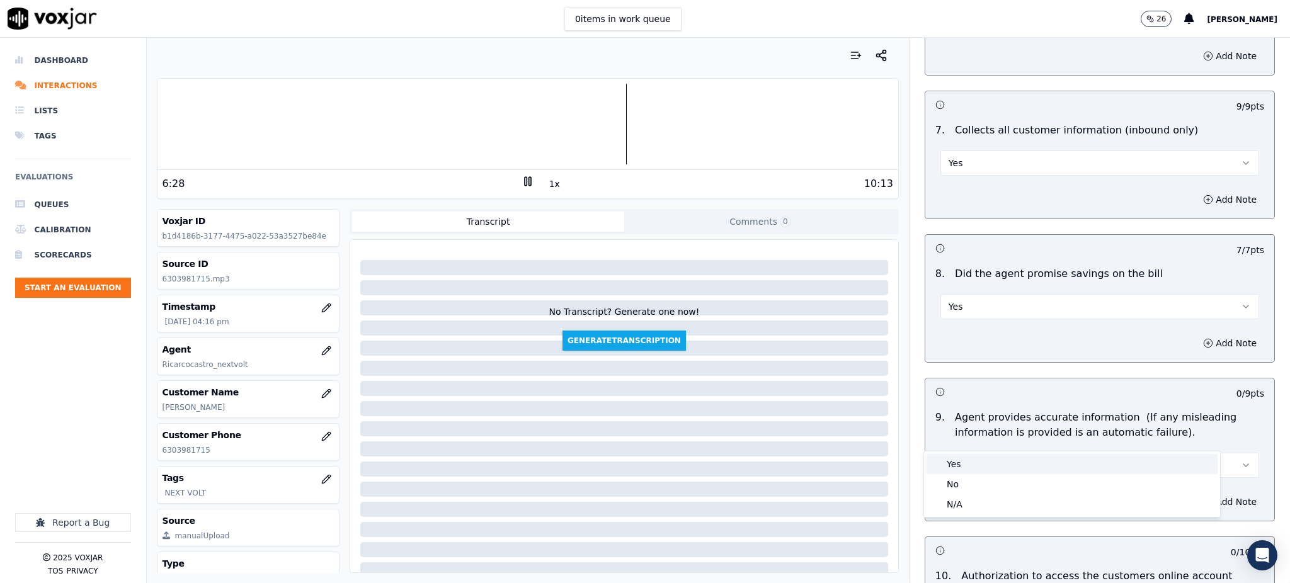
click at [956, 460] on div "Yes" at bounding box center [1072, 464] width 291 height 20
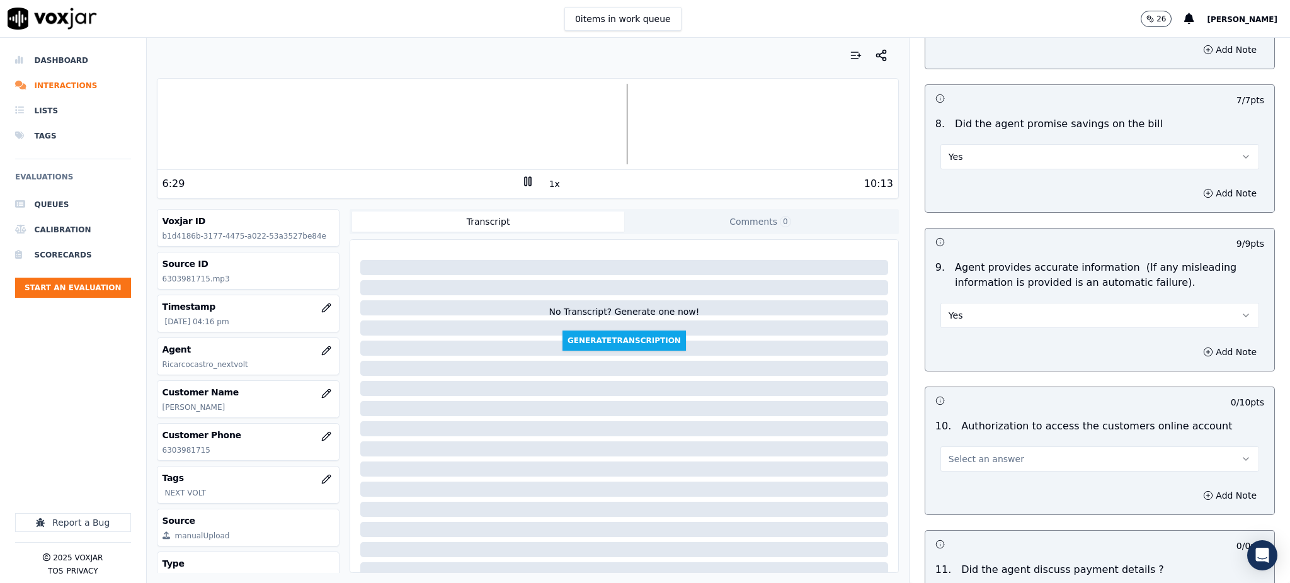
scroll to position [1175, 0]
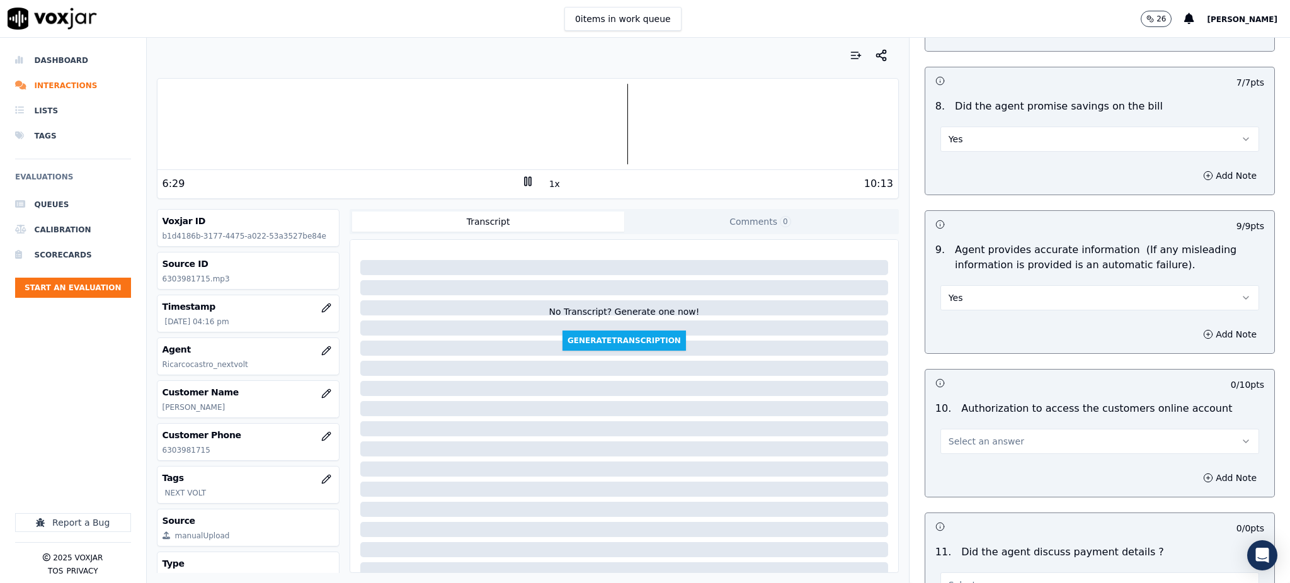
click at [959, 435] on span "Select an answer" at bounding box center [987, 441] width 76 height 13
click at [964, 431] on div "Yes" at bounding box center [1072, 440] width 291 height 20
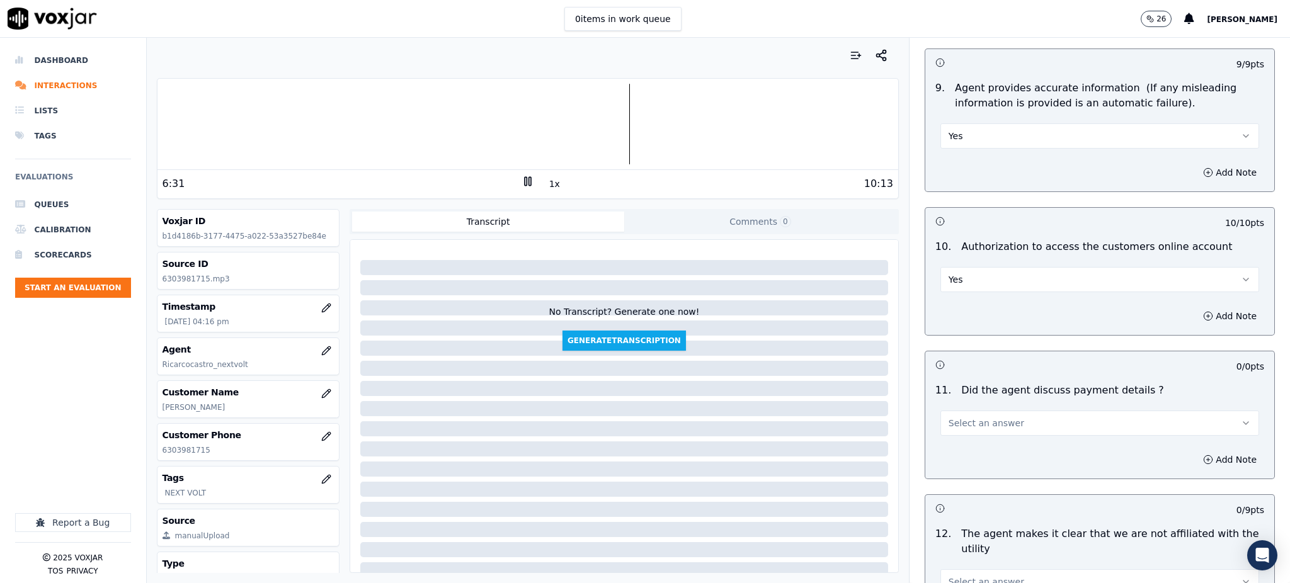
scroll to position [1344, 0]
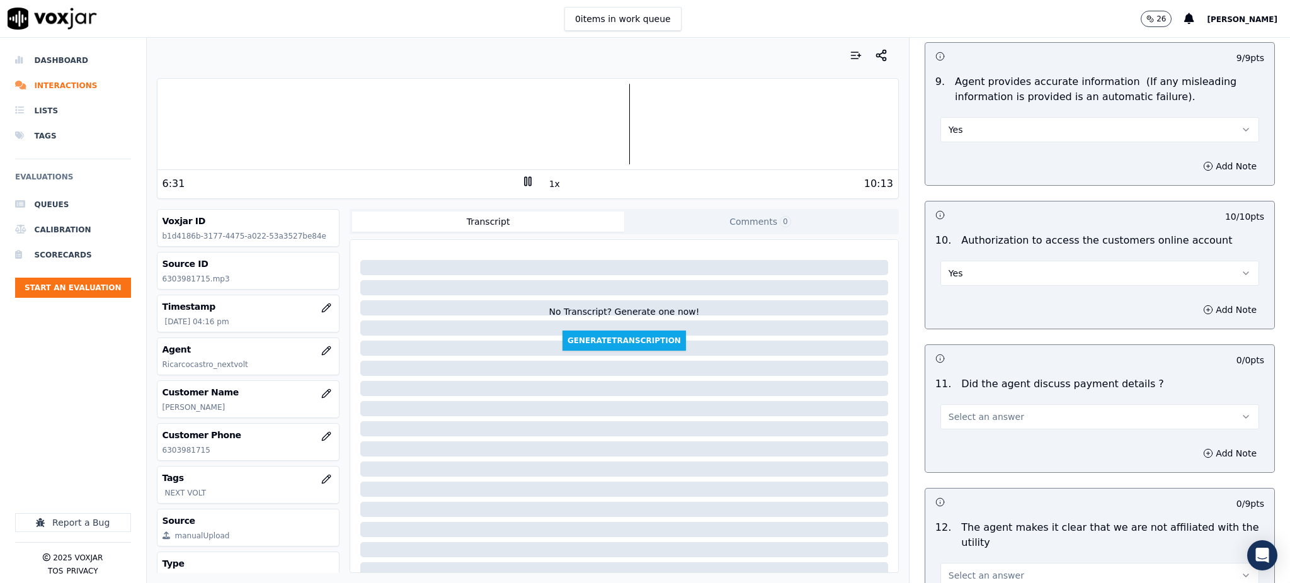
click at [964, 411] on span "Select an answer" at bounding box center [987, 417] width 76 height 13
click at [973, 454] on div "N/A" at bounding box center [1072, 456] width 291 height 20
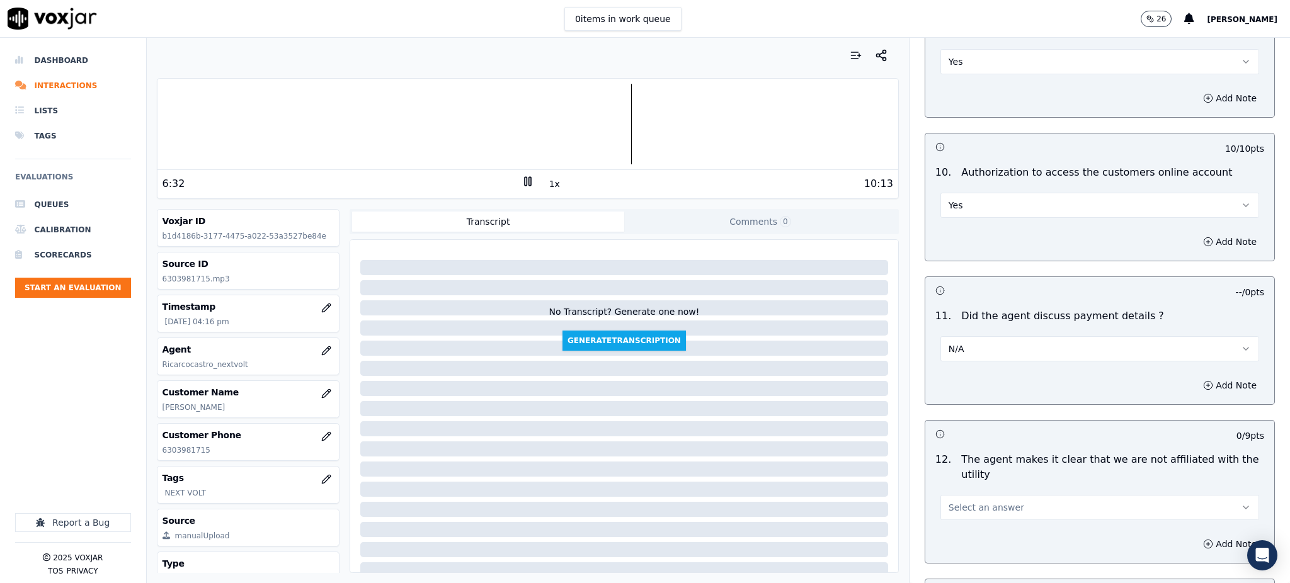
scroll to position [1596, 0]
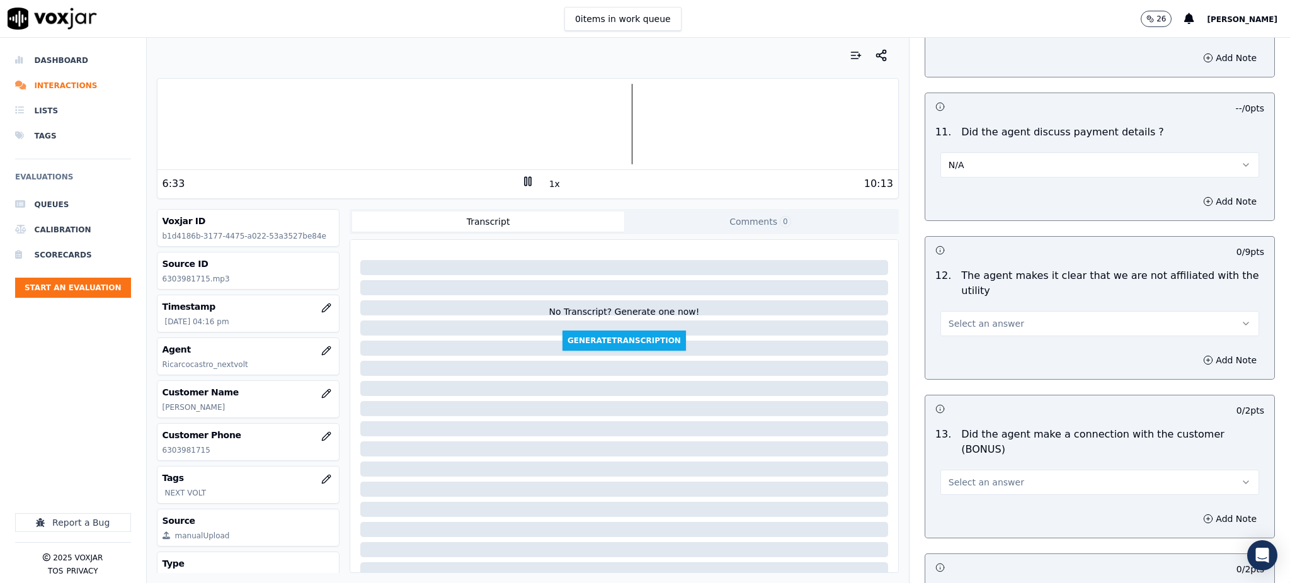
click at [963, 317] on span "Select an answer" at bounding box center [987, 323] width 76 height 13
drag, startPoint x: 963, startPoint y: 303, endPoint x: 968, endPoint y: 312, distance: 10.2
click at [968, 326] on div "Yes No N/A" at bounding box center [1072, 343] width 296 height 66
click at [958, 326] on div "Yes" at bounding box center [1072, 322] width 291 height 20
click at [962, 470] on button "Select an answer" at bounding box center [1099, 482] width 319 height 25
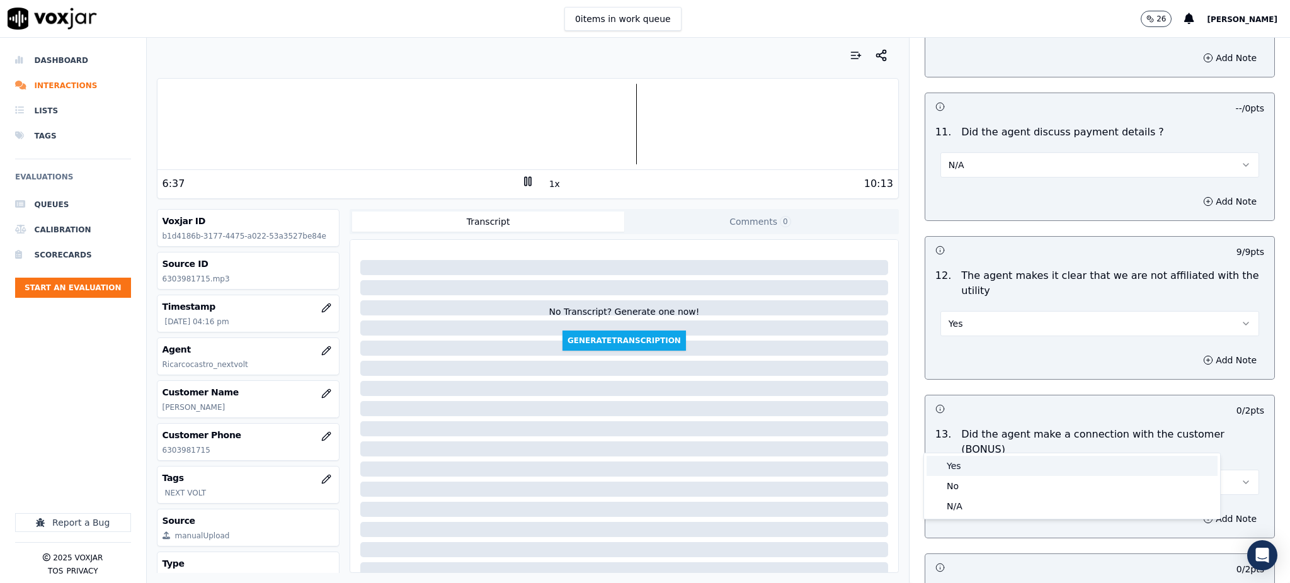
click at [964, 467] on div "Yes" at bounding box center [1072, 466] width 291 height 20
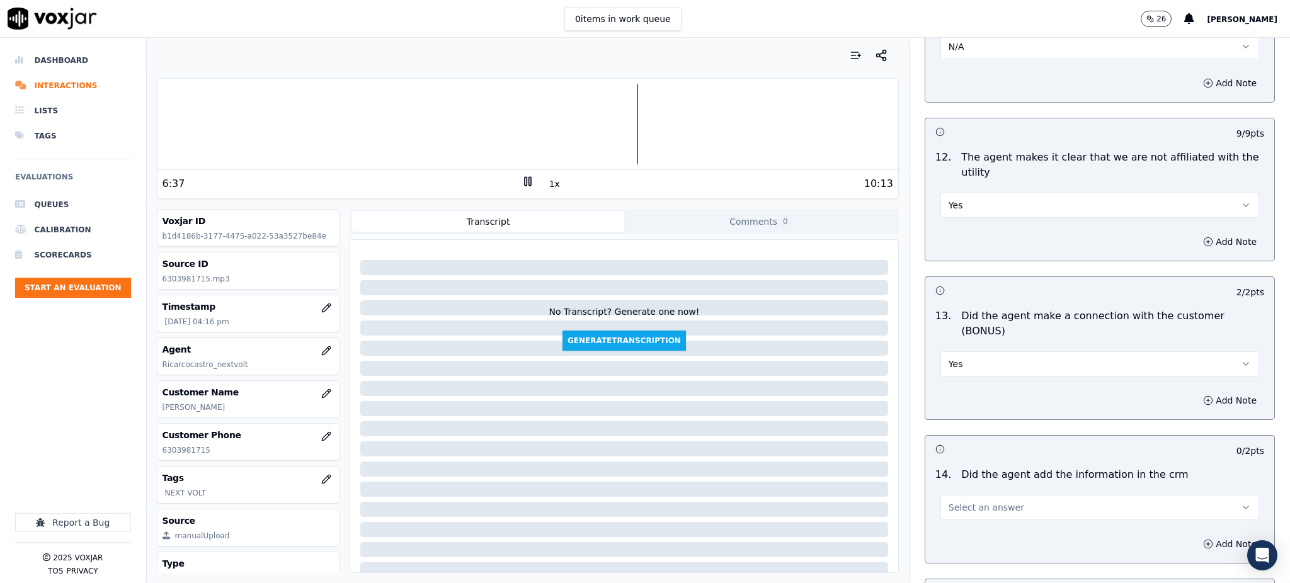
scroll to position [1764, 0]
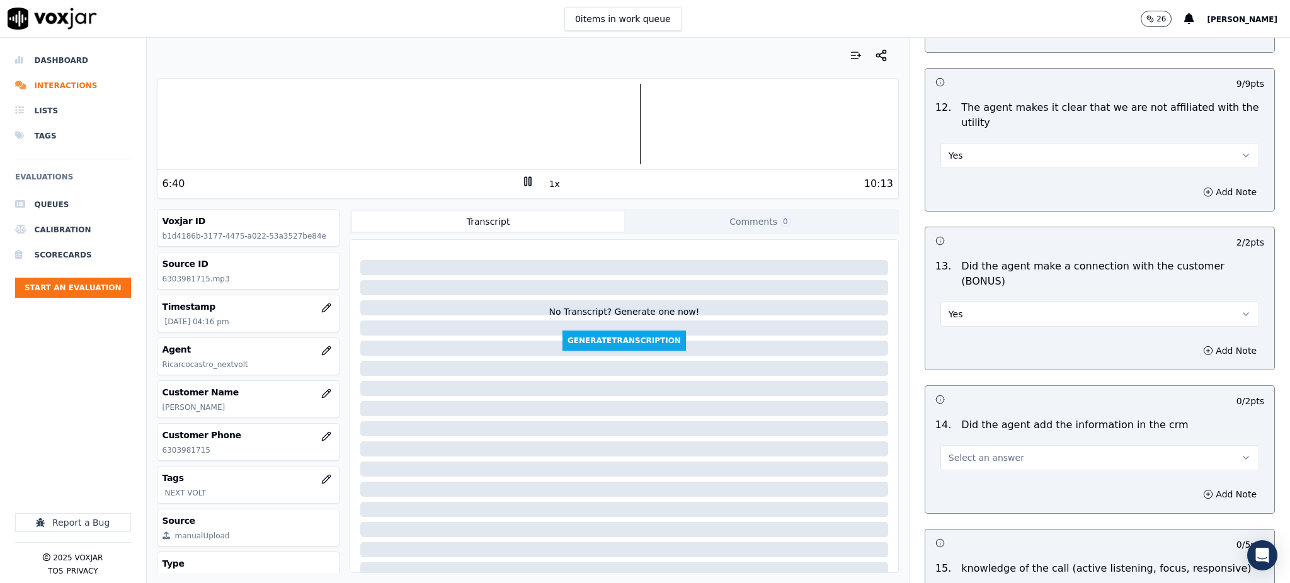
click at [972, 452] on span "Select an answer" at bounding box center [987, 458] width 76 height 13
click at [972, 439] on div "Yes" at bounding box center [1072, 442] width 291 height 20
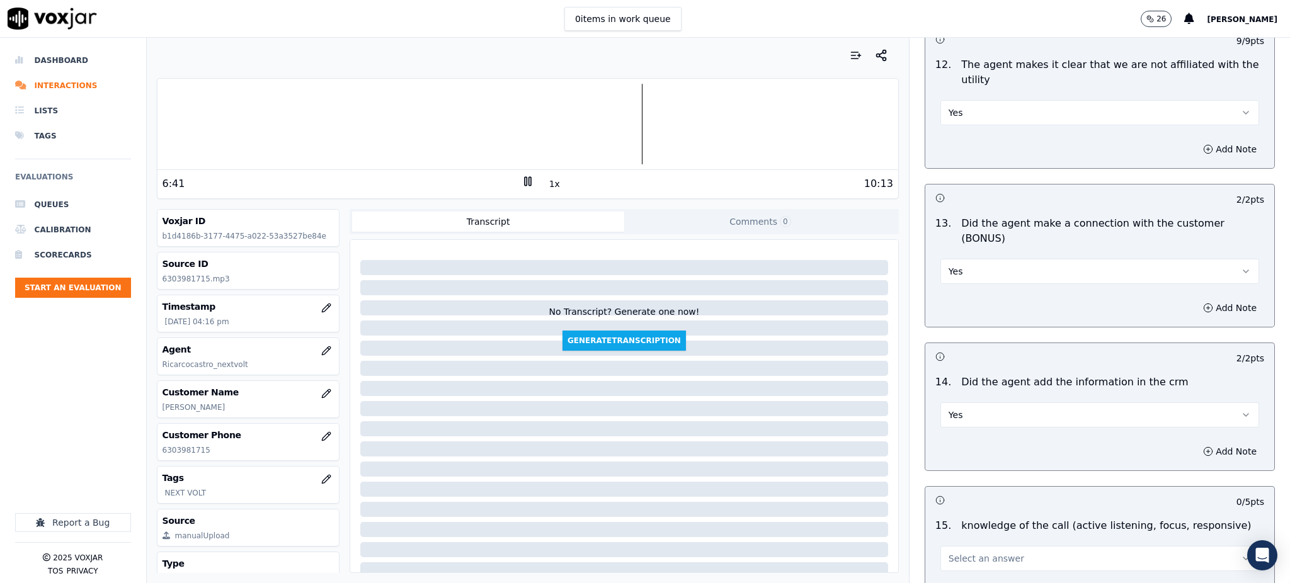
scroll to position [1907, 0]
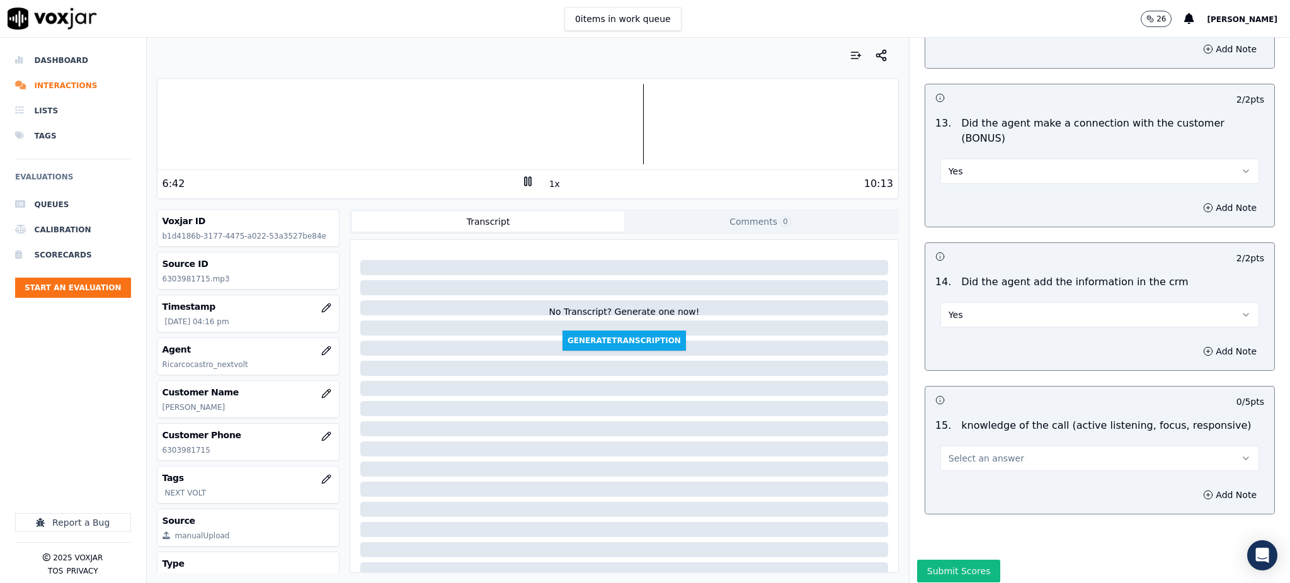
click at [949, 452] on span "Select an answer" at bounding box center [987, 458] width 76 height 13
click at [953, 440] on div "Yes" at bounding box center [1072, 443] width 291 height 20
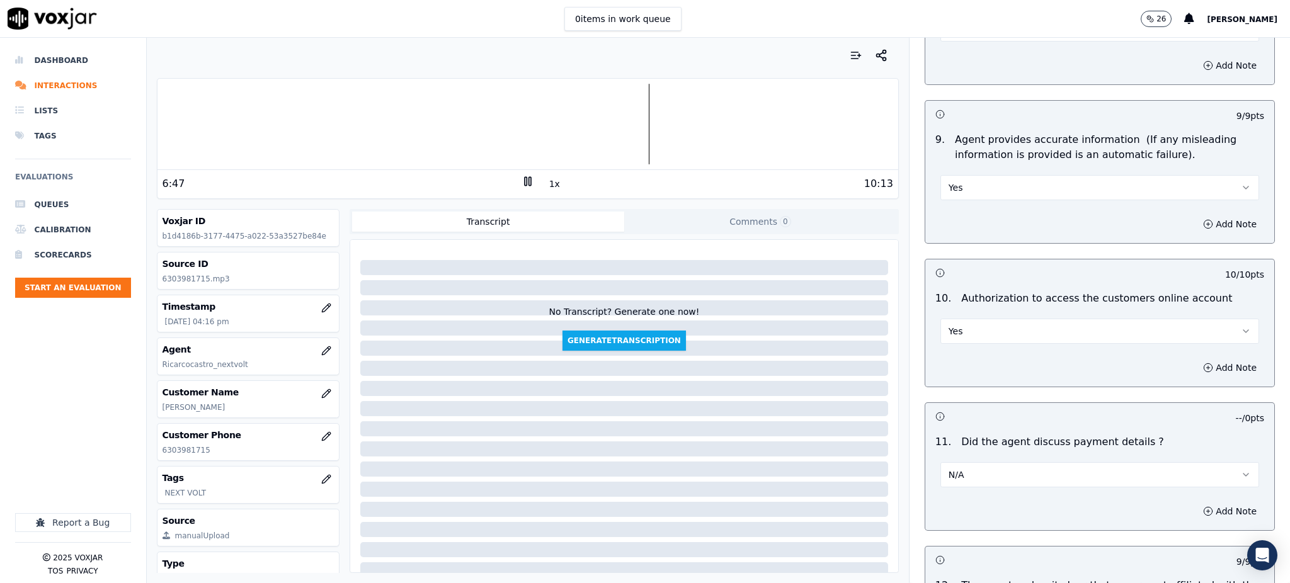
scroll to position [1235, 0]
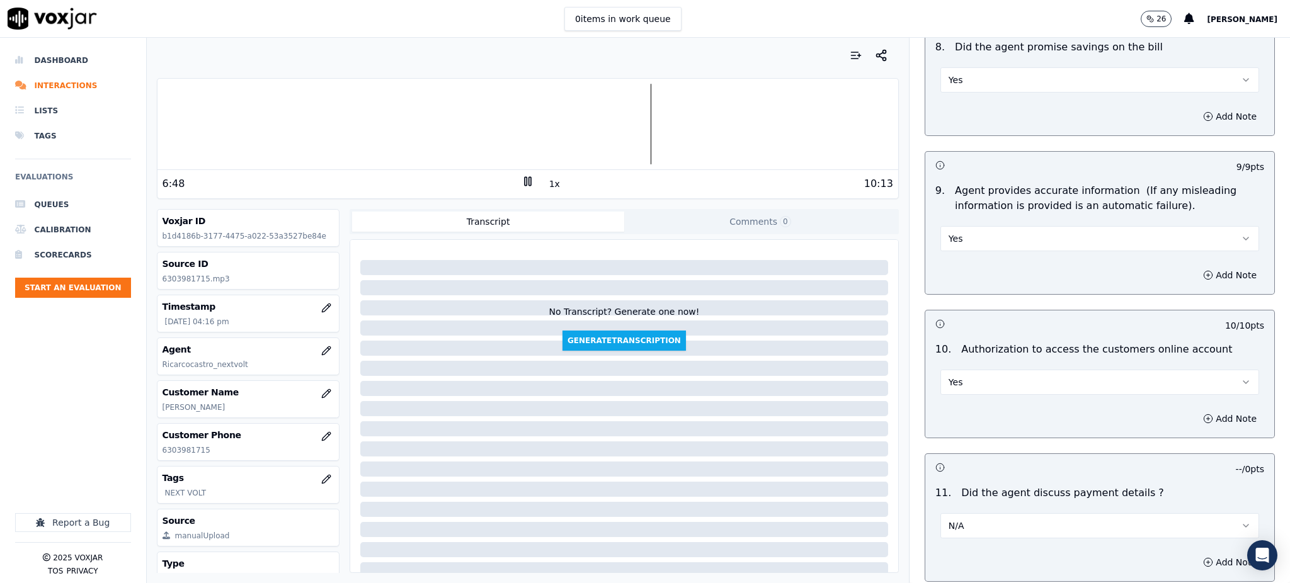
click at [1086, 370] on button "Yes" at bounding box center [1099, 382] width 319 height 25
click at [961, 400] on div "No" at bounding box center [1072, 401] width 291 height 20
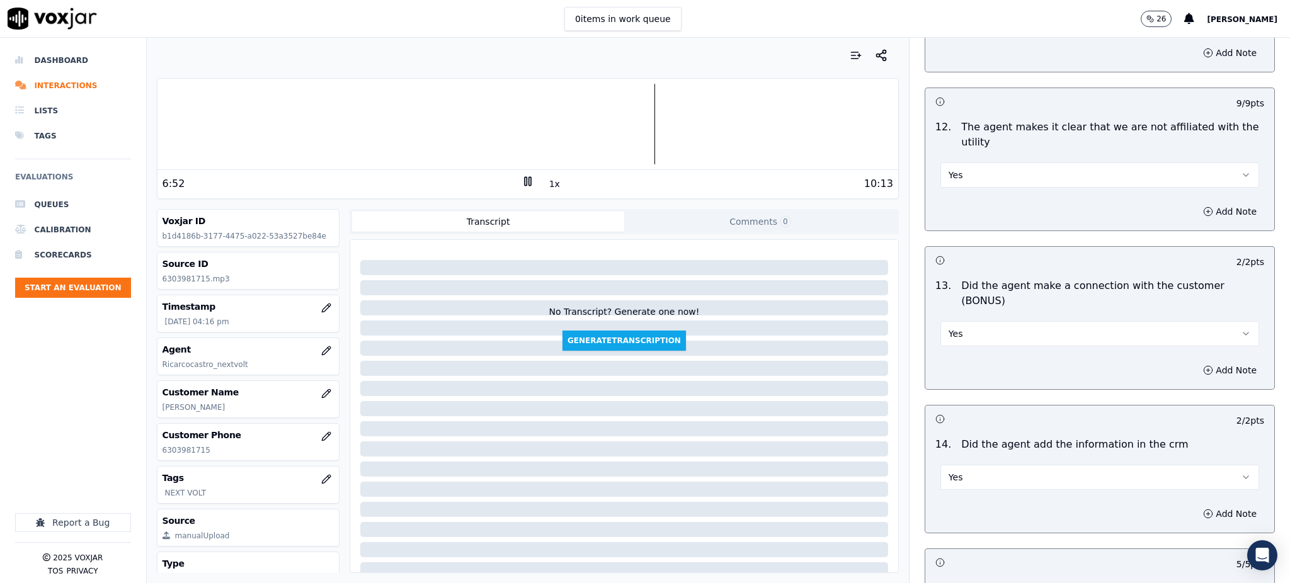
scroll to position [1907, 0]
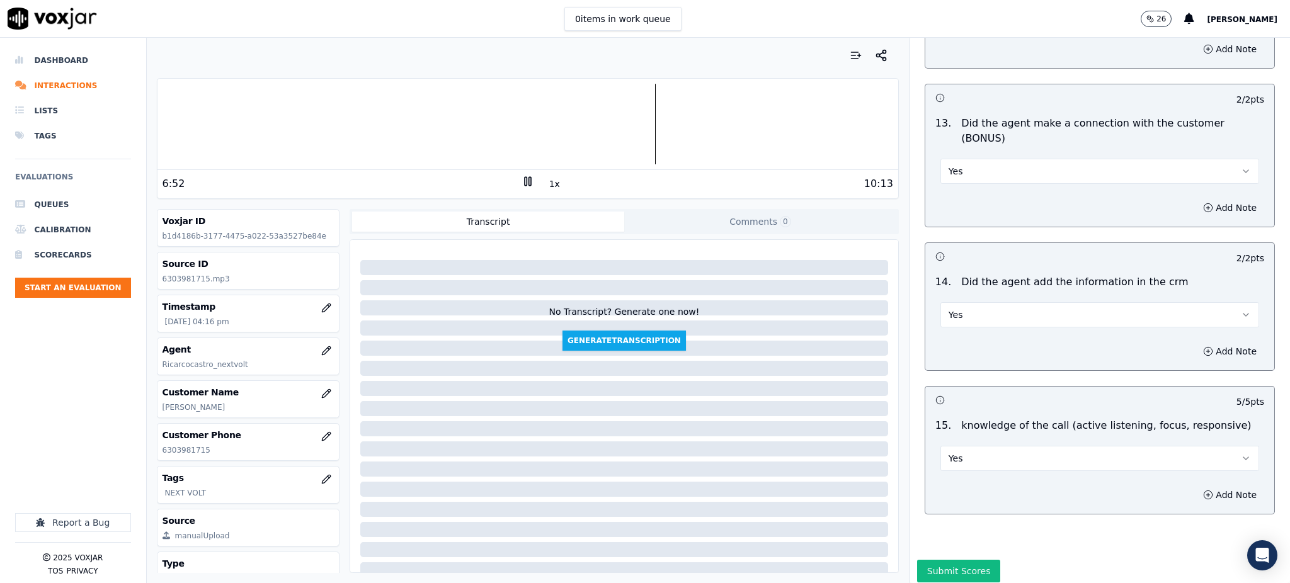
drag, startPoint x: 924, startPoint y: 529, endPoint x: 930, endPoint y: 525, distance: 7.3
click at [925, 560] on button "Submit Scores" at bounding box center [959, 571] width 84 height 23
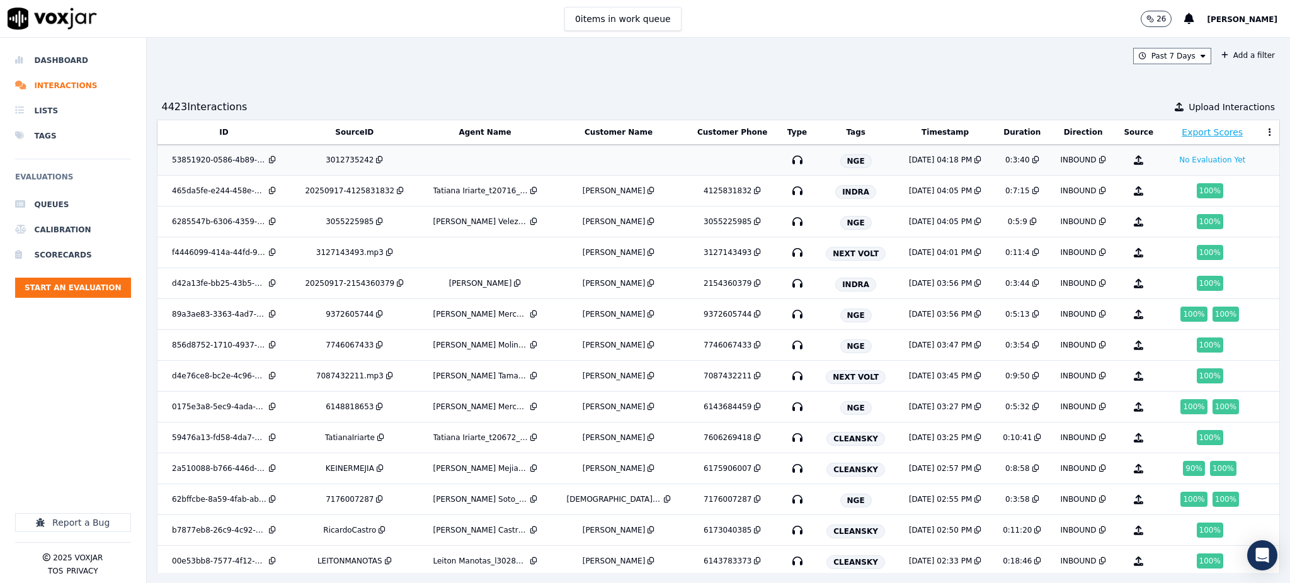
click at [787, 160] on icon "button" at bounding box center [797, 160] width 20 height 20
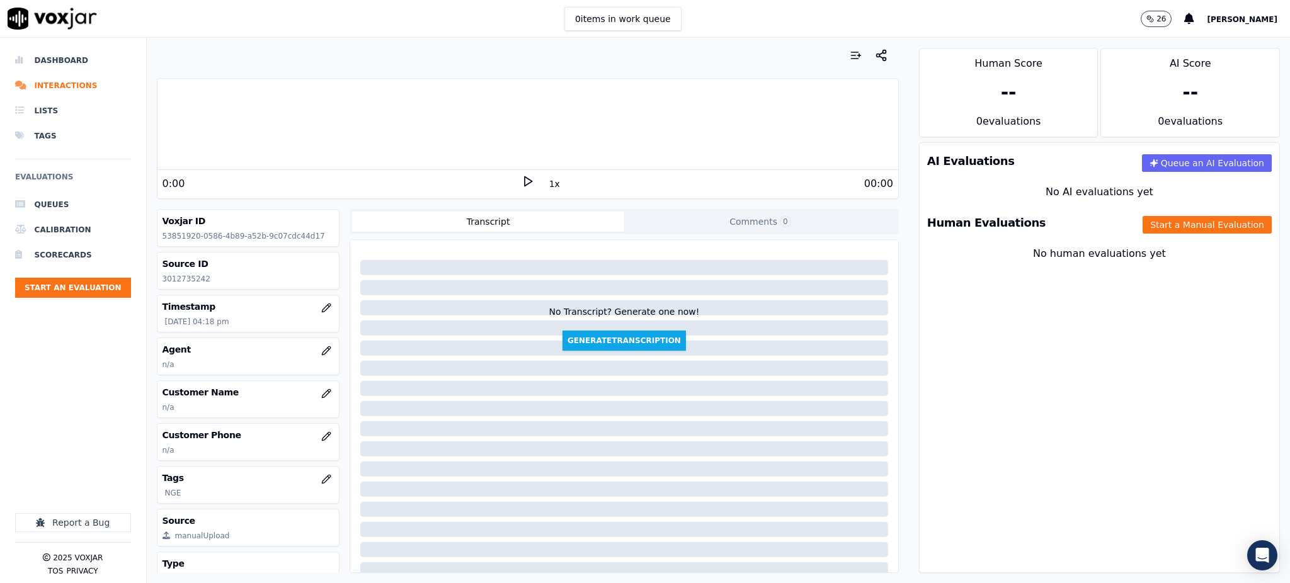
click at [523, 177] on icon at bounding box center [528, 181] width 13 height 13
drag, startPoint x: 123, startPoint y: 277, endPoint x: 162, endPoint y: 275, distance: 39.1
click at [163, 275] on p "3012735242" at bounding box center [249, 279] width 172 height 10
copy p "3012735242"
click at [321, 441] on icon "button" at bounding box center [326, 437] width 10 height 10
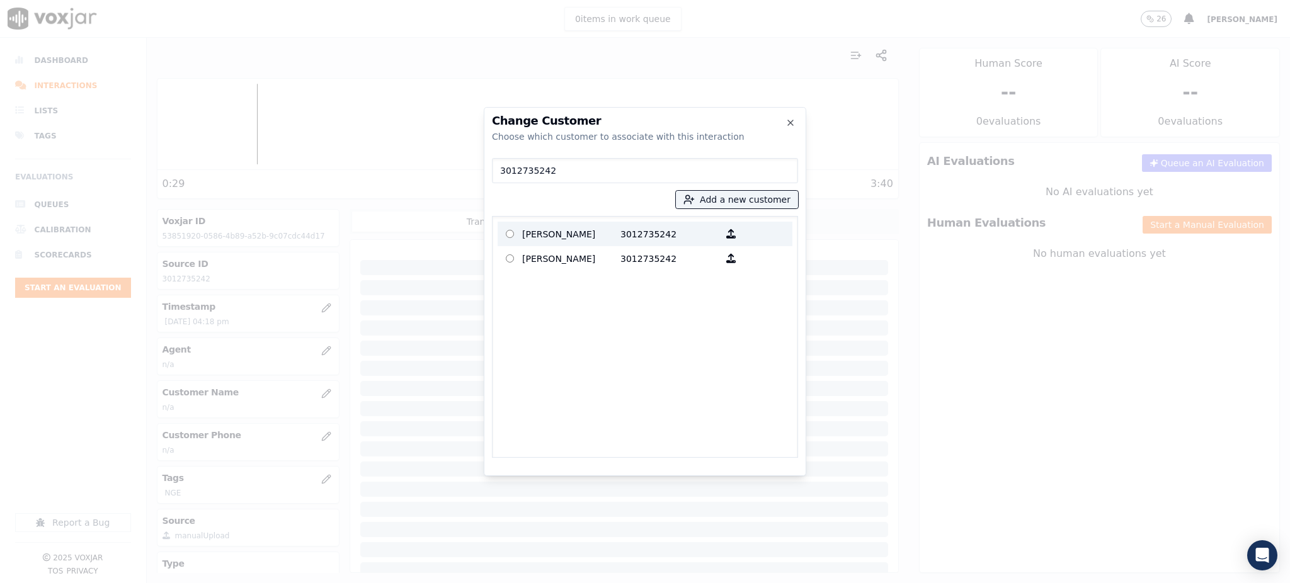
type input "3012735242"
click at [582, 236] on p "[PERSON_NAME]" at bounding box center [571, 234] width 98 height 20
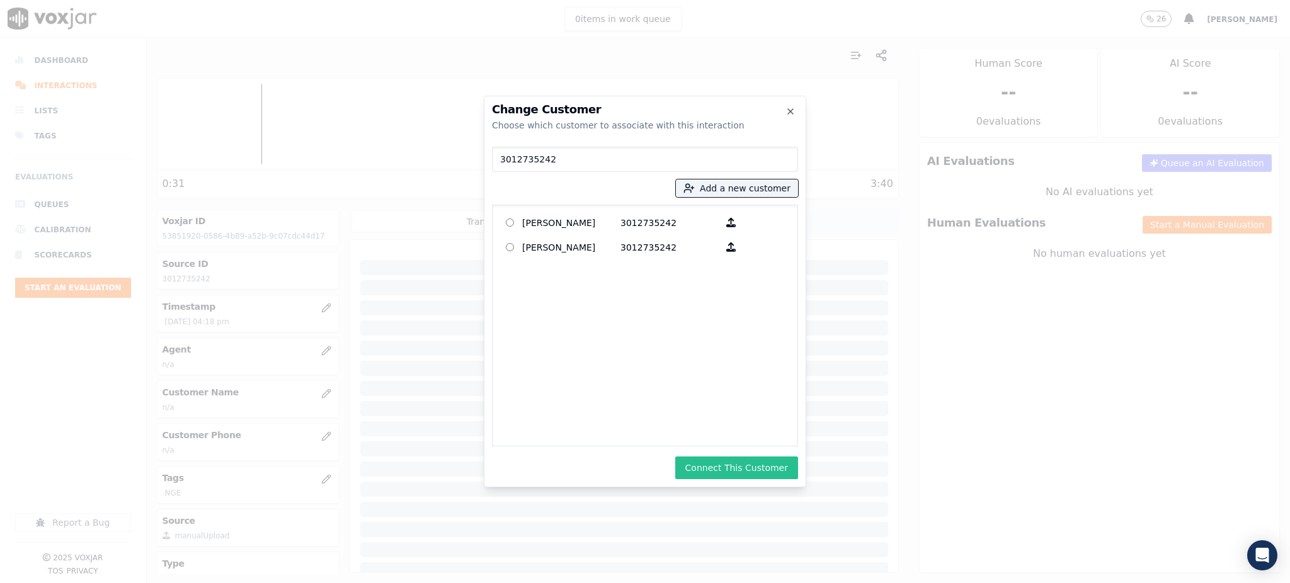
click at [744, 467] on button "Connect This Customer" at bounding box center [736, 468] width 123 height 23
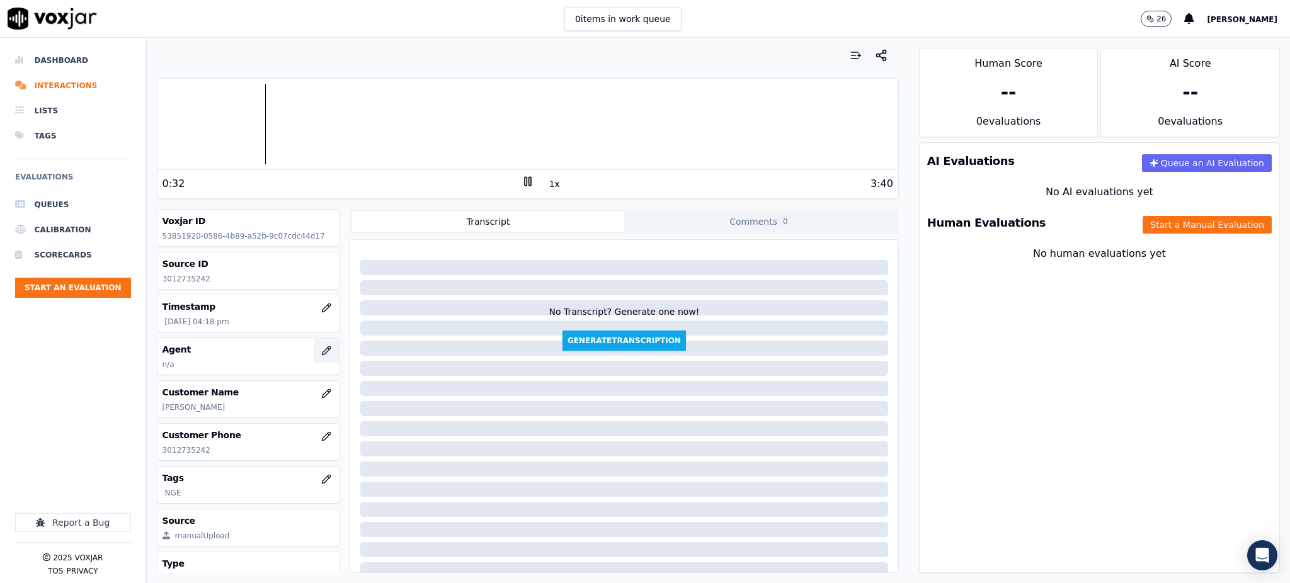
click at [316, 345] on button "button" at bounding box center [326, 350] width 25 height 25
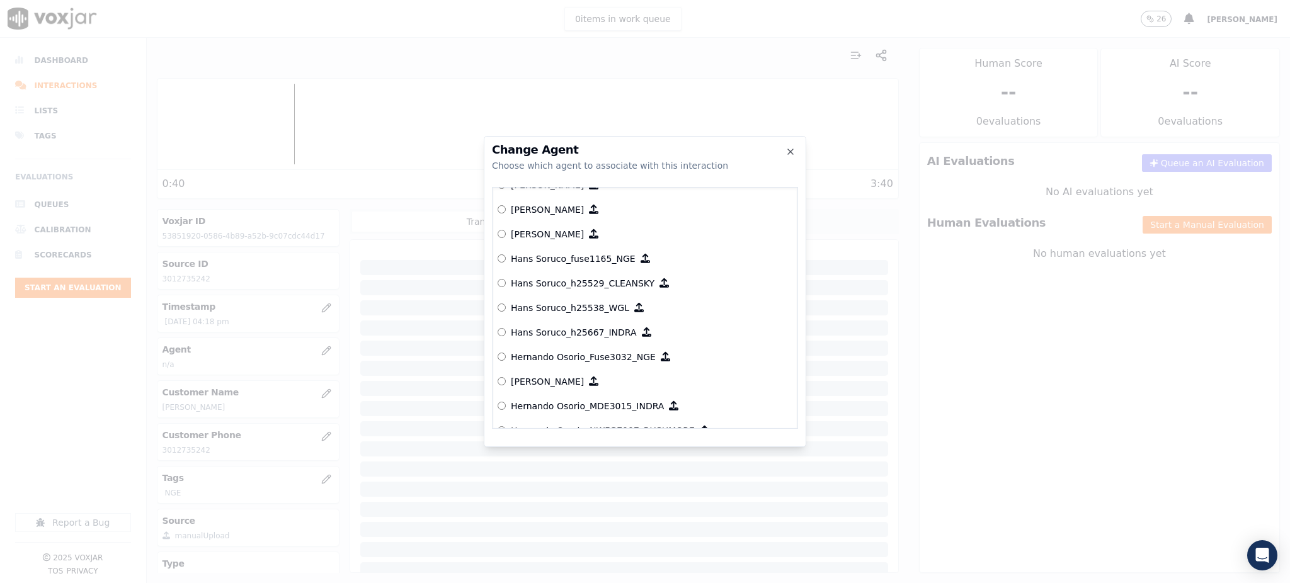
scroll to position [2826, 0]
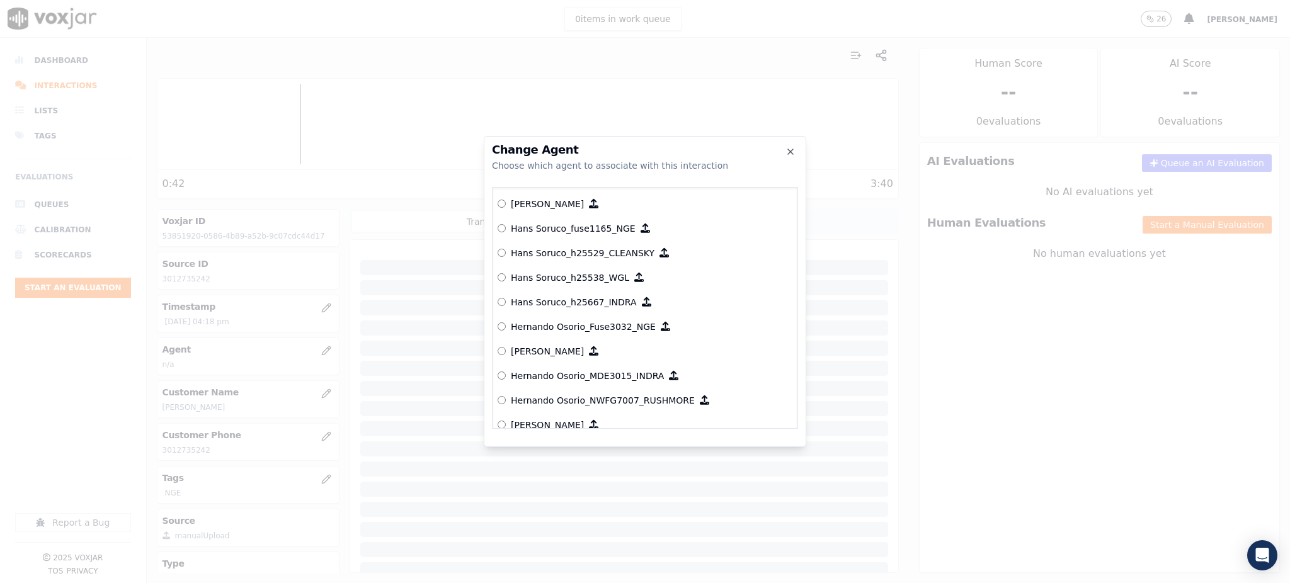
click at [569, 326] on p "Hernando Osorio_Fuse3032_NGE" at bounding box center [583, 327] width 145 height 13
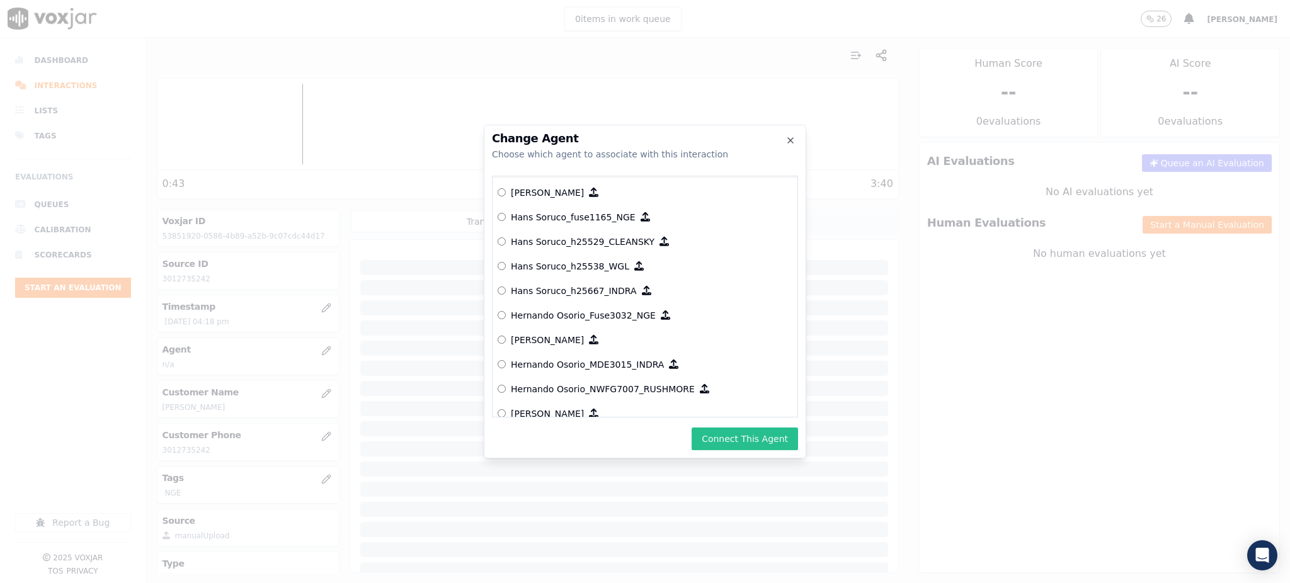
click at [723, 438] on button "Connect This Agent" at bounding box center [745, 439] width 106 height 23
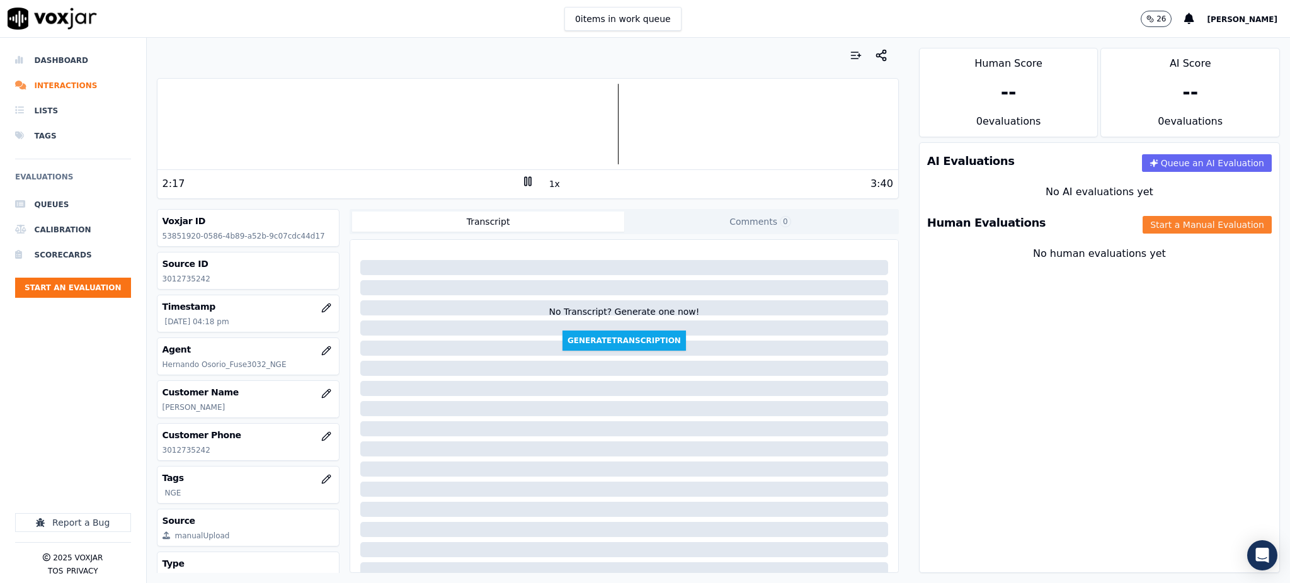
click at [1143, 226] on button "Start a Manual Evaluation" at bounding box center [1207, 225] width 129 height 18
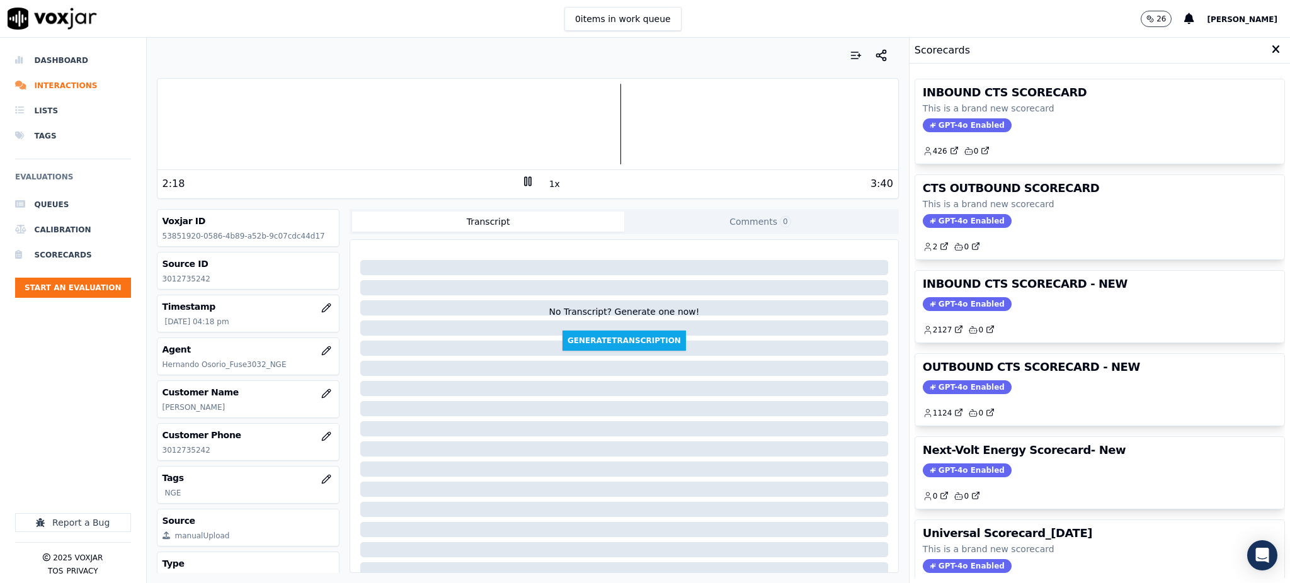
click at [968, 125] on span "GPT-4o Enabled" at bounding box center [967, 125] width 89 height 14
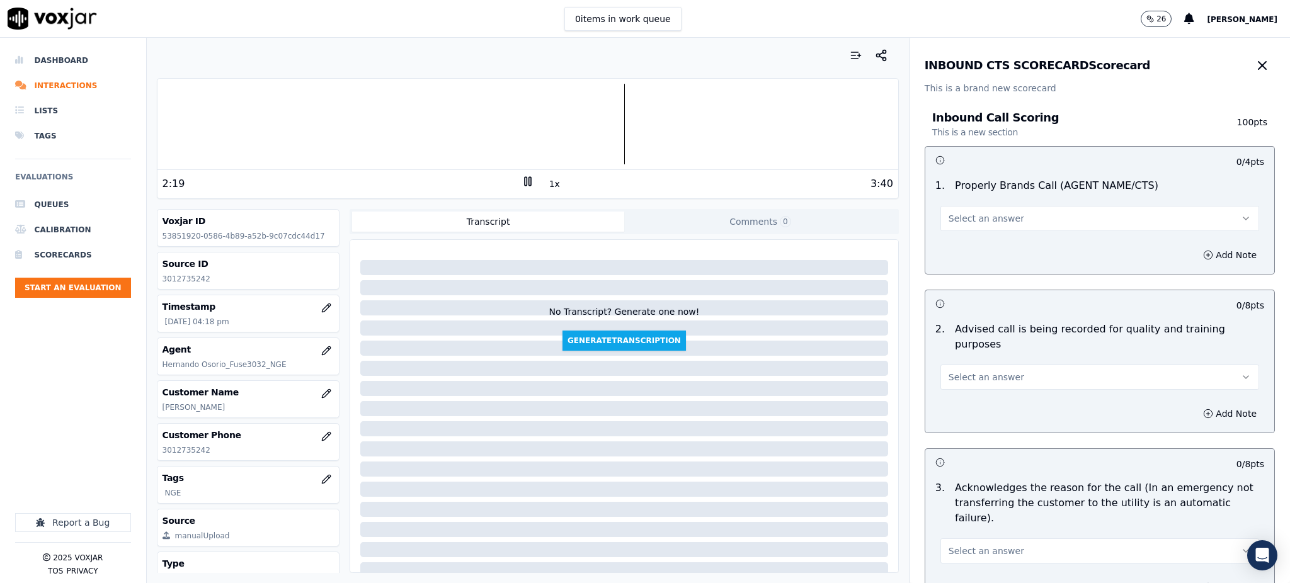
drag, startPoint x: 963, startPoint y: 218, endPoint x: 964, endPoint y: 227, distance: 8.9
click at [963, 222] on span "Select an answer" at bounding box center [987, 218] width 76 height 13
drag, startPoint x: 964, startPoint y: 237, endPoint x: 968, endPoint y: 317, distance: 80.1
click at [964, 239] on div "Yes" at bounding box center [1072, 247] width 291 height 20
click at [963, 371] on span "Select an answer" at bounding box center [987, 377] width 76 height 13
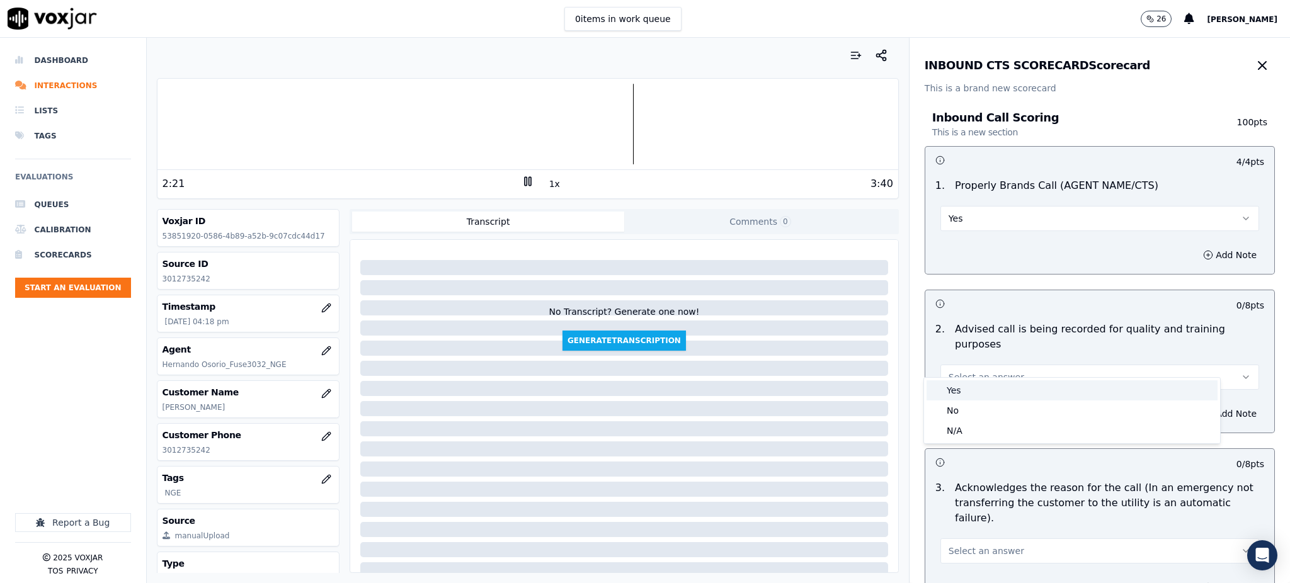
click at [963, 390] on div "Yes" at bounding box center [1072, 390] width 291 height 20
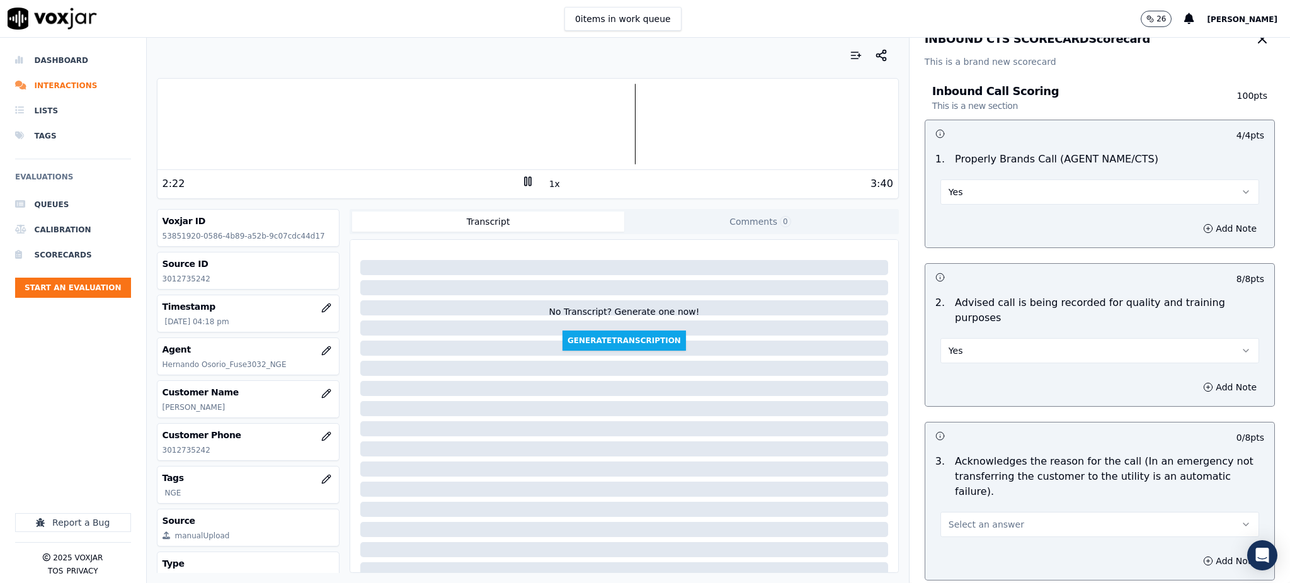
scroll to position [168, 0]
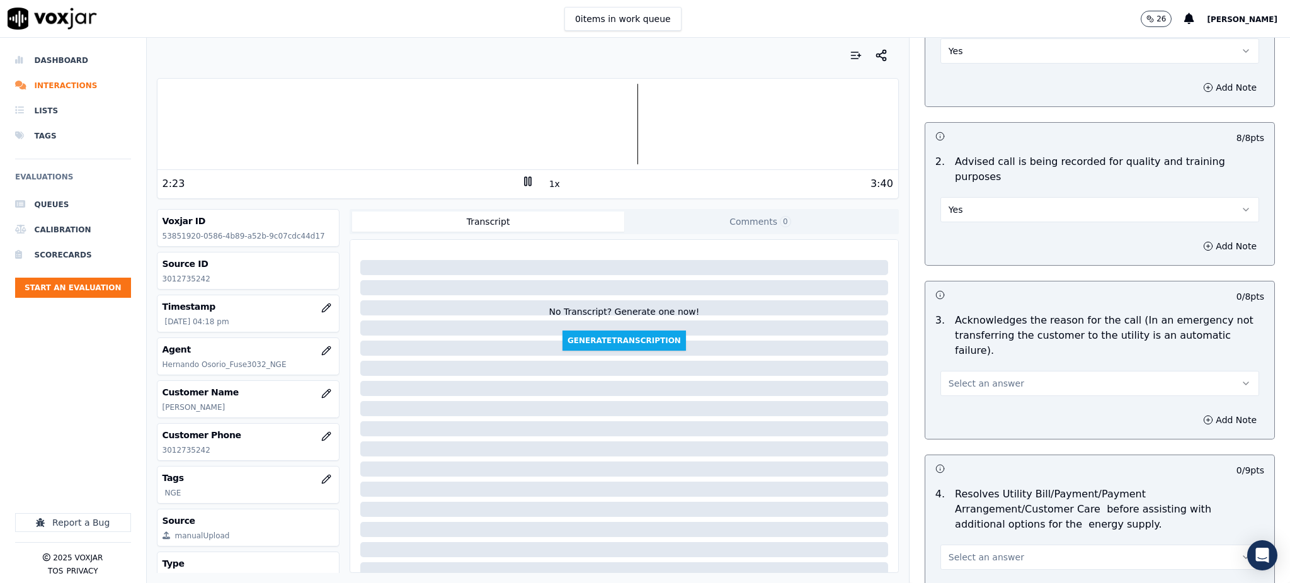
click at [954, 377] on span "Select an answer" at bounding box center [987, 383] width 76 height 13
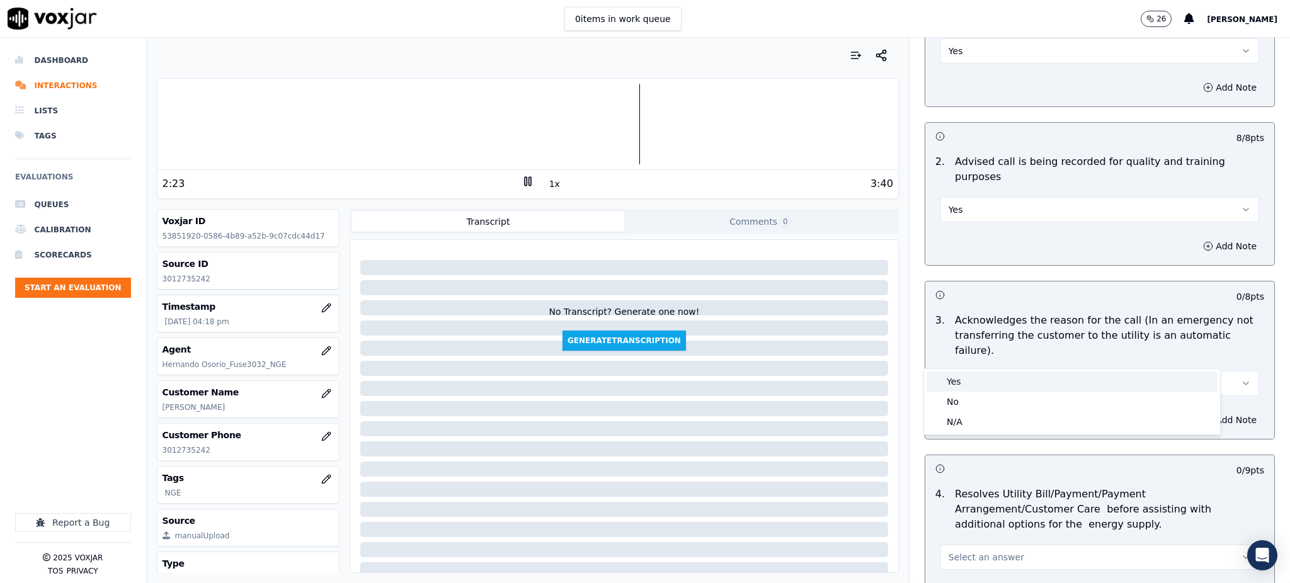
click at [956, 381] on div "Yes" at bounding box center [1072, 382] width 291 height 20
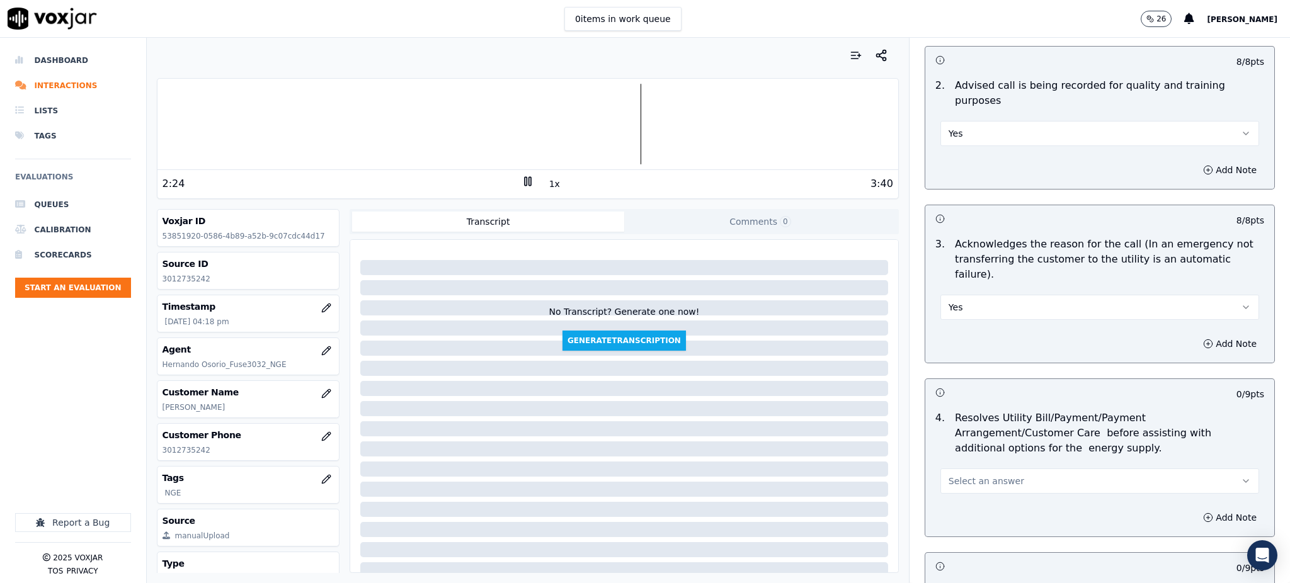
scroll to position [504, 0]
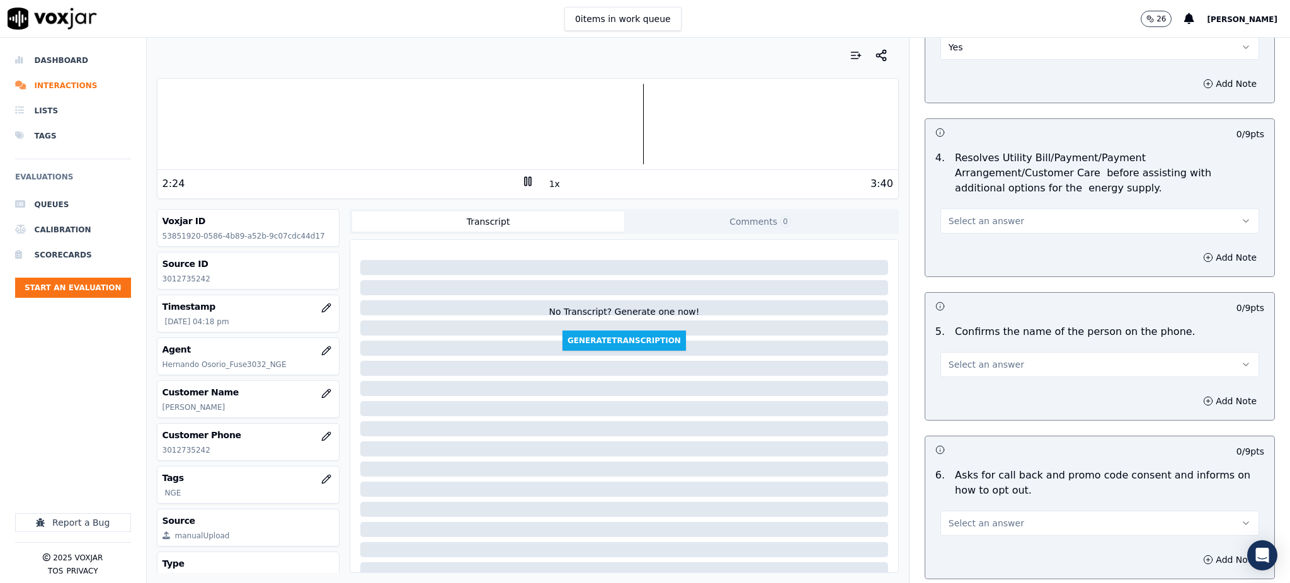
click at [952, 215] on span "Select an answer" at bounding box center [987, 221] width 76 height 13
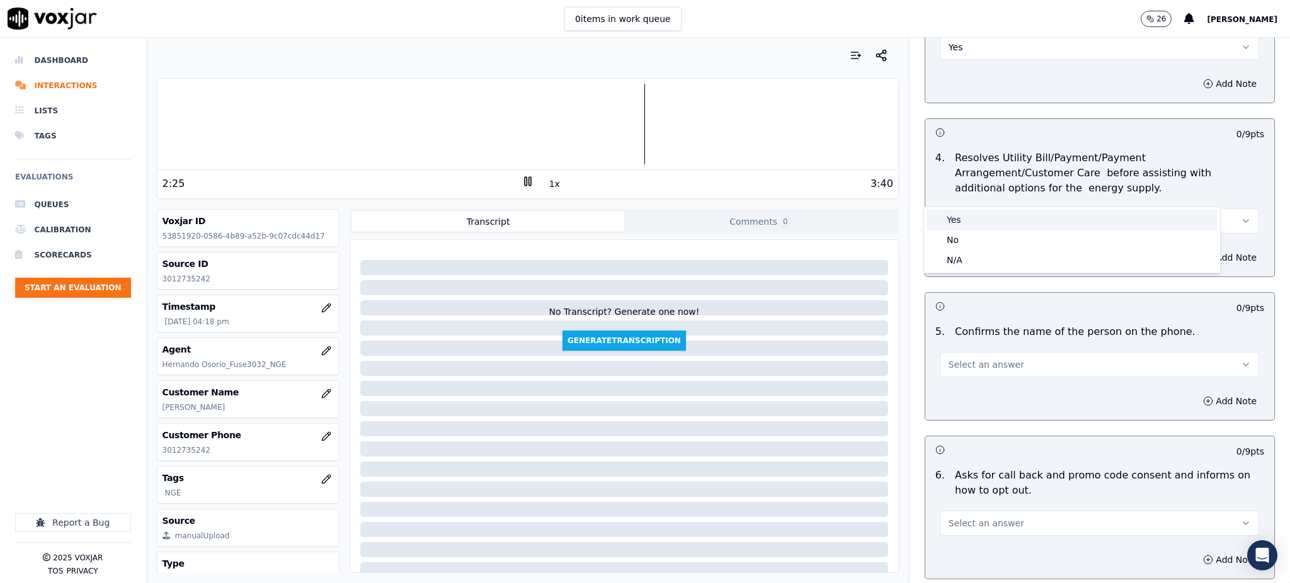
drag, startPoint x: 953, startPoint y: 205, endPoint x: 956, endPoint y: 217, distance: 12.8
click at [956, 217] on div "Yes" at bounding box center [1072, 220] width 291 height 20
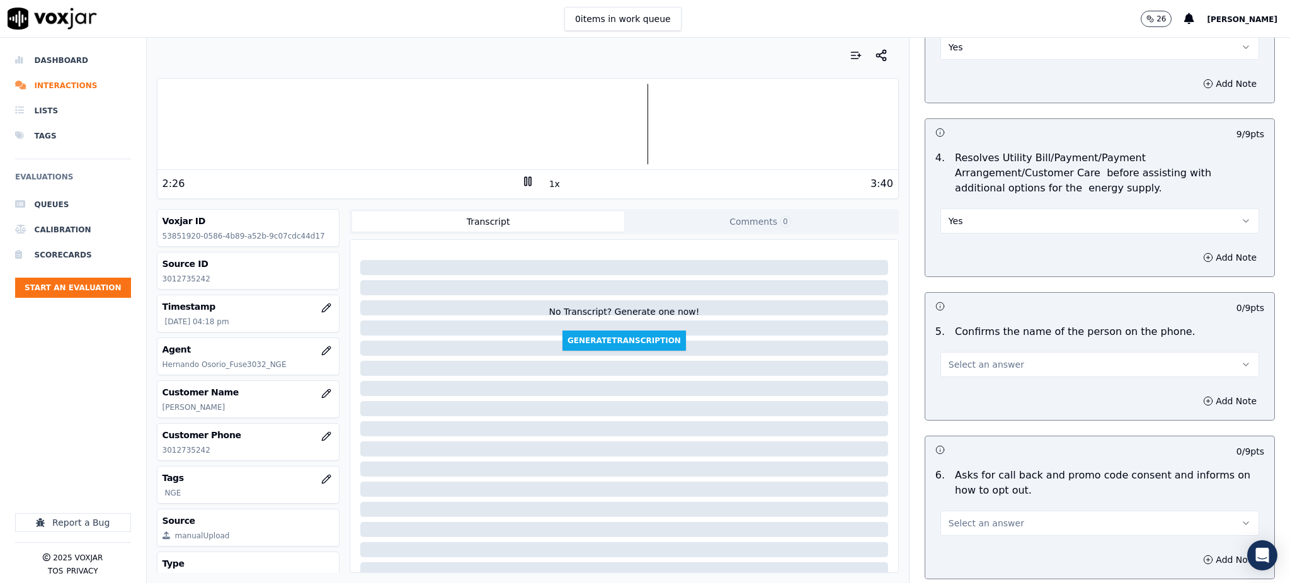
click at [968, 358] on span "Select an answer" at bounding box center [987, 364] width 76 height 13
click at [970, 360] on div "Yes" at bounding box center [1072, 363] width 291 height 20
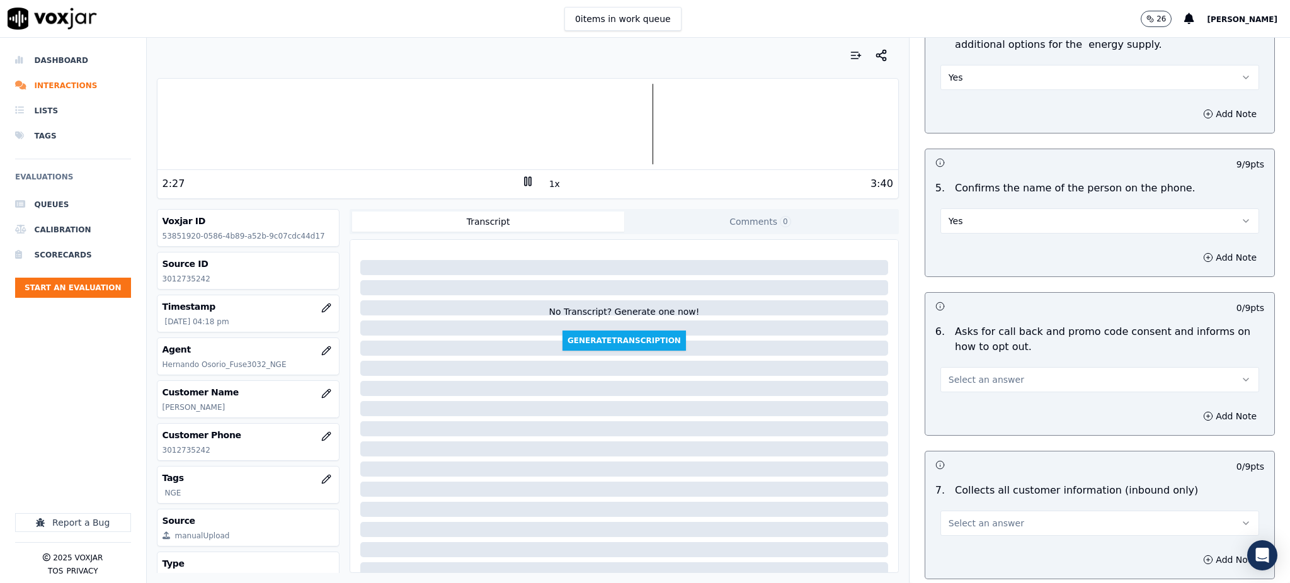
scroll to position [672, 0]
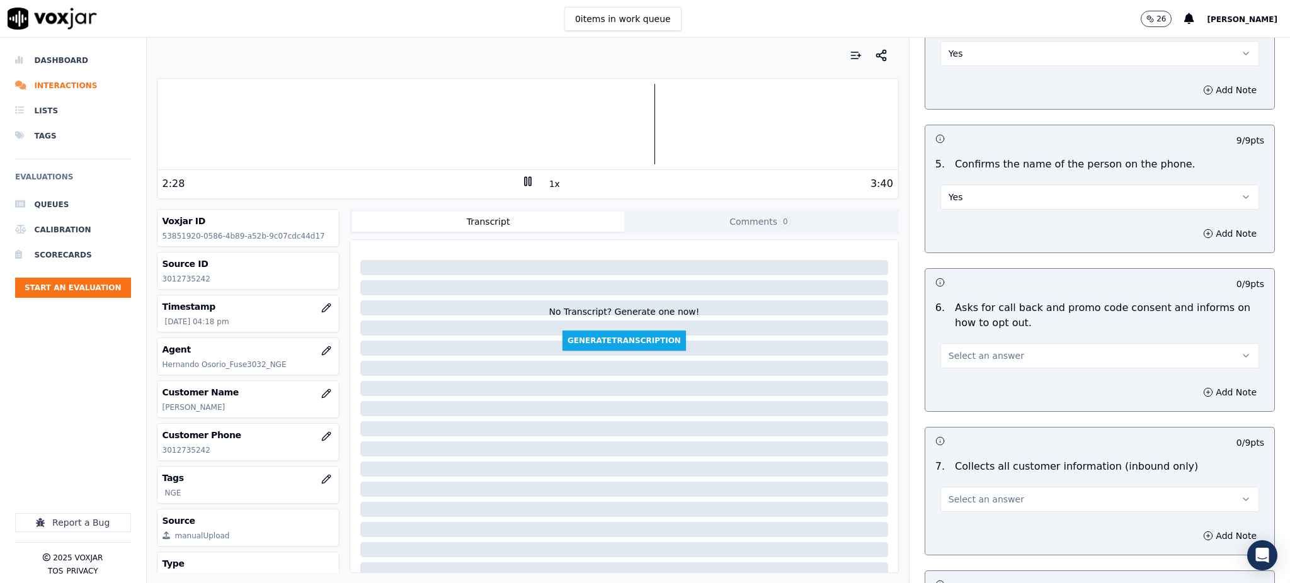
click at [966, 343] on button "Select an answer" at bounding box center [1099, 355] width 319 height 25
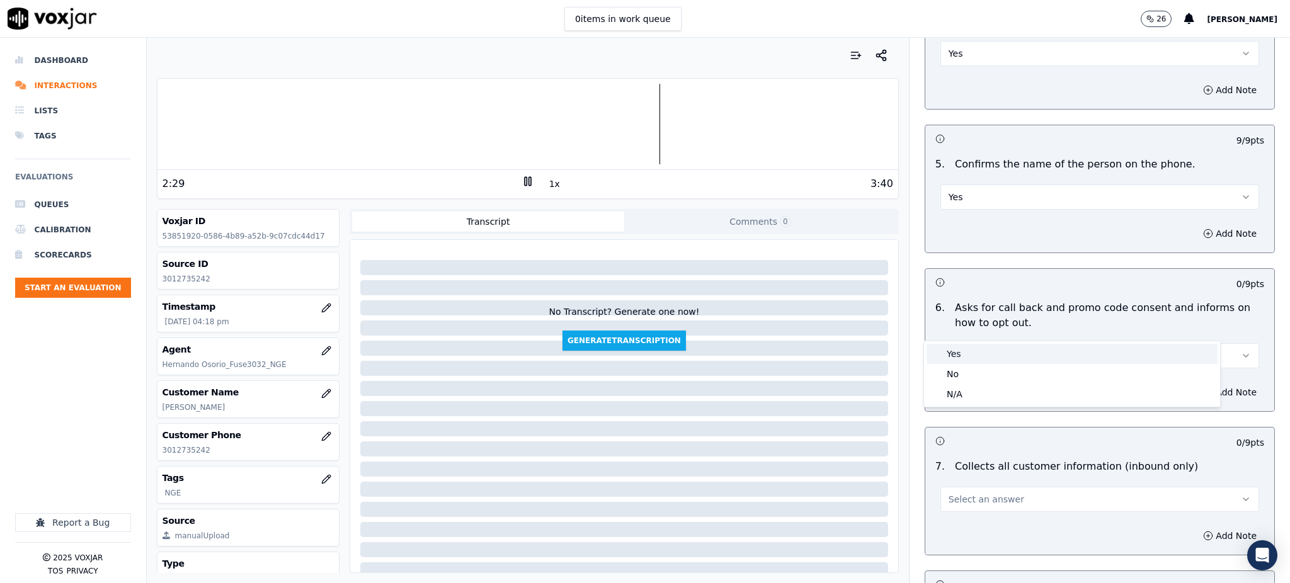
click at [959, 344] on div "Yes" at bounding box center [1072, 354] width 291 height 20
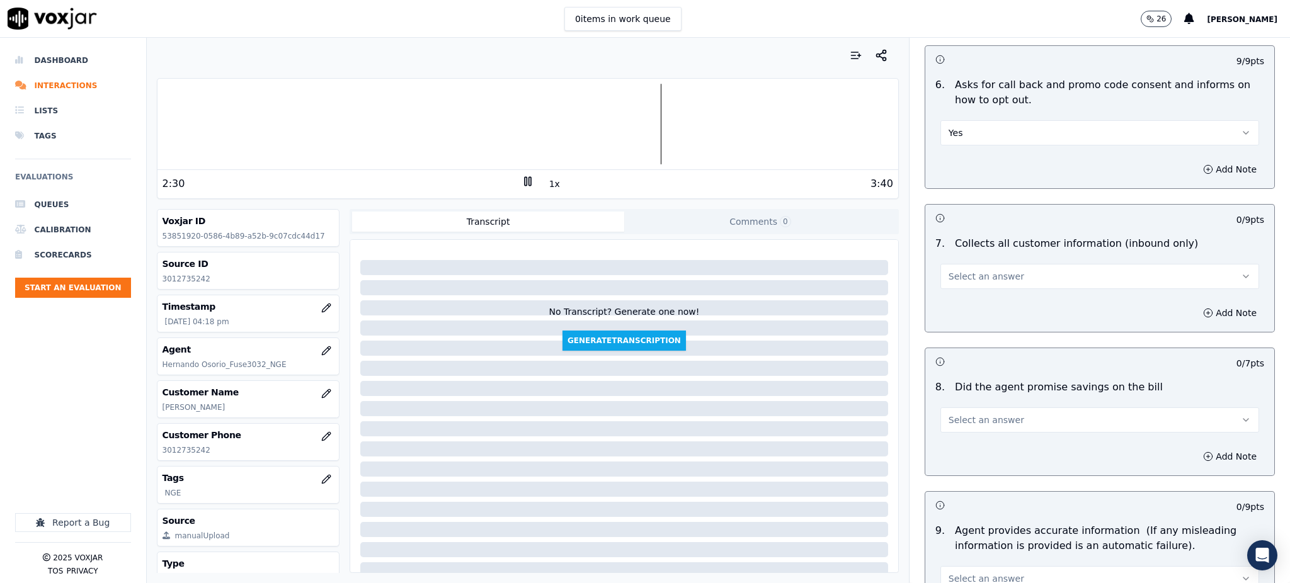
scroll to position [923, 0]
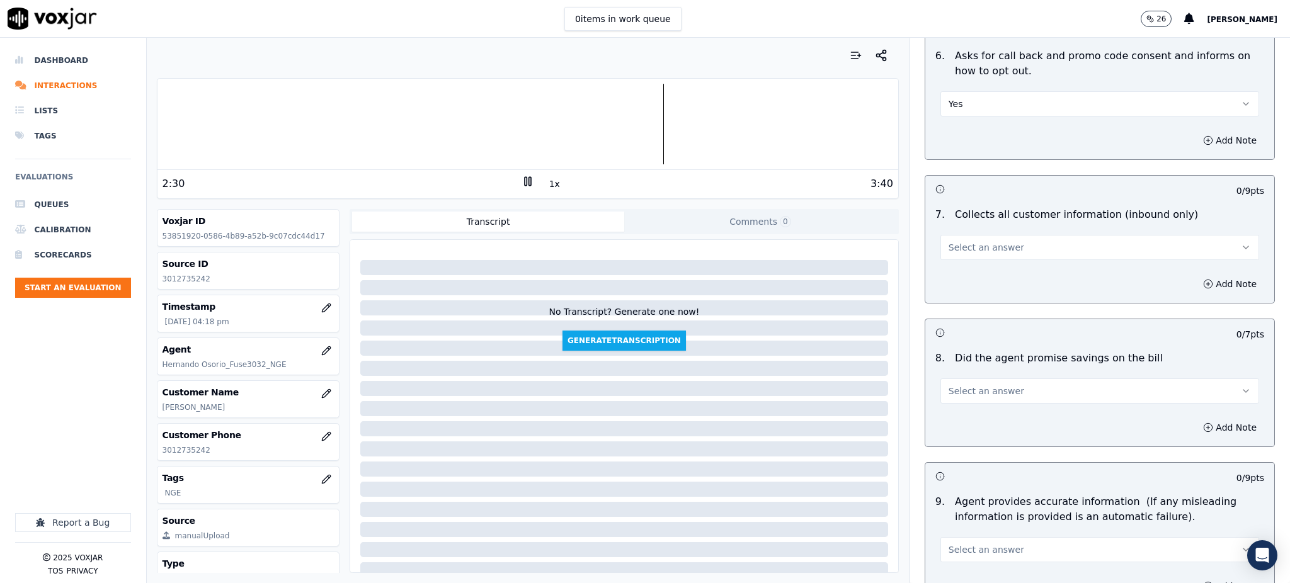
click at [949, 241] on span "Select an answer" at bounding box center [987, 247] width 76 height 13
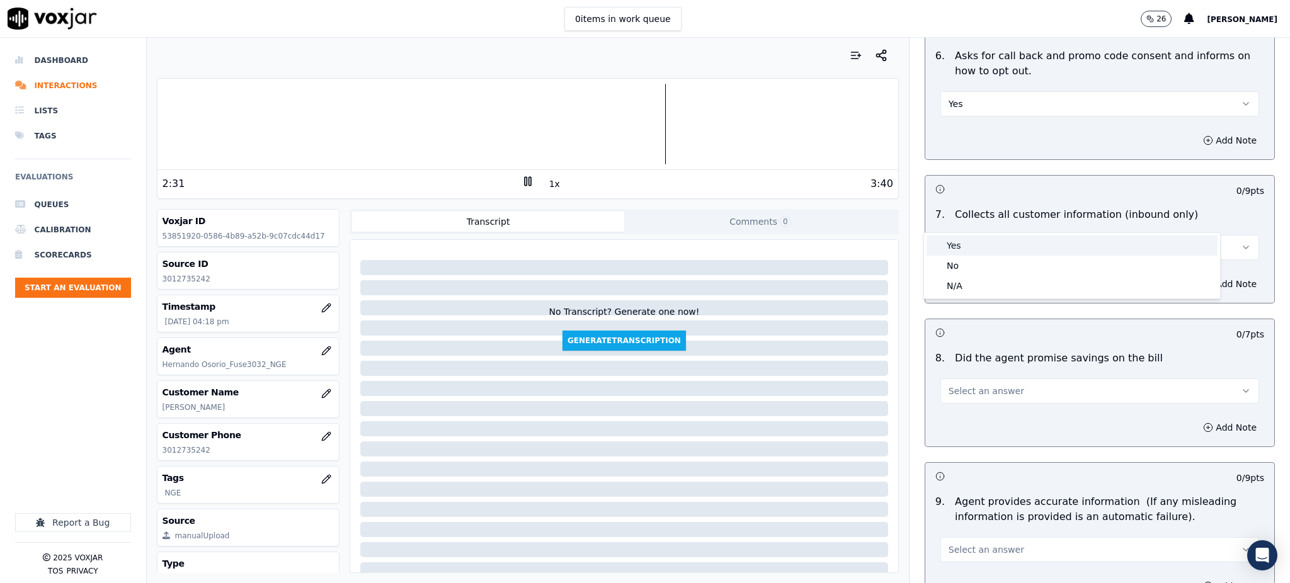
click at [963, 243] on div "Yes" at bounding box center [1072, 246] width 291 height 20
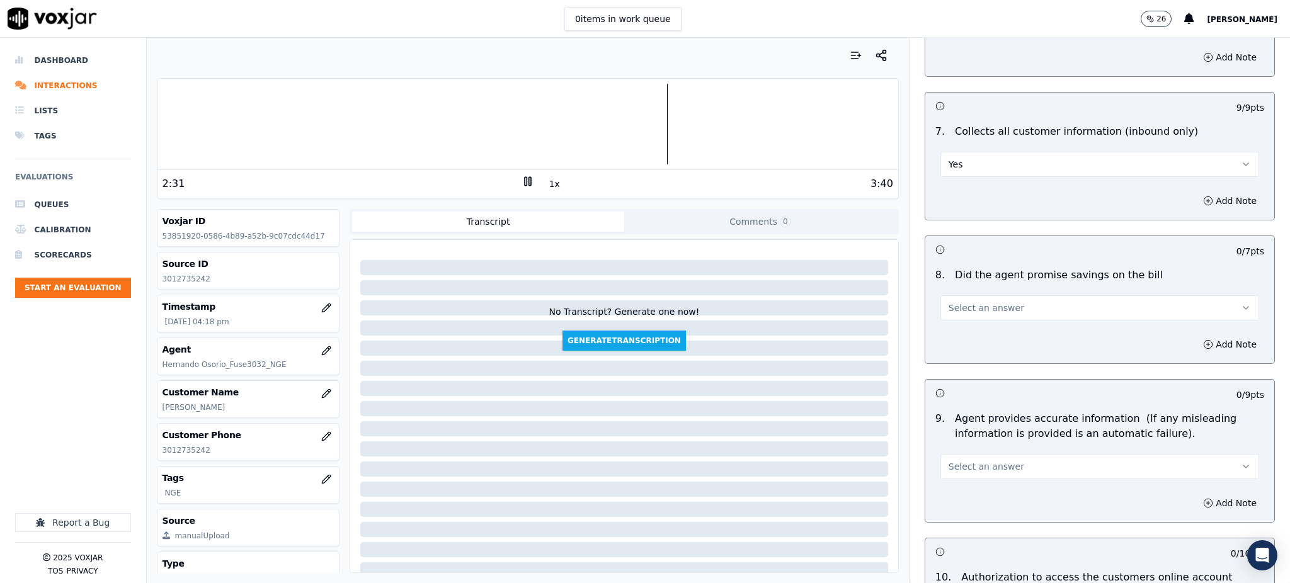
scroll to position [1008, 0]
click at [952, 300] on span "Select an answer" at bounding box center [987, 306] width 76 height 13
click at [956, 308] on div "Yes" at bounding box center [1072, 305] width 291 height 20
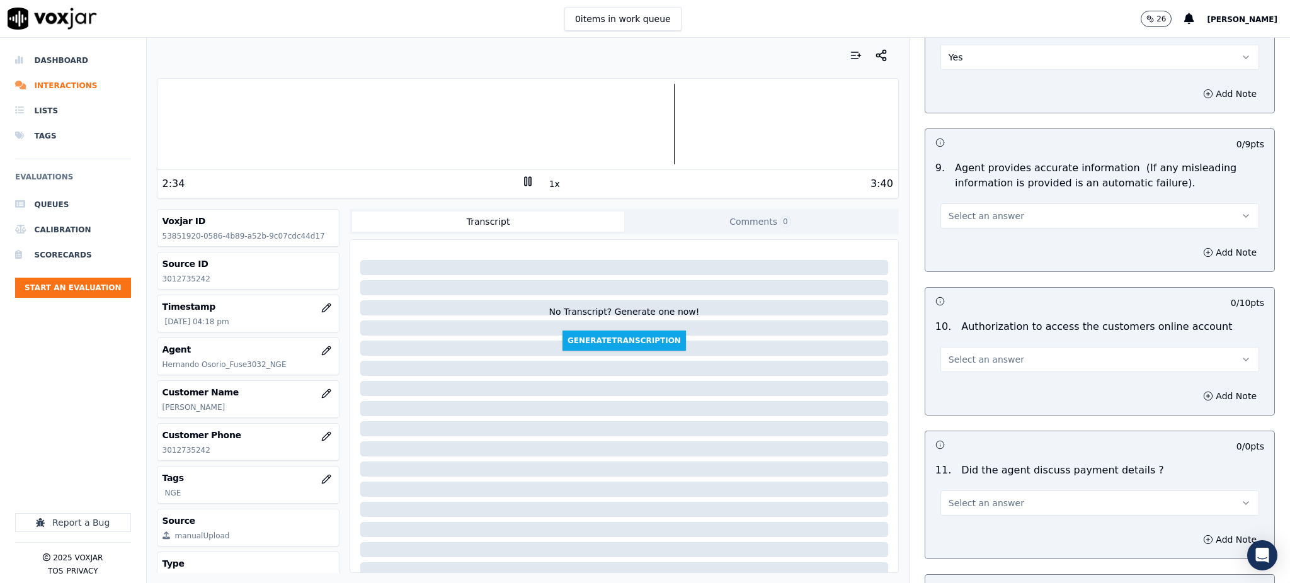
scroll to position [1260, 0]
click at [949, 207] on span "Select an answer" at bounding box center [987, 213] width 76 height 13
click at [954, 218] on div "Yes" at bounding box center [1072, 212] width 291 height 20
click at [969, 351] on span "Select an answer" at bounding box center [987, 357] width 76 height 13
click at [966, 370] on div "No" at bounding box center [1072, 376] width 291 height 20
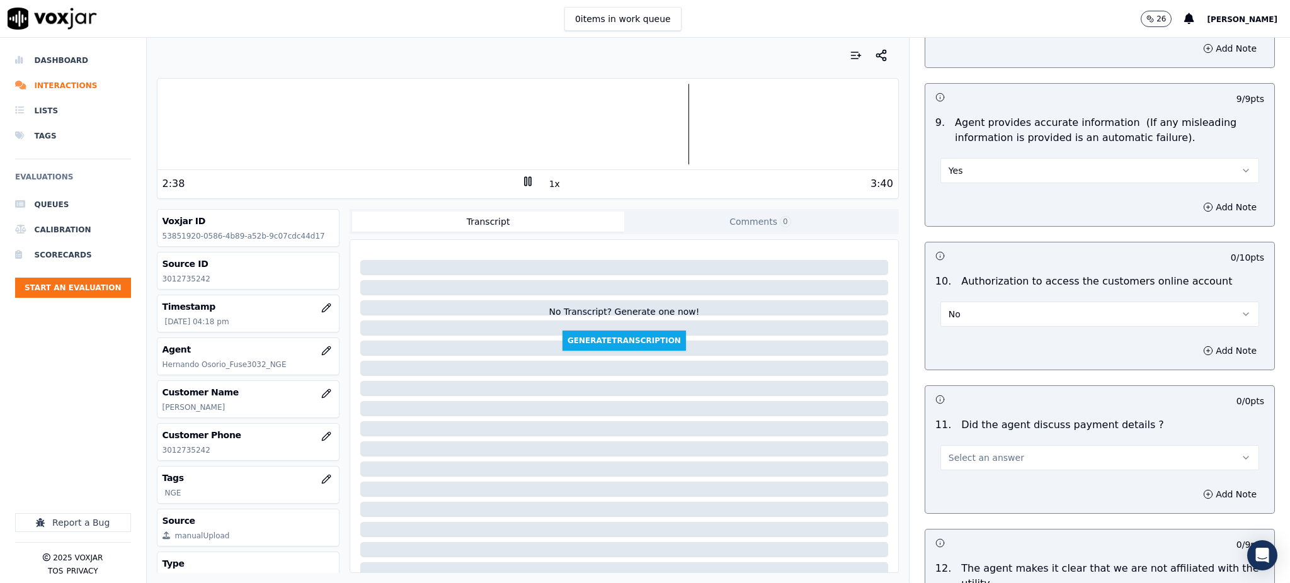
scroll to position [1512, 0]
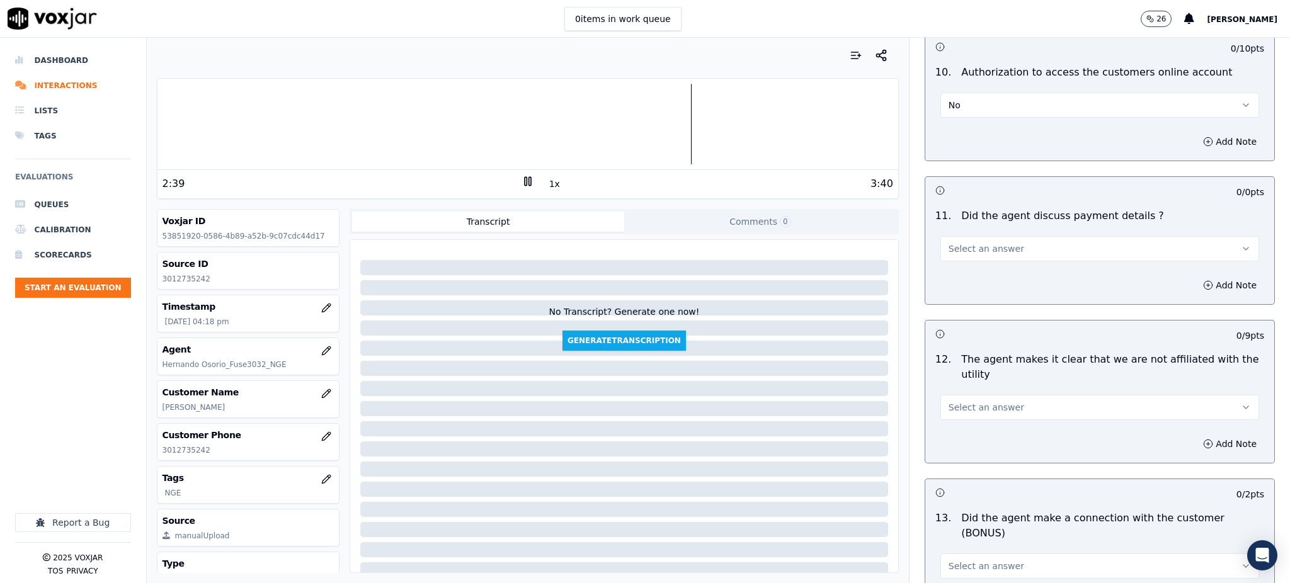
click at [954, 243] on span "Select an answer" at bounding box center [987, 249] width 76 height 13
click at [956, 285] on div "N/A" at bounding box center [1072, 288] width 291 height 20
click at [952, 401] on span "Select an answer" at bounding box center [987, 407] width 76 height 13
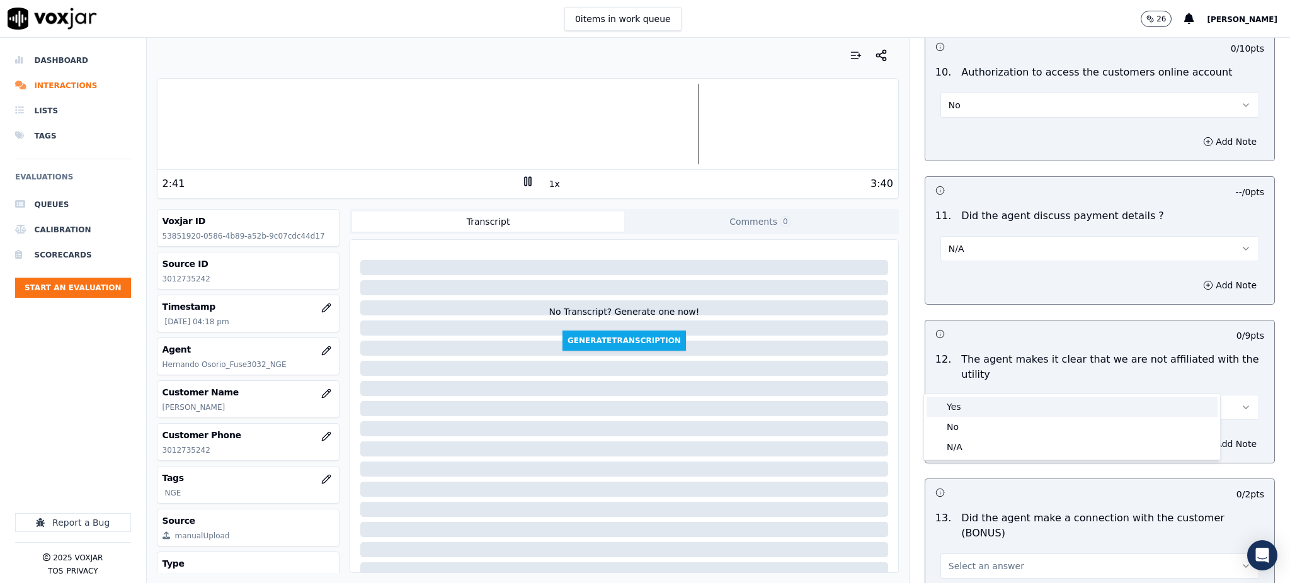
click at [951, 403] on div "Yes" at bounding box center [1072, 407] width 291 height 20
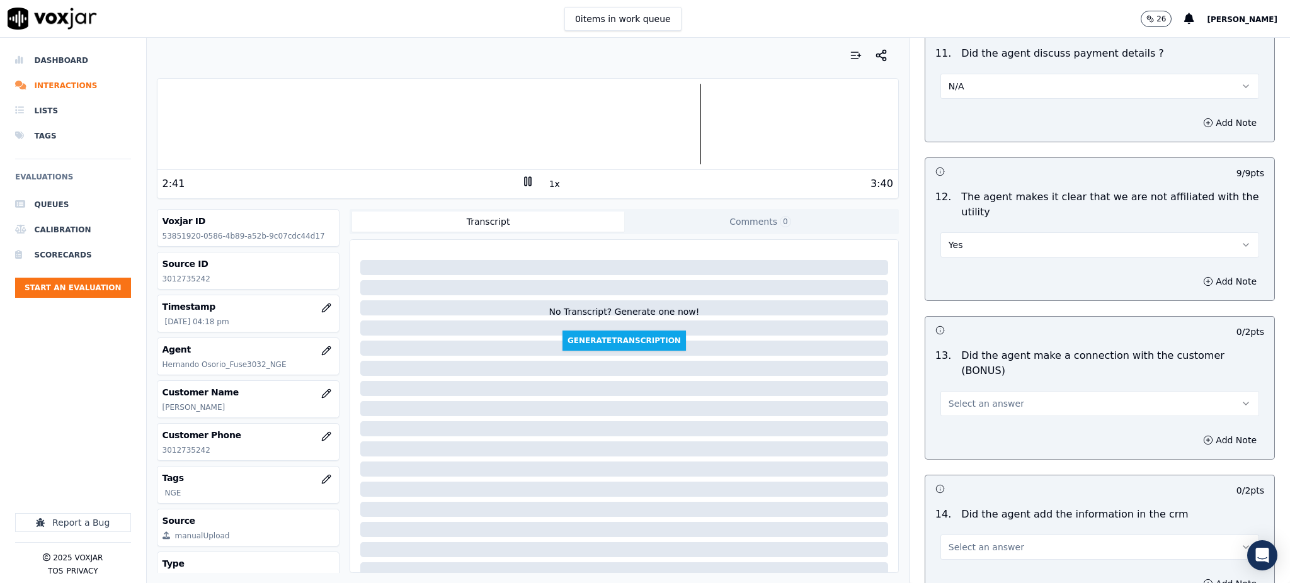
scroll to position [1679, 0]
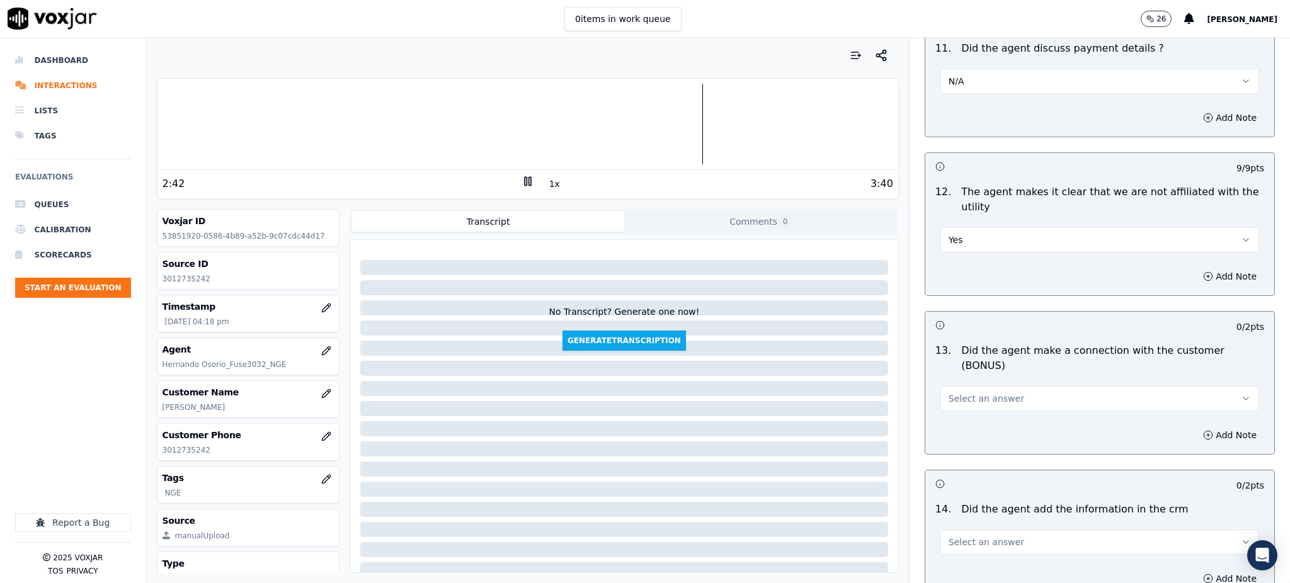
click at [949, 392] on span "Select an answer" at bounding box center [987, 398] width 76 height 13
click at [950, 380] on div "Yes" at bounding box center [1072, 382] width 291 height 20
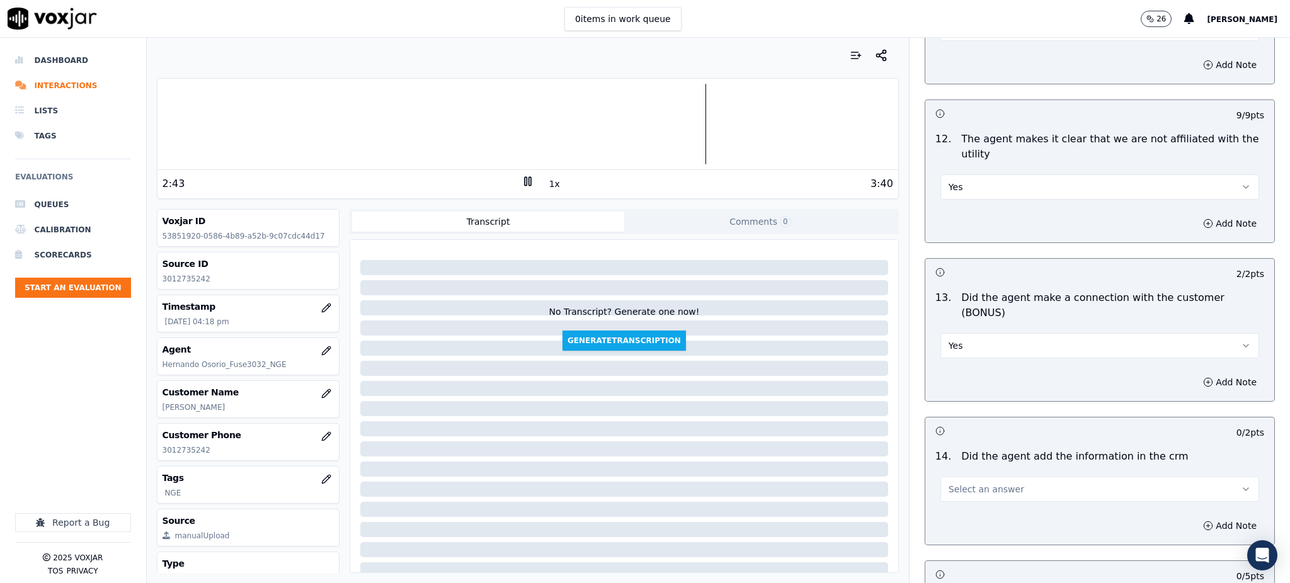
scroll to position [1907, 0]
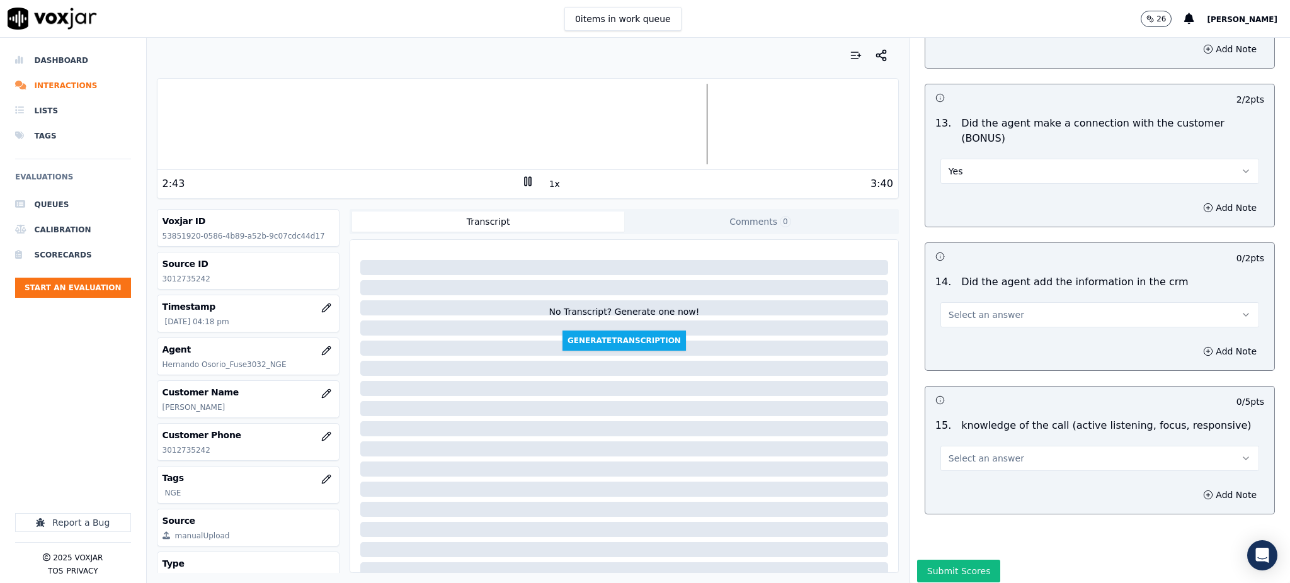
click at [961, 309] on span "Select an answer" at bounding box center [987, 315] width 76 height 13
click at [969, 300] on div "Yes" at bounding box center [1072, 299] width 291 height 20
click at [969, 452] on span "Select an answer" at bounding box center [987, 458] width 76 height 13
click at [963, 440] on div "Yes" at bounding box center [1072, 443] width 291 height 20
click at [932, 560] on button "Submit Scores" at bounding box center [959, 571] width 84 height 23
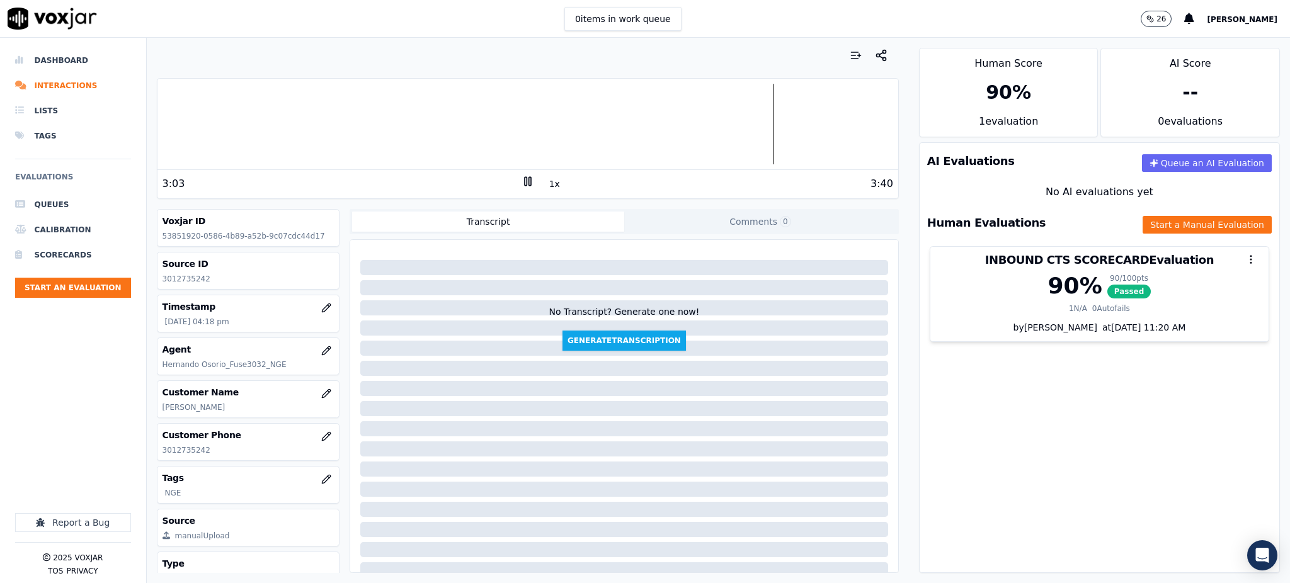
click at [380, 129] on div at bounding box center [527, 124] width 741 height 81
click at [311, 106] on div at bounding box center [527, 124] width 741 height 81
click at [106, 290] on button "Start an Evaluation" at bounding box center [73, 288] width 116 height 20
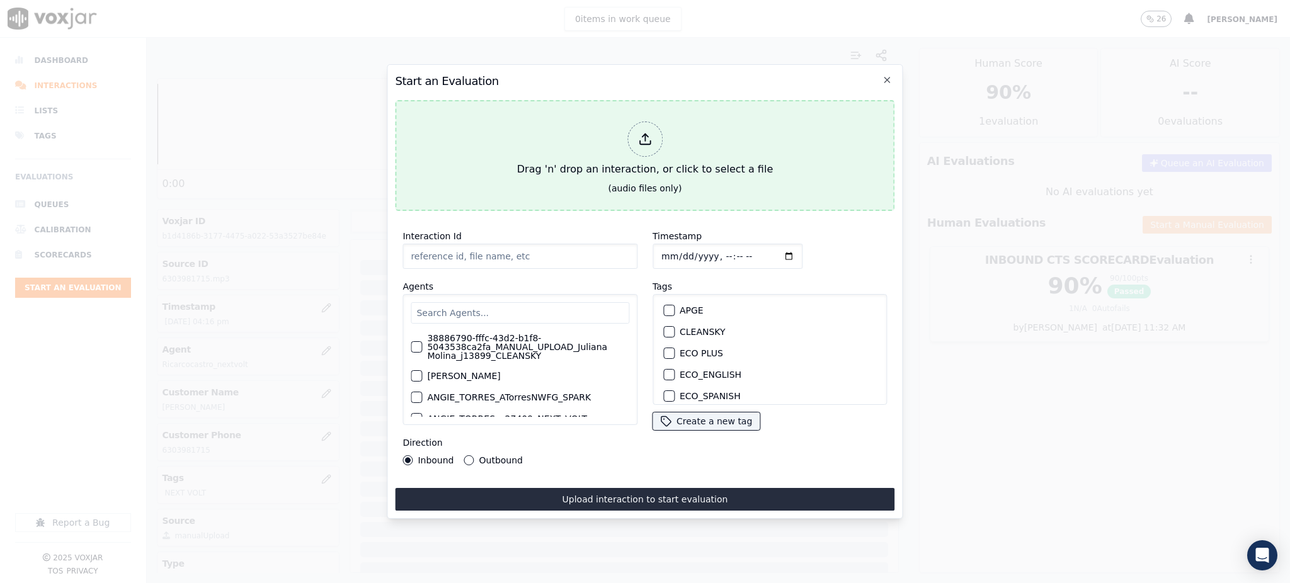
type input "09152025_2103177181.mp3"
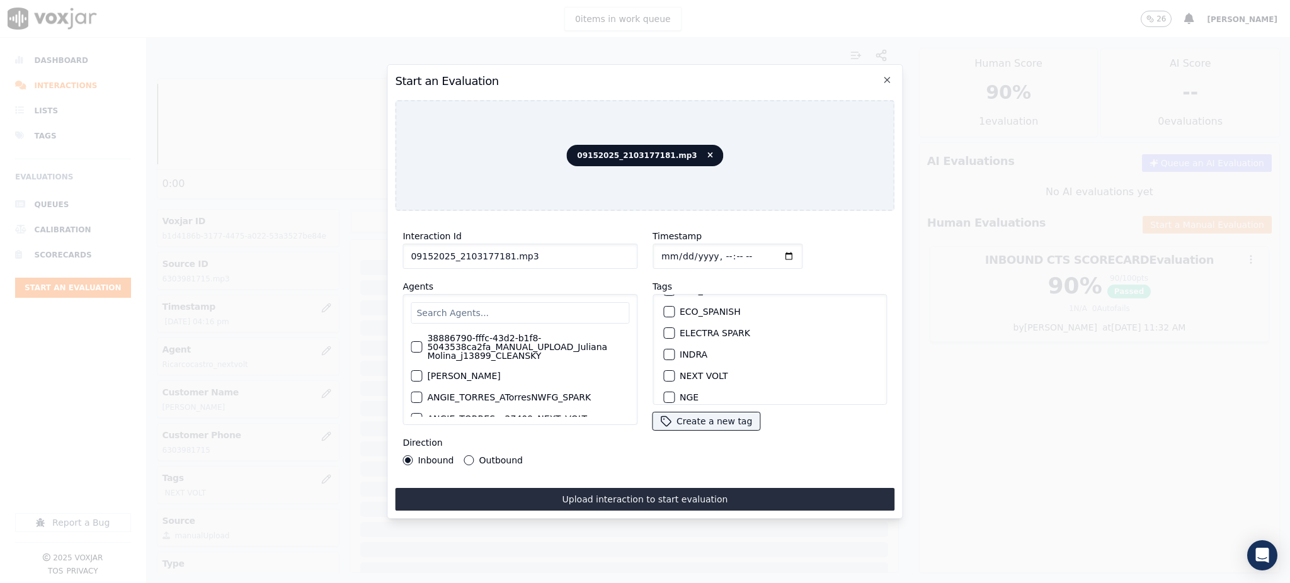
scroll to position [84, 0]
click at [689, 372] on label "NEXT VOLT" at bounding box center [704, 376] width 48 height 9
click at [675, 372] on button "NEXT VOLT" at bounding box center [668, 376] width 11 height 11
click at [469, 307] on input "text" at bounding box center [520, 312] width 219 height 21
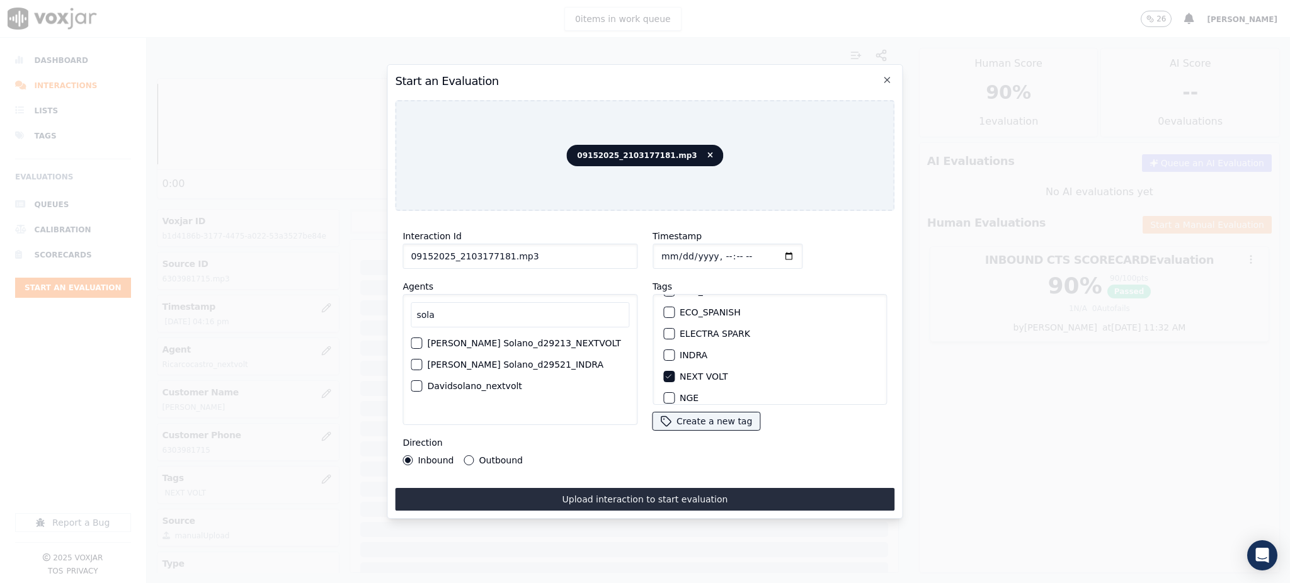
type input "sola"
click at [513, 339] on label "[PERSON_NAME] Solano_d29213_NEXTVOLT" at bounding box center [524, 343] width 194 height 9
click at [422, 338] on button "[PERSON_NAME] Solano_d29213_NEXTVOLT" at bounding box center [416, 343] width 11 height 11
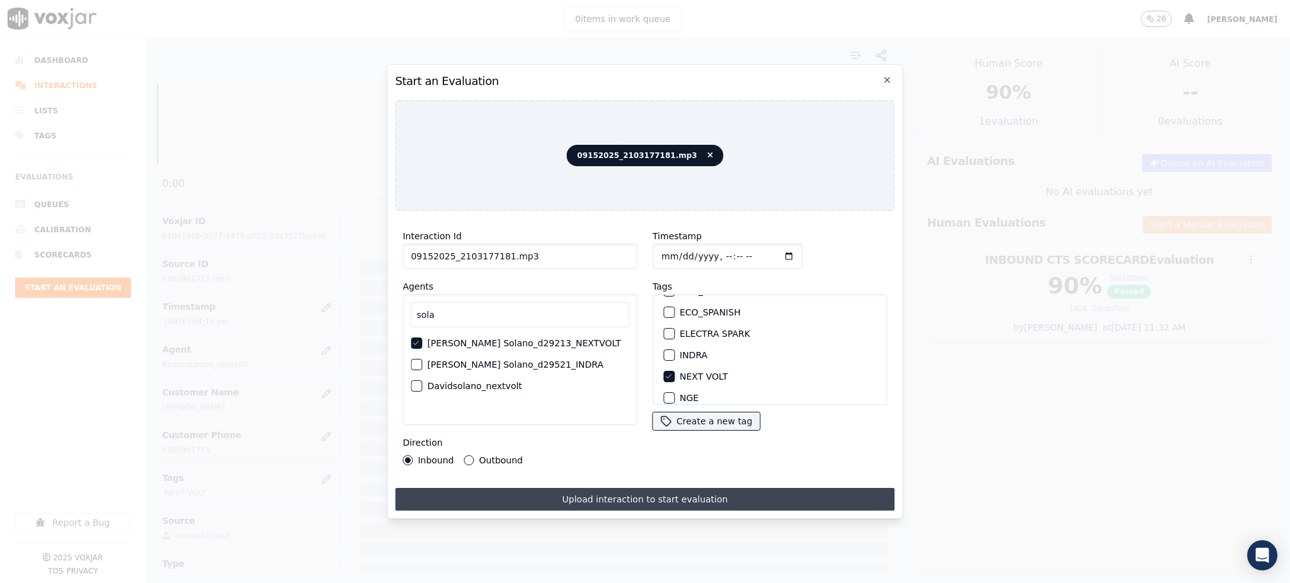
click at [568, 491] on button "Upload interaction to start evaluation" at bounding box center [645, 499] width 500 height 23
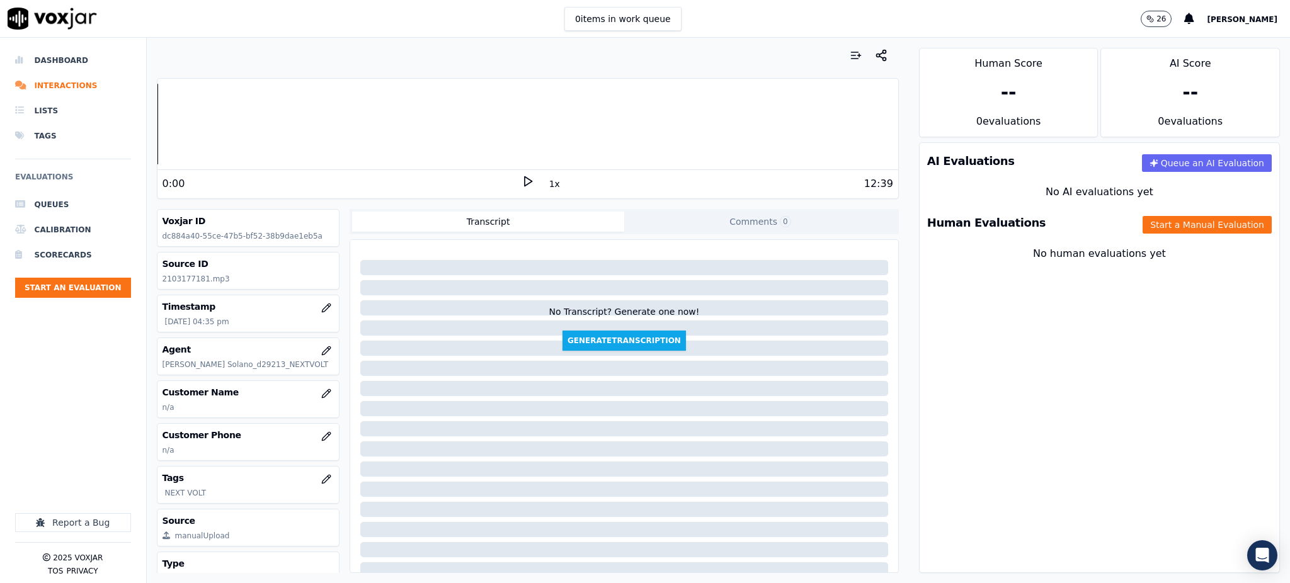
click at [522, 180] on icon at bounding box center [528, 181] width 13 height 13
click at [147, 132] on div "Your browser does not support the audio element. 0:00 1x 12:39 Voxjar ID dc884a…" at bounding box center [528, 311] width 762 height 546
click at [522, 182] on icon at bounding box center [528, 181] width 13 height 13
click at [525, 185] on polygon at bounding box center [529, 181] width 8 height 9
click at [135, 135] on div "Dashboard Interactions Lists Tags Evaluations Queues Calibration Scorecards Sta…" at bounding box center [645, 311] width 1290 height 546
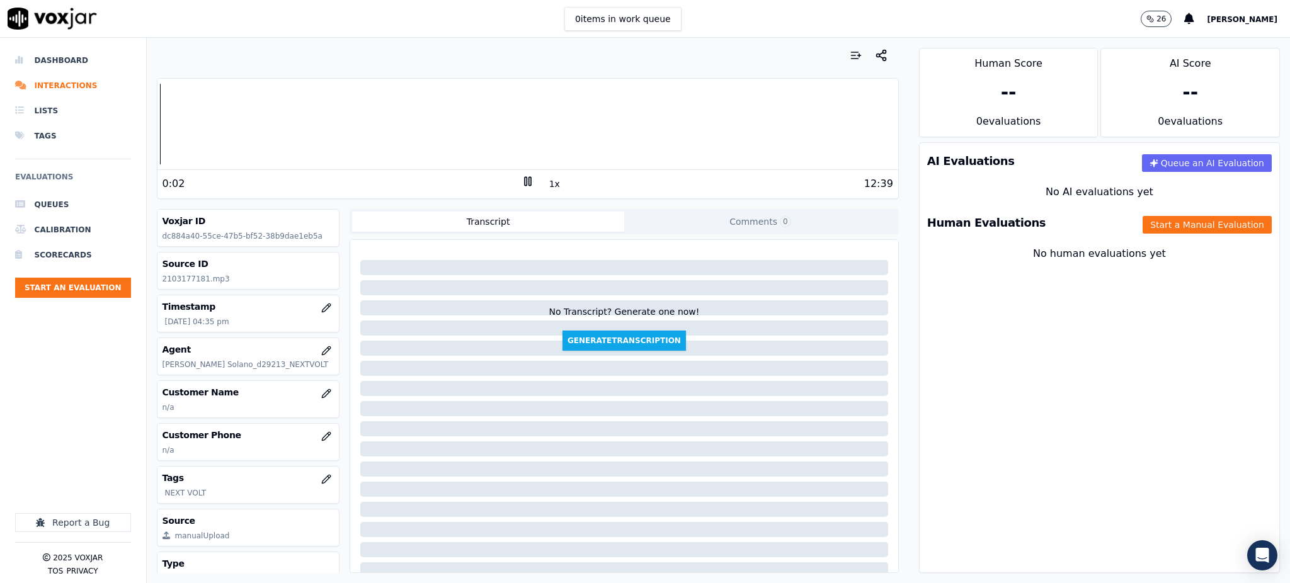
click at [522, 180] on icon at bounding box center [528, 181] width 13 height 13
click at [522, 181] on icon at bounding box center [528, 181] width 13 height 13
drag, startPoint x: 202, startPoint y: 280, endPoint x: 152, endPoint y: 280, distance: 50.4
click at [152, 280] on div "Your browser does not support the audio element. 0:15 1x 12:39 Voxjar ID dc884a…" at bounding box center [528, 311] width 762 height 546
copy p "2103177181"
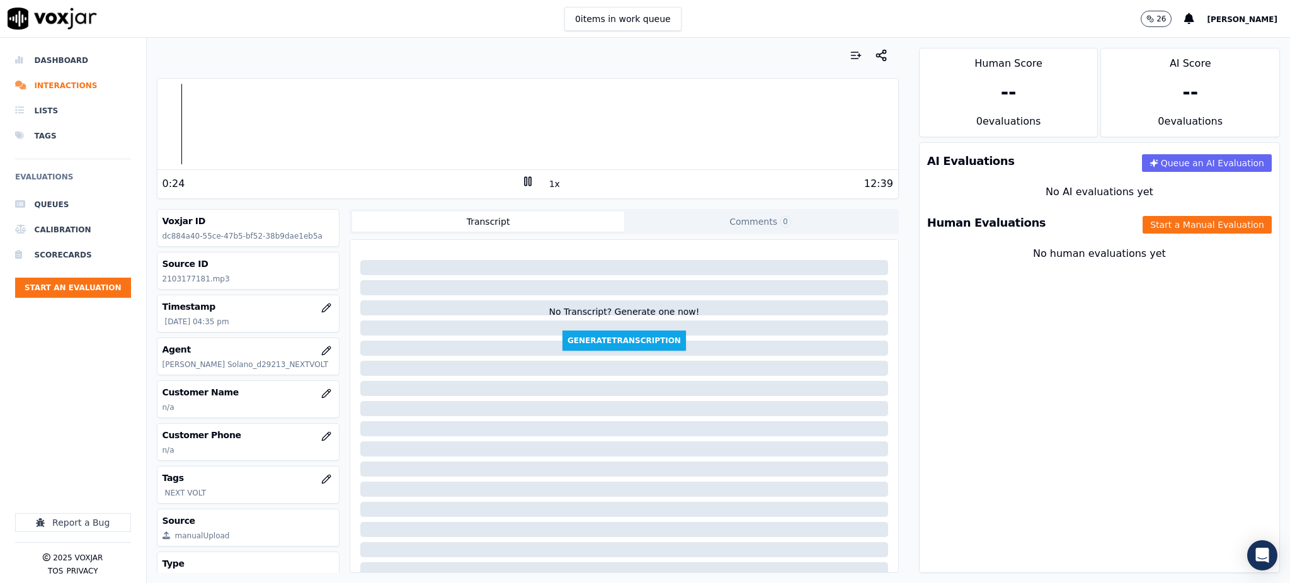
click at [992, 413] on div "AI Evaluations Queue an AI Evaluation No AI evaluations yet Human Evaluations S…" at bounding box center [1099, 357] width 361 height 431
click at [522, 186] on icon at bounding box center [528, 181] width 13 height 13
click at [525, 183] on polygon at bounding box center [529, 181] width 8 height 9
click at [1230, 367] on div "AI Evaluations Queue an AI Evaluation No AI evaluations yet Human Evaluations S…" at bounding box center [1099, 357] width 361 height 431
click at [522, 182] on icon at bounding box center [528, 181] width 13 height 13
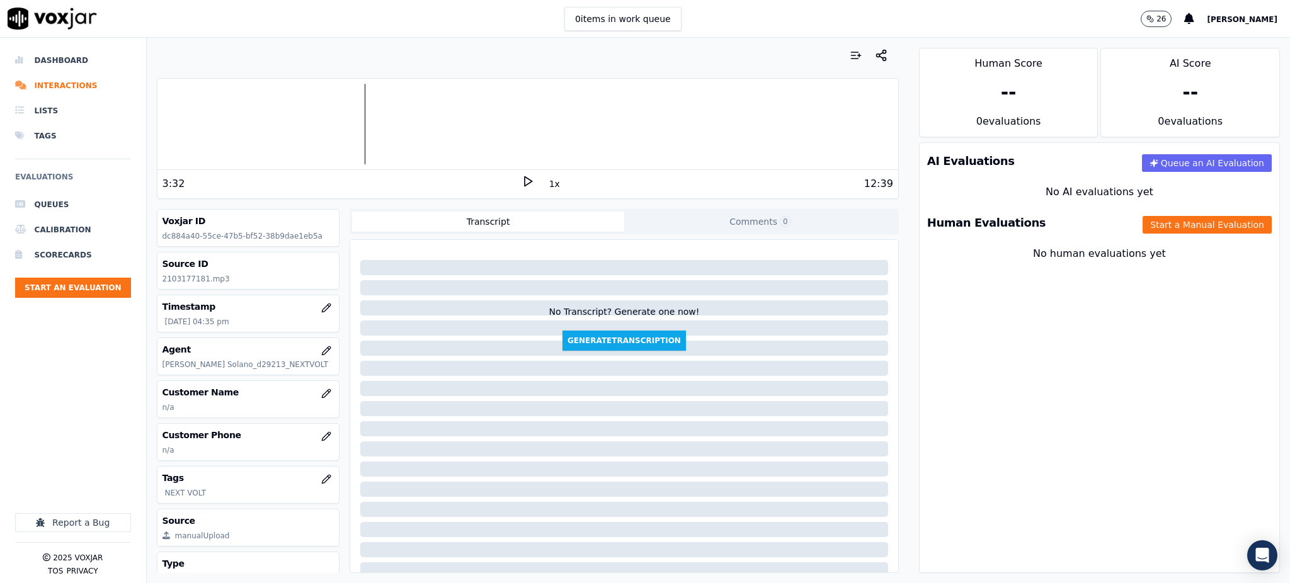
click at [525, 180] on polygon at bounding box center [529, 181] width 8 height 9
click at [322, 438] on icon "button" at bounding box center [326, 436] width 8 height 8
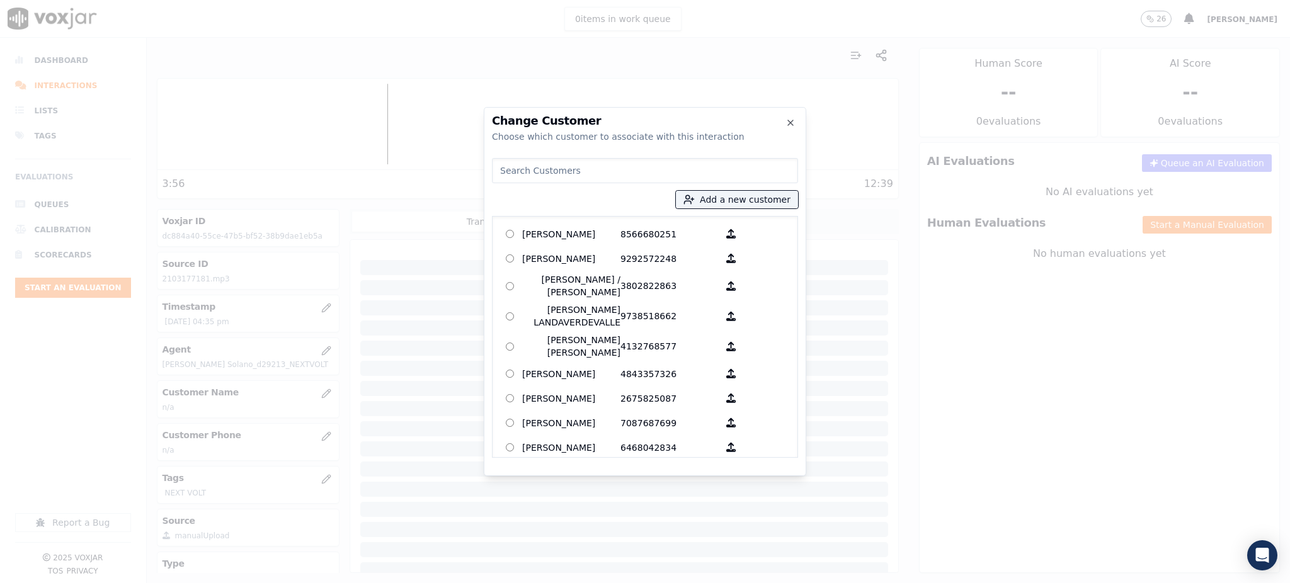
click at [563, 177] on input at bounding box center [645, 170] width 306 height 25
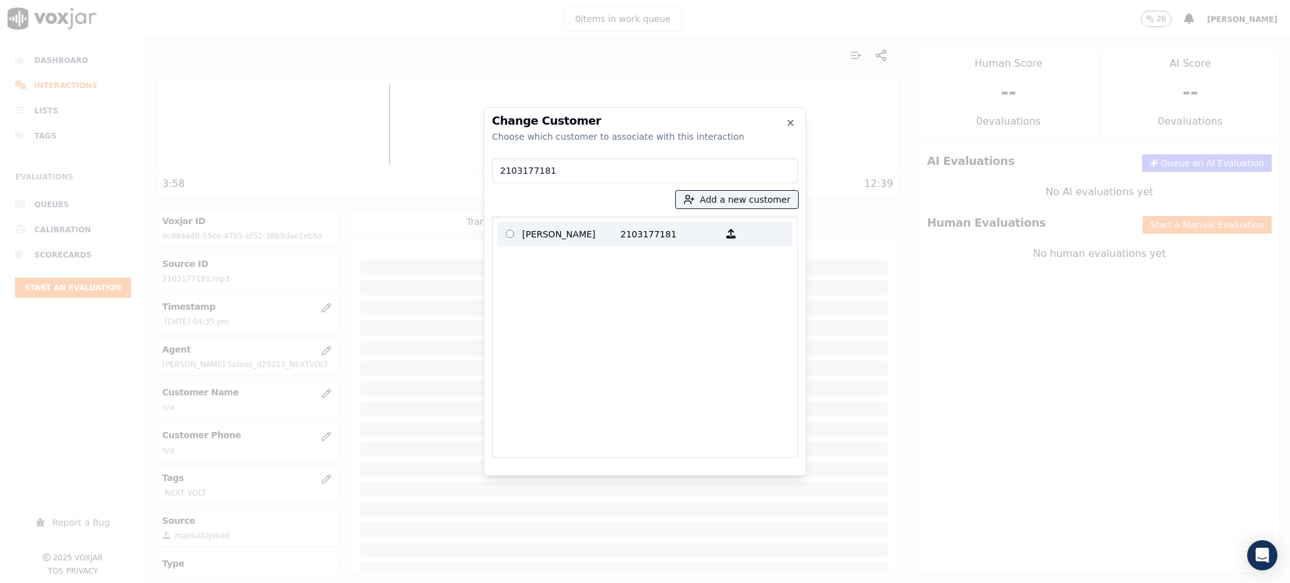
type input "2103177181"
click at [610, 231] on p "[PERSON_NAME]" at bounding box center [571, 234] width 98 height 20
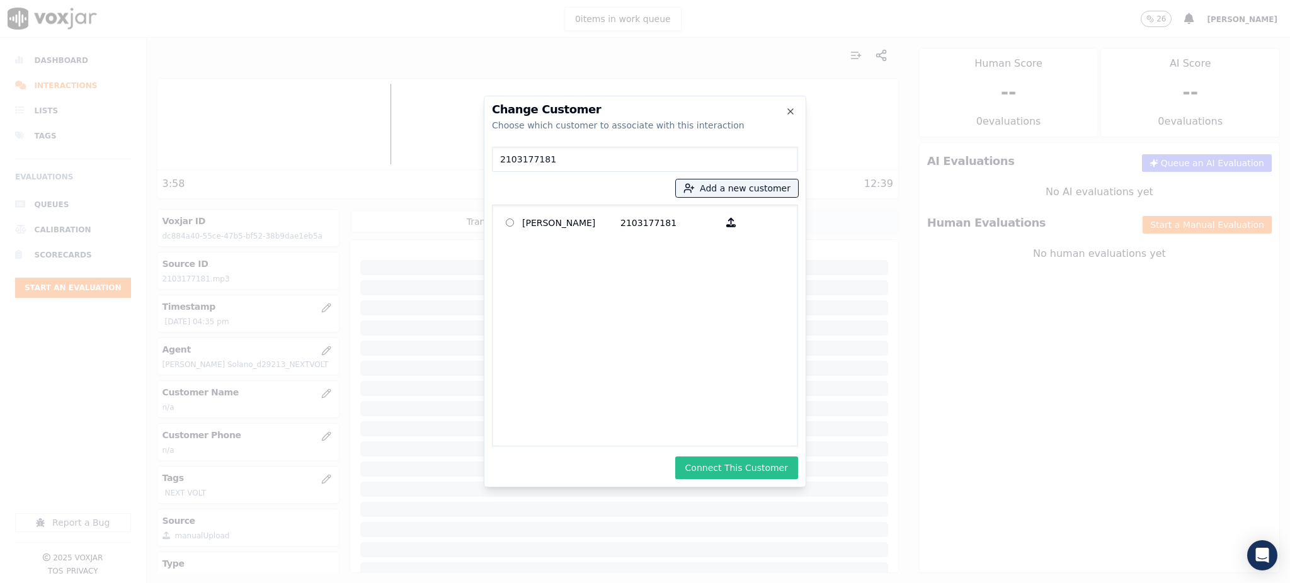
click at [720, 476] on button "Connect This Customer" at bounding box center [736, 468] width 123 height 23
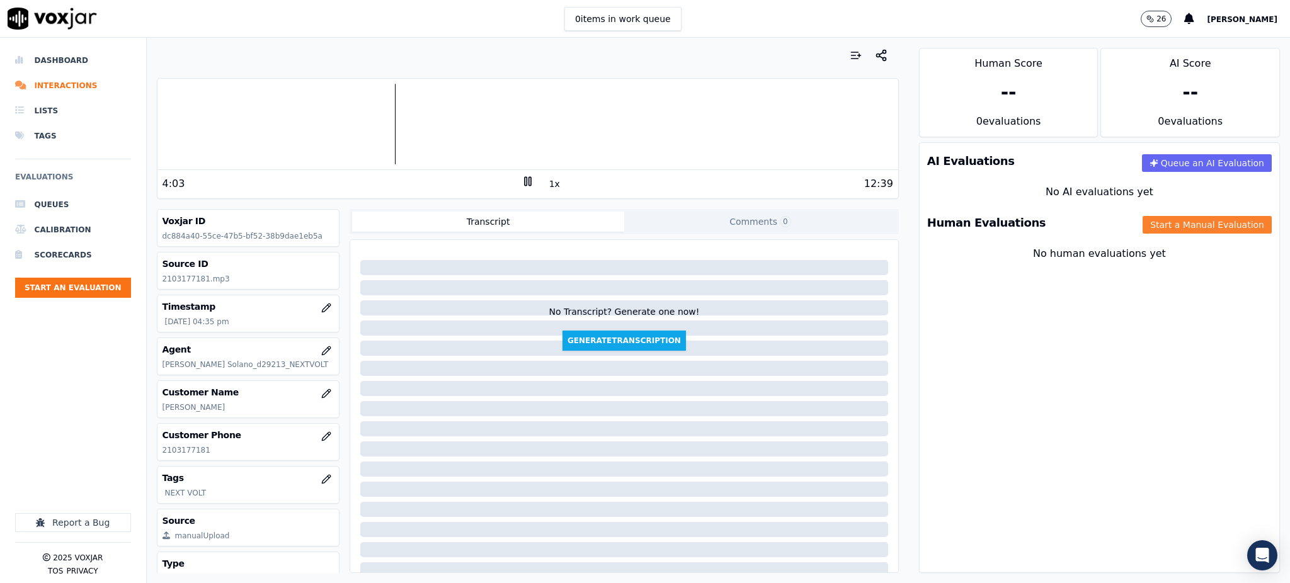
click at [1197, 224] on button "Start a Manual Evaluation" at bounding box center [1207, 225] width 129 height 18
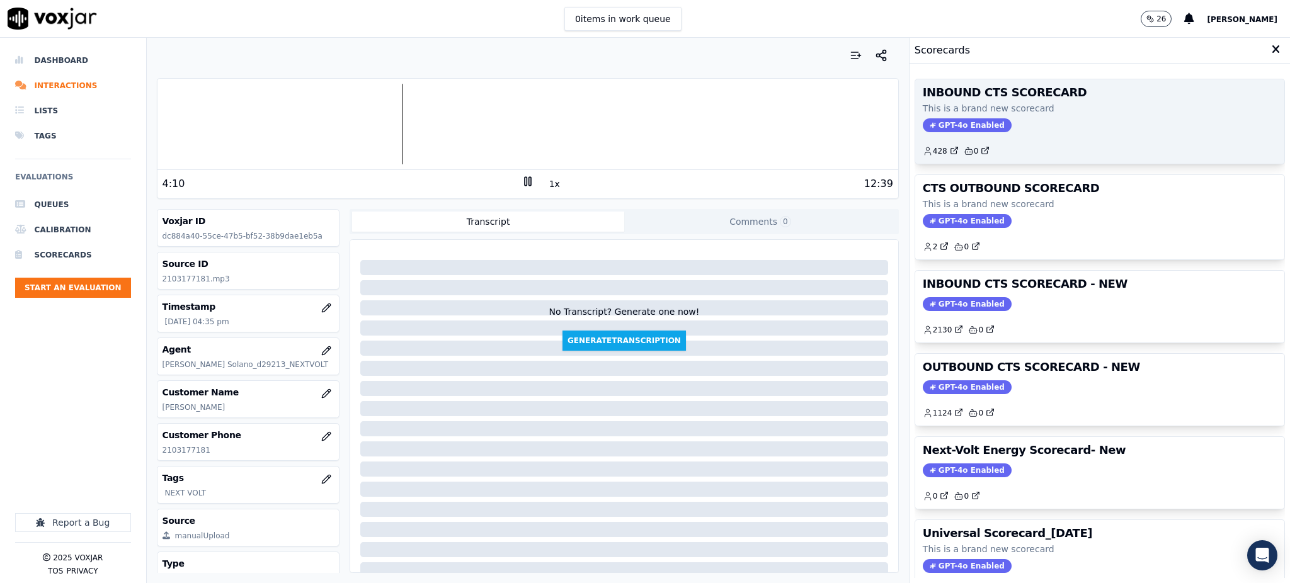
click at [934, 131] on span "GPT-4o Enabled" at bounding box center [967, 125] width 89 height 14
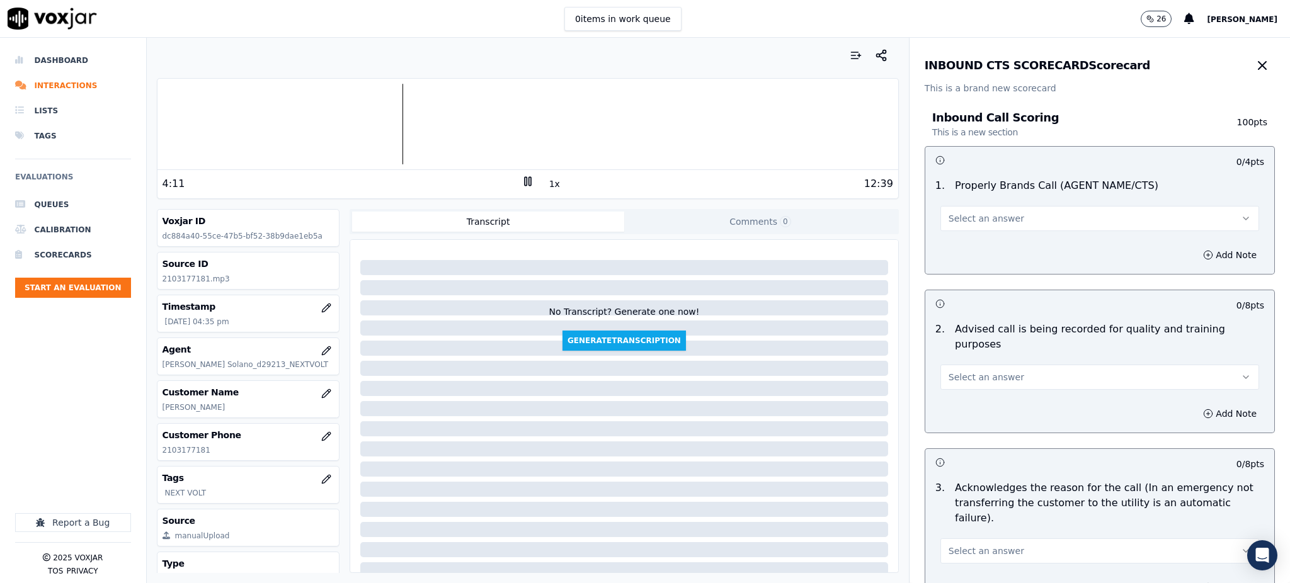
click at [963, 218] on span "Select an answer" at bounding box center [987, 218] width 76 height 13
click at [959, 253] on div "Yes" at bounding box center [1072, 247] width 291 height 20
click at [995, 371] on span "Select an answer" at bounding box center [987, 377] width 76 height 13
click at [975, 394] on div "Yes" at bounding box center [1072, 390] width 291 height 20
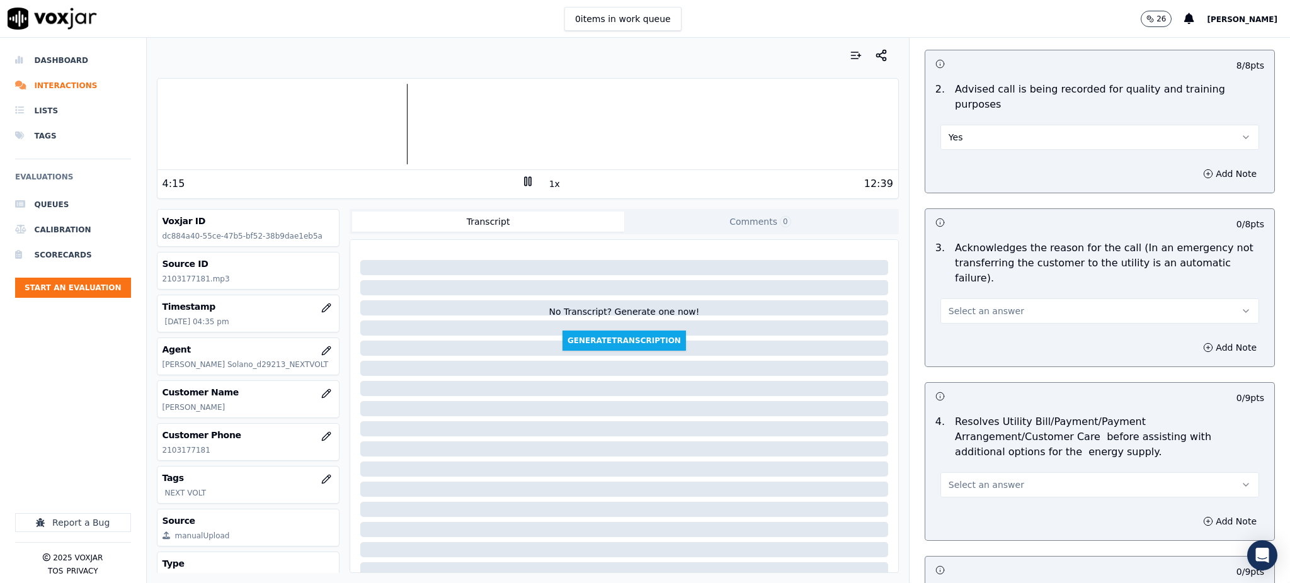
scroll to position [336, 0]
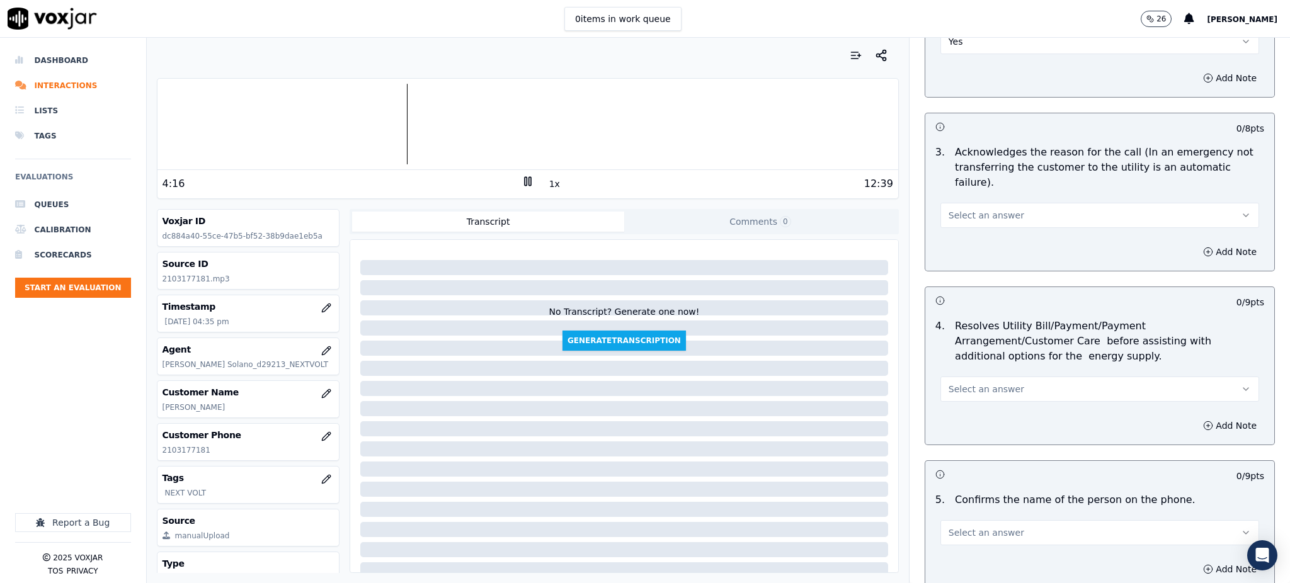
click at [974, 209] on span "Select an answer" at bounding box center [987, 215] width 76 height 13
click at [971, 205] on div "Yes" at bounding box center [1072, 213] width 291 height 20
click at [954, 383] on span "Select an answer" at bounding box center [987, 389] width 76 height 13
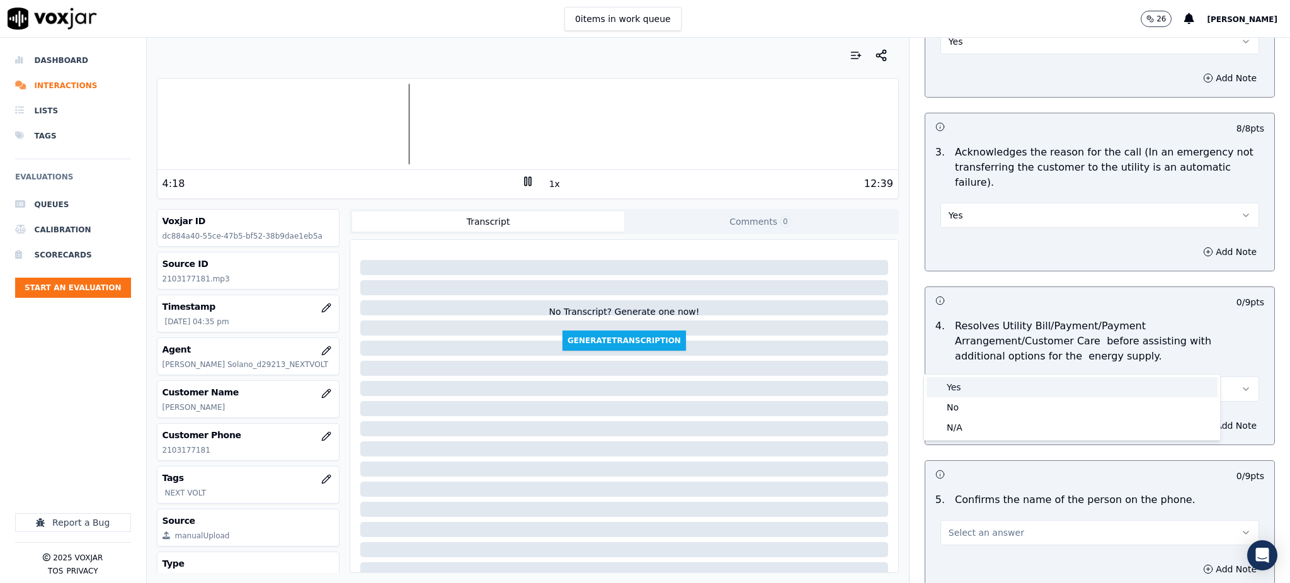
click at [956, 389] on div "Yes" at bounding box center [1072, 387] width 291 height 20
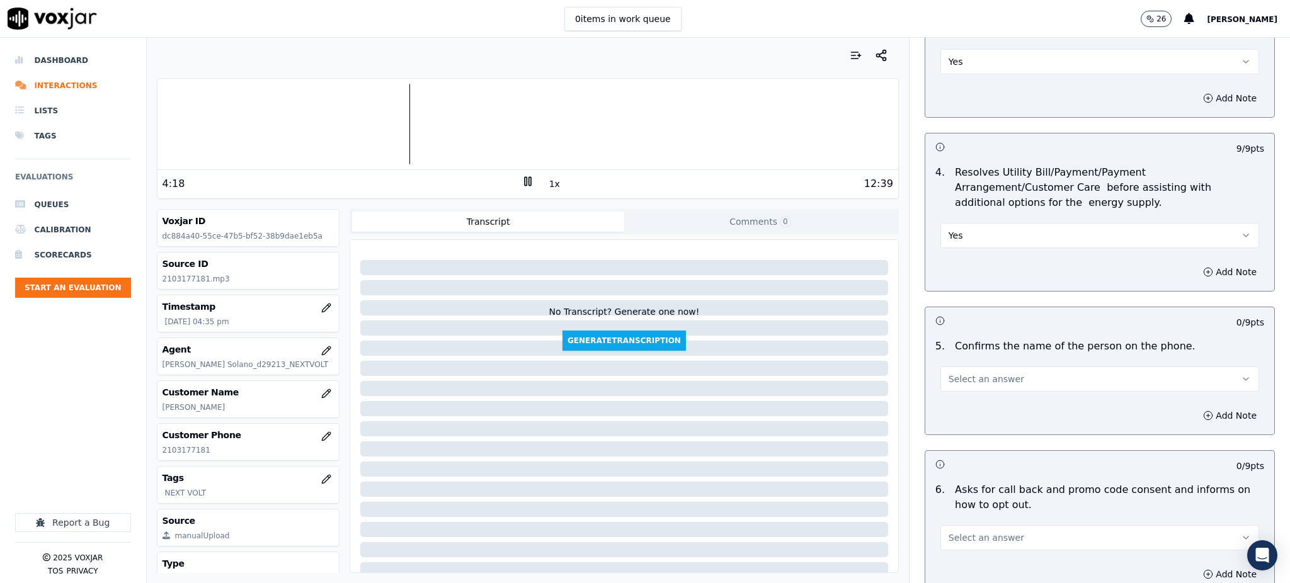
scroll to position [504, 0]
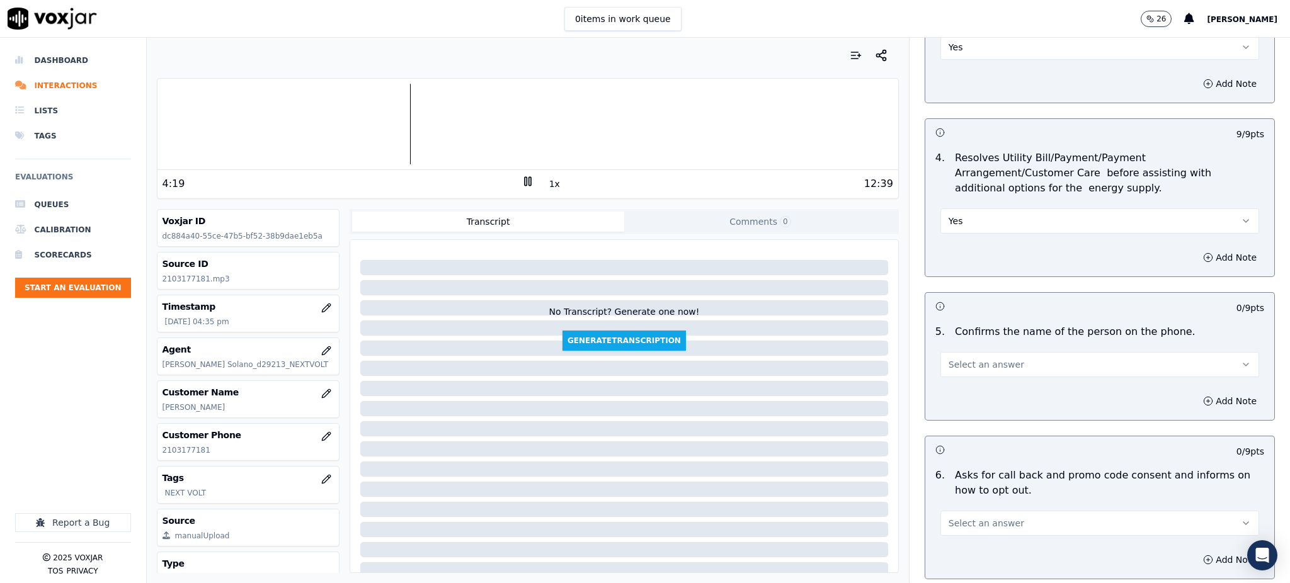
click at [956, 358] on span "Select an answer" at bounding box center [987, 364] width 76 height 13
click at [961, 367] on div "Yes" at bounding box center [1072, 363] width 291 height 20
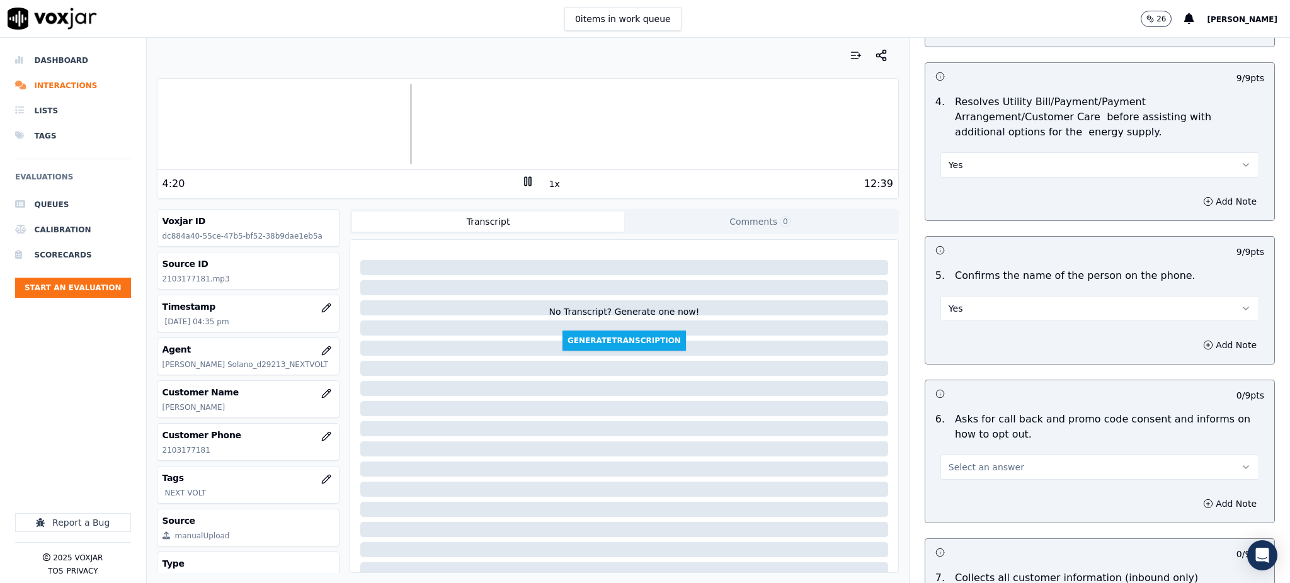
scroll to position [756, 0]
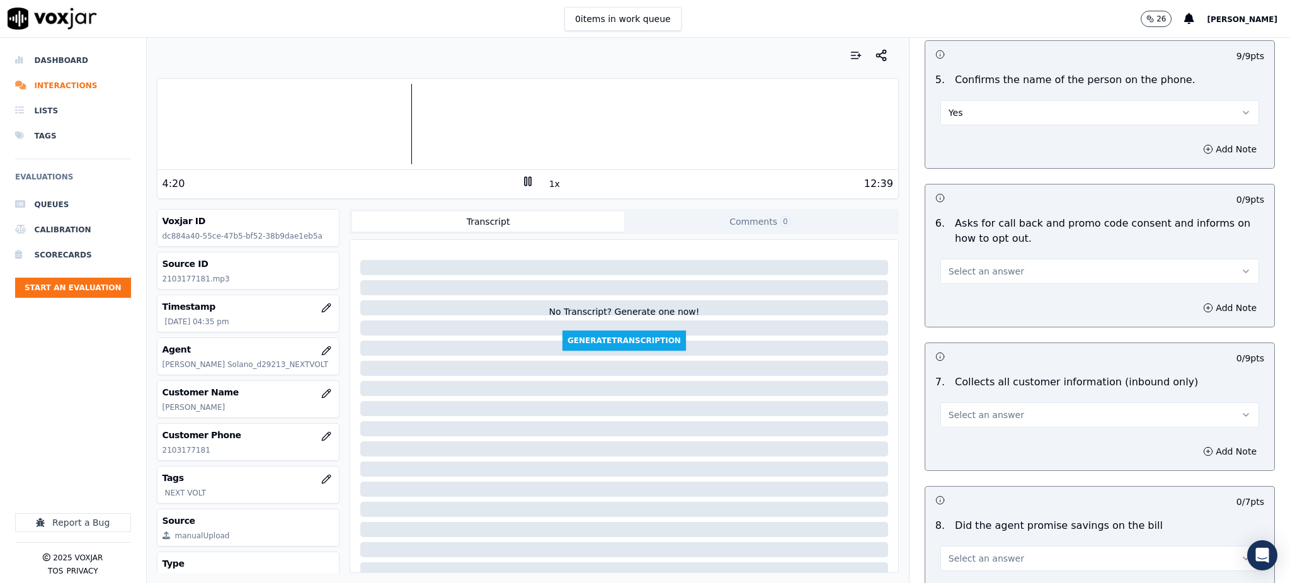
click at [958, 259] on button "Select an answer" at bounding box center [1099, 271] width 319 height 25
click at [954, 272] on div "Yes" at bounding box center [1072, 270] width 291 height 20
click at [949, 409] on span "Select an answer" at bounding box center [987, 415] width 76 height 13
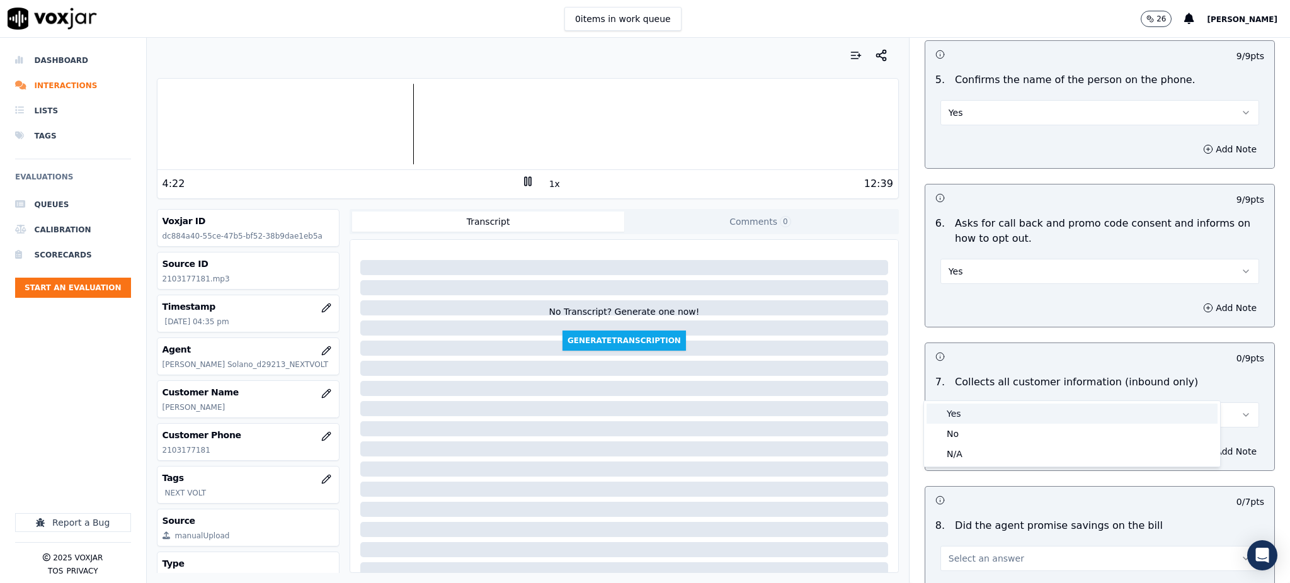
click at [941, 407] on div "Yes" at bounding box center [1072, 414] width 291 height 20
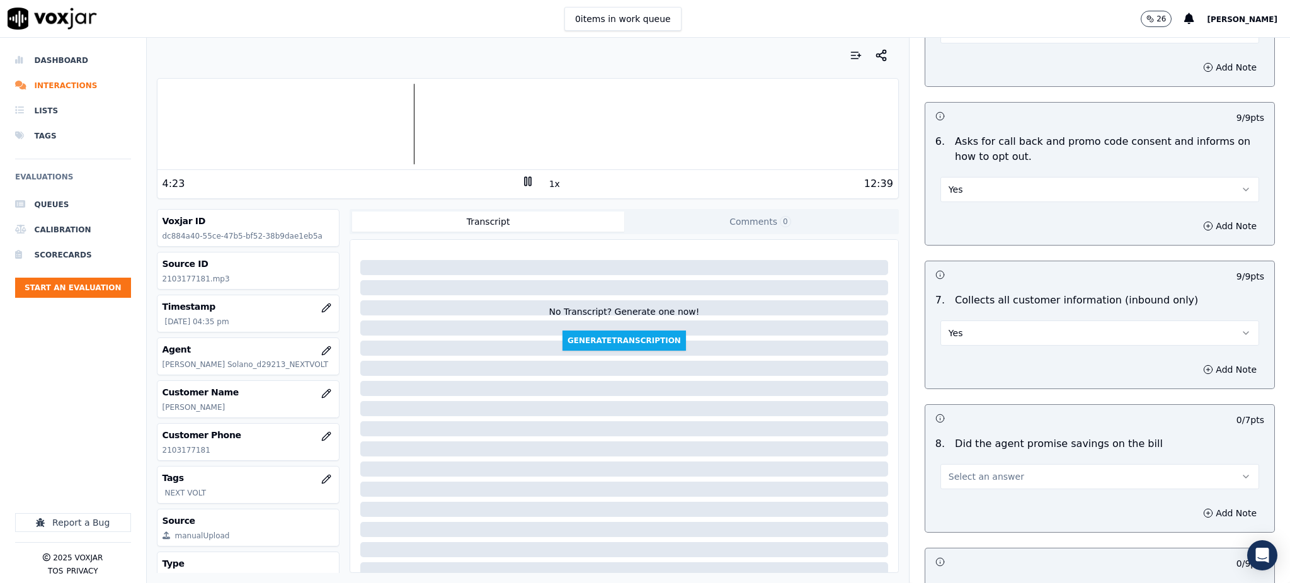
scroll to position [840, 0]
click at [949, 469] on span "Select an answer" at bounding box center [987, 475] width 76 height 13
click at [951, 471] on div "Yes" at bounding box center [1072, 474] width 291 height 20
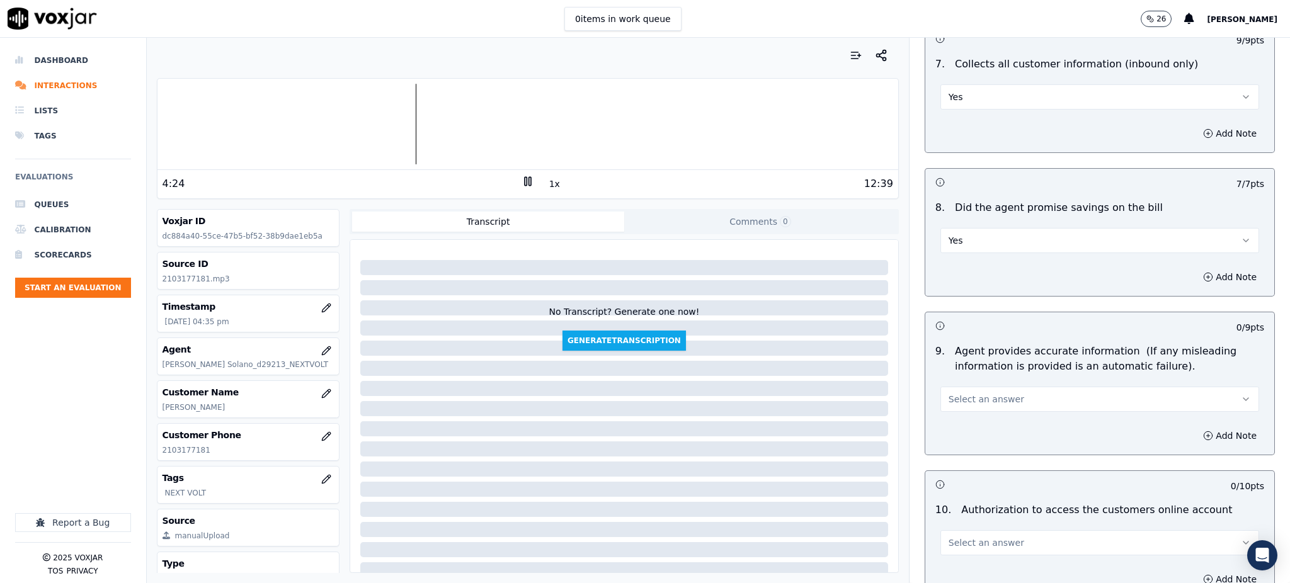
scroll to position [1092, 0]
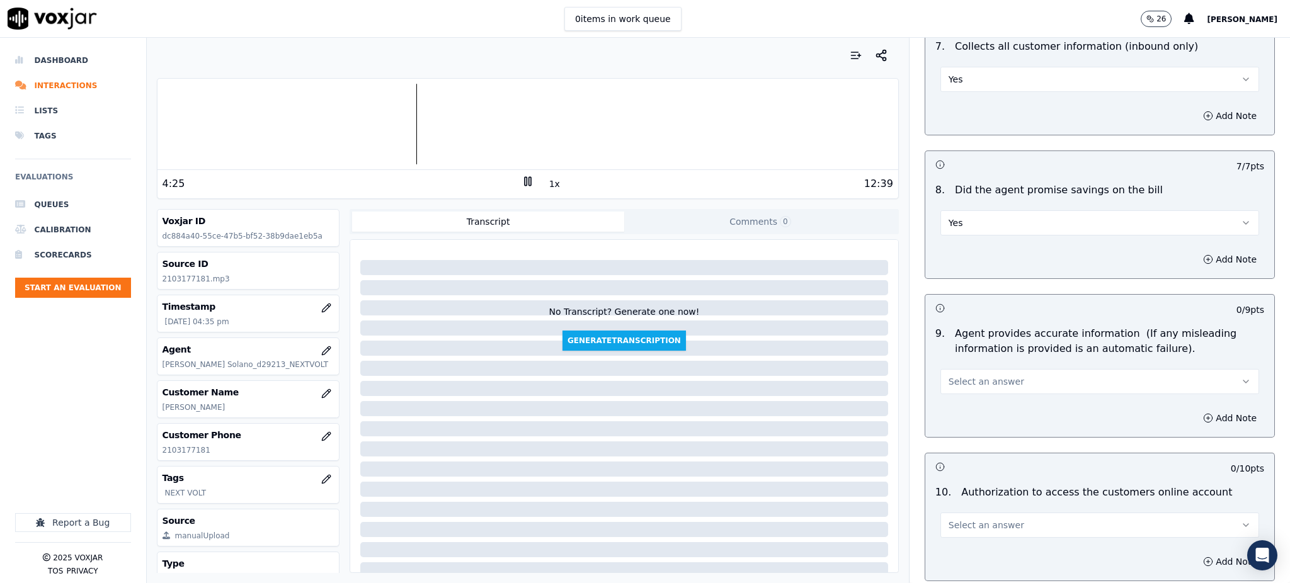
click at [957, 375] on span "Select an answer" at bounding box center [987, 381] width 76 height 13
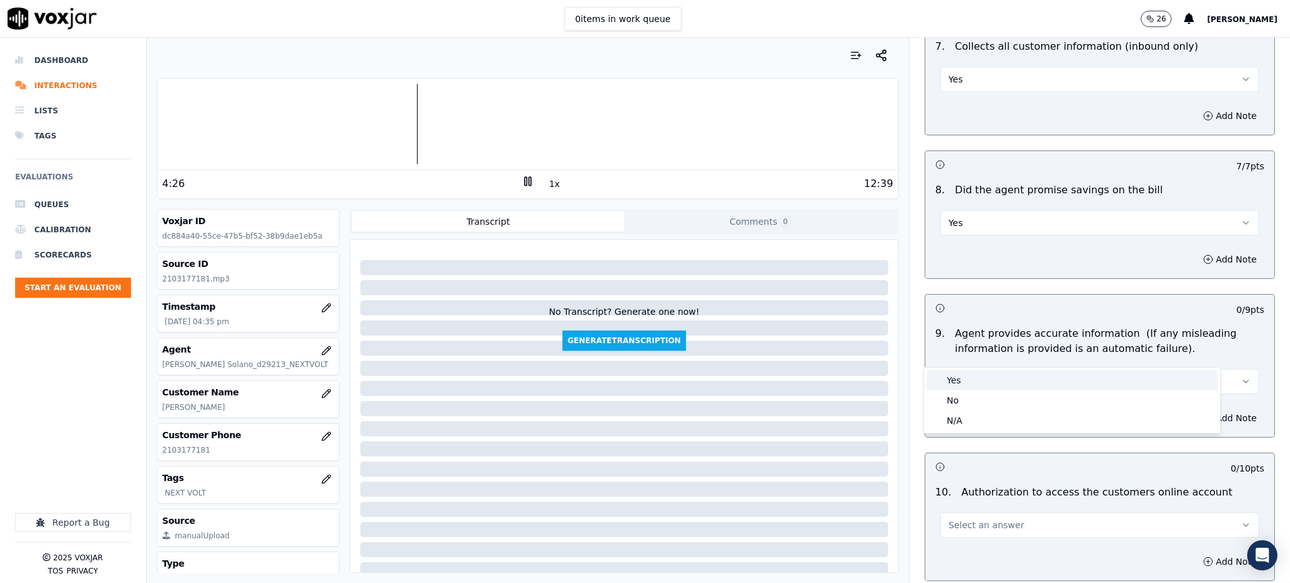
click at [958, 375] on div "Yes" at bounding box center [1072, 380] width 291 height 20
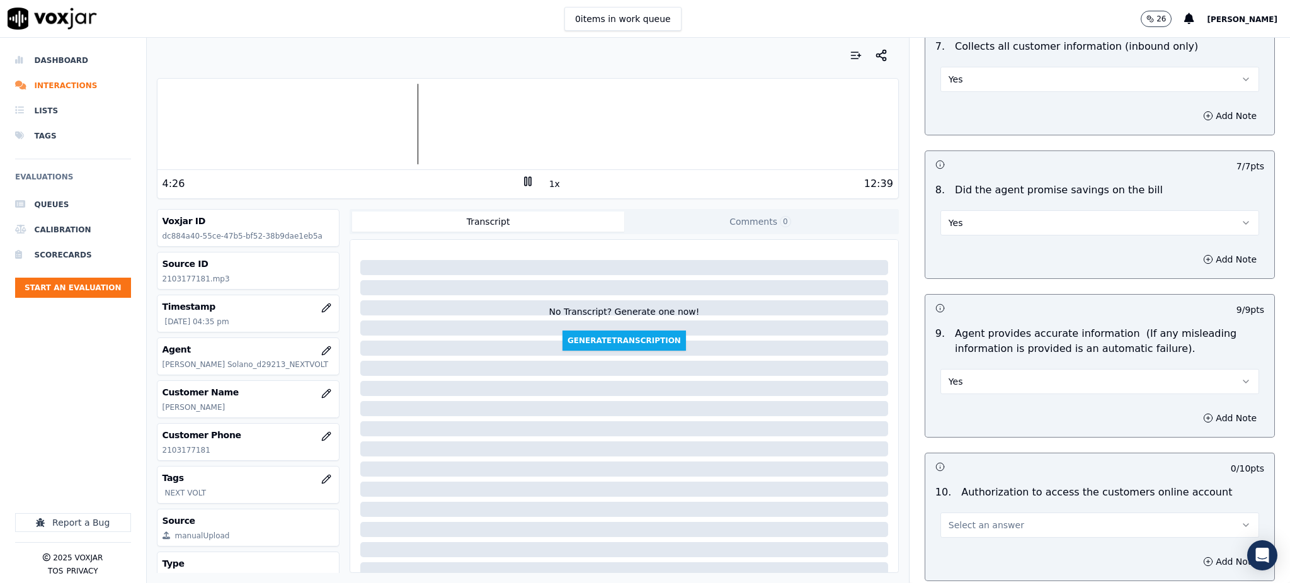
click at [956, 519] on span "Select an answer" at bounding box center [987, 525] width 76 height 13
click at [964, 519] on div "Yes" at bounding box center [1072, 524] width 291 height 20
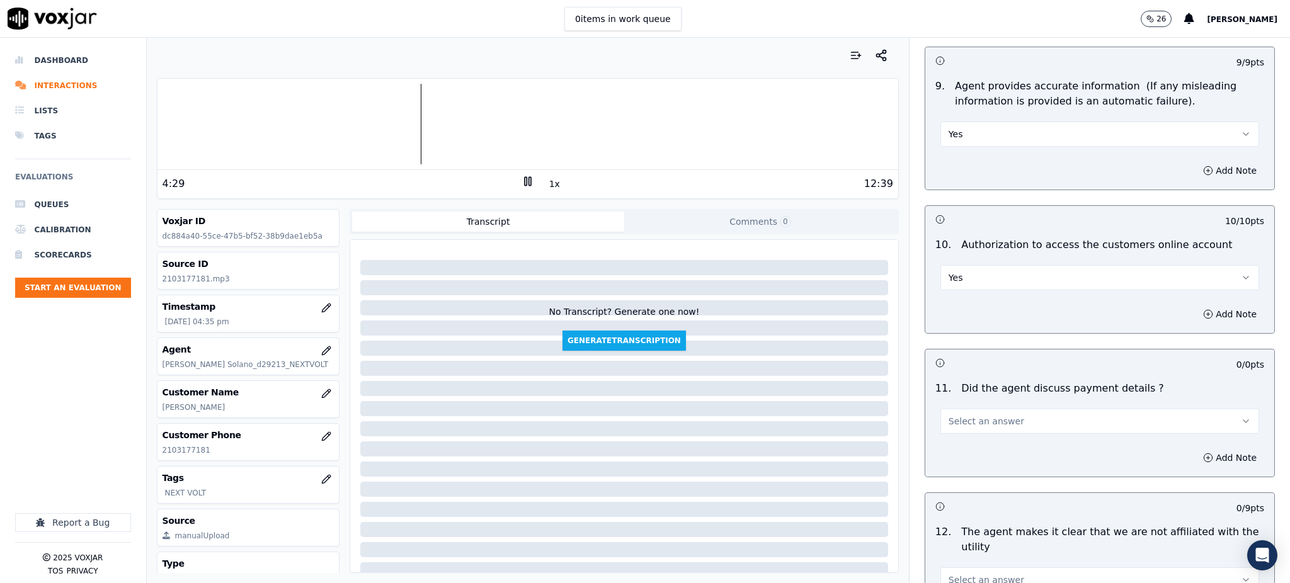
scroll to position [1344, 0]
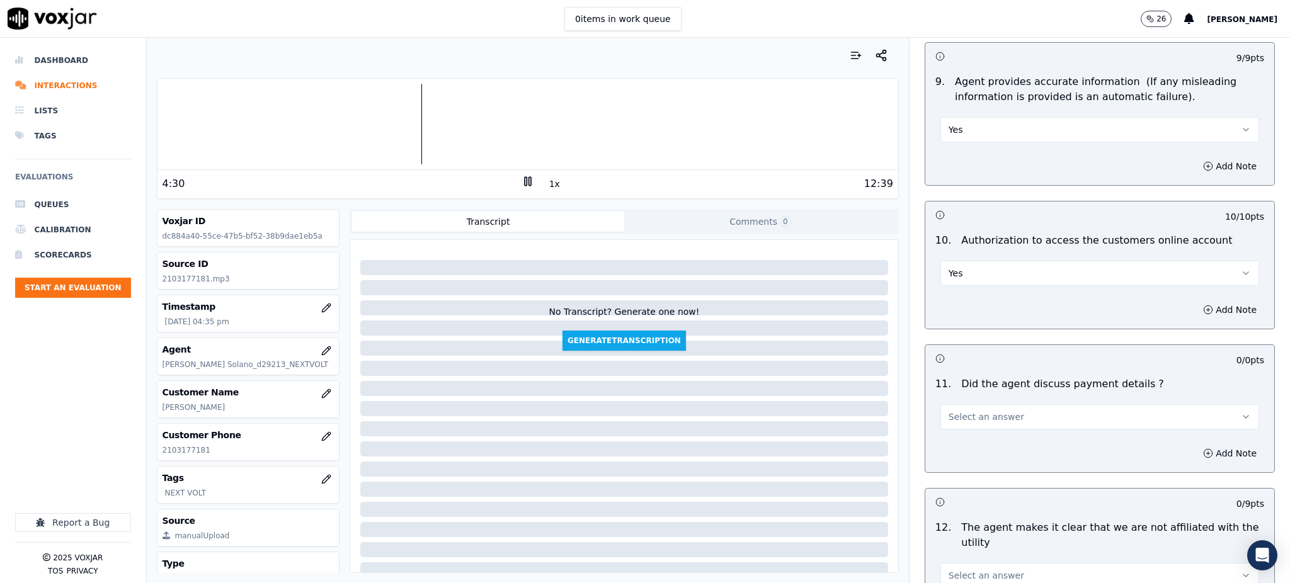
click at [963, 411] on span "Select an answer" at bounding box center [987, 417] width 76 height 13
click at [947, 450] on div "N/A" at bounding box center [1072, 456] width 291 height 20
click at [522, 185] on icon at bounding box center [528, 181] width 13 height 13
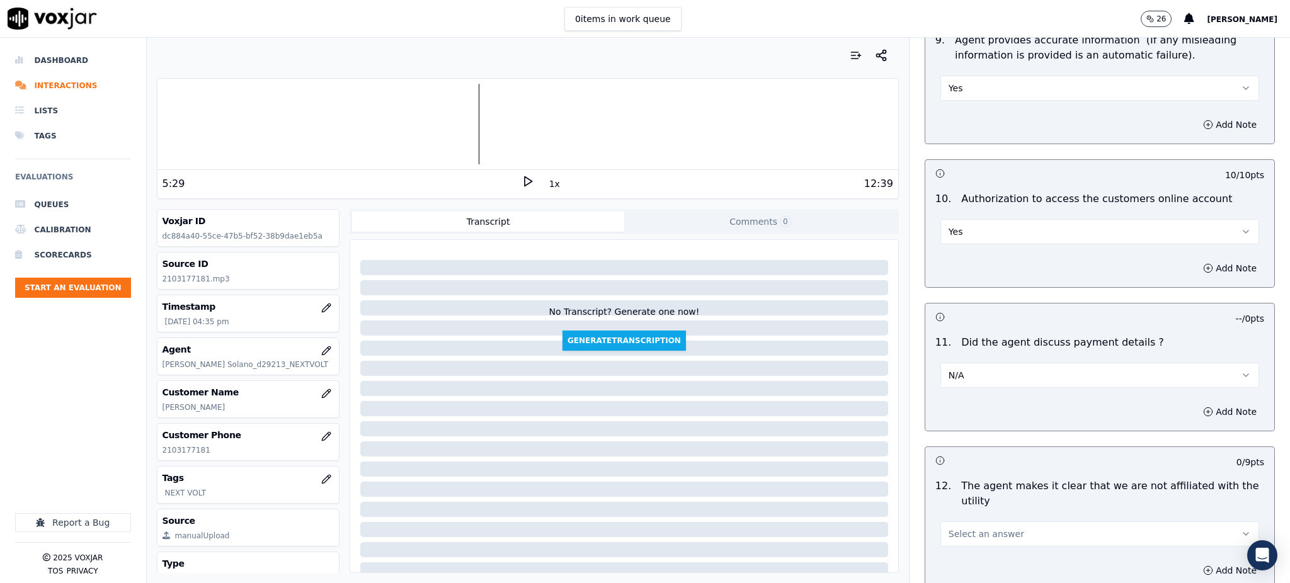
scroll to position [1596, 0]
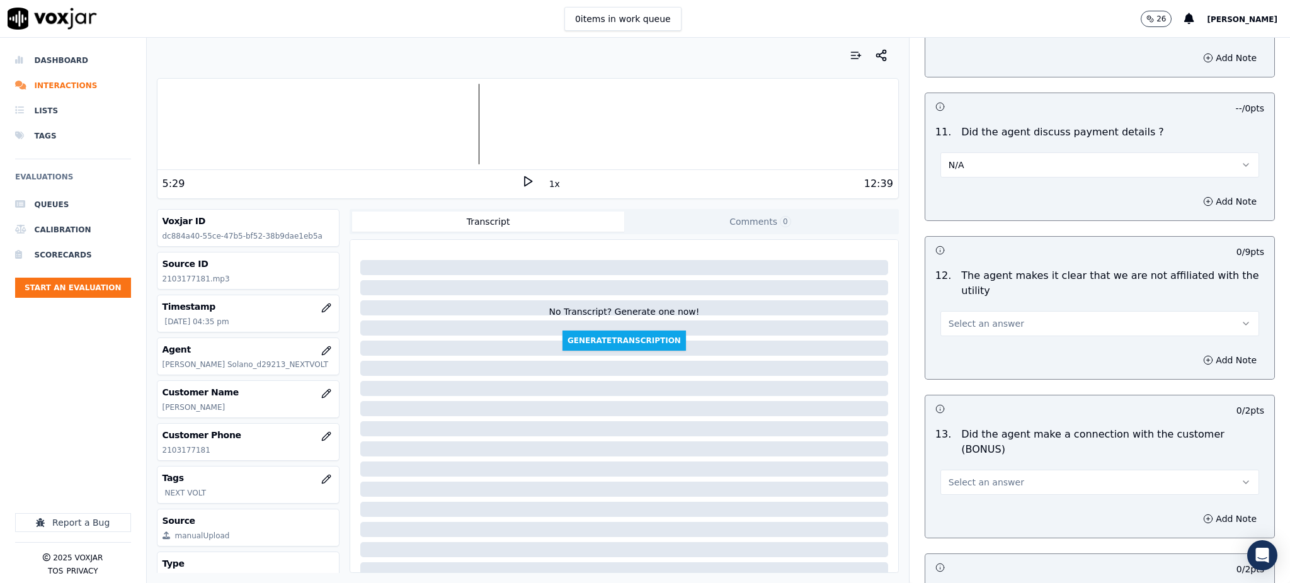
click at [953, 317] on span "Select an answer" at bounding box center [987, 323] width 76 height 13
click at [957, 325] on div "Yes" at bounding box center [1072, 322] width 291 height 20
click at [956, 476] on span "Select an answer" at bounding box center [987, 482] width 76 height 13
drag, startPoint x: 950, startPoint y: 456, endPoint x: 951, endPoint y: 472, distance: 15.8
click at [950, 457] on div "Yes" at bounding box center [1072, 466] width 291 height 20
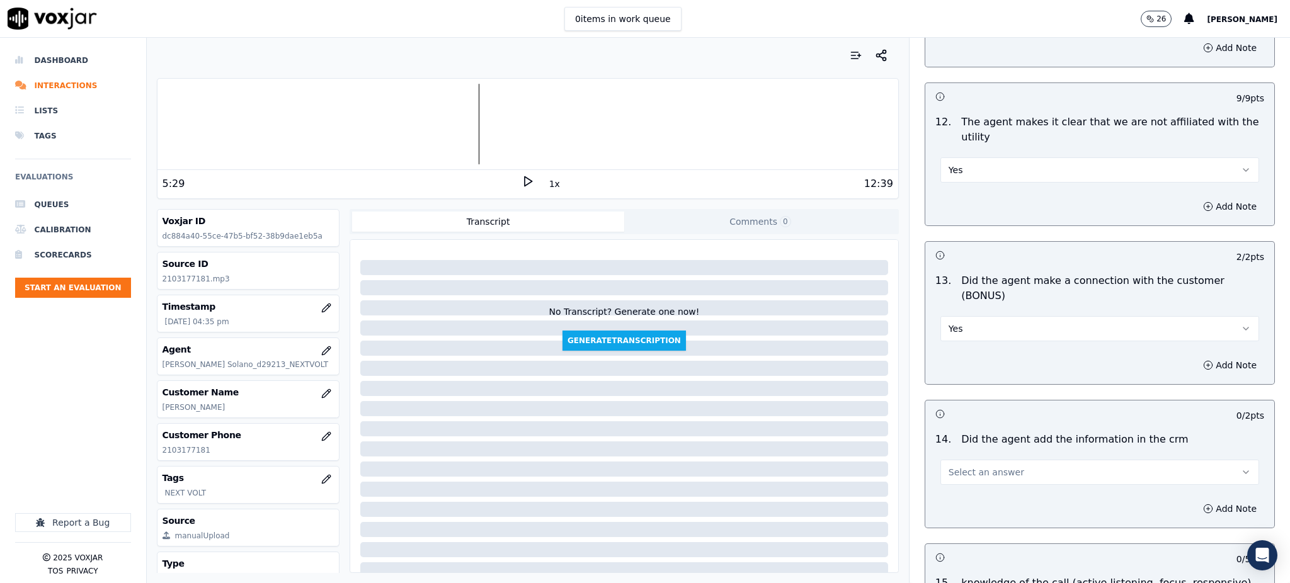
scroll to position [1764, 0]
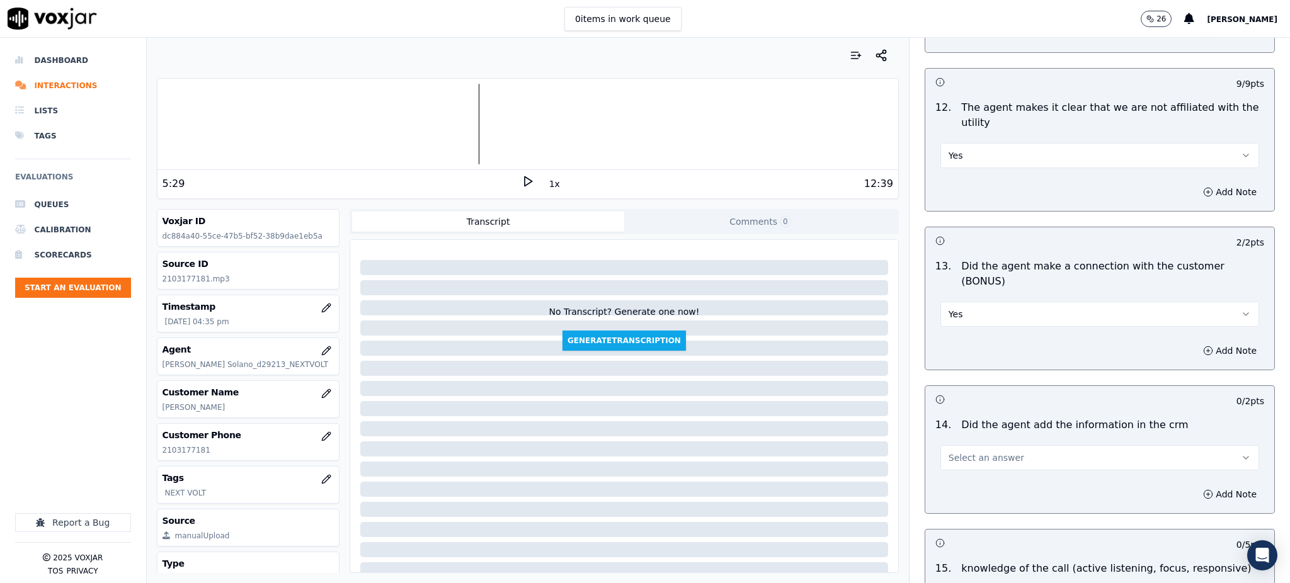
click at [951, 452] on span "Select an answer" at bounding box center [987, 458] width 76 height 13
click at [959, 439] on div "Yes" at bounding box center [1072, 442] width 291 height 20
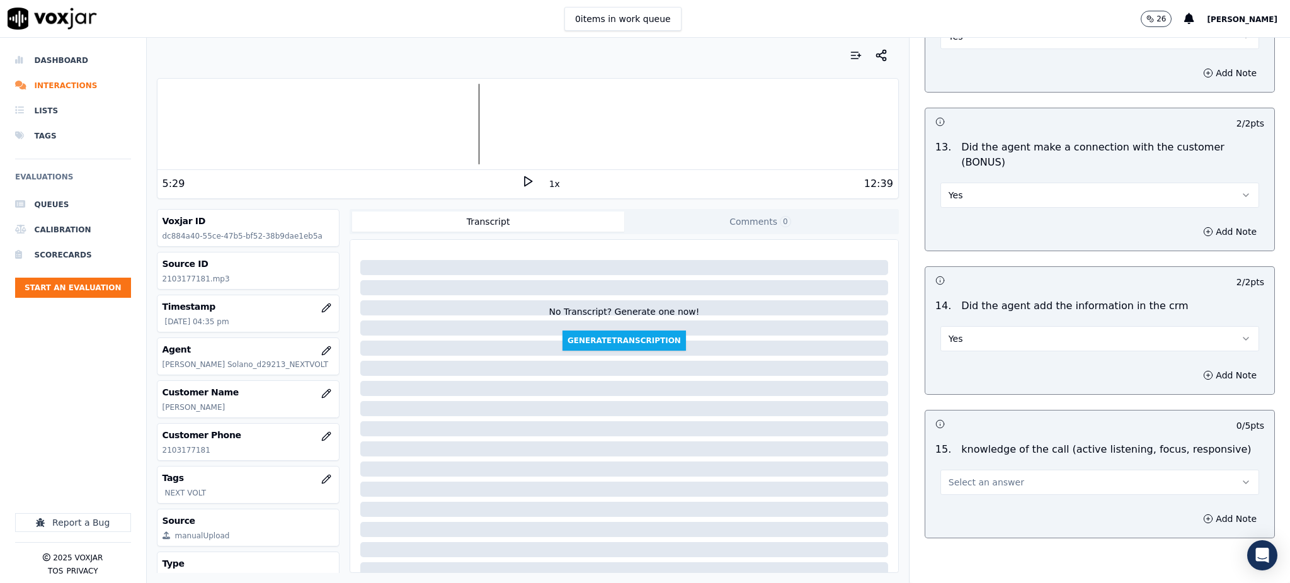
scroll to position [1907, 0]
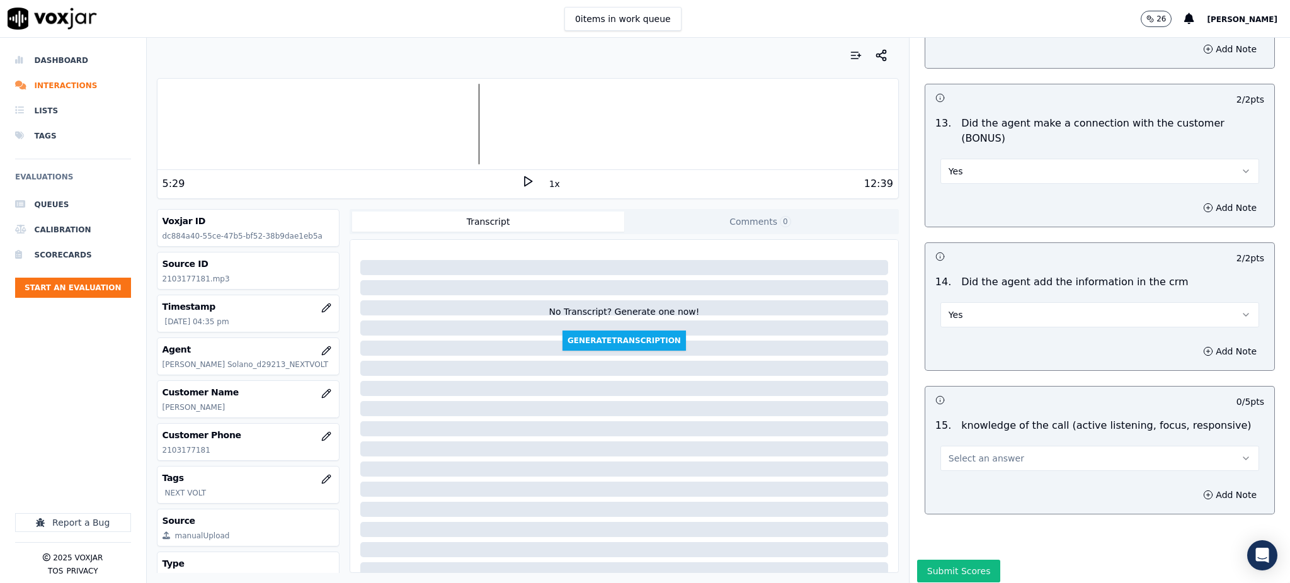
click at [949, 452] on span "Select an answer" at bounding box center [987, 458] width 76 height 13
click at [950, 437] on div "Yes" at bounding box center [1072, 443] width 291 height 20
click at [938, 560] on button "Submit Scores" at bounding box center [959, 571] width 84 height 23
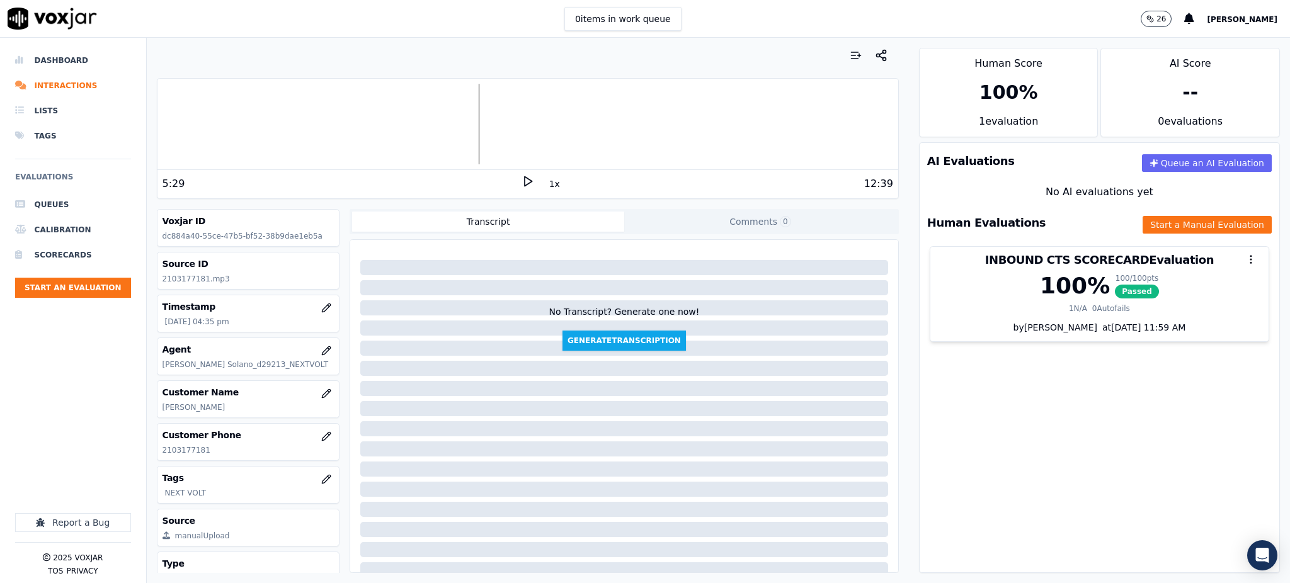
click at [522, 180] on icon at bounding box center [528, 181] width 13 height 13
click at [522, 179] on icon at bounding box center [528, 181] width 13 height 13
click at [522, 183] on icon at bounding box center [528, 181] width 13 height 13
click at [522, 181] on icon at bounding box center [528, 181] width 13 height 13
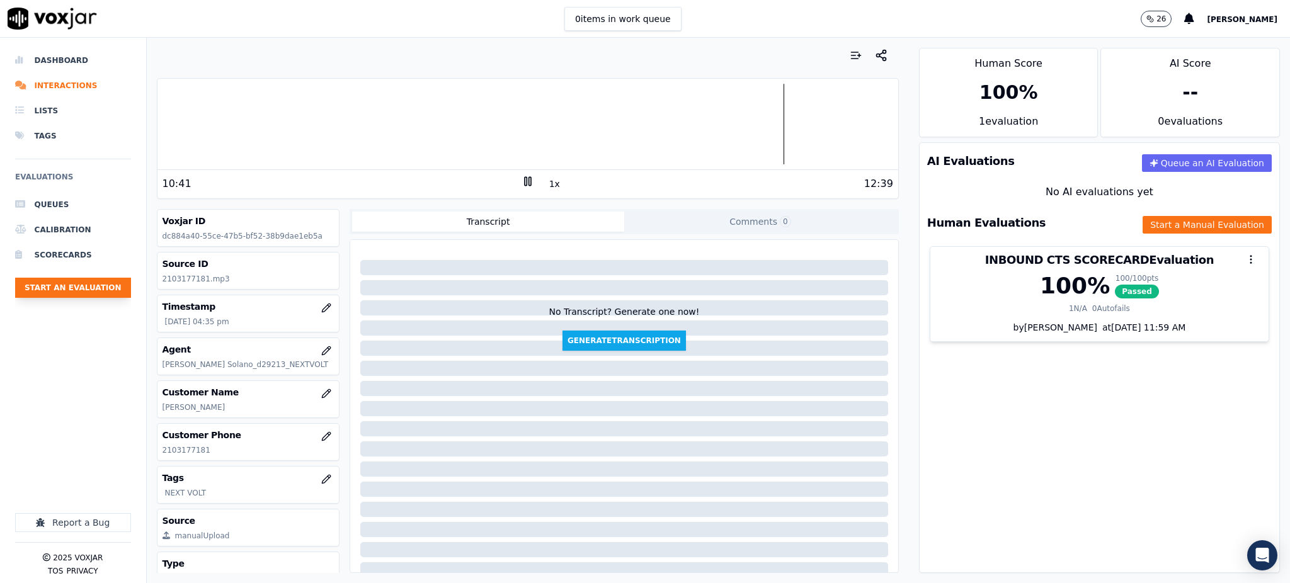
click at [85, 282] on button "Start an Evaluation" at bounding box center [73, 288] width 116 height 20
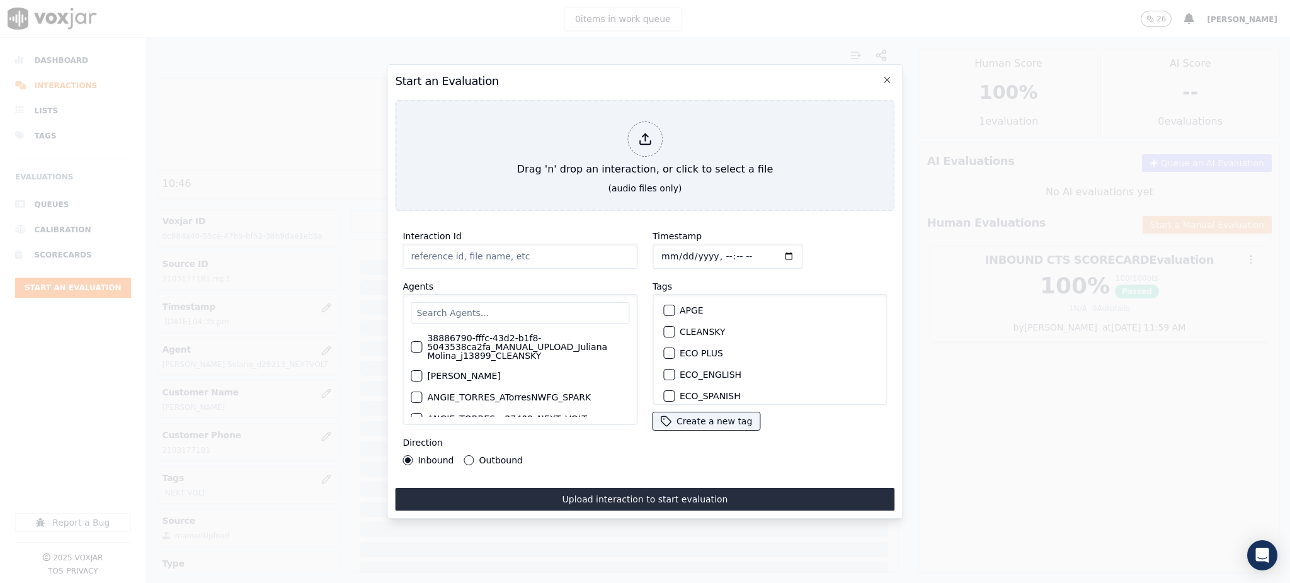
type input "09152025_2675416848.mp3"
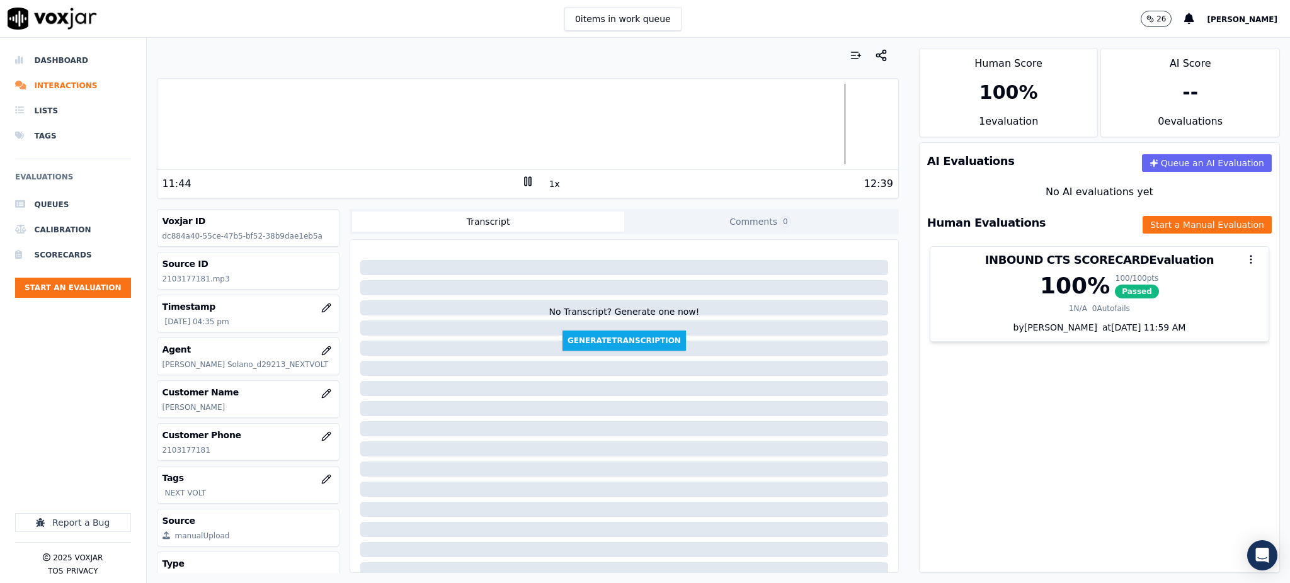
click at [524, 182] on icon at bounding box center [528, 181] width 13 height 13
click at [525, 179] on icon at bounding box center [528, 181] width 13 height 13
click at [529, 180] on rect at bounding box center [530, 181] width 2 height 8
click at [83, 283] on button "Start an Evaluation" at bounding box center [73, 288] width 116 height 20
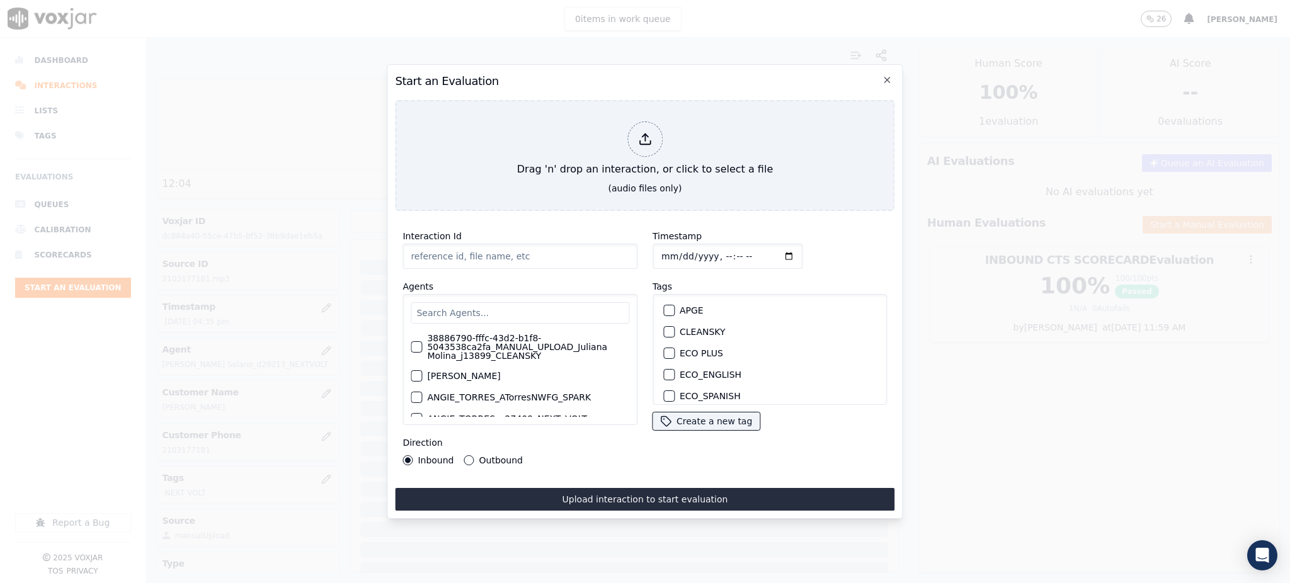
type input "09152025_2675416848.mp3"
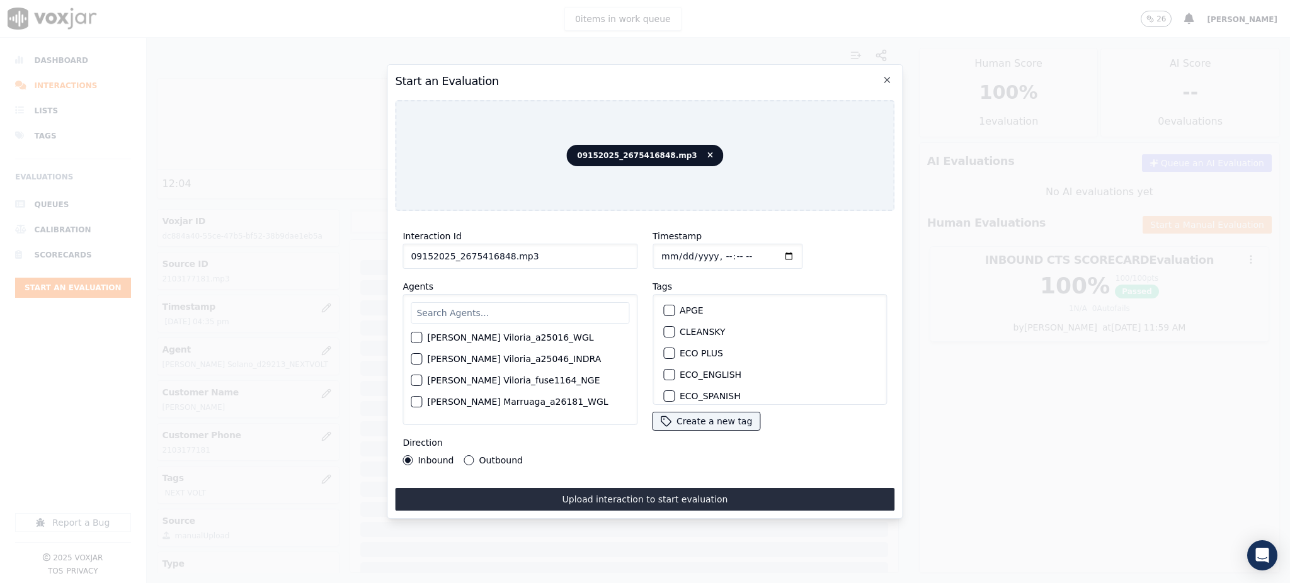
scroll to position [168, 0]
click at [467, 303] on input "text" at bounding box center [520, 312] width 219 height 21
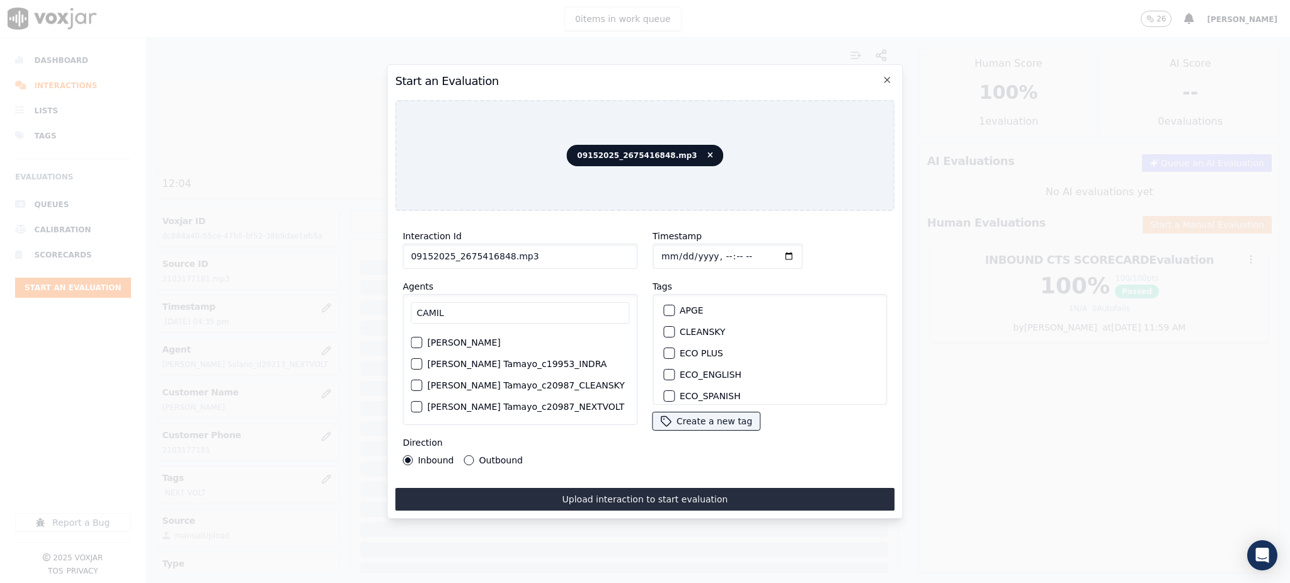
type input "CAMIL"
click at [512, 403] on label "[PERSON_NAME] Tamayo_c20987_NEXTVOLT" at bounding box center [525, 407] width 197 height 9
click at [422, 401] on button "[PERSON_NAME] Tamayo_c20987_NEXTVOLT" at bounding box center [416, 406] width 11 height 11
click at [703, 373] on label "NEXT VOLT" at bounding box center [704, 376] width 48 height 9
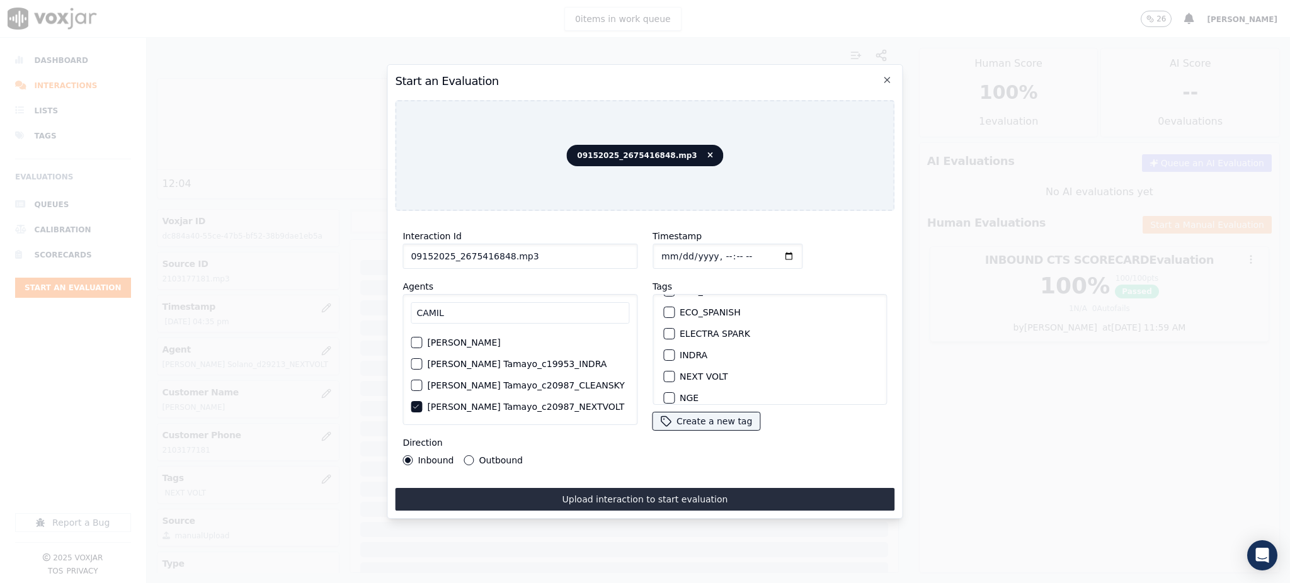
click at [675, 373] on button "NEXT VOLT" at bounding box center [668, 376] width 11 height 11
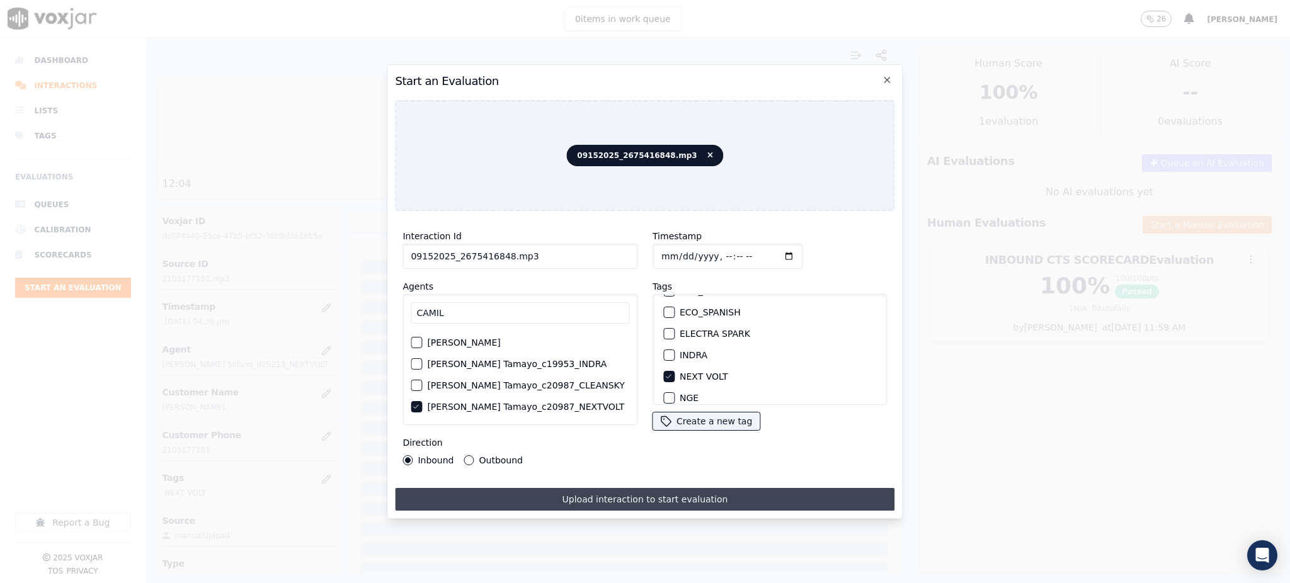
click at [706, 488] on button "Upload interaction to start evaluation" at bounding box center [645, 499] width 500 height 23
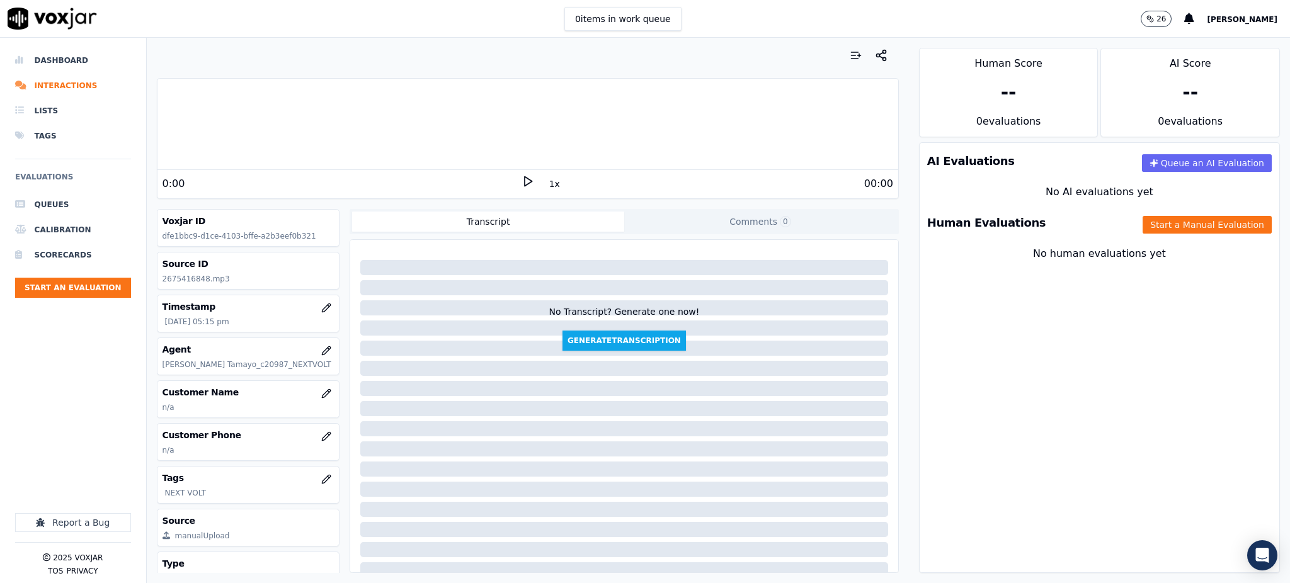
click at [522, 184] on icon at bounding box center [528, 181] width 13 height 13
click at [525, 185] on rect at bounding box center [526, 181] width 2 height 8
click at [522, 181] on icon at bounding box center [528, 181] width 13 height 13
click at [525, 180] on rect at bounding box center [526, 181] width 2 height 8
click at [522, 176] on icon at bounding box center [528, 181] width 13 height 13
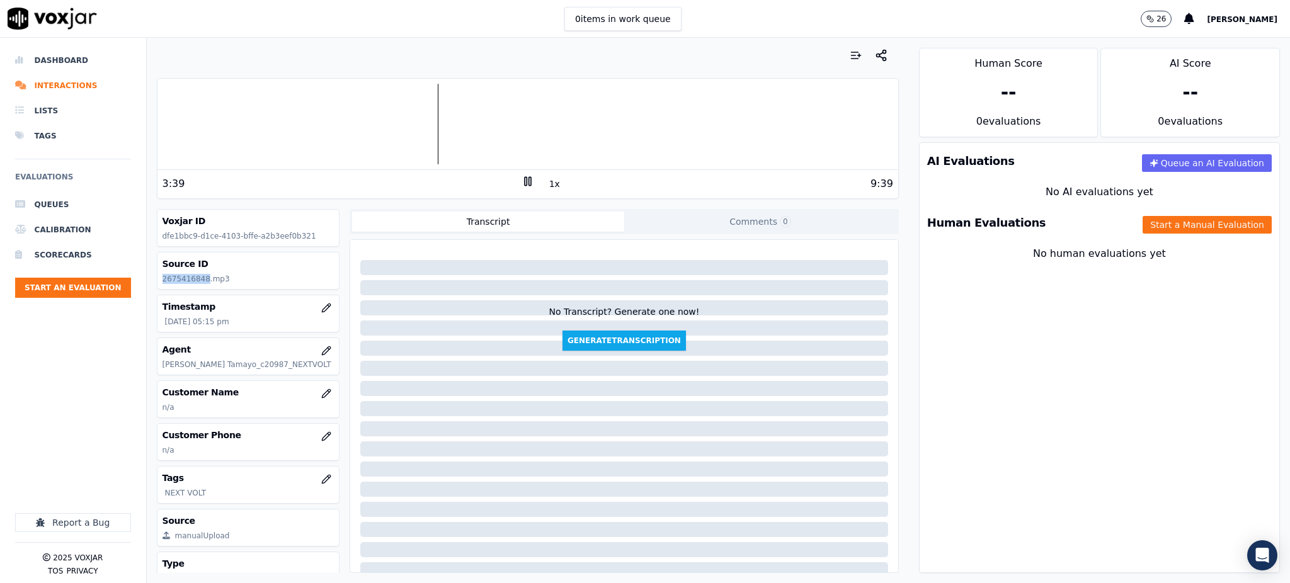
drag, startPoint x: 202, startPoint y: 278, endPoint x: 157, endPoint y: 285, distance: 46.0
click at [157, 285] on div "Source ID 2675416848.mp3" at bounding box center [248, 271] width 182 height 37
copy p "2675416848"
click at [321, 438] on icon "button" at bounding box center [326, 437] width 10 height 10
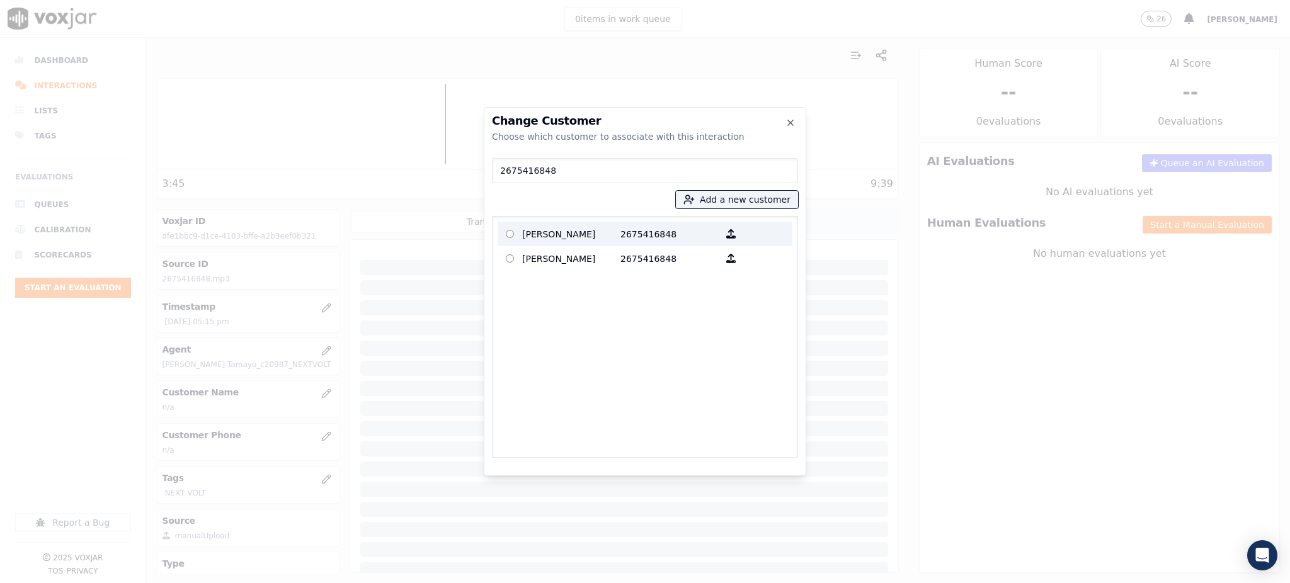
type input "2675416848"
click at [605, 243] on p "WILLIAM FRANCO-MONDRAGON" at bounding box center [571, 234] width 98 height 20
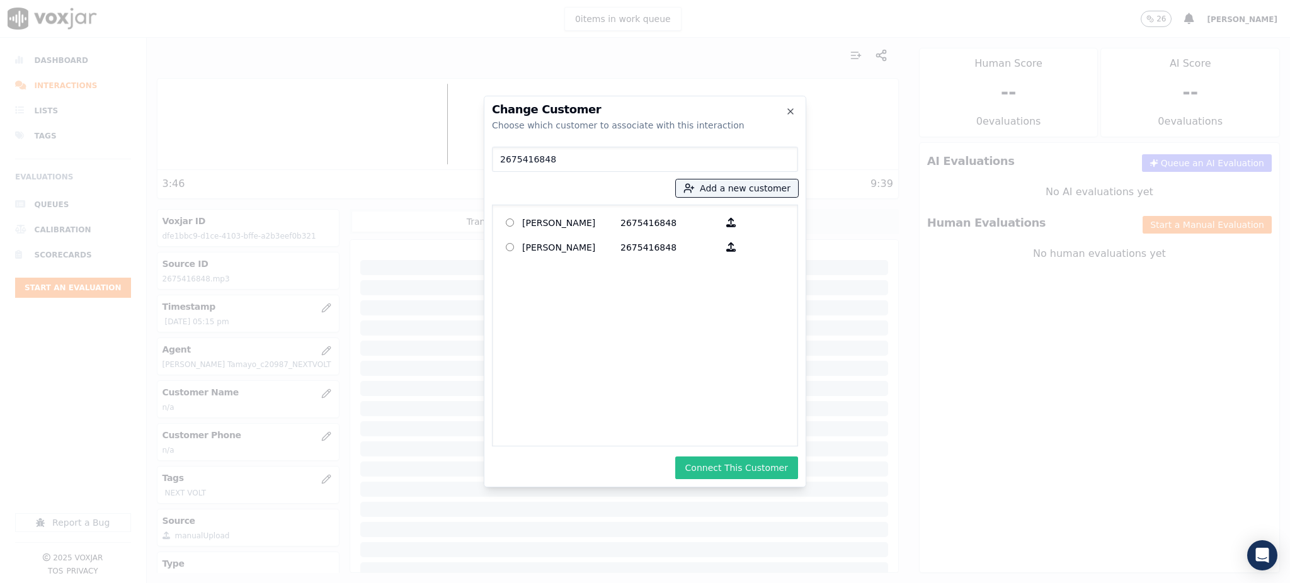
click at [721, 474] on button "Connect This Customer" at bounding box center [736, 468] width 123 height 23
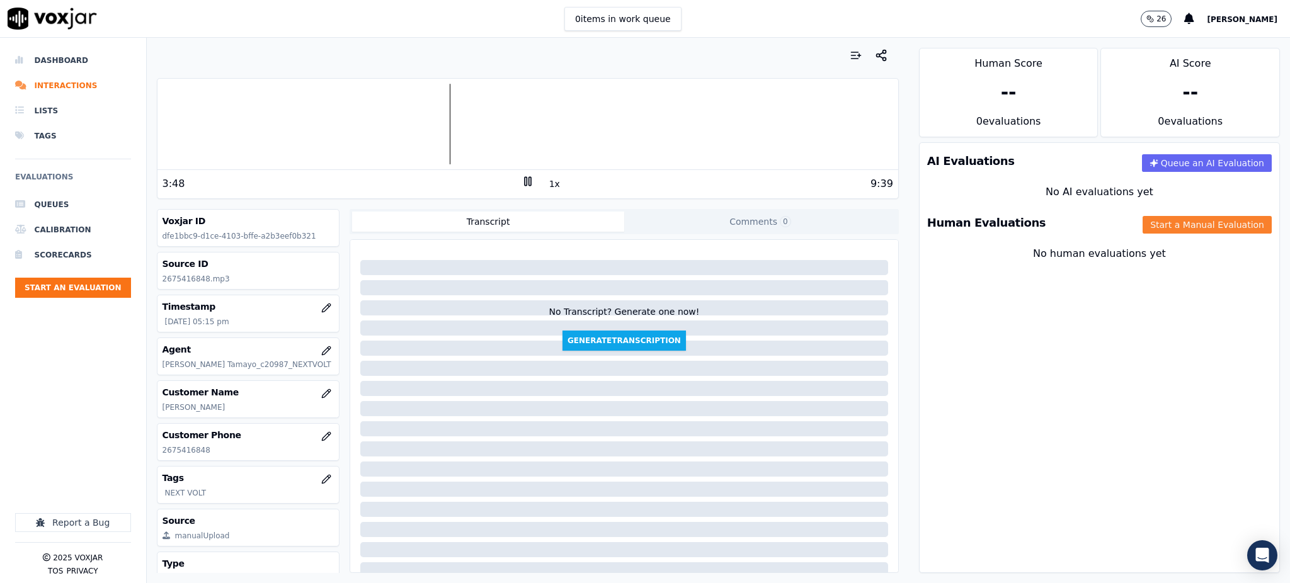
click at [1152, 224] on button "Start a Manual Evaluation" at bounding box center [1207, 225] width 129 height 18
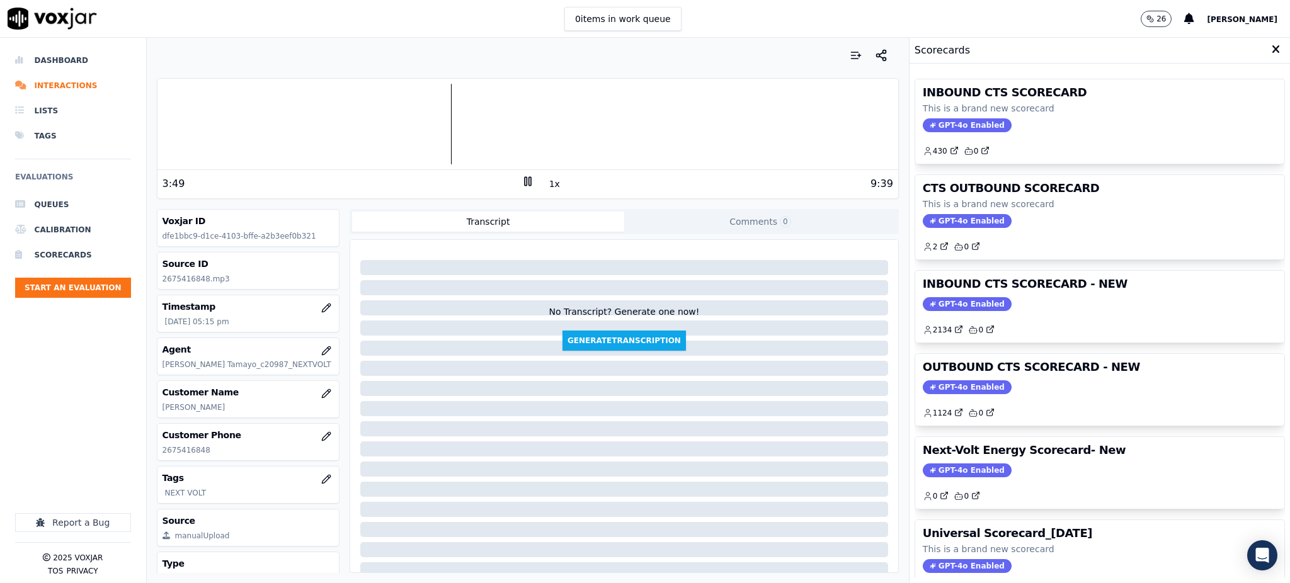
click at [921, 117] on div "INBOUND CTS SCORECARD This is a brand new scorecard GPT-4o Enabled 430 0" at bounding box center [1099, 121] width 369 height 84
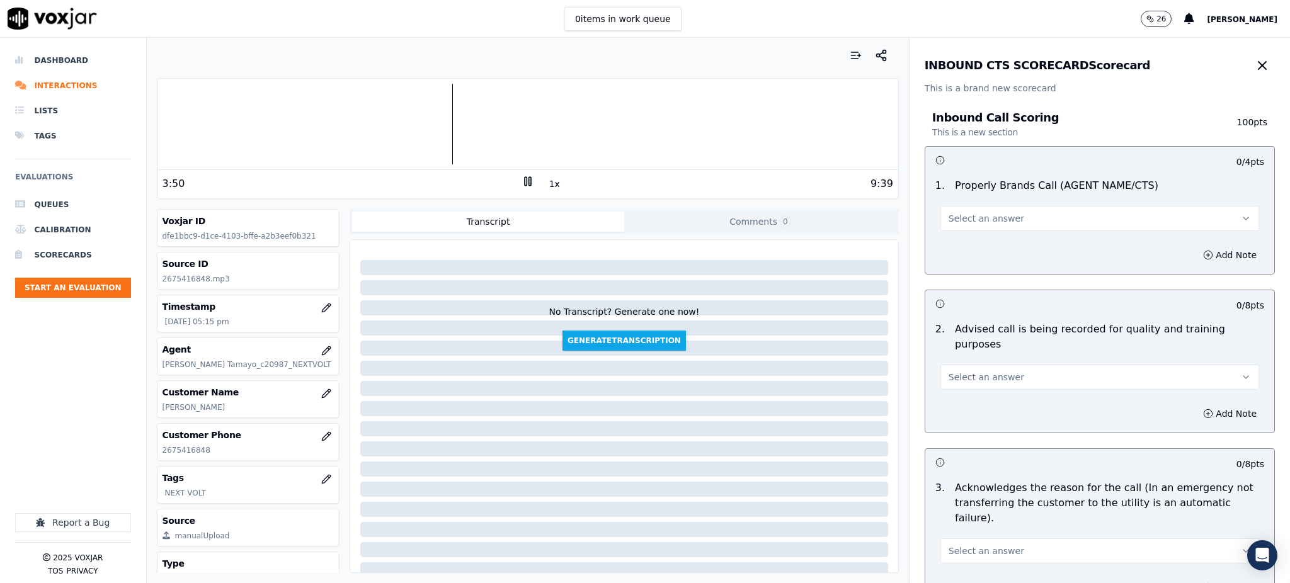
click at [971, 212] on span "Select an answer" at bounding box center [987, 218] width 76 height 13
drag, startPoint x: 956, startPoint y: 249, endPoint x: 949, endPoint y: 340, distance: 90.3
click at [956, 250] on div "Yes" at bounding box center [1072, 247] width 291 height 20
drag, startPoint x: 950, startPoint y: 350, endPoint x: 949, endPoint y: 369, distance: 18.3
click at [951, 365] on button "Select an answer" at bounding box center [1099, 377] width 319 height 25
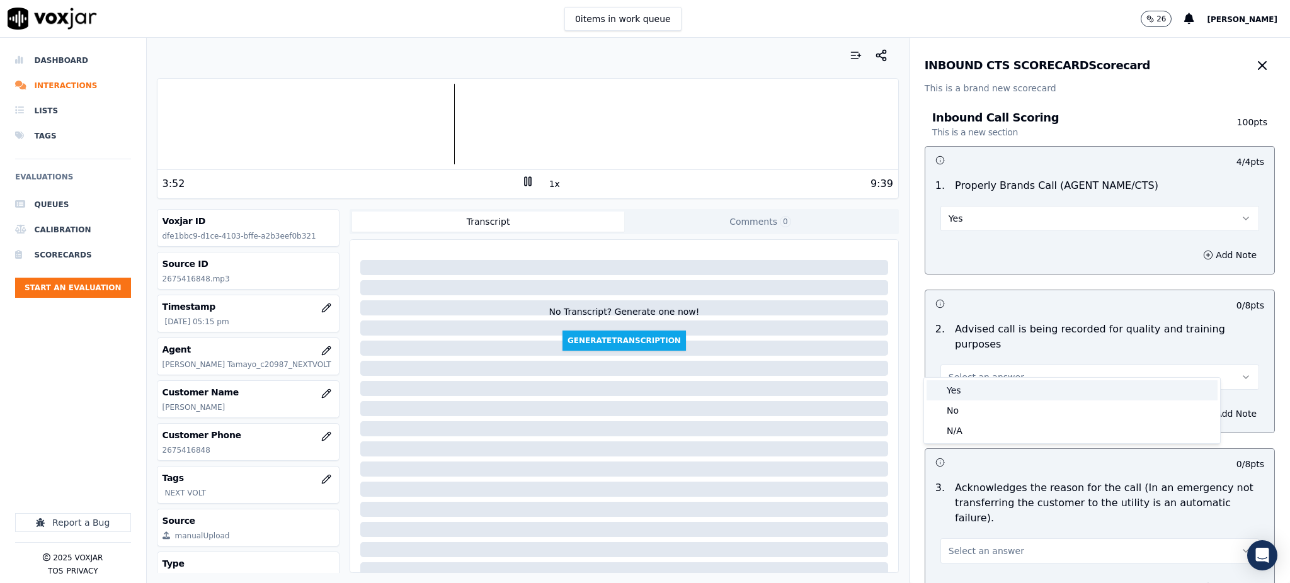
drag, startPoint x: 954, startPoint y: 389, endPoint x: 953, endPoint y: 406, distance: 17.1
click at [954, 391] on div "Yes" at bounding box center [1072, 390] width 291 height 20
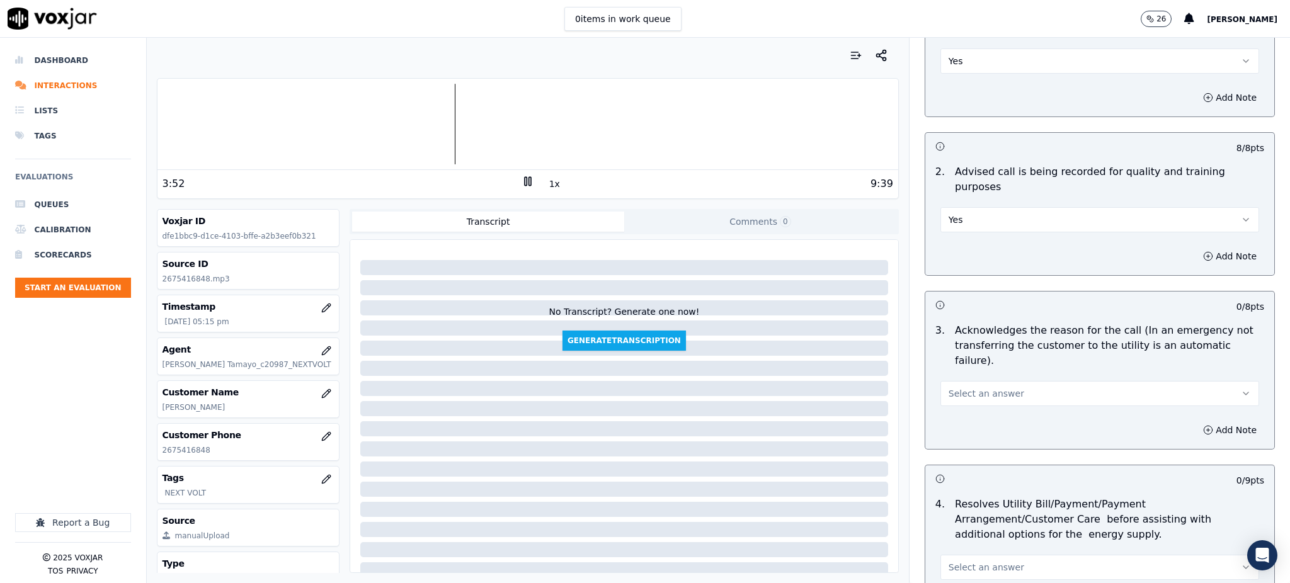
scroll to position [168, 0]
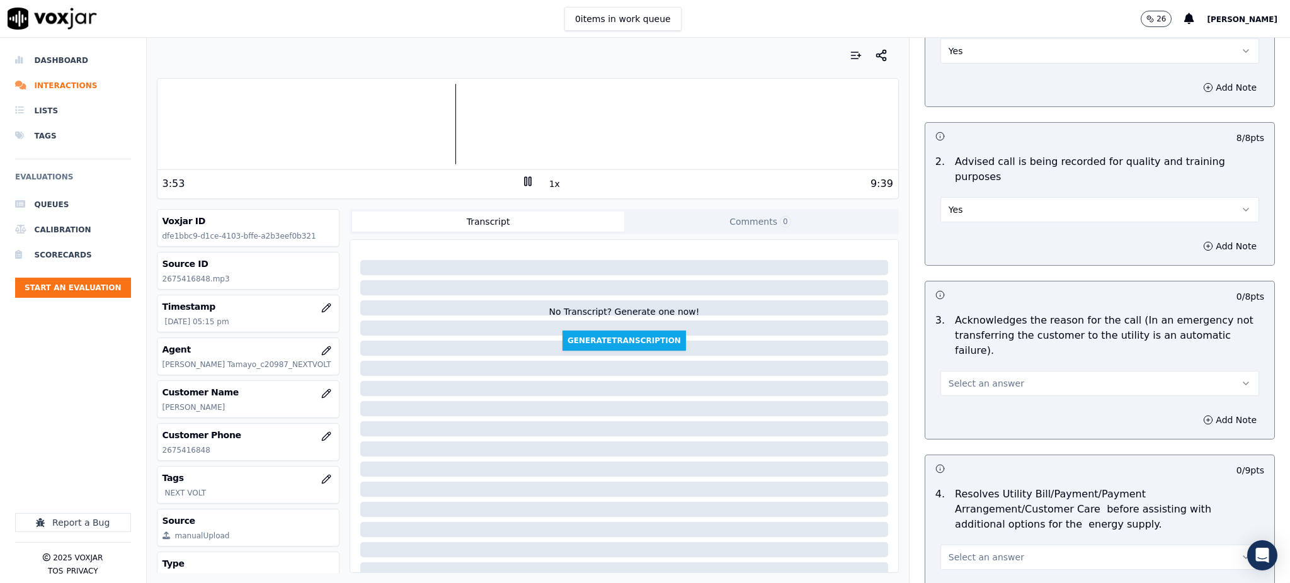
click at [949, 377] on span "Select an answer" at bounding box center [987, 383] width 76 height 13
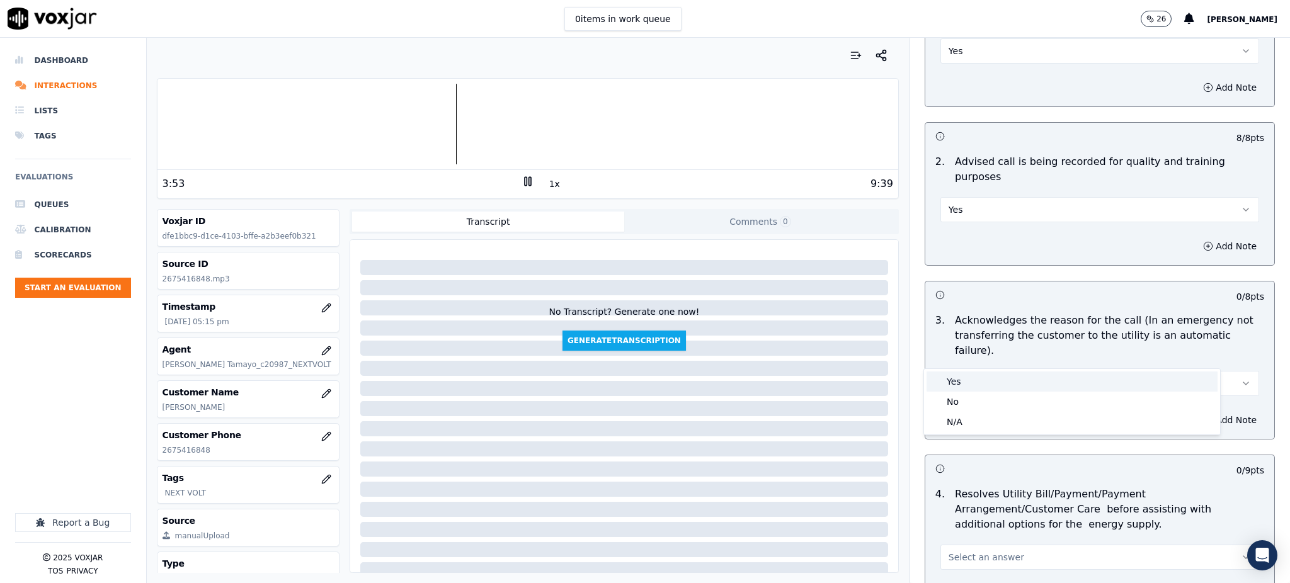
drag, startPoint x: 940, startPoint y: 372, endPoint x: 946, endPoint y: 380, distance: 10.0
click at [941, 373] on div "Yes" at bounding box center [1072, 382] width 291 height 20
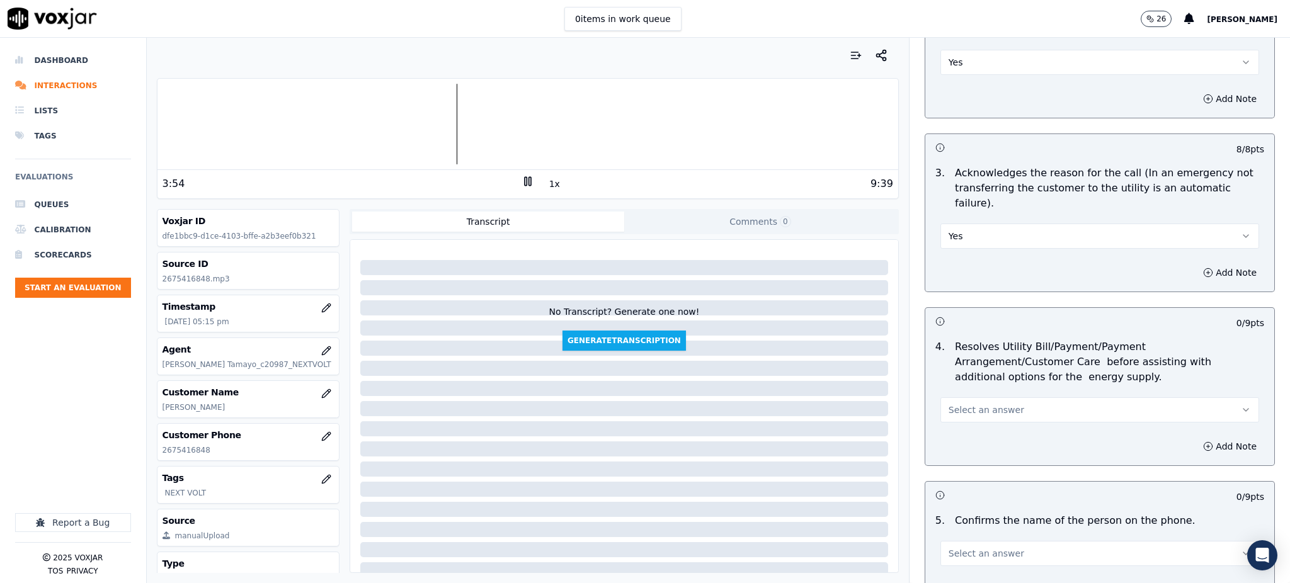
scroll to position [336, 0]
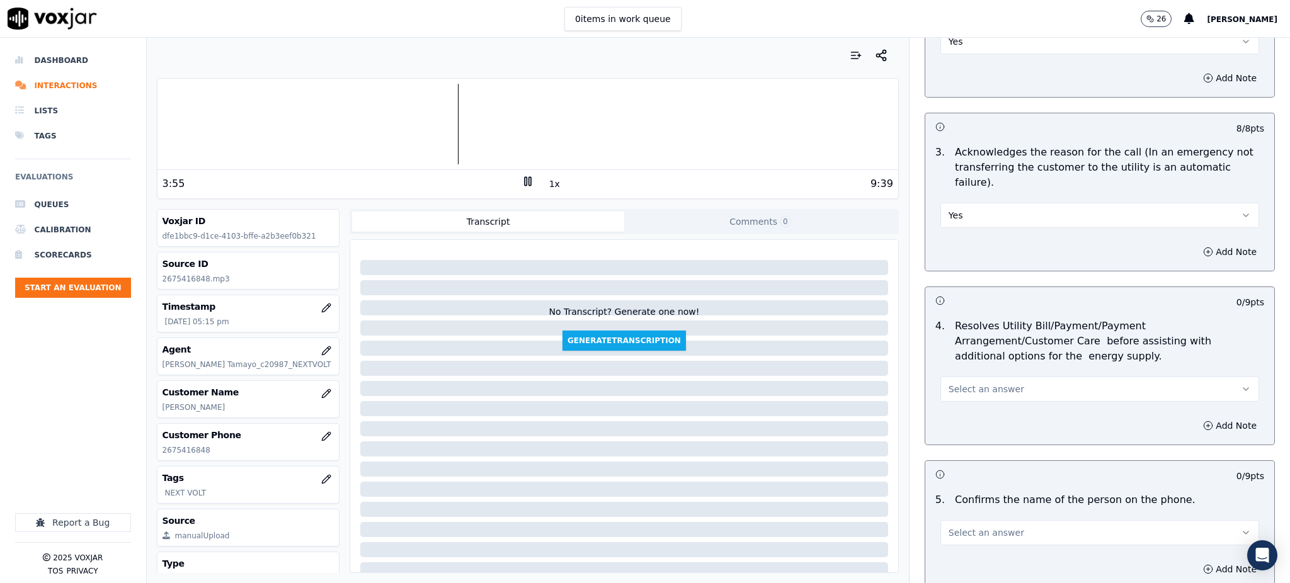
click at [952, 383] on span "Select an answer" at bounding box center [987, 389] width 76 height 13
click at [953, 382] on div "Yes" at bounding box center [1072, 387] width 291 height 20
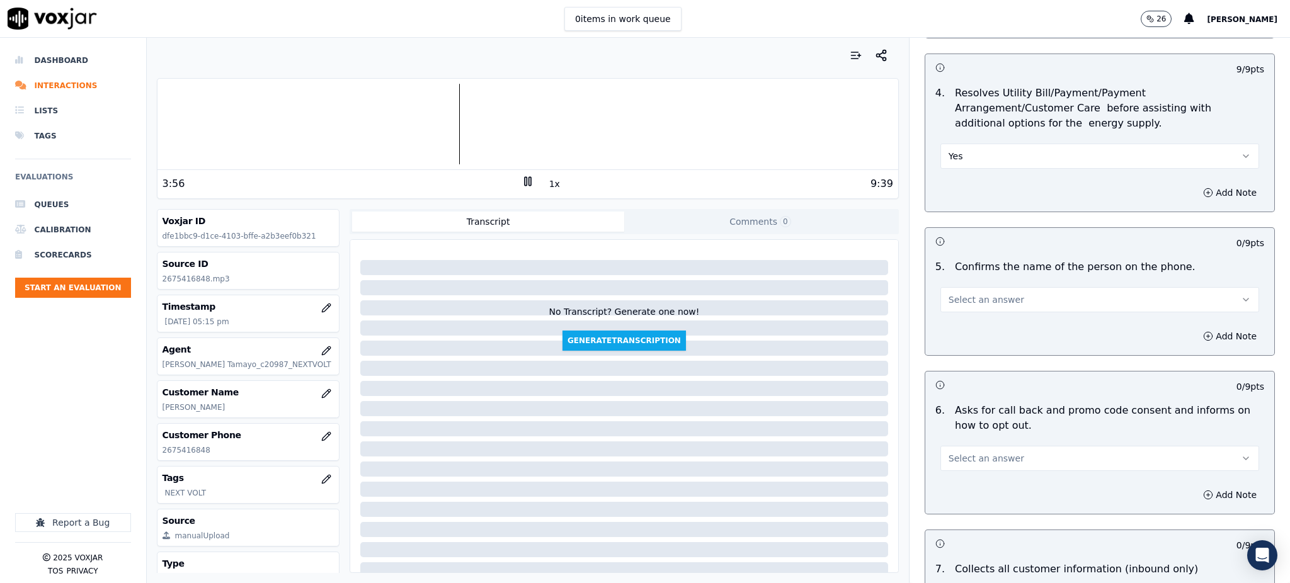
scroll to position [588, 0]
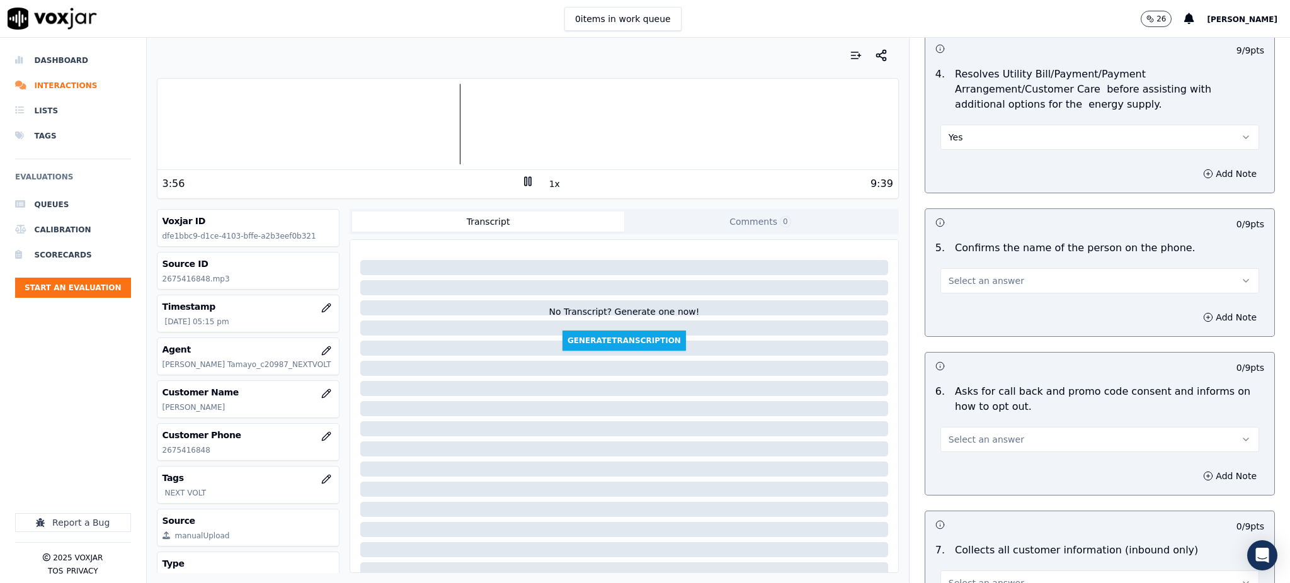
click at [964, 268] on button "Select an answer" at bounding box center [1099, 280] width 319 height 25
click at [973, 275] on div "Yes" at bounding box center [1072, 279] width 291 height 20
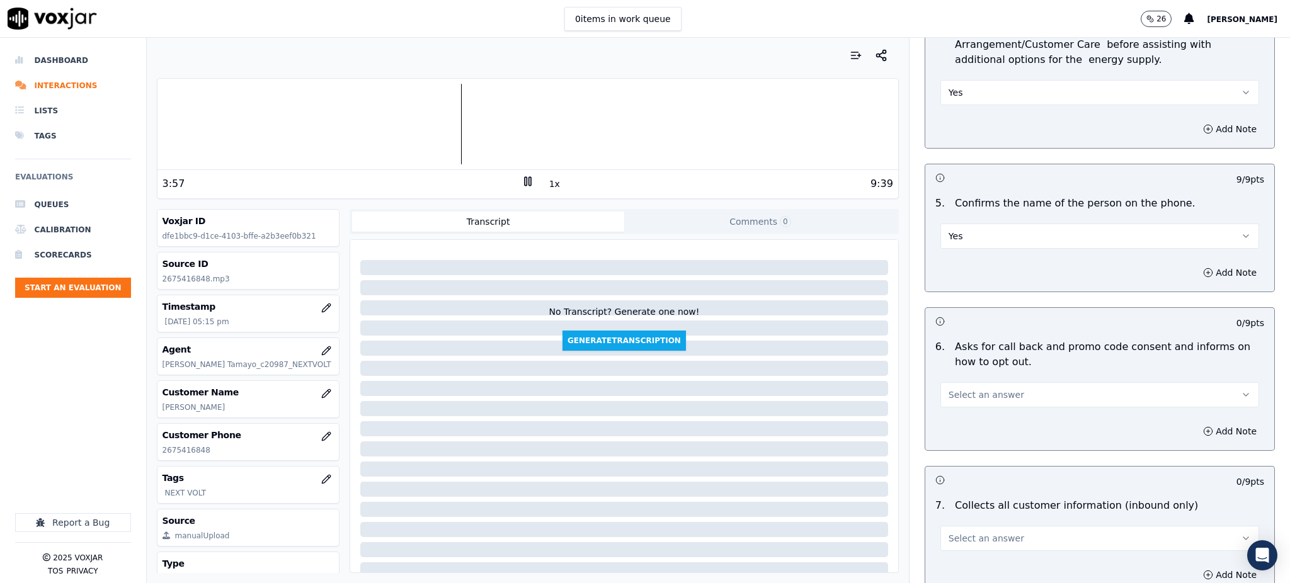
scroll to position [756, 0]
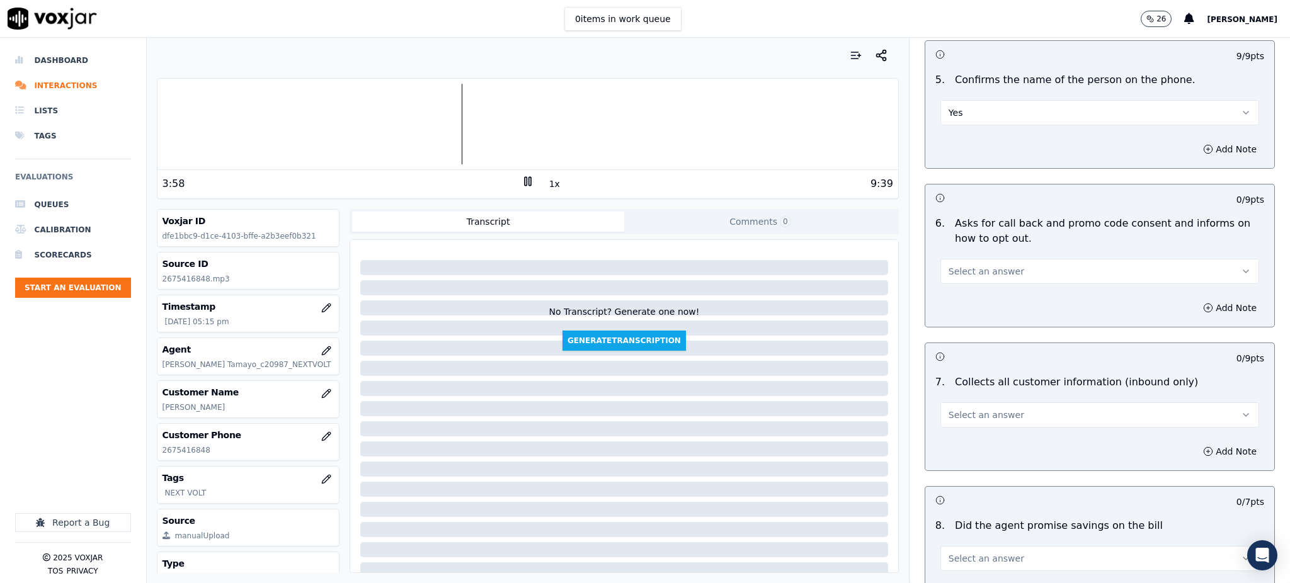
click at [960, 265] on span "Select an answer" at bounding box center [987, 271] width 76 height 13
click at [961, 265] on div "Yes" at bounding box center [1072, 270] width 291 height 20
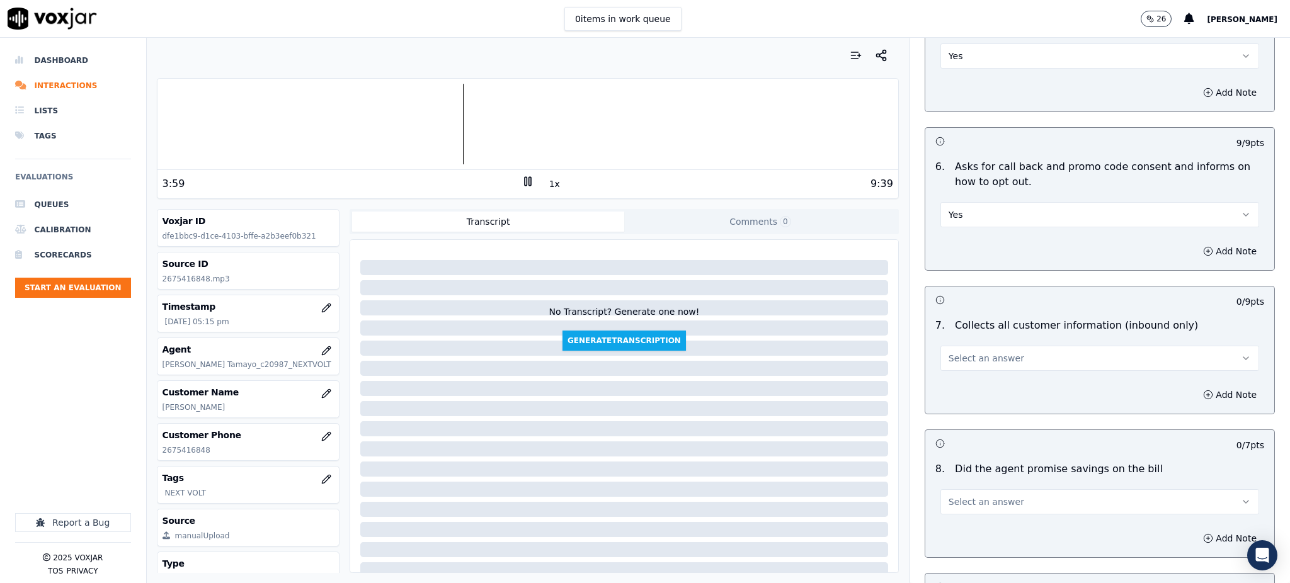
scroll to position [923, 0]
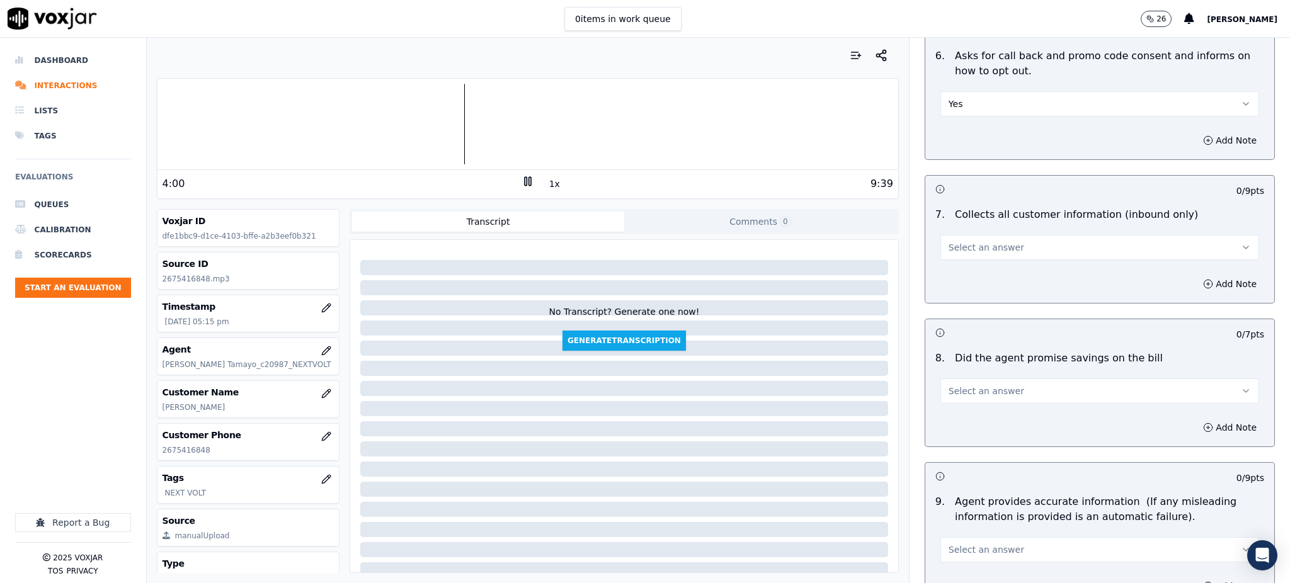
click at [960, 241] on span "Select an answer" at bounding box center [987, 247] width 76 height 13
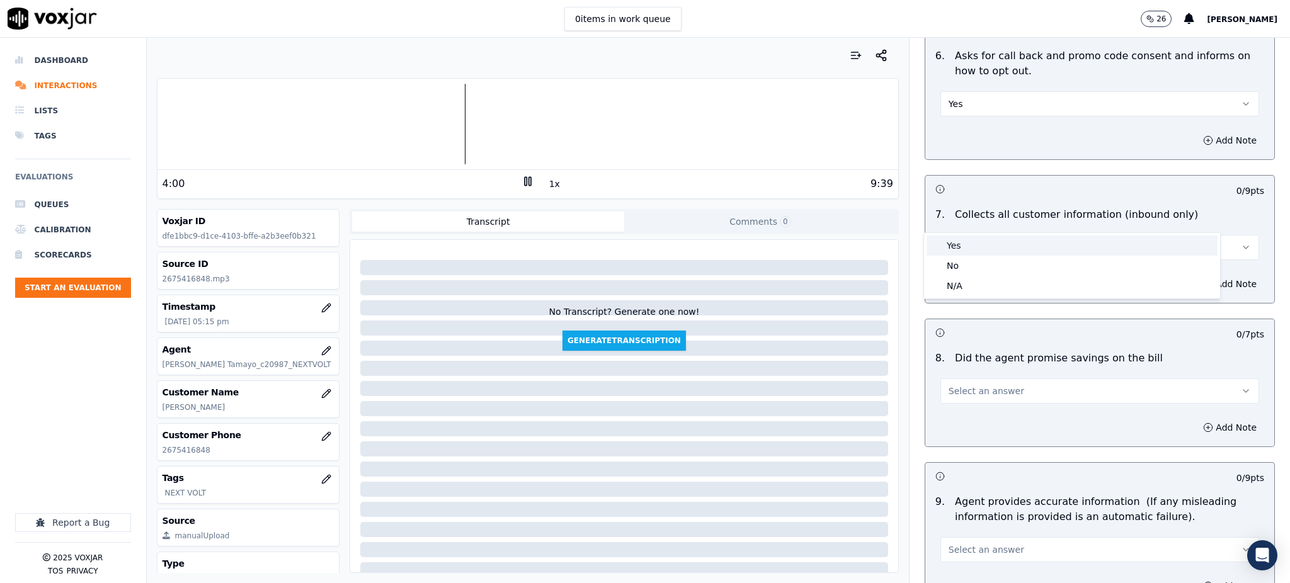
click at [962, 249] on div "Yes" at bounding box center [1072, 246] width 291 height 20
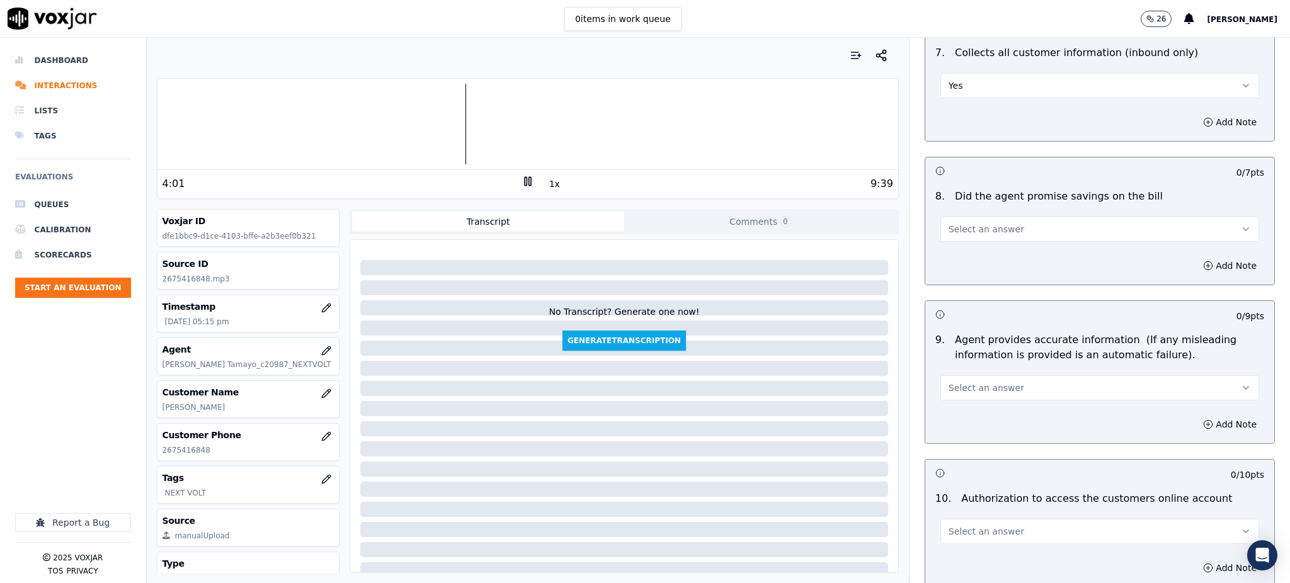
scroll to position [1092, 0]
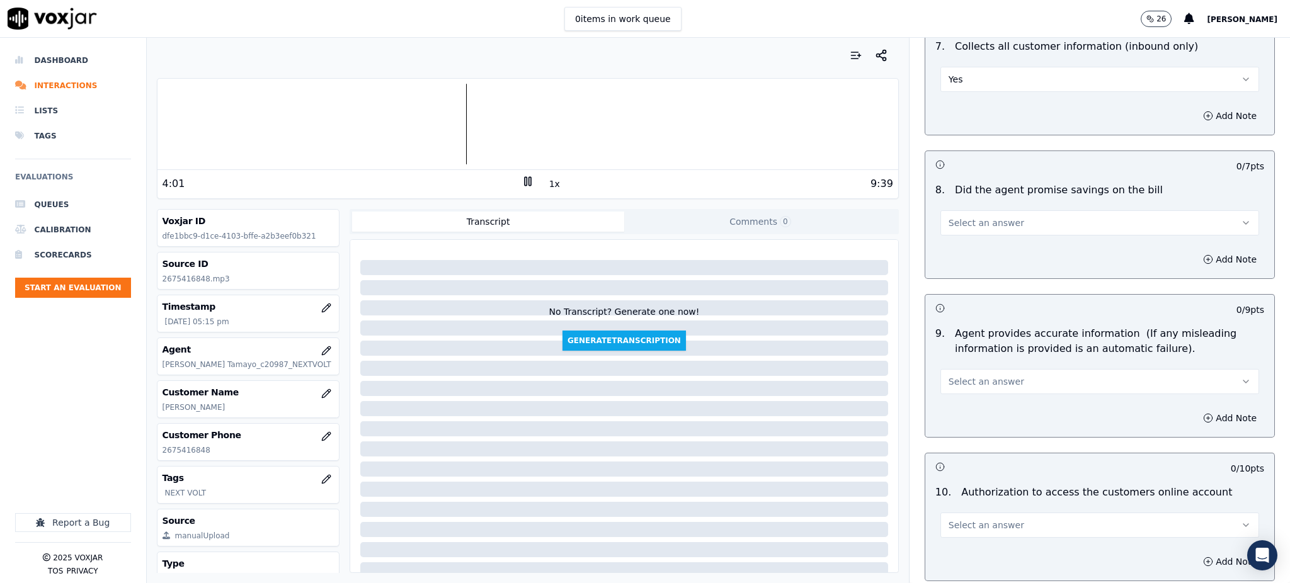
click at [978, 217] on span "Select an answer" at bounding box center [987, 223] width 76 height 13
click at [968, 224] on div "Yes" at bounding box center [1072, 222] width 291 height 20
click at [951, 375] on span "Select an answer" at bounding box center [987, 381] width 76 height 13
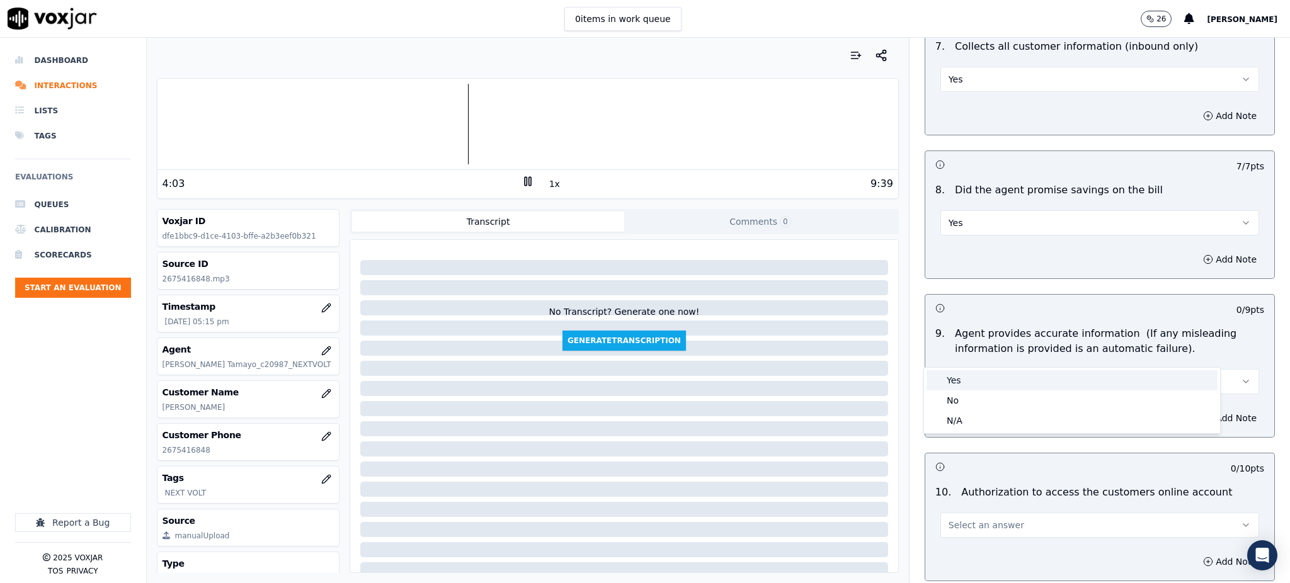
click at [953, 382] on div "Yes" at bounding box center [1072, 380] width 291 height 20
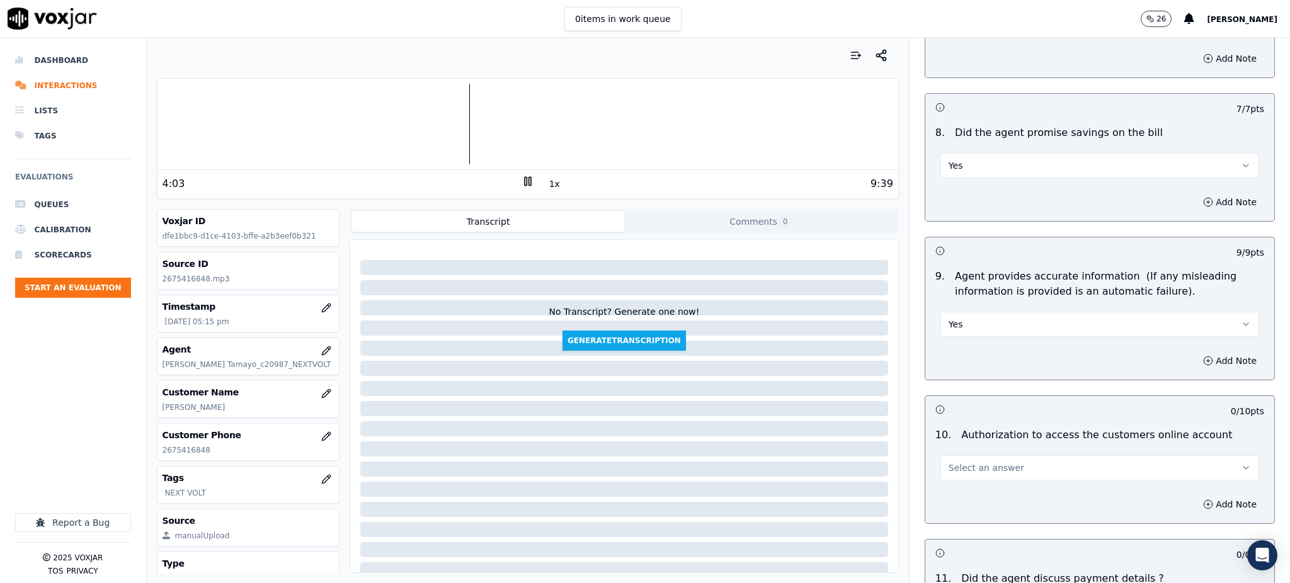
scroll to position [1344, 0]
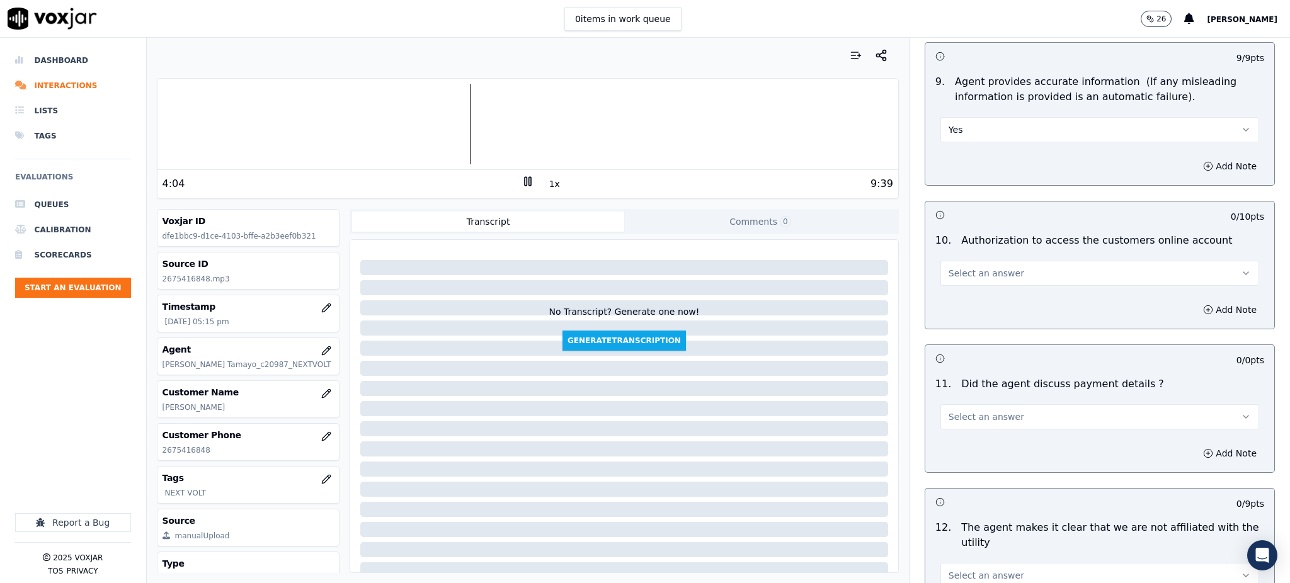
click at [960, 267] on span "Select an answer" at bounding box center [987, 273] width 76 height 13
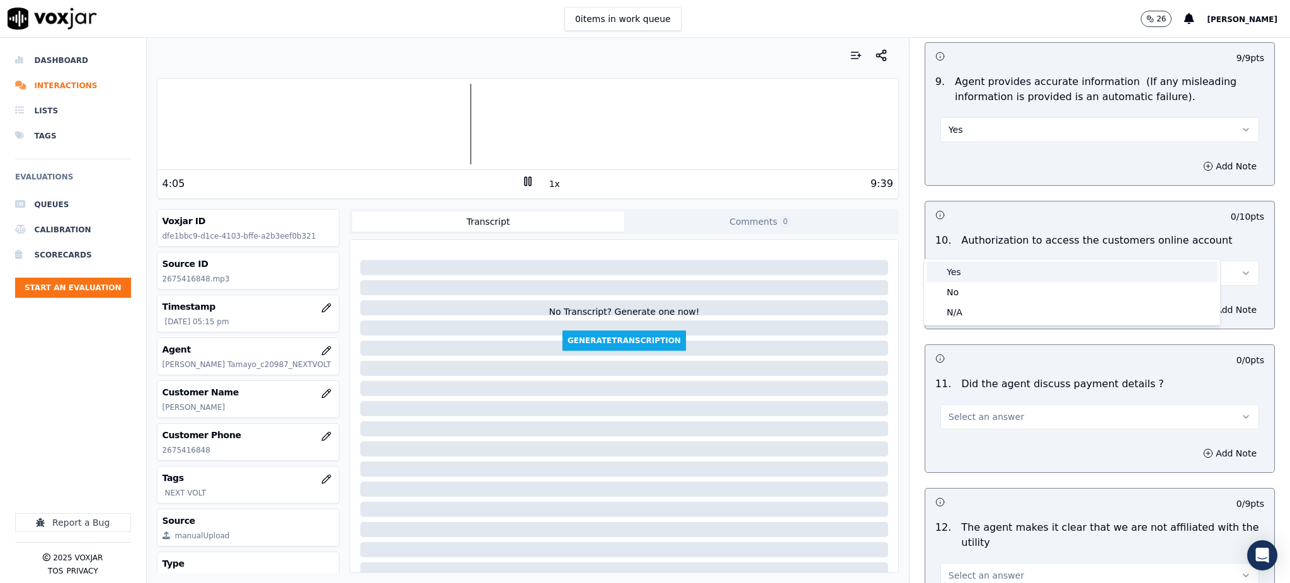
click at [957, 265] on div "Yes" at bounding box center [1072, 272] width 291 height 20
click at [959, 411] on span "Select an answer" at bounding box center [987, 417] width 76 height 13
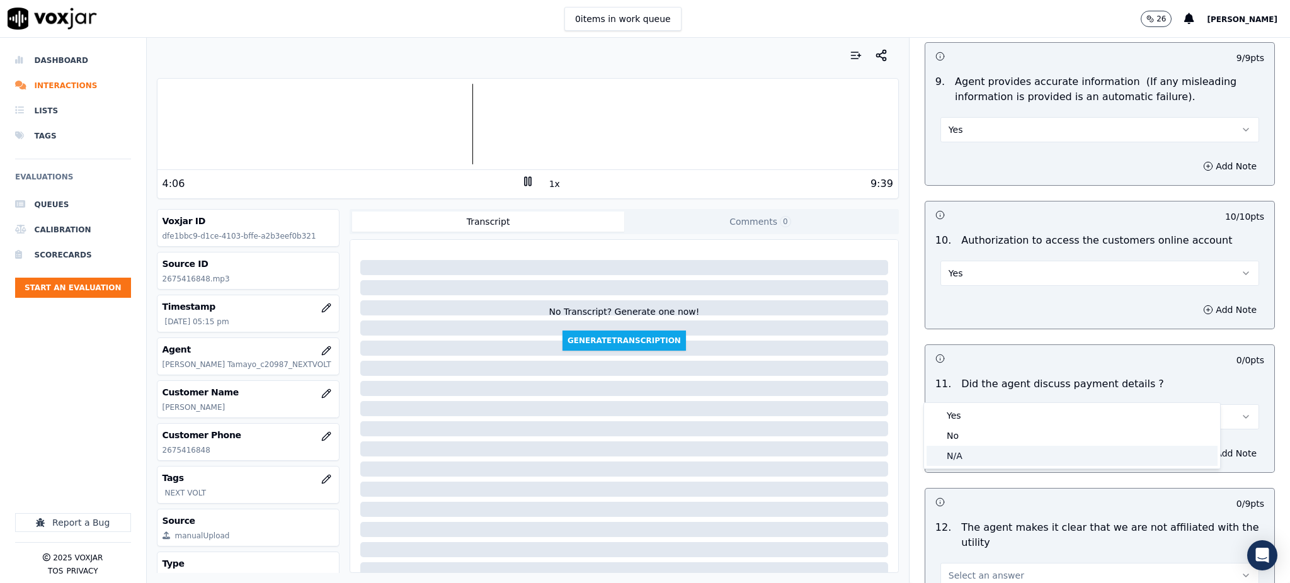
click at [955, 455] on div "N/A" at bounding box center [1072, 456] width 291 height 20
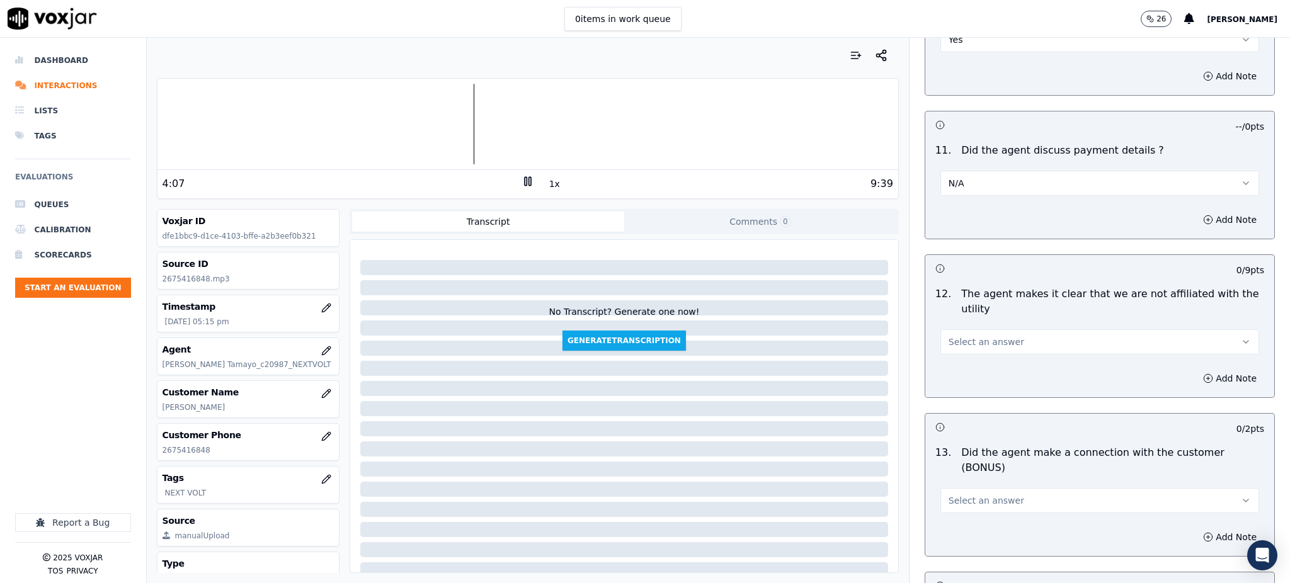
scroll to position [1596, 0]
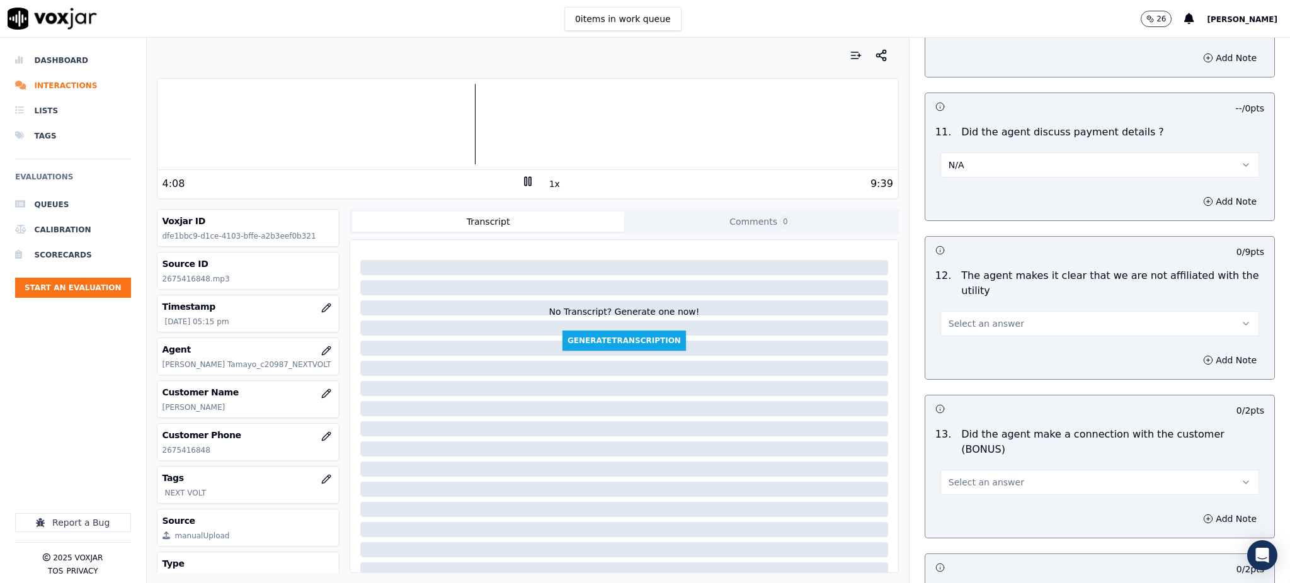
click at [964, 311] on div "12 . The agent makes it clear that we are not affiliated with the utility Selec…" at bounding box center [1099, 302] width 349 height 78
click at [966, 317] on span "Select an answer" at bounding box center [987, 323] width 76 height 13
click at [969, 317] on div "Yes" at bounding box center [1072, 322] width 291 height 20
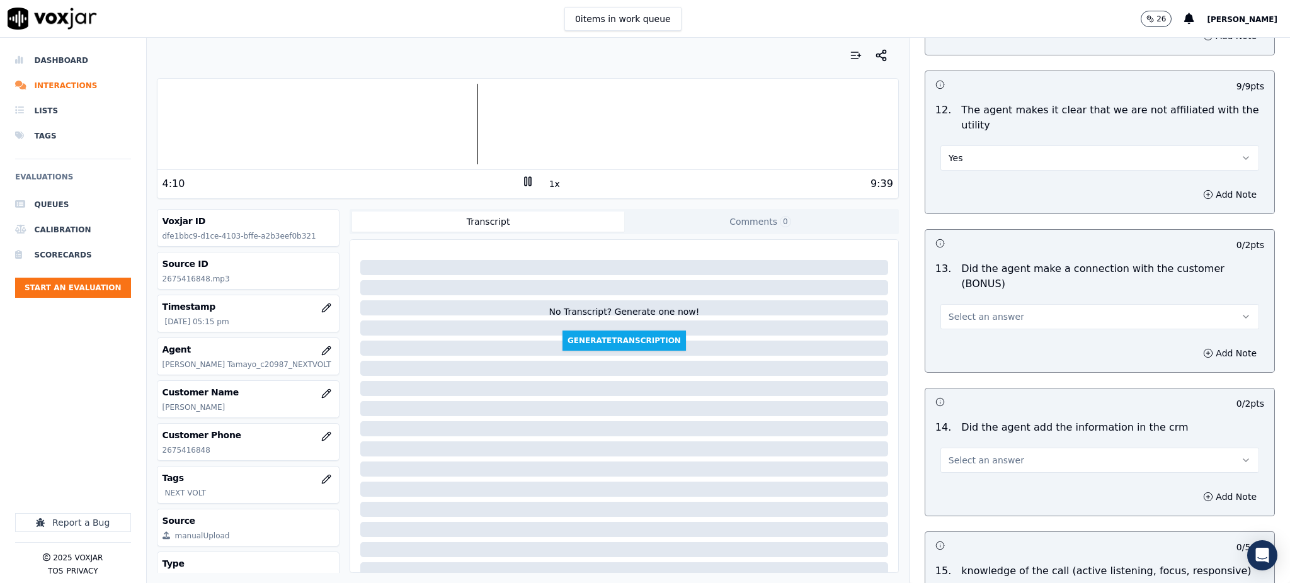
scroll to position [1764, 0]
click at [972, 302] on button "Select an answer" at bounding box center [1099, 314] width 319 height 25
drag, startPoint x: 978, startPoint y: 301, endPoint x: 955, endPoint y: 394, distance: 95.5
click at [978, 300] on div "Yes" at bounding box center [1072, 299] width 291 height 20
click at [955, 445] on button "Select an answer" at bounding box center [1099, 457] width 319 height 25
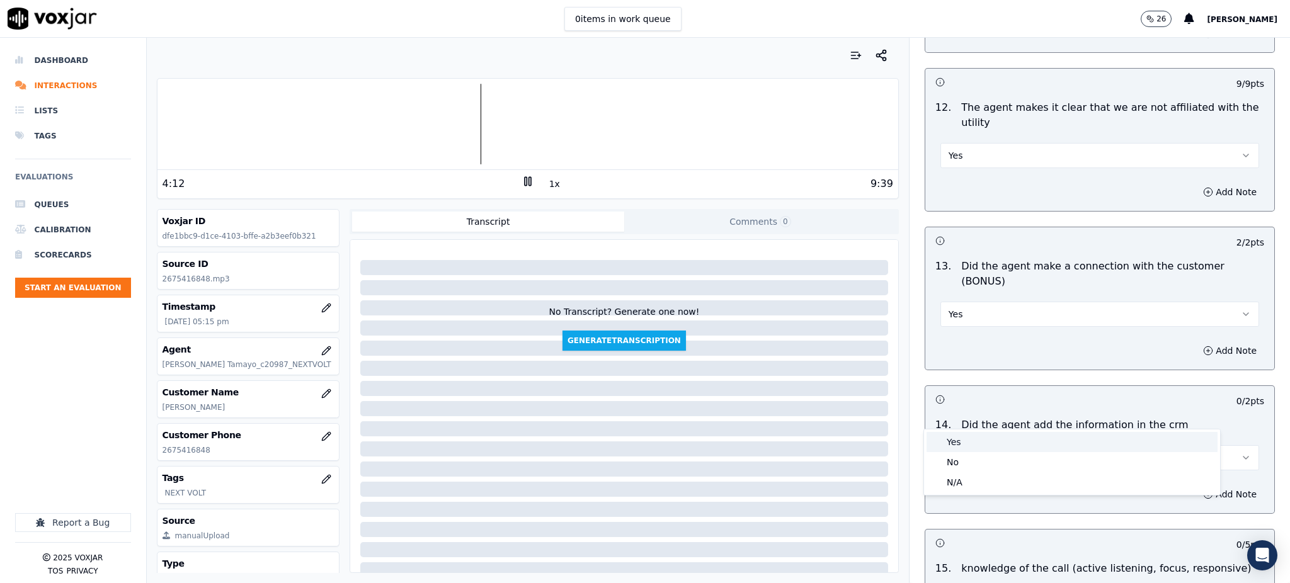
drag, startPoint x: 959, startPoint y: 443, endPoint x: 935, endPoint y: 505, distance: 66.8
click at [959, 443] on div "Yes" at bounding box center [1072, 442] width 291 height 20
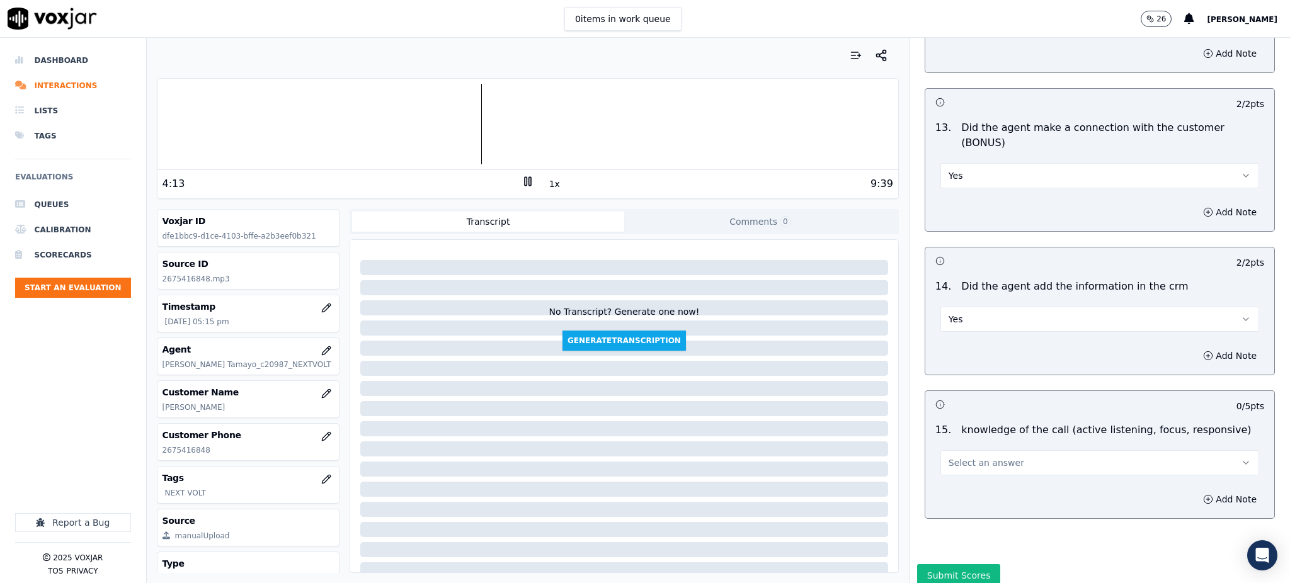
scroll to position [1907, 0]
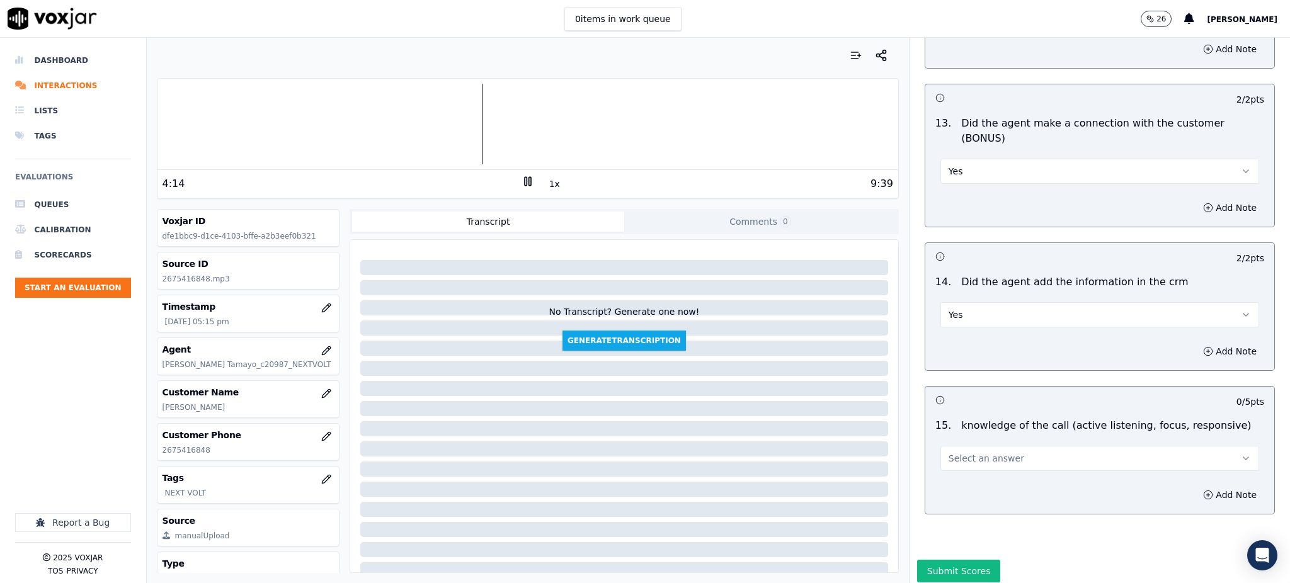
click at [960, 446] on button "Select an answer" at bounding box center [1099, 458] width 319 height 25
click at [964, 434] on div "Yes" at bounding box center [1072, 443] width 291 height 20
click at [949, 560] on button "Submit Scores" at bounding box center [959, 571] width 84 height 23
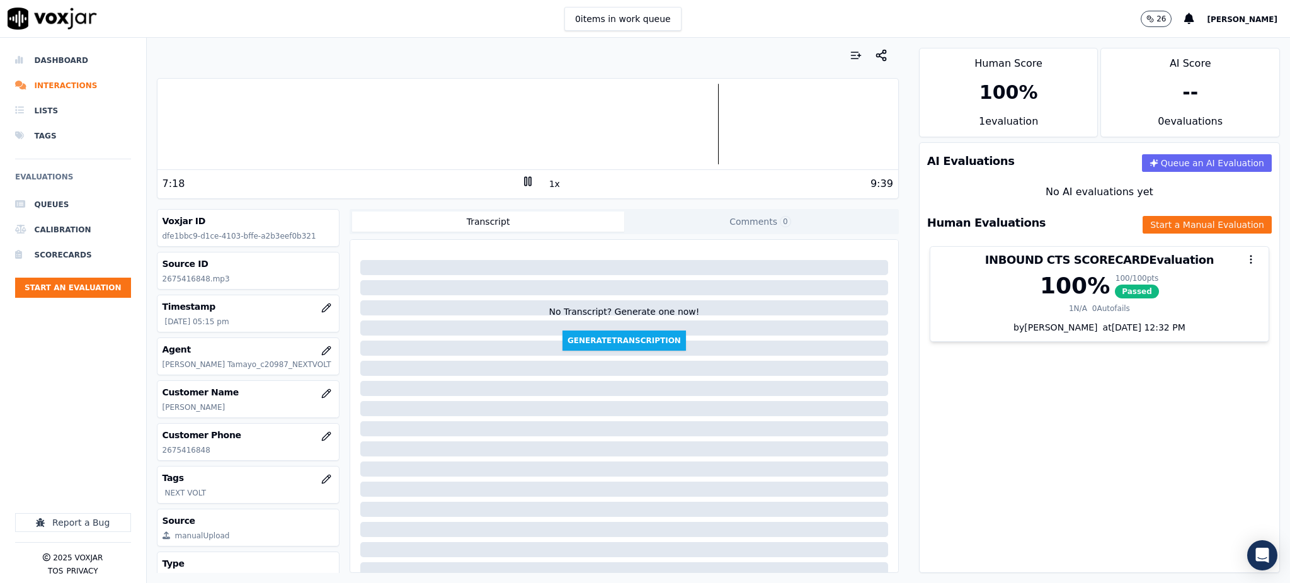
click at [522, 182] on icon at bounding box center [528, 181] width 13 height 13
click at [522, 180] on icon at bounding box center [528, 181] width 13 height 13
click at [60, 291] on button "Start an Evaluation" at bounding box center [73, 288] width 116 height 20
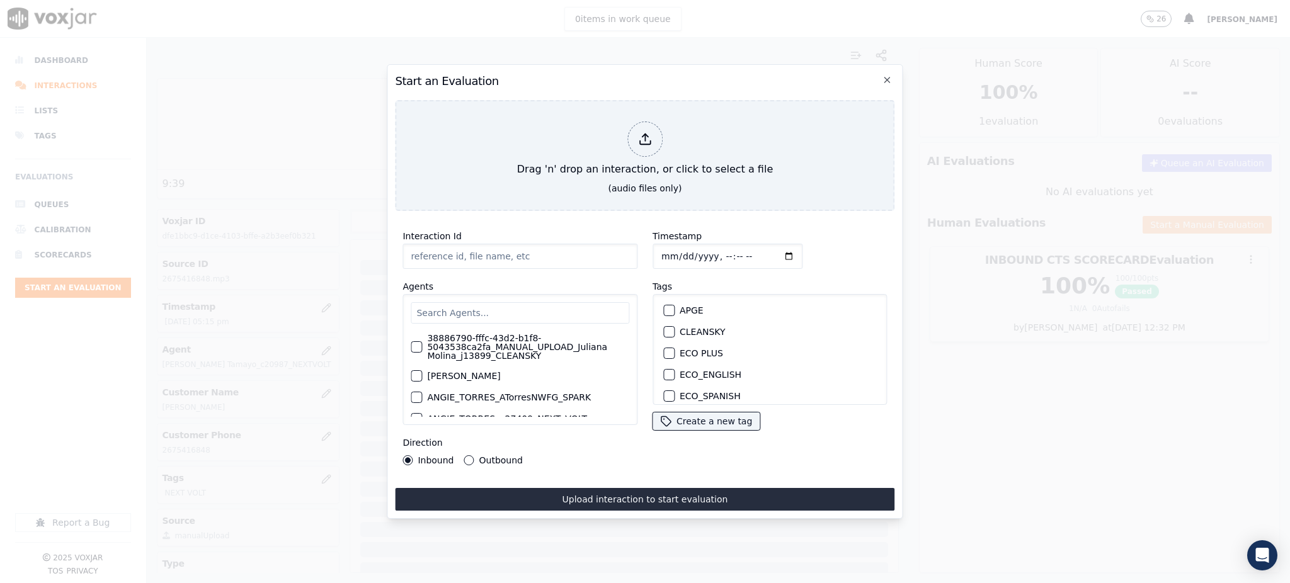
type input "09152025_4149995574.mp3"
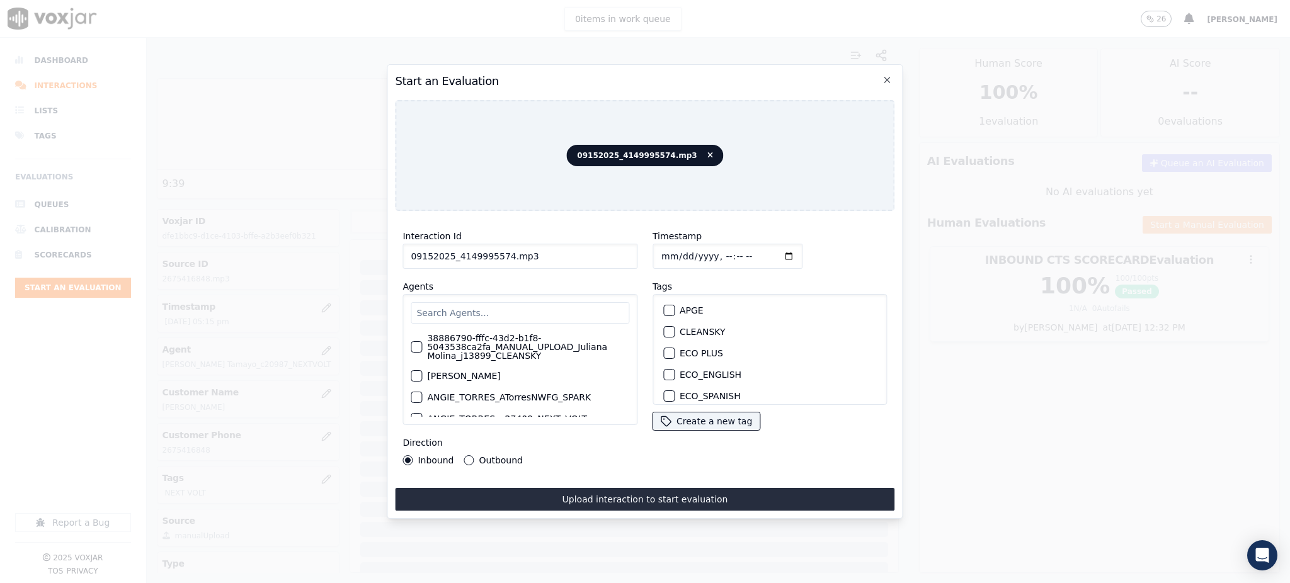
click at [454, 309] on input "text" at bounding box center [520, 312] width 219 height 21
type input "TATI"
click at [505, 378] on label "TATIANA_IRIARTE_t20997_NEXT_VOLT" at bounding box center [509, 382] width 165 height 9
click at [422, 377] on button "TATIANA_IRIARTE_t20997_NEXT_VOLT" at bounding box center [416, 382] width 11 height 11
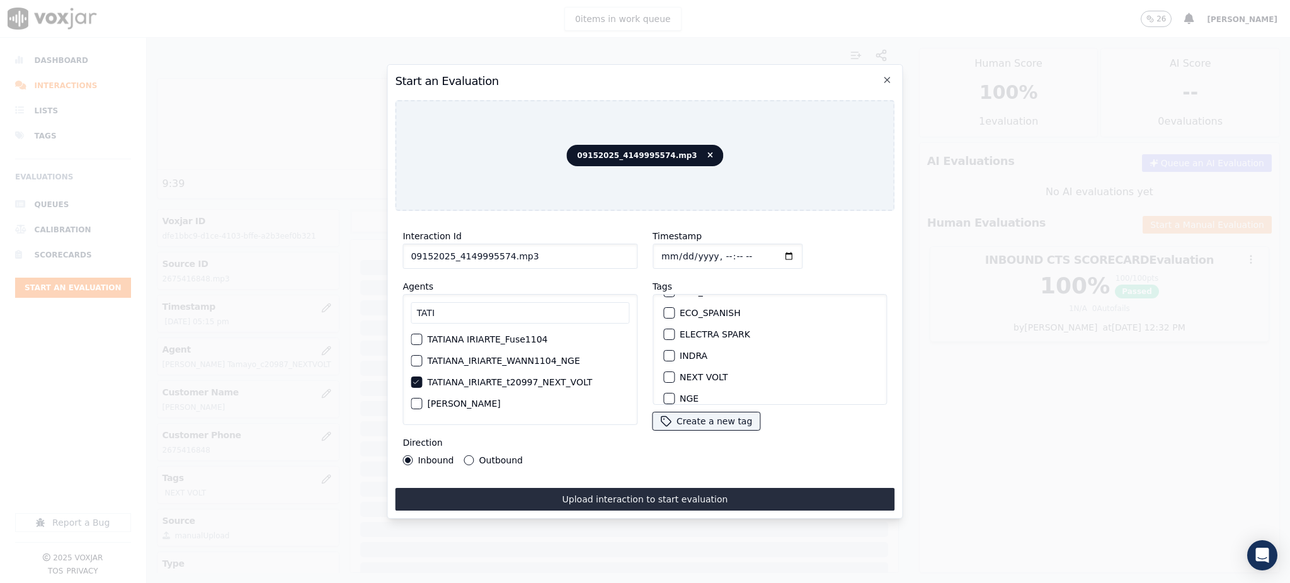
scroll to position [84, 0]
click at [702, 374] on label "NEXT VOLT" at bounding box center [704, 376] width 48 height 9
click at [675, 374] on button "NEXT VOLT" at bounding box center [668, 376] width 11 height 11
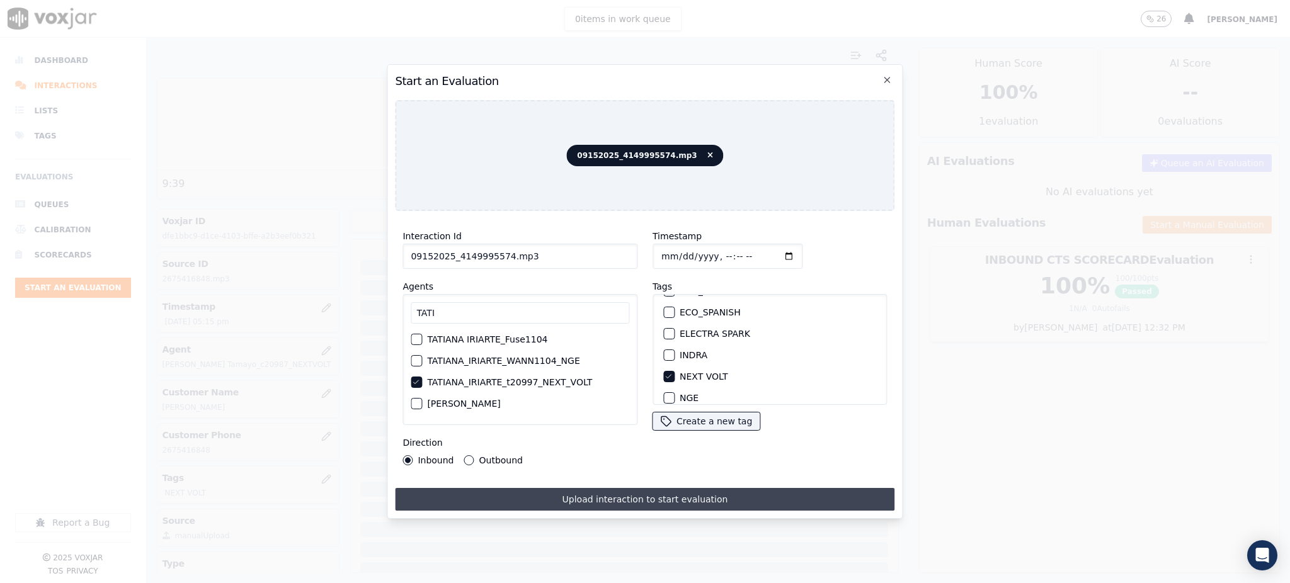
click at [687, 488] on button "Upload interaction to start evaluation" at bounding box center [645, 499] width 500 height 23
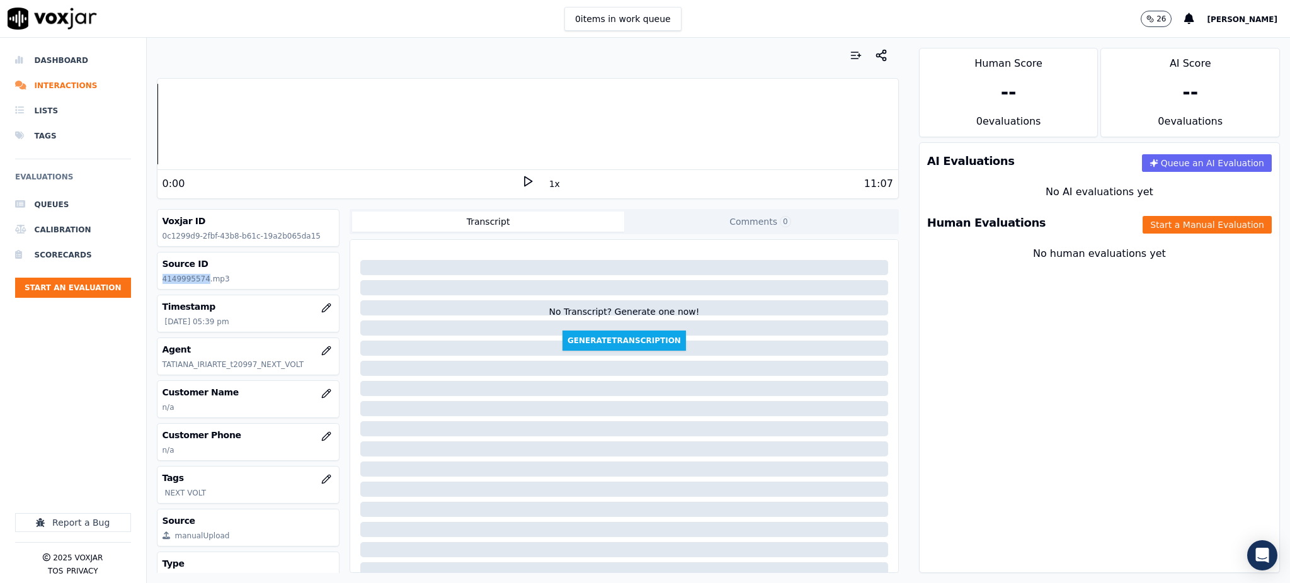
drag, startPoint x: 203, startPoint y: 277, endPoint x: 156, endPoint y: 282, distance: 47.5
click at [157, 282] on div "Source ID 4149995574.mp3" at bounding box center [248, 271] width 183 height 38
copy p "4149995574"
click at [314, 437] on button "button" at bounding box center [326, 436] width 25 height 25
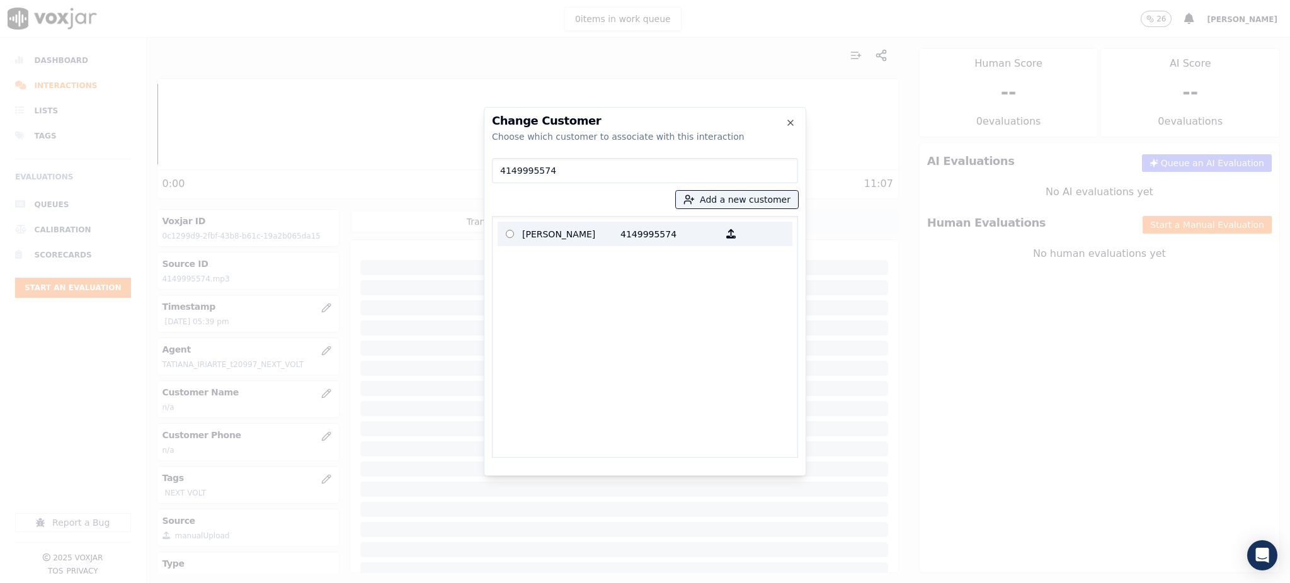
type input "4149995574"
click at [590, 237] on p "[PERSON_NAME]" at bounding box center [571, 234] width 98 height 20
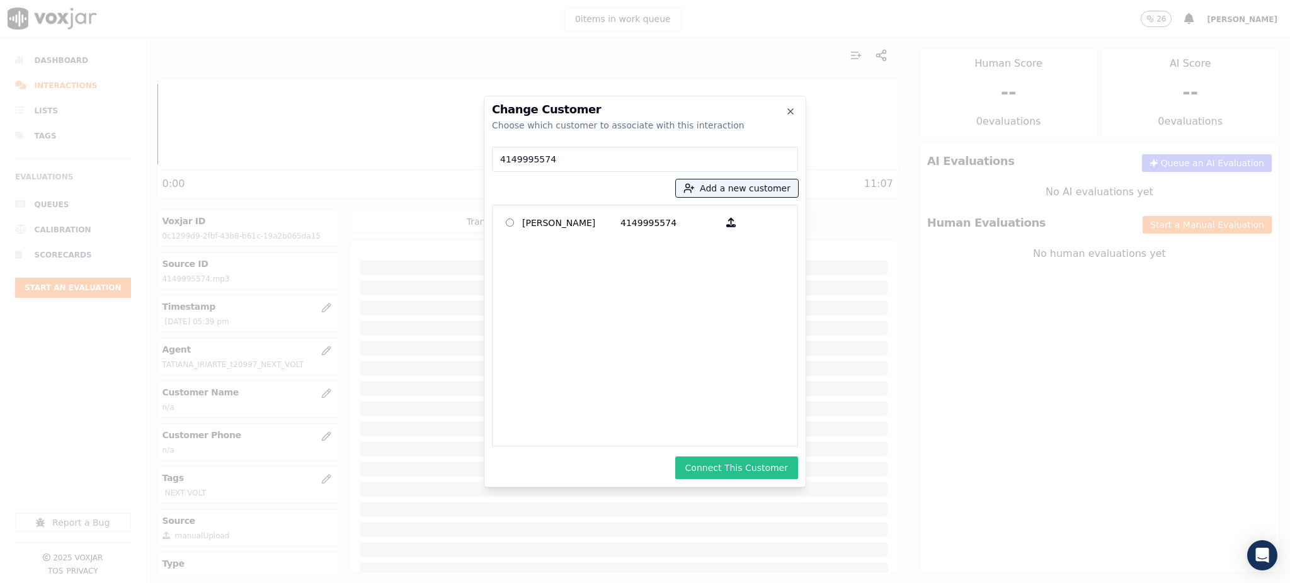
click at [716, 465] on button "Connect This Customer" at bounding box center [736, 468] width 123 height 23
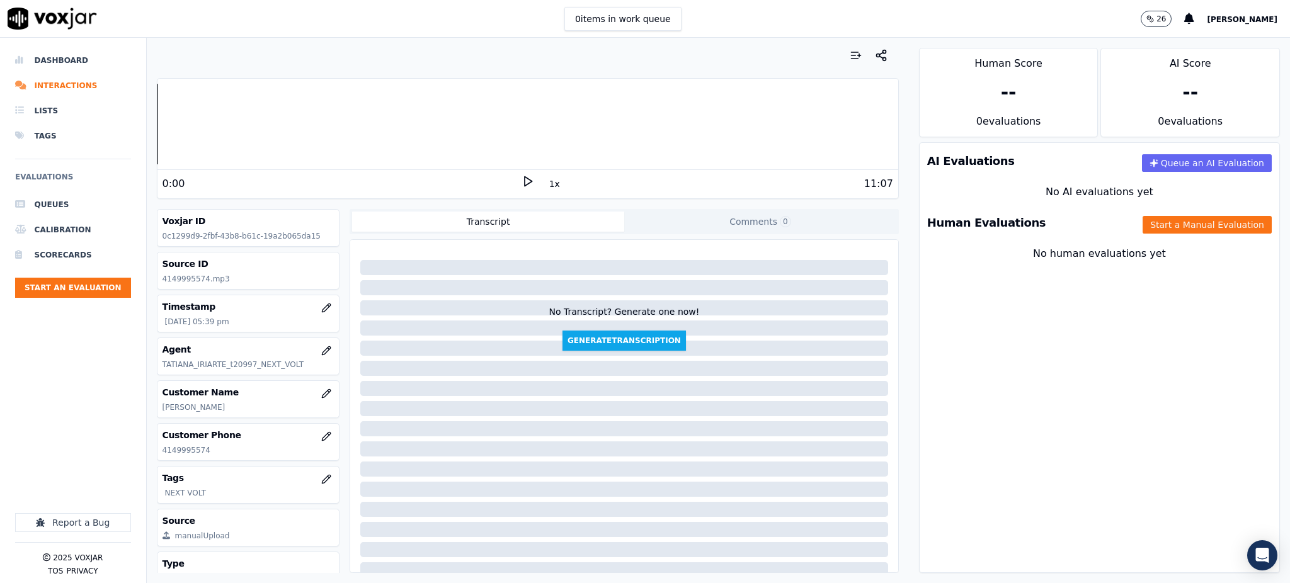
click at [522, 181] on icon at bounding box center [528, 181] width 13 height 13
click at [72, 285] on button "Start an Evaluation" at bounding box center [73, 288] width 116 height 20
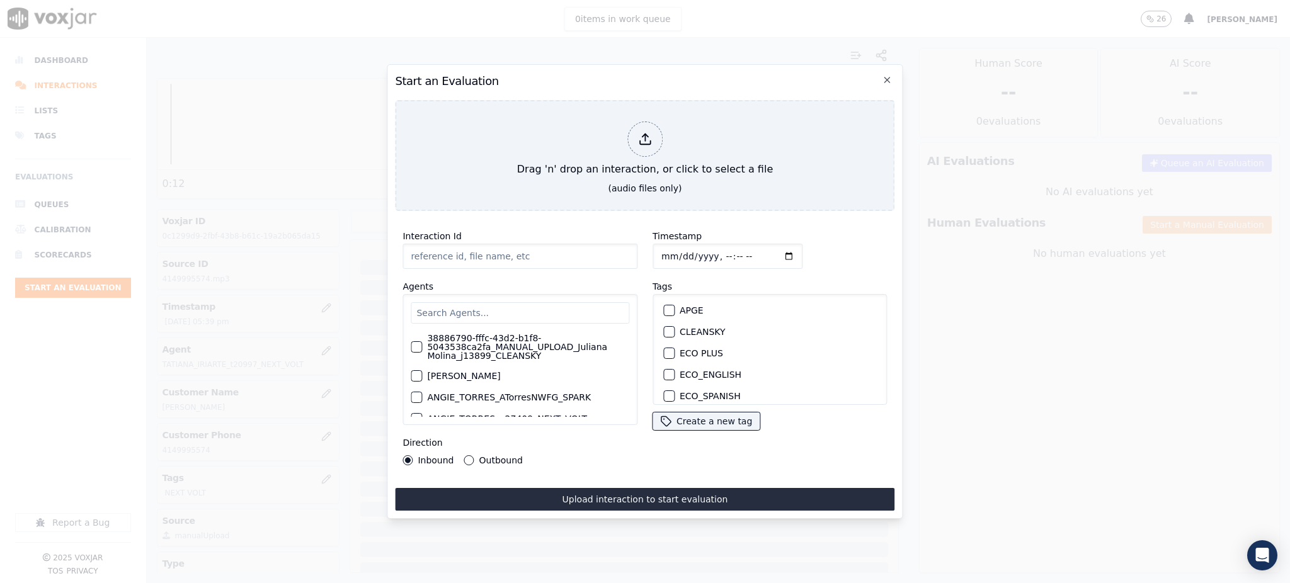
type input "09152025_4404701300.mp3"
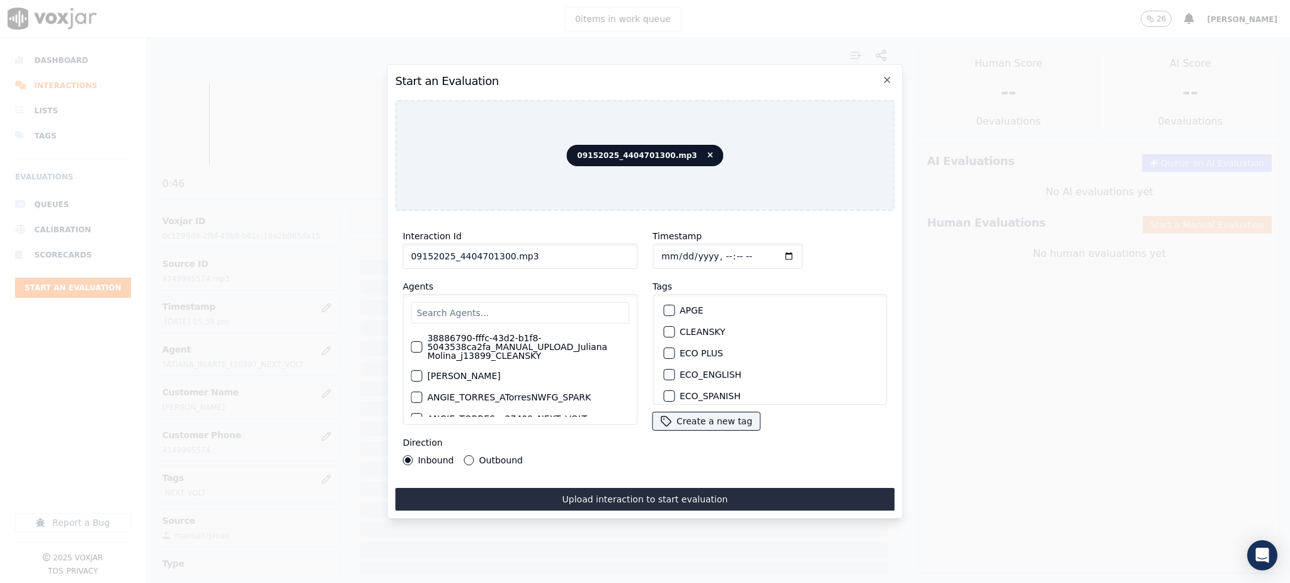
click at [449, 302] on input "text" at bounding box center [520, 312] width 219 height 21
type input "RICAR"
click at [469, 357] on label "Ricarcocastro_nextvolt" at bounding box center [477, 361] width 100 height 9
click at [422, 357] on button "Ricarcocastro_nextvolt" at bounding box center [416, 360] width 11 height 11
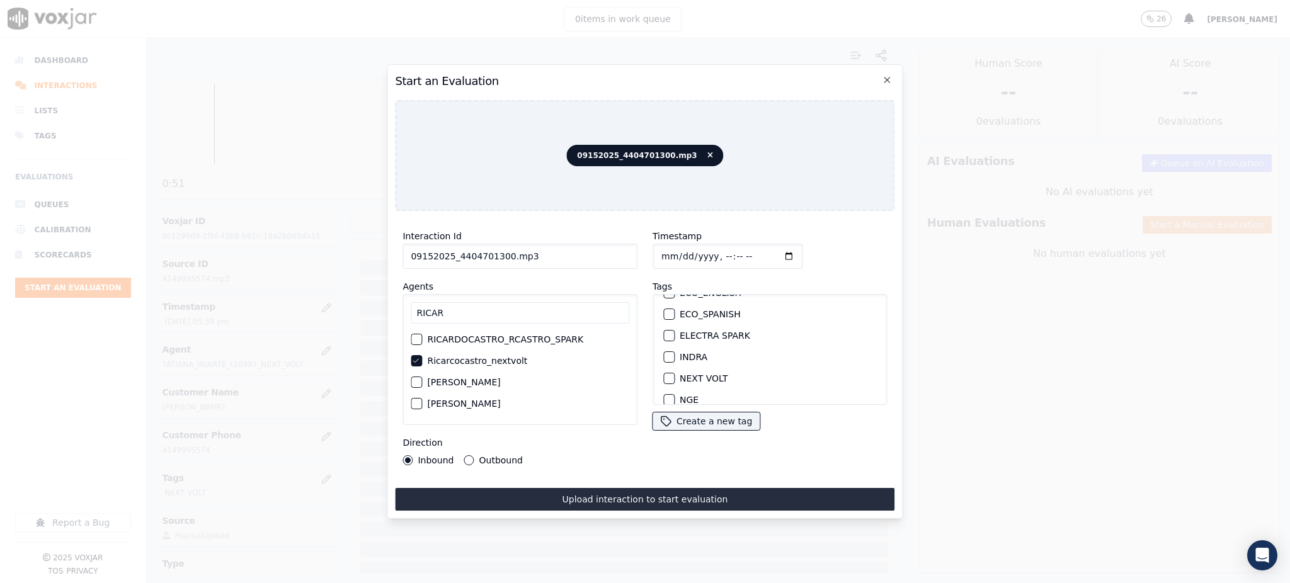
scroll to position [84, 0]
click at [696, 373] on label "NEXT VOLT" at bounding box center [704, 376] width 48 height 9
click at [675, 373] on button "NEXT VOLT" at bounding box center [668, 376] width 11 height 11
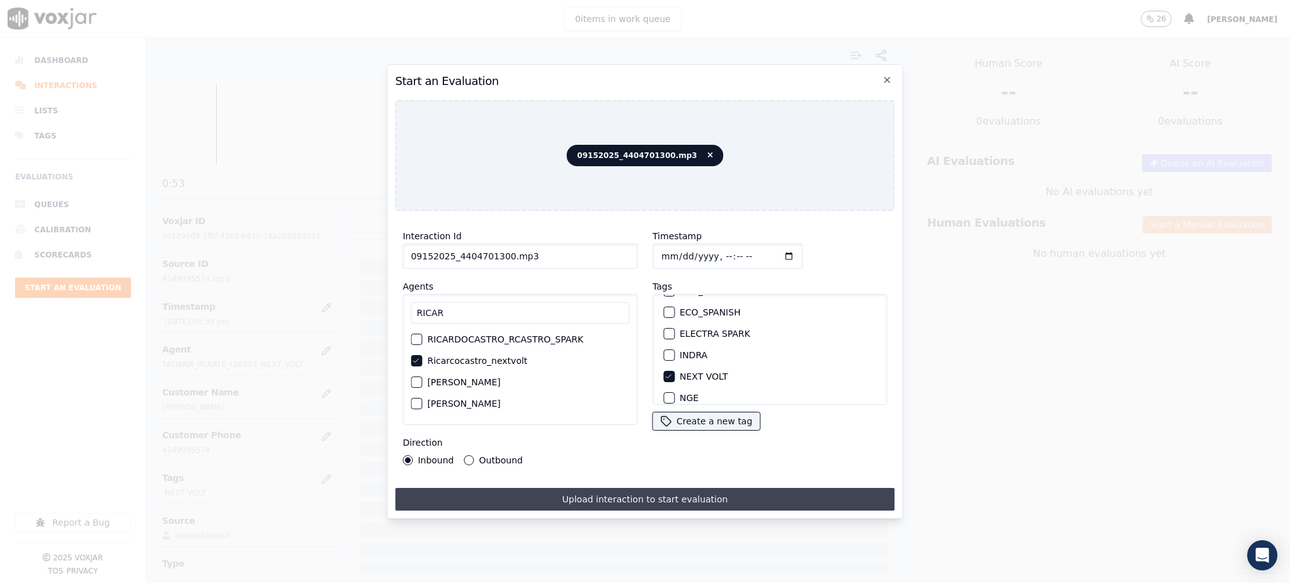
click at [668, 493] on button "Upload interaction to start evaluation" at bounding box center [645, 499] width 500 height 23
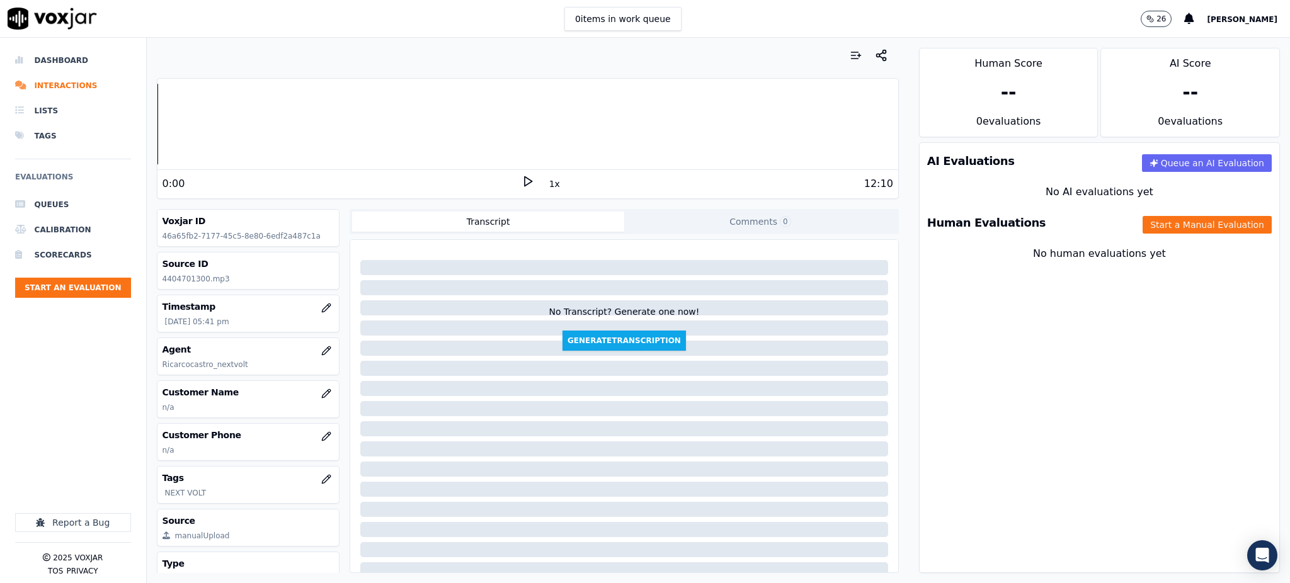
click at [198, 279] on p "4404701300.mp3" at bounding box center [249, 279] width 172 height 10
drag, startPoint x: 200, startPoint y: 279, endPoint x: 159, endPoint y: 290, distance: 42.9
click at [159, 290] on div "Voxjar ID 46a65fb2-7177-45c5-8e80-6edf2a487c1a Source ID 4404701300.mp3 Timesta…" at bounding box center [248, 391] width 183 height 364
copy p "4404701300"
click at [321, 438] on icon "button" at bounding box center [326, 437] width 10 height 10
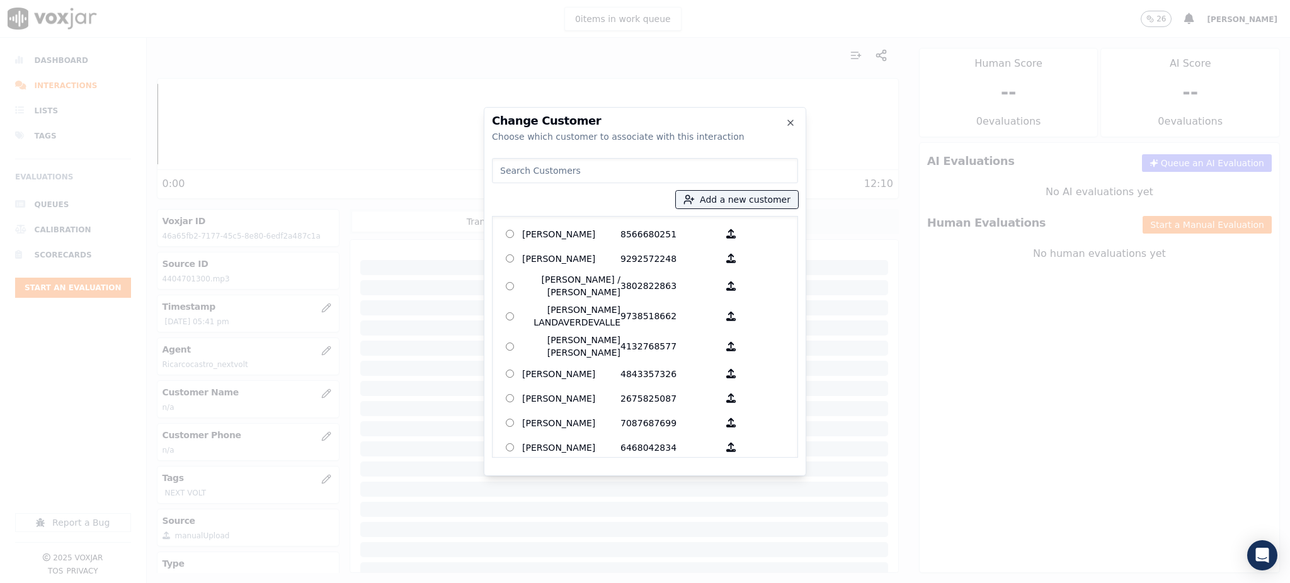
click at [551, 154] on div "Add a new customer AGUEDA SANTANA 8566680251 ALEXIS SUNQUI 9292572248 ALICIA ME…" at bounding box center [645, 305] width 306 height 305
click at [539, 169] on input at bounding box center [645, 170] width 306 height 25
paste input "4404701300"
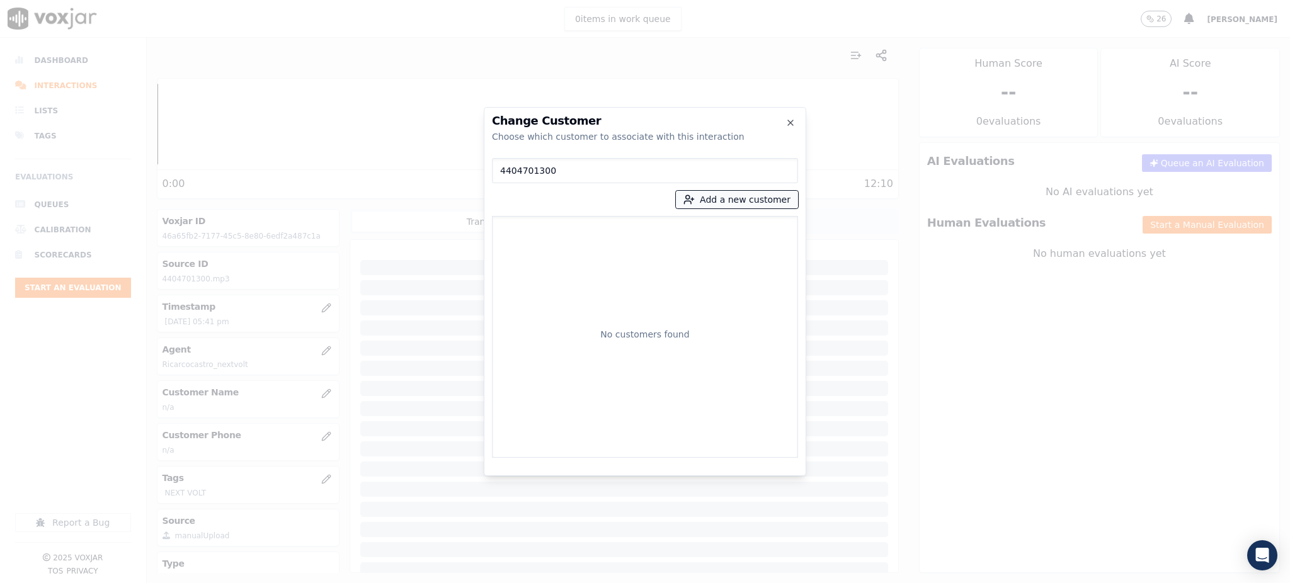
type input "4404701300"
click at [721, 200] on button "Add a new customer" at bounding box center [737, 200] width 122 height 18
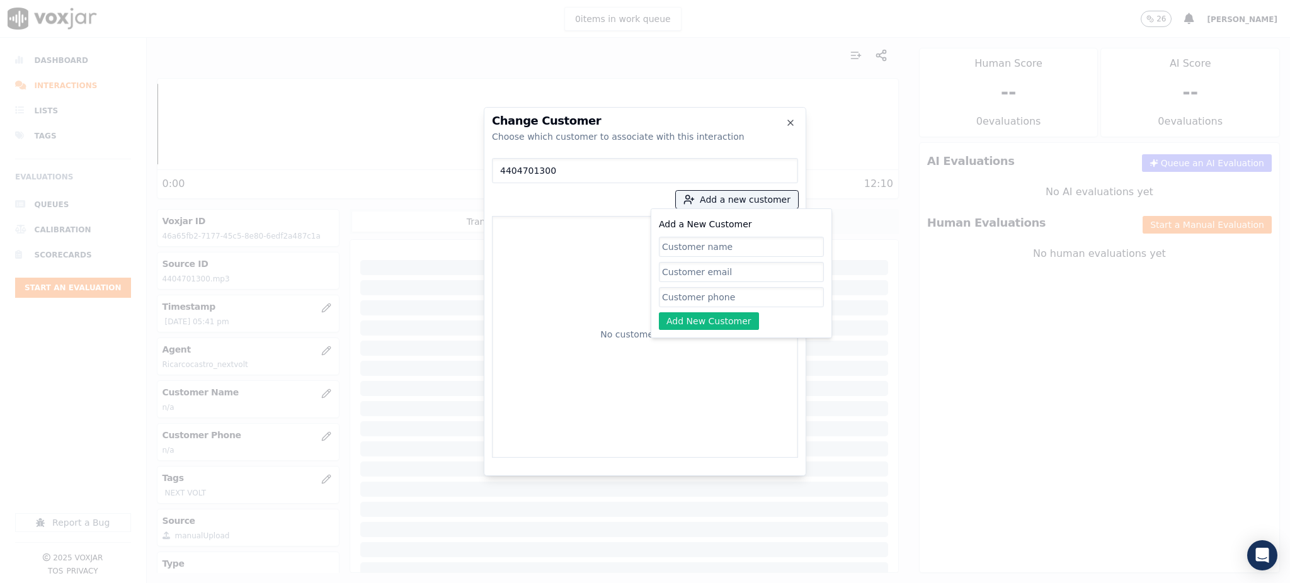
click at [689, 299] on input "Add a New Customer" at bounding box center [741, 297] width 165 height 20
paste input "4404701300"
type input "4404701300"
click at [671, 244] on input "Add a New Customer" at bounding box center [741, 247] width 165 height 20
paste input "[PERSON_NAME]"
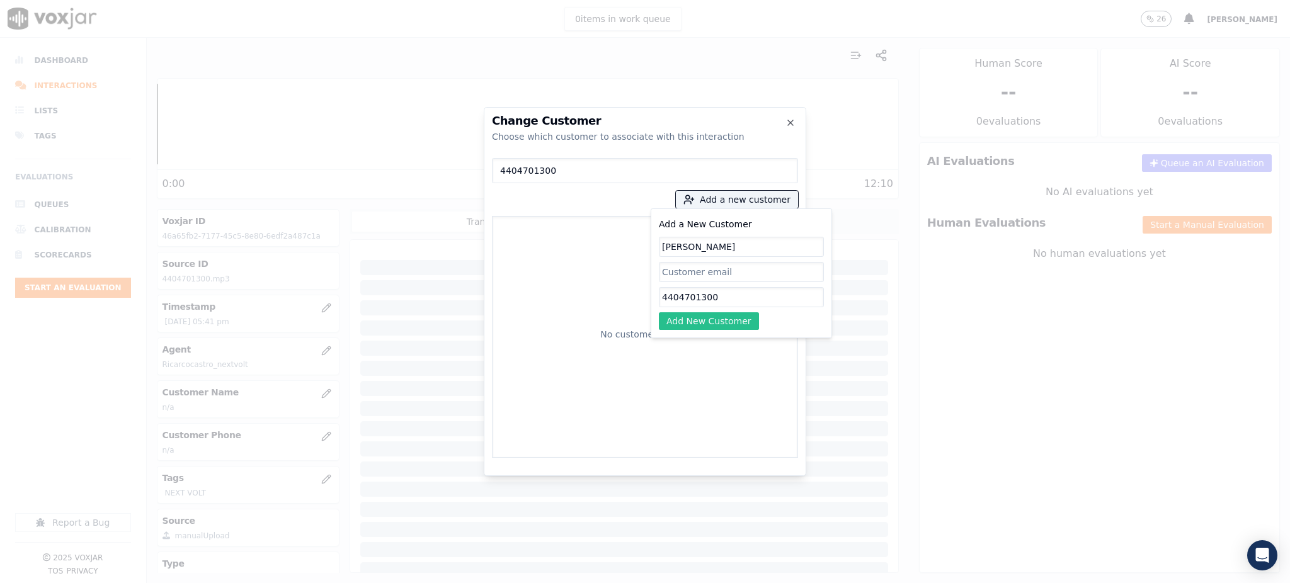
type input "[PERSON_NAME]"
click at [711, 326] on button "Add New Customer" at bounding box center [709, 321] width 100 height 18
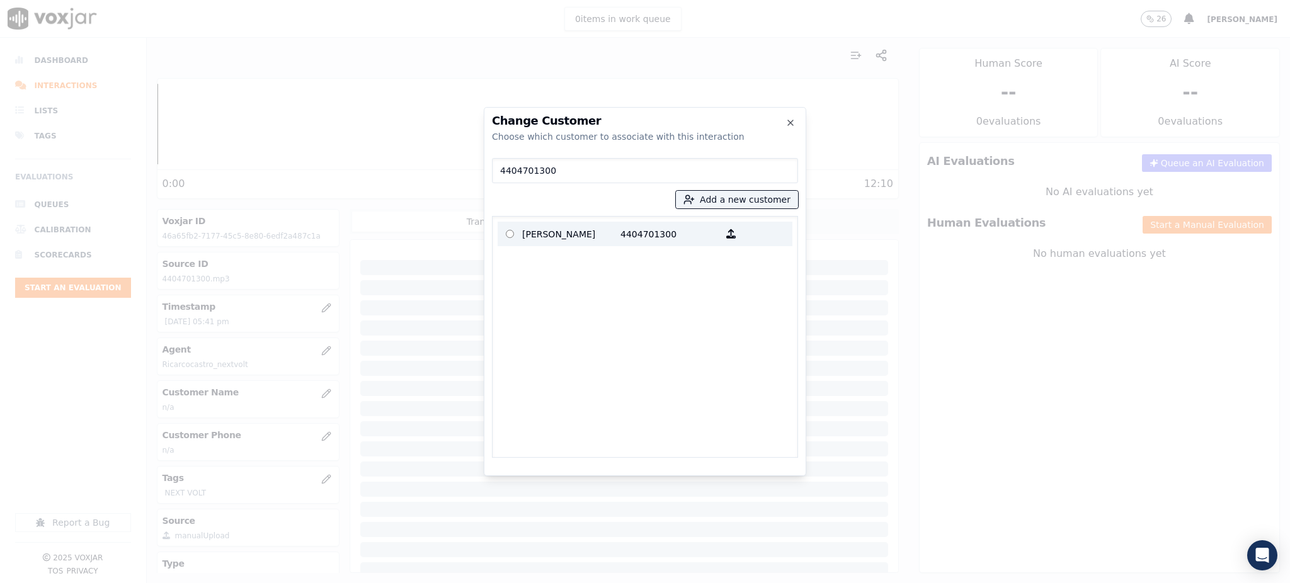
click at [635, 237] on p "4404701300" at bounding box center [669, 234] width 98 height 20
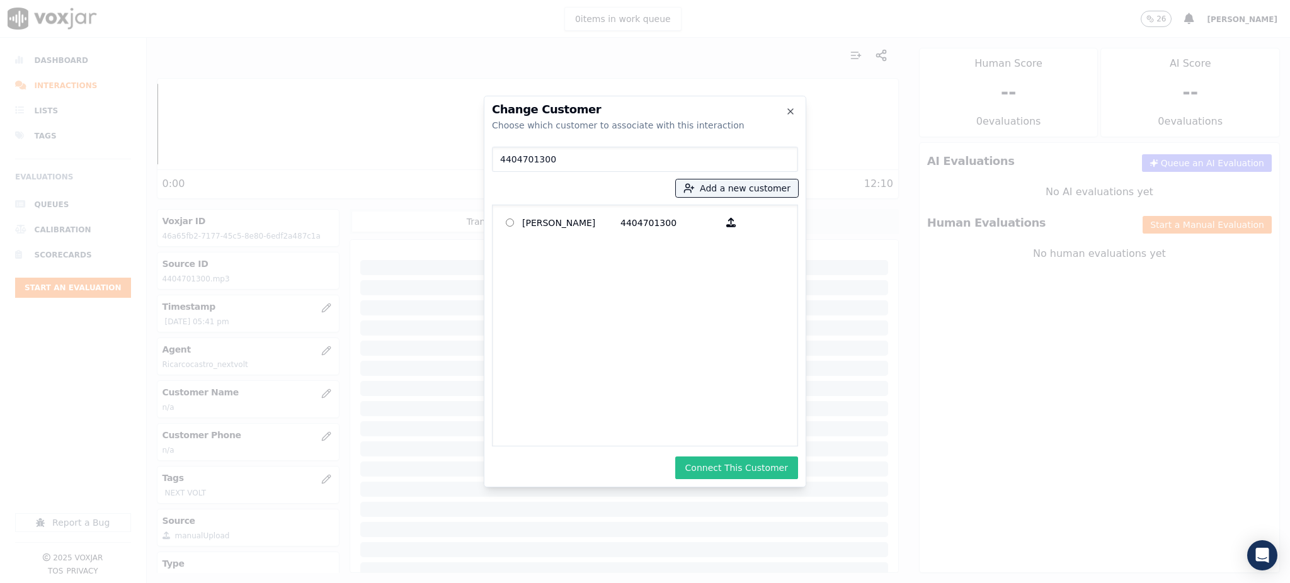
click at [728, 466] on button "Connect This Customer" at bounding box center [736, 468] width 123 height 23
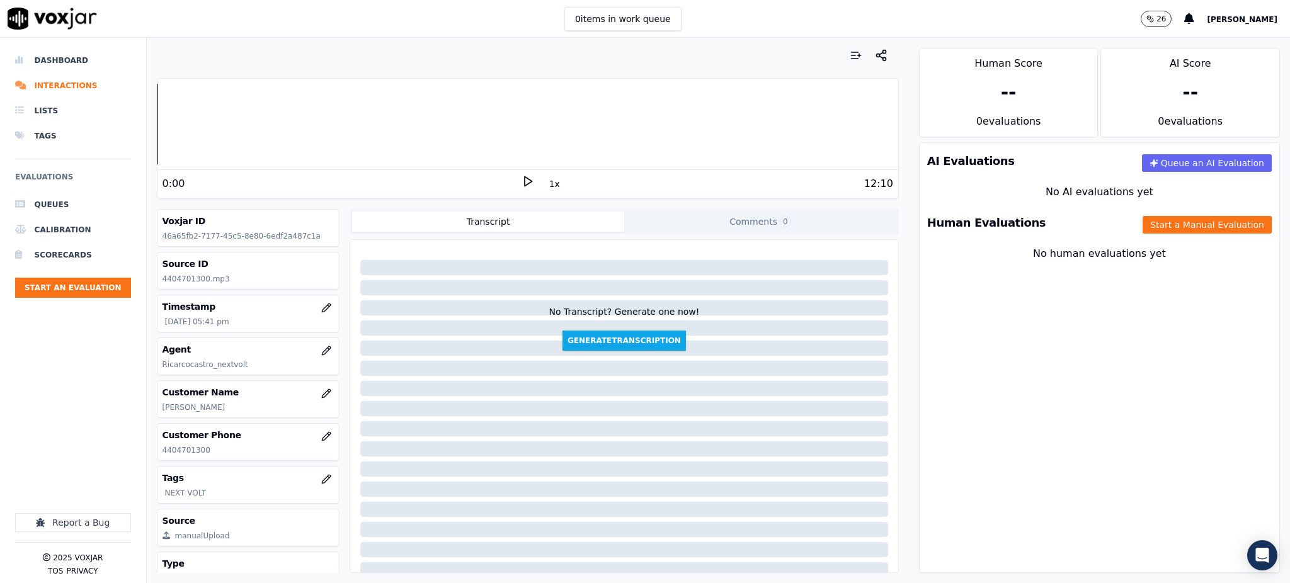
click at [525, 182] on polygon at bounding box center [529, 181] width 8 height 9
drag, startPoint x: 518, startPoint y: 183, endPoint x: 517, endPoint y: 174, distance: 8.4
click at [522, 181] on icon at bounding box center [528, 181] width 13 height 13
click at [522, 184] on icon at bounding box center [528, 181] width 13 height 13
drag, startPoint x: 207, startPoint y: 453, endPoint x: 160, endPoint y: 452, distance: 47.2
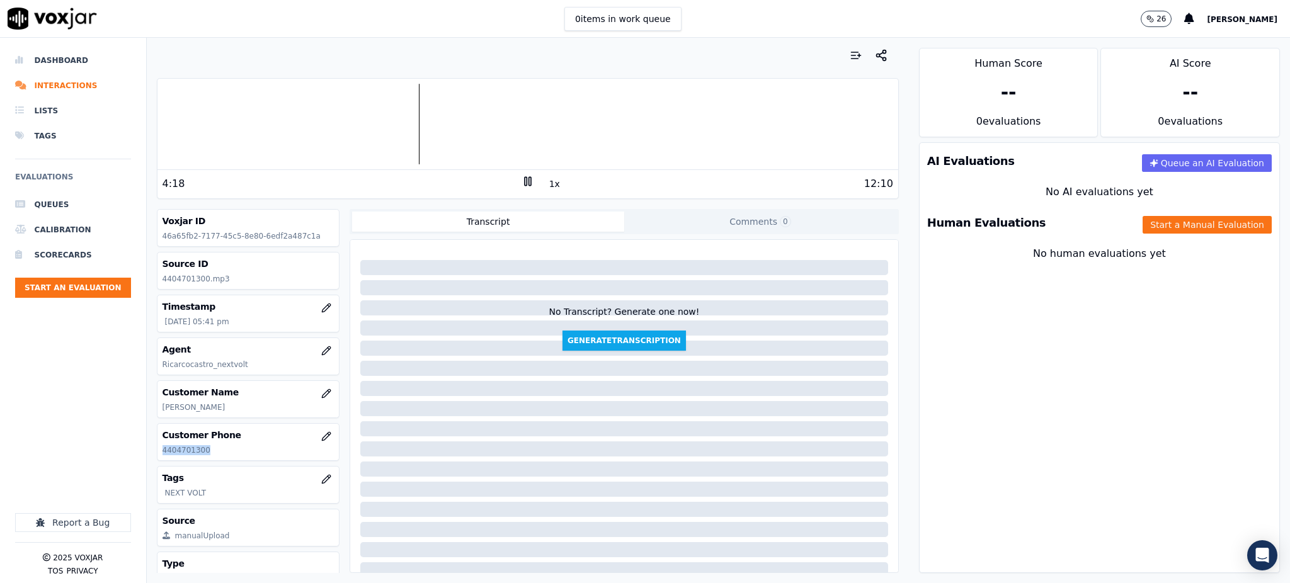
click at [160, 452] on div "Customer Phone 4404701300" at bounding box center [248, 442] width 182 height 37
copy p "4404701300"
click at [1143, 227] on button "Start a Manual Evaluation" at bounding box center [1207, 225] width 129 height 18
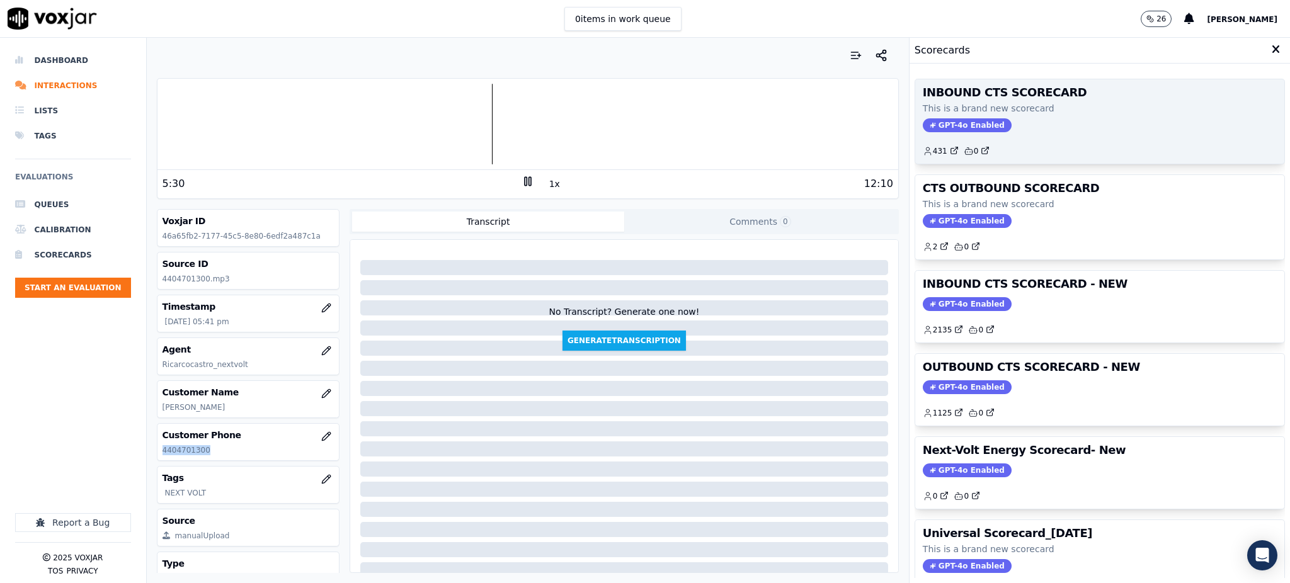
click at [959, 123] on span "GPT-4o Enabled" at bounding box center [967, 125] width 89 height 14
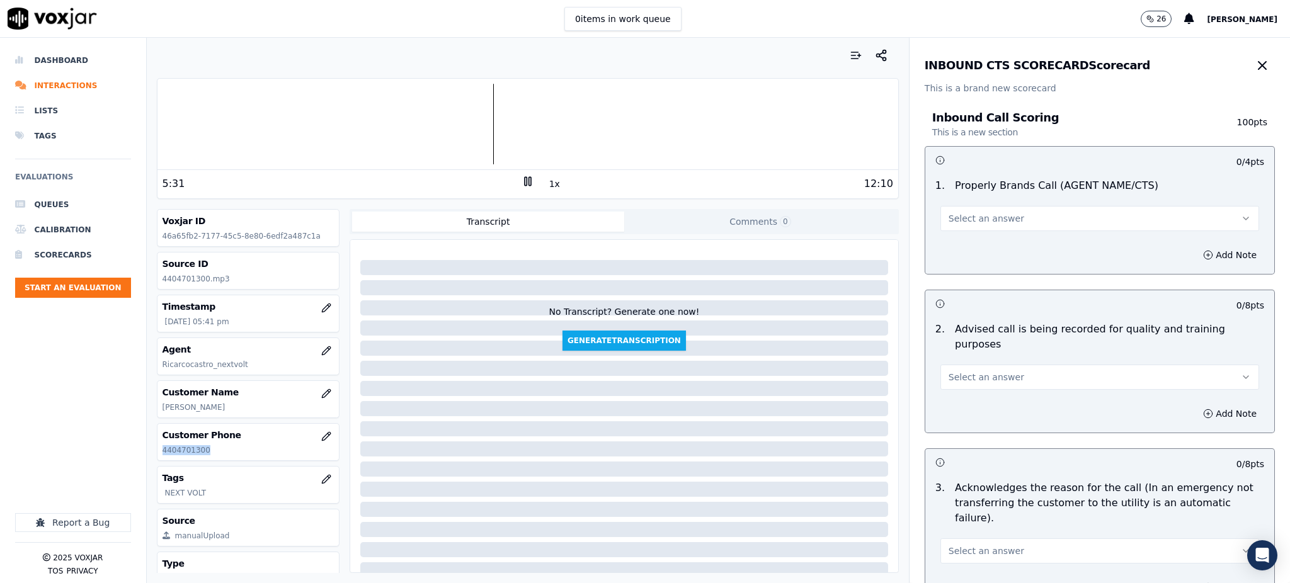
click at [956, 217] on span "Select an answer" at bounding box center [987, 218] width 76 height 13
click at [954, 246] on div "Yes" at bounding box center [1072, 247] width 291 height 20
click at [949, 371] on span "Select an answer" at bounding box center [987, 377] width 76 height 13
click at [952, 391] on div "Yes" at bounding box center [1072, 390] width 291 height 20
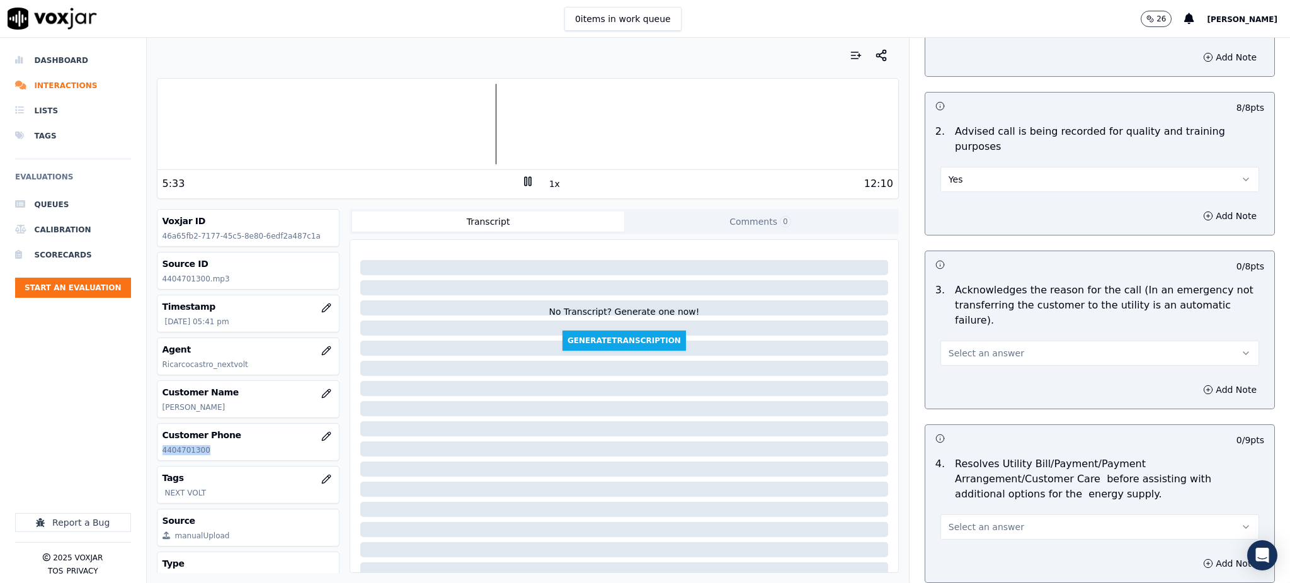
scroll to position [252, 0]
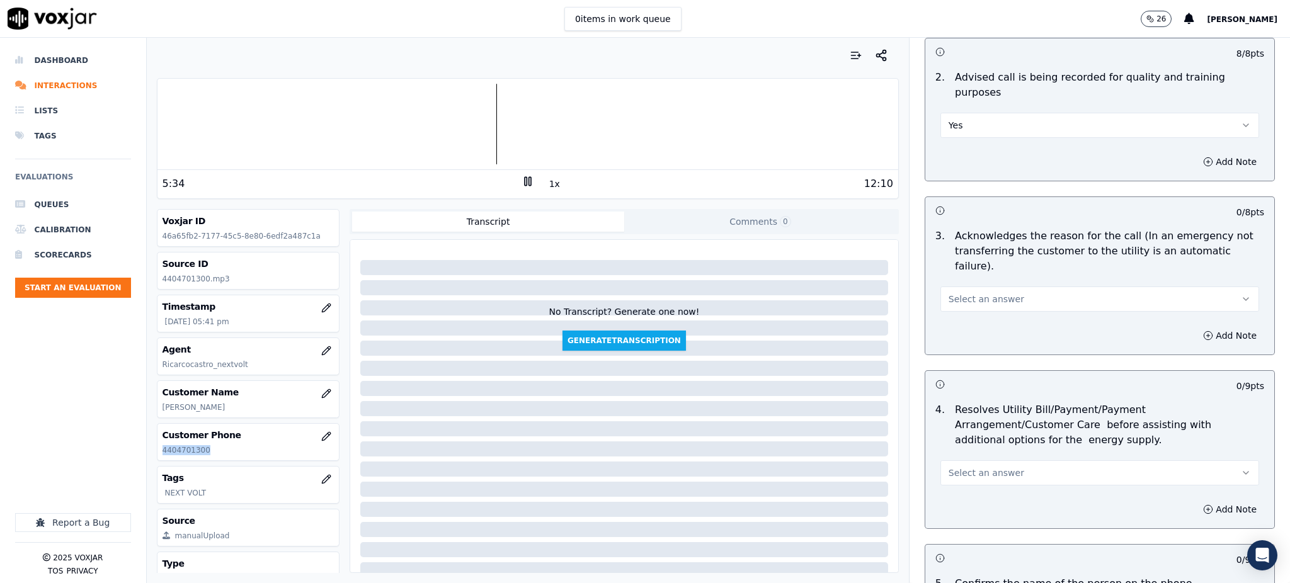
click at [956, 293] on span "Select an answer" at bounding box center [987, 299] width 76 height 13
click at [952, 289] on div "Yes" at bounding box center [1072, 297] width 291 height 20
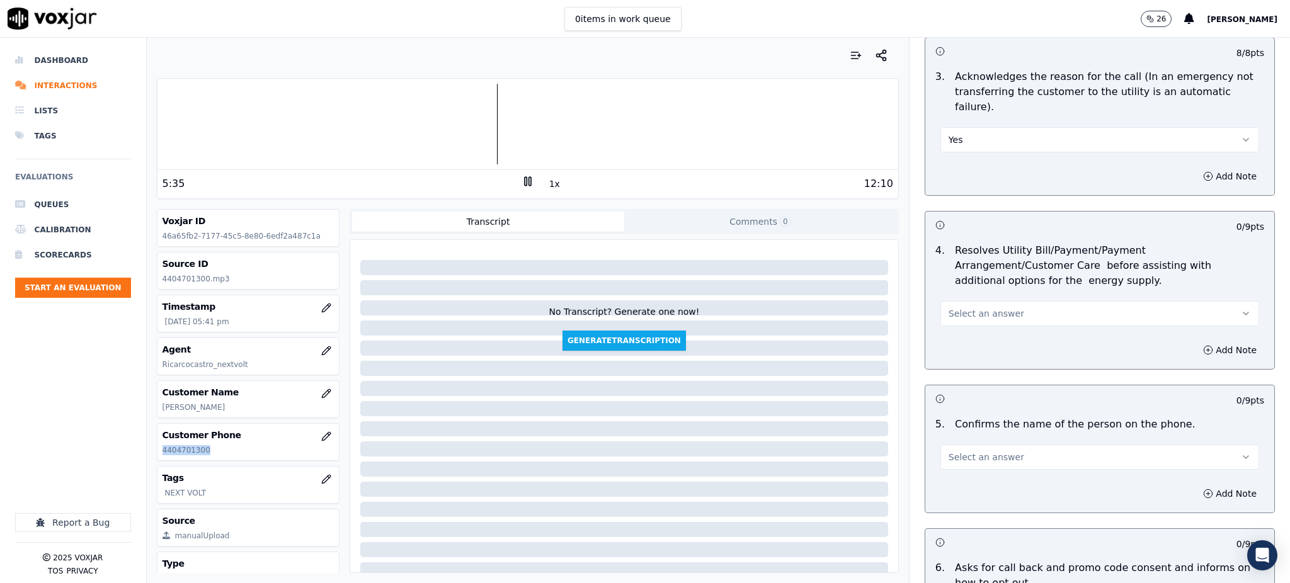
scroll to position [420, 0]
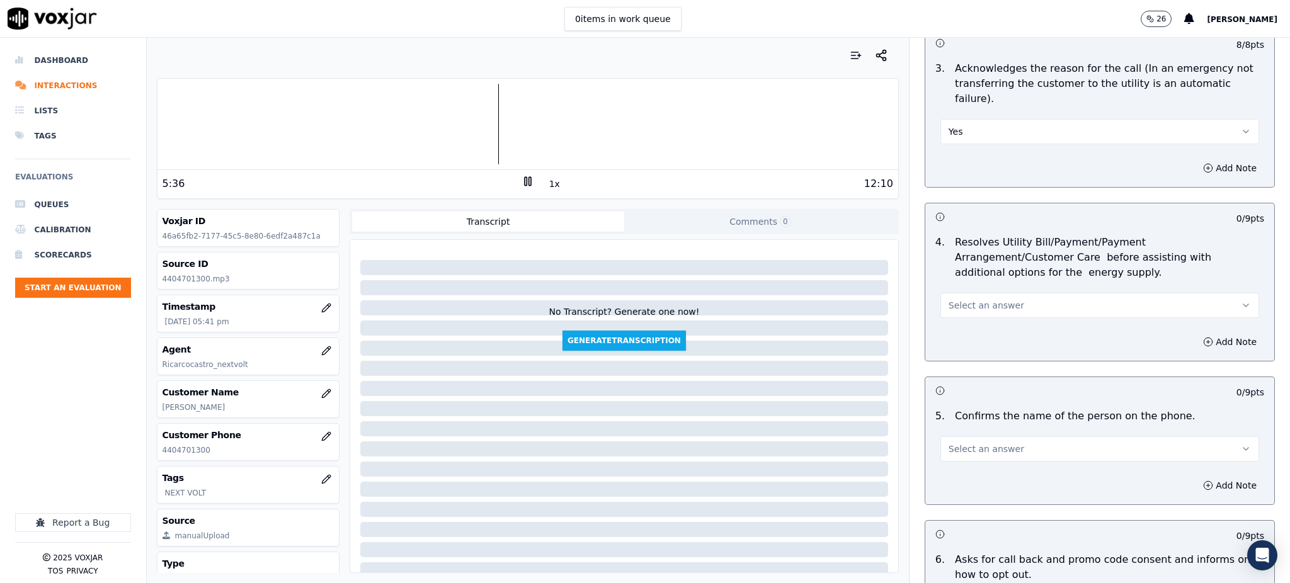
drag, startPoint x: 968, startPoint y: 288, endPoint x: 960, endPoint y: 276, distance: 14.5
click at [968, 287] on div "4 . Resolves Utility Bill/Payment/Payment Arrangement/Customer Care before assi…" at bounding box center [1099, 276] width 349 height 93
click at [959, 299] on span "Select an answer" at bounding box center [987, 305] width 76 height 13
click at [955, 303] on div "Yes" at bounding box center [1072, 304] width 291 height 20
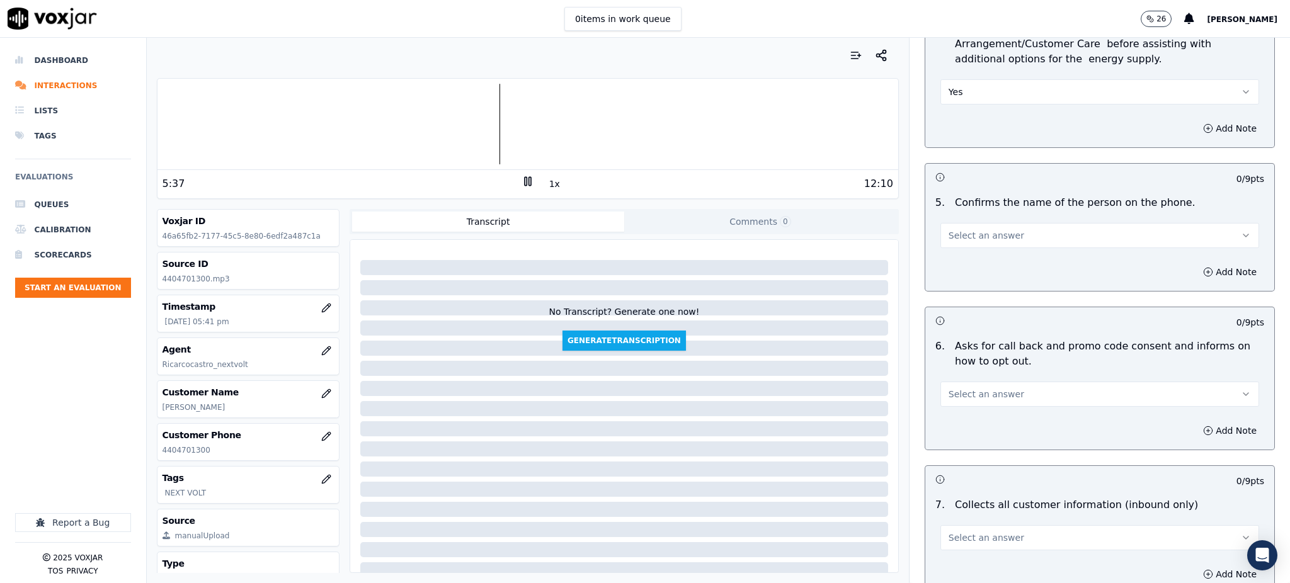
scroll to position [672, 0]
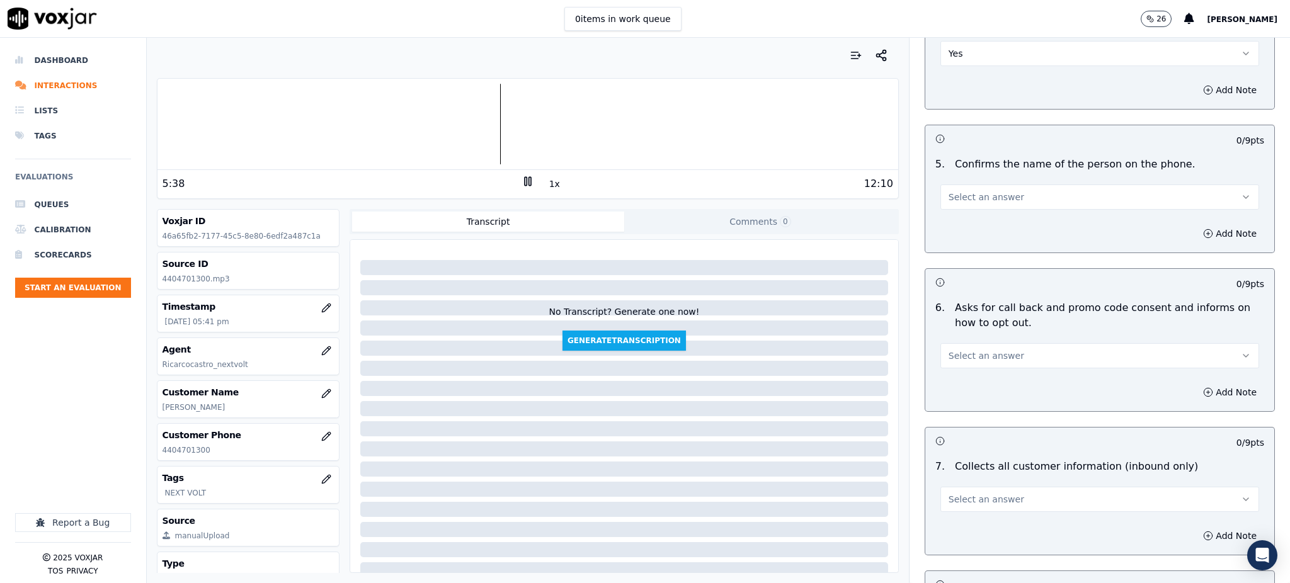
click at [949, 350] on span "Select an answer" at bounding box center [987, 356] width 76 height 13
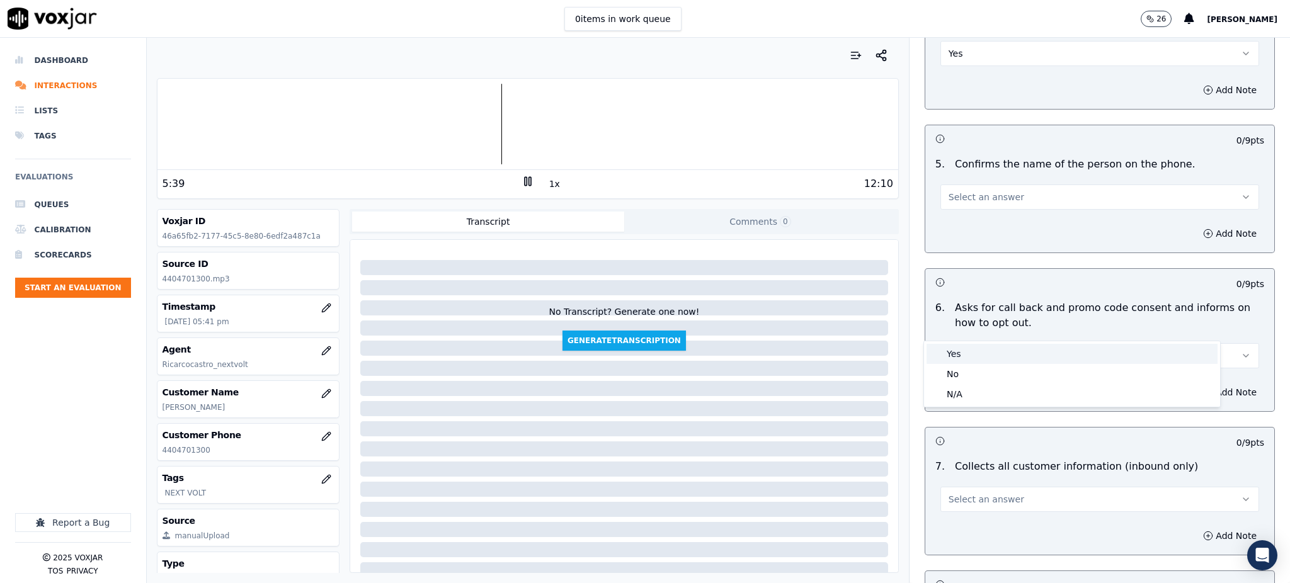
click at [961, 361] on div "Yes" at bounding box center [1072, 354] width 291 height 20
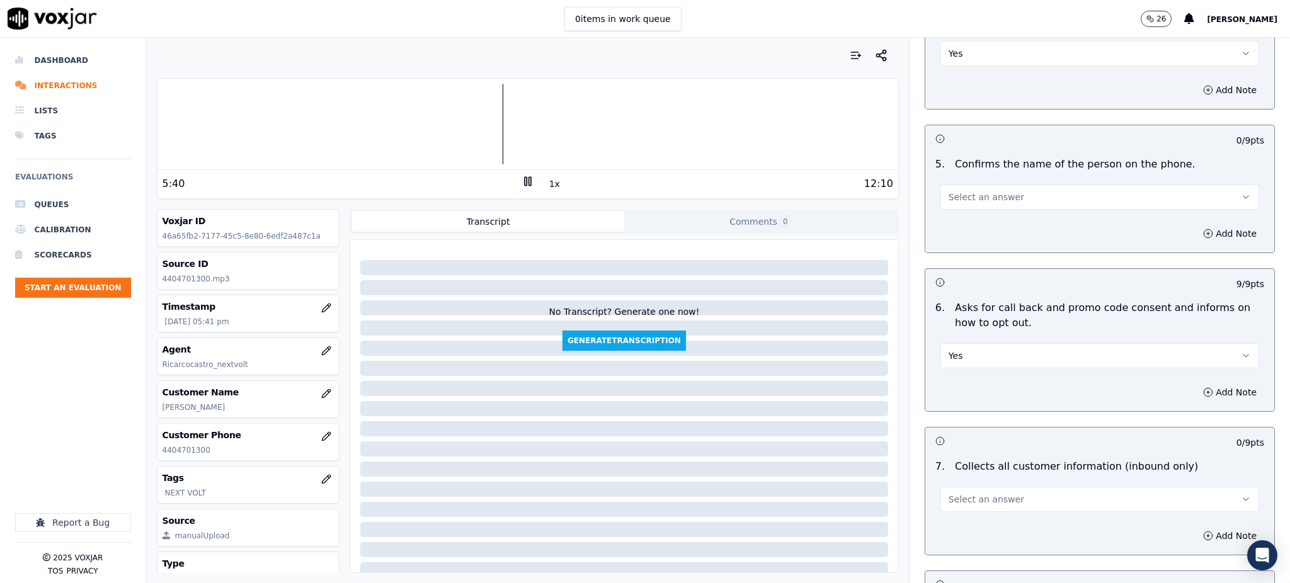
click at [949, 191] on span "Select an answer" at bounding box center [987, 197] width 76 height 13
click at [947, 198] on div "Yes" at bounding box center [1072, 195] width 291 height 20
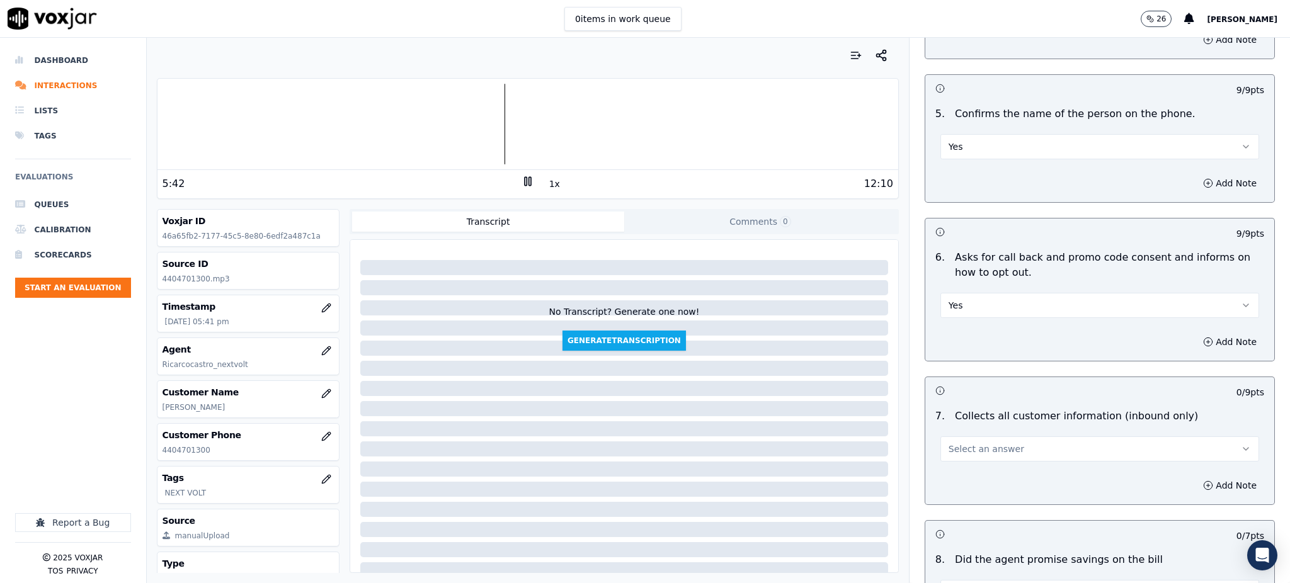
scroll to position [923, 0]
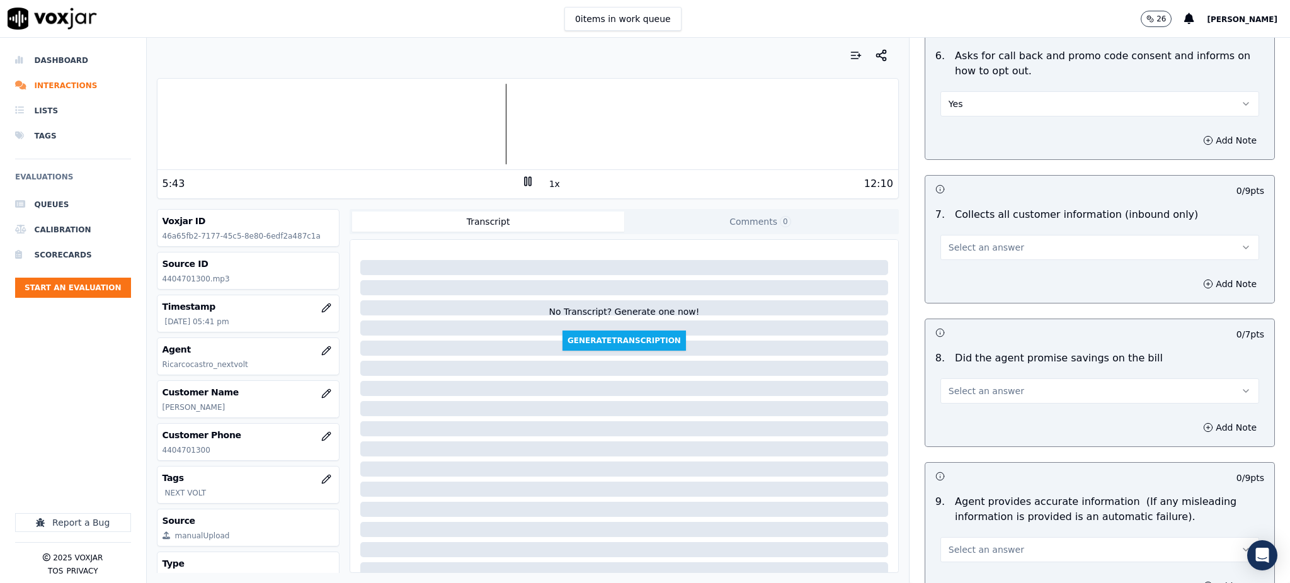
click at [949, 241] on span "Select an answer" at bounding box center [987, 247] width 76 height 13
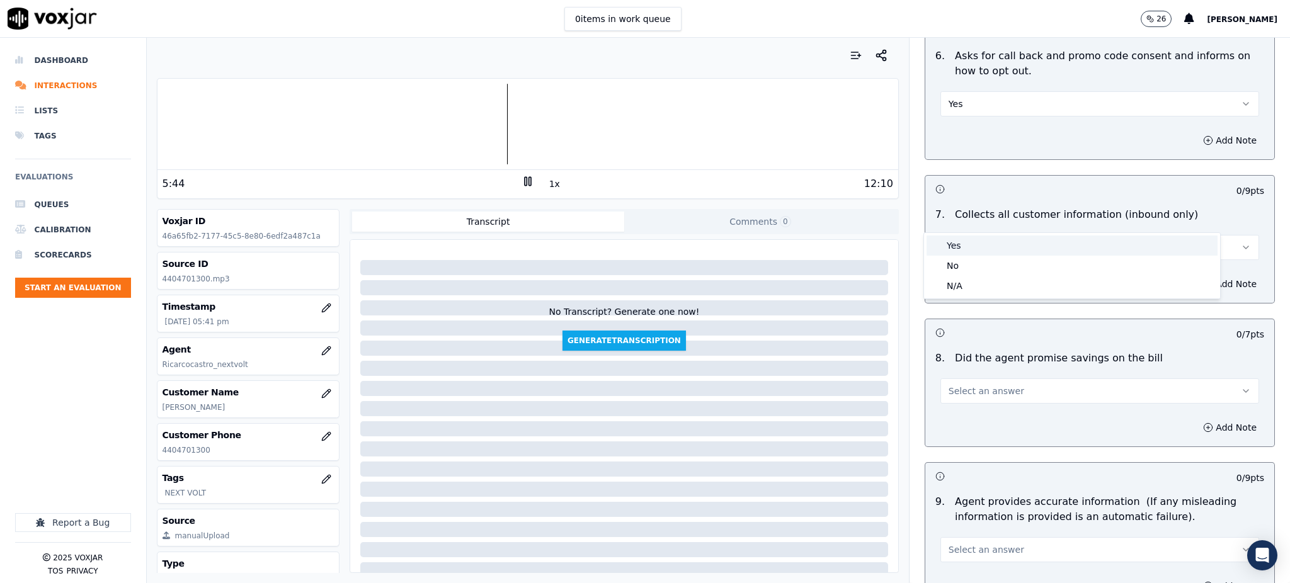
click at [955, 249] on div "Yes" at bounding box center [1072, 246] width 291 height 20
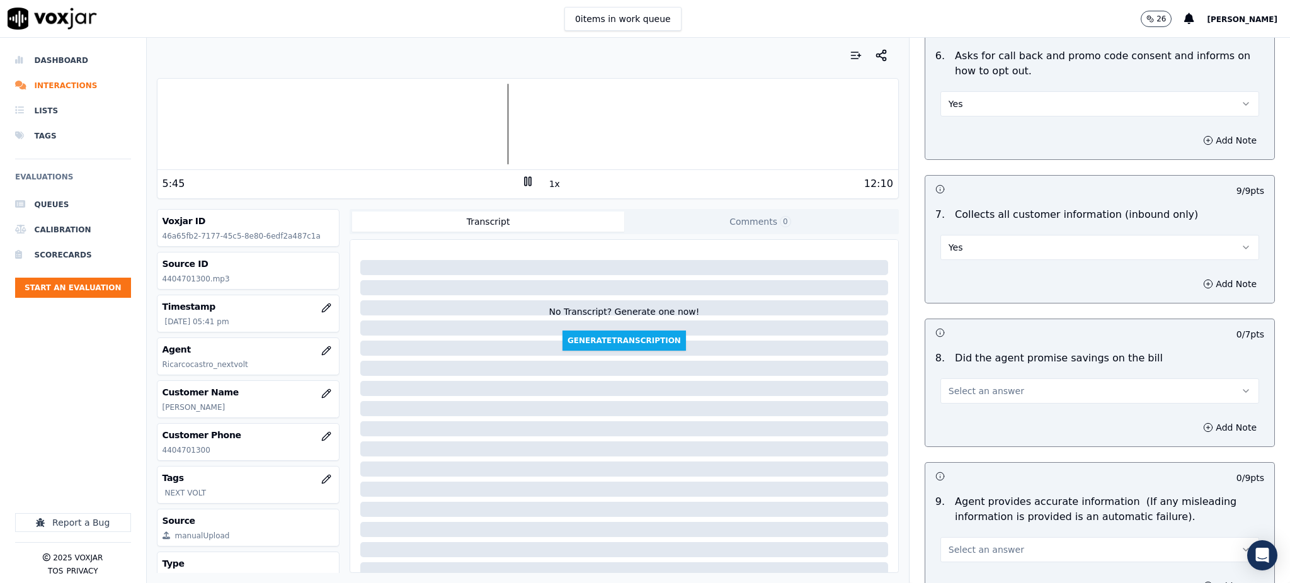
click at [957, 385] on span "Select an answer" at bounding box center [987, 391] width 76 height 13
click at [955, 389] on div "Yes" at bounding box center [1072, 389] width 291 height 20
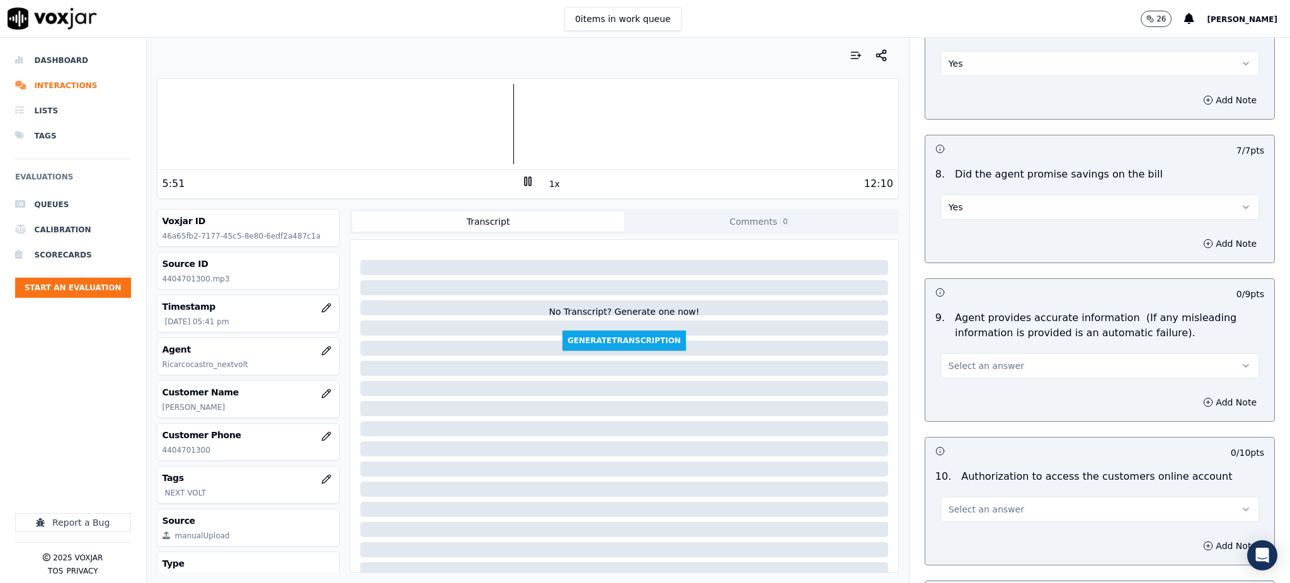
scroll to position [1175, 0]
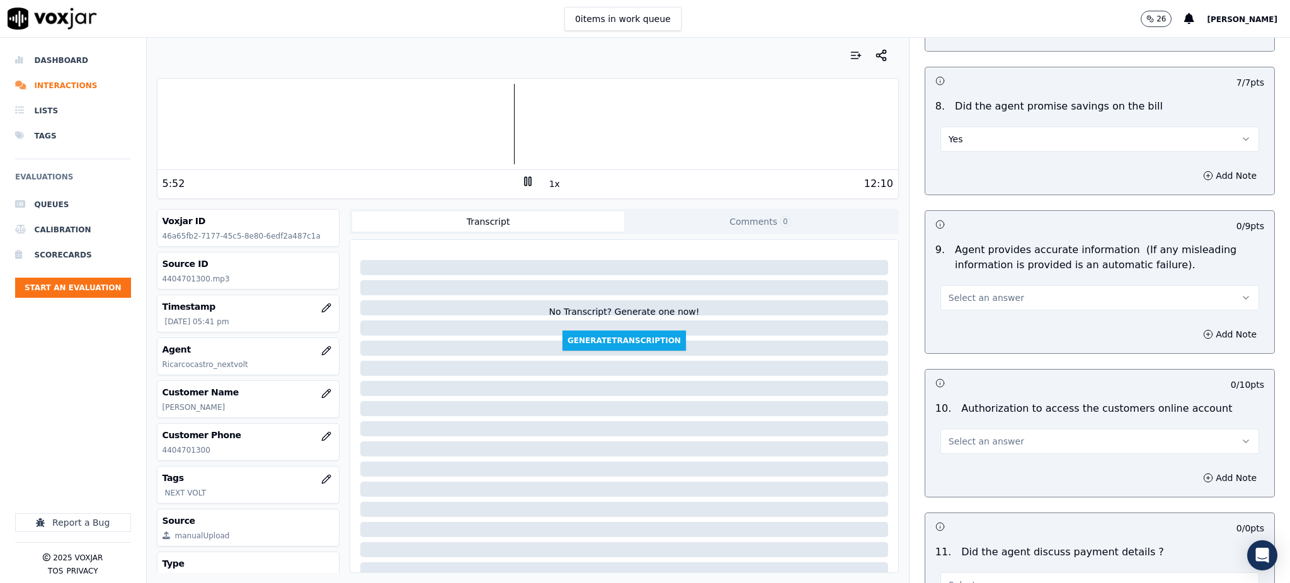
click at [946, 285] on button "Select an answer" at bounding box center [1099, 297] width 319 height 25
click at [956, 295] on div "Yes" at bounding box center [1072, 297] width 291 height 20
click at [949, 435] on span "Select an answer" at bounding box center [987, 441] width 76 height 13
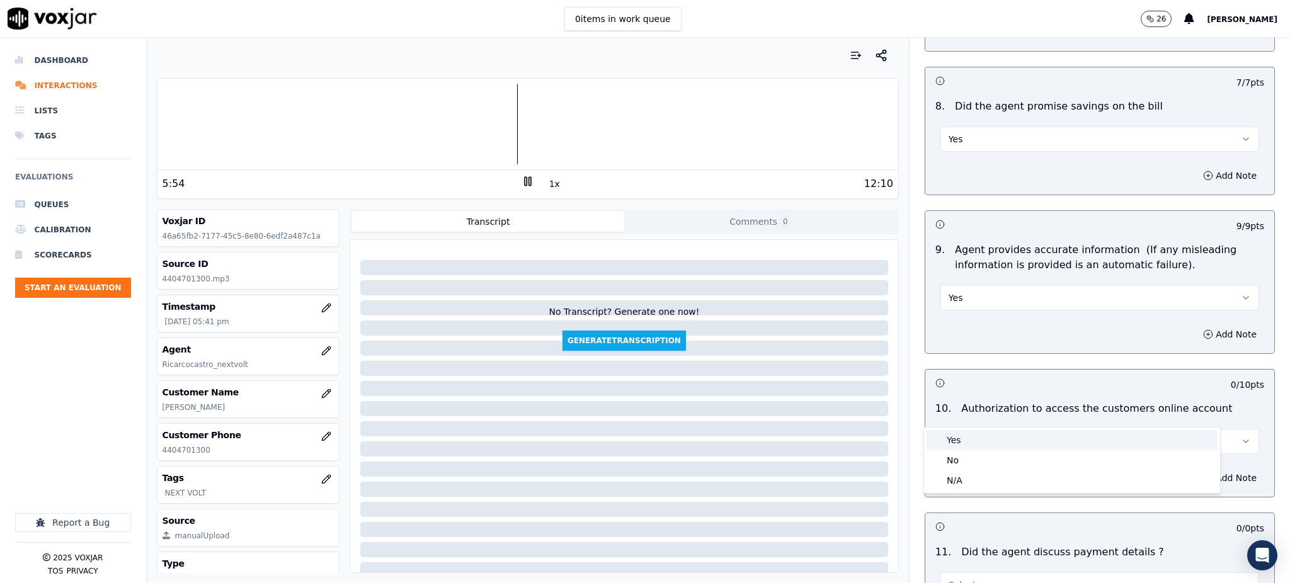
drag, startPoint x: 952, startPoint y: 433, endPoint x: 941, endPoint y: 451, distance: 21.2
click at [952, 433] on div "Yes" at bounding box center [1072, 440] width 291 height 20
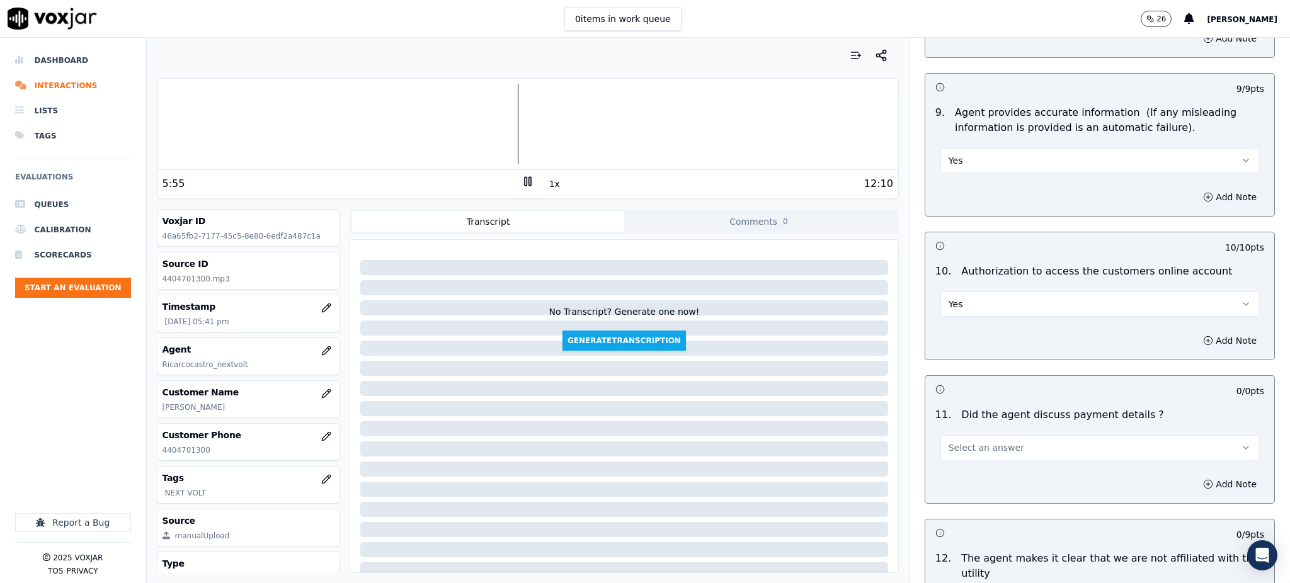
scroll to position [1344, 0]
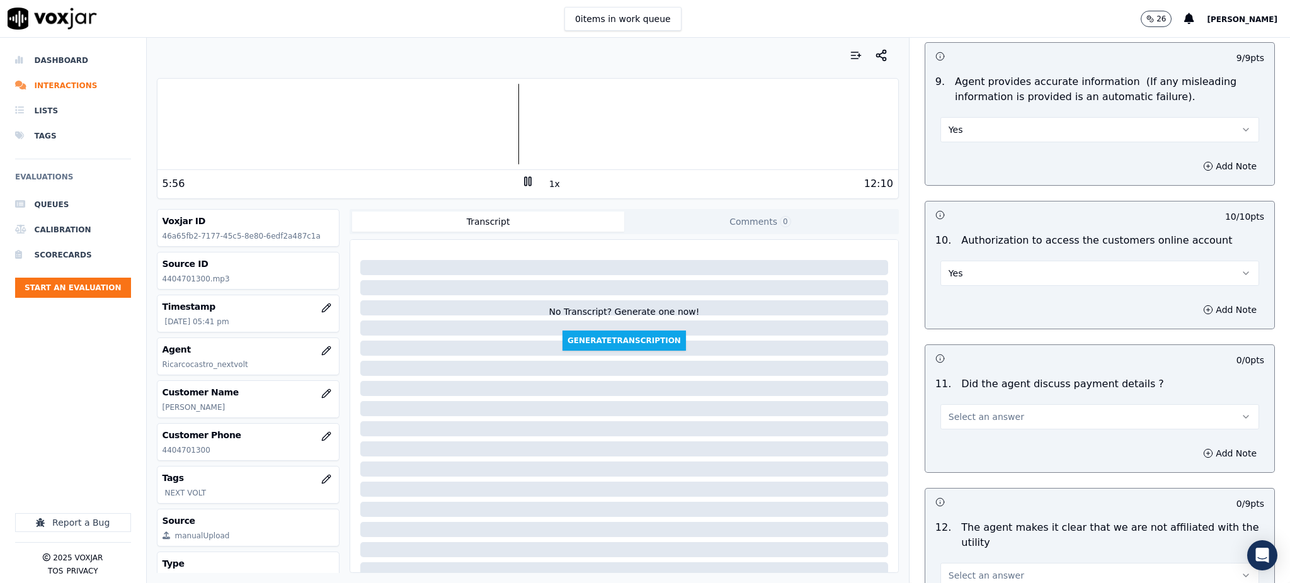
click at [949, 411] on span "Select an answer" at bounding box center [987, 417] width 76 height 13
click at [956, 454] on div "N/A" at bounding box center [1072, 456] width 291 height 20
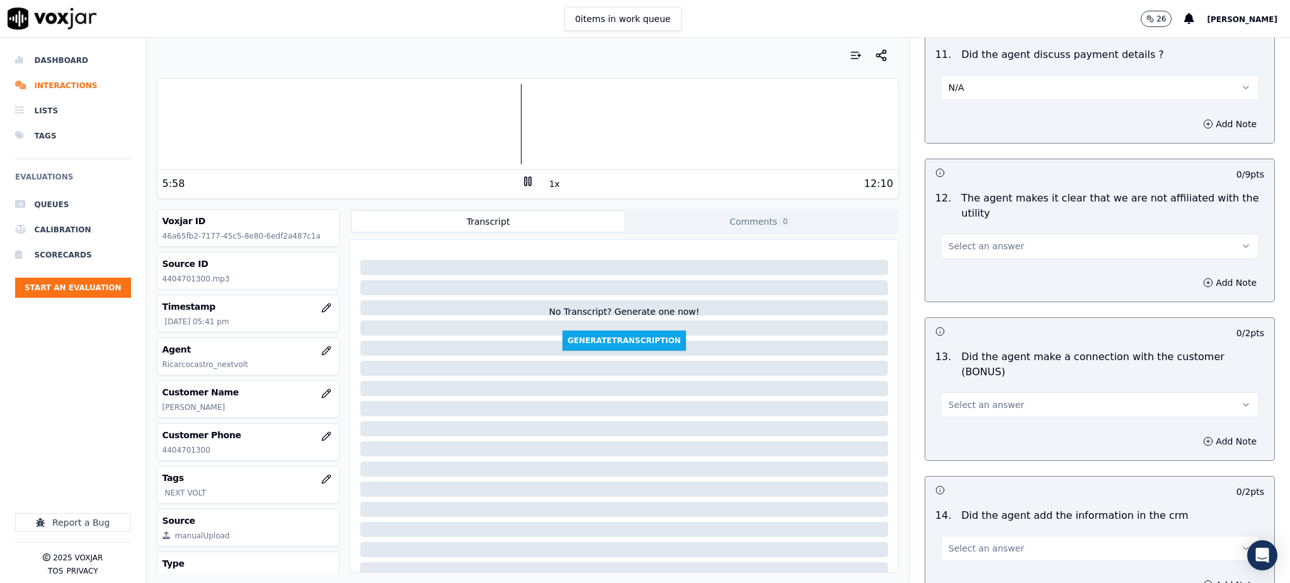
scroll to position [1679, 0]
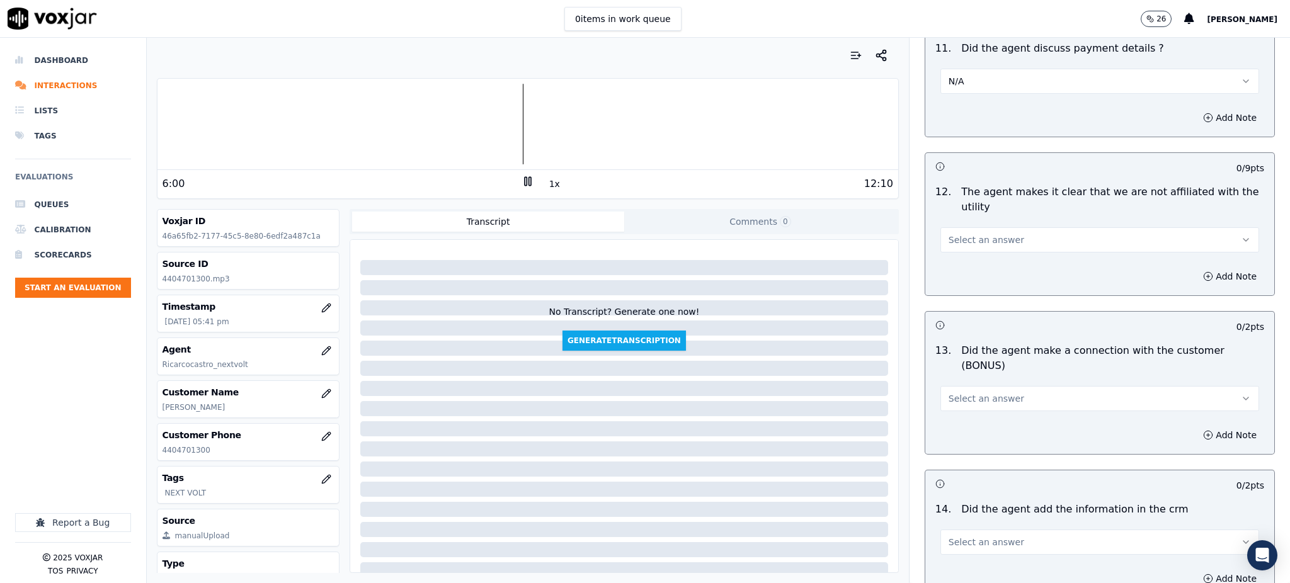
click at [949, 234] on span "Select an answer" at bounding box center [987, 240] width 76 height 13
click at [952, 239] on div "Yes" at bounding box center [1072, 239] width 291 height 20
click at [961, 386] on button "Select an answer" at bounding box center [1099, 398] width 319 height 25
click at [956, 387] on div "Yes" at bounding box center [1072, 382] width 291 height 20
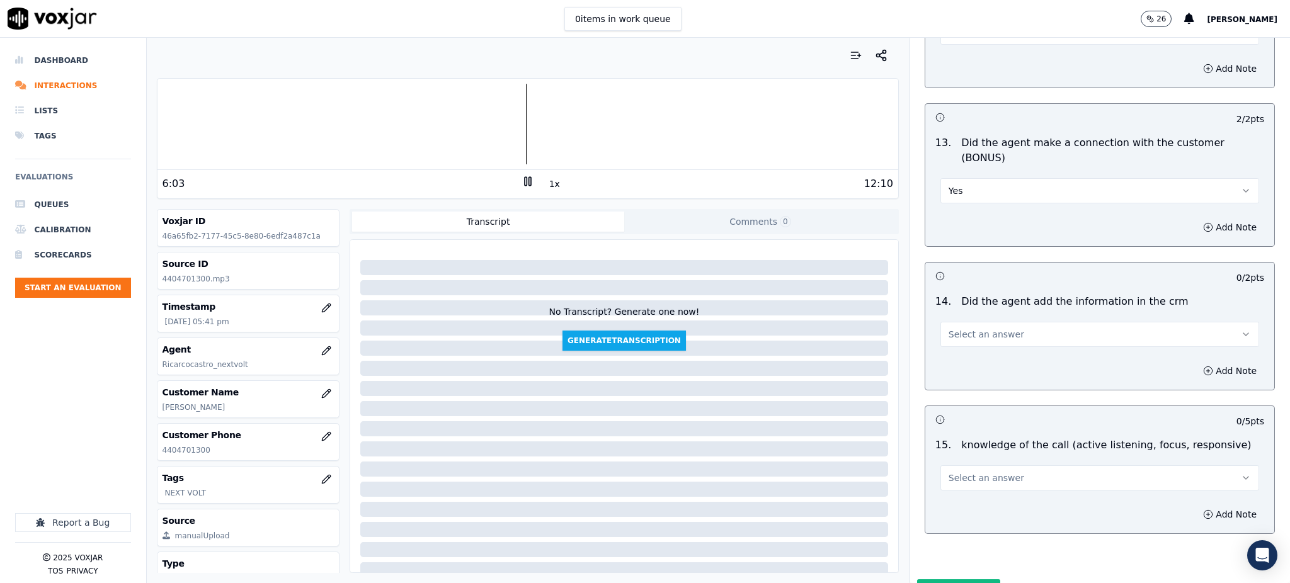
scroll to position [1907, 0]
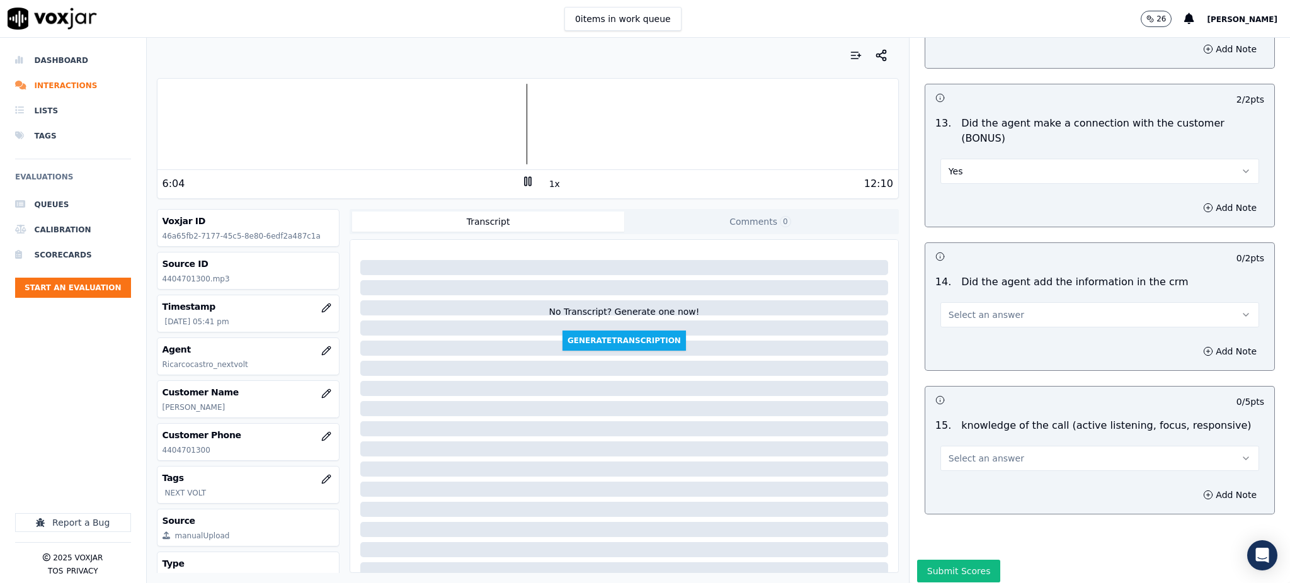
click at [949, 309] on span "Select an answer" at bounding box center [987, 315] width 76 height 13
click at [953, 300] on div "Yes" at bounding box center [1072, 299] width 291 height 20
click at [951, 452] on span "Select an answer" at bounding box center [987, 458] width 76 height 13
drag, startPoint x: 949, startPoint y: 437, endPoint x: 940, endPoint y: 492, distance: 56.1
click at [949, 437] on div "Yes" at bounding box center [1072, 443] width 291 height 20
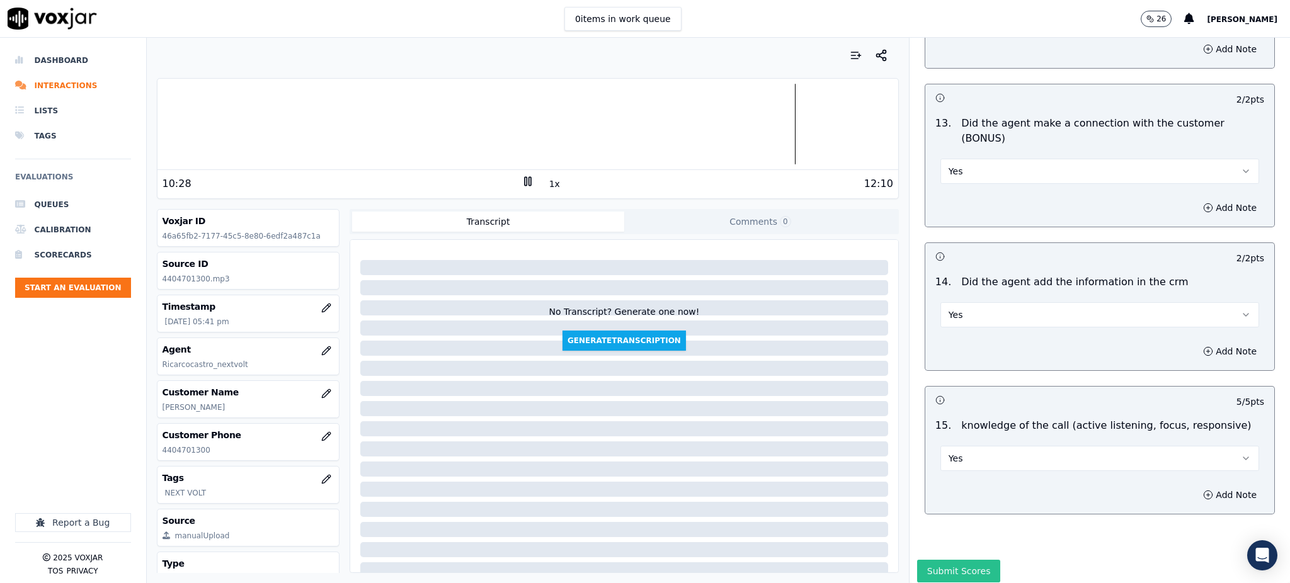
click at [918, 560] on button "Submit Scores" at bounding box center [959, 571] width 84 height 23
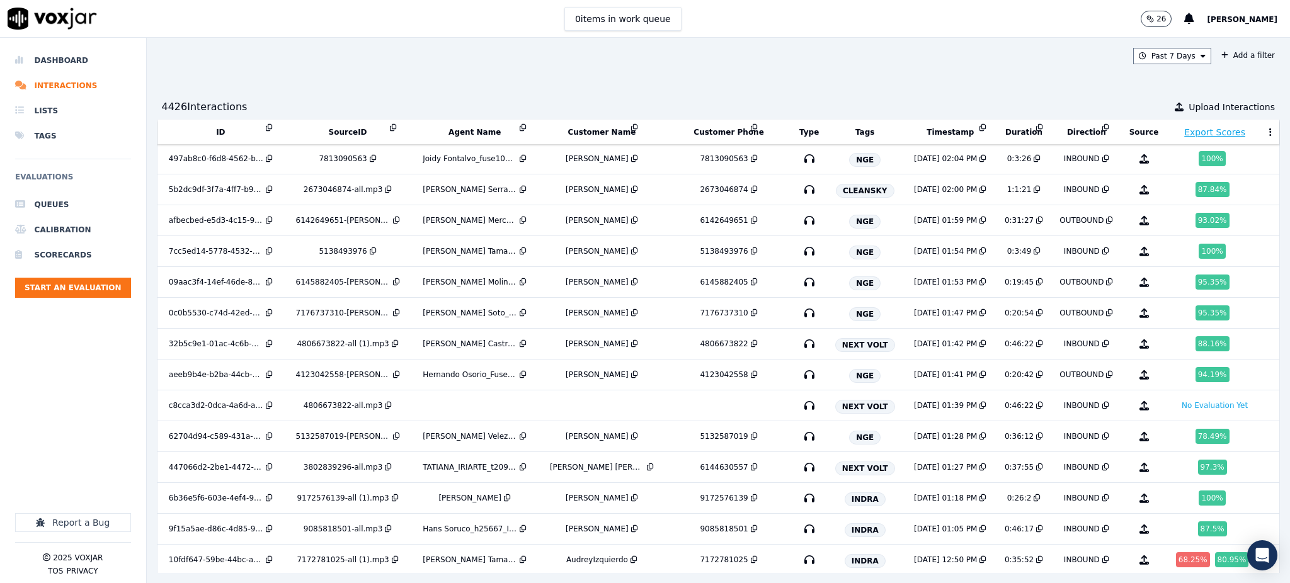
scroll to position [8615, 0]
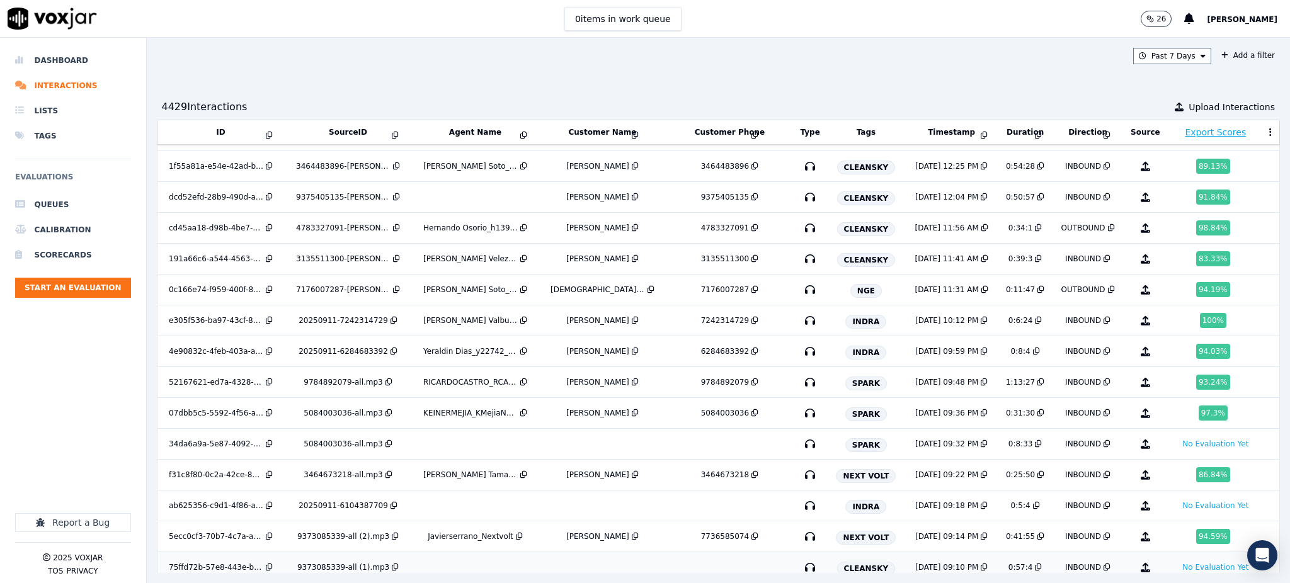
scroll to position [6119, 0]
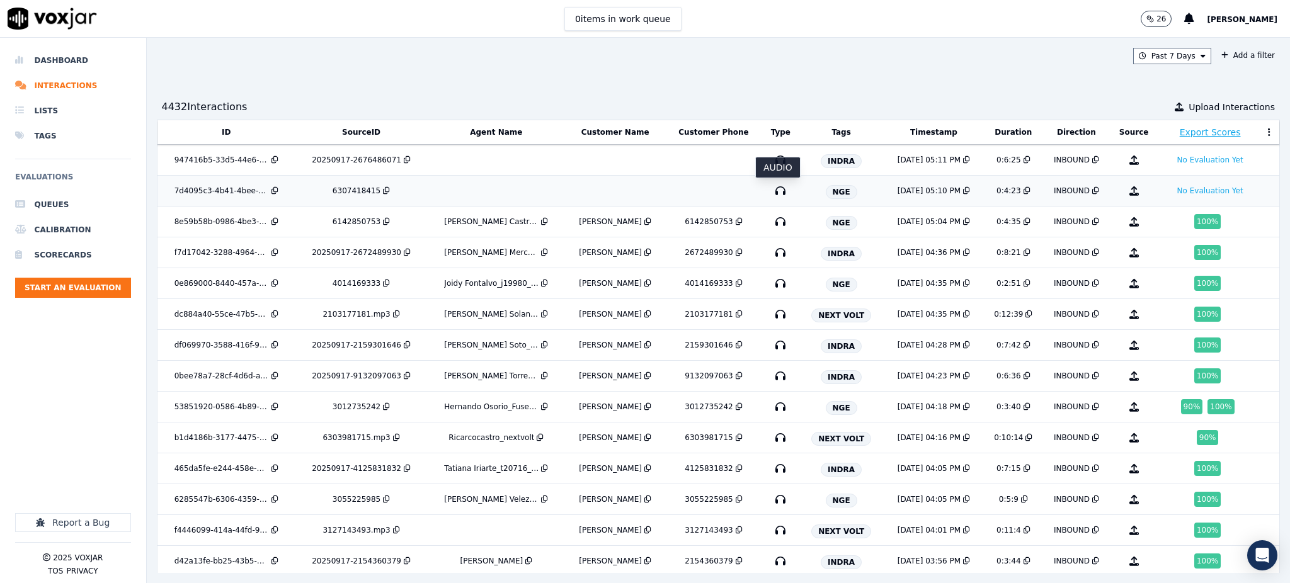
click at [774, 188] on icon "button" at bounding box center [780, 191] width 20 height 20
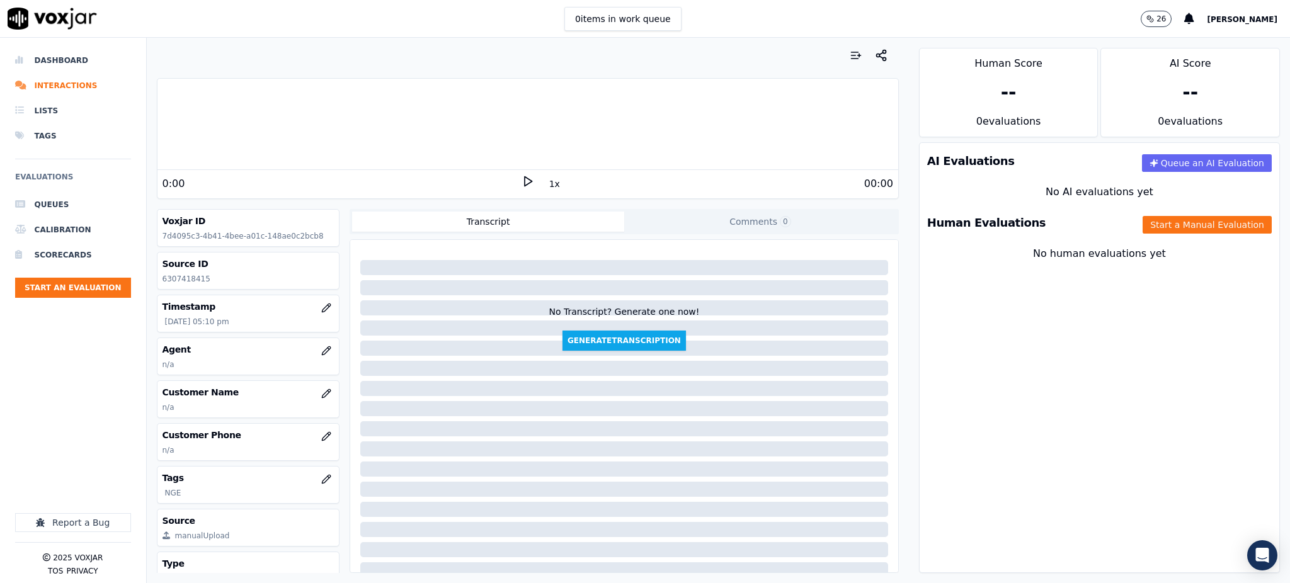
click at [522, 180] on icon at bounding box center [528, 181] width 13 height 13
drag, startPoint x: 209, startPoint y: 280, endPoint x: 161, endPoint y: 286, distance: 48.2
click at [161, 286] on div "Source ID 6307418415" at bounding box center [248, 271] width 182 height 37
copy p "6307418415"
click at [321, 437] on icon "button" at bounding box center [326, 437] width 10 height 10
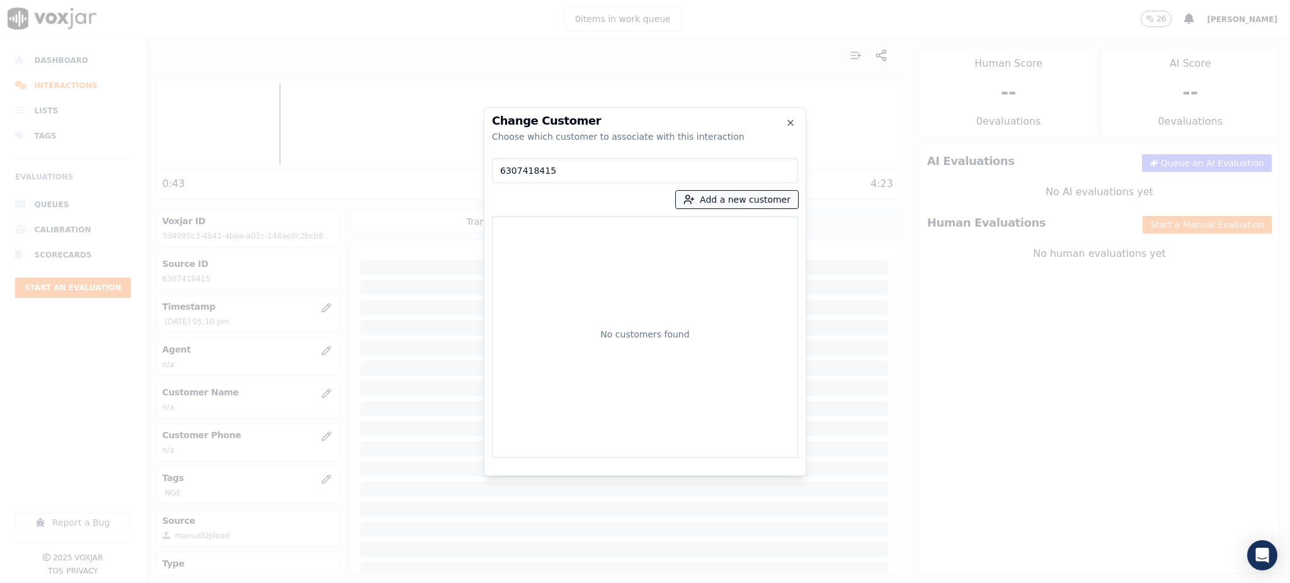
type input "6307418415"
click at [720, 200] on button "Add a new customer" at bounding box center [737, 200] width 122 height 18
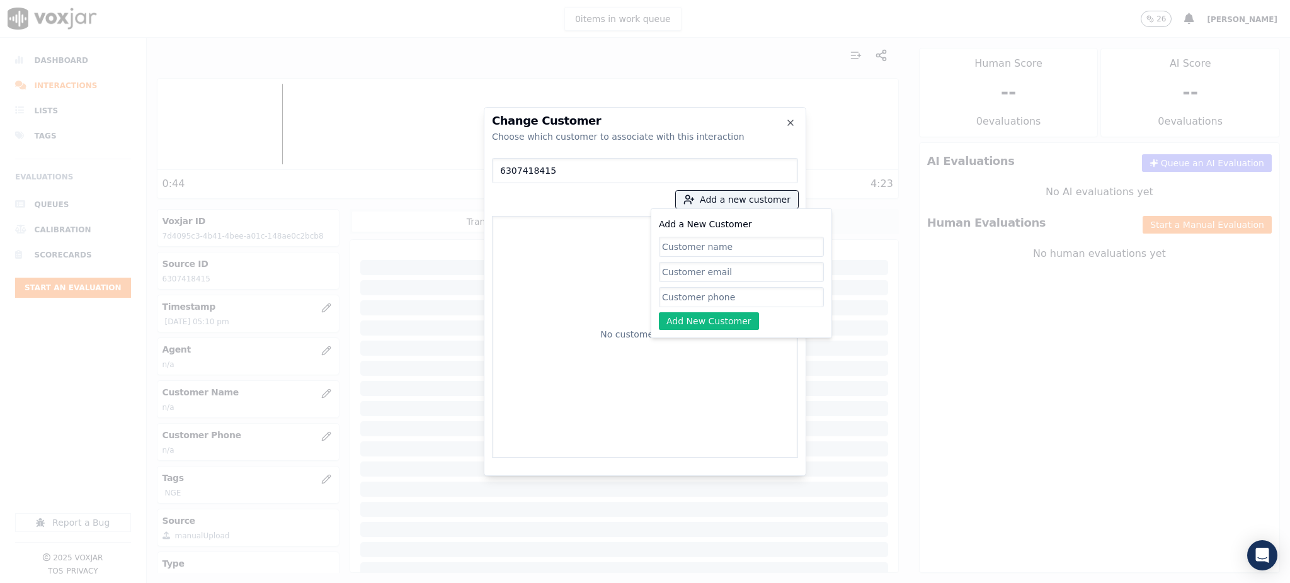
click at [711, 302] on input "Add a New Customer" at bounding box center [741, 297] width 165 height 20
paste input "6307418415"
type input "6307418415"
click at [686, 243] on input "Add a New Customer" at bounding box center [741, 247] width 165 height 20
paste input "[PERSON_NAME]"
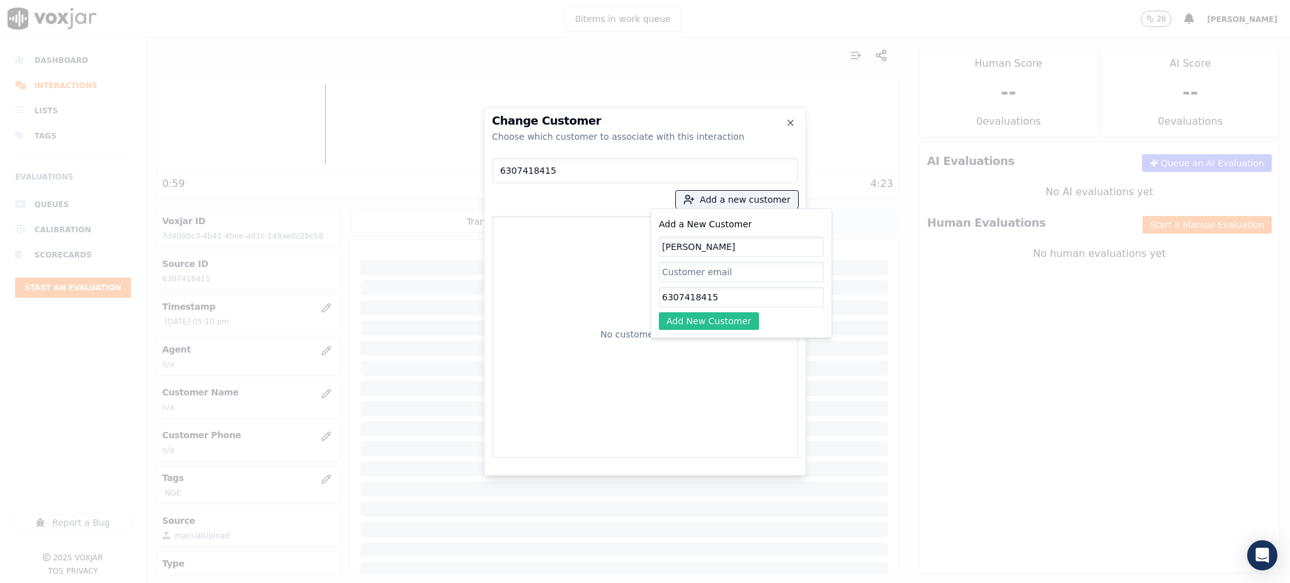
type input "[PERSON_NAME]"
click at [730, 321] on button "Add New Customer" at bounding box center [709, 321] width 100 height 18
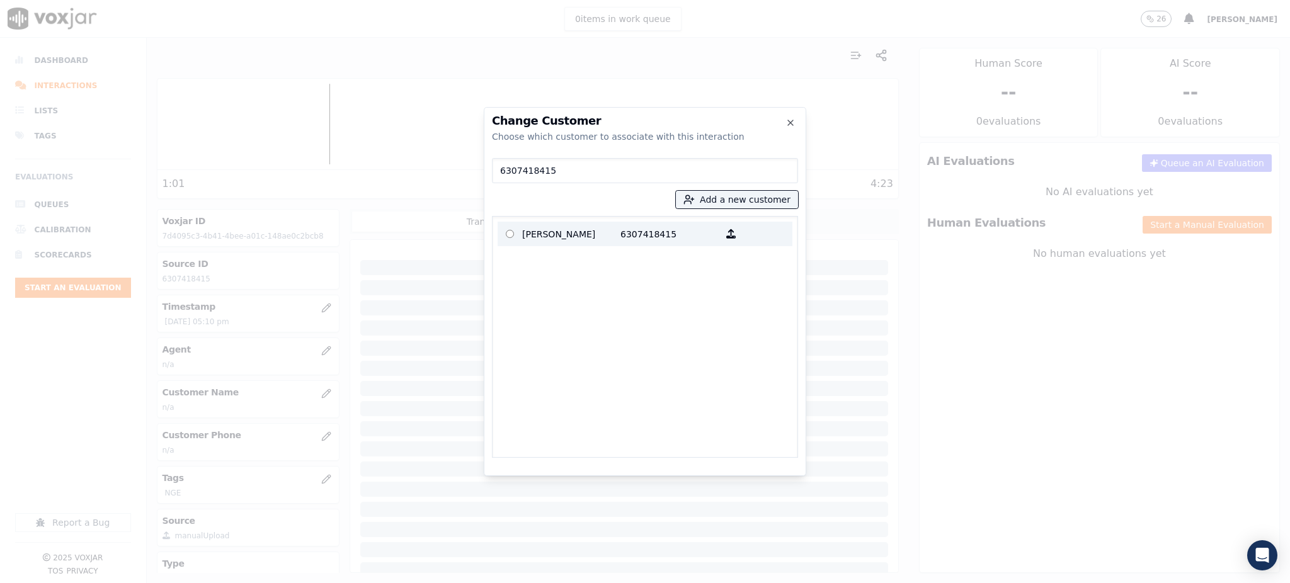
click at [719, 236] on div "button" at bounding box center [731, 234] width 25 height 20
click at [626, 231] on p "6307418415" at bounding box center [669, 234] width 98 height 20
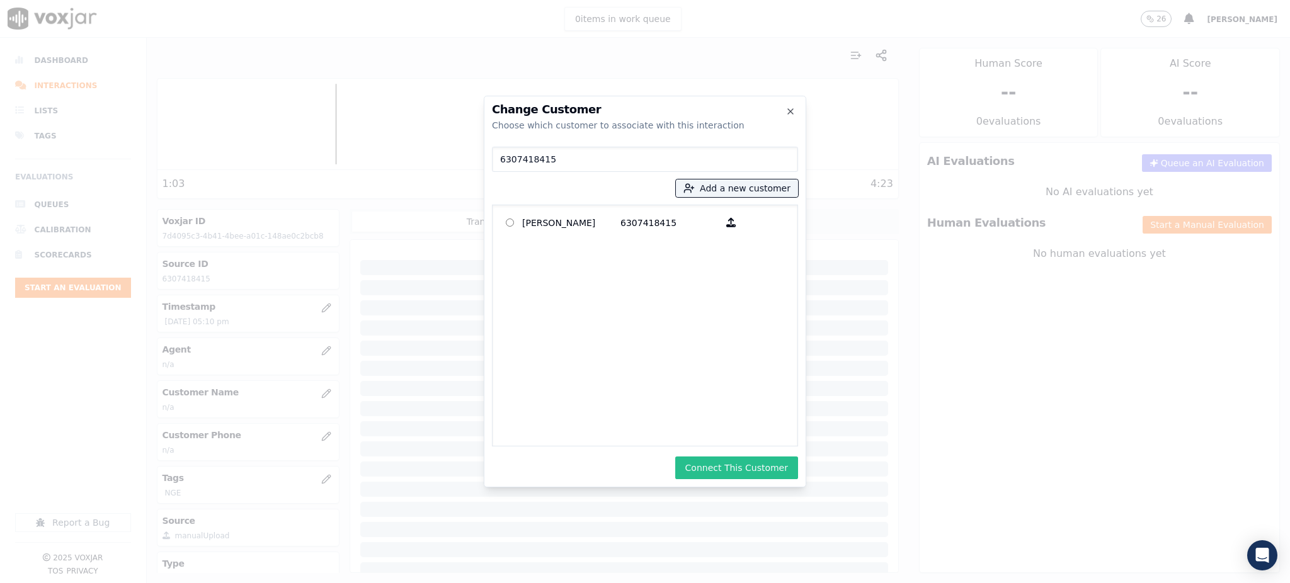
click at [727, 468] on button "Connect This Customer" at bounding box center [736, 468] width 123 height 23
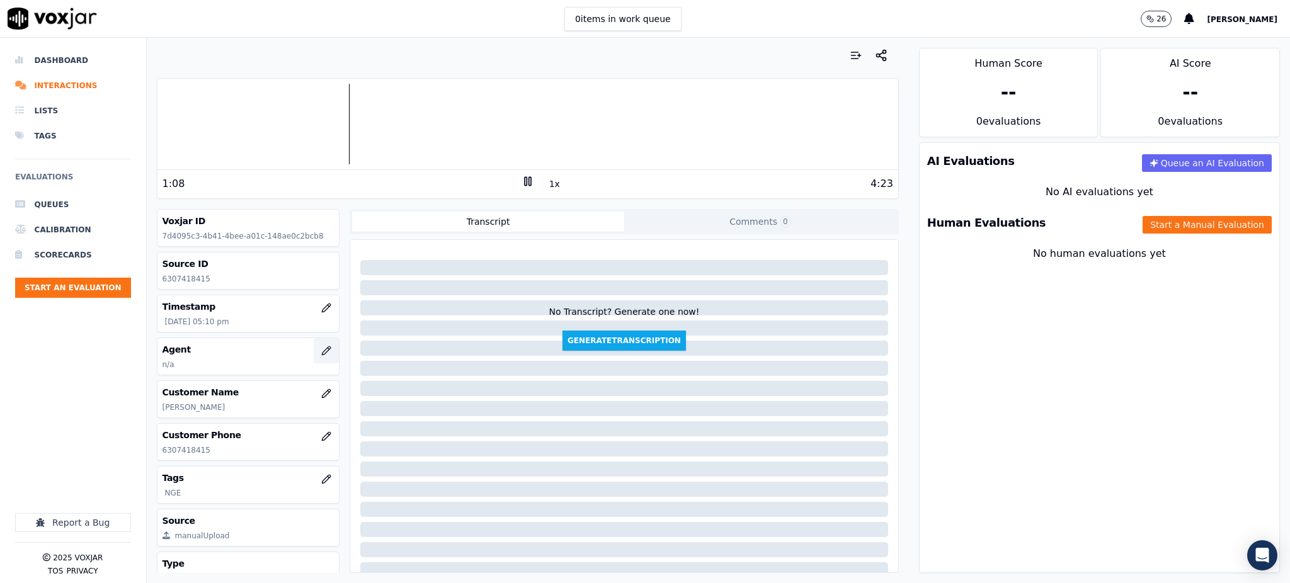
click at [321, 350] on icon "button" at bounding box center [326, 351] width 10 height 10
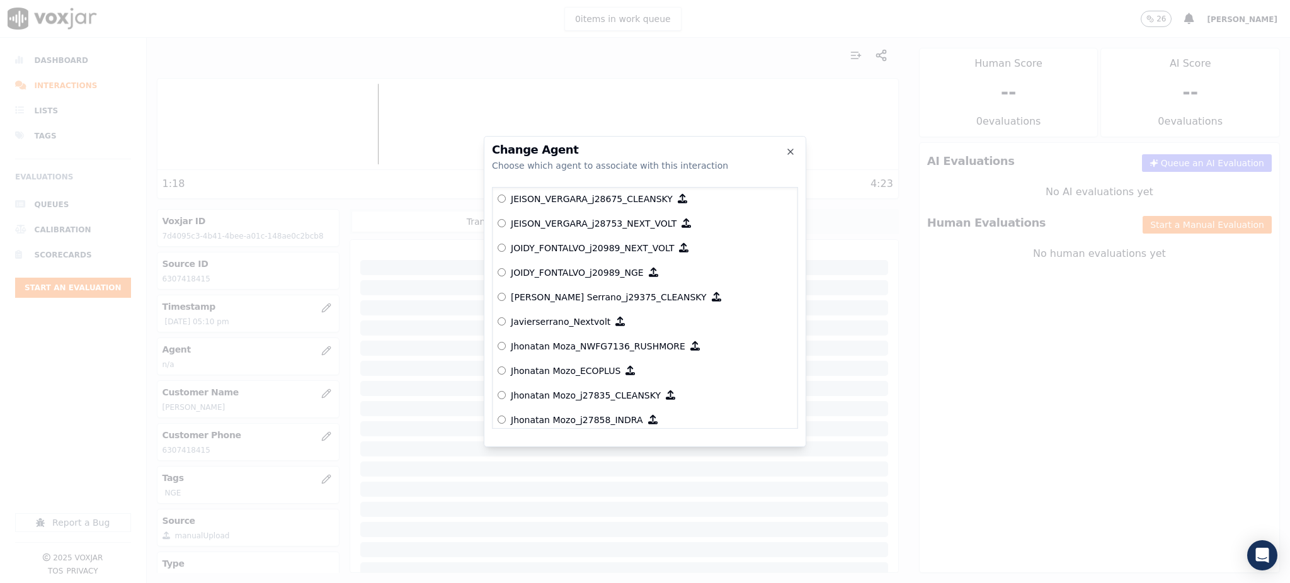
scroll to position [3357, 0]
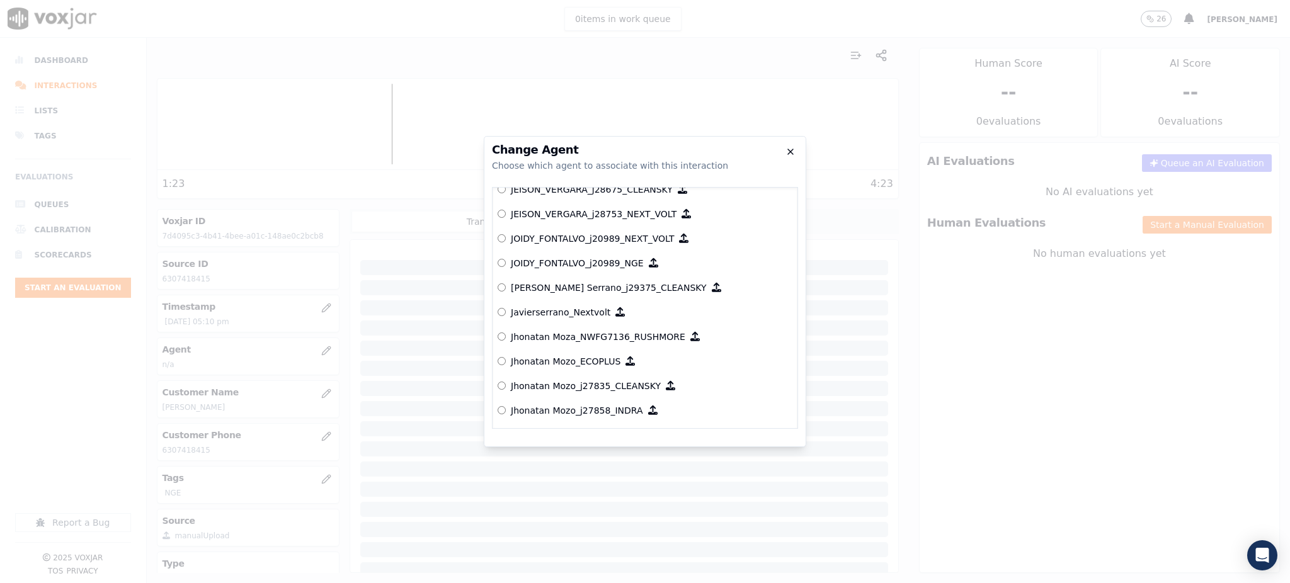
click at [790, 151] on icon "button" at bounding box center [791, 152] width 10 height 10
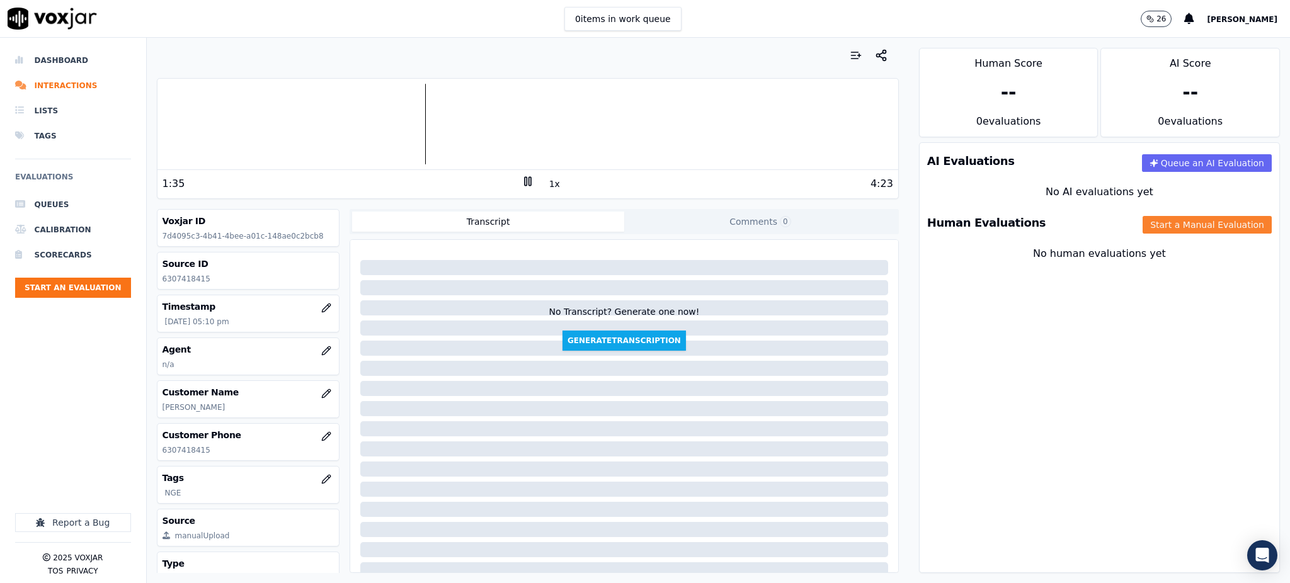
click at [1147, 230] on button "Start a Manual Evaluation" at bounding box center [1207, 225] width 129 height 18
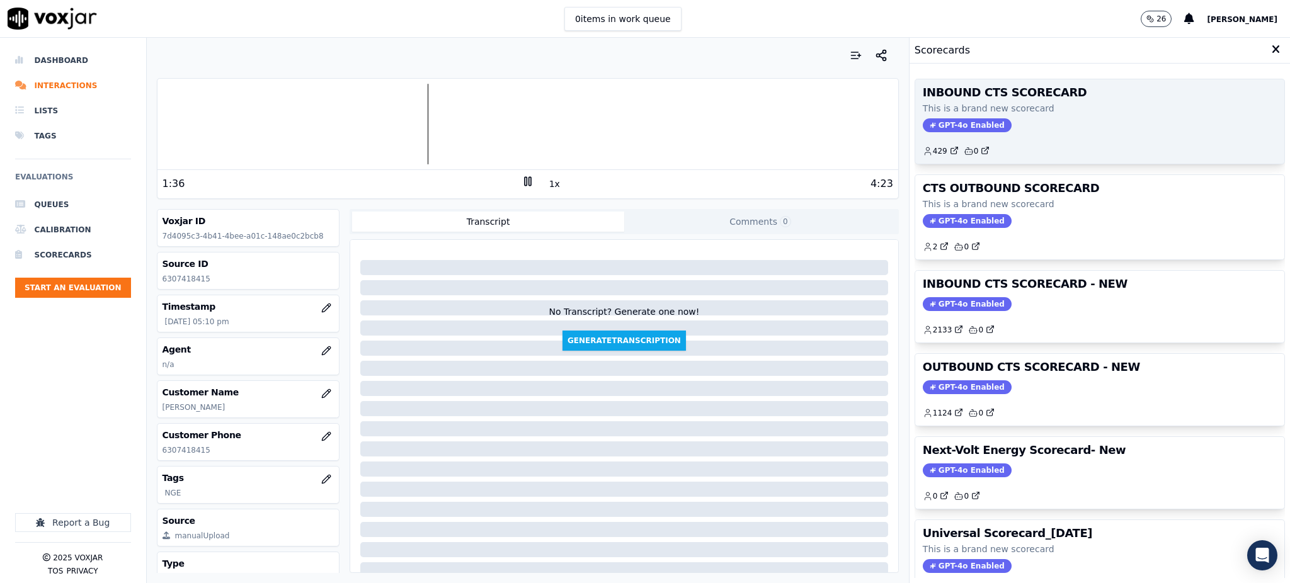
click at [962, 125] on span "GPT-4o Enabled" at bounding box center [967, 125] width 89 height 14
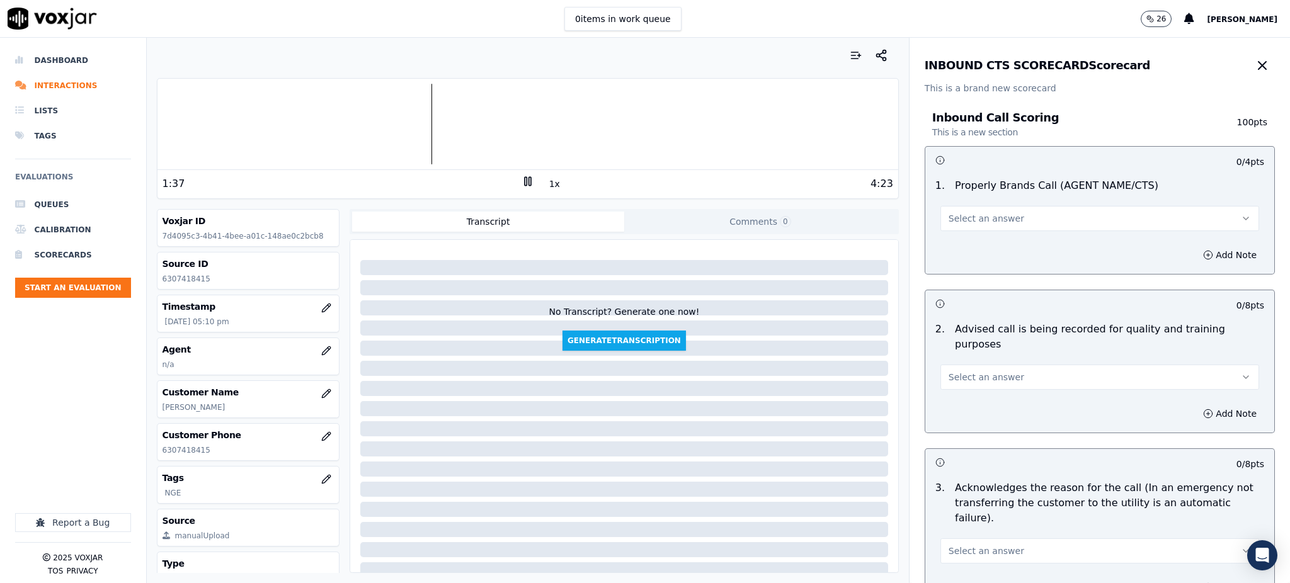
click at [963, 215] on span "Select an answer" at bounding box center [987, 218] width 76 height 13
click at [961, 252] on div "Yes" at bounding box center [1072, 247] width 291 height 20
click at [970, 365] on button "Select an answer" at bounding box center [1099, 377] width 319 height 25
click at [959, 383] on div "Yes" at bounding box center [1072, 390] width 291 height 20
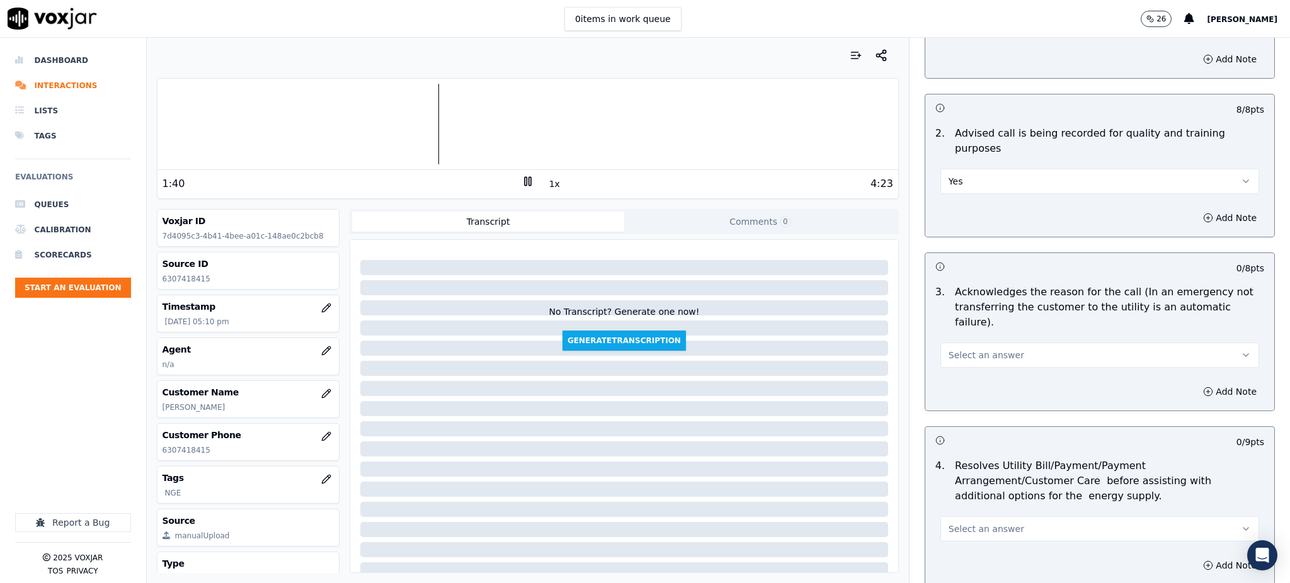
scroll to position [252, 0]
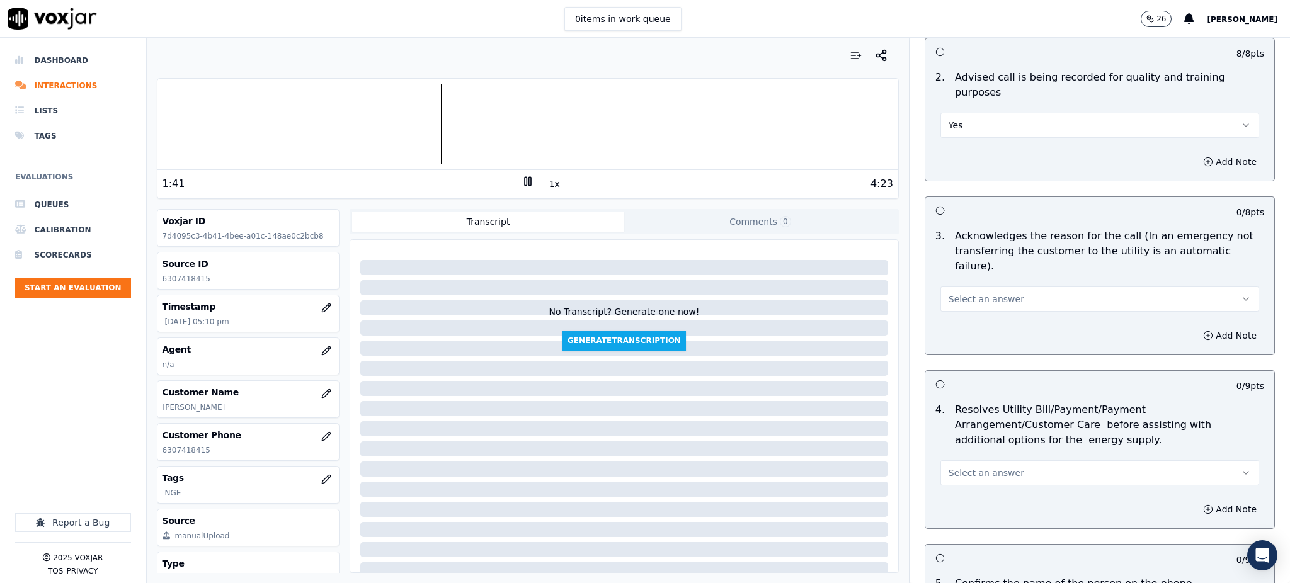
click at [964, 287] on button "Select an answer" at bounding box center [1099, 299] width 319 height 25
click at [968, 292] on div "Yes" at bounding box center [1072, 297] width 291 height 20
click at [949, 467] on span "Select an answer" at bounding box center [987, 473] width 76 height 13
click at [944, 483] on div "No" at bounding box center [1072, 492] width 291 height 20
click at [944, 460] on button "No" at bounding box center [1099, 472] width 319 height 25
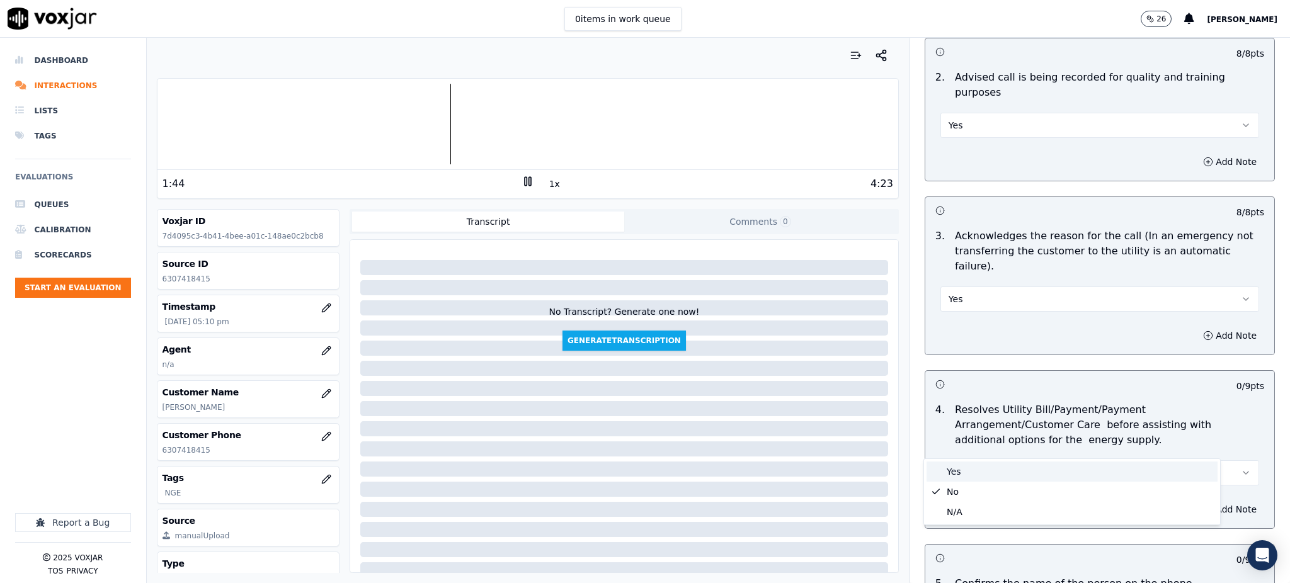
click at [951, 473] on div "Yes" at bounding box center [1072, 472] width 291 height 20
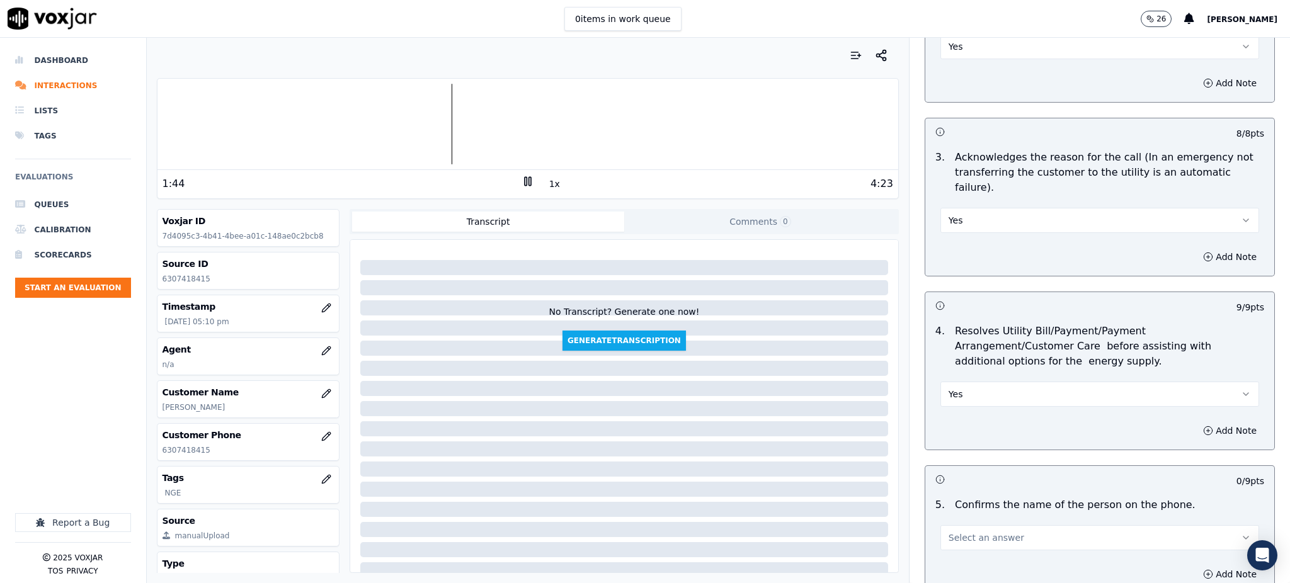
scroll to position [504, 0]
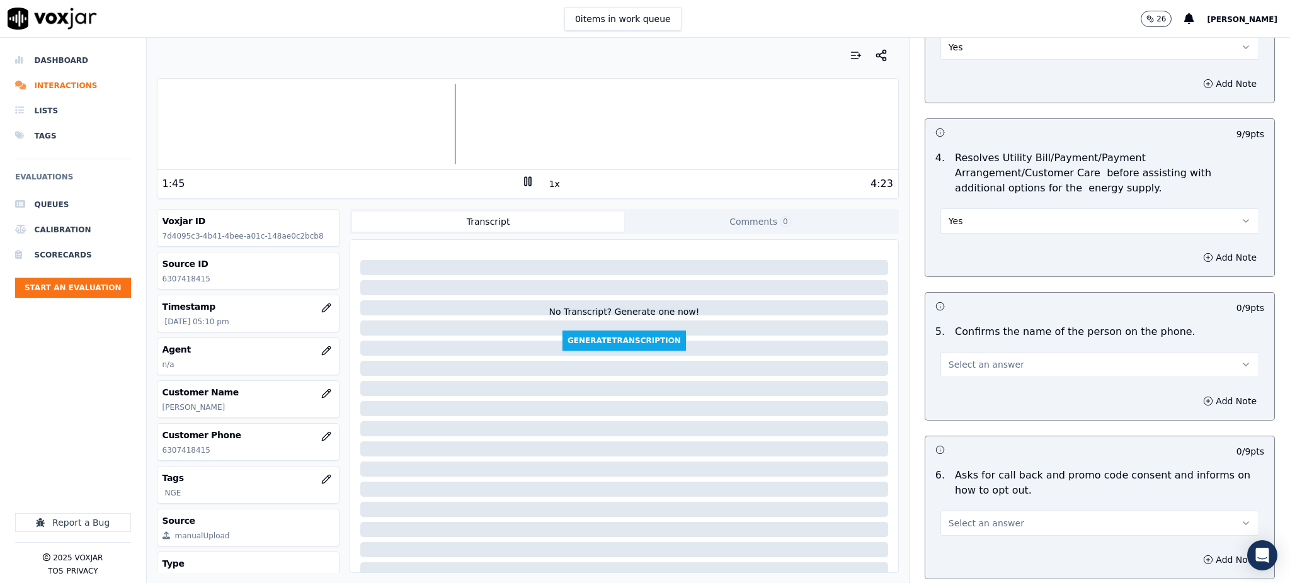
drag, startPoint x: 946, startPoint y: 326, endPoint x: 940, endPoint y: 311, distance: 15.3
click at [947, 352] on button "Select an answer" at bounding box center [1099, 364] width 319 height 25
click at [962, 358] on div "Yes" at bounding box center [1072, 363] width 291 height 20
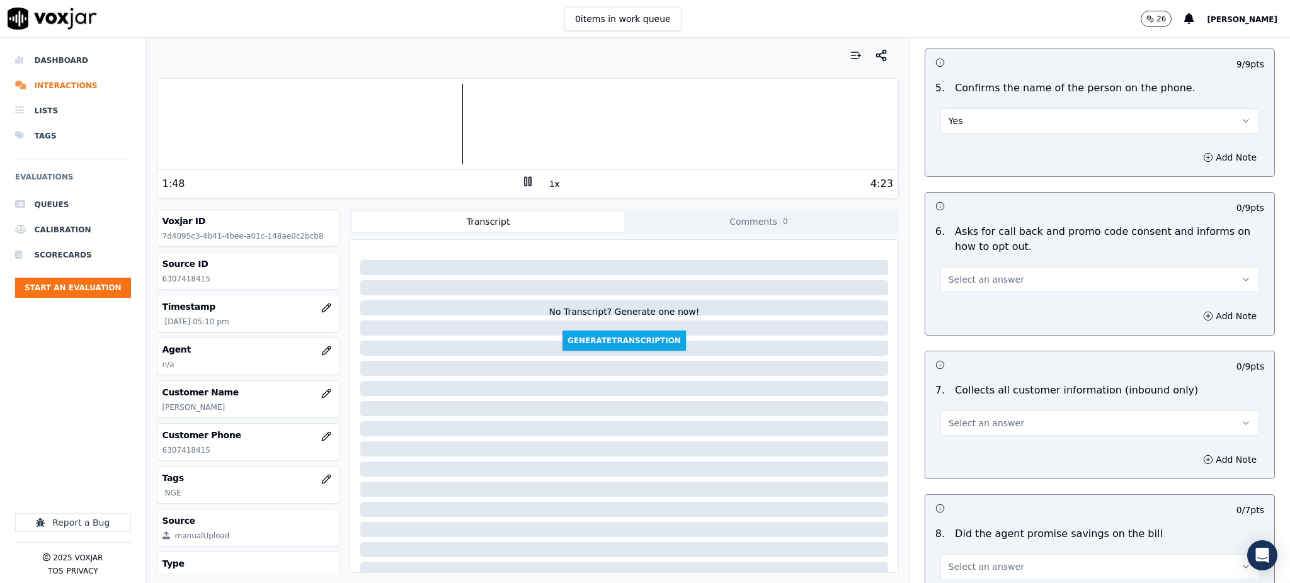
scroll to position [756, 0]
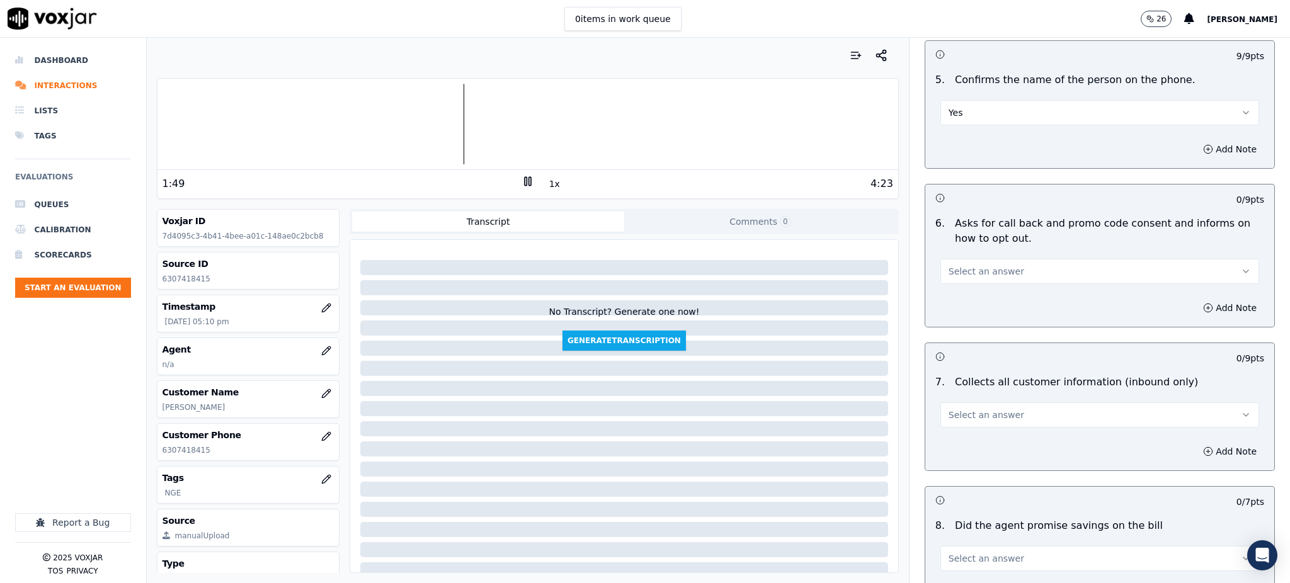
click at [952, 265] on span "Select an answer" at bounding box center [987, 271] width 76 height 13
click at [966, 273] on div "Yes" at bounding box center [1072, 270] width 291 height 20
click at [960, 409] on span "Select an answer" at bounding box center [987, 415] width 76 height 13
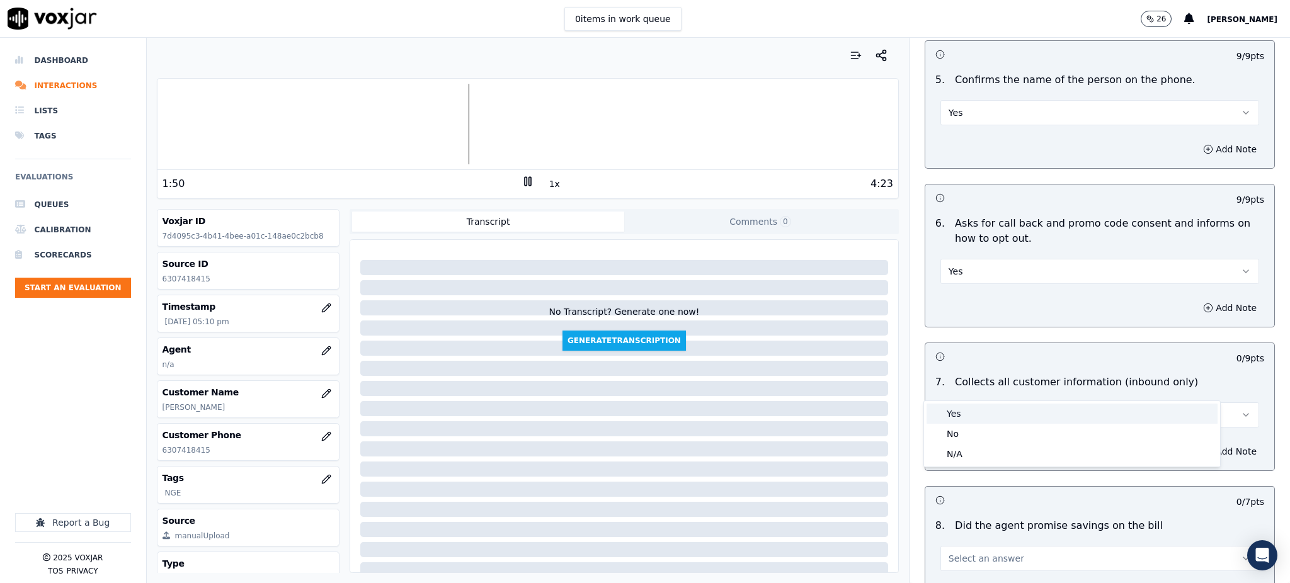
click at [959, 413] on div "Yes" at bounding box center [1072, 414] width 291 height 20
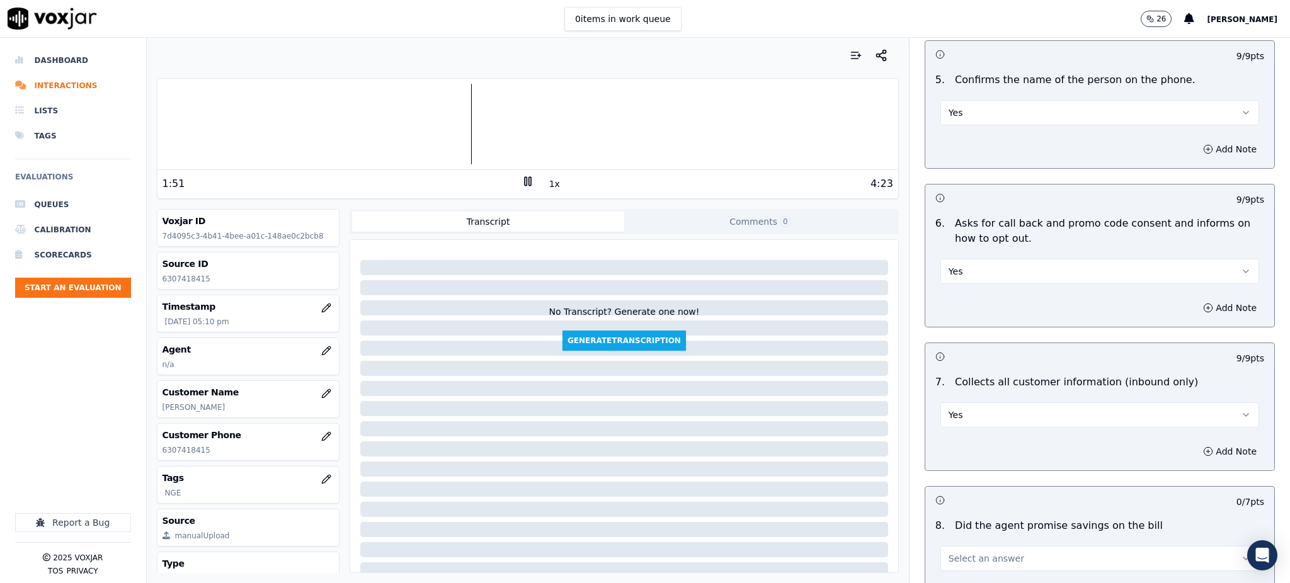
click at [951, 552] on span "Select an answer" at bounding box center [987, 558] width 76 height 13
click at [954, 454] on div "Yes" at bounding box center [1072, 460] width 291 height 20
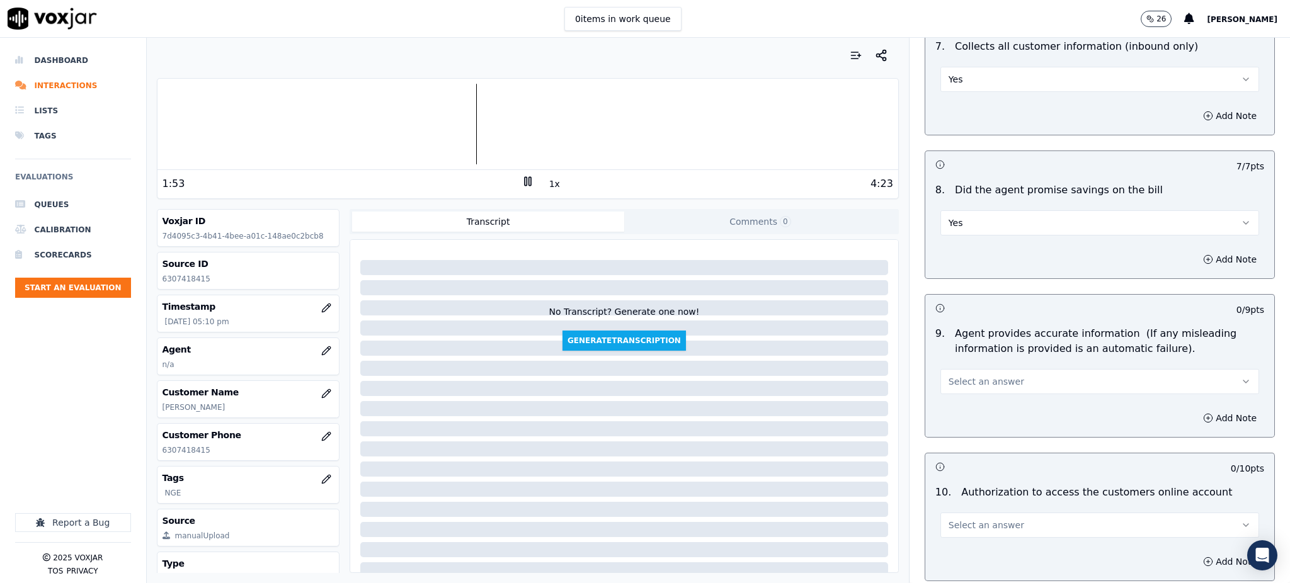
click at [956, 375] on span "Select an answer" at bounding box center [987, 381] width 76 height 13
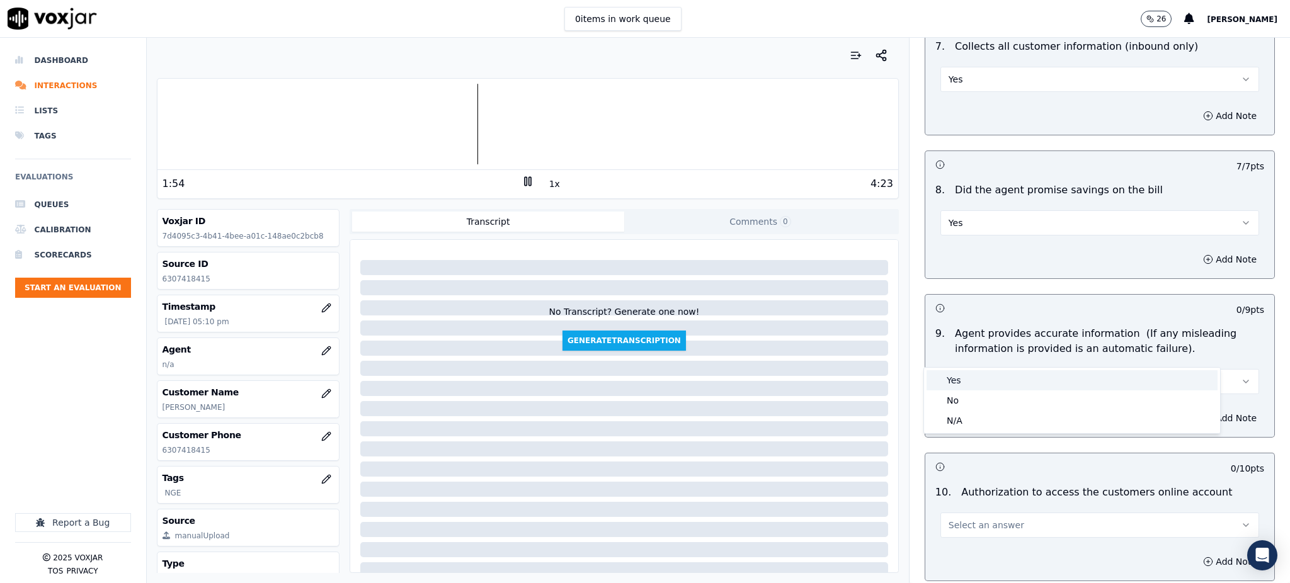
click at [964, 381] on div "Yes" at bounding box center [1072, 380] width 291 height 20
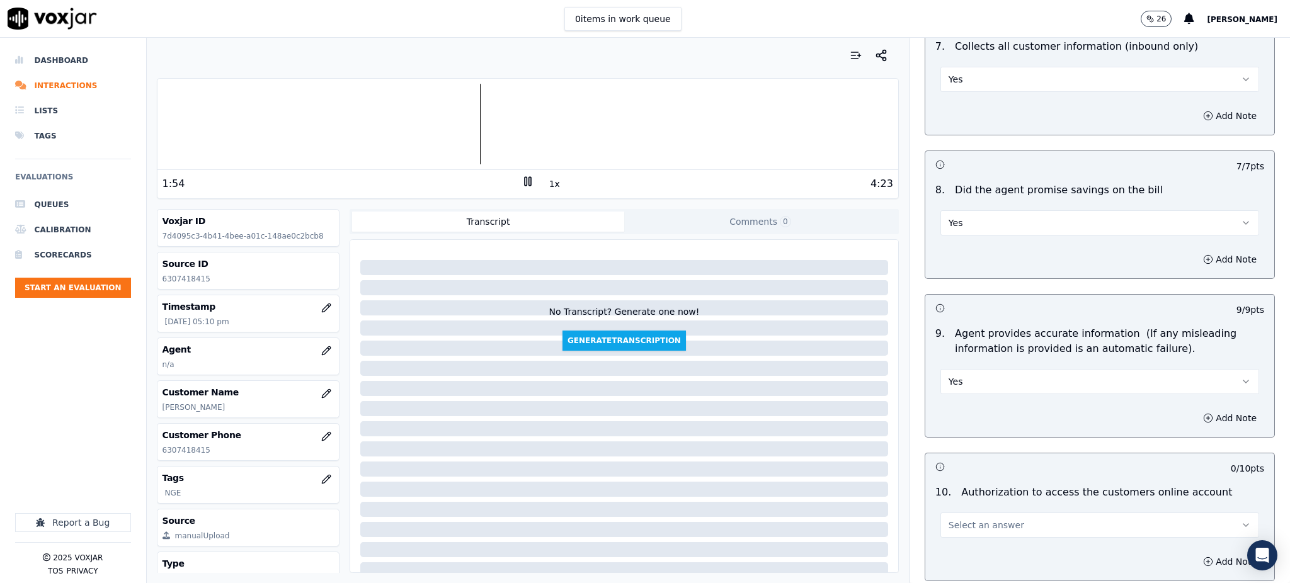
click at [964, 519] on span "Select an answer" at bounding box center [987, 525] width 76 height 13
click at [959, 522] on div "Yes" at bounding box center [1072, 524] width 291 height 20
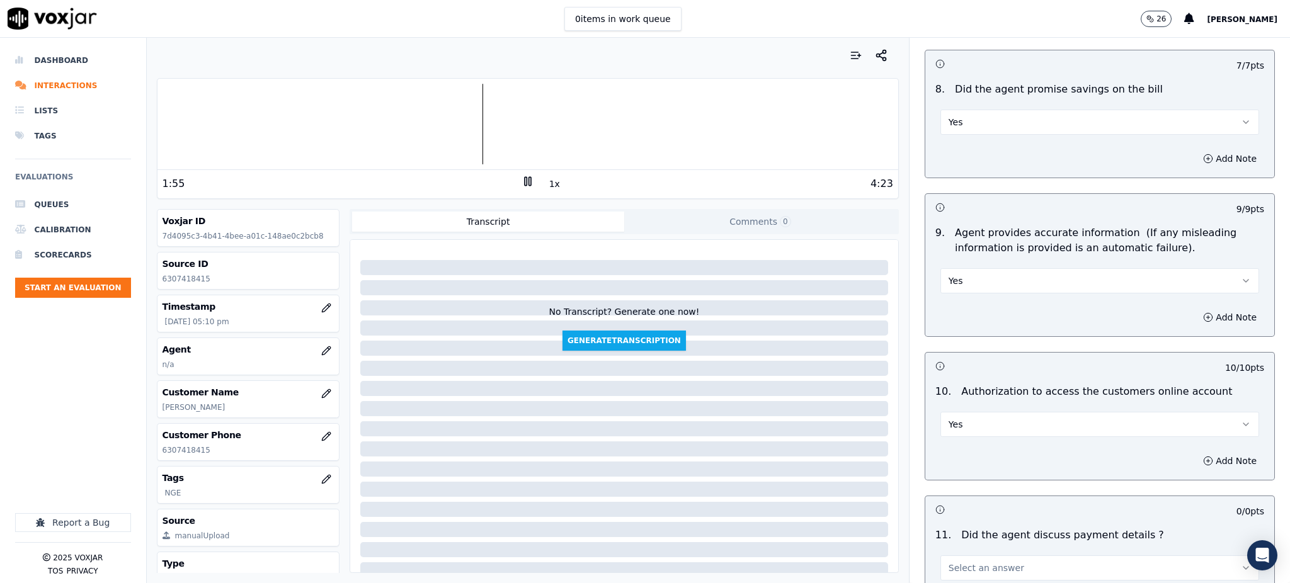
scroll to position [1427, 0]
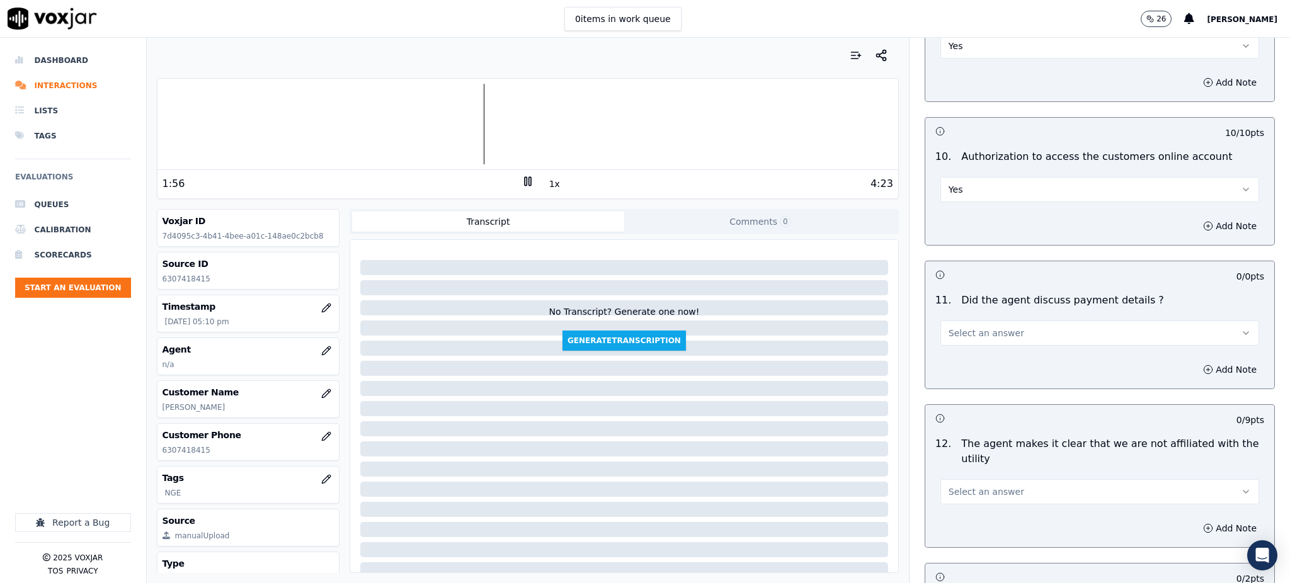
click at [952, 327] on span "Select an answer" at bounding box center [987, 333] width 76 height 13
click at [961, 375] on div "N/A" at bounding box center [1072, 372] width 291 height 20
click at [958, 479] on button "Select an answer" at bounding box center [1099, 491] width 319 height 25
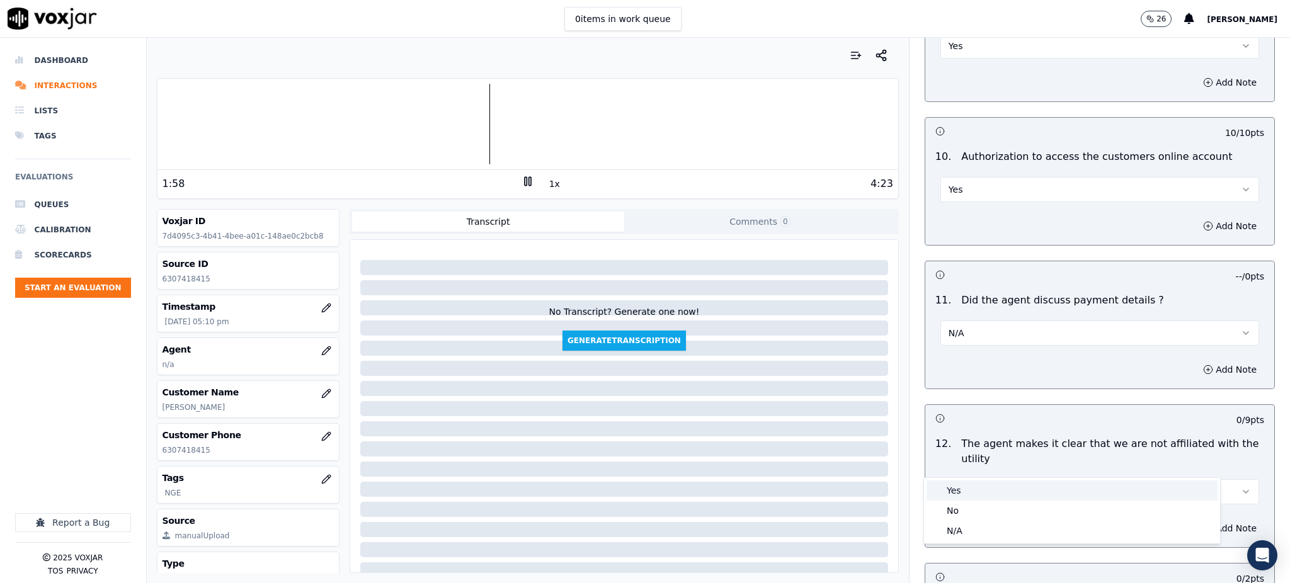
click at [959, 495] on div "Yes" at bounding box center [1072, 491] width 291 height 20
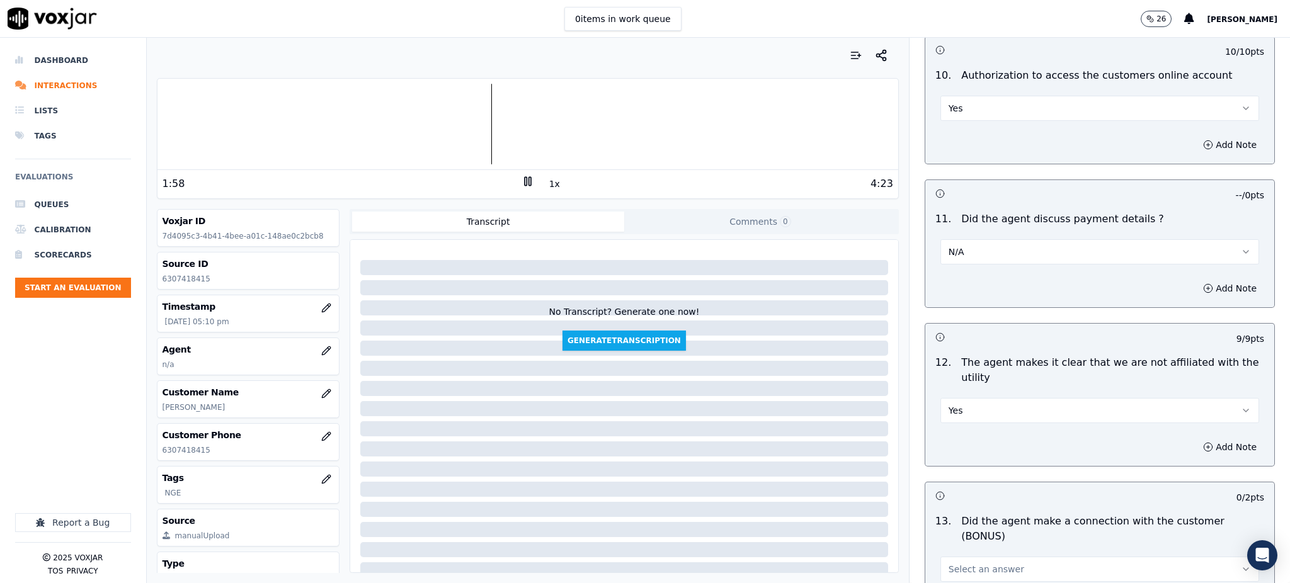
scroll to position [1764, 0]
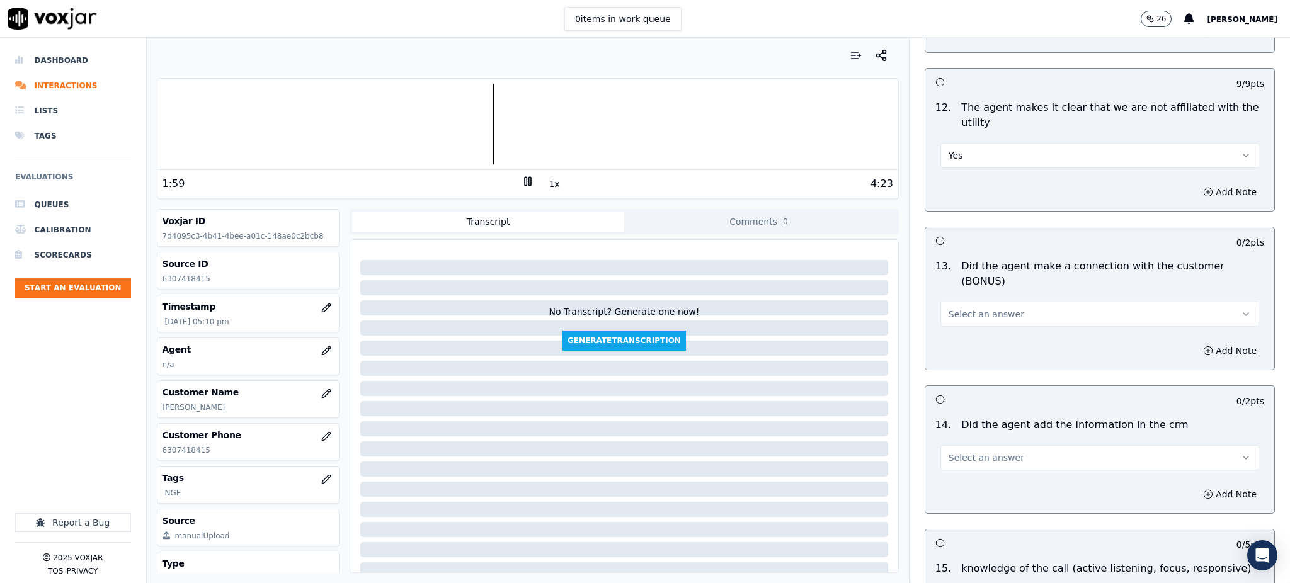
click at [949, 308] on span "Select an answer" at bounding box center [987, 314] width 76 height 13
drag, startPoint x: 952, startPoint y: 303, endPoint x: 946, endPoint y: 403, distance: 100.3
click at [952, 304] on div "Yes" at bounding box center [1072, 299] width 291 height 20
click at [949, 445] on button "Select an answer" at bounding box center [1099, 457] width 319 height 25
click at [954, 451] on div "Yes" at bounding box center [1072, 442] width 291 height 20
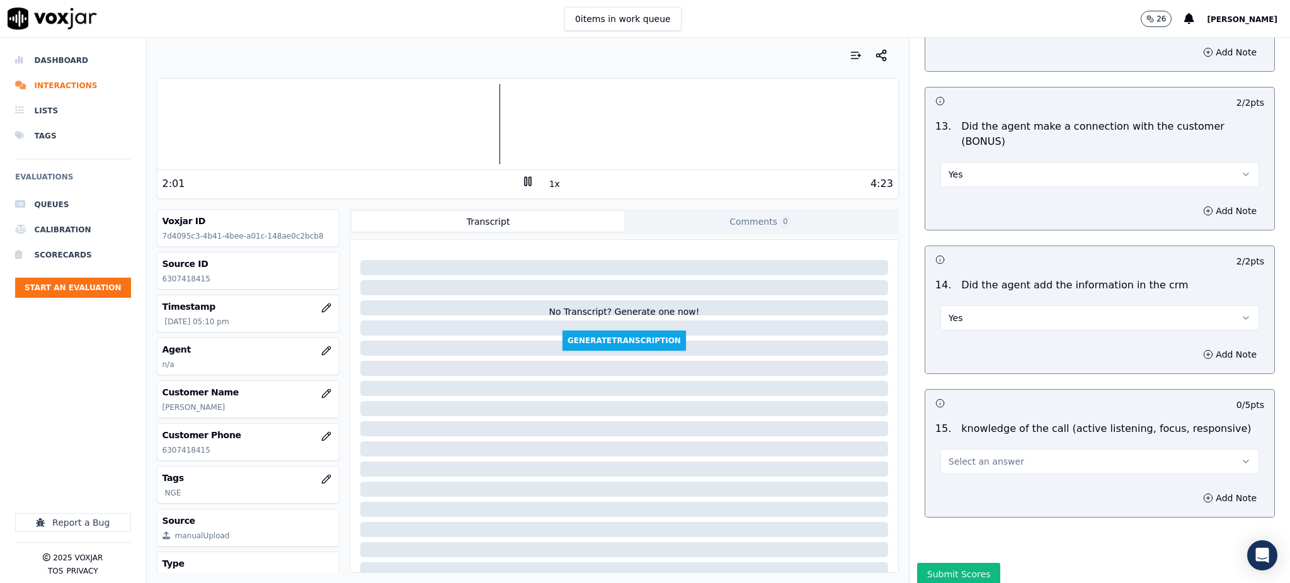
scroll to position [1907, 0]
click at [960, 452] on span "Select an answer" at bounding box center [987, 458] width 76 height 13
click at [963, 443] on div "Yes" at bounding box center [1072, 443] width 291 height 20
click at [939, 560] on div "Submit Scores" at bounding box center [1100, 575] width 380 height 30
drag, startPoint x: 933, startPoint y: 534, endPoint x: 891, endPoint y: 515, distance: 45.7
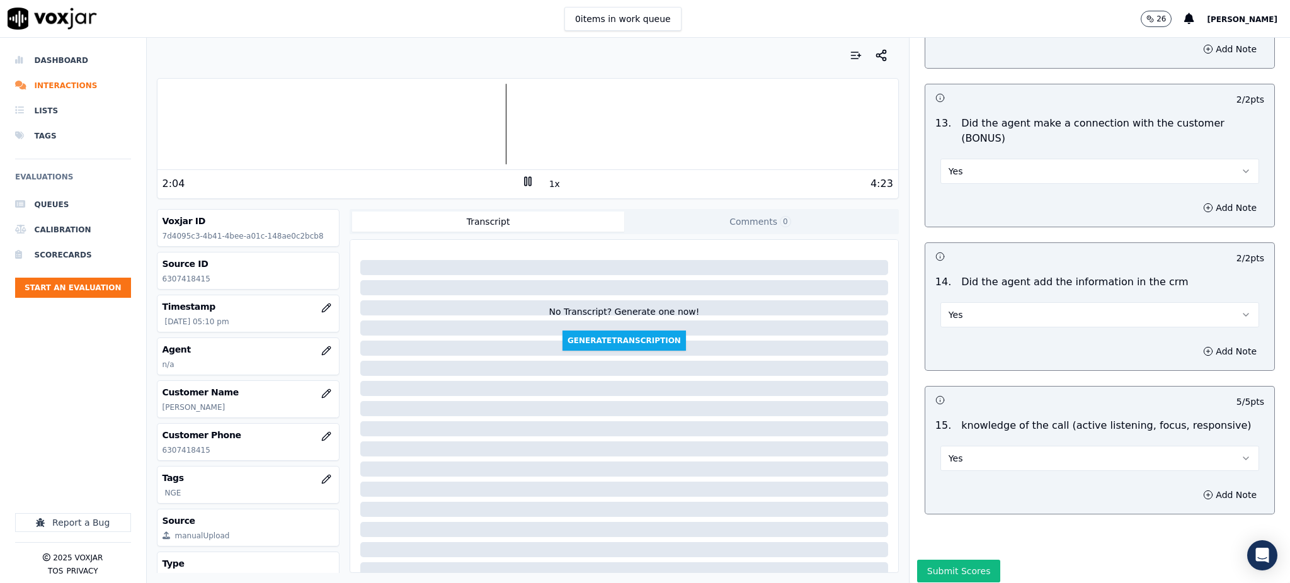
click at [933, 560] on button "Submit Scores" at bounding box center [959, 571] width 84 height 23
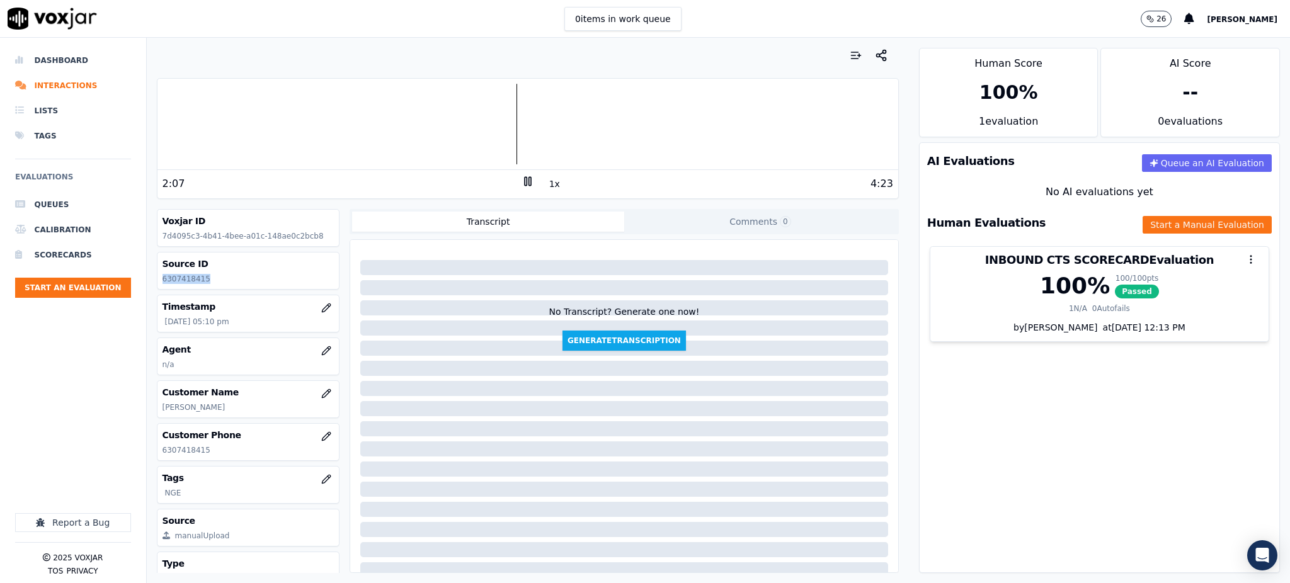
drag, startPoint x: 205, startPoint y: 280, endPoint x: 163, endPoint y: 282, distance: 42.3
click at [163, 282] on p "6307418415" at bounding box center [249, 279] width 172 height 10
copy p "6307418415"
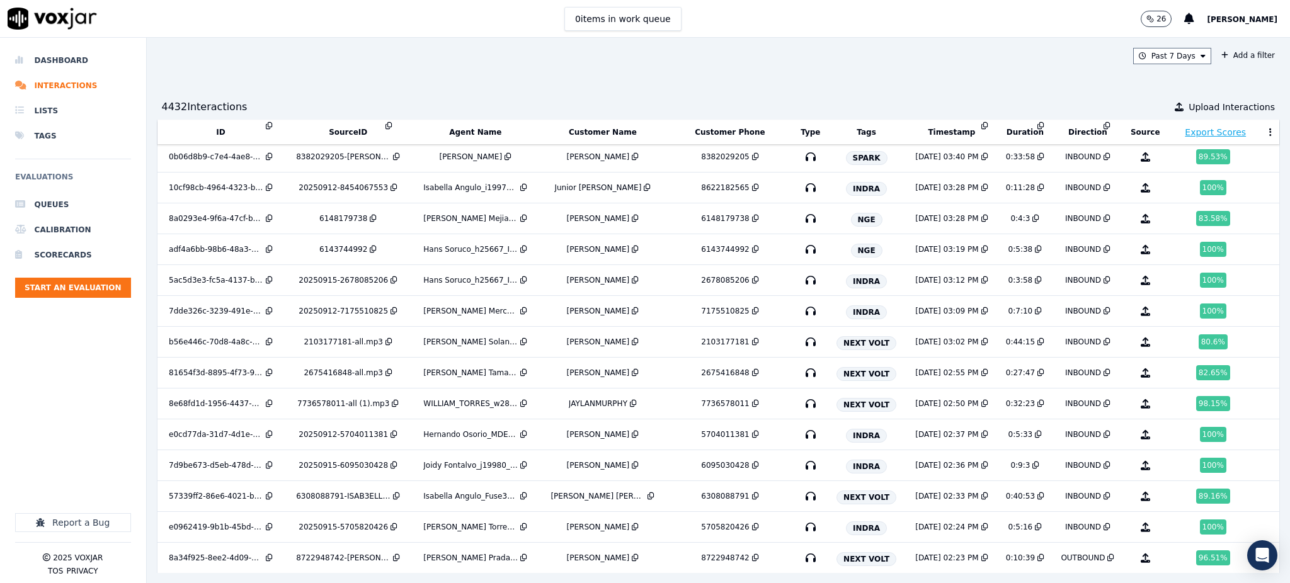
scroll to position [4975, 0]
